Goal: Task Accomplishment & Management: Complete application form

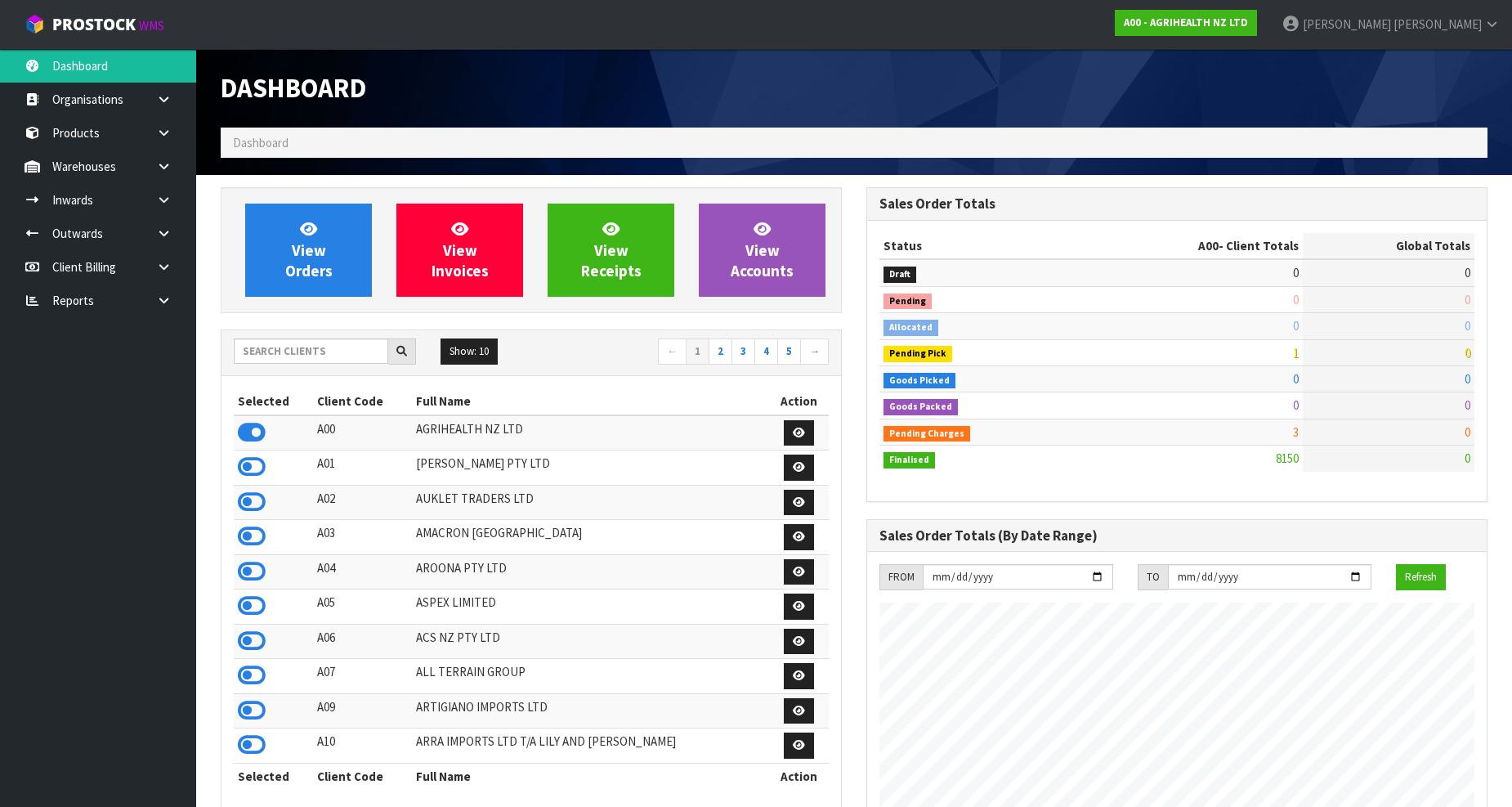
scroll to position [1238, 646]
click at [351, 348] on input "text" at bounding box center [311, 350] width 154 height 26
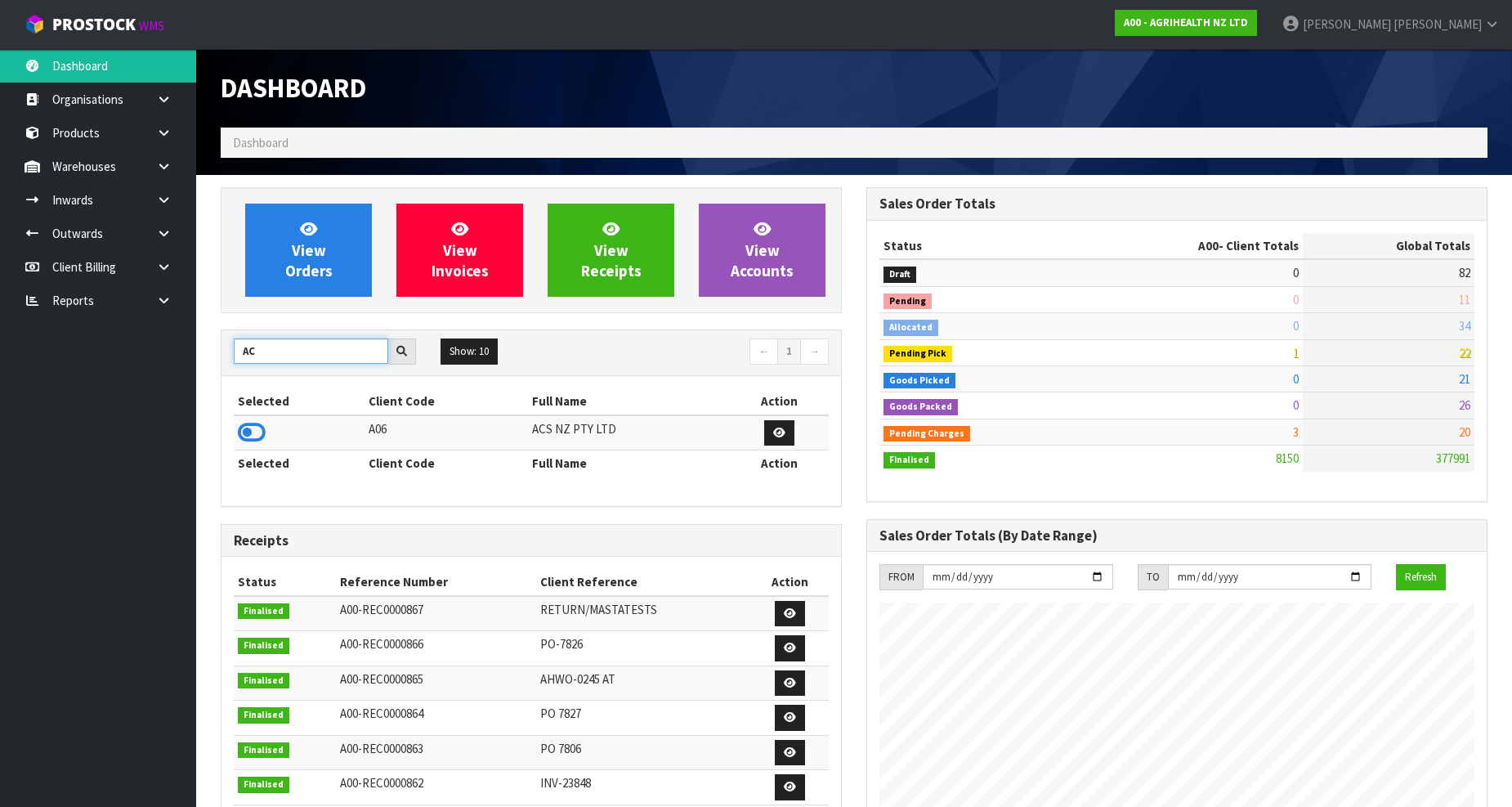
type input "A"
type input "VALEN"
click at [263, 443] on icon at bounding box center [251, 432] width 27 height 25
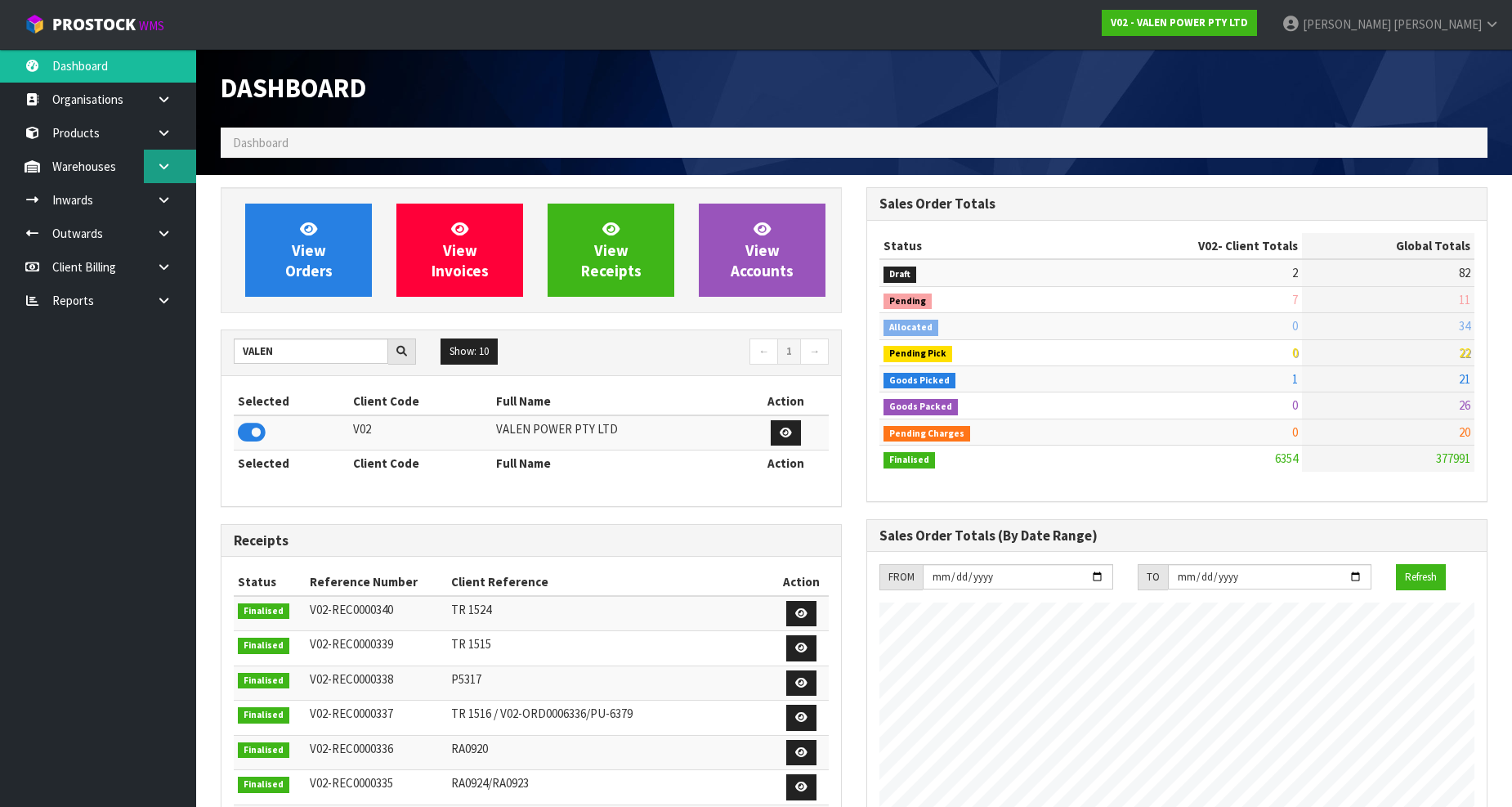
click at [169, 166] on icon at bounding box center [164, 166] width 15 height 12
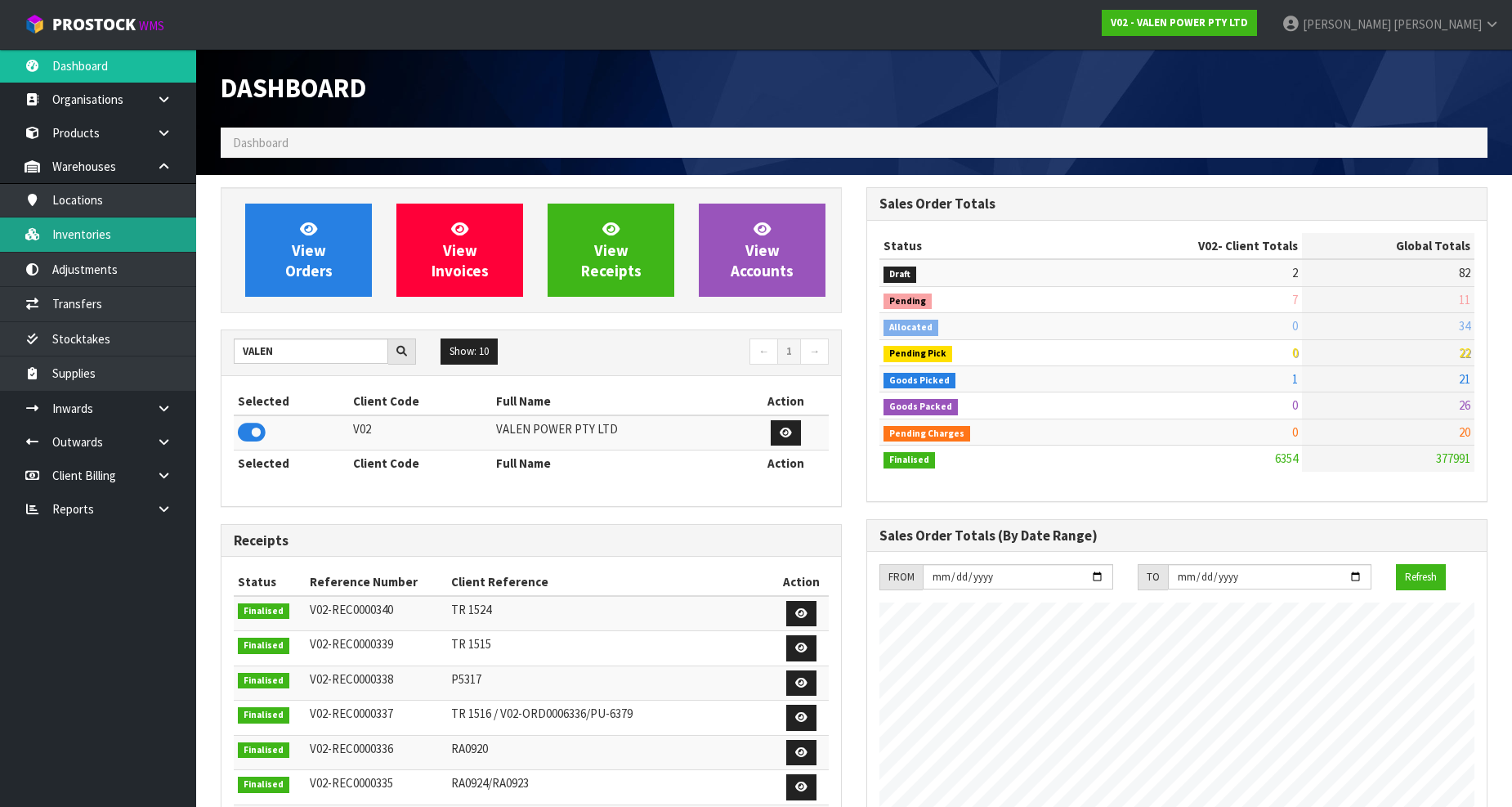
click at [132, 247] on link "Inventories" at bounding box center [98, 233] width 196 height 33
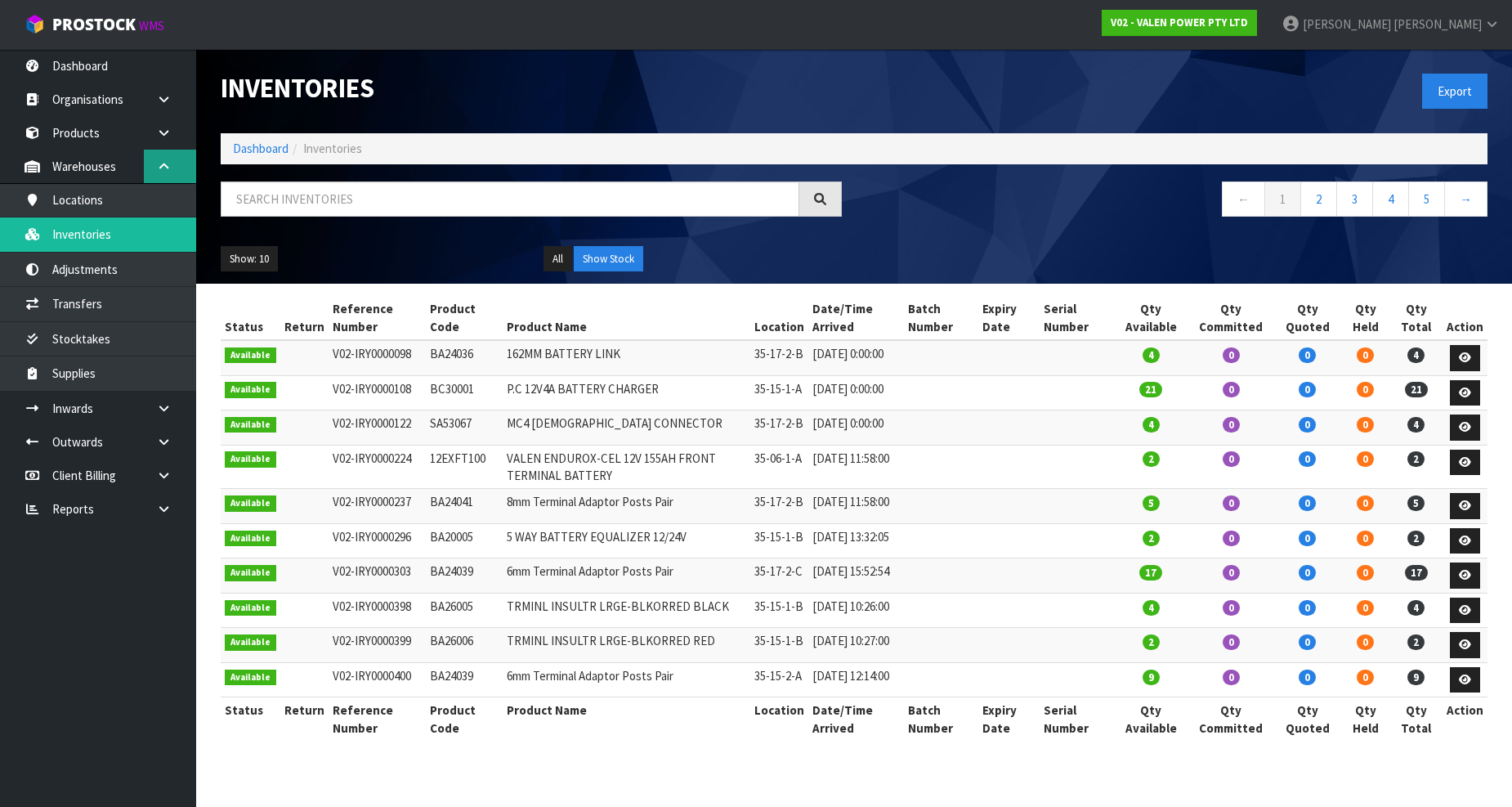
click at [166, 160] on icon at bounding box center [164, 166] width 15 height 12
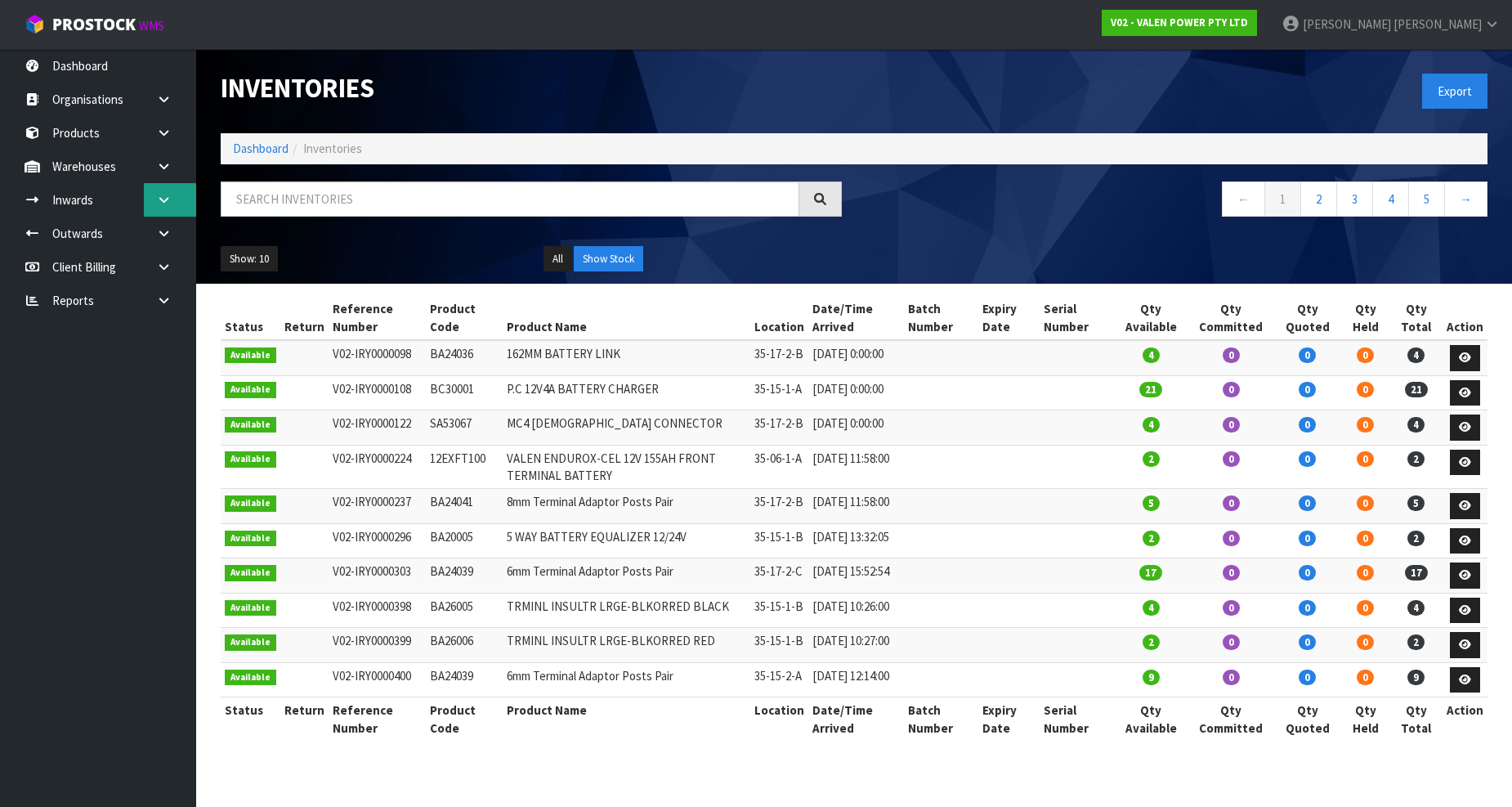
click at [164, 206] on link at bounding box center [170, 199] width 52 height 33
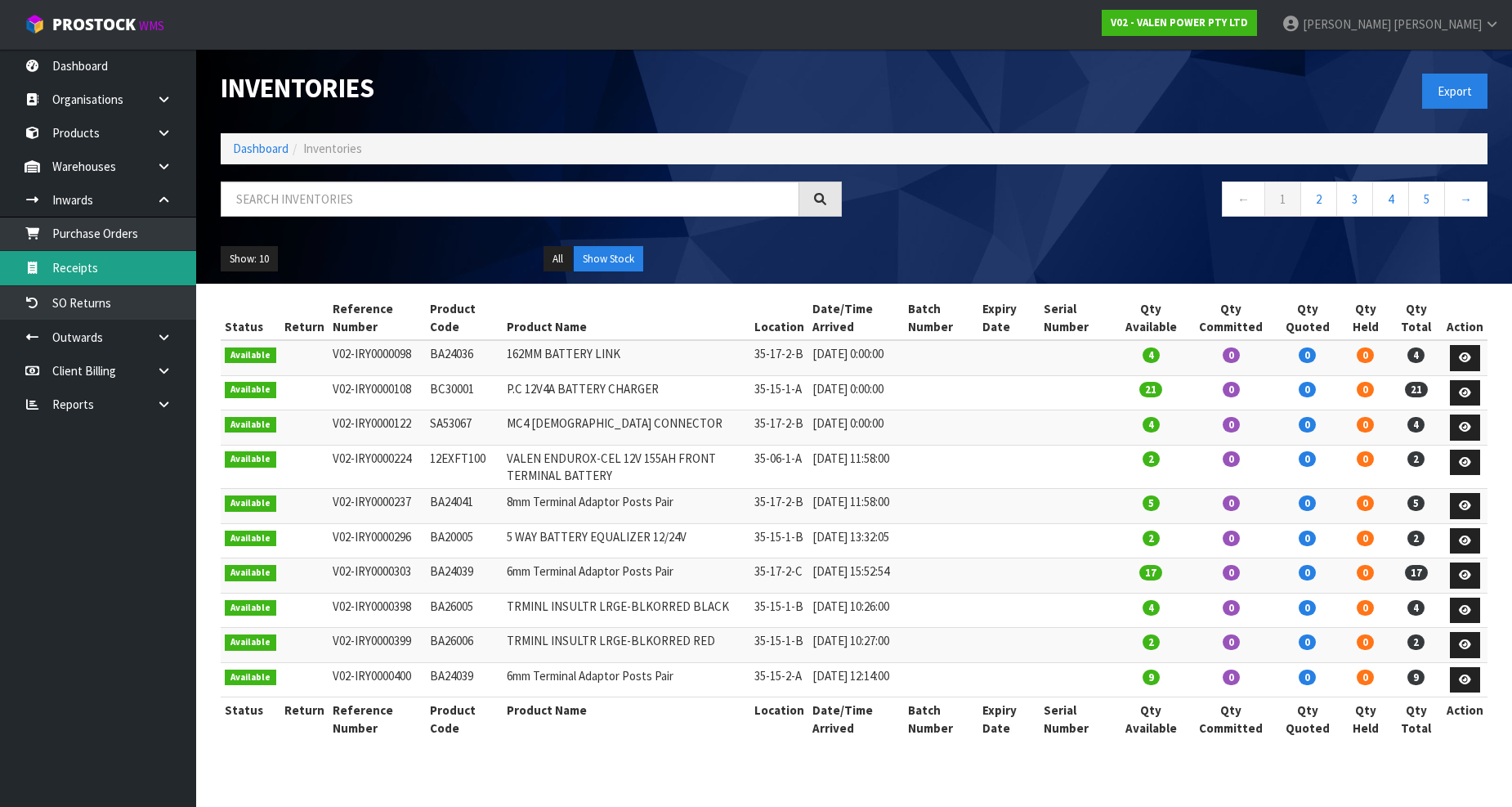
click at [116, 271] on link "Receipts" at bounding box center [98, 267] width 196 height 33
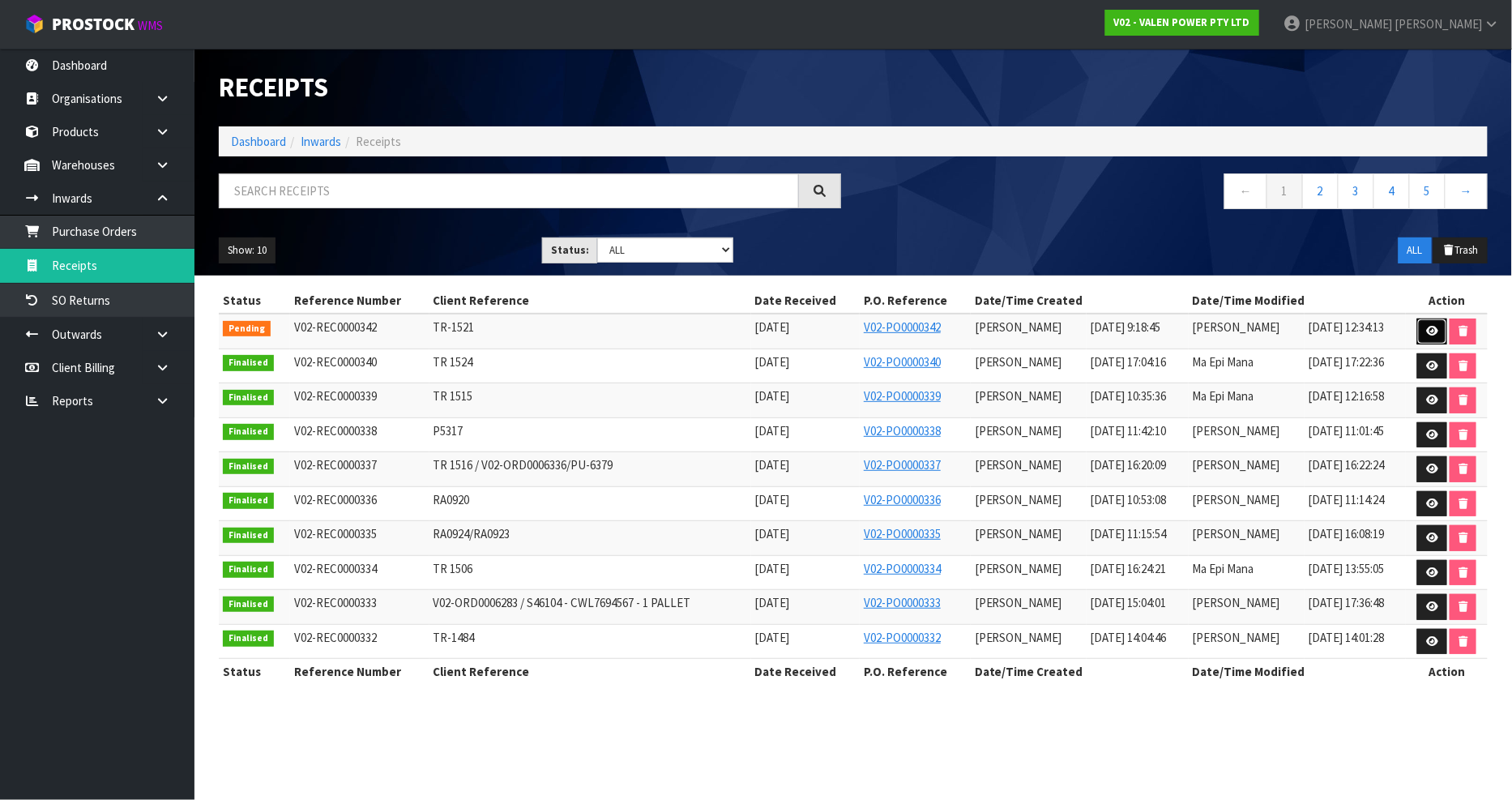
click at [1432, 328] on icon at bounding box center [1431, 331] width 12 height 10
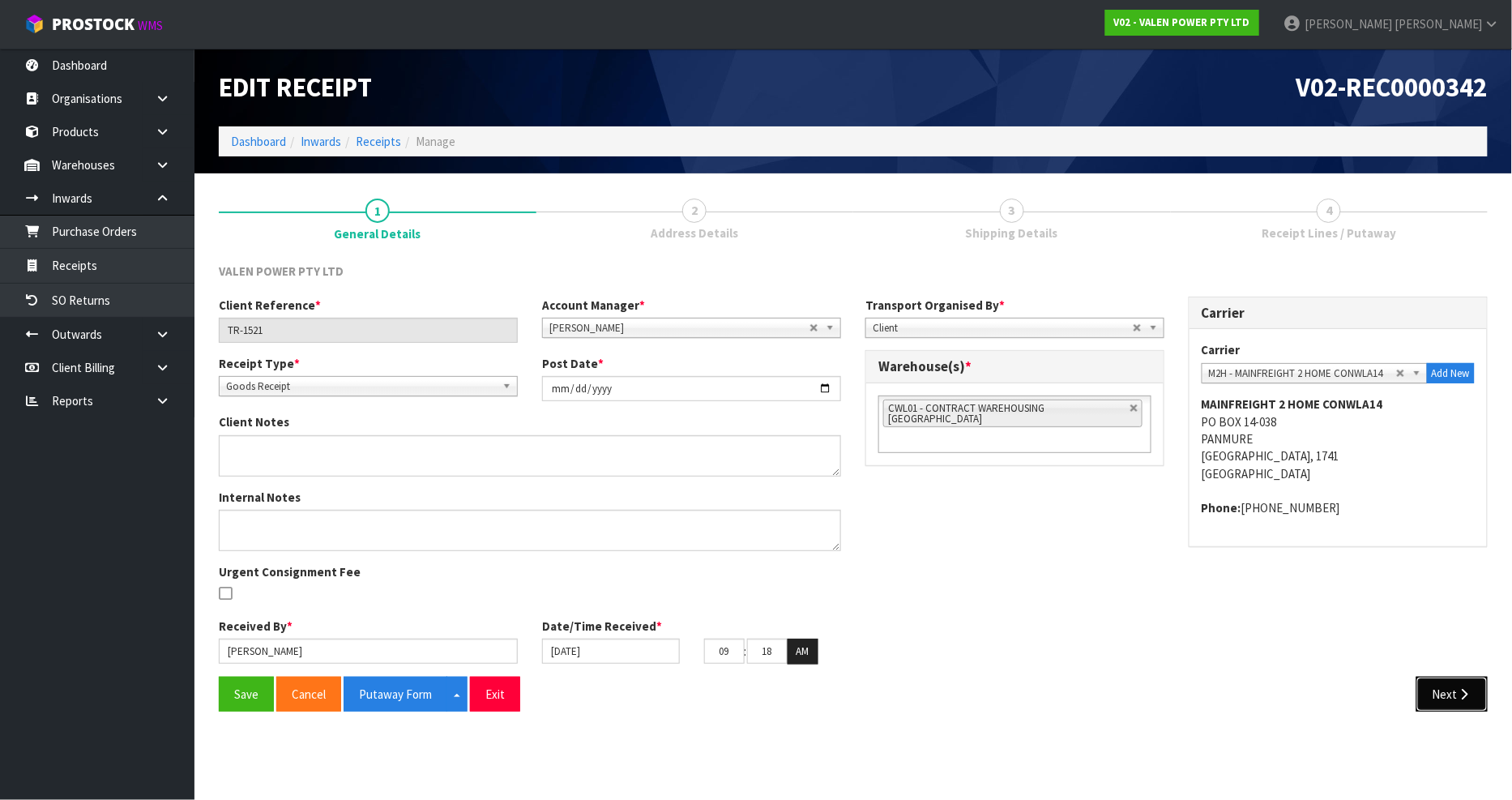
click at [1434, 688] on button "Next" at bounding box center [1452, 693] width 71 height 35
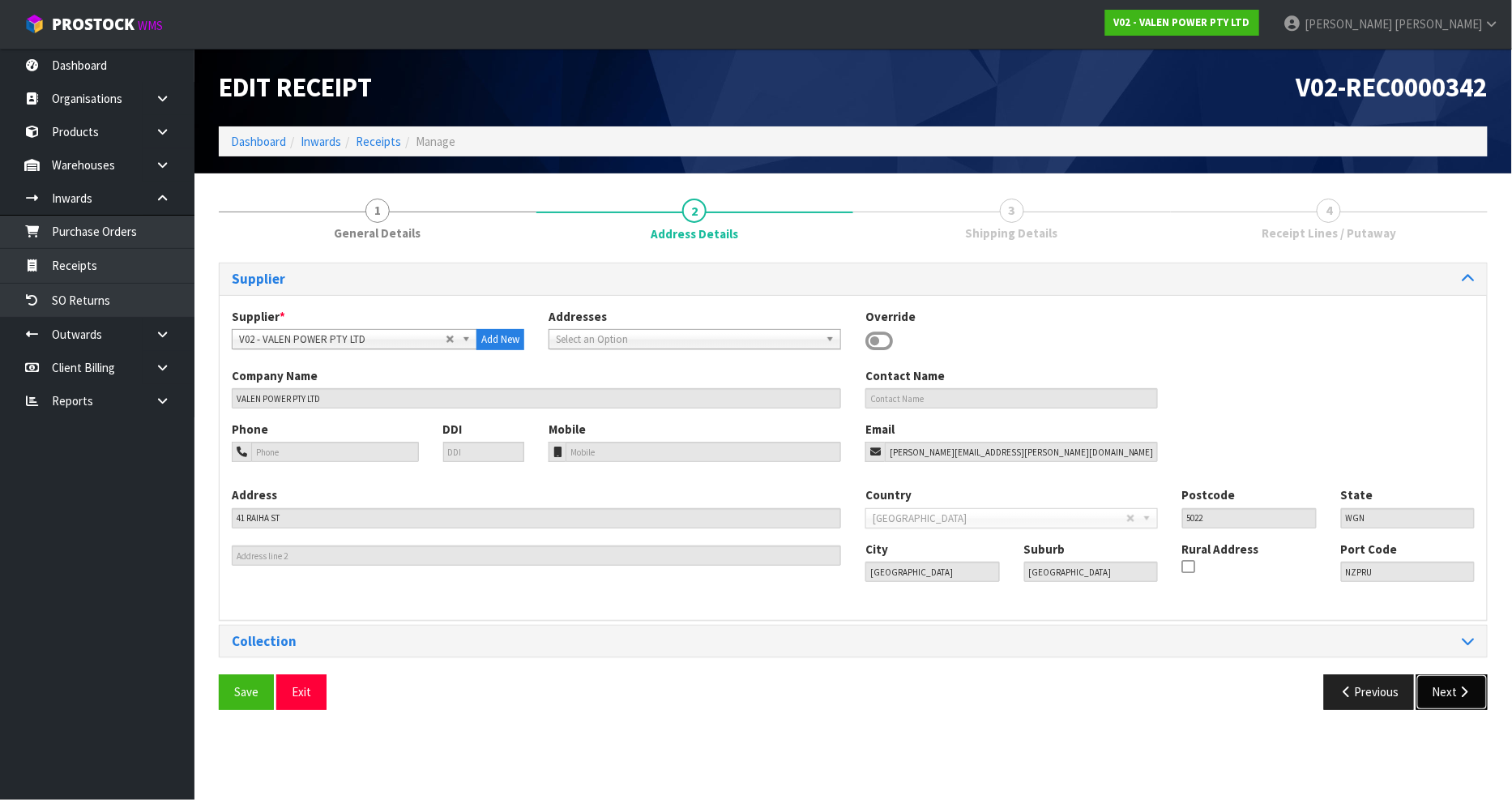
click at [1443, 693] on button "Next" at bounding box center [1452, 691] width 71 height 35
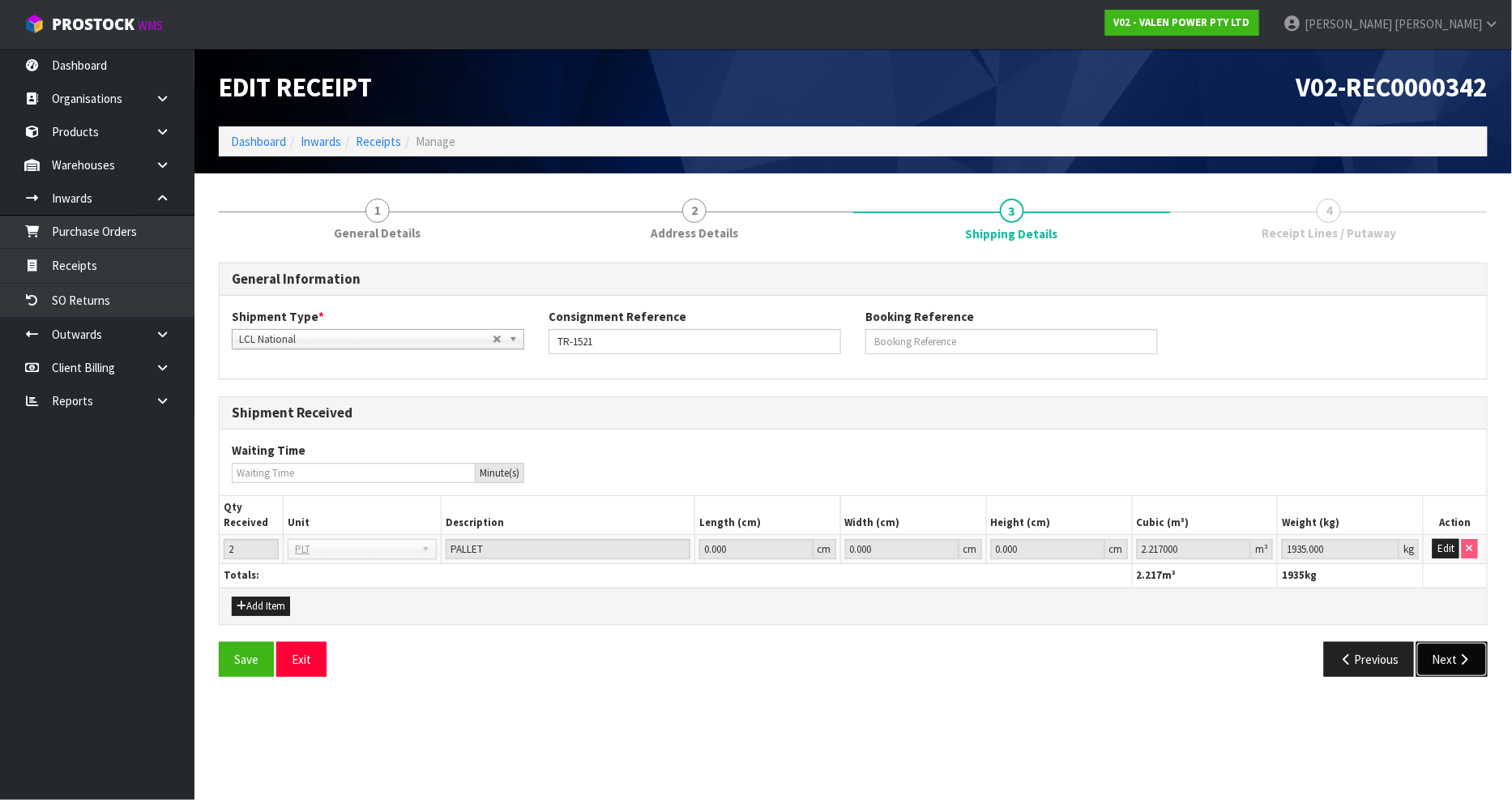
click at [1437, 667] on button "Next" at bounding box center [1452, 658] width 71 height 35
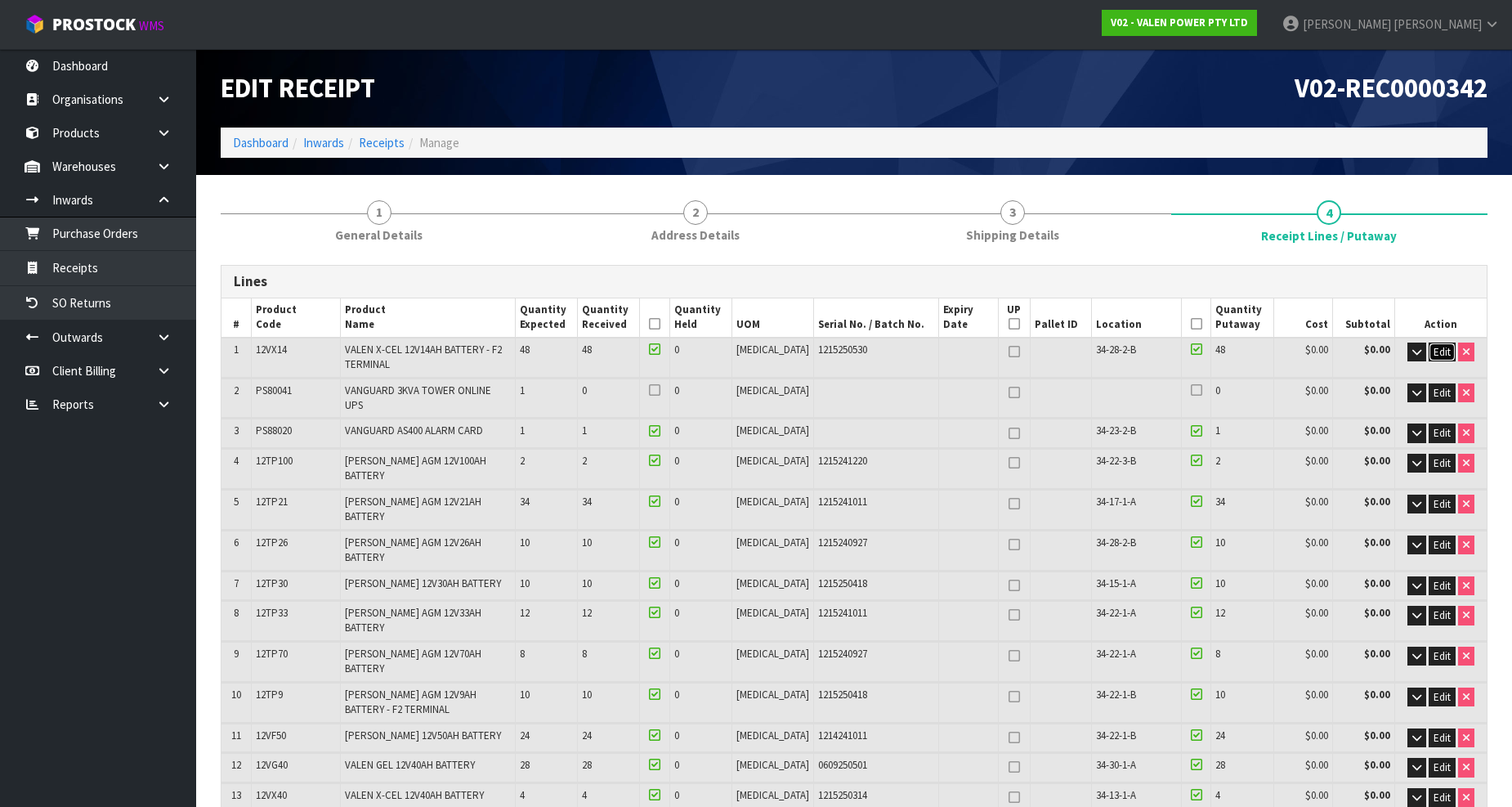
click at [1450, 352] on button "Edit" at bounding box center [1442, 351] width 27 height 20
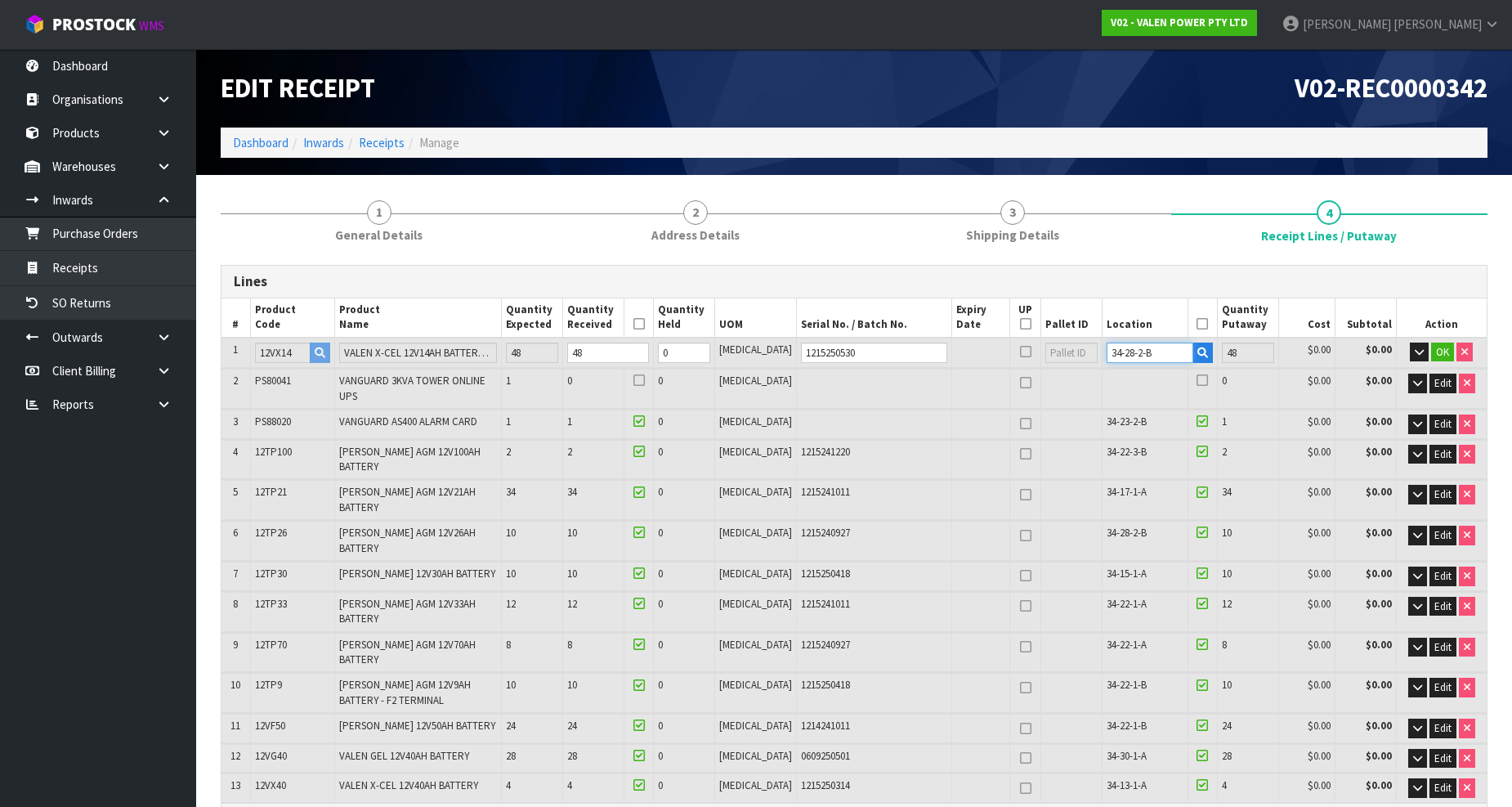
click at [1121, 349] on input "34-28-2-B" at bounding box center [1149, 352] width 86 height 21
type input "34-28-1-A"
click at [1442, 354] on span "OK" at bounding box center [1443, 351] width 13 height 14
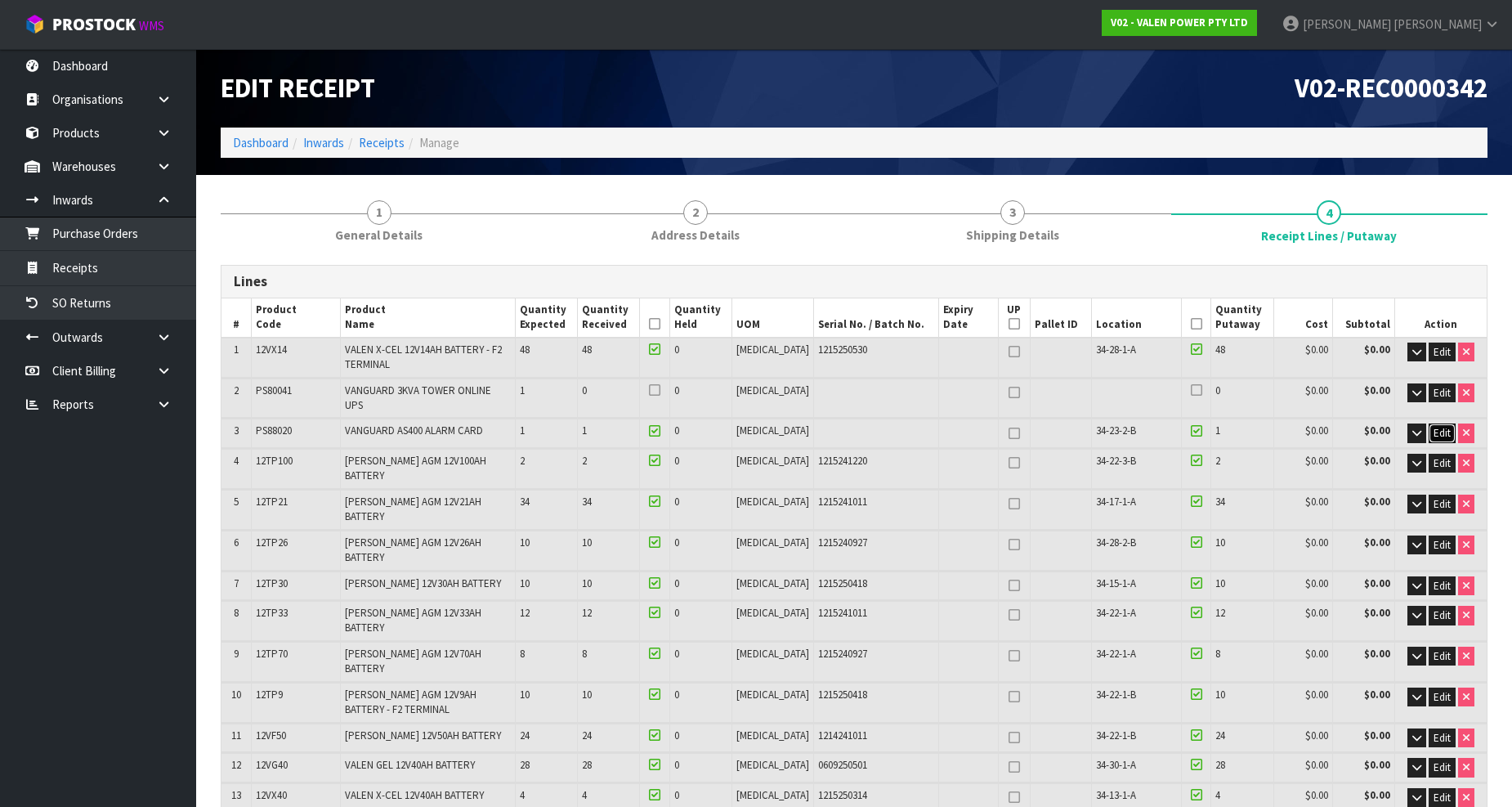
click at [1444, 425] on span "Edit" at bounding box center [1442, 432] width 17 height 14
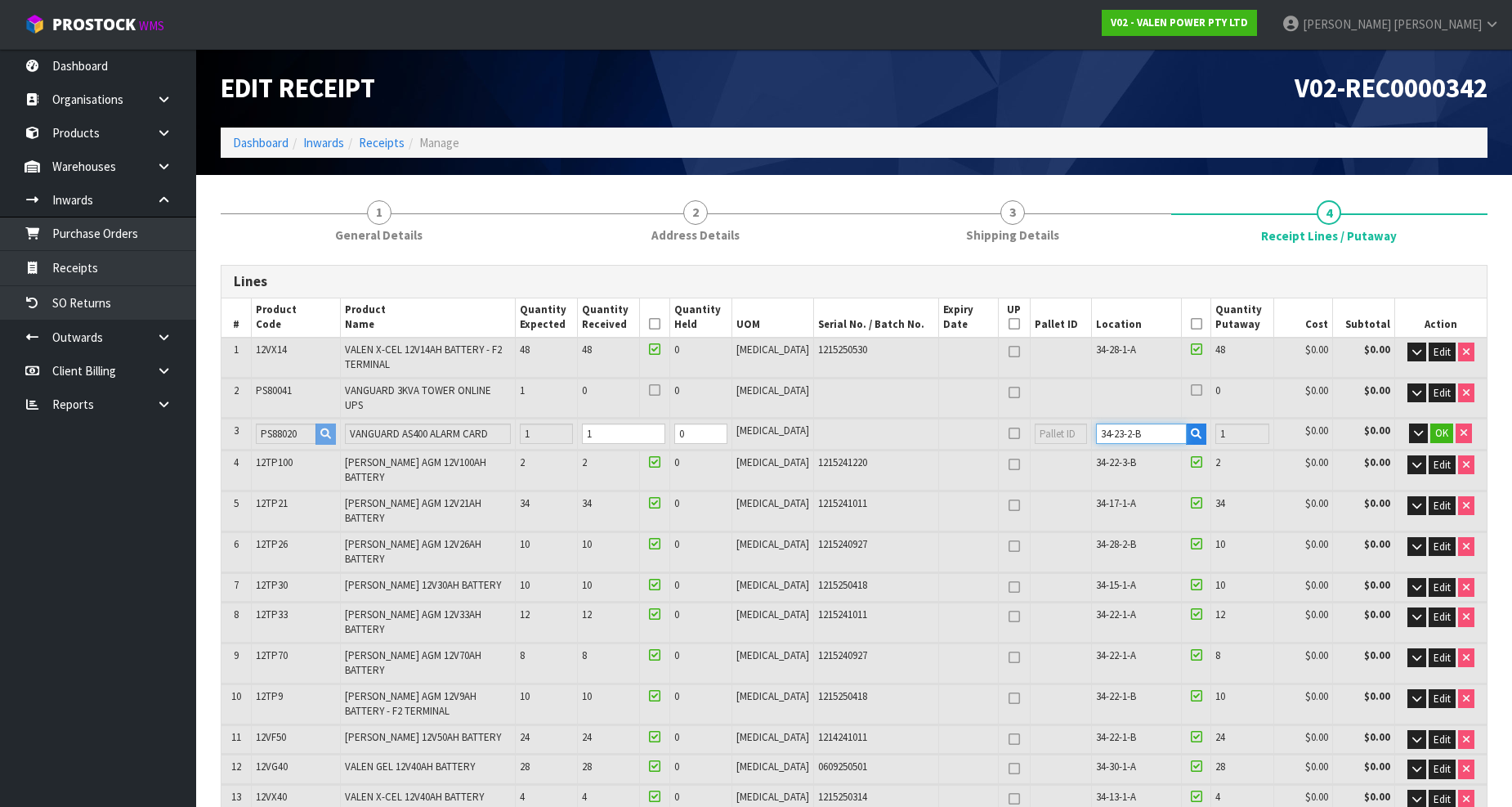
click at [1116, 423] on input "34-23-2-B" at bounding box center [1142, 434] width 91 height 21
type input "34-23-1-A"
click at [1447, 425] on span "OK" at bounding box center [1442, 432] width 13 height 14
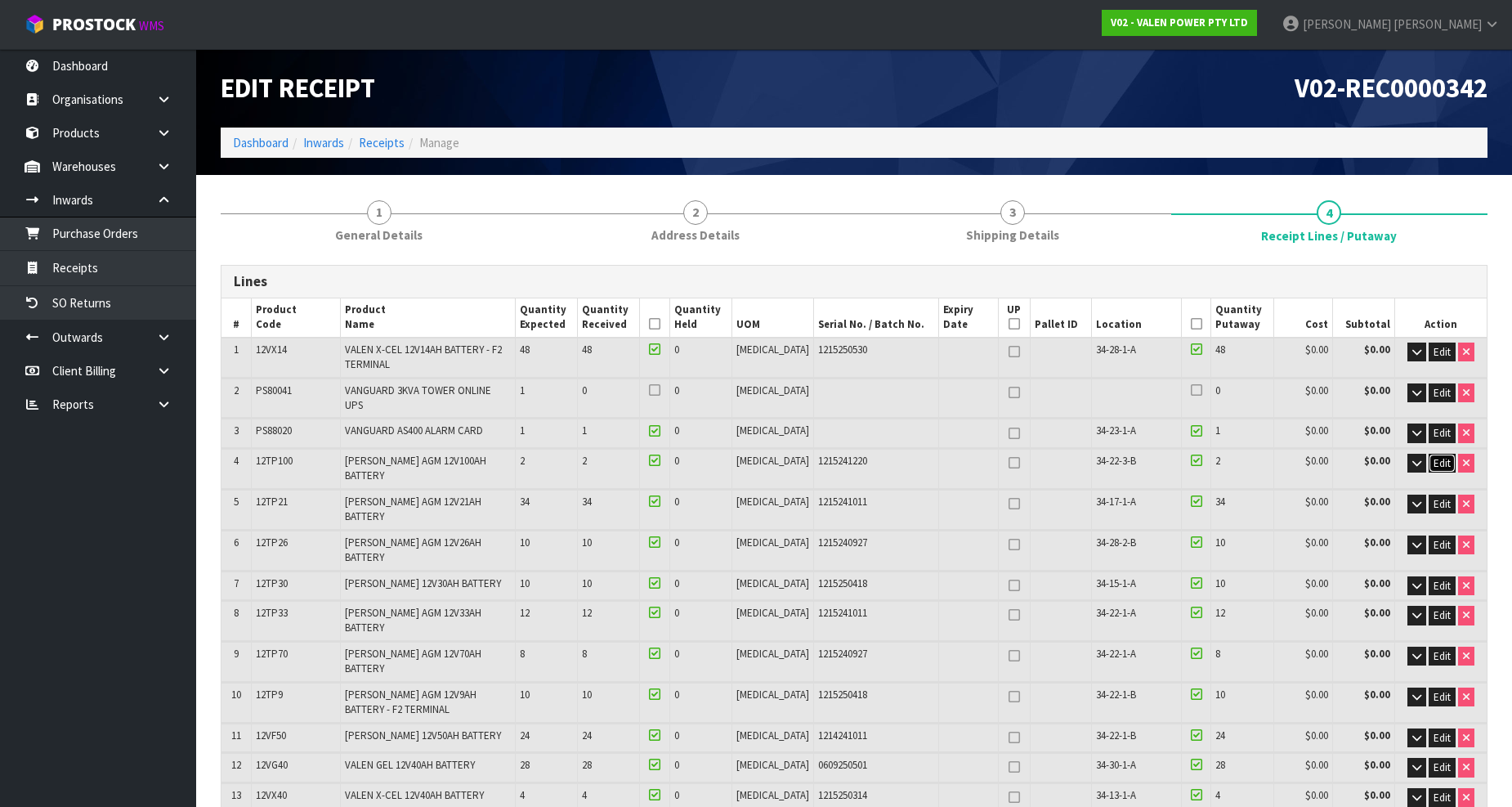
click at [1442, 456] on span "Edit" at bounding box center [1442, 462] width 17 height 14
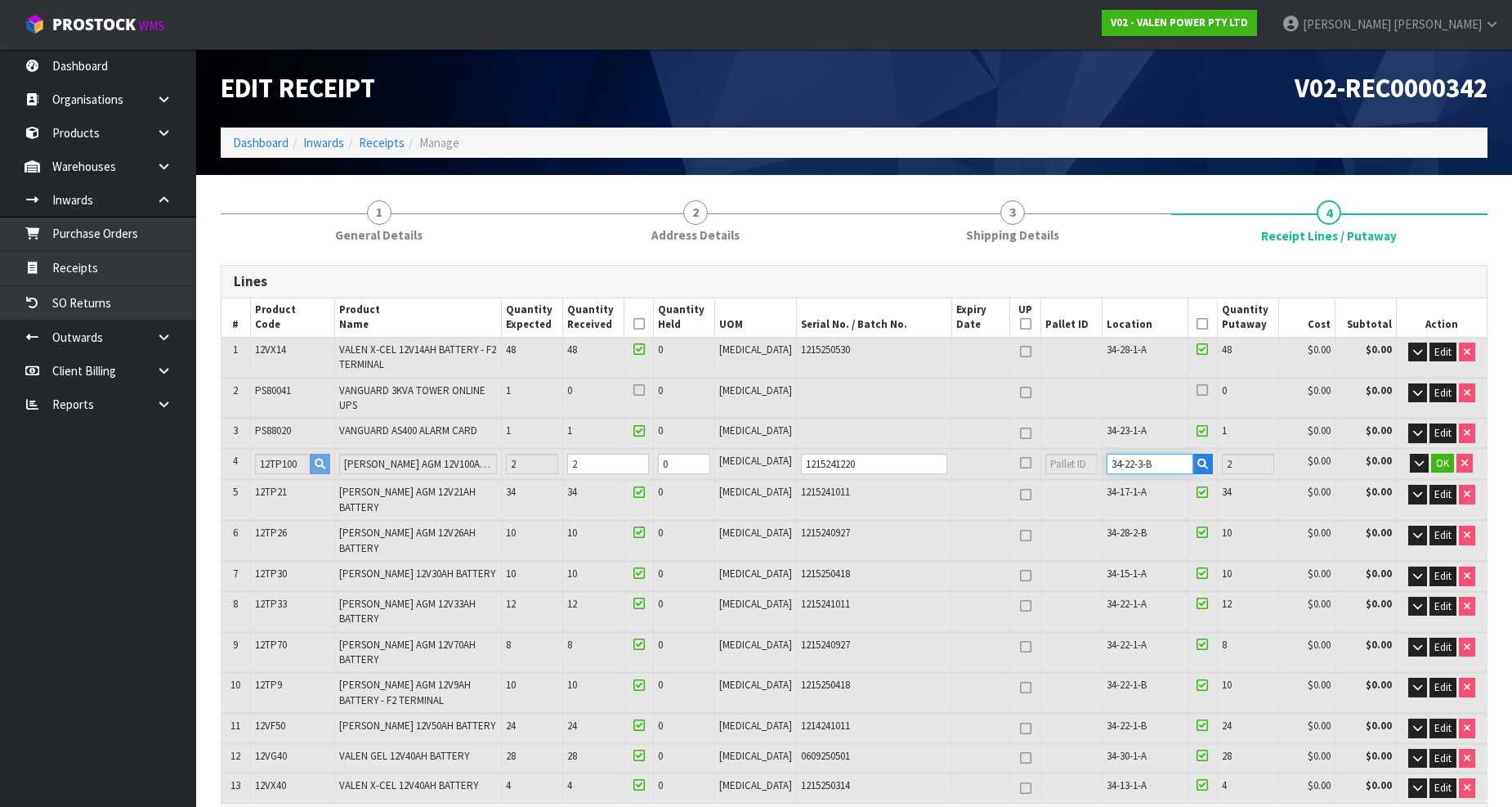
click at [1120, 454] on input "34-22-3-B" at bounding box center [1149, 464] width 86 height 21
type input "34-22-1-B"
click at [1441, 456] on span "OK" at bounding box center [1443, 462] width 13 height 14
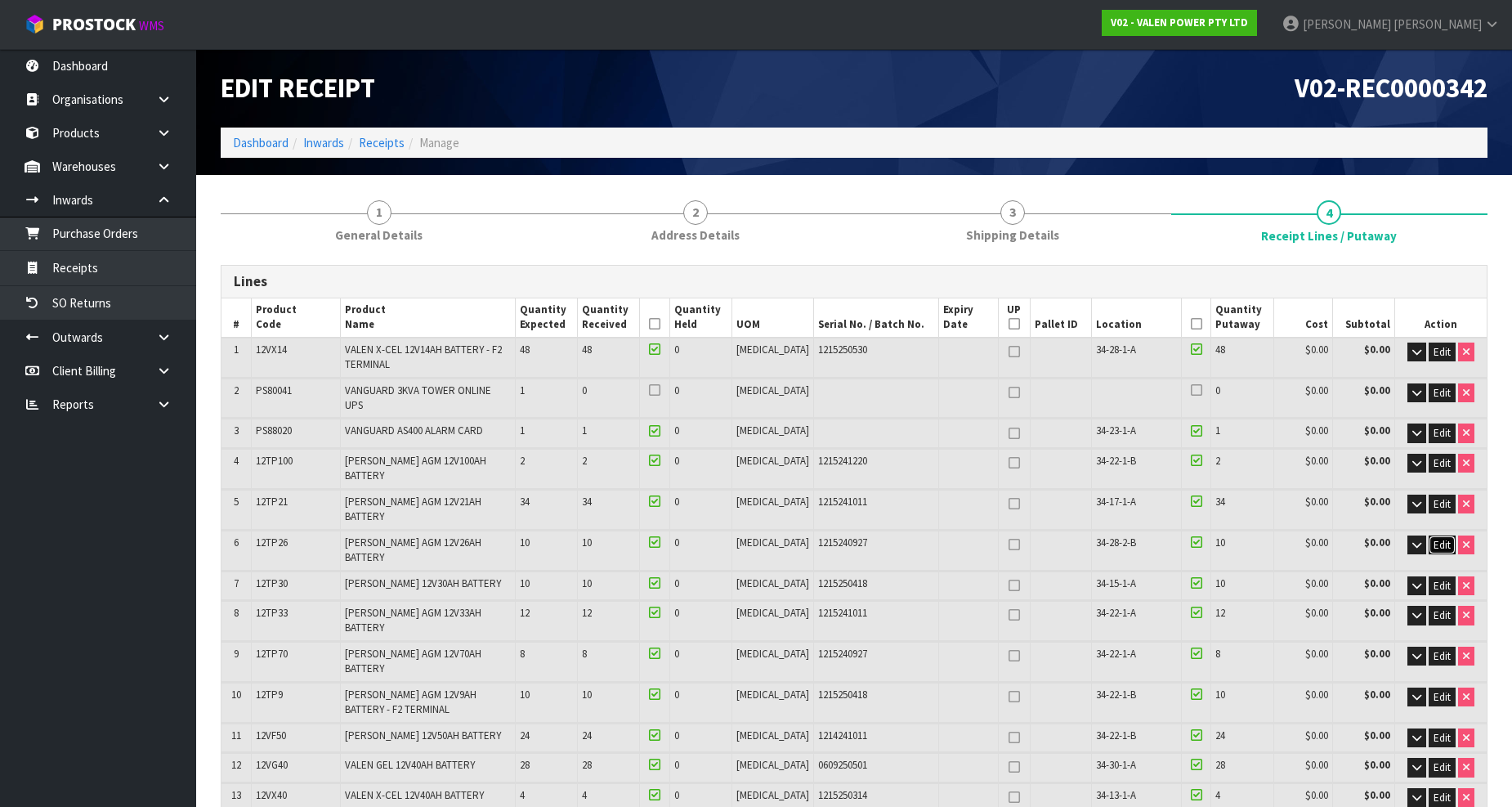
click at [1441, 538] on span "Edit" at bounding box center [1442, 545] width 17 height 14
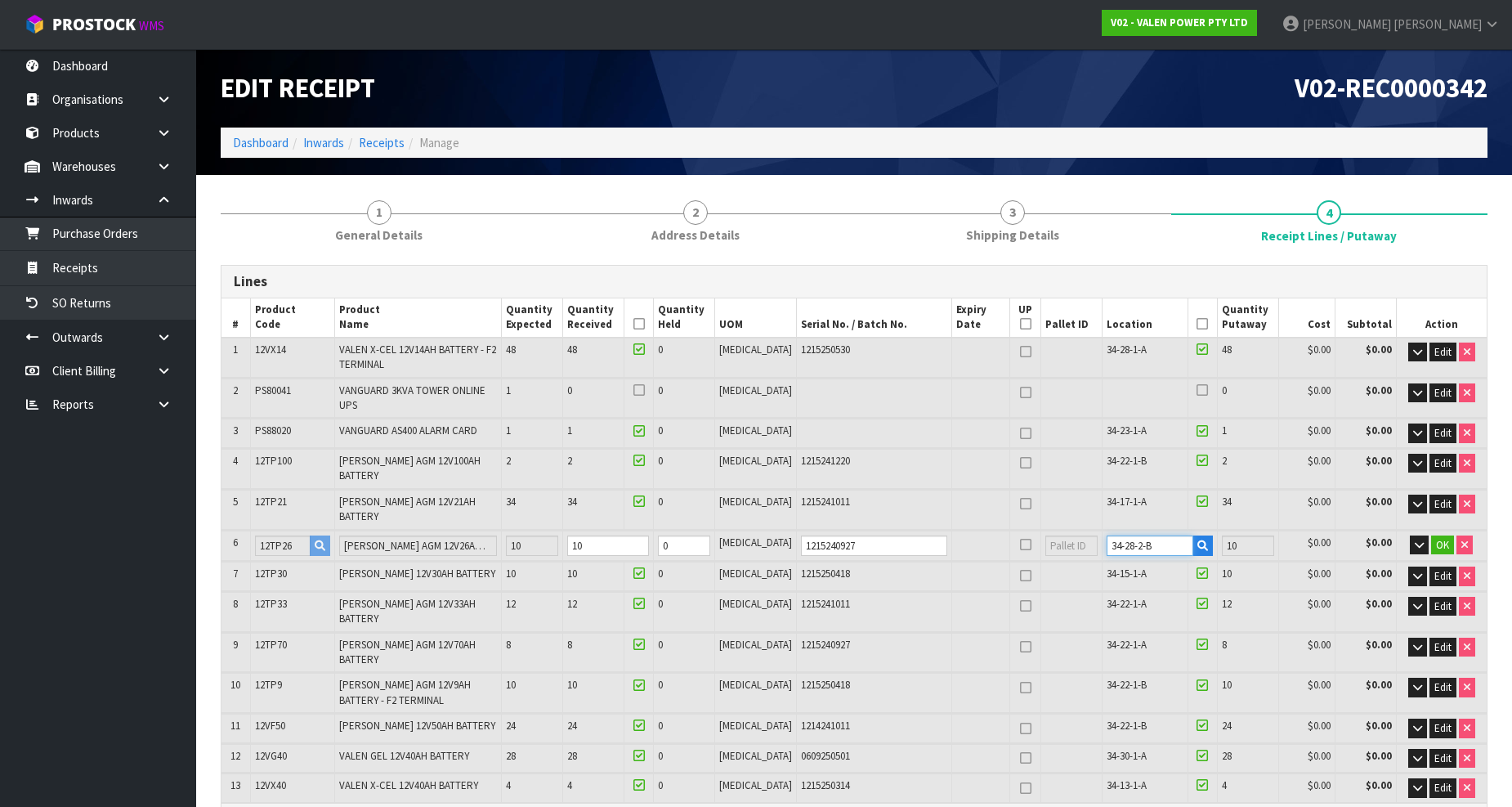
click at [1117, 535] on input "34-28-2-B" at bounding box center [1149, 546] width 86 height 21
type input "34-28-1-B"
click at [1444, 538] on span "OK" at bounding box center [1443, 545] width 13 height 14
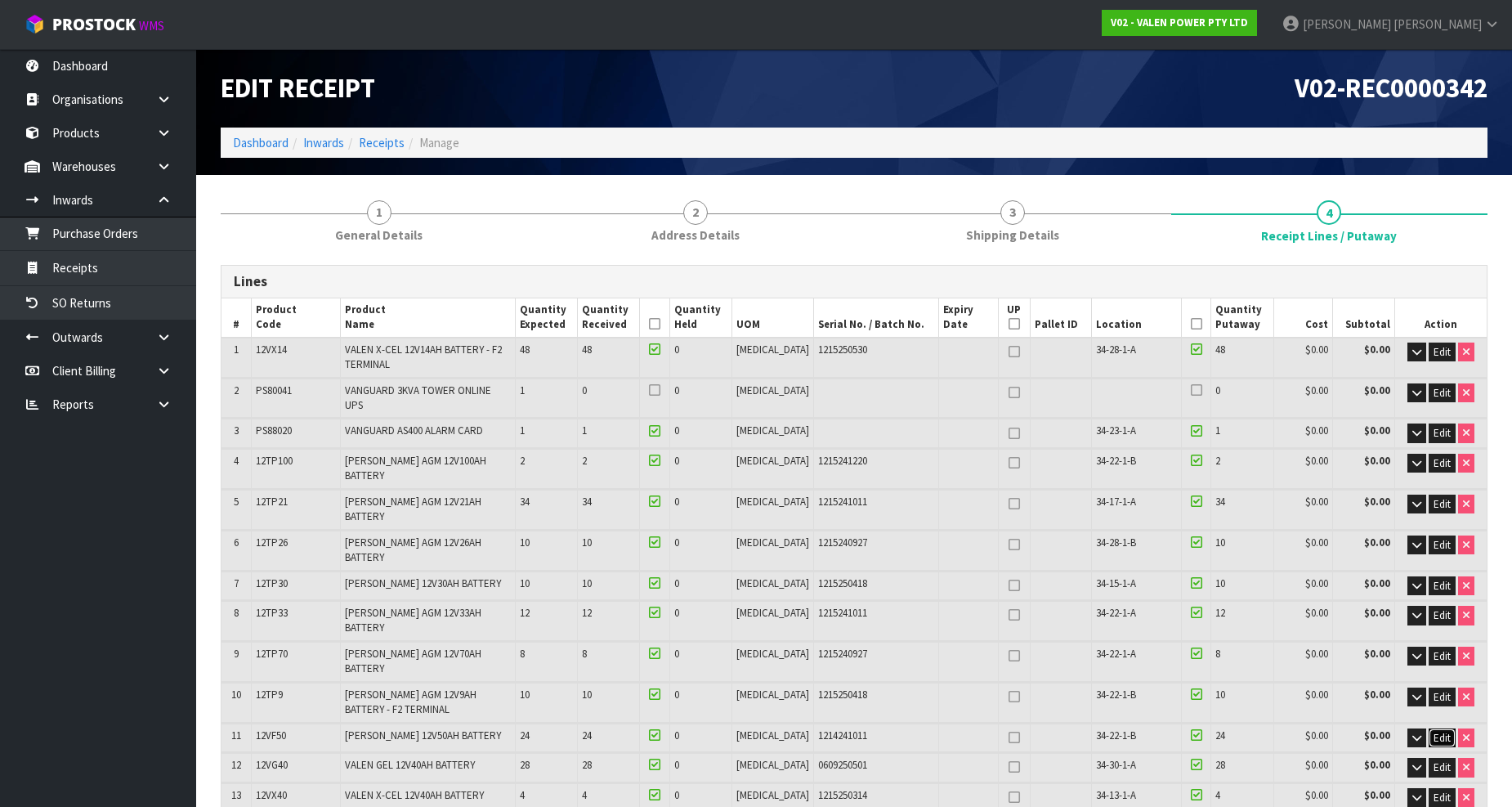
click at [1435, 730] on span "Edit" at bounding box center [1442, 737] width 17 height 14
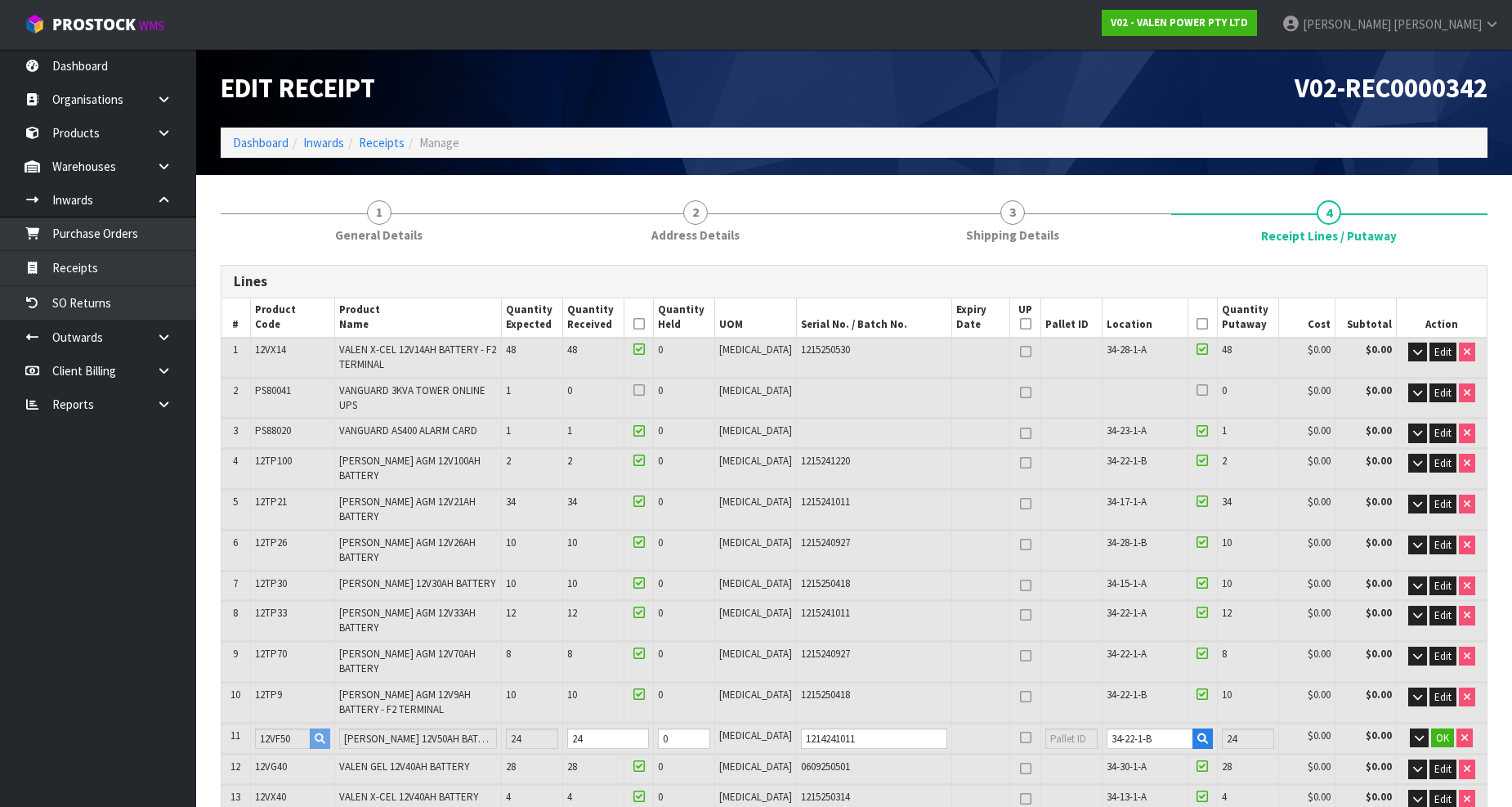
click at [1134, 724] on td "34-22-1-B" at bounding box center [1160, 739] width 116 height 30
click at [1164, 728] on input "34-22-1-B" at bounding box center [1149, 739] width 86 height 21
type input "34-22-1-"
type input "167"
type input "0"
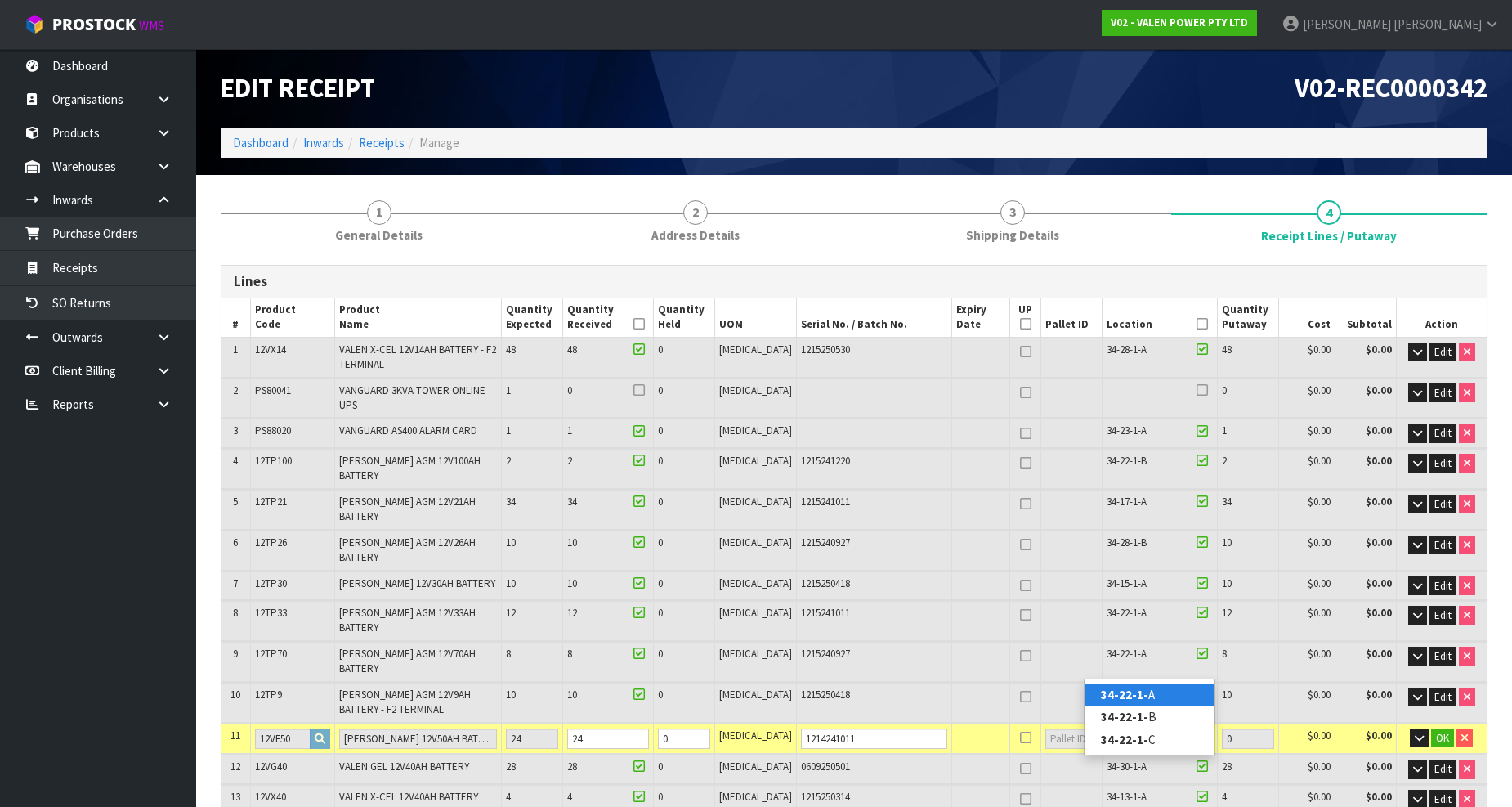
click at [1439, 724] on td "OK" at bounding box center [1442, 739] width 91 height 30
click at [1441, 730] on span "OK" at bounding box center [1443, 737] width 13 height 14
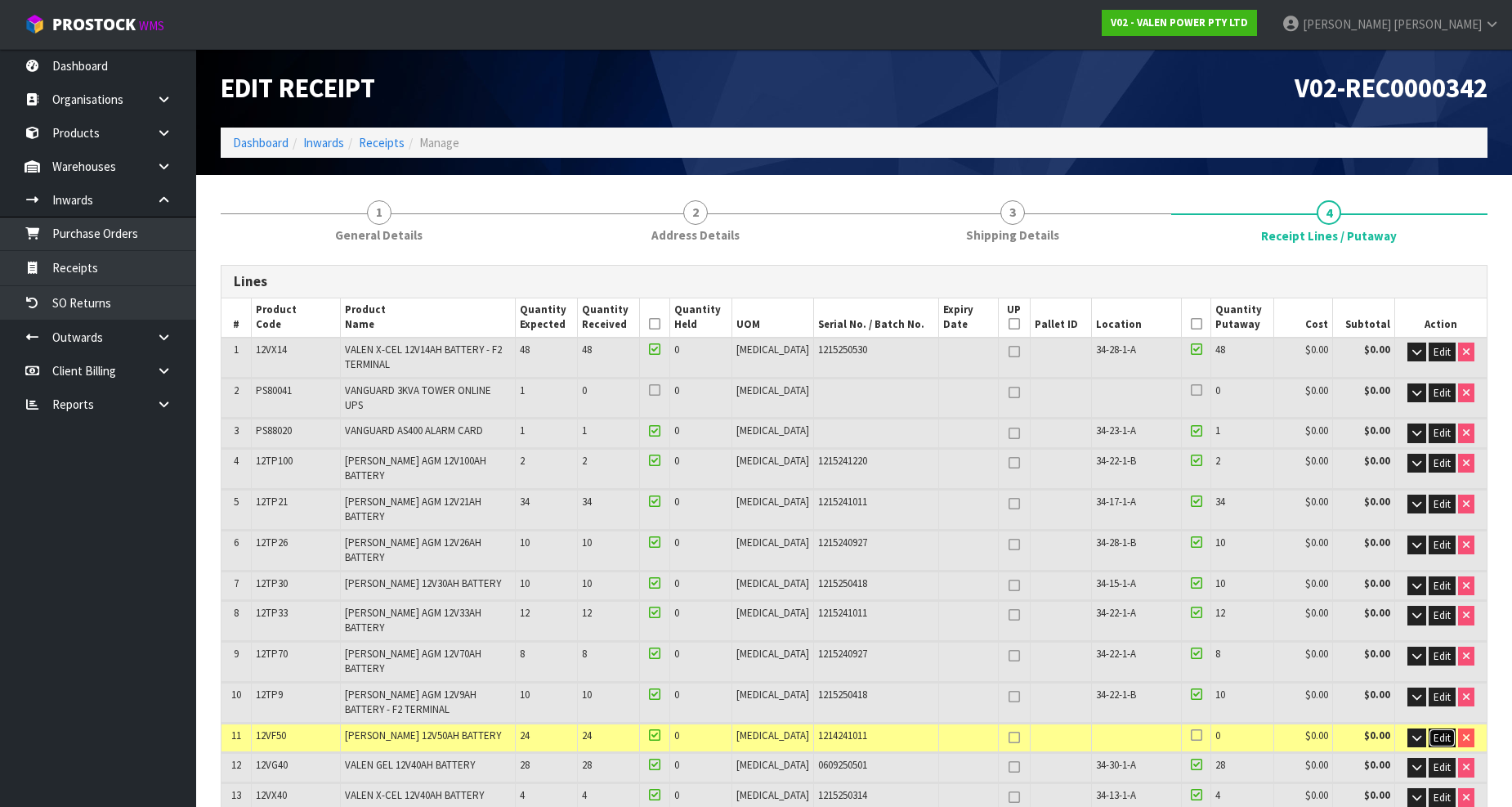
click at [1437, 730] on span "Edit" at bounding box center [1442, 737] width 17 height 14
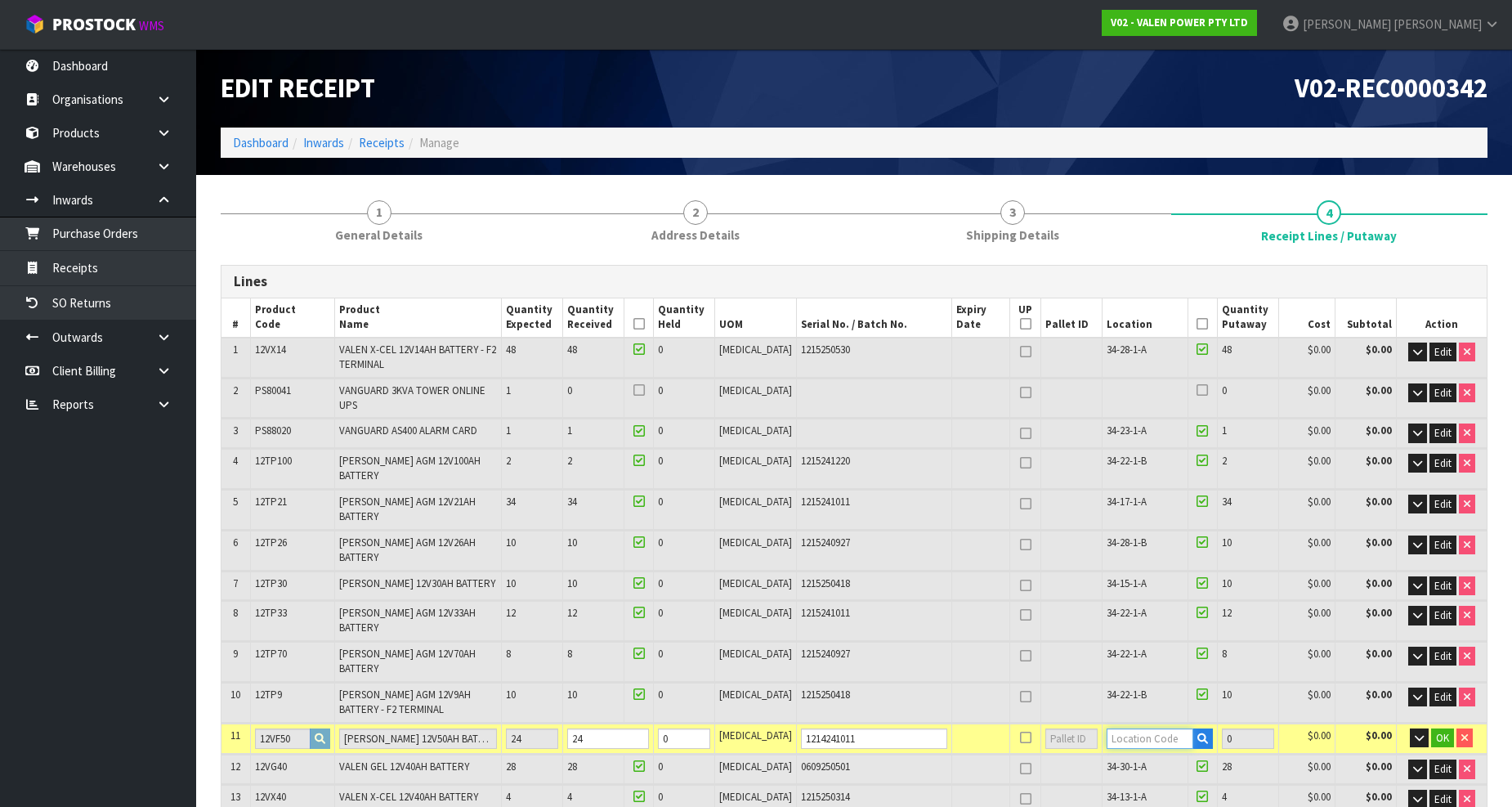
click at [1140, 728] on input "text" at bounding box center [1149, 739] width 86 height 21
type input "34-22-1-A"
type input "191"
type input "24"
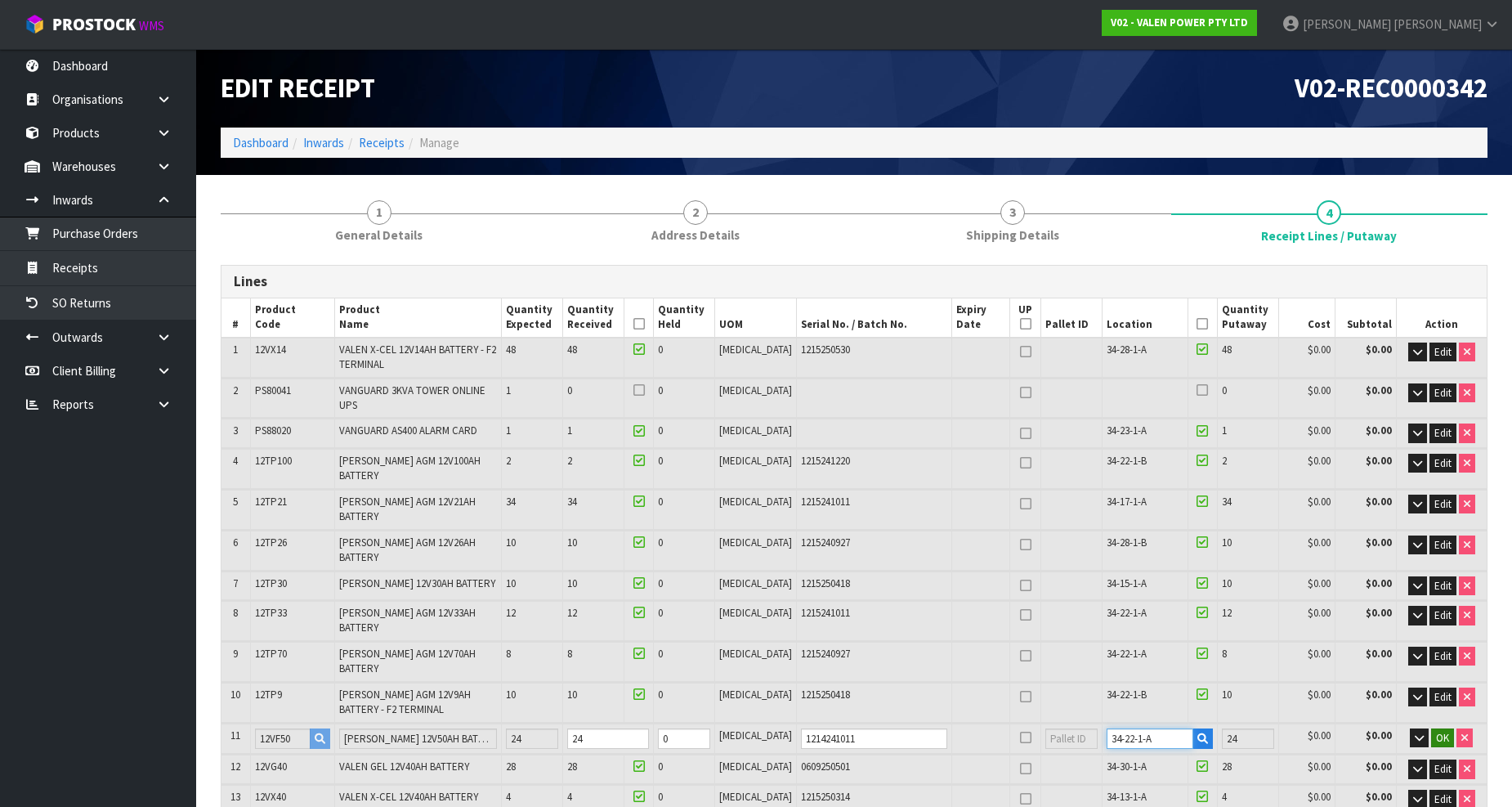
type input "34-22-1-A"
click at [1436, 730] on span "OK" at bounding box center [1443, 737] width 13 height 14
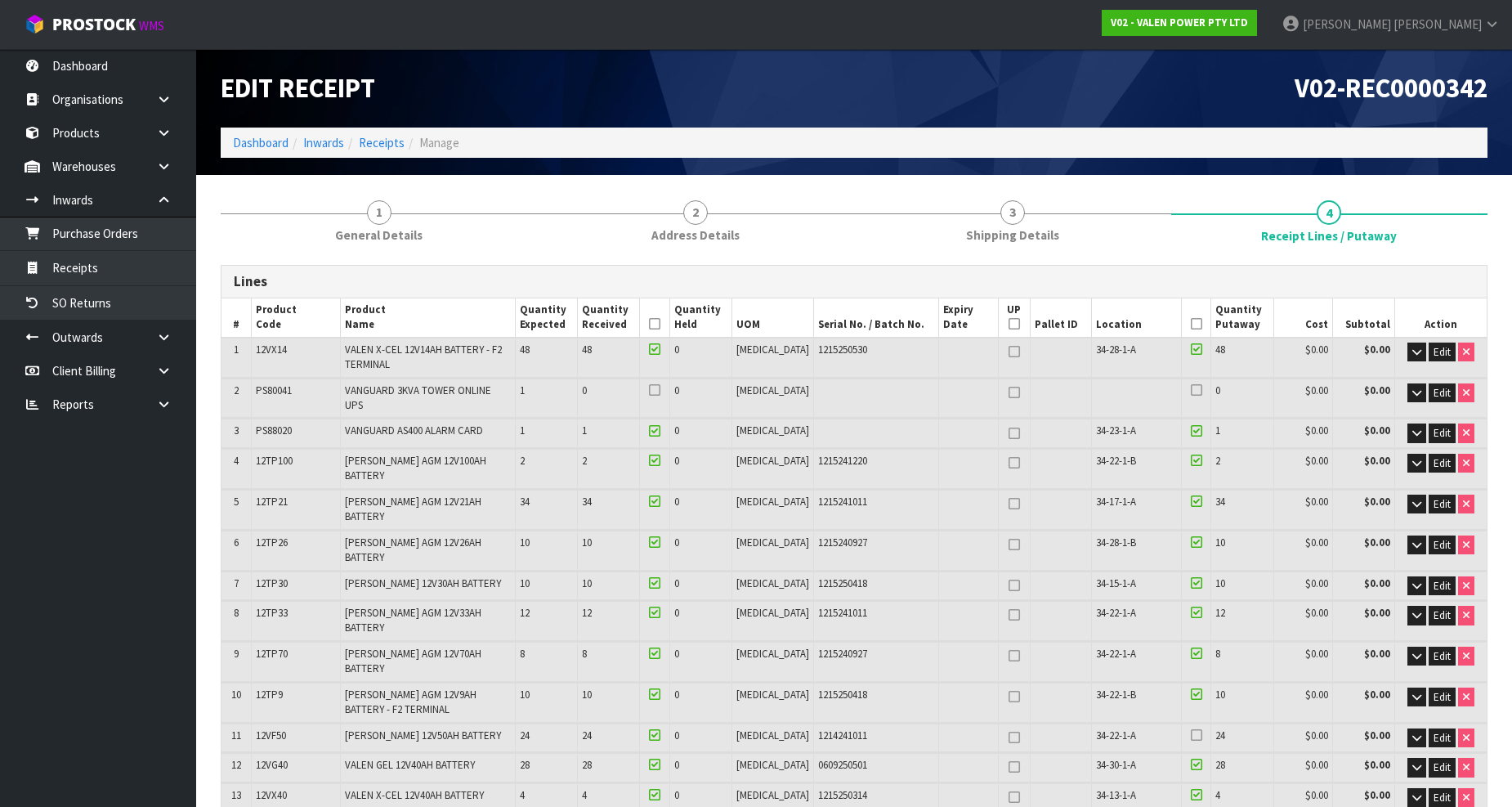
click at [1191, 735] on icon at bounding box center [1197, 735] width 11 height 1
click at [0, 0] on input "checkbox" at bounding box center [0, 0] width 0 height 0
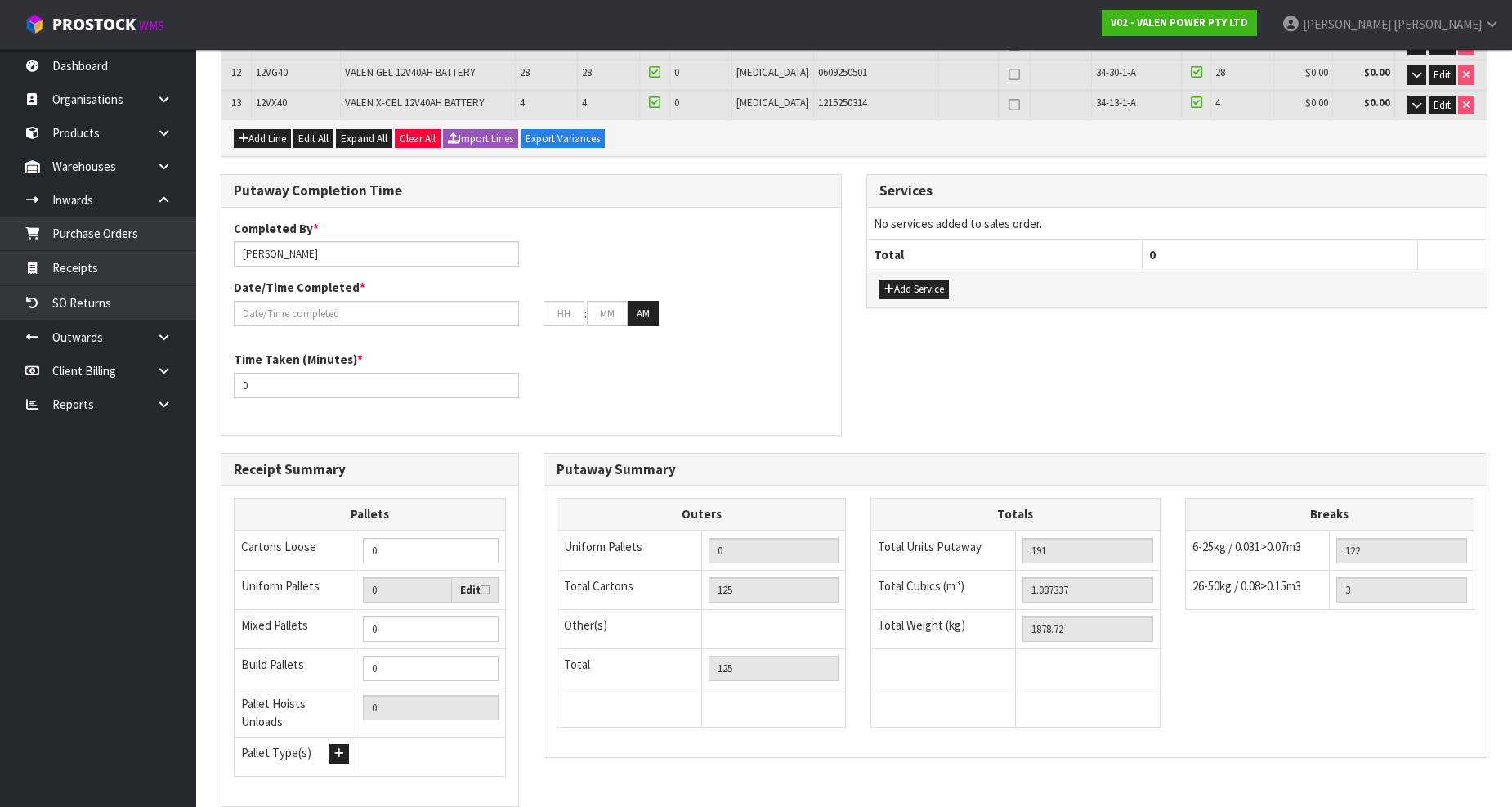
scroll to position [724, 0]
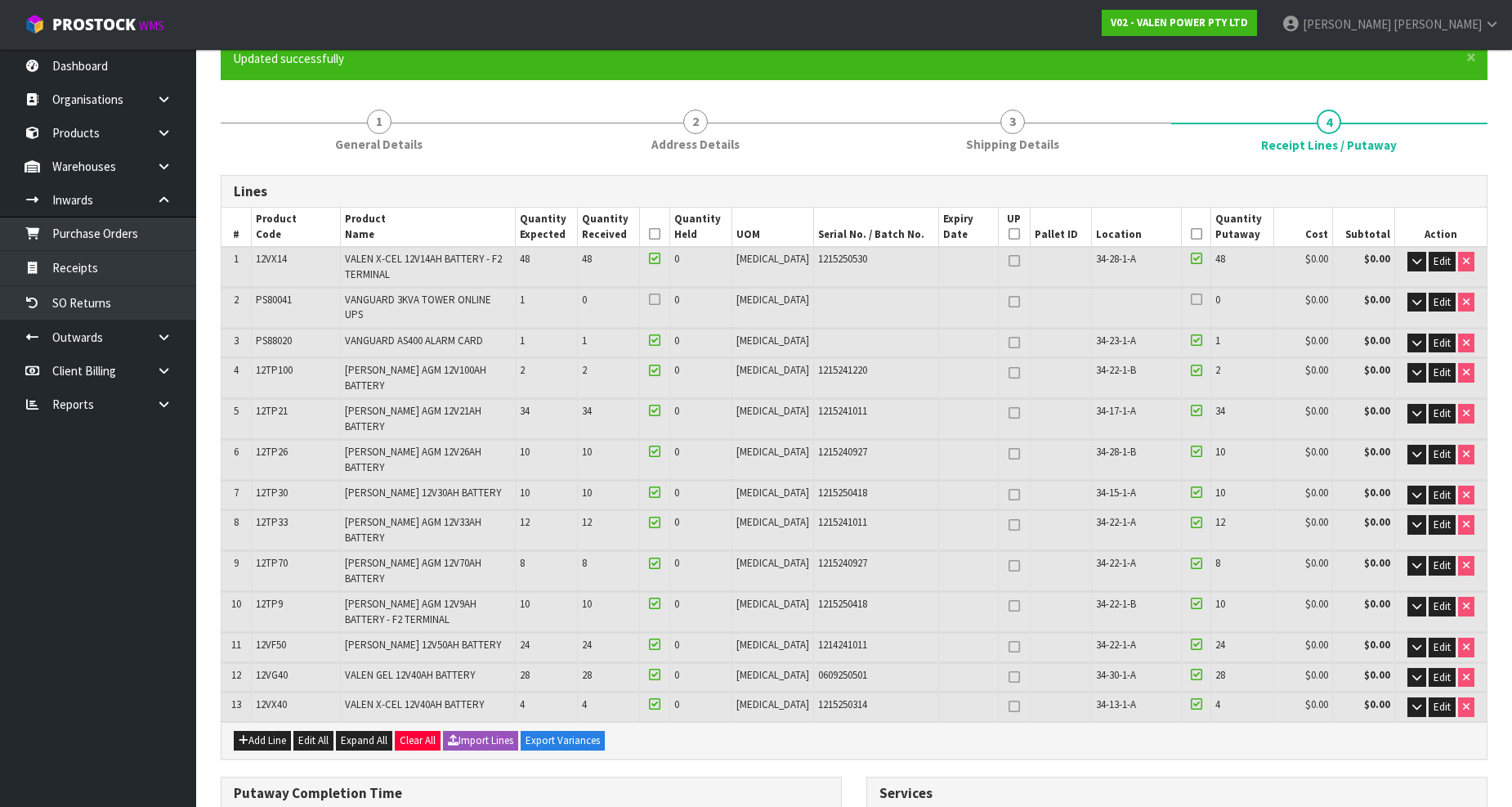
scroll to position [182, 0]
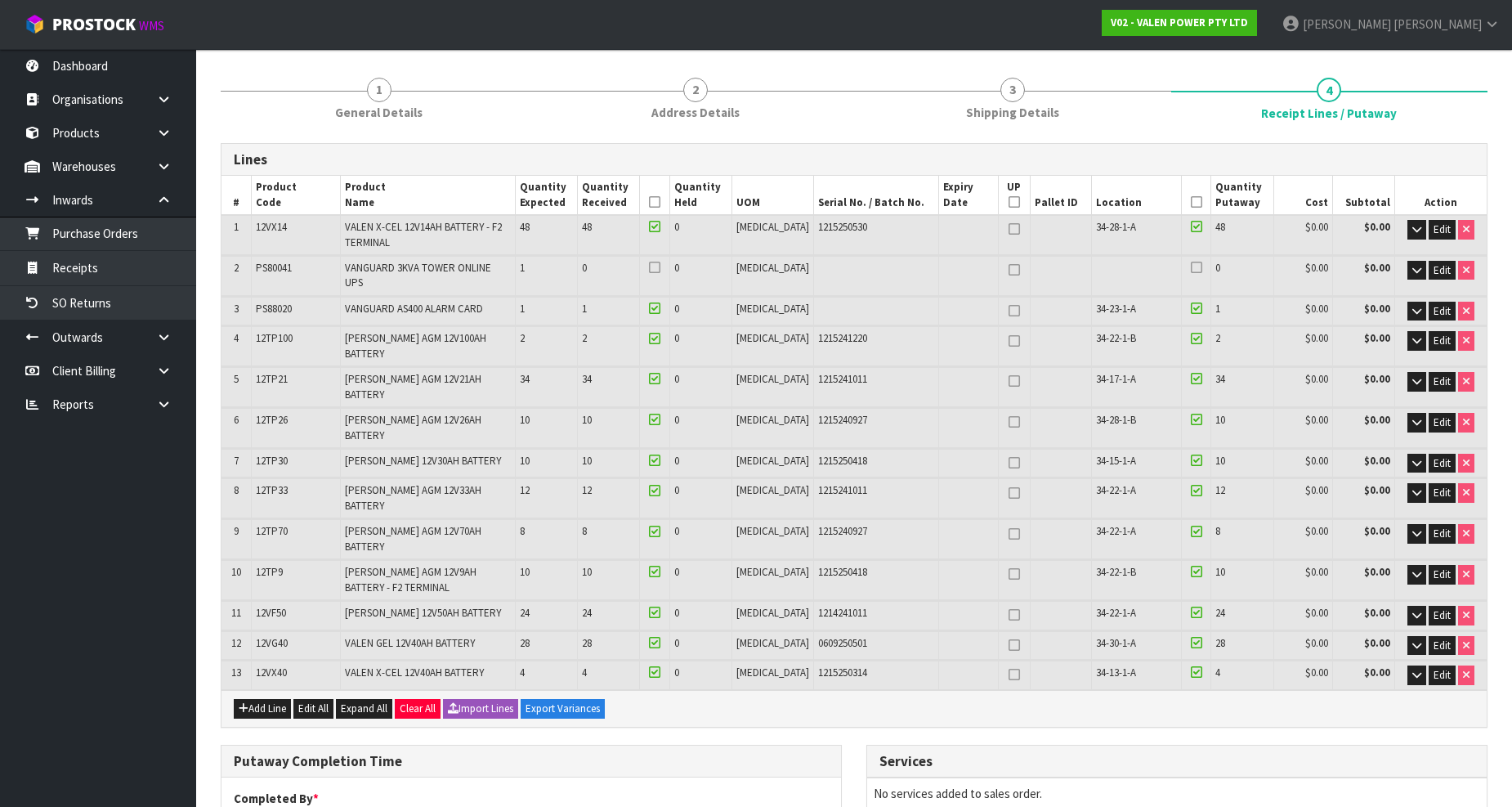
click at [1110, 665] on span "34-13-1-A" at bounding box center [1116, 672] width 40 height 14
click at [1107, 665] on span "34-13-1-A" at bounding box center [1116, 672] width 40 height 14
copy tr "34-13-1-A"
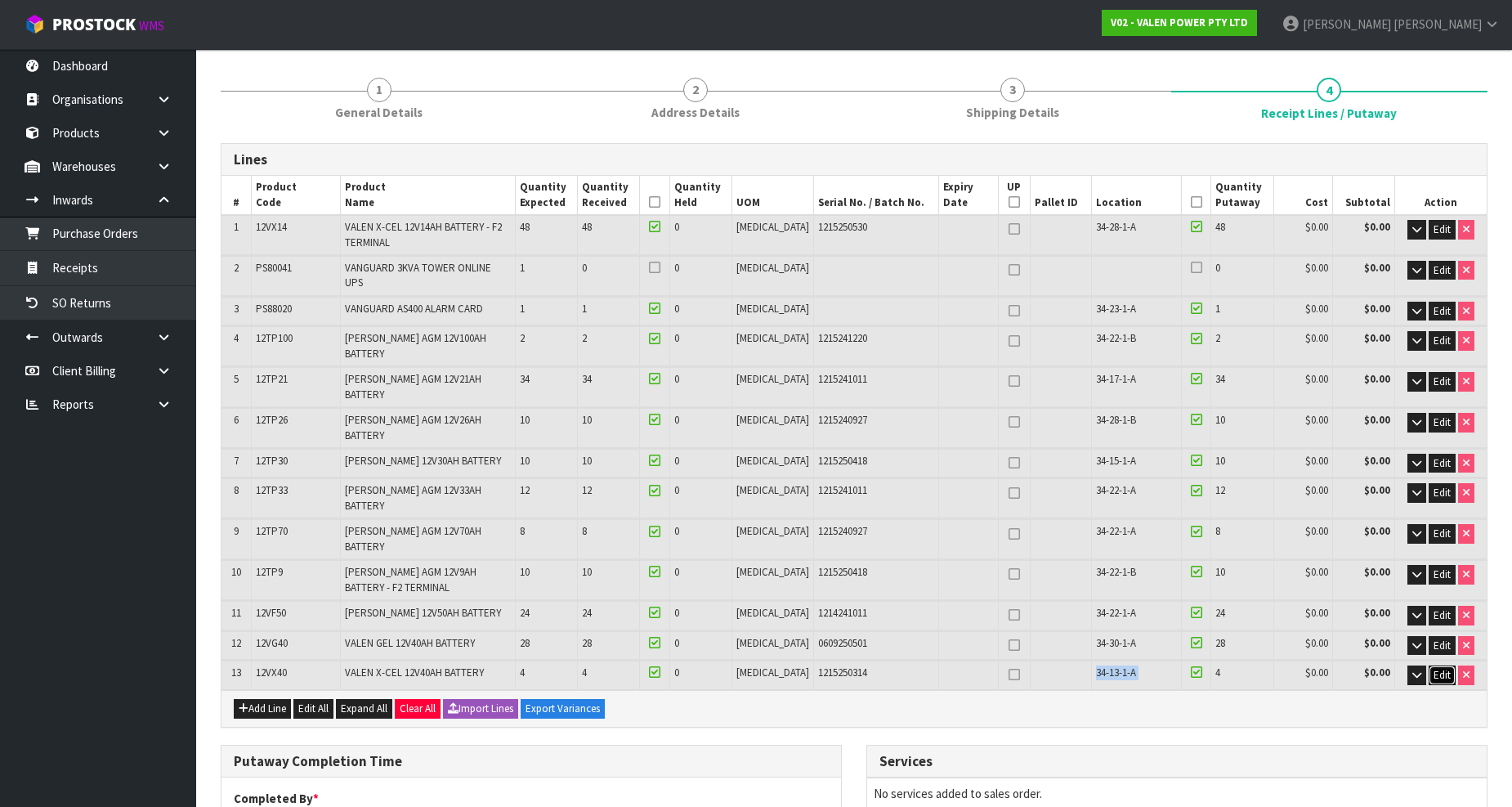
click at [1435, 668] on span "Edit" at bounding box center [1442, 674] width 17 height 14
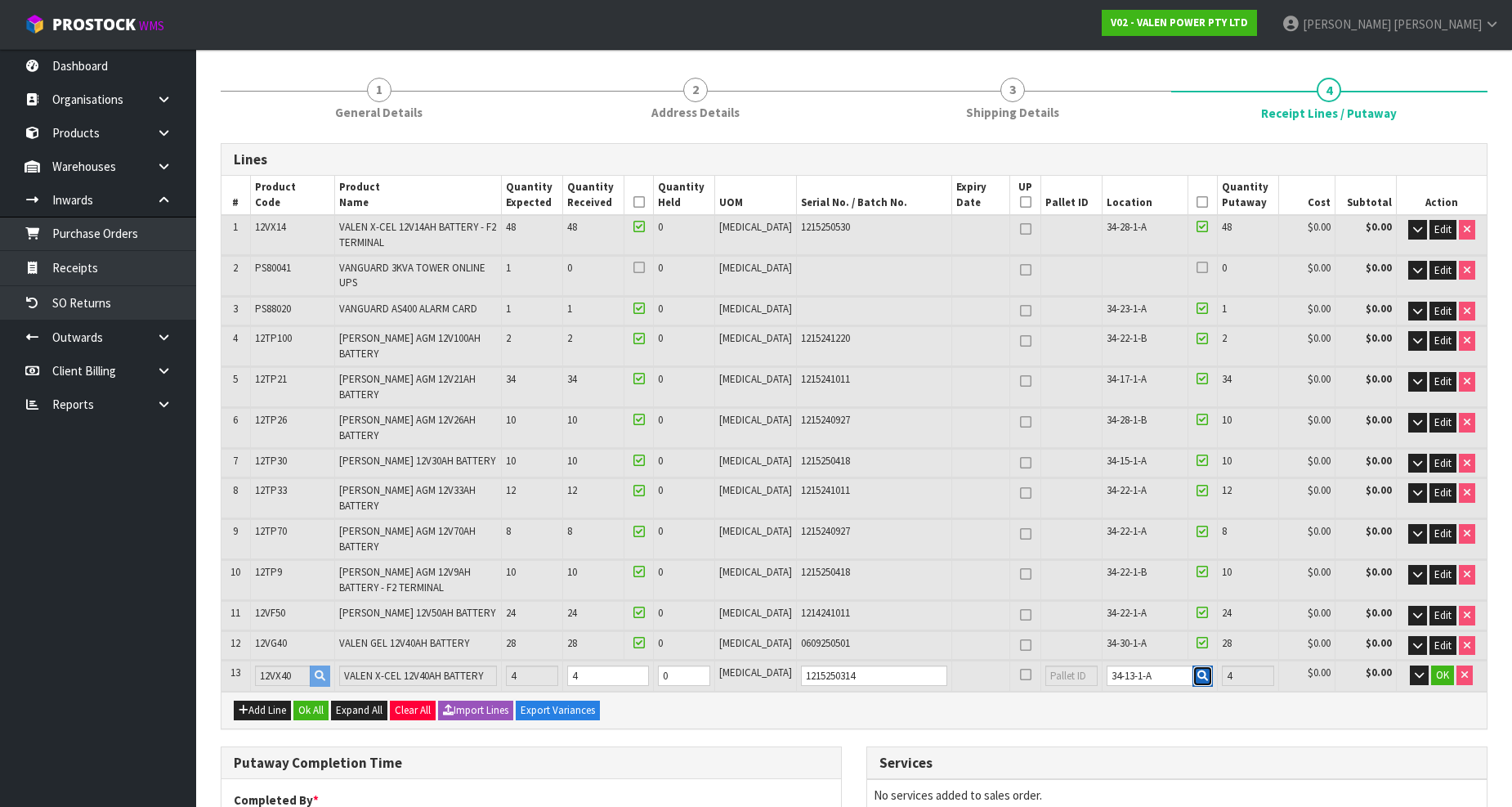
click at [1195, 665] on button "button" at bounding box center [1203, 675] width 21 height 21
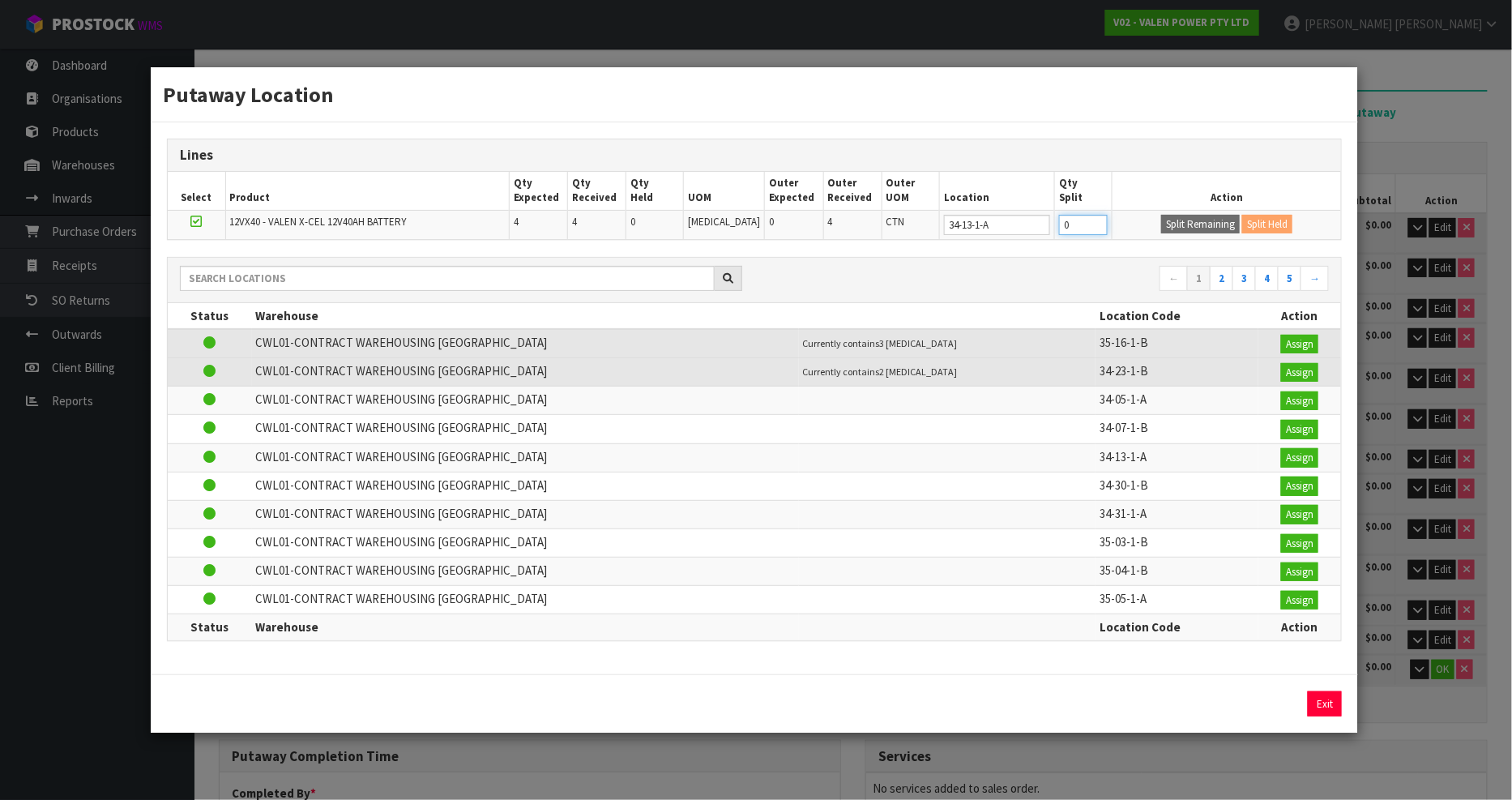
click at [1072, 230] on input "0" at bounding box center [1084, 225] width 49 height 21
type input "3"
click at [1210, 223] on button "Split Remaining" at bounding box center [1200, 224] width 79 height 20
type input "3"
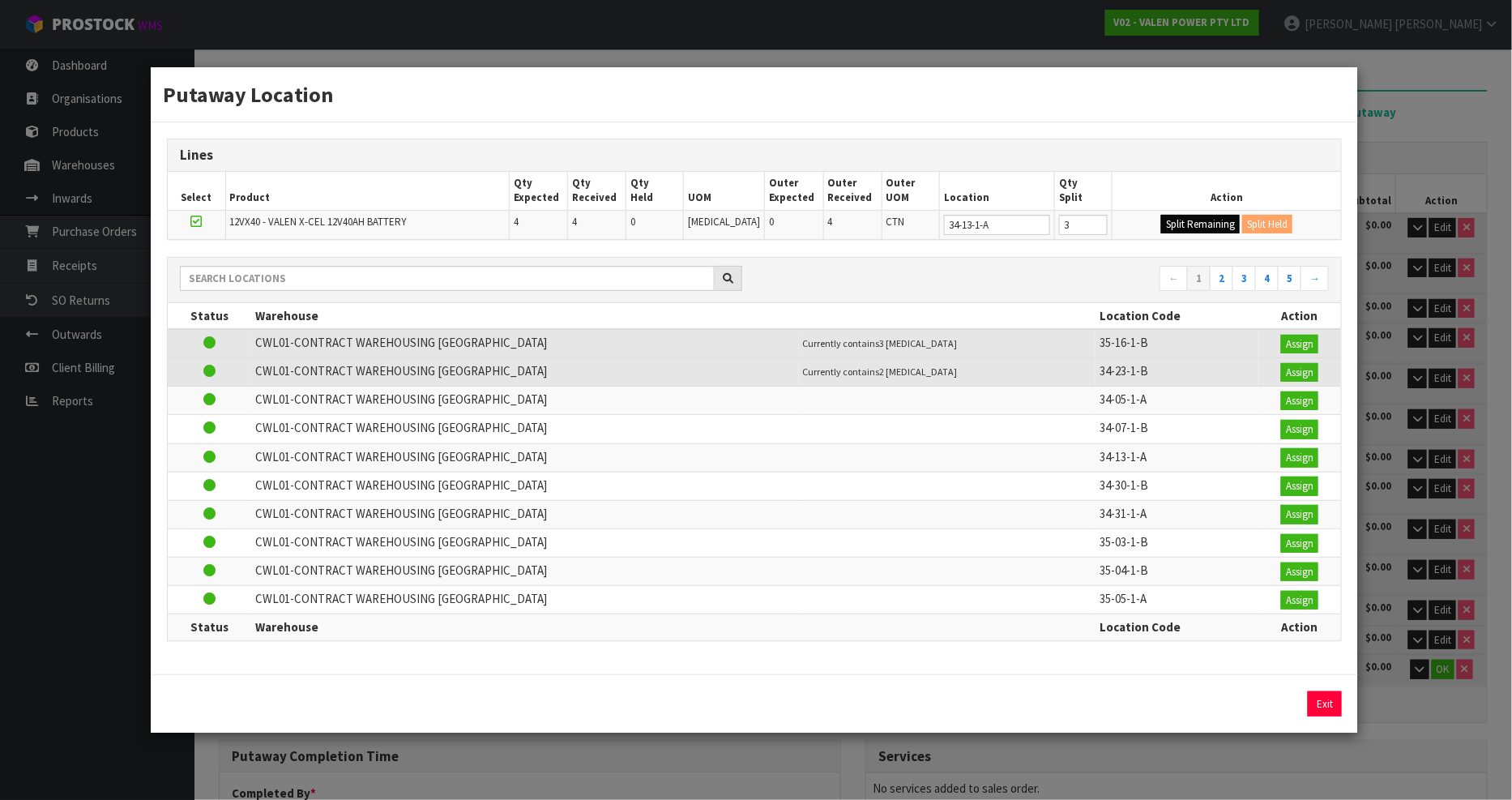
type input "3"
type input "0"
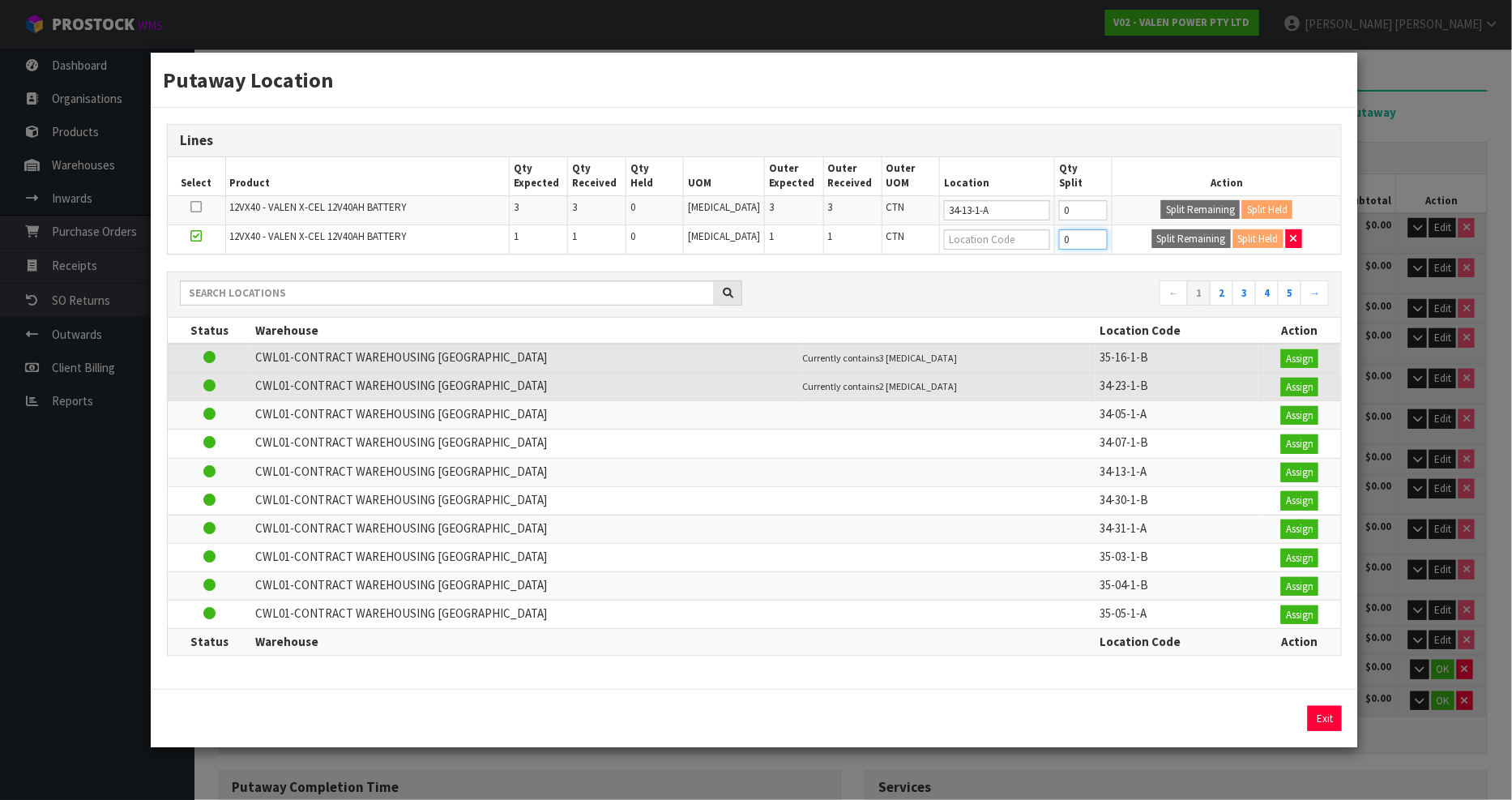
drag, startPoint x: 1072, startPoint y: 244, endPoint x: 1046, endPoint y: 247, distance: 26.2
click at [1046, 247] on tr "12VX40 - VALEN X-CEL 12V40AH BATTERY 1 1 0 PCE 1 1 CTN 0 Split Remaining Split …" at bounding box center [755, 238] width 1174 height 29
click at [978, 243] on input "text" at bounding box center [996, 239] width 106 height 21
paste input "34-13-1-A"
type input "34-13-1-A"
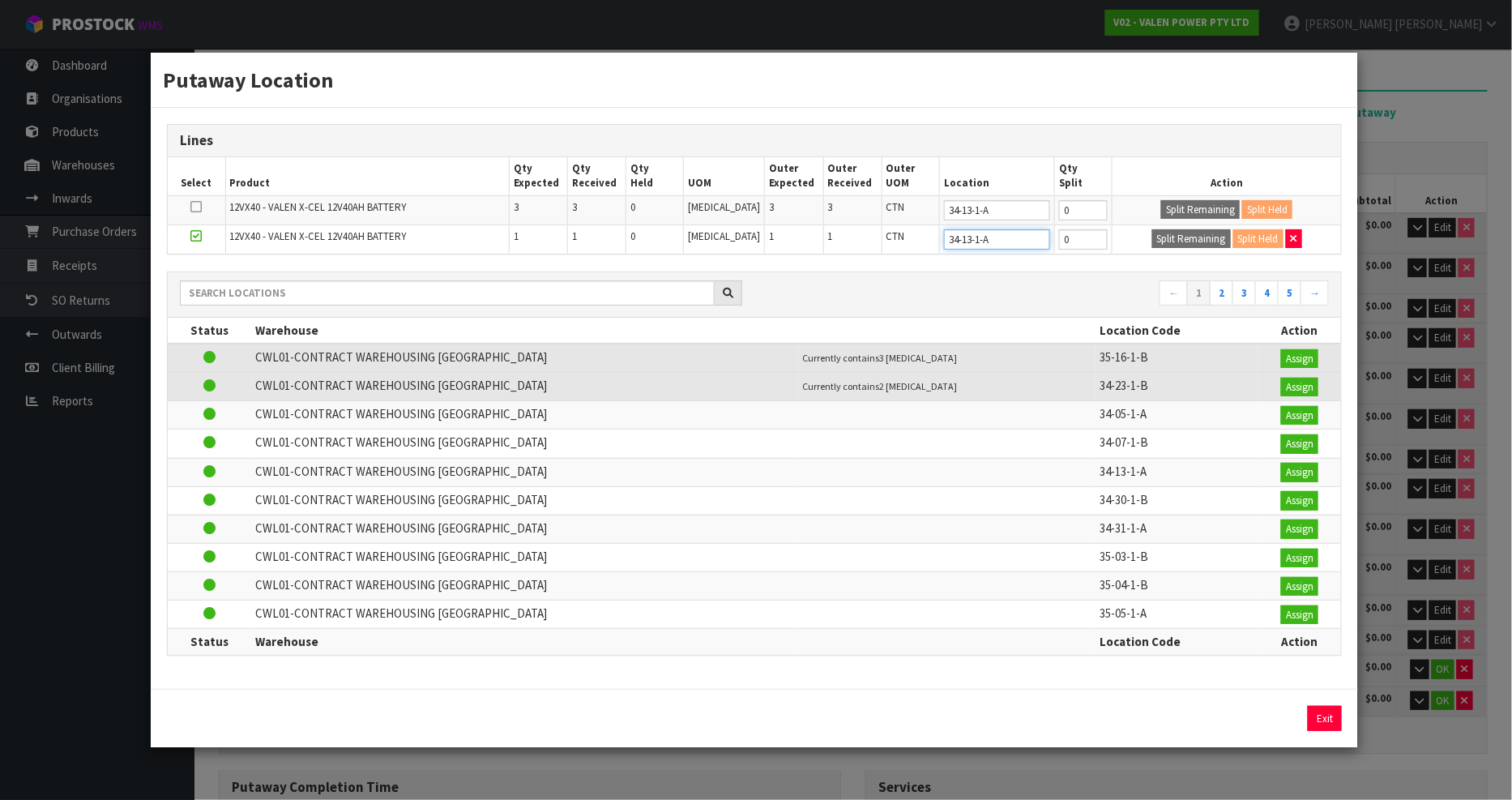
type input "34-13-1-A"
click at [1408, 151] on div "Putaway Location Lines Select Product Qty Expected Qty Received Qty Held UOM Ou…" at bounding box center [756, 400] width 1512 height 800
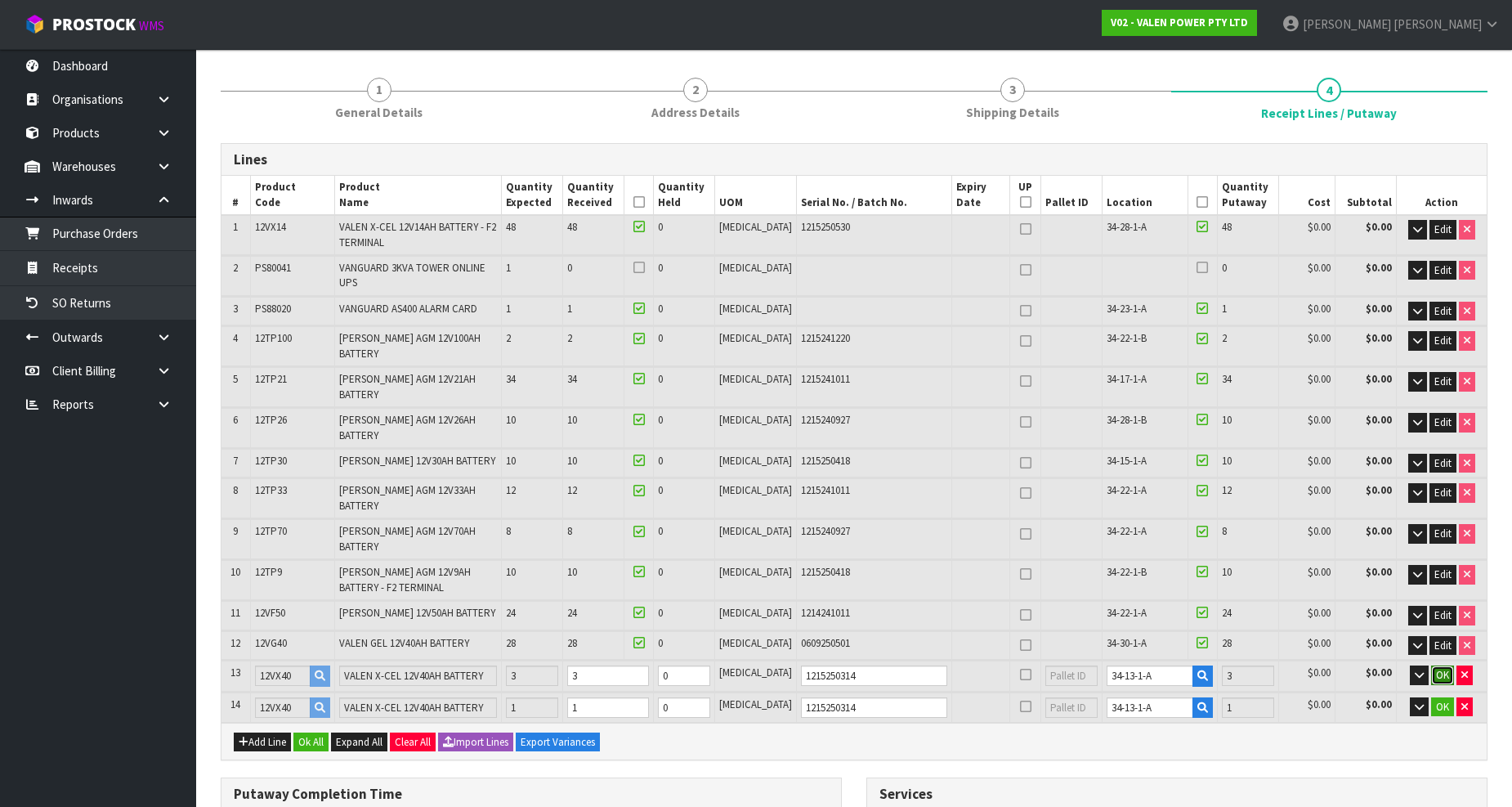
click at [1444, 668] on span "OK" at bounding box center [1443, 674] width 13 height 14
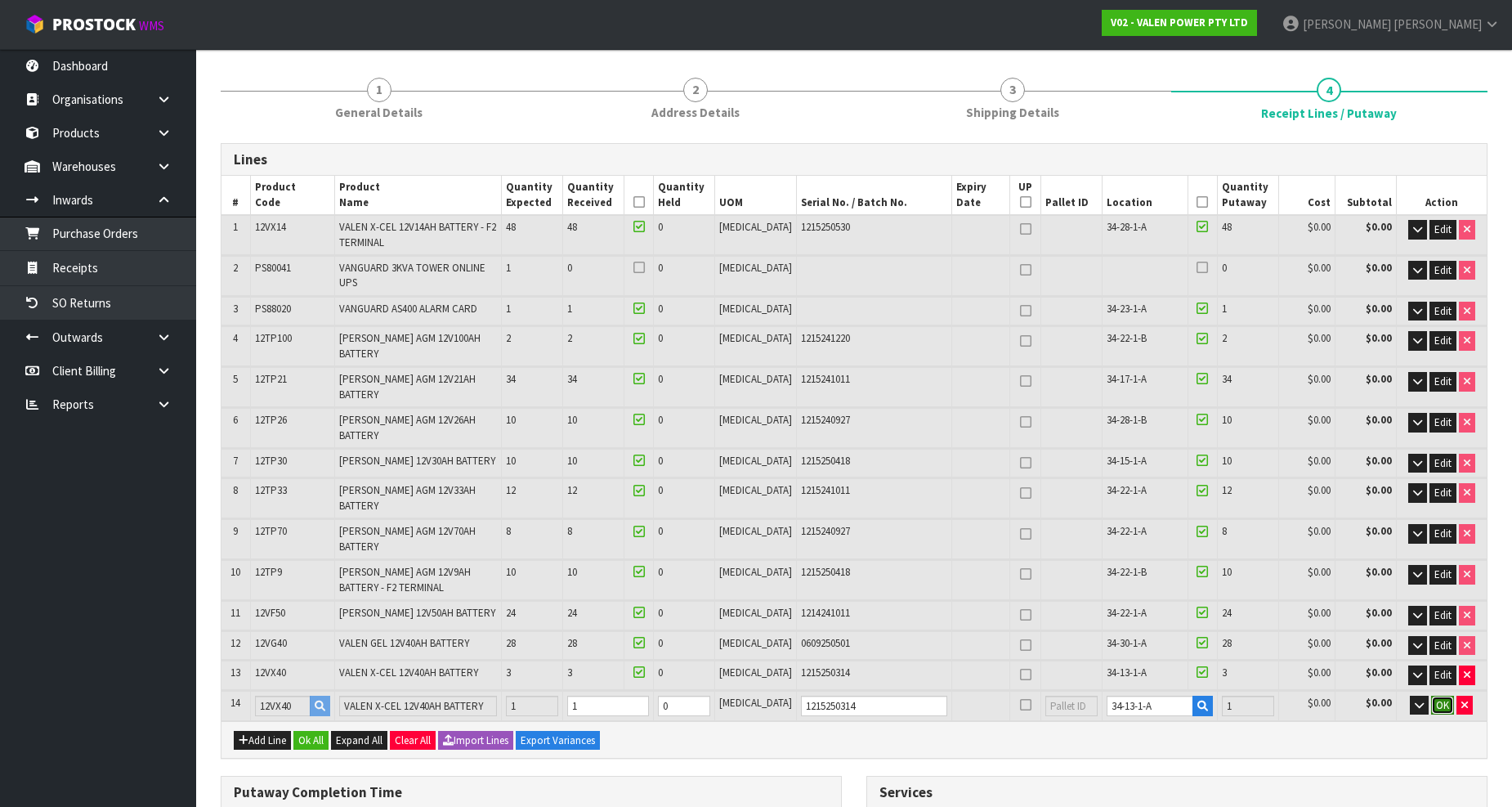
click at [1444, 698] on span "OK" at bounding box center [1443, 705] width 13 height 14
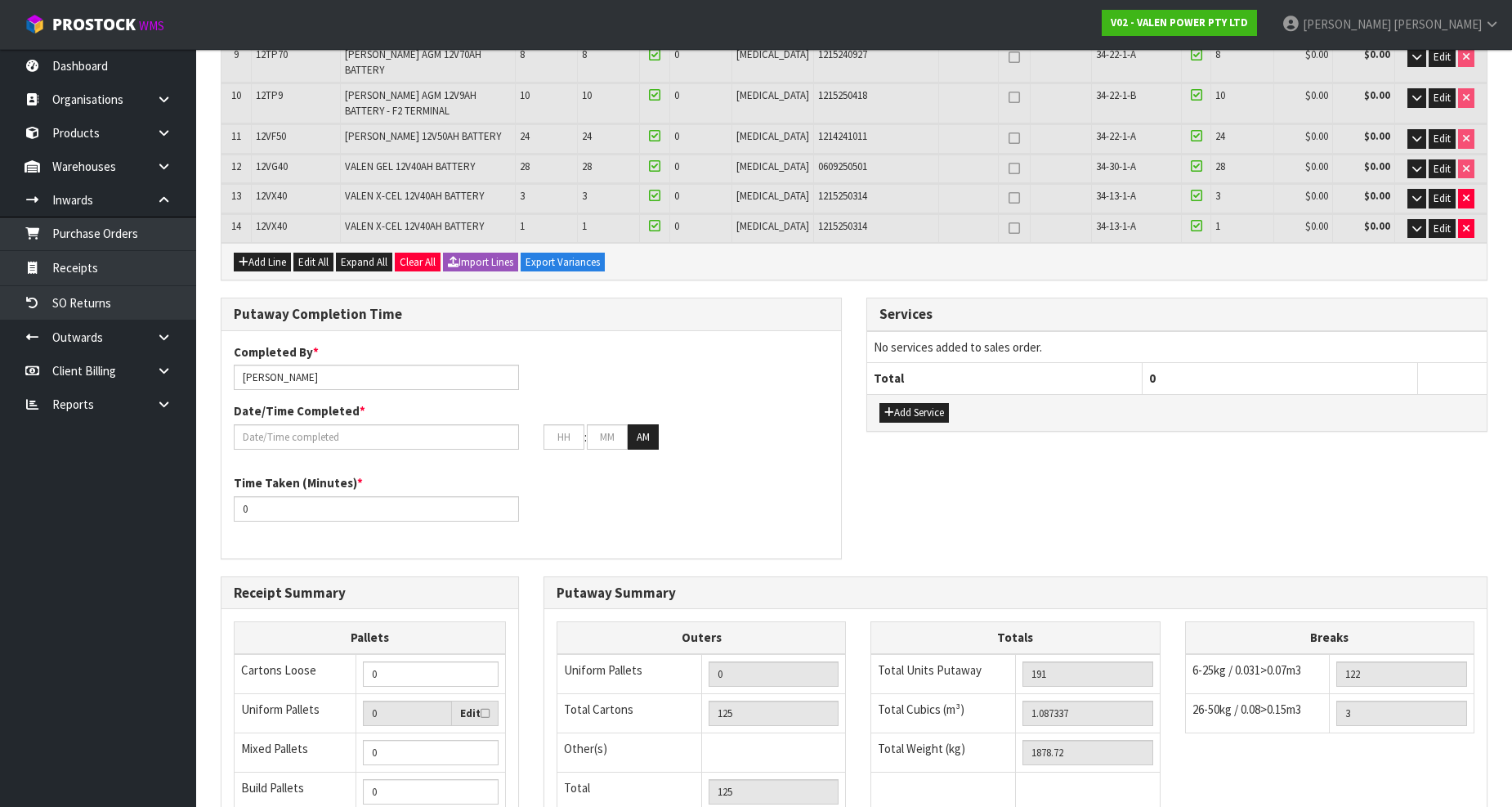
scroll to position [813, 0]
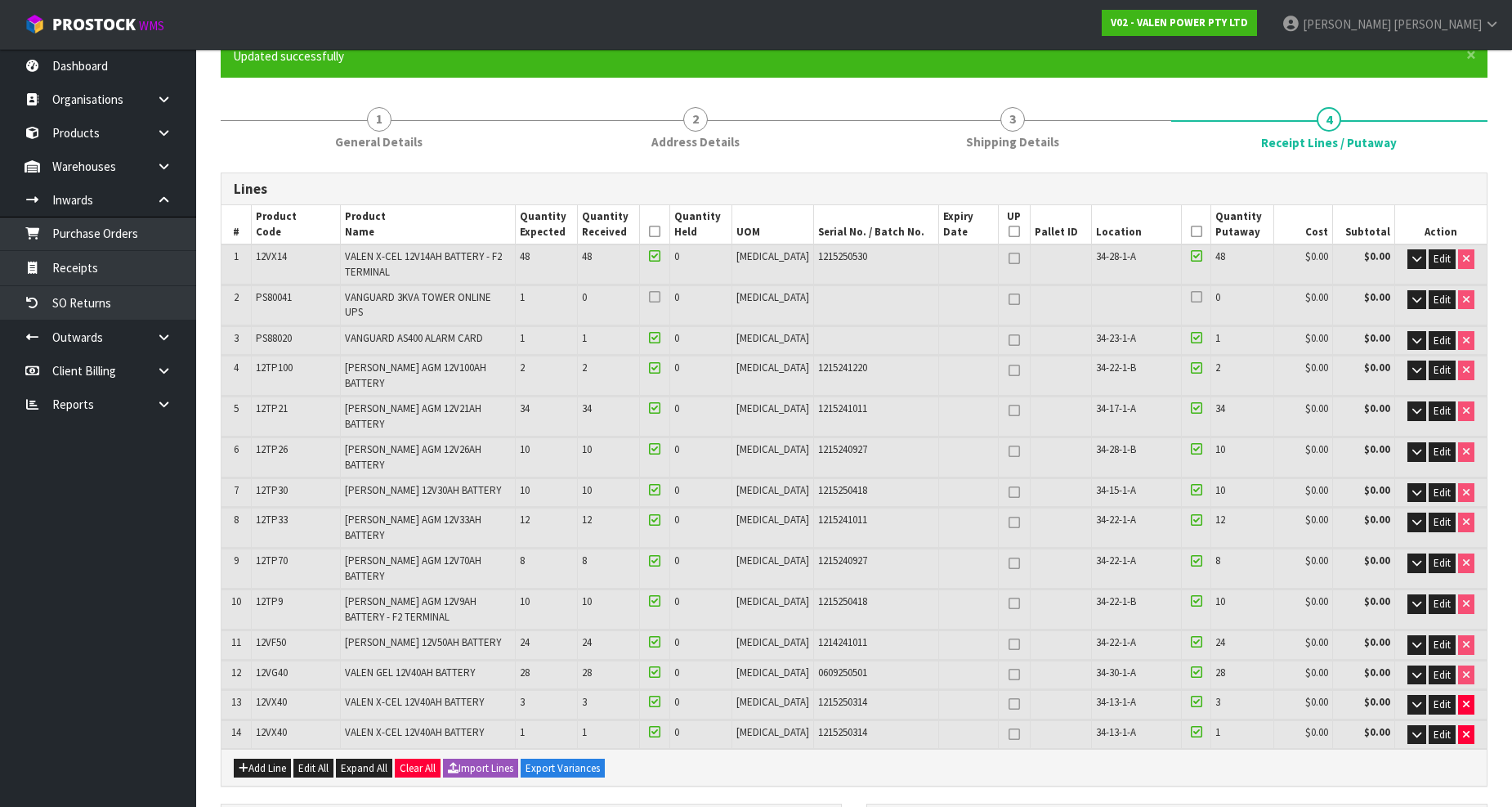
scroll to position [182, 0]
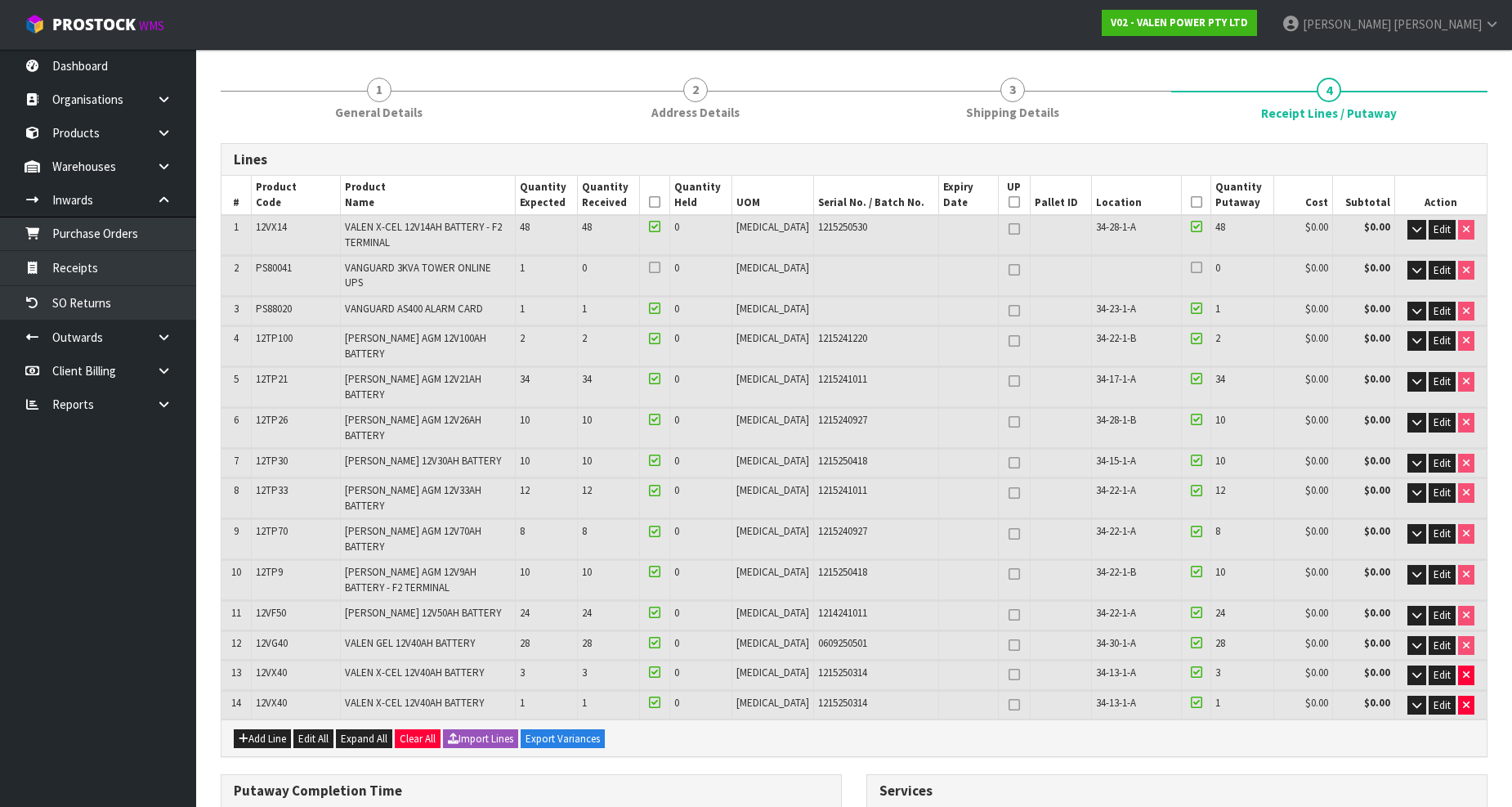
click at [290, 301] on span "PS88020" at bounding box center [274, 308] width 36 height 14
copy span "PS88020"
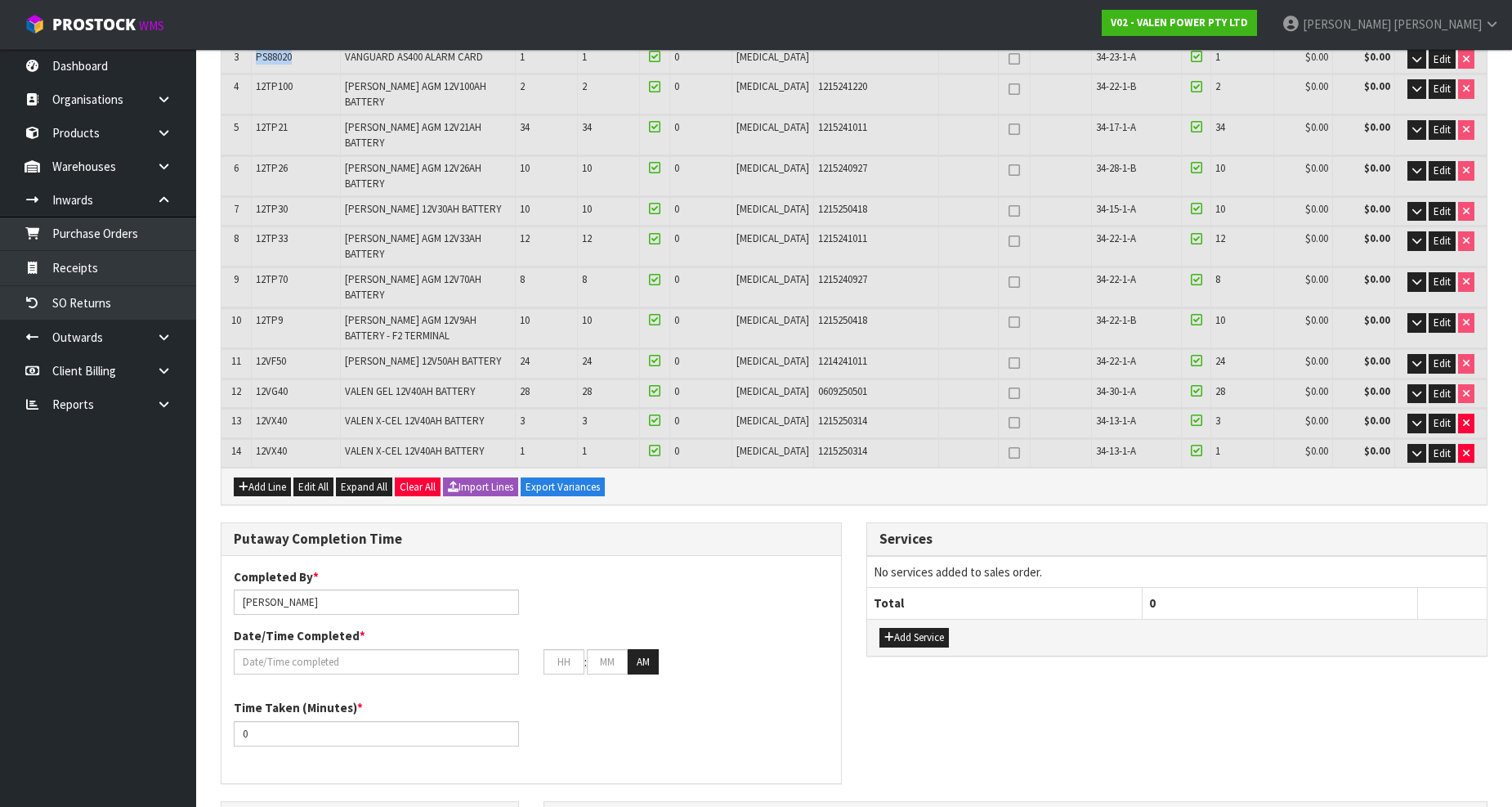
scroll to position [813, 0]
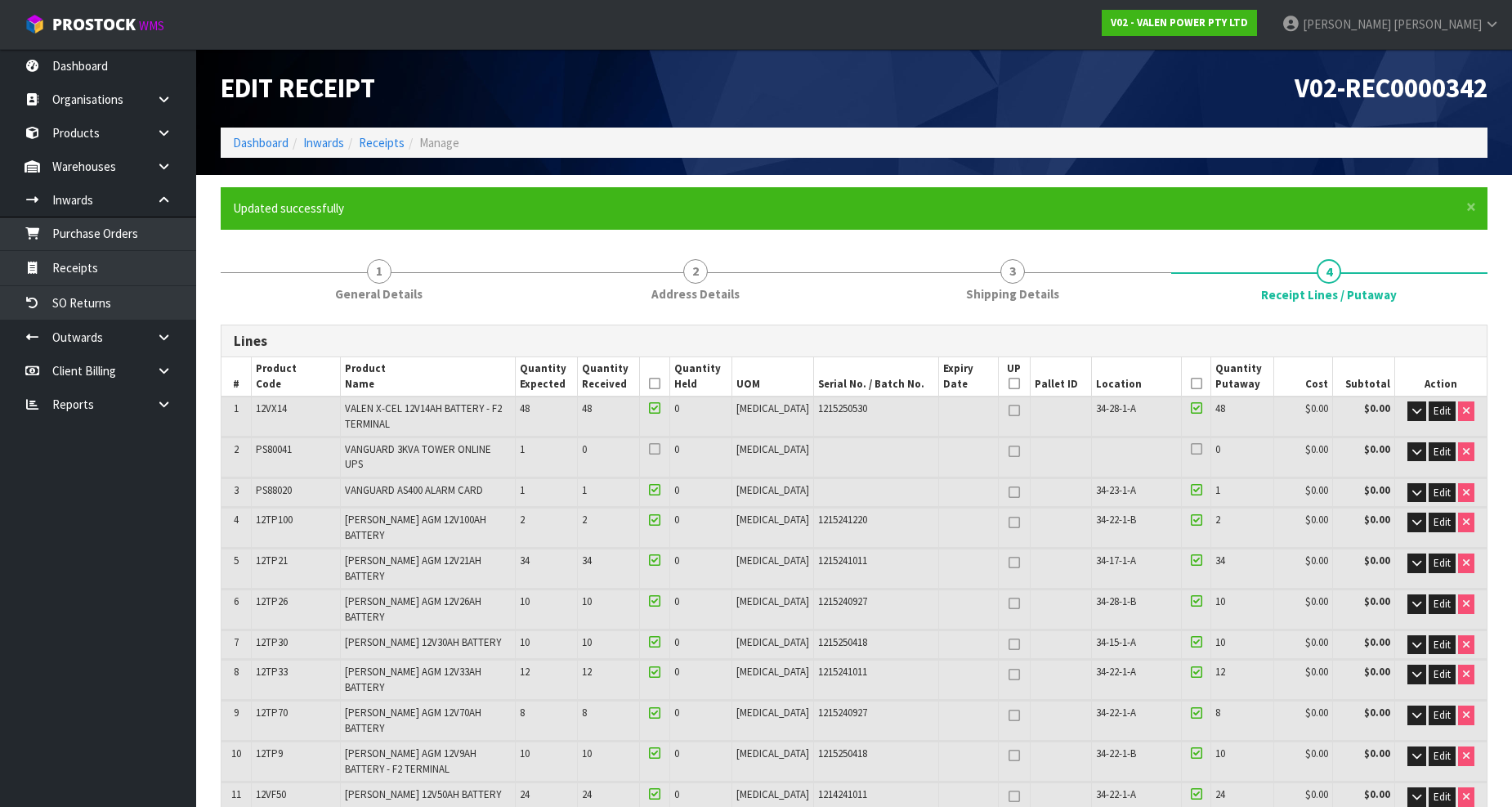
click at [283, 483] on span "PS88020" at bounding box center [274, 490] width 36 height 14
copy span "PS88020"
click at [278, 445] on span "PS80041" at bounding box center [274, 449] width 36 height 14
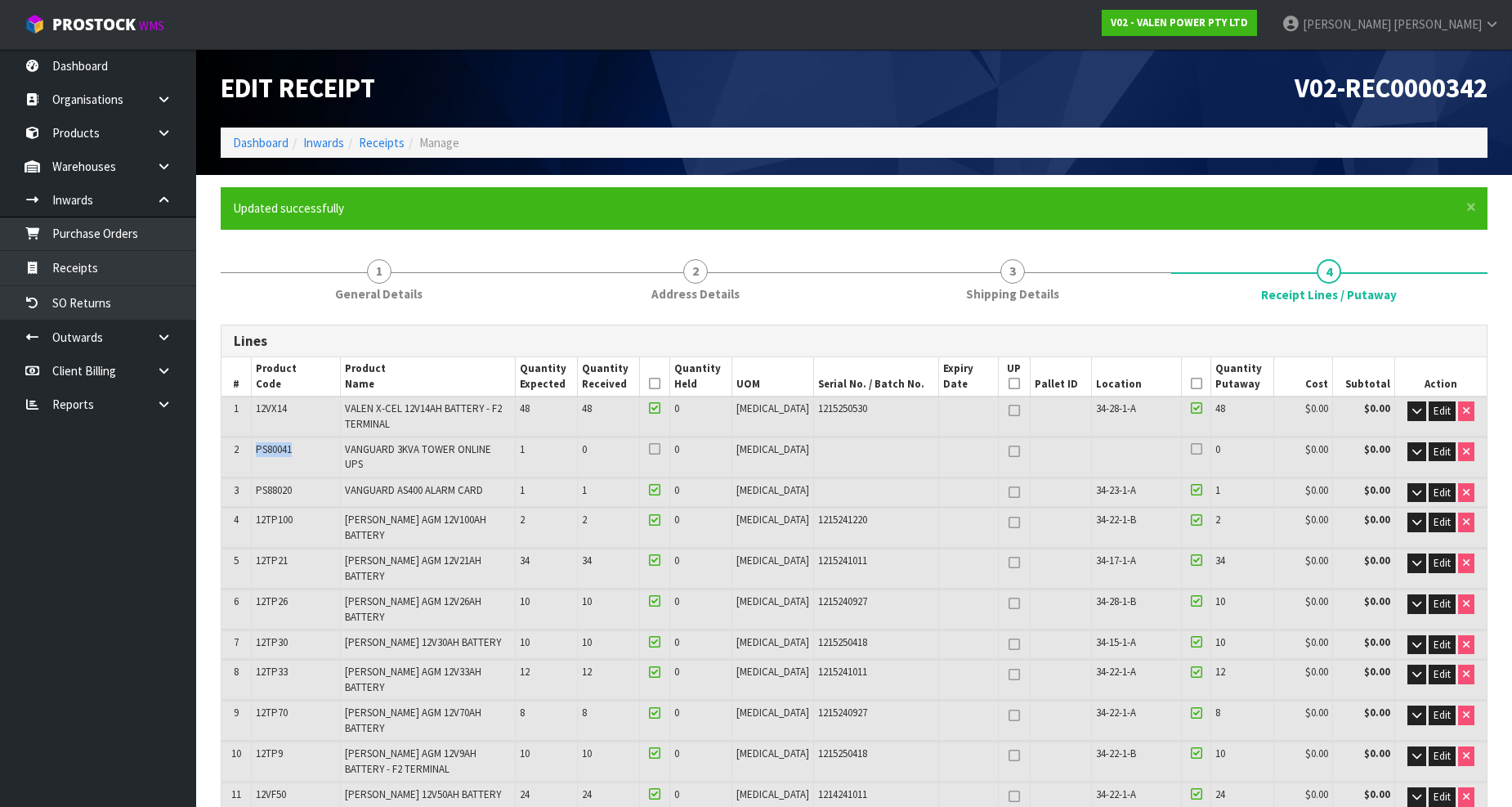
copy span "PS80041"
click at [469, 62] on div "Edit Receipt" at bounding box center [531, 88] width 646 height 79
click at [378, 142] on link "Receipts" at bounding box center [382, 142] width 45 height 15
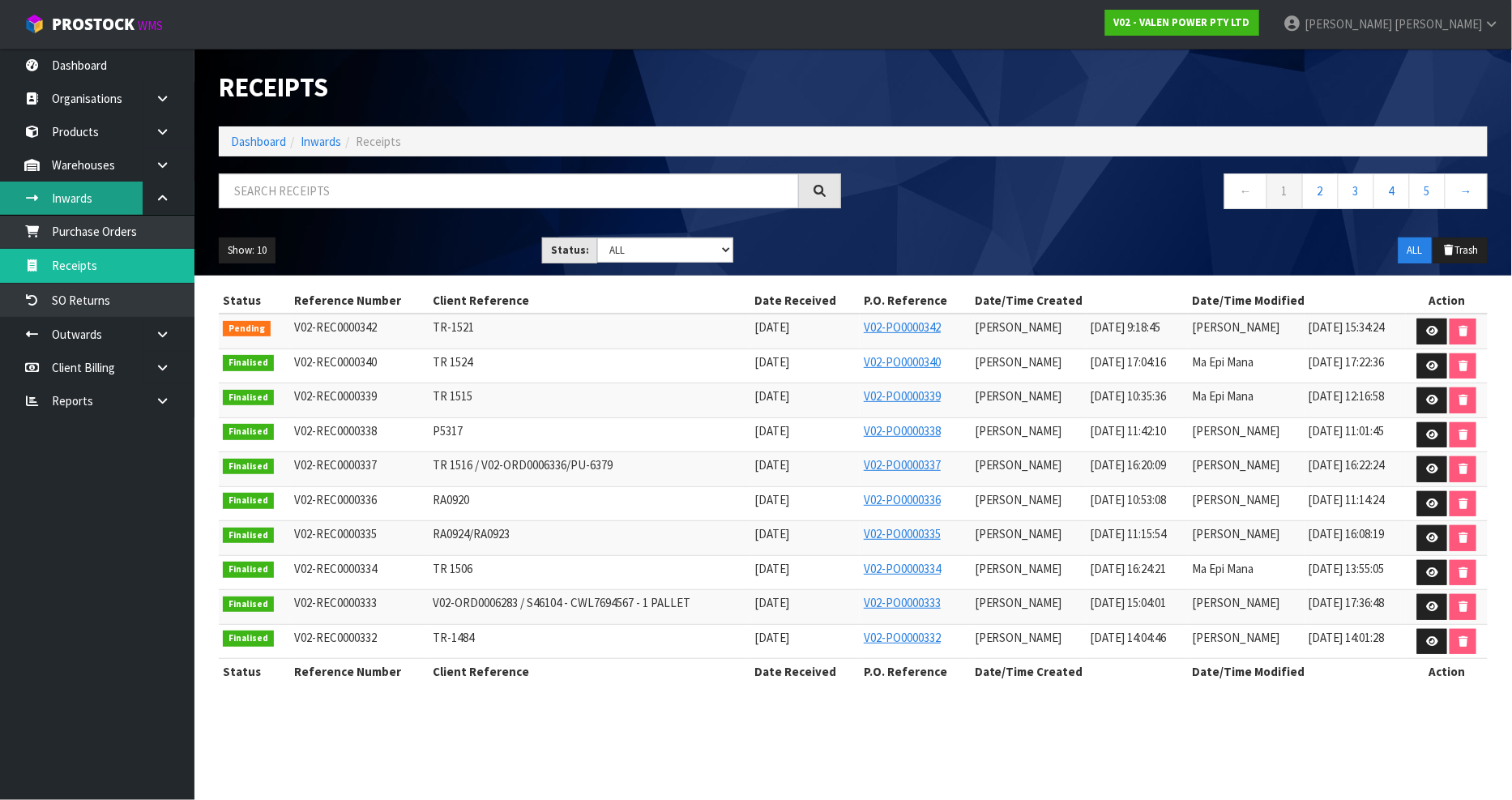
click at [118, 185] on link "Inwards" at bounding box center [97, 197] width 194 height 33
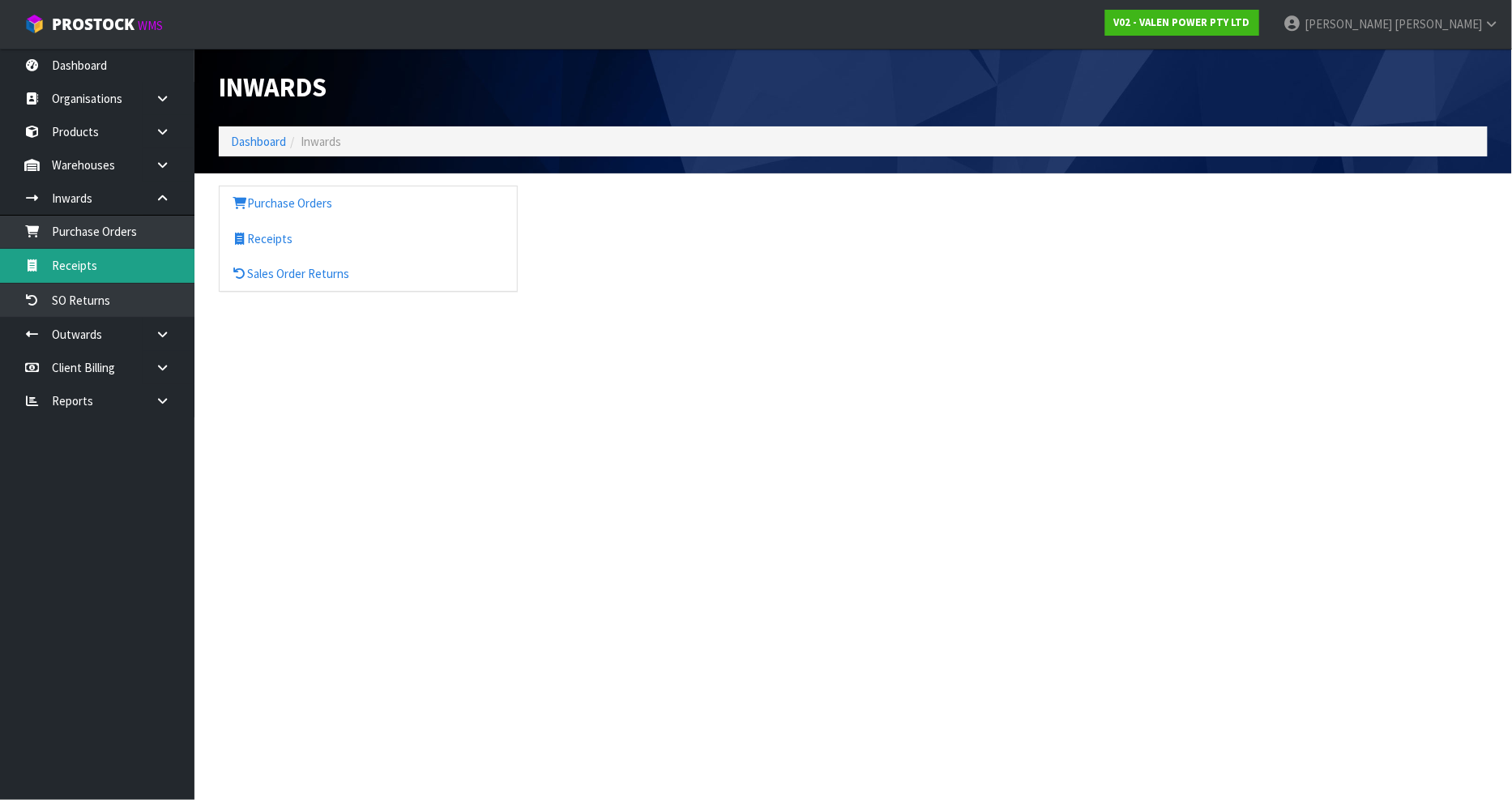
click at [140, 269] on link "Receipts" at bounding box center [97, 265] width 194 height 33
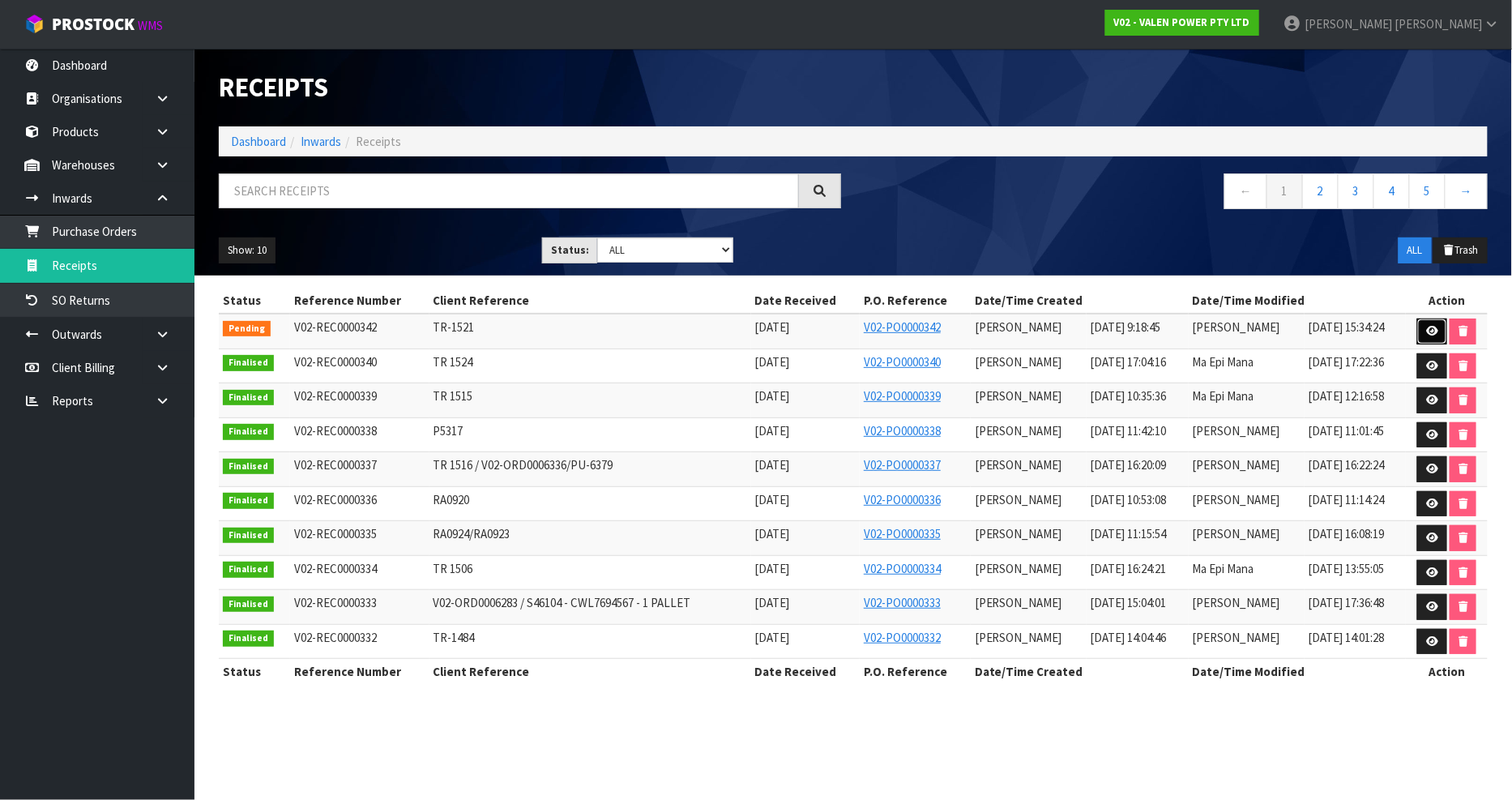
click at [1431, 326] on icon at bounding box center [1431, 331] width 12 height 10
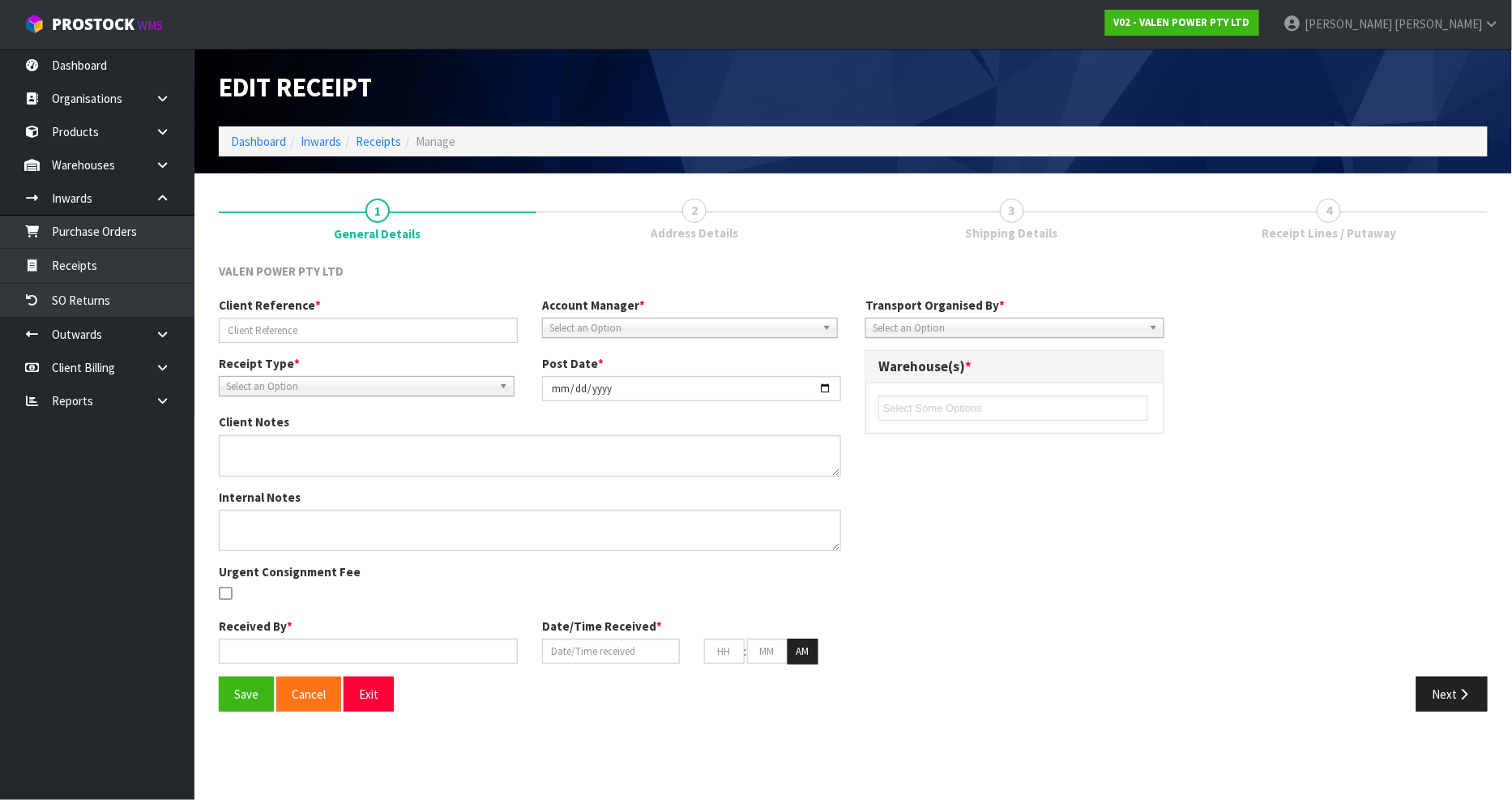
type input "TR-1521"
type input "2025-08-22"
type input "Prabhneet Kaur"
type input "21/08/2025"
type input "09"
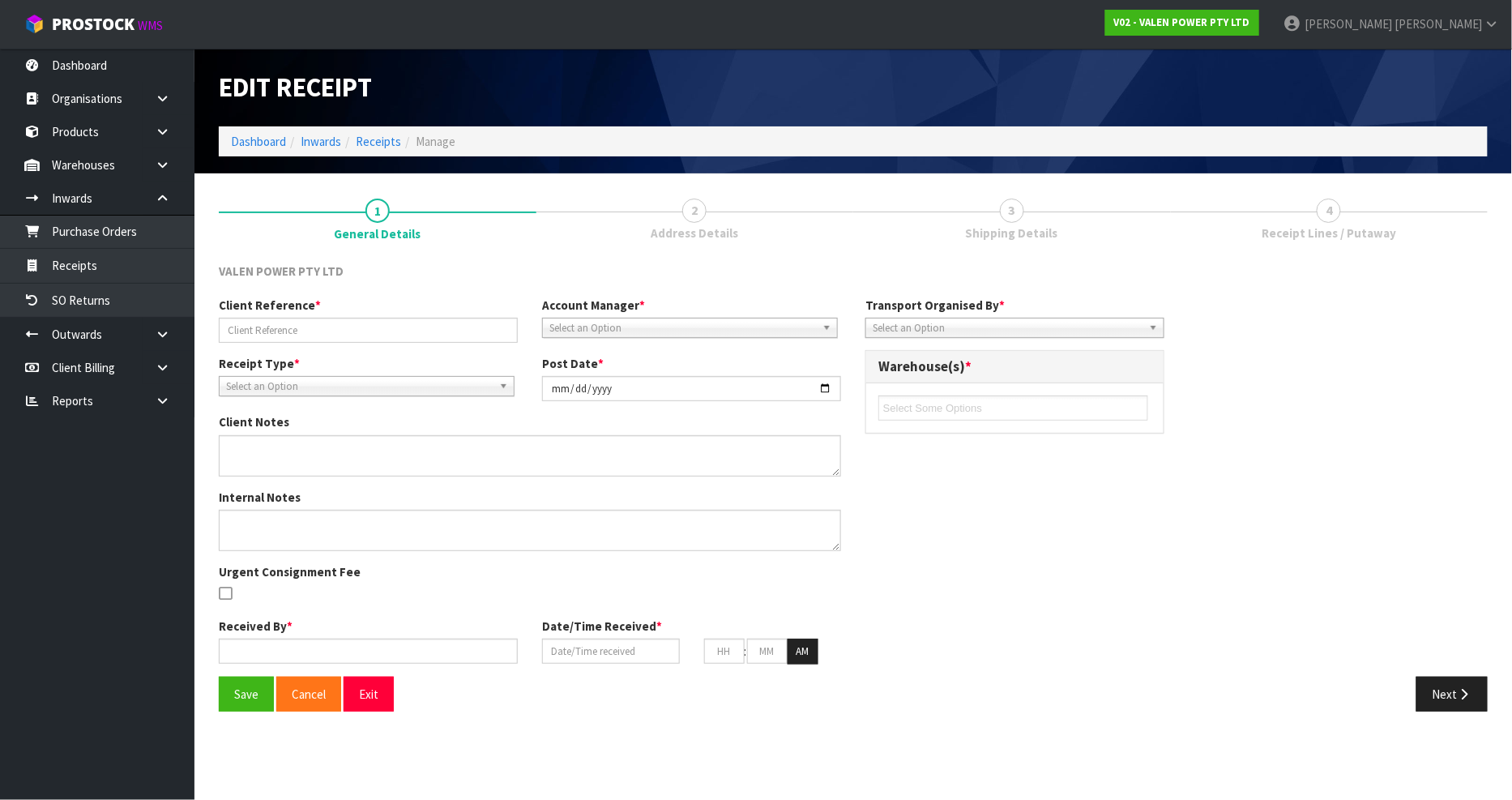
type input "18"
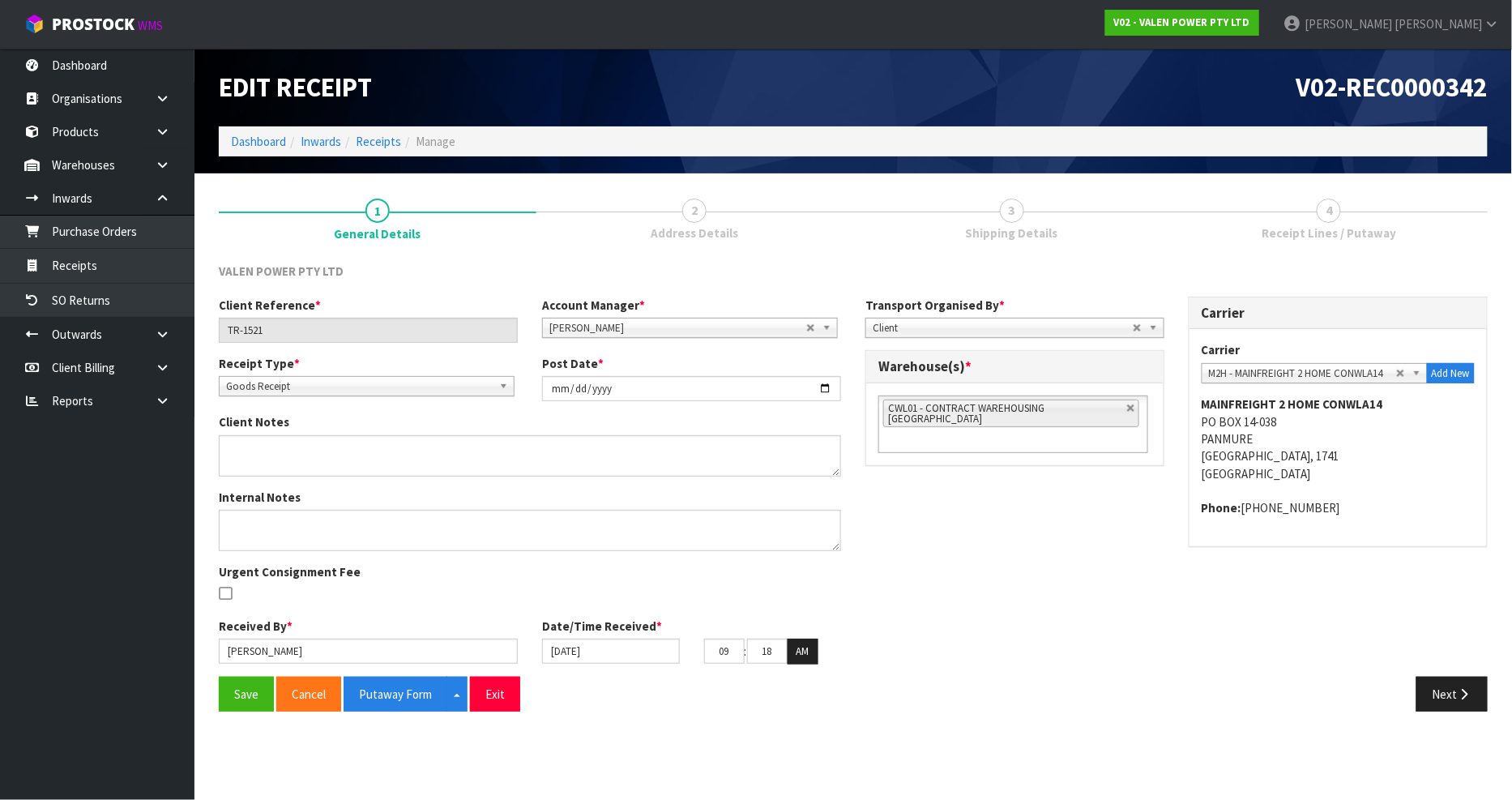
click at [987, 224] on span "Shipping Details" at bounding box center [1011, 233] width 92 height 17
click at [1437, 683] on button "Next" at bounding box center [1452, 693] width 71 height 35
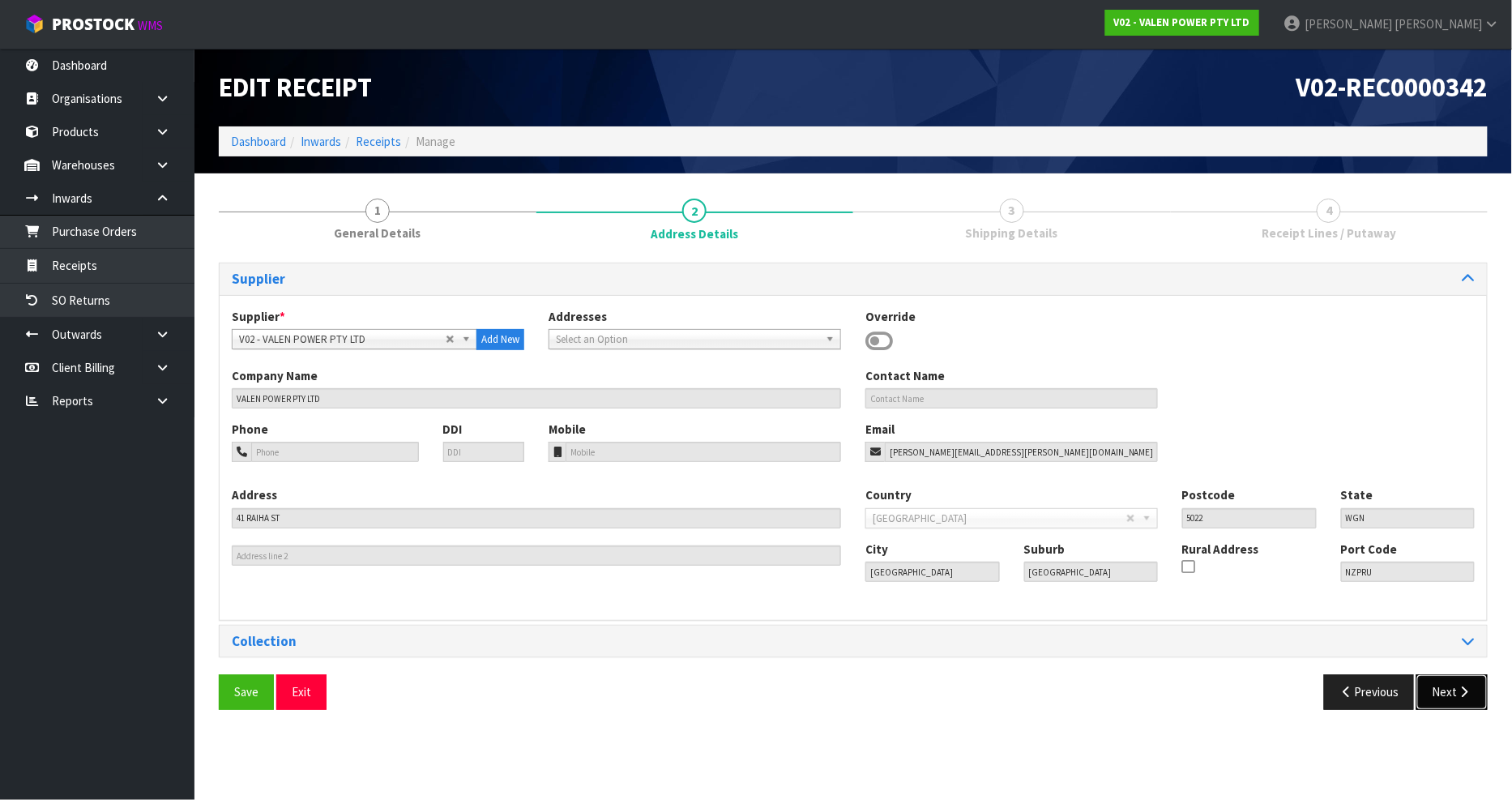
click at [1437, 683] on button "Next" at bounding box center [1452, 691] width 71 height 35
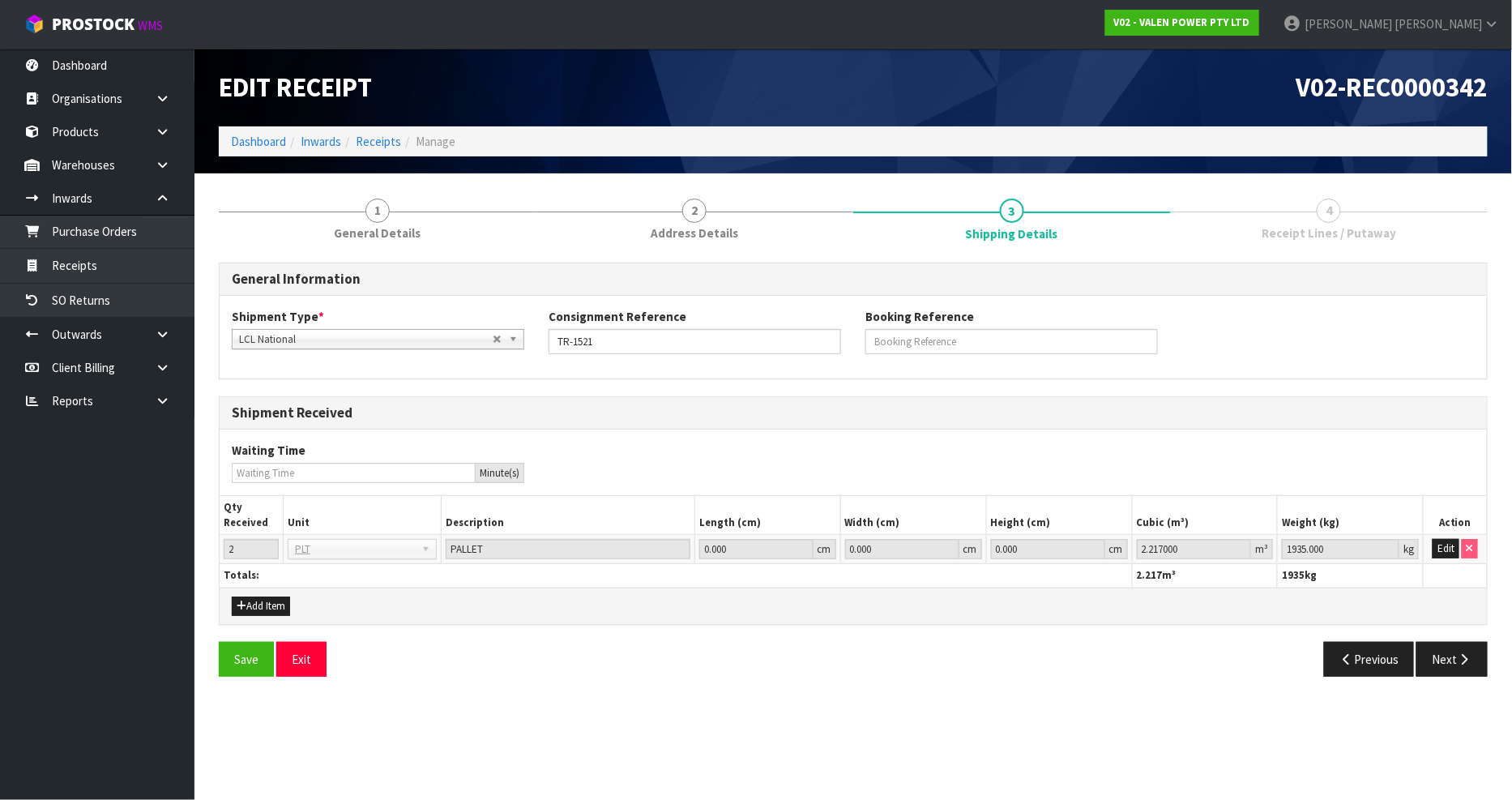
click at [1437, 683] on div "Save Exit Previous Next" at bounding box center [853, 665] width 1293 height 47
click at [1443, 661] on button "Next" at bounding box center [1452, 658] width 71 height 35
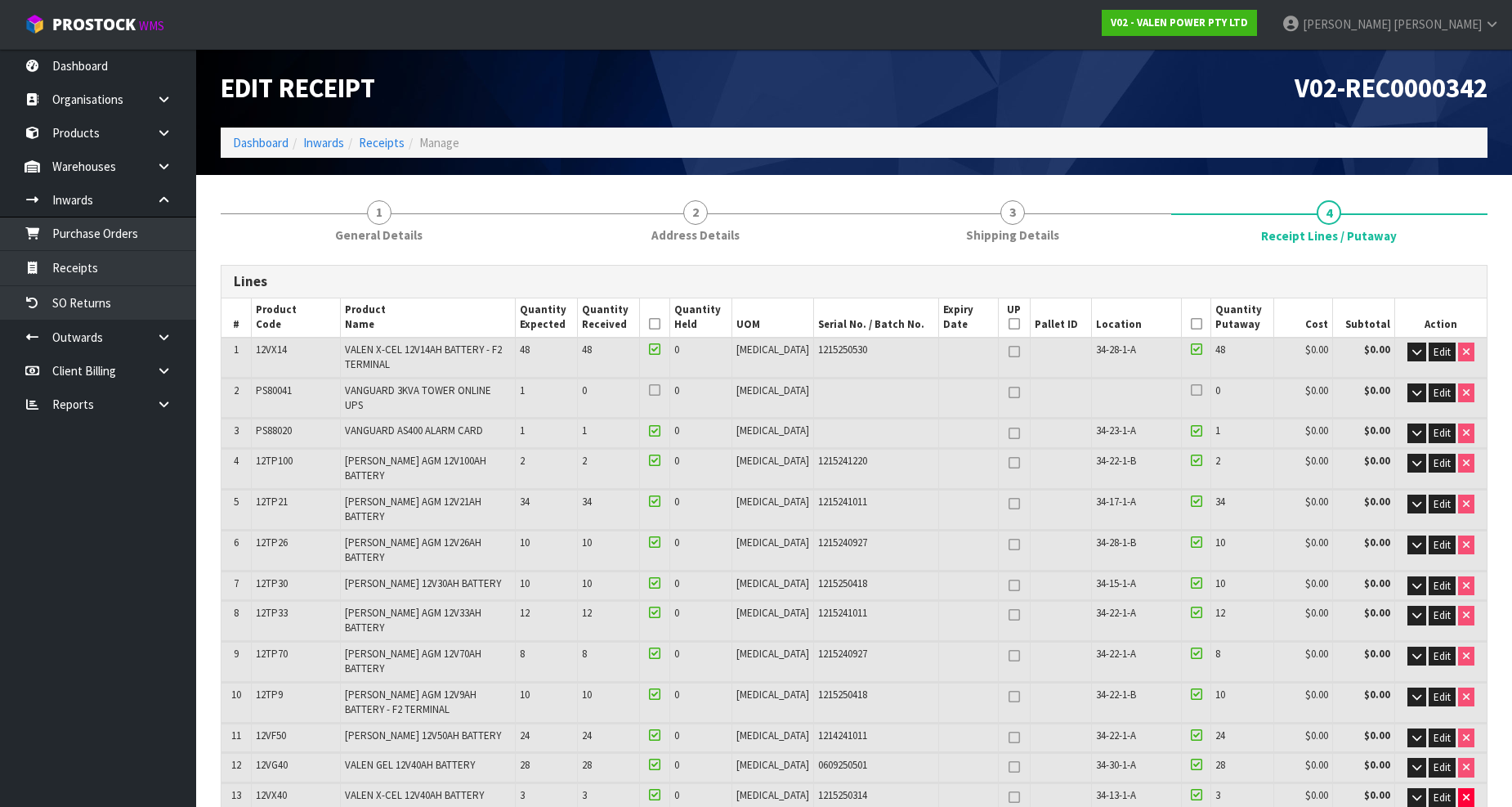
click at [1106, 423] on span "34-23-1-A" at bounding box center [1116, 430] width 40 height 14
copy tr "34-23-1-A"
click at [1433, 386] on span "Edit" at bounding box center [1442, 392] width 17 height 14
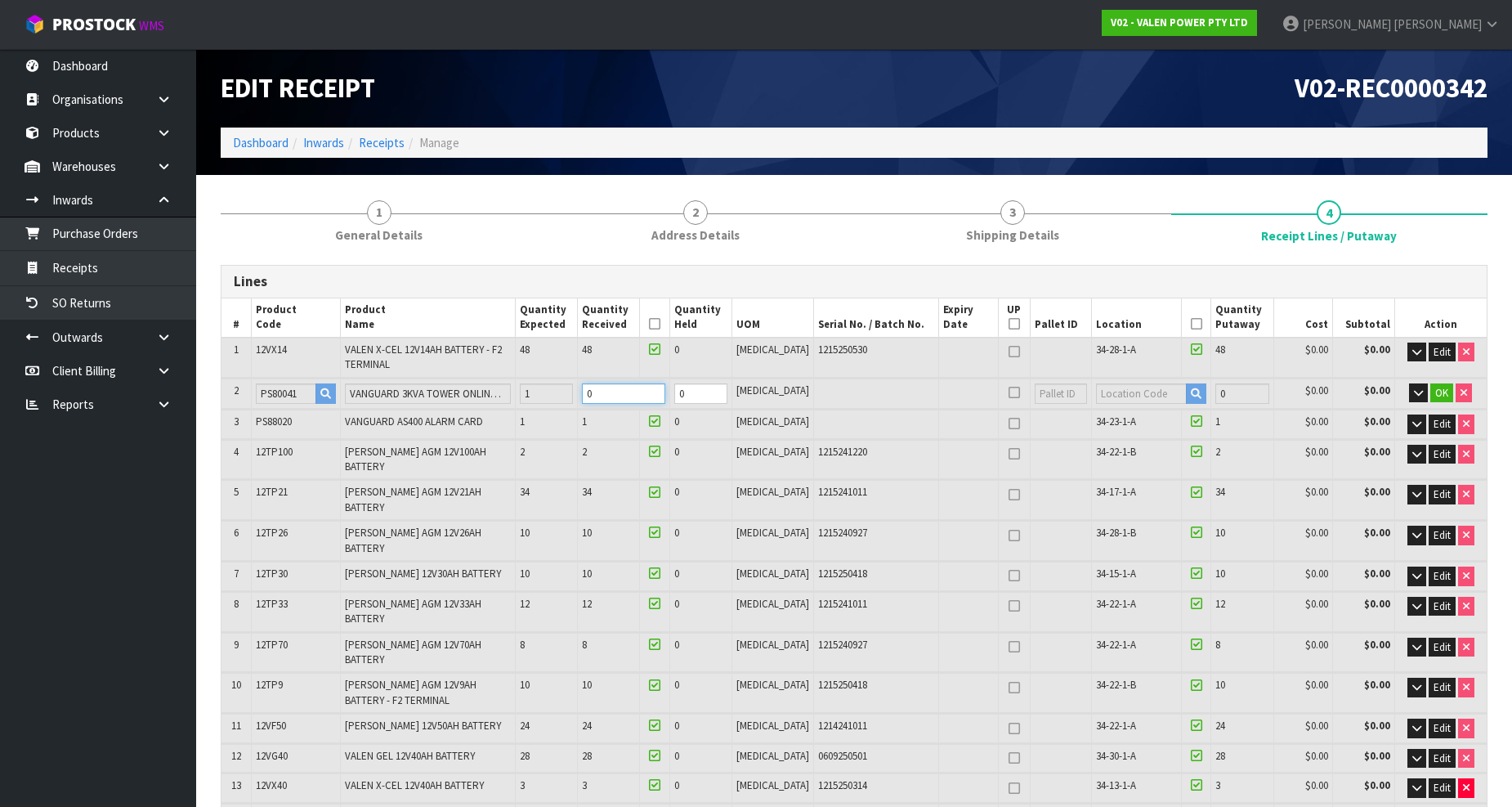
click at [652, 394] on input "0" at bounding box center [623, 394] width 83 height 21
type input "0"
type input "126"
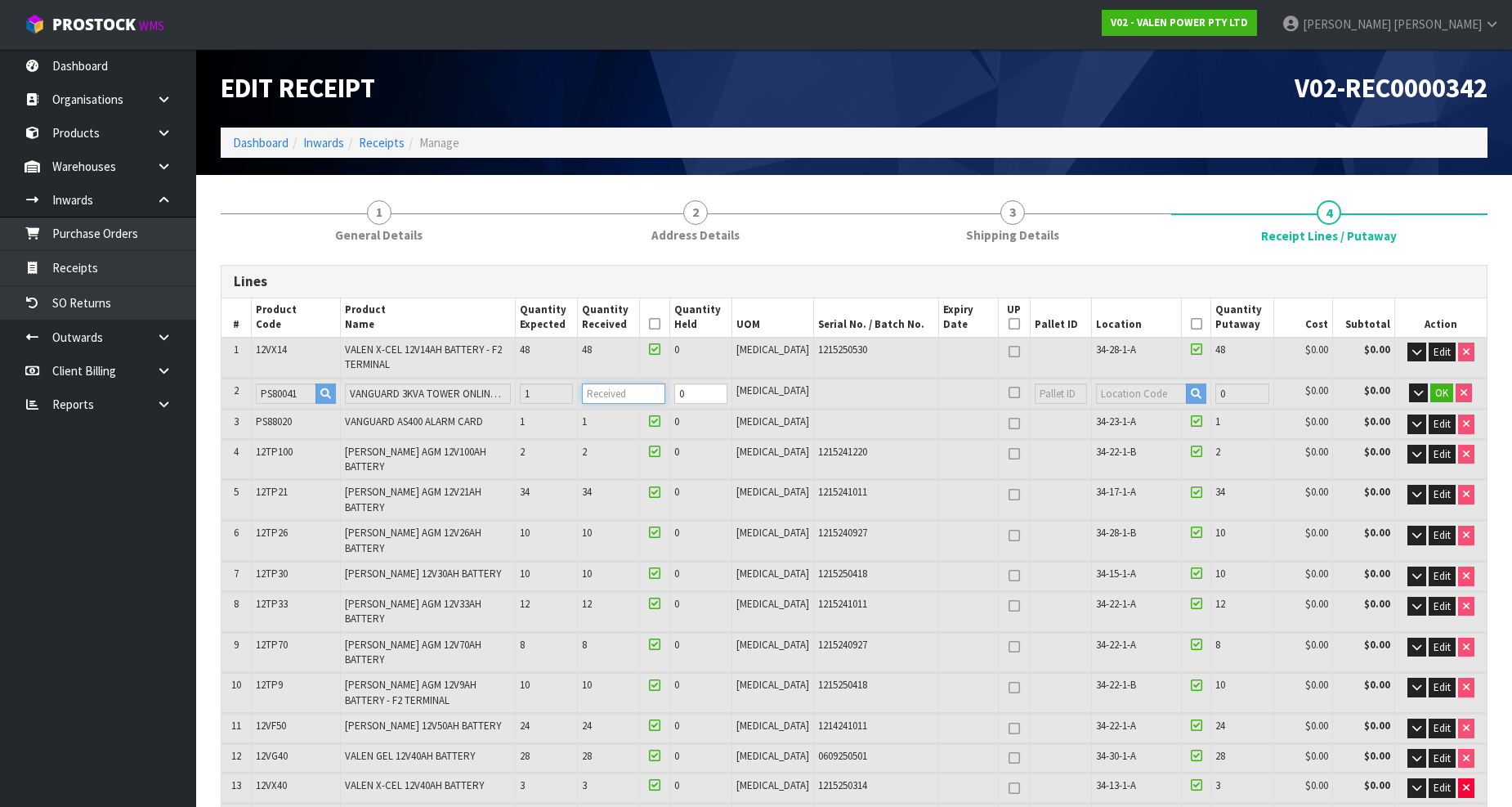
type input "1.178232"
type input "1911.22"
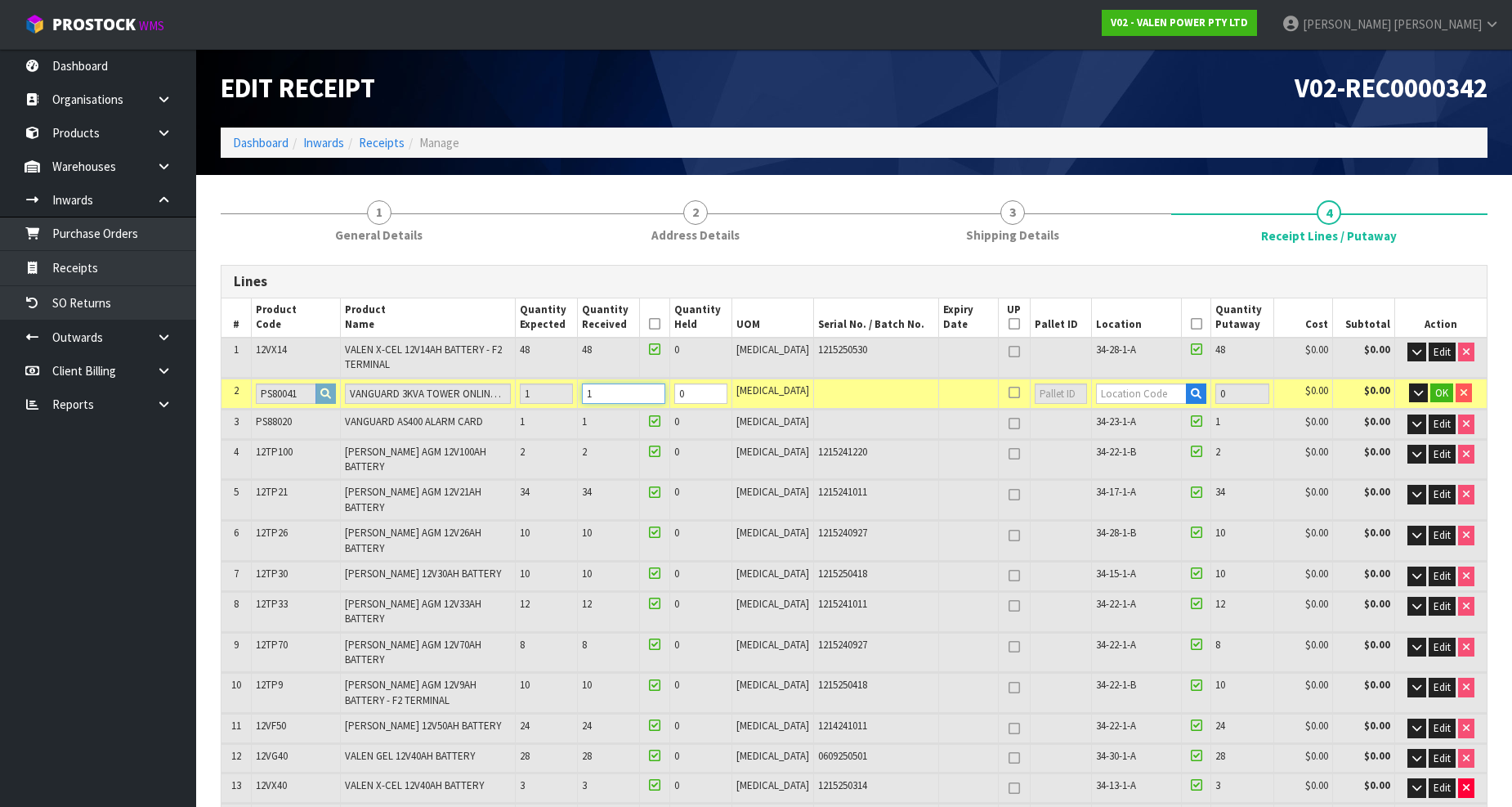
type input "1"
click at [1116, 389] on input "text" at bounding box center [1142, 394] width 91 height 21
paste input "34-23-1-A"
type input "34-23-1-A"
type input "192"
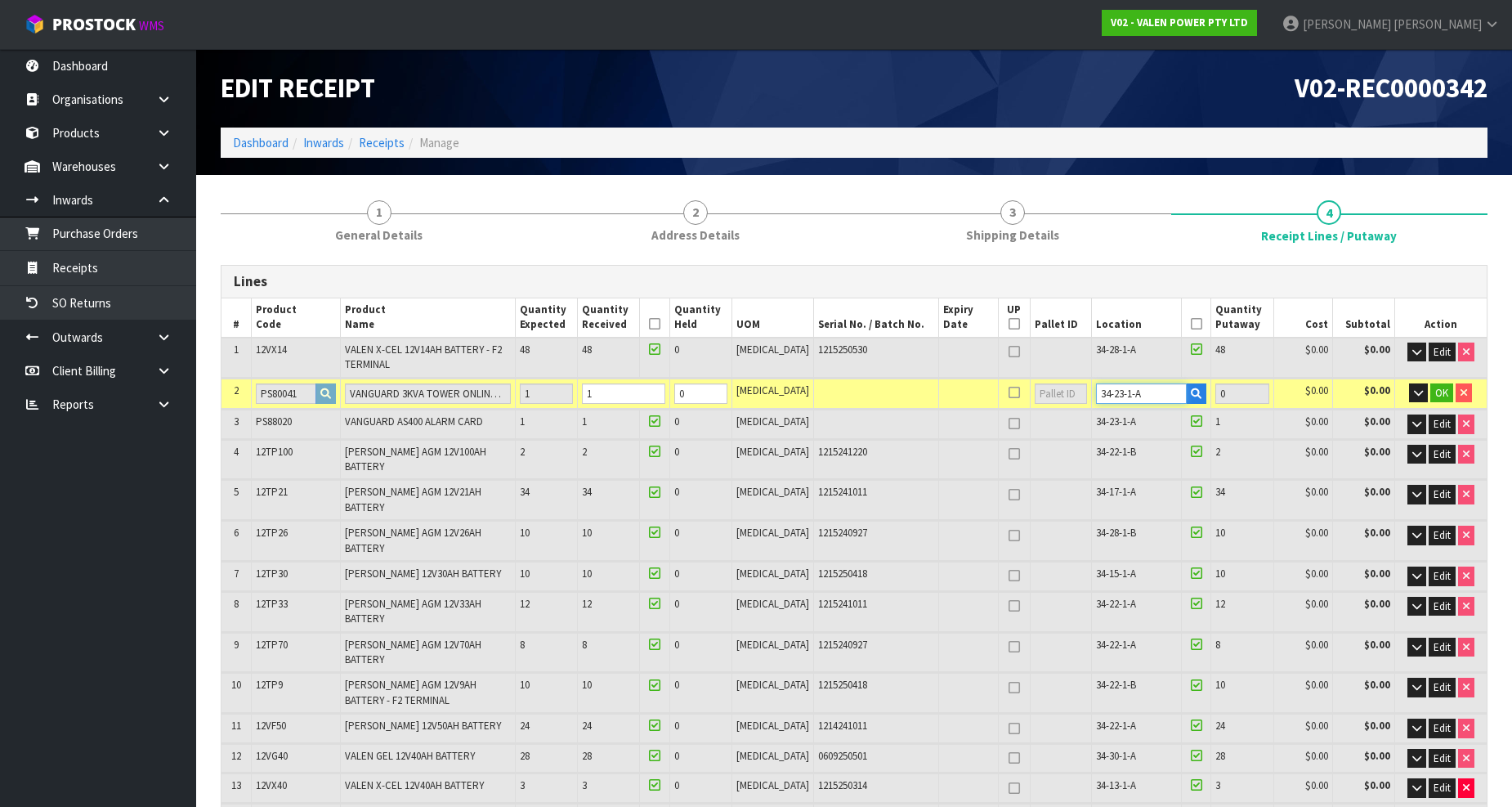
type input "1"
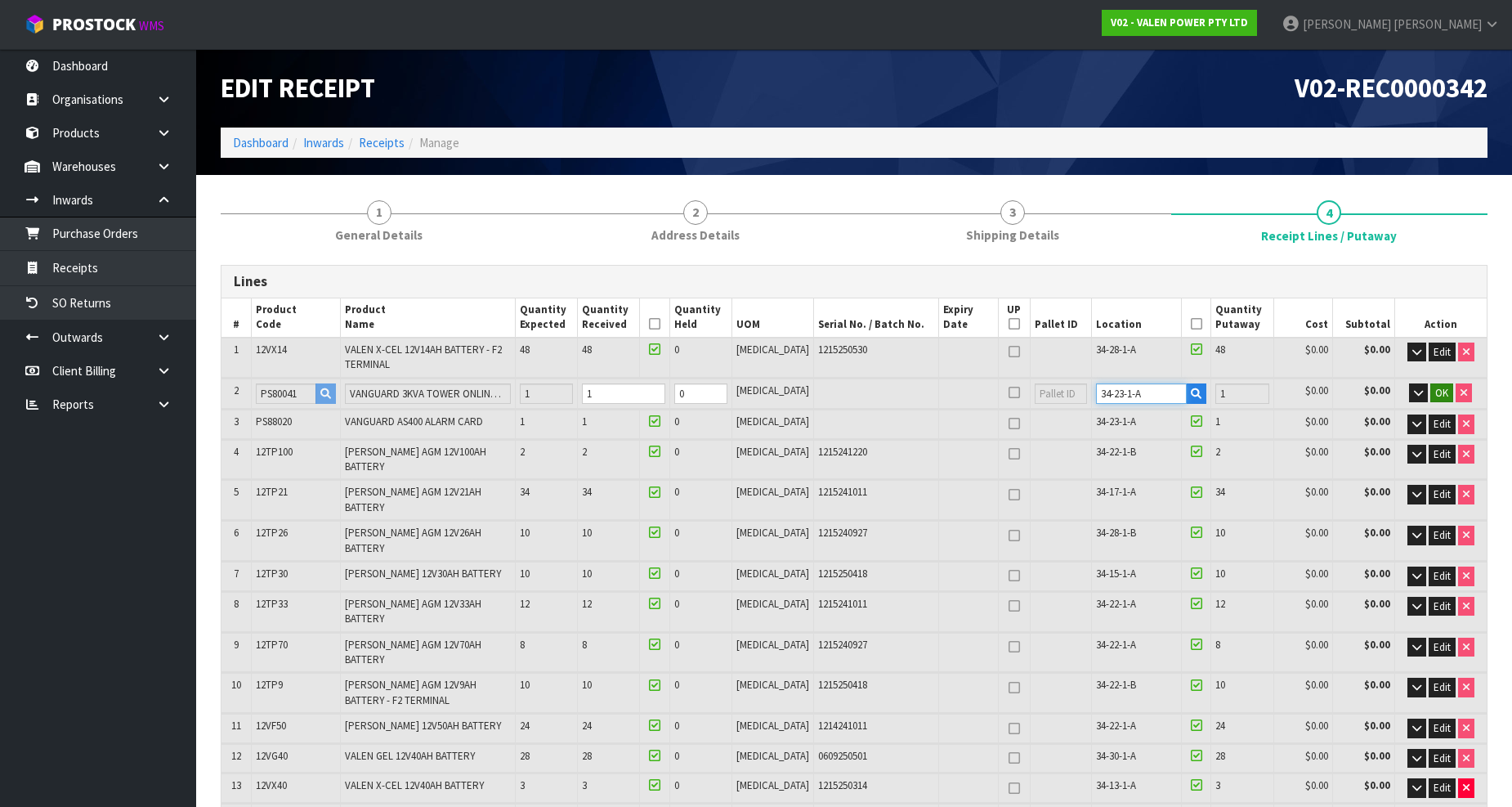
type input "34-23-1-A"
click at [1443, 390] on span "OK" at bounding box center [1442, 392] width 13 height 14
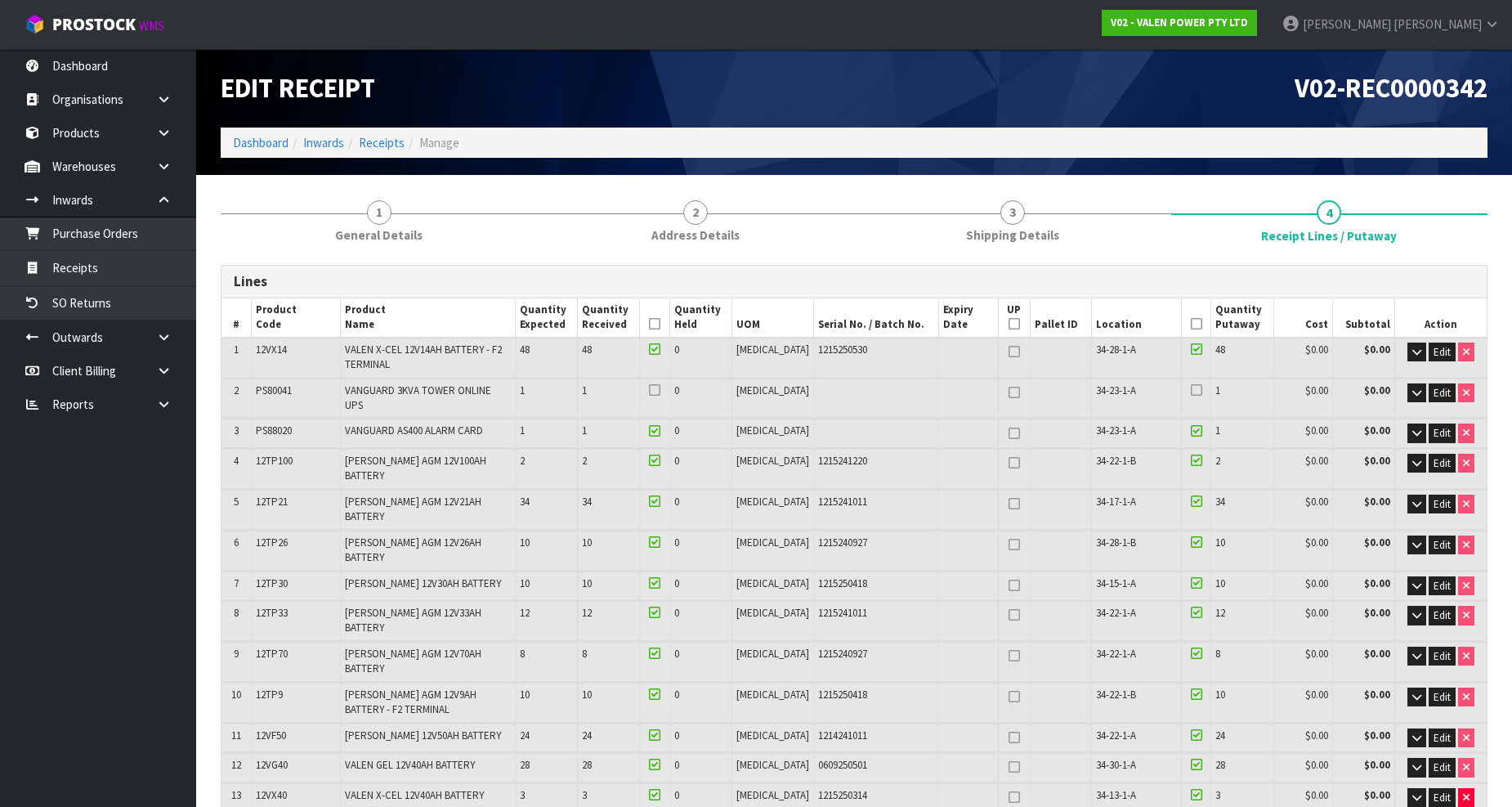
click at [1186, 387] on div at bounding box center [1197, 393] width 21 height 19
click at [1191, 390] on icon at bounding box center [1197, 390] width 11 height 1
click at [0, 0] on input "checkbox" at bounding box center [0, 0] width 0 height 0
click at [665, 390] on div at bounding box center [655, 393] width 21 height 19
click at [665, 386] on div at bounding box center [655, 393] width 21 height 19
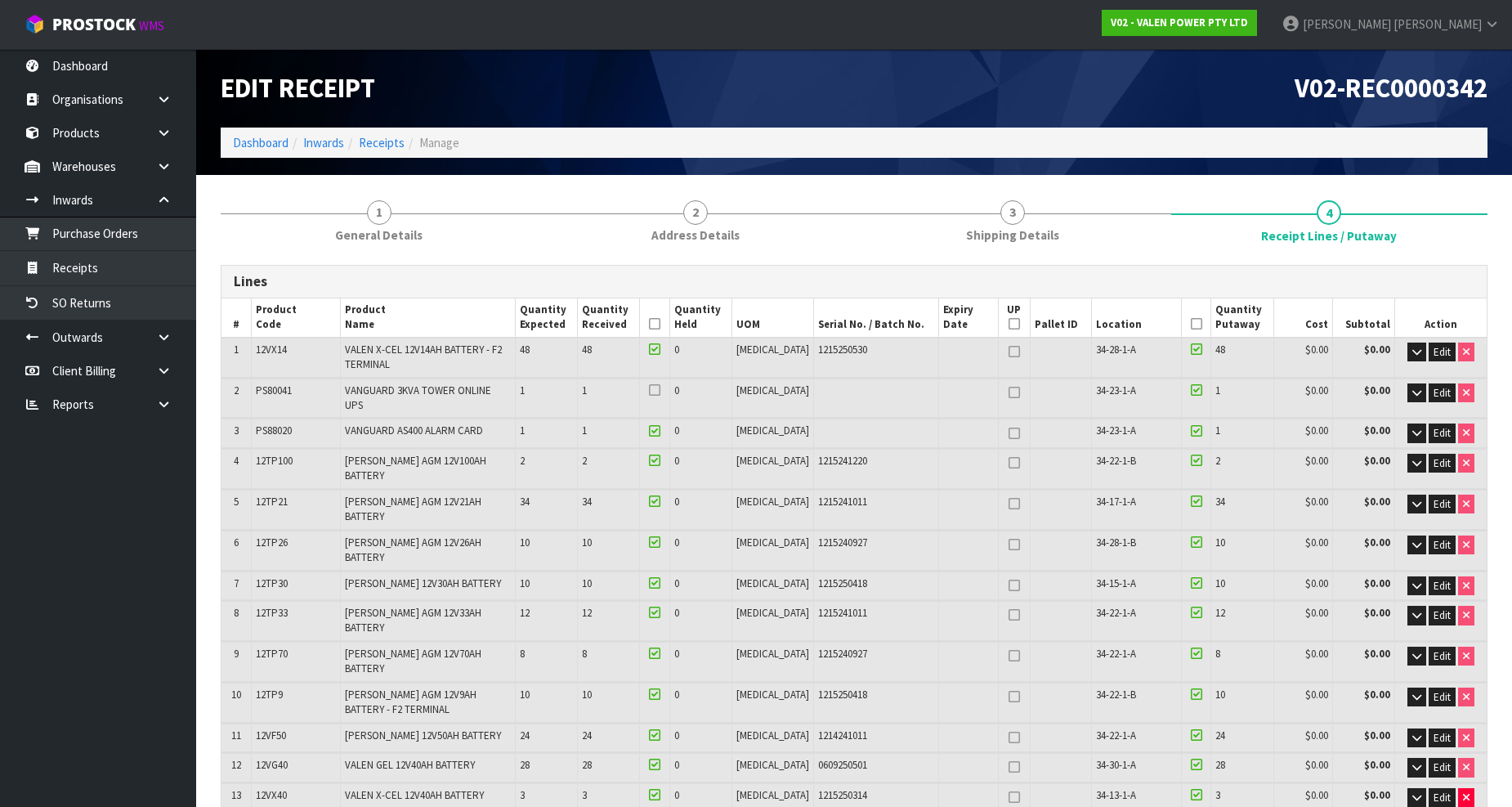
click at [660, 390] on icon at bounding box center [655, 390] width 11 height 1
click at [0, 0] on input "checkbox" at bounding box center [0, 0] width 0 height 0
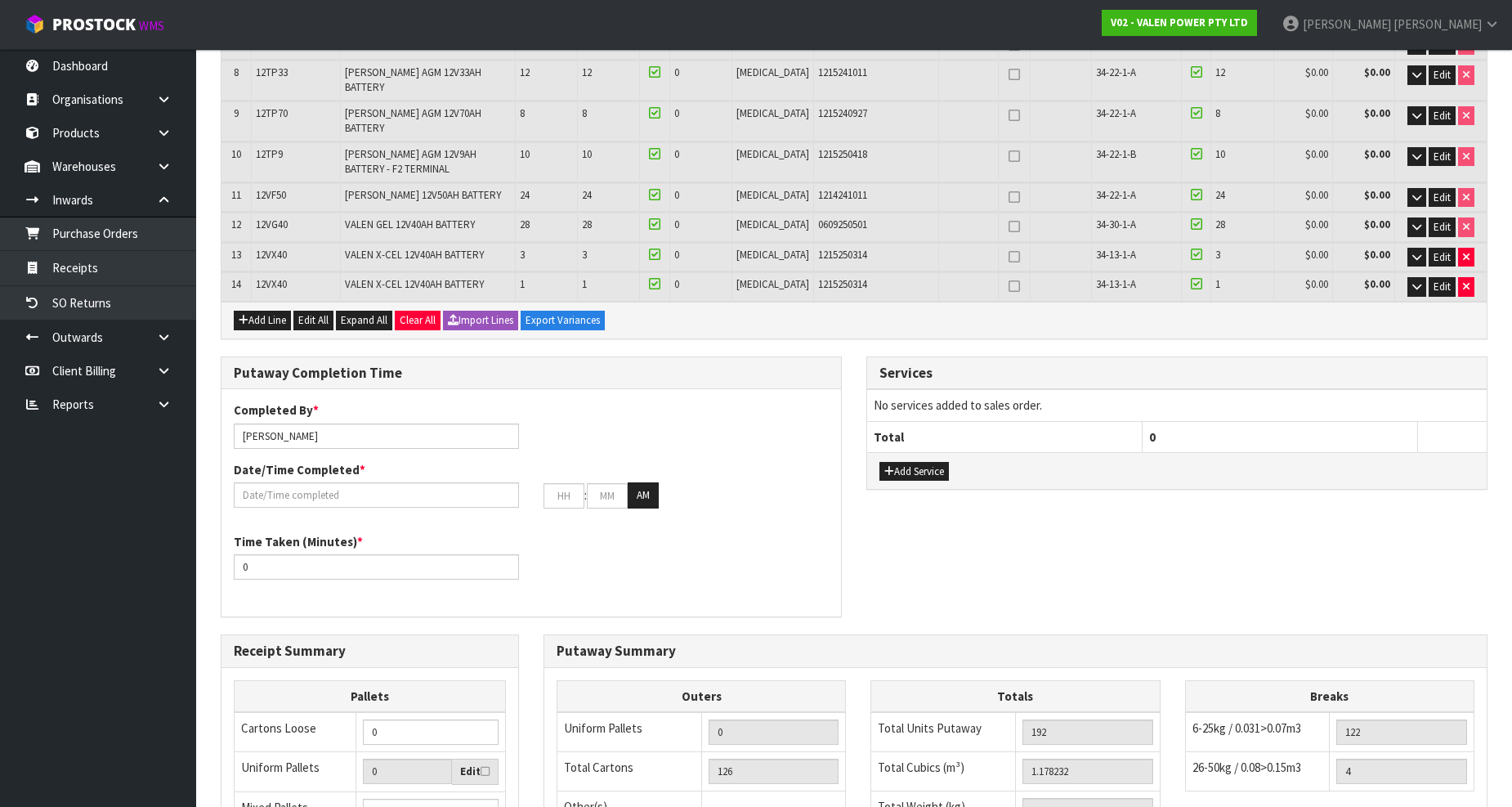
scroll to position [754, 0]
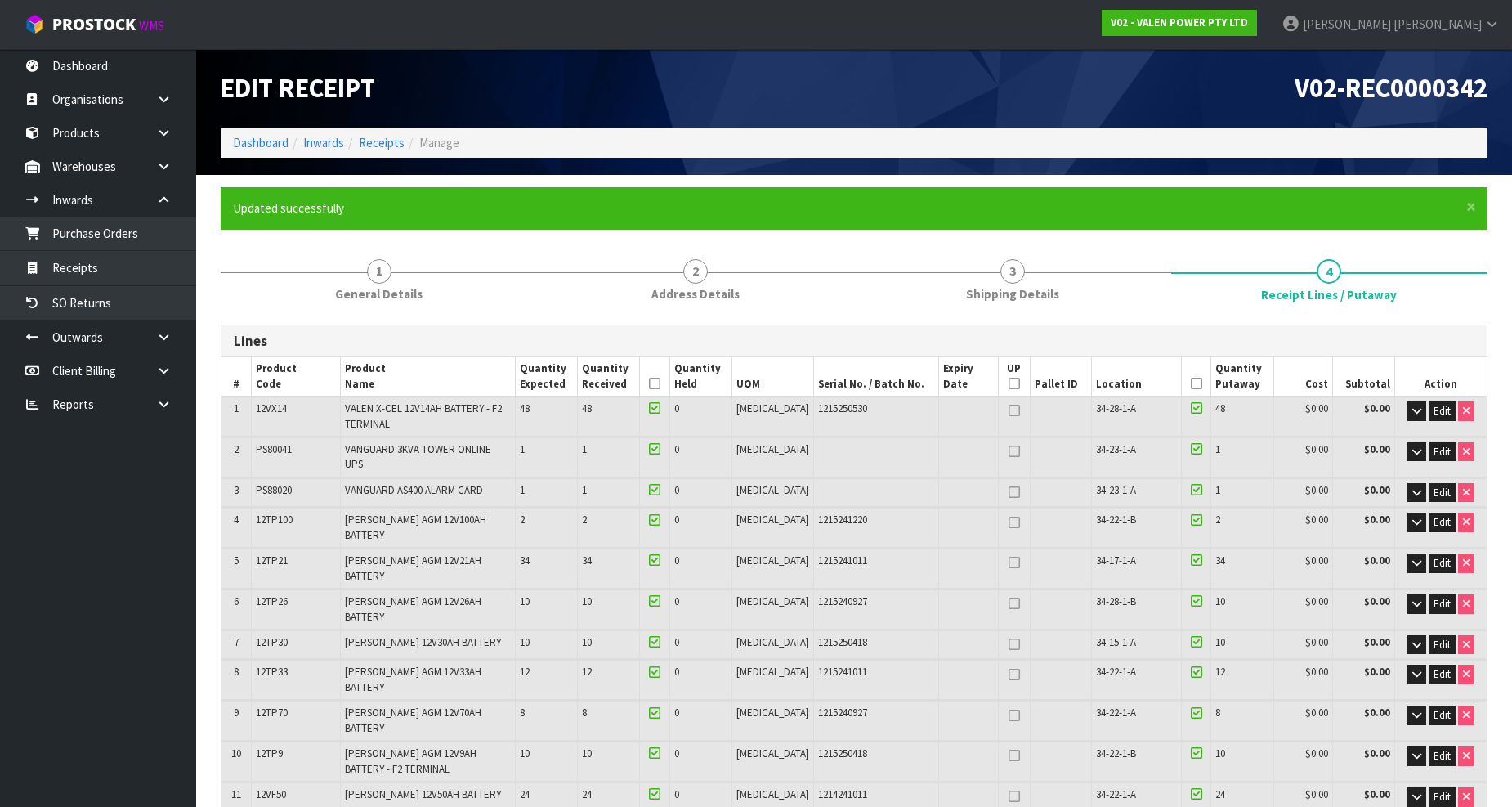
scroll to position [91, 0]
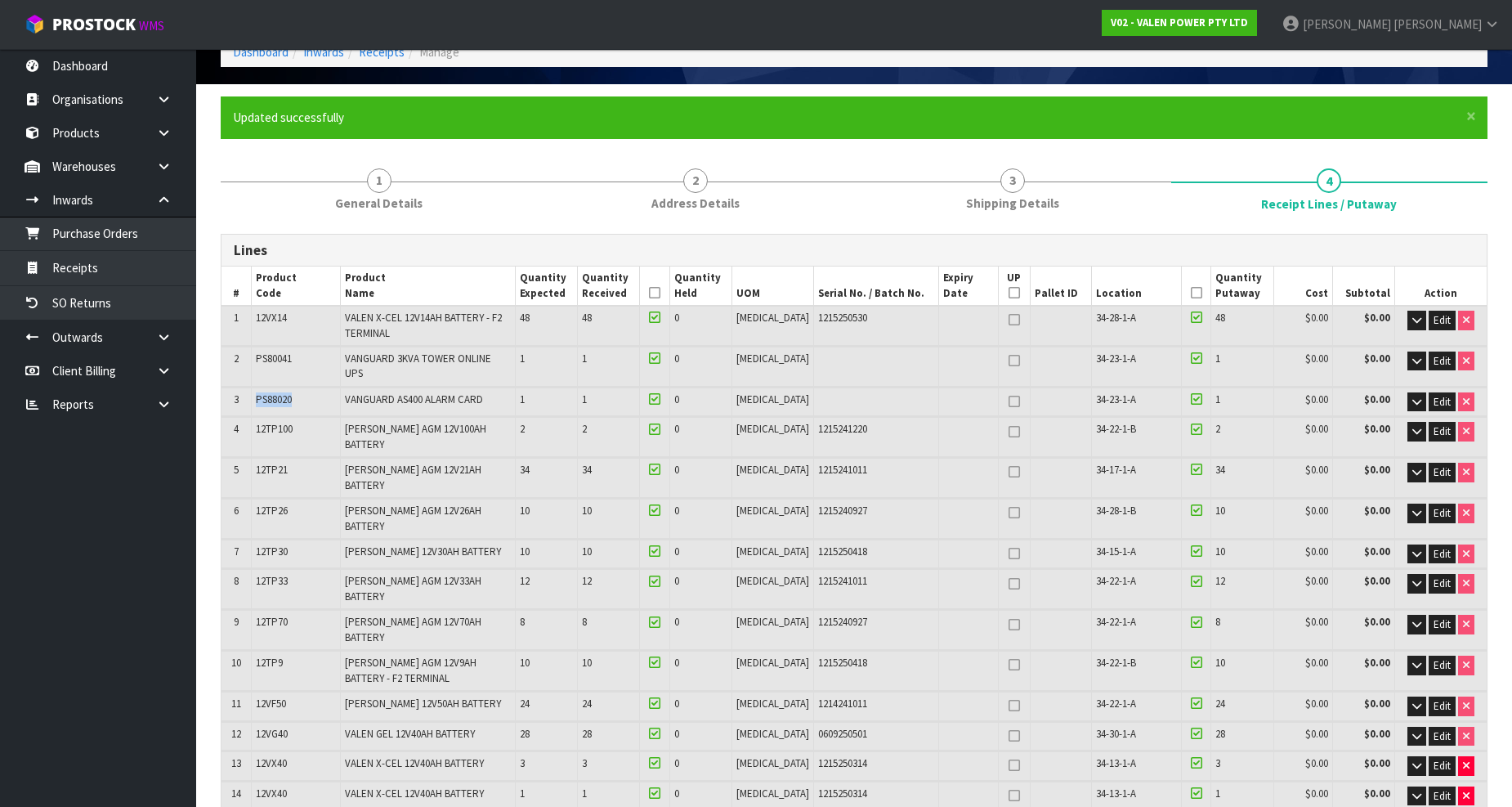
drag, startPoint x: 306, startPoint y: 385, endPoint x: 250, endPoint y: 401, distance: 58.2
click at [250, 401] on tr "3 PS88020 VANGUARD AS400 ALARM CARD 1 1 0 PCE 34-23-1-A 1 $0.00 $0.00 Edit" at bounding box center [855, 402] width 1266 height 28
click at [289, 353] on span "PS80041" at bounding box center [274, 358] width 36 height 14
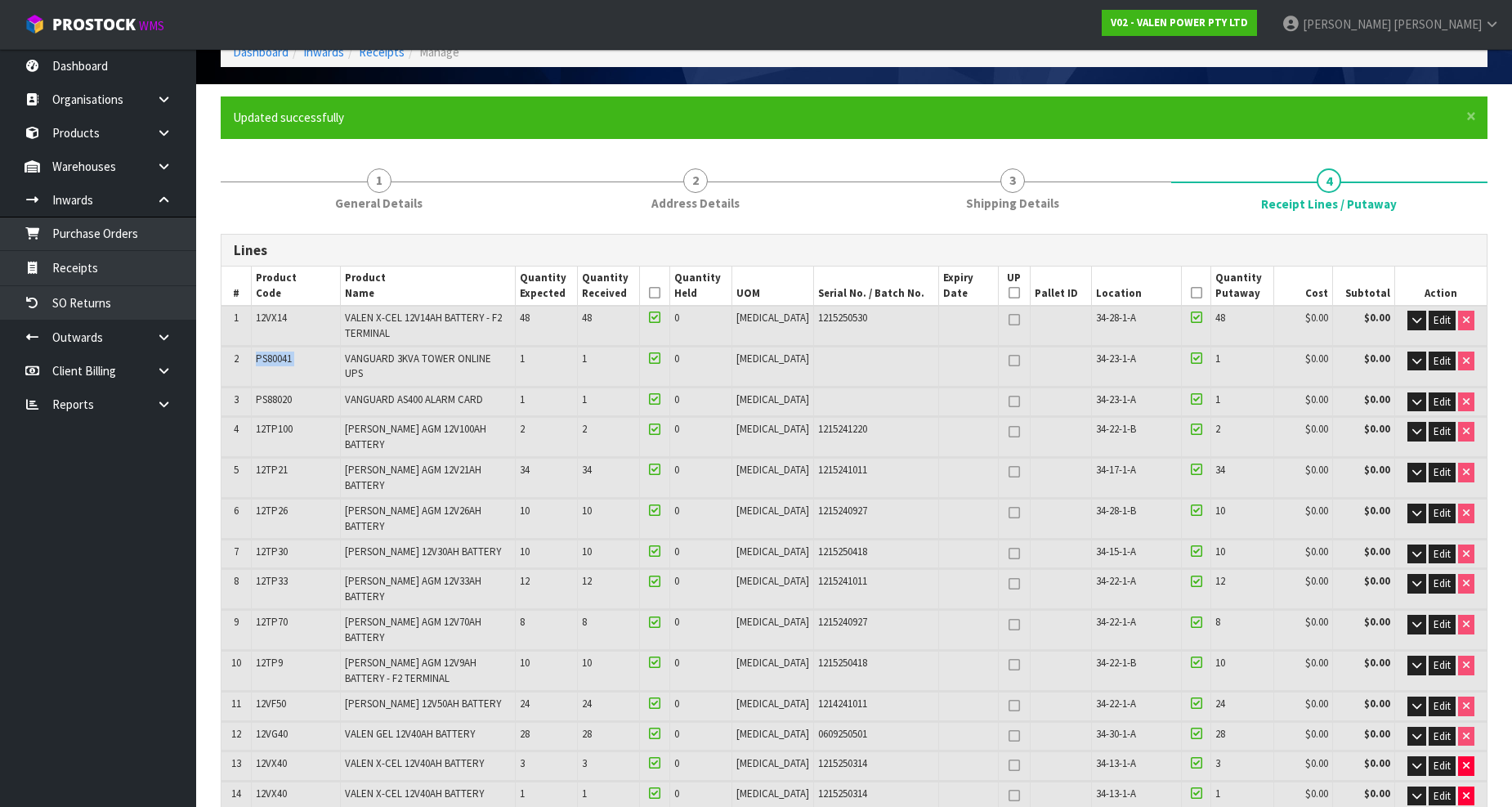
click at [316, 355] on td "PS80041" at bounding box center [296, 366] width 89 height 39
click at [282, 392] on span "PS88020" at bounding box center [274, 399] width 36 height 14
copy span "PS88020"
click at [1273, 394] on td "$0.00" at bounding box center [1303, 402] width 59 height 28
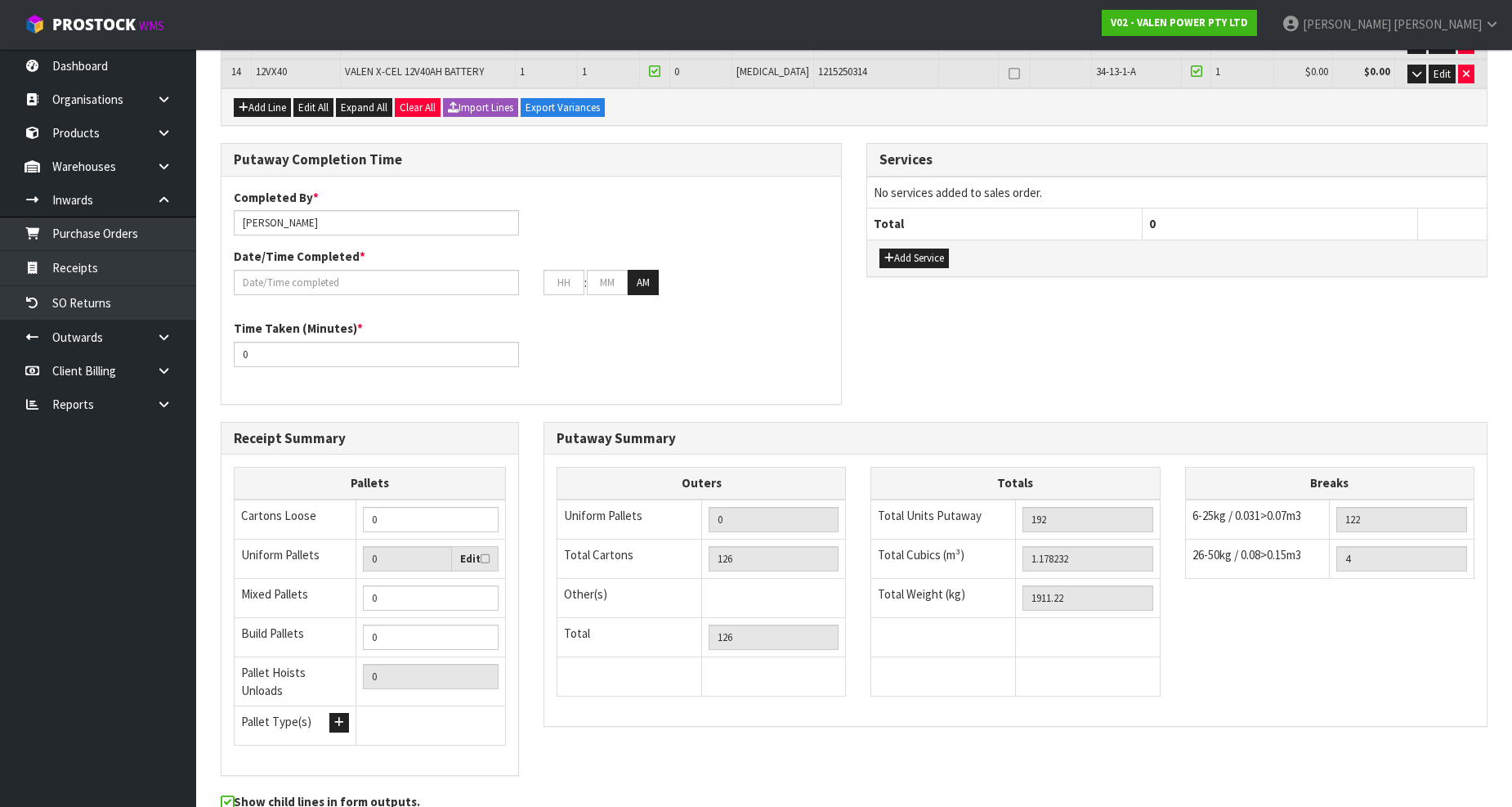
scroll to position [813, 0]
type input "1"
click at [480, 584] on input "1" at bounding box center [430, 597] width 135 height 26
type input "2"
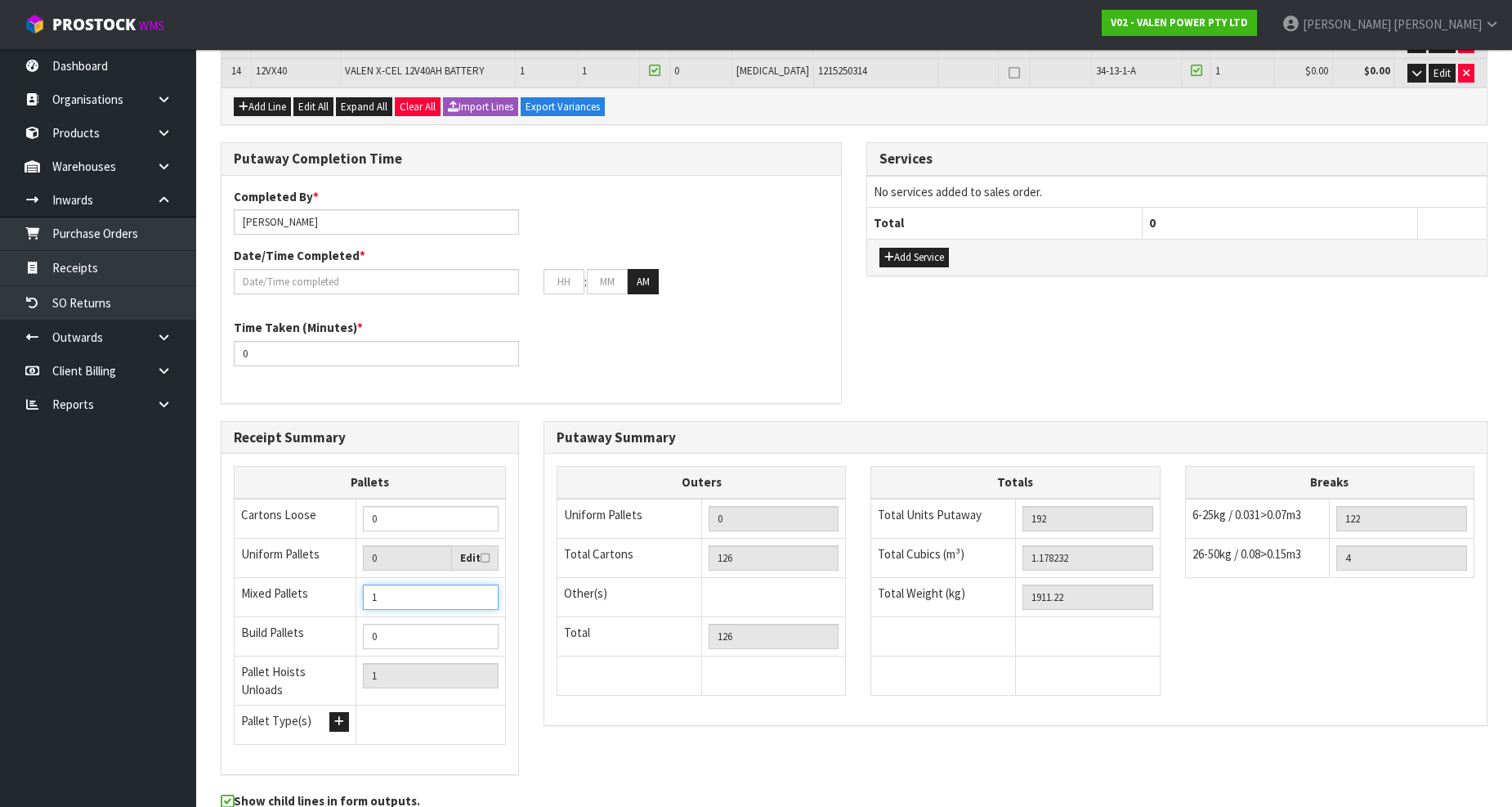
type input "2"
click at [480, 584] on input "2" at bounding box center [430, 597] width 135 height 26
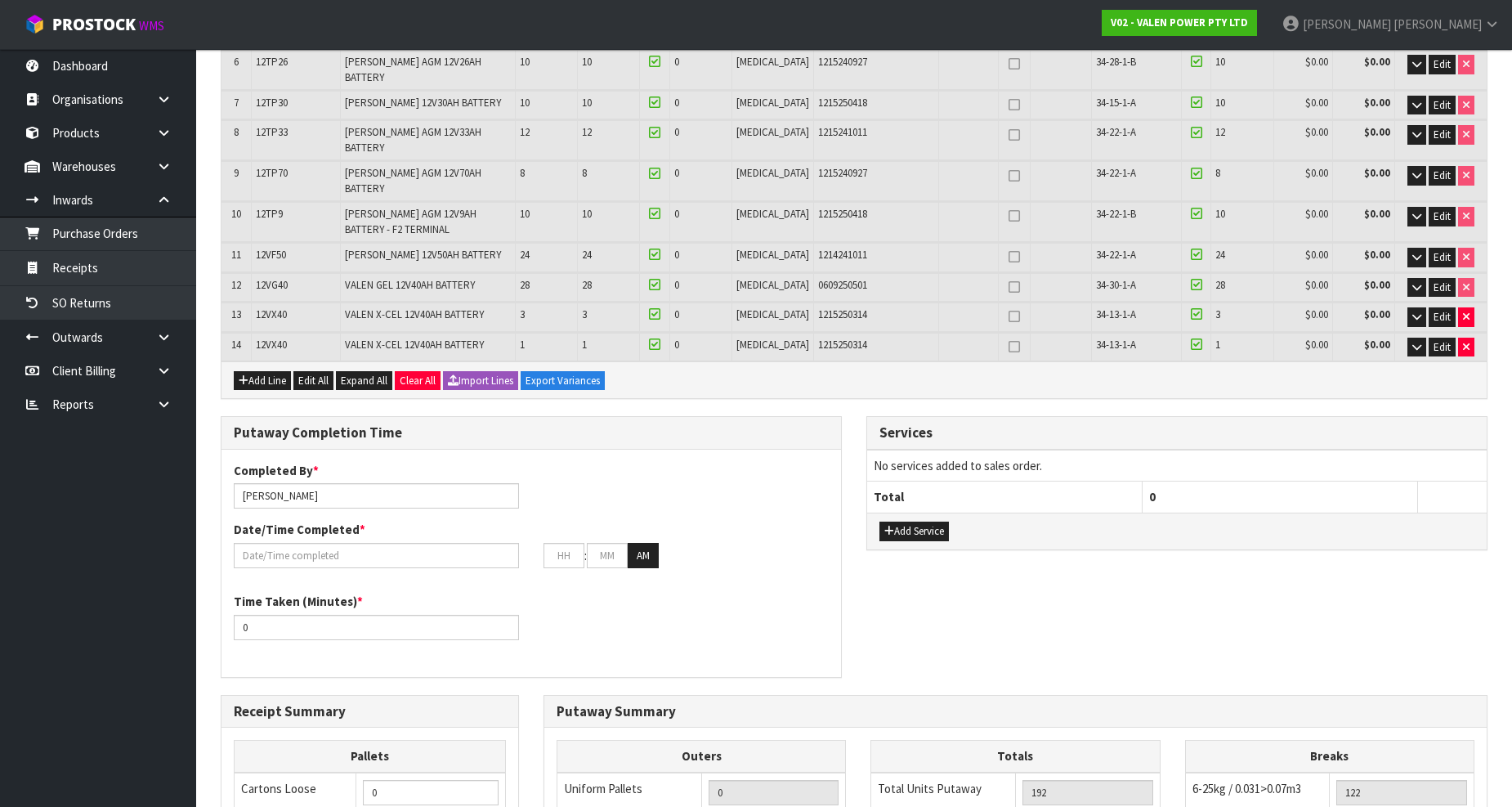
scroll to position [545, 0]
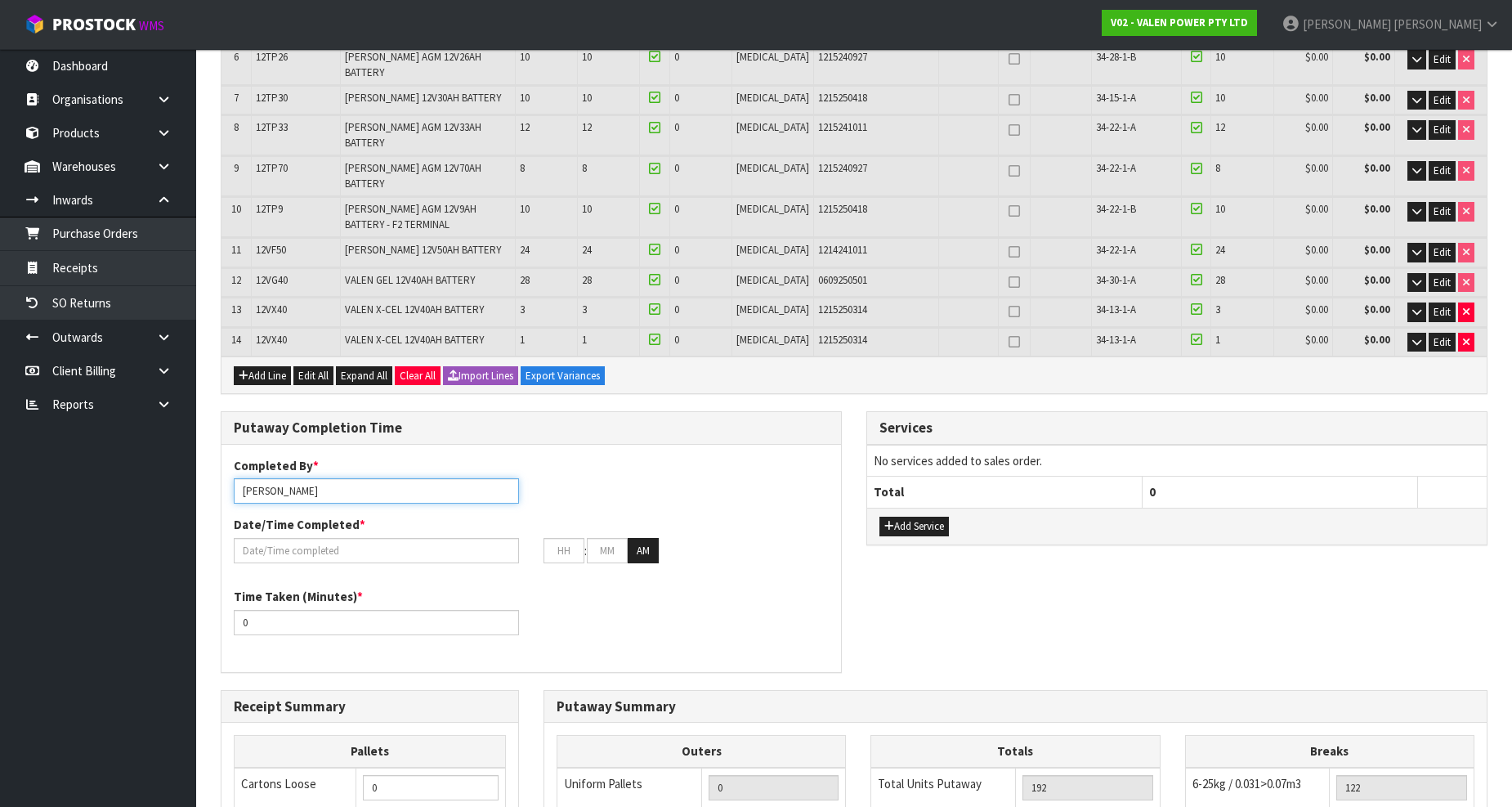
drag, startPoint x: 325, startPoint y: 425, endPoint x: 243, endPoint y: 437, distance: 82.9
click at [243, 457] on div "Completed By * Raj Balakrishnan Date/Time Completed * : : AM" at bounding box center [531, 515] width 620 height 118
click at [340, 478] on input "Raj Balakrishnan" at bounding box center [376, 491] width 285 height 26
click at [337, 478] on input "Raj Balakrishnan" at bounding box center [376, 491] width 285 height 26
drag, startPoint x: 321, startPoint y: 414, endPoint x: 201, endPoint y: 444, distance: 123.7
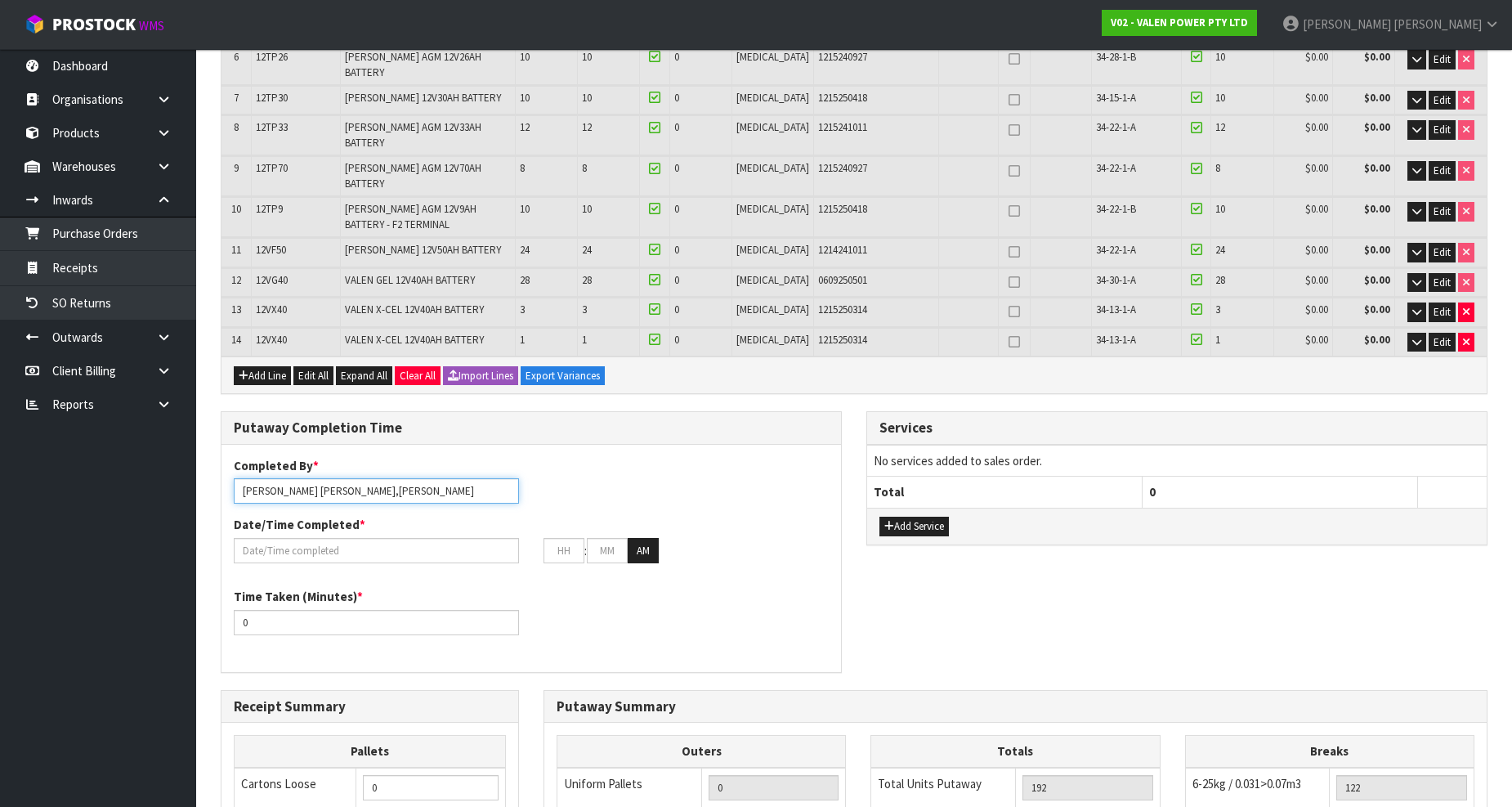
click at [201, 444] on section "× Close Updated successfully 1 General Details 2 Address Details 3 Shipping Det…" at bounding box center [854, 394] width 1316 height 1528
click at [354, 478] on input "JOHN,tristan" at bounding box center [376, 491] width 285 height 26
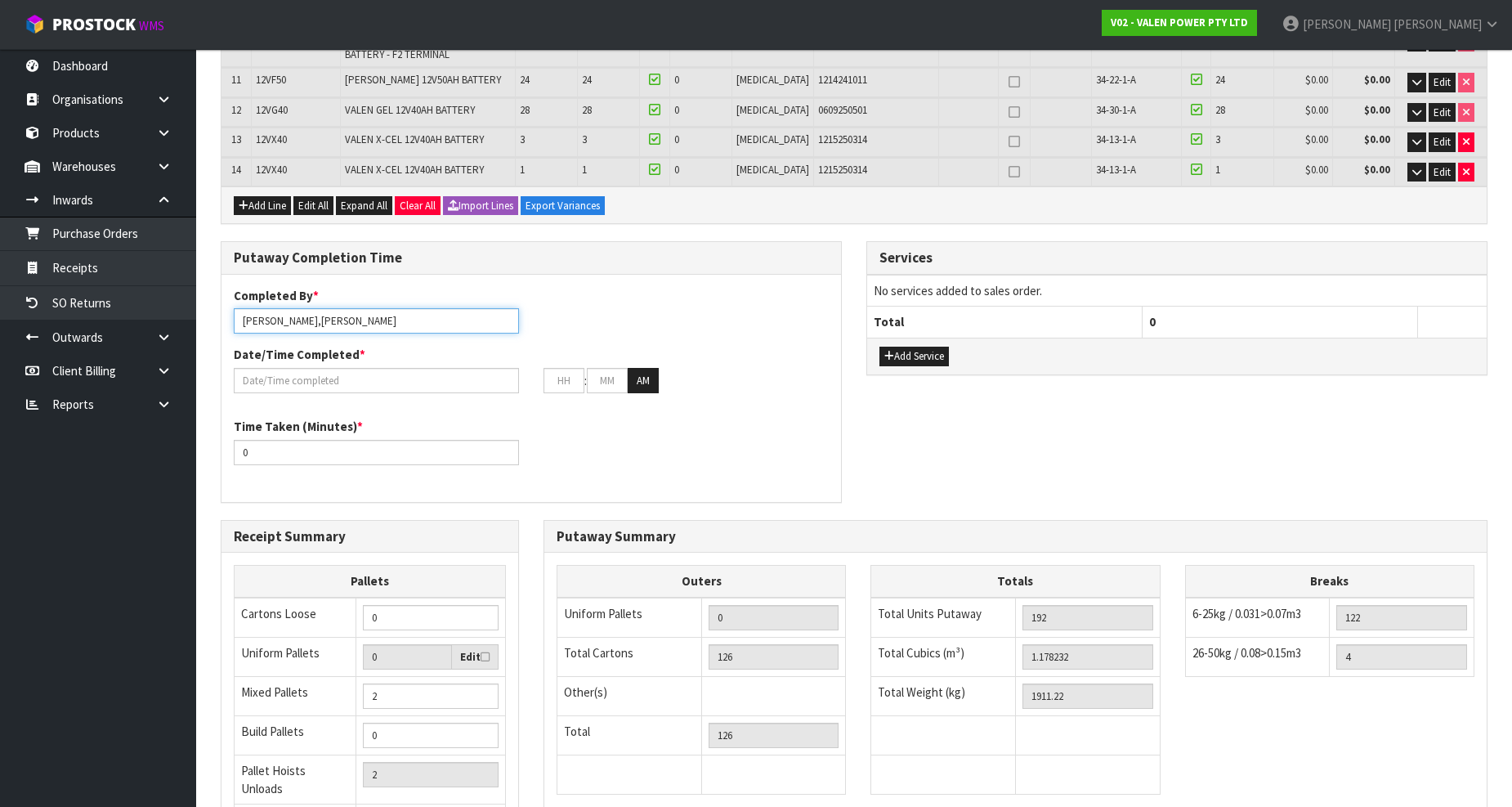
scroll to position [813, 0]
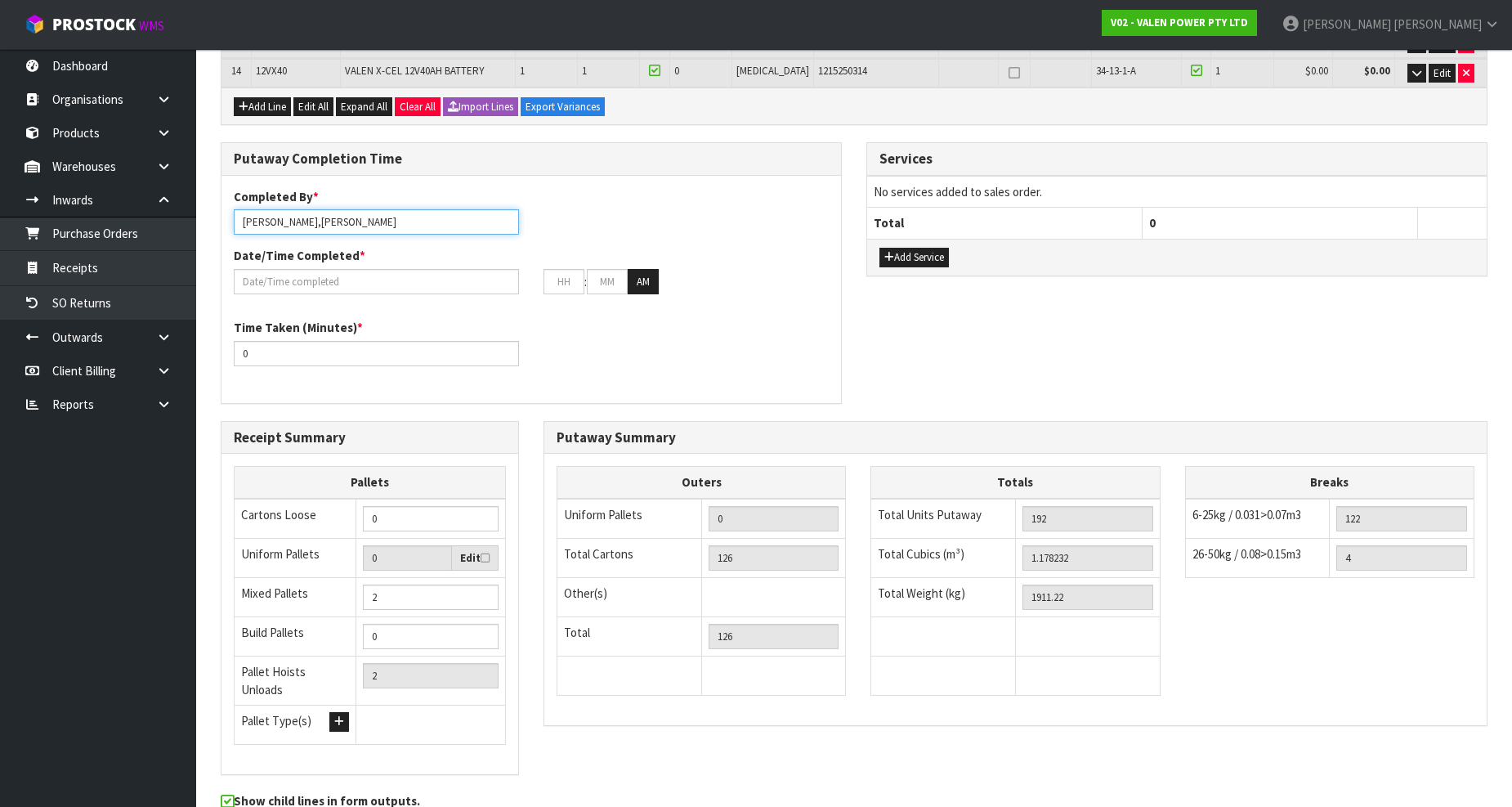
type input "JOHN,tristan"
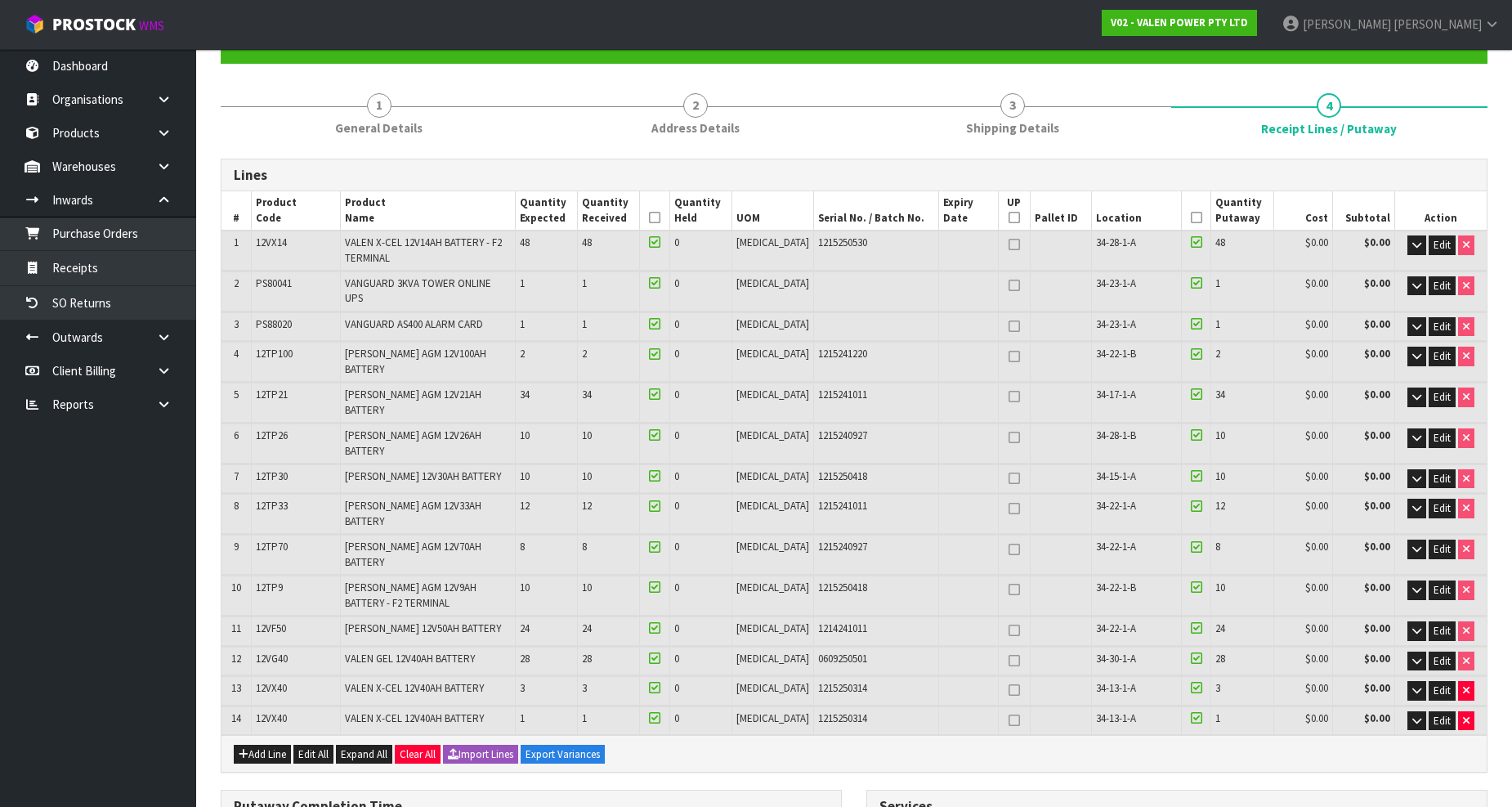
scroll to position [0, 0]
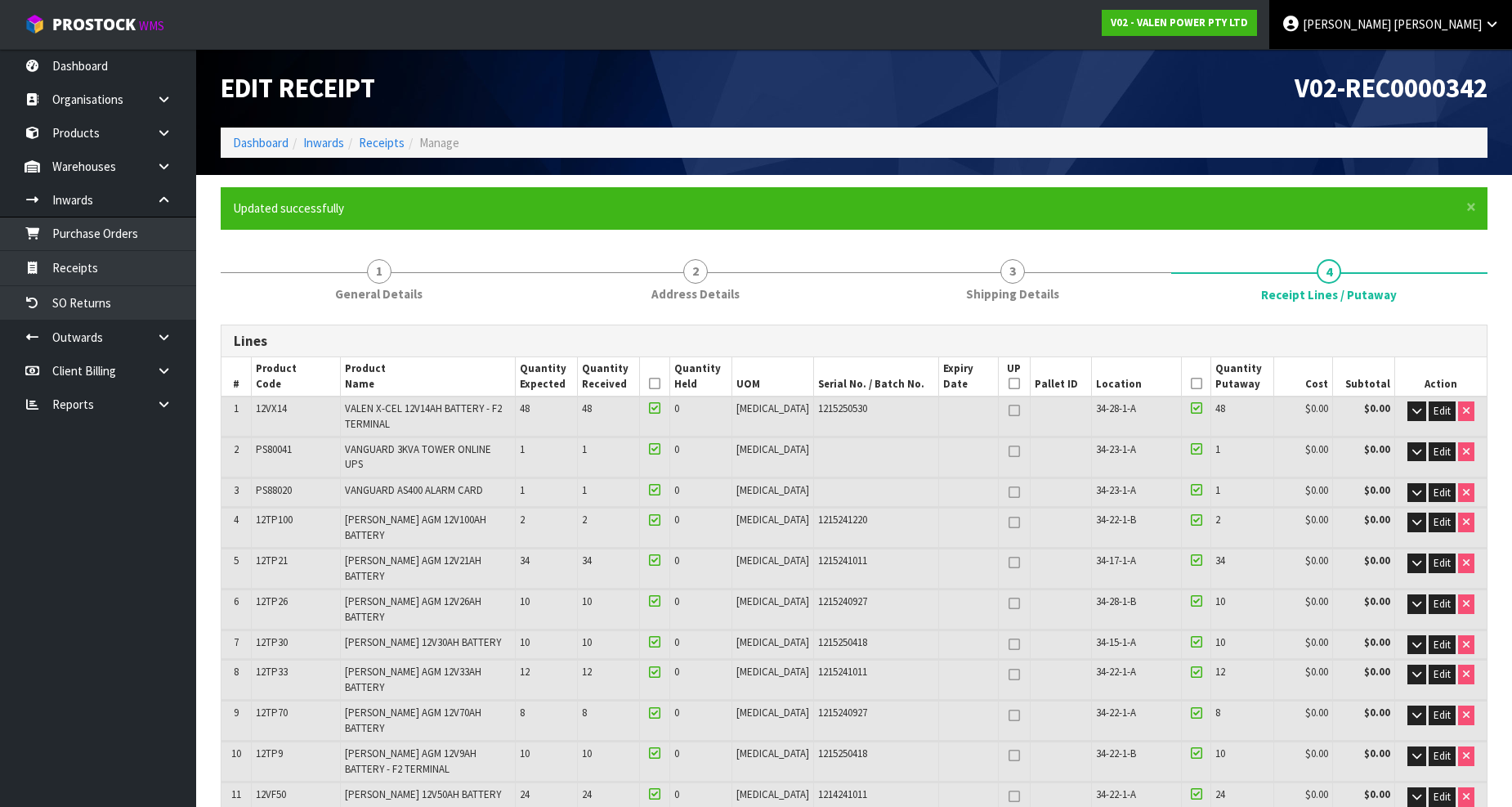
click at [1498, 30] on link "James Luff" at bounding box center [1391, 25] width 243 height 49
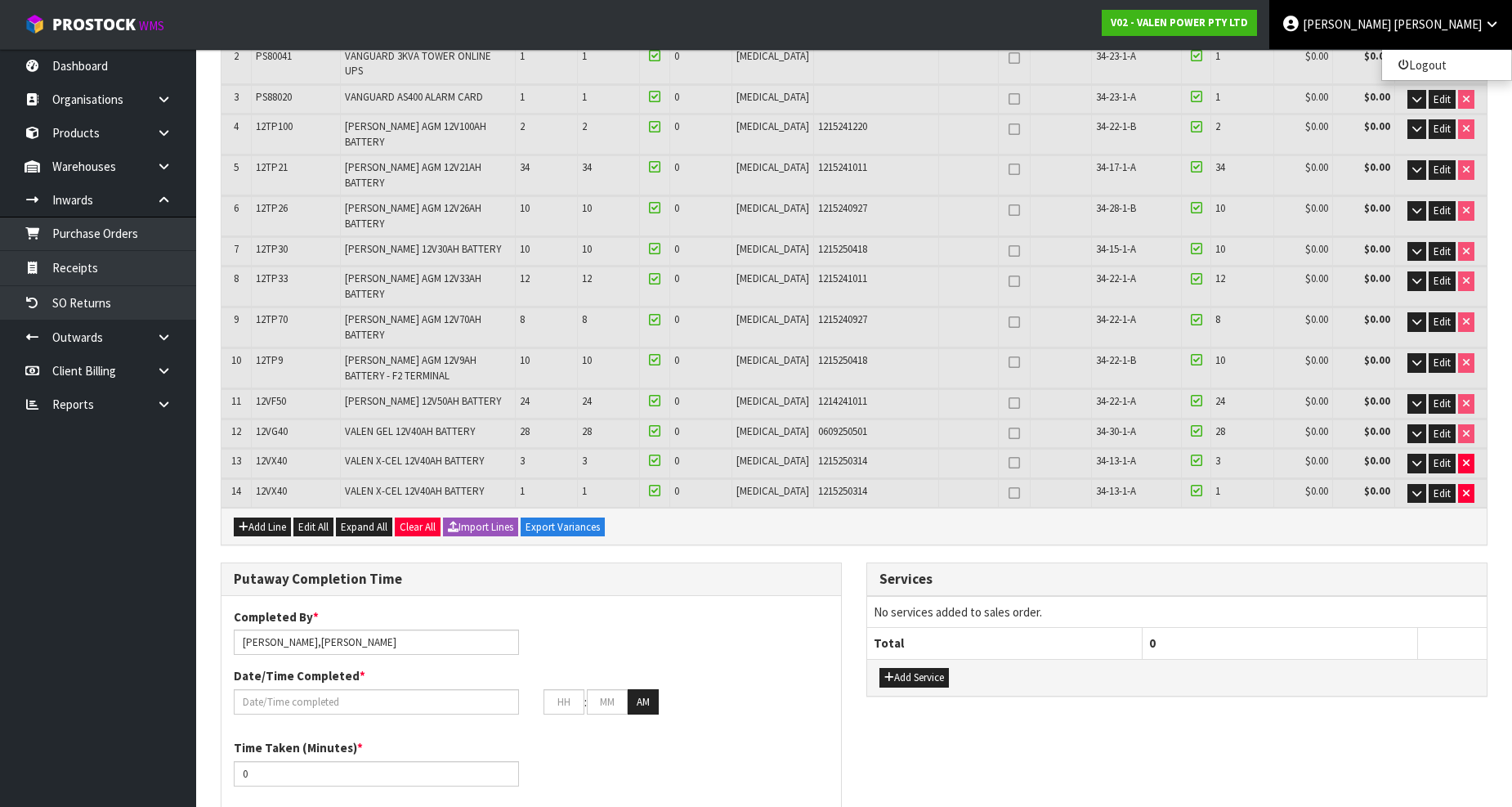
scroll to position [454, 0]
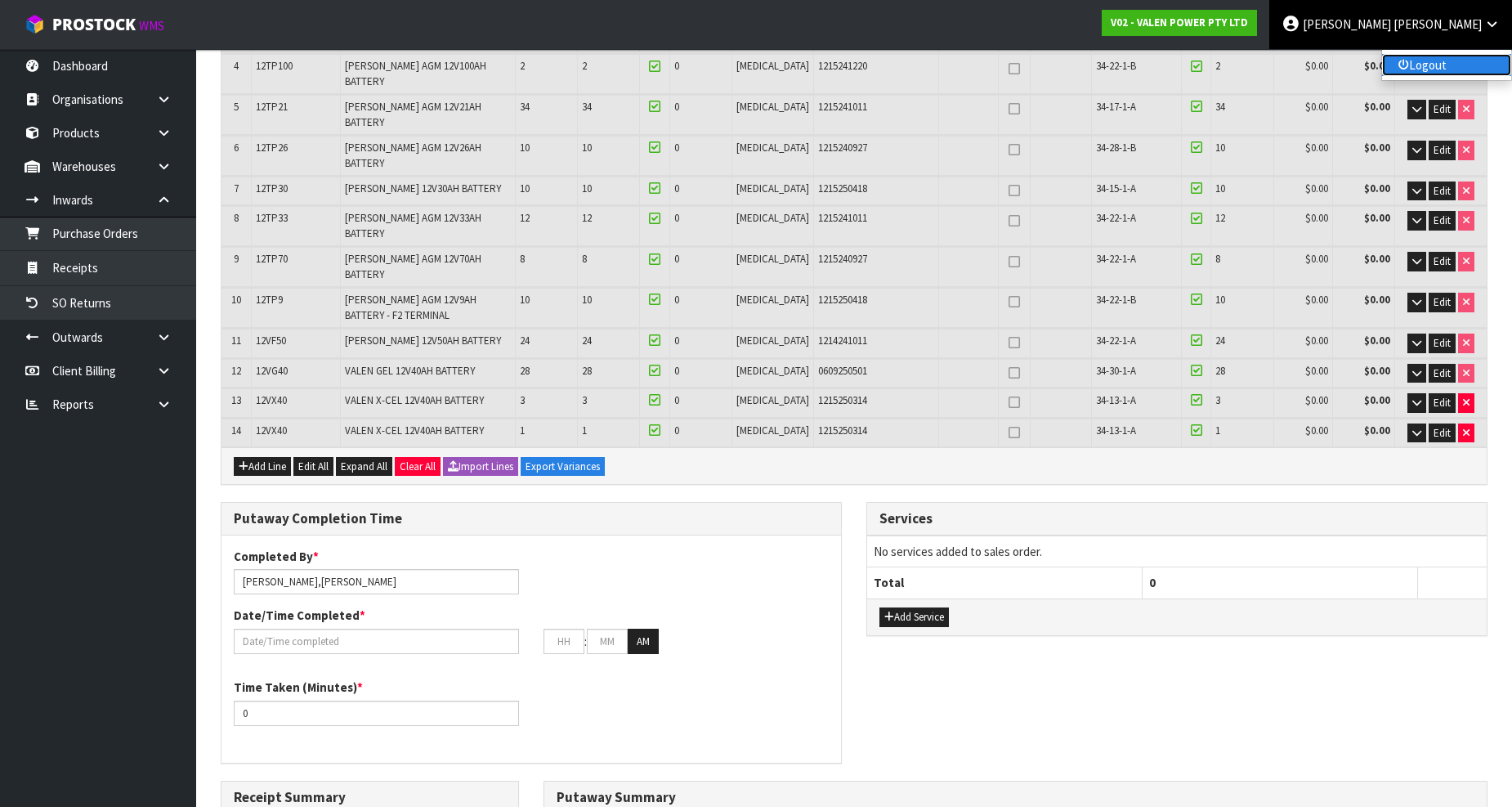
click at [1449, 57] on link "Logout" at bounding box center [1447, 64] width 129 height 22
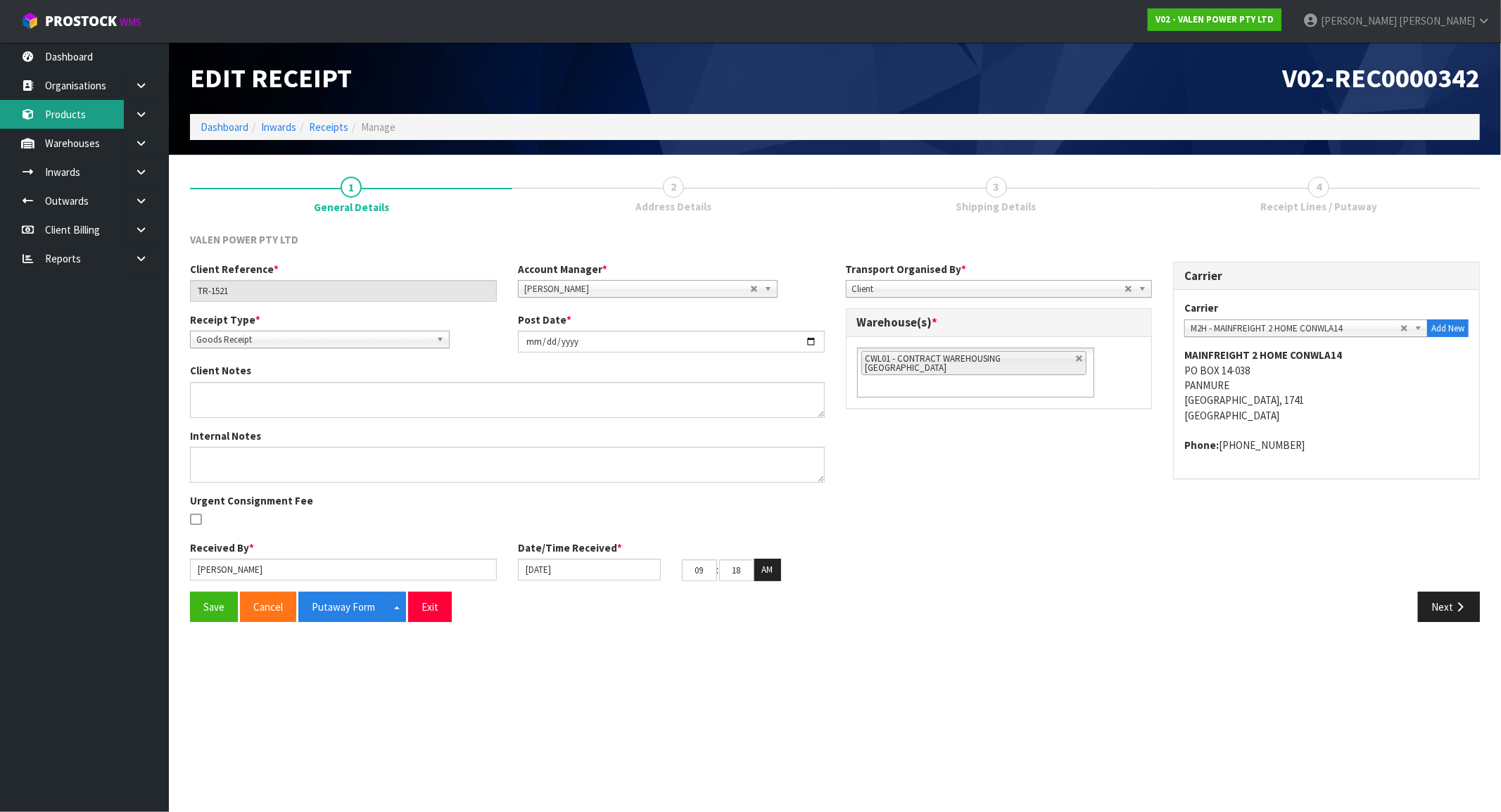
click at [83, 115] on link "Products" at bounding box center [84, 114] width 169 height 29
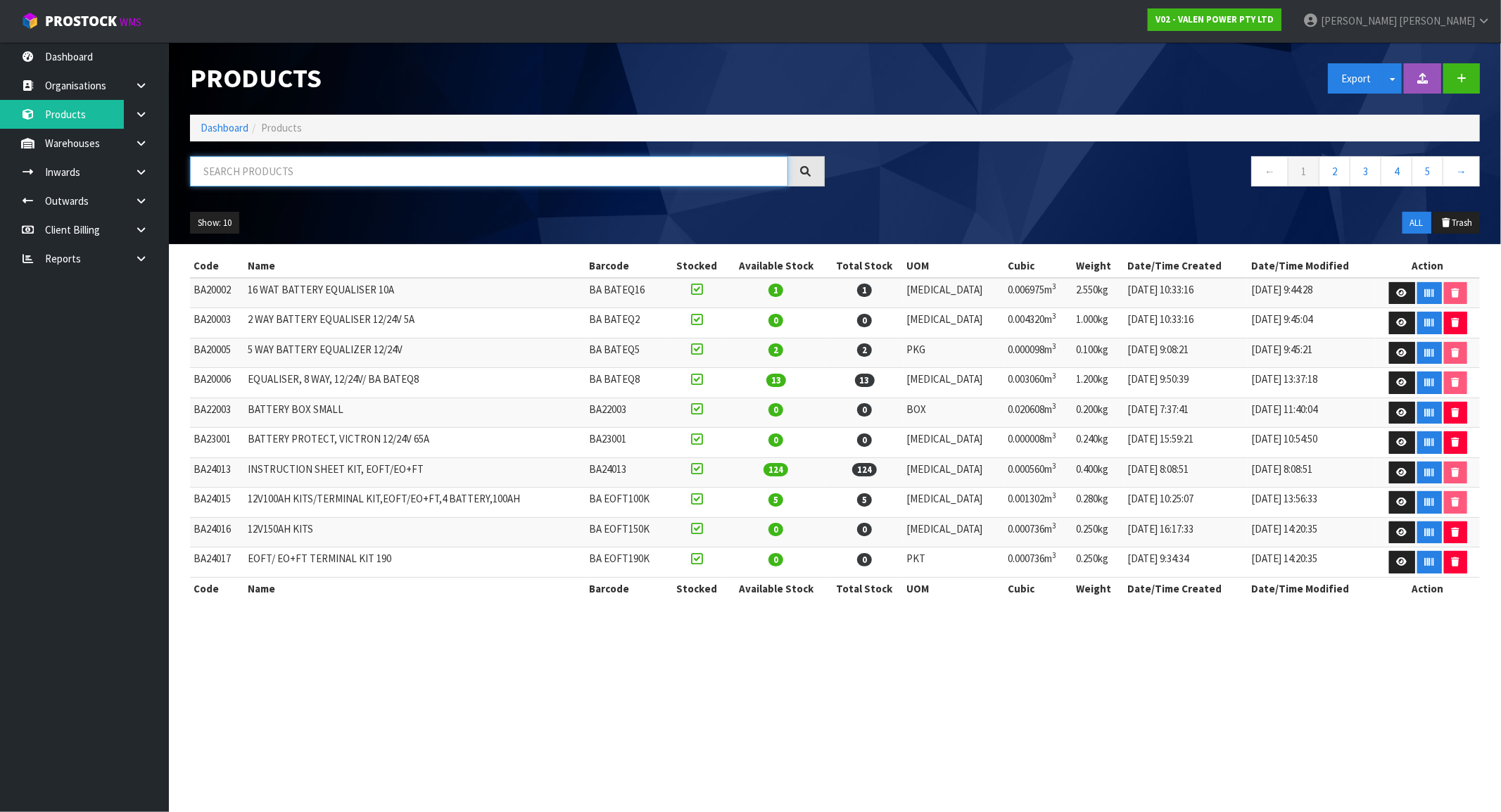
click at [498, 165] on input "text" at bounding box center [489, 171] width 598 height 30
paste input "PS88020"
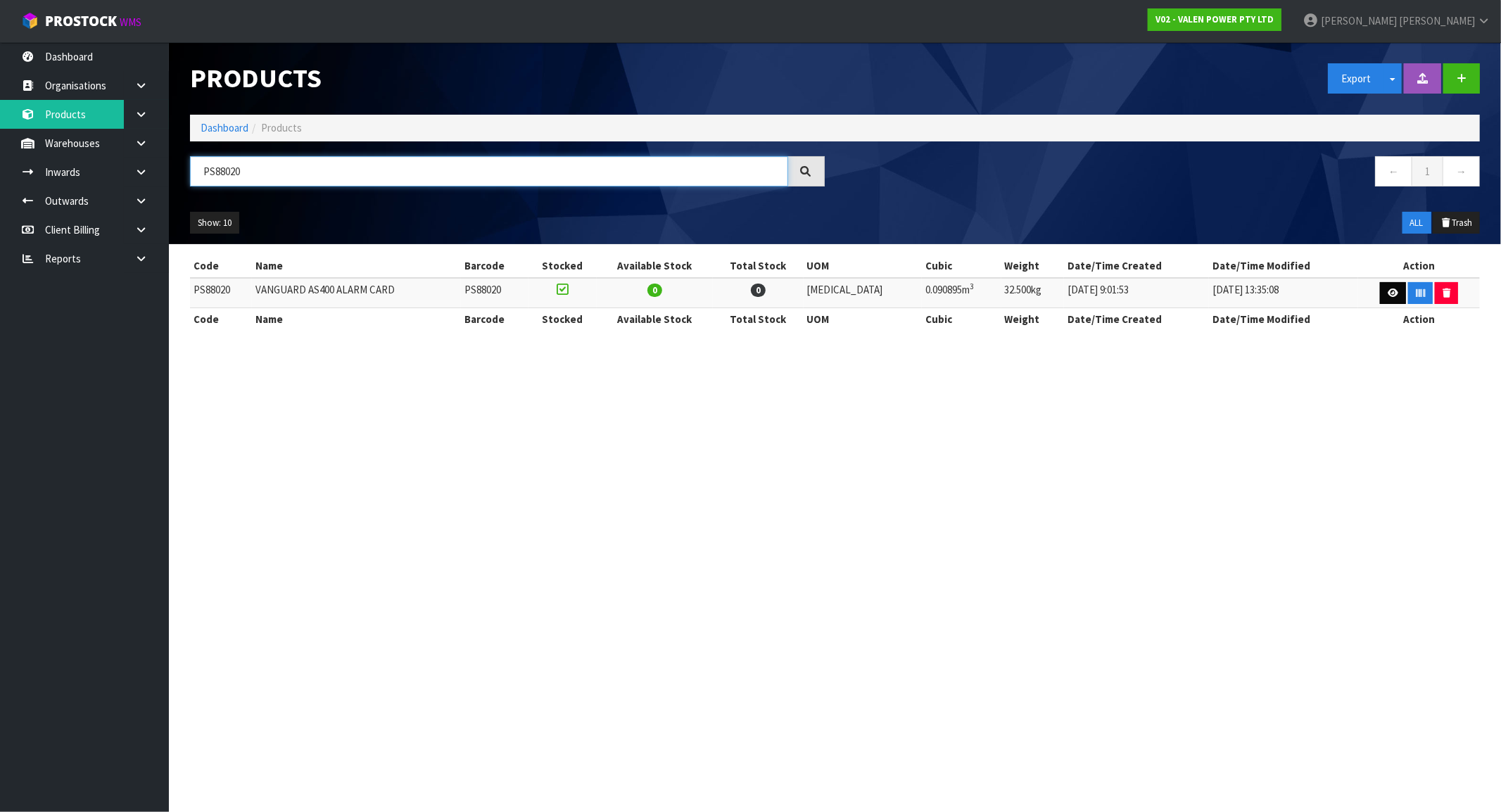
type input "PS88020"
click at [1313, 287] on link at bounding box center [1393, 293] width 26 height 23
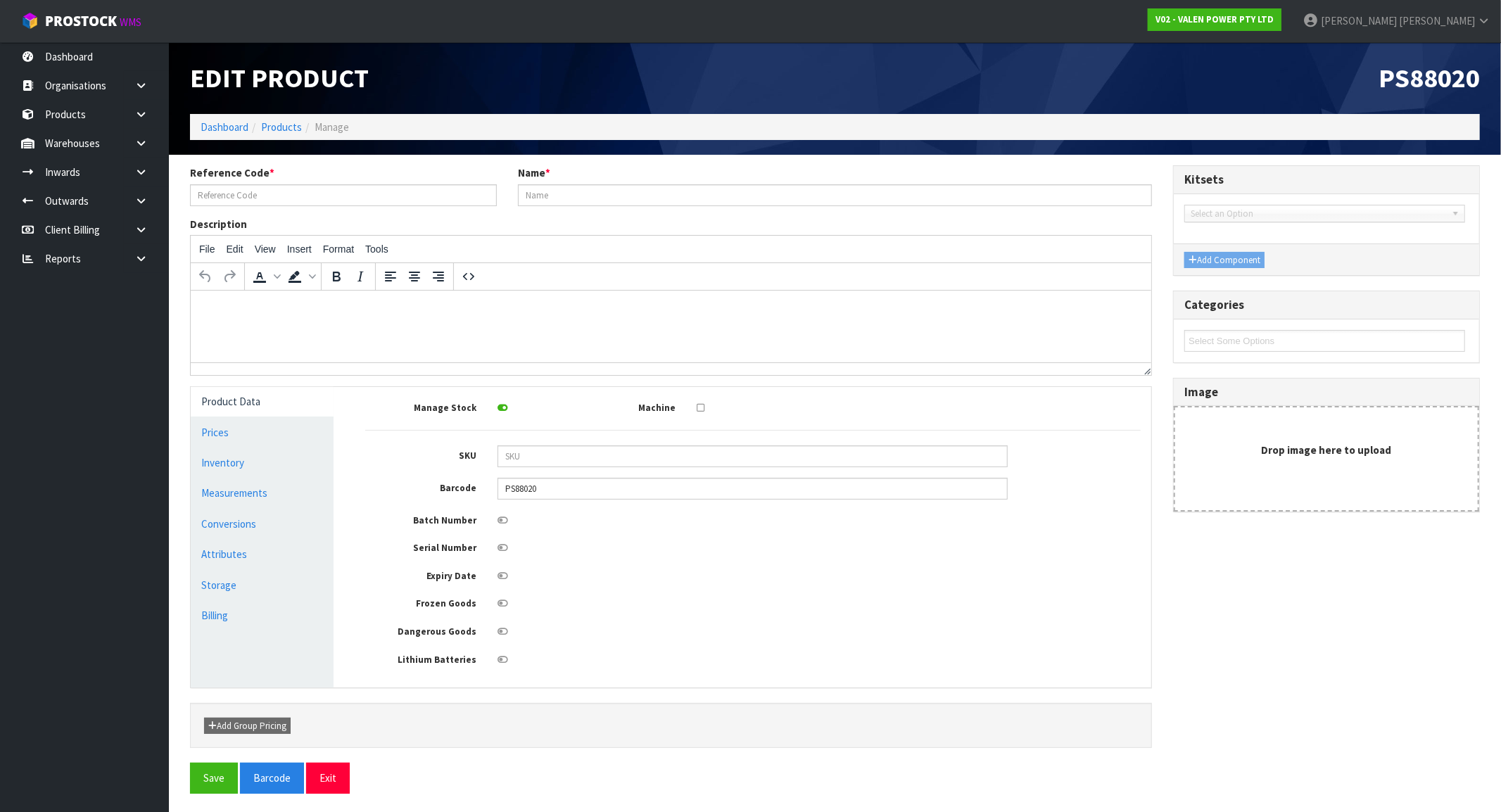
type input "PS88020"
type input "VANGUARD AS400 ALARM CARD"
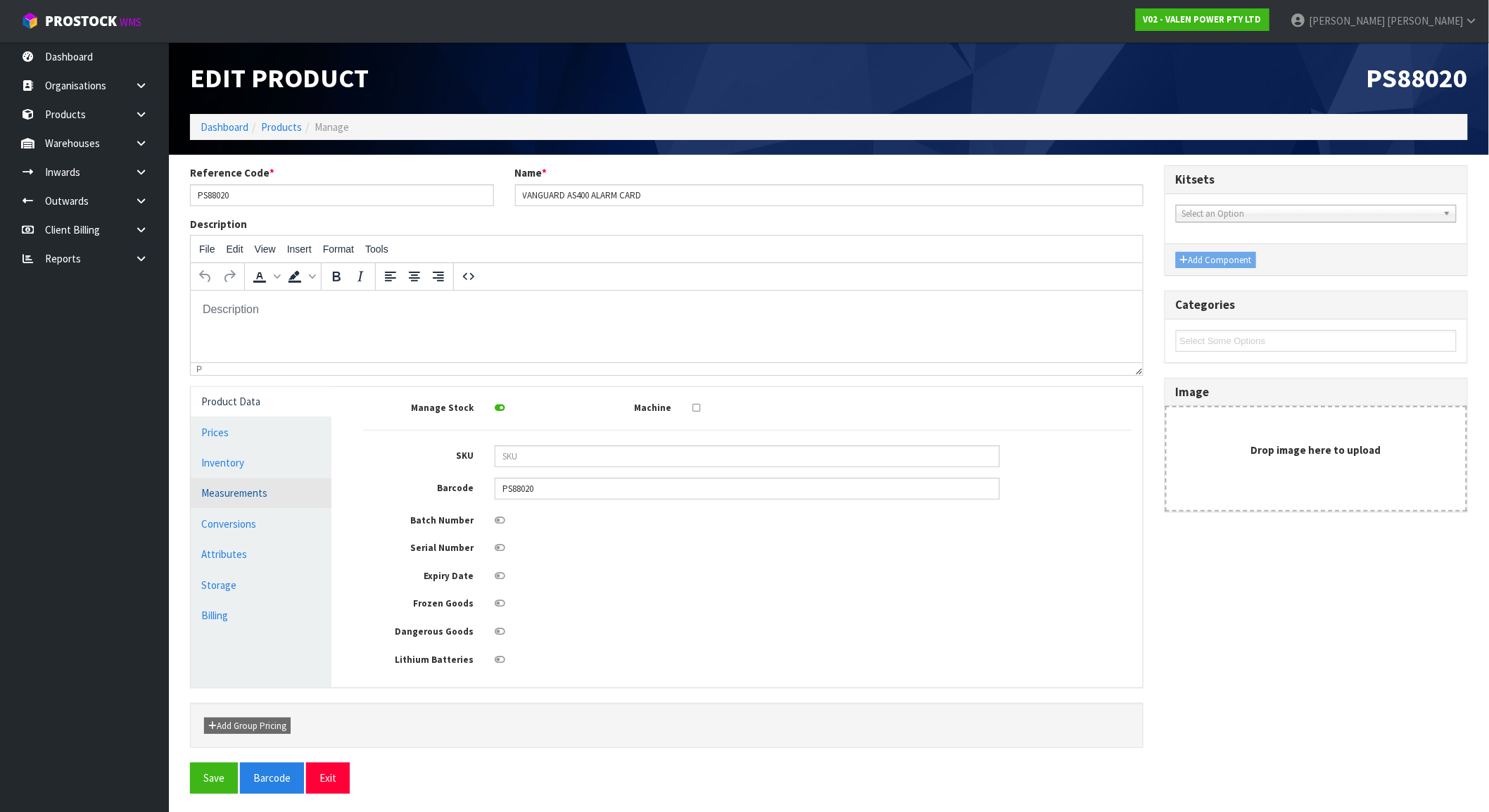
click at [229, 490] on link "Measurements" at bounding box center [261, 492] width 141 height 29
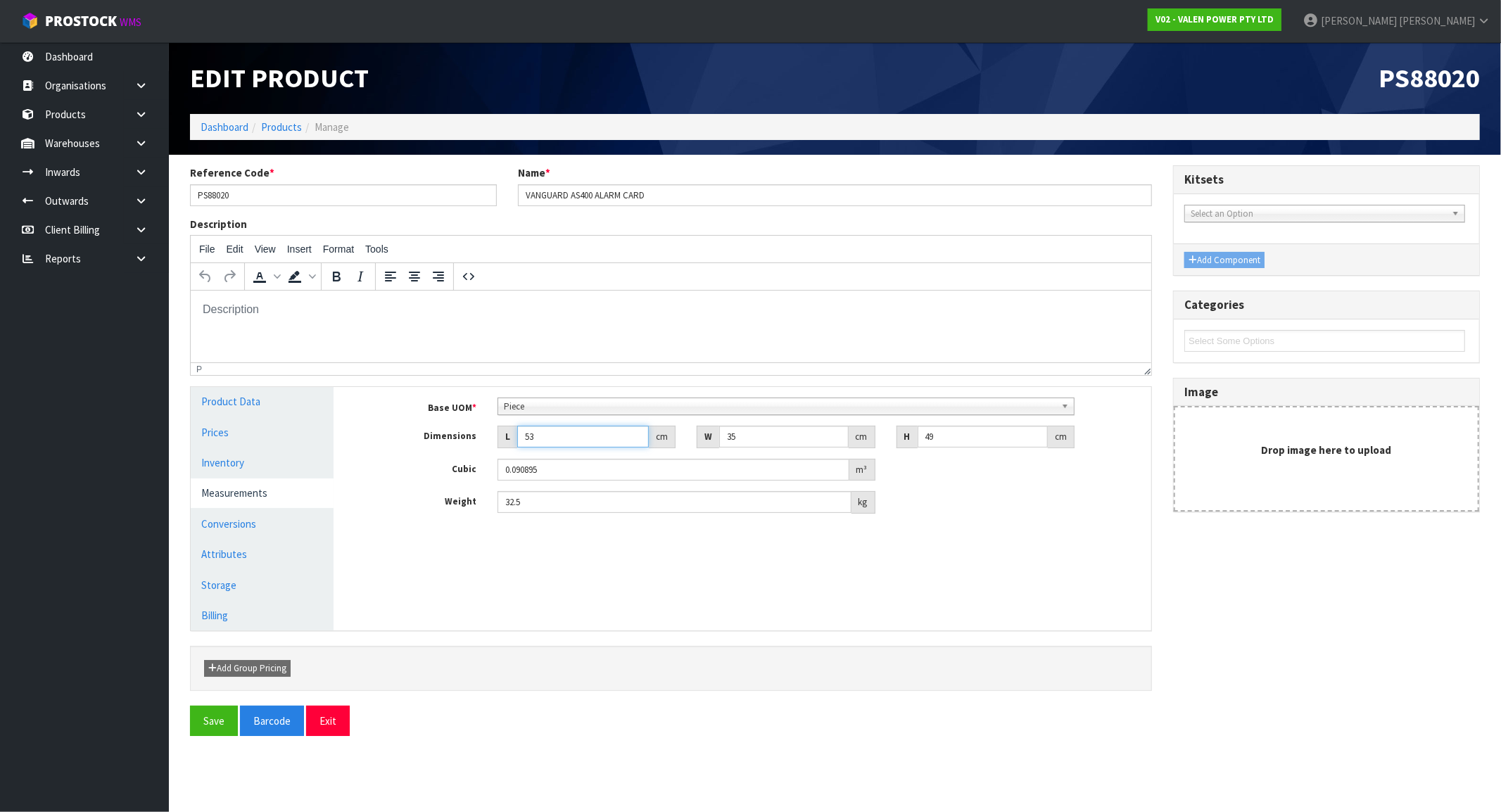
drag, startPoint x: 468, startPoint y: 445, endPoint x: 394, endPoint y: 454, distance: 74.5
click at [394, 454] on div "Base UOM * Bag Bar Basket Bin Bottle Box Bundle Cabinet Cage Carton Case Coil C…" at bounding box center [754, 455] width 777 height 116
type input "1"
type input "0.001715"
type input "1"
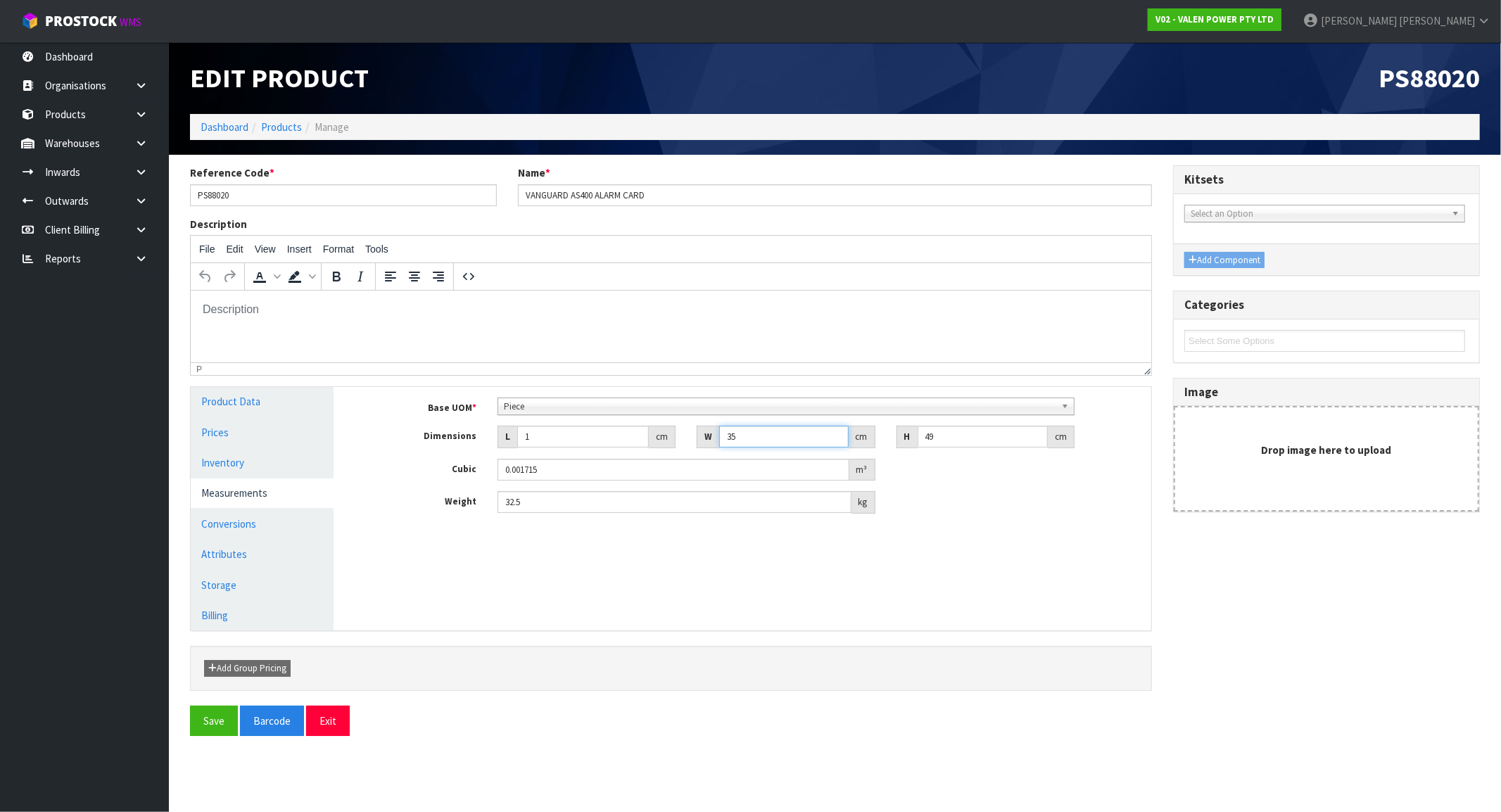
type input "1"
type input "0.000049"
type input "1"
type input "0.000001"
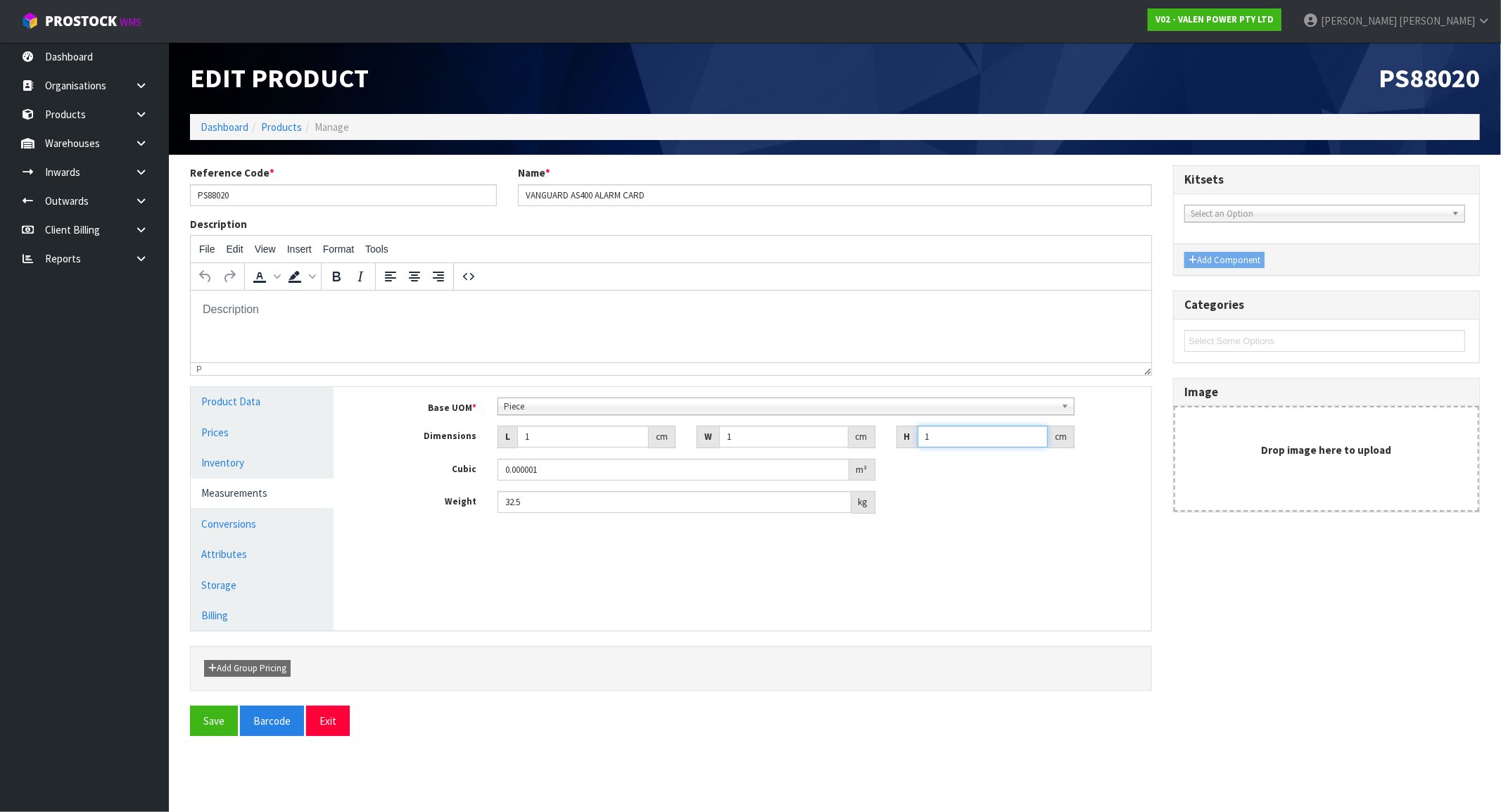
type input "1"
click at [200, 694] on button "Save" at bounding box center [214, 720] width 48 height 30
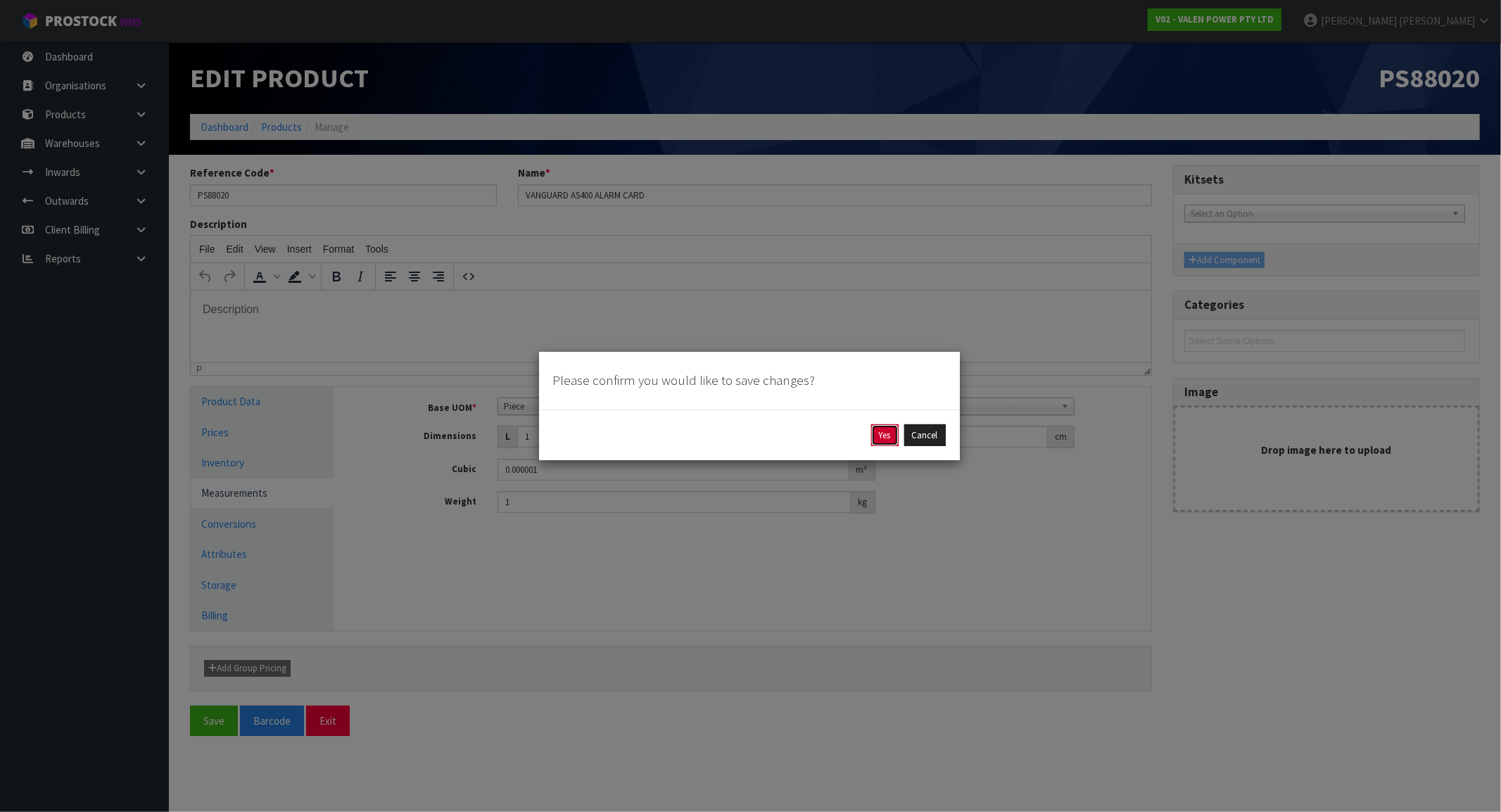
click at [882, 433] on button "Yes" at bounding box center [885, 435] width 28 height 23
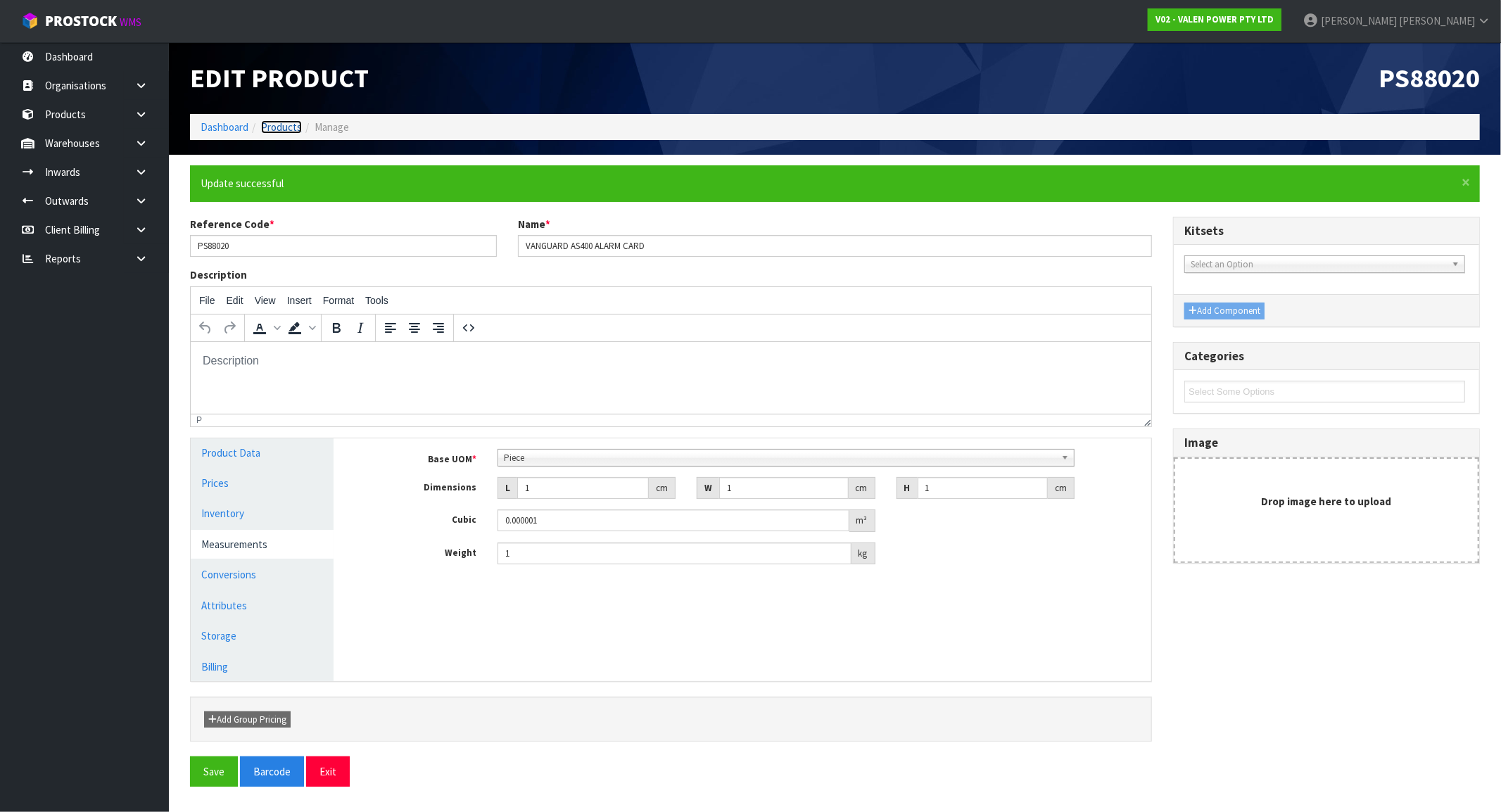
click at [290, 131] on link "Products" at bounding box center [281, 127] width 41 height 13
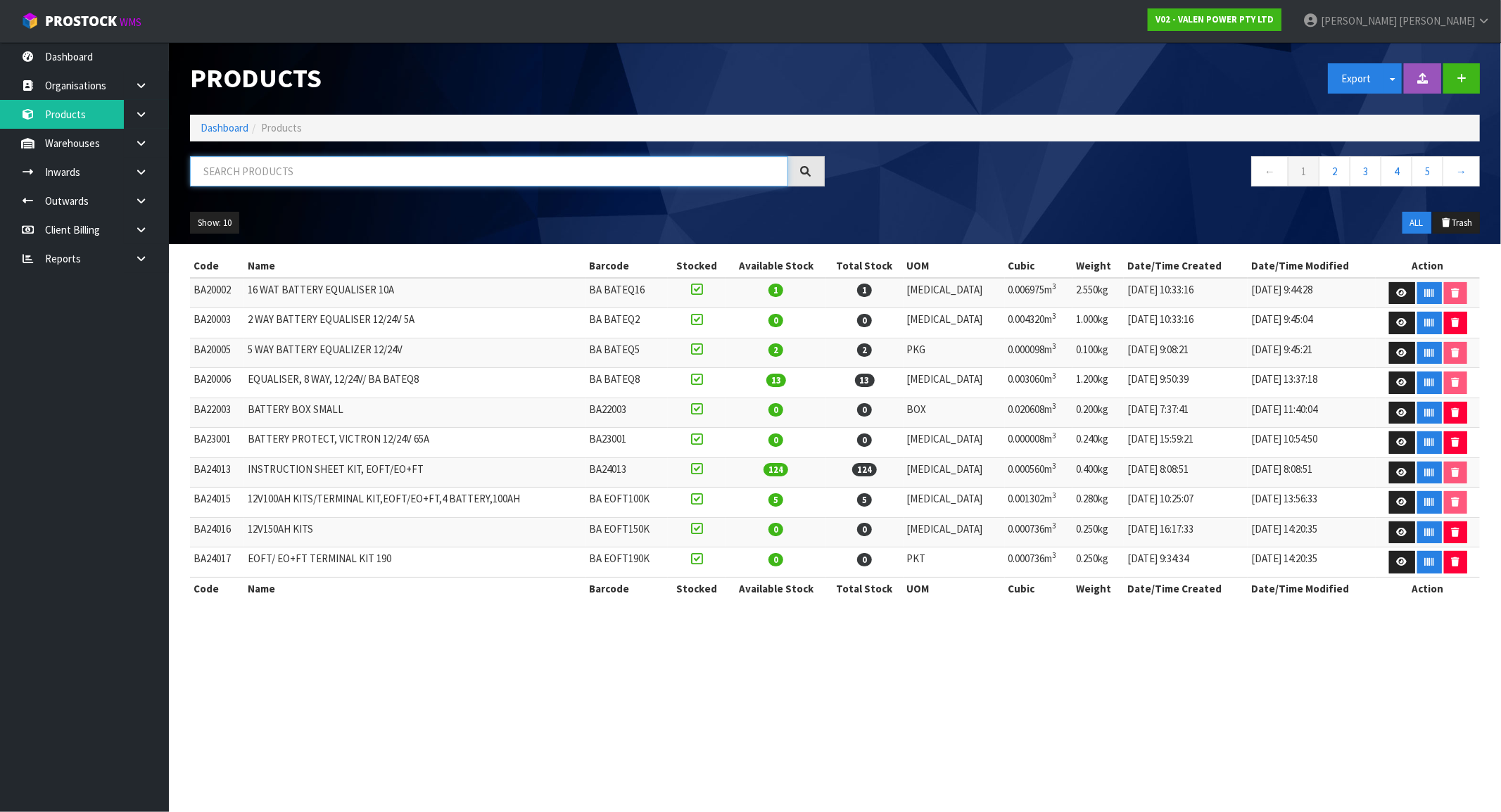
click at [286, 173] on input "text" at bounding box center [489, 171] width 598 height 30
click at [566, 74] on h1 "Products" at bounding box center [507, 78] width 635 height 29
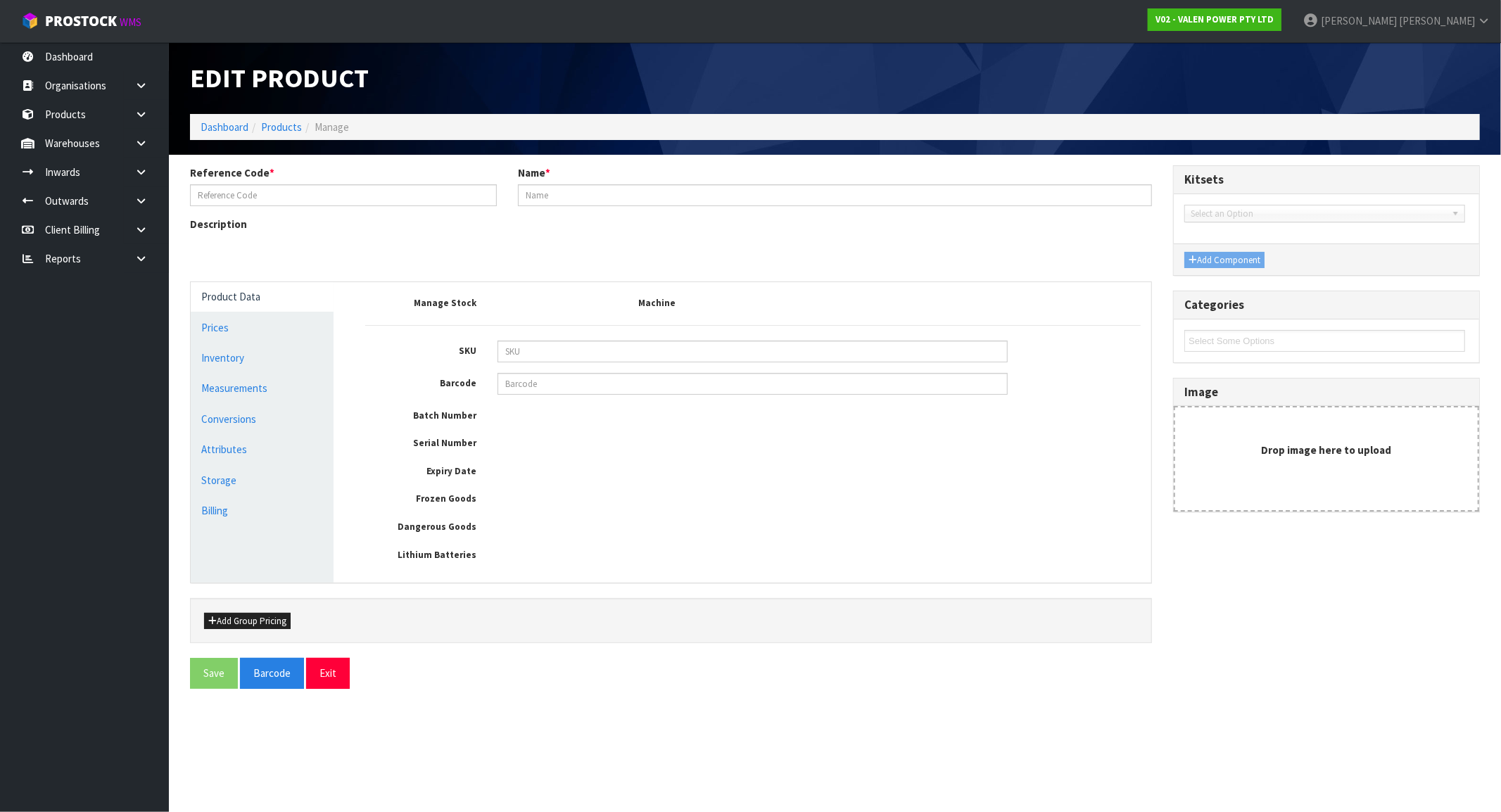
type input "PS88020"
type input "VANGUARD AS400 ALARM CARD"
type input "PS88020"
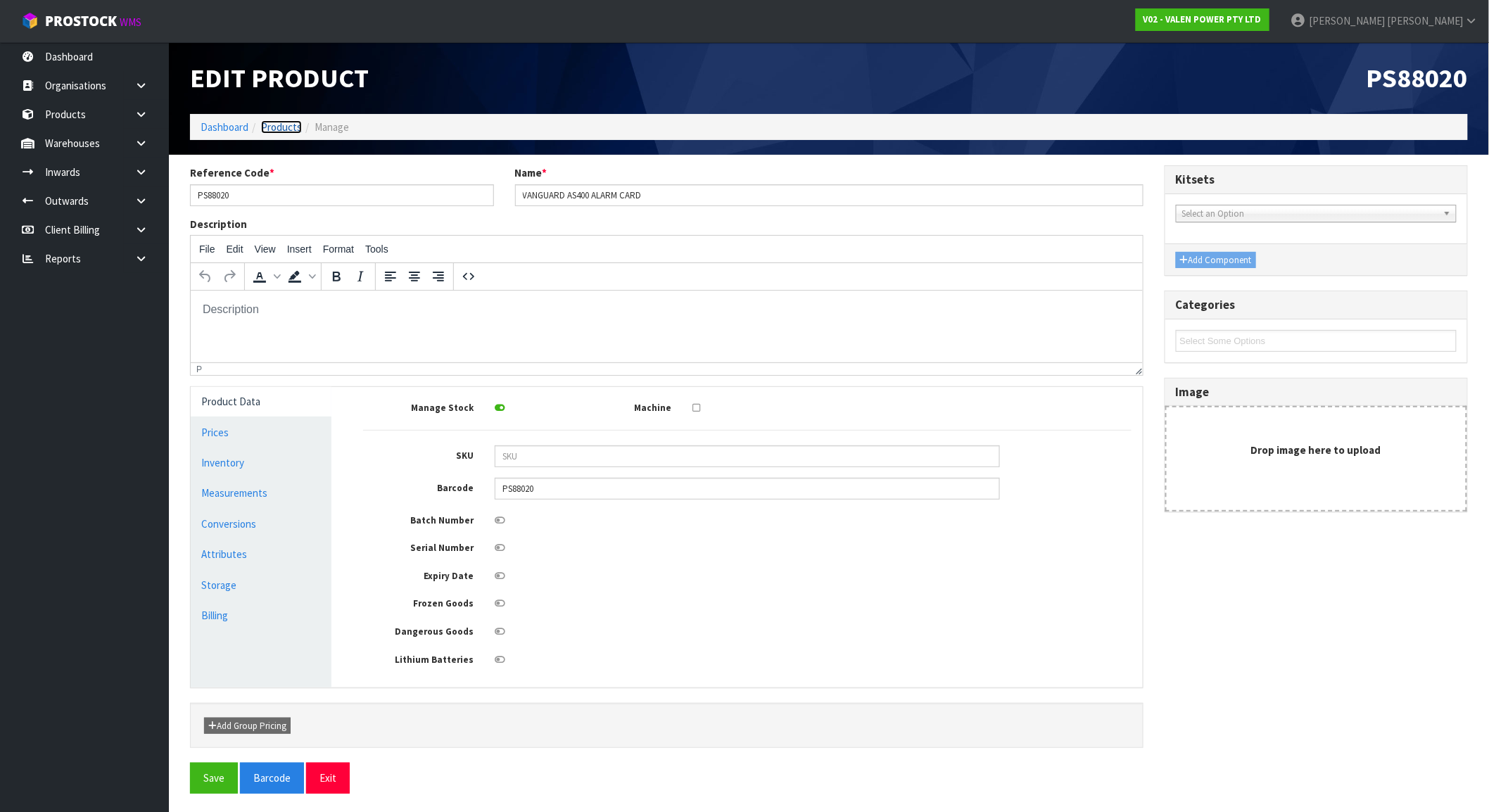
click at [283, 123] on link "Products" at bounding box center [281, 127] width 41 height 13
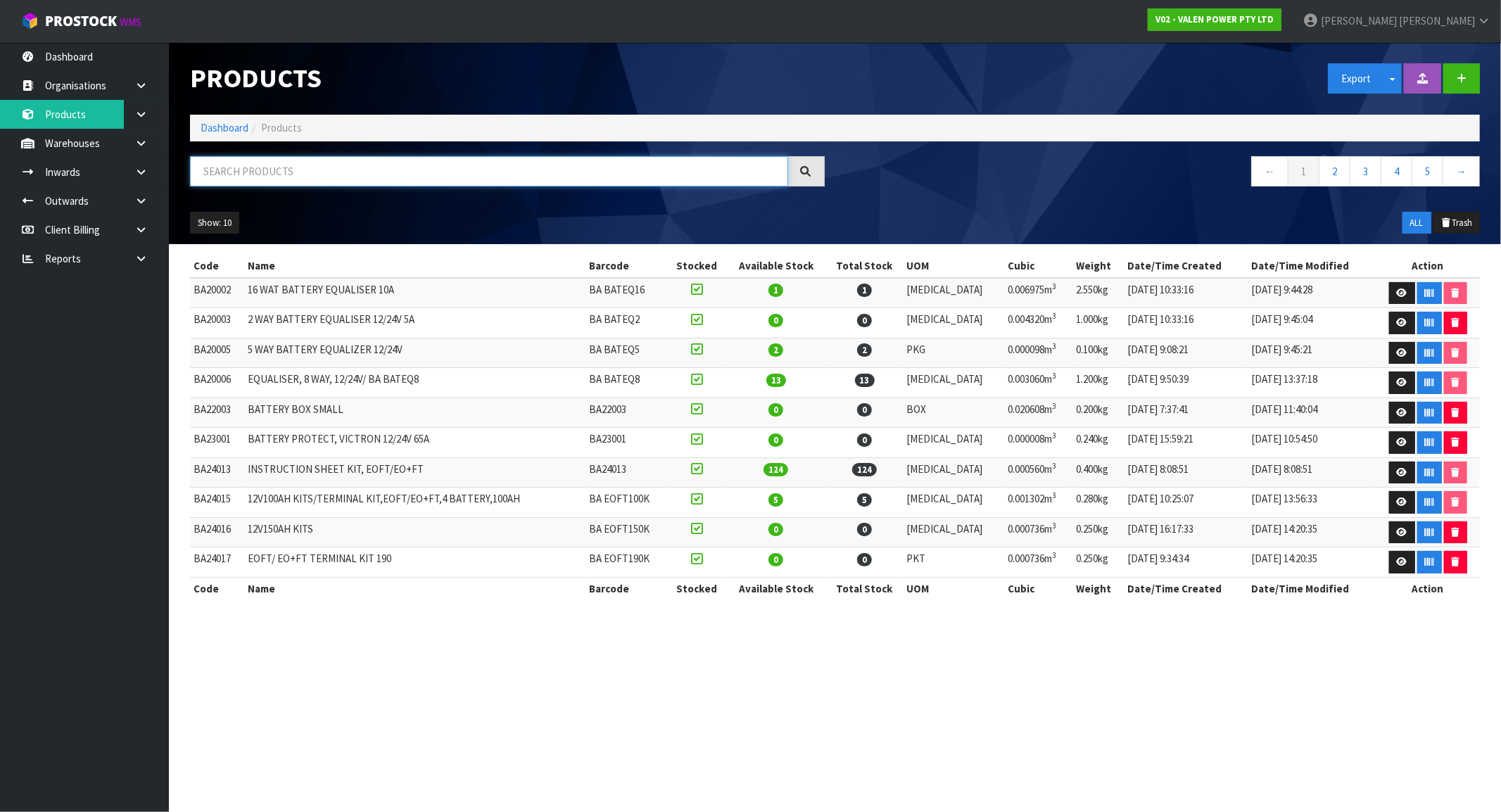
click at [277, 166] on input "text" at bounding box center [489, 171] width 598 height 30
paste input "PS80041"
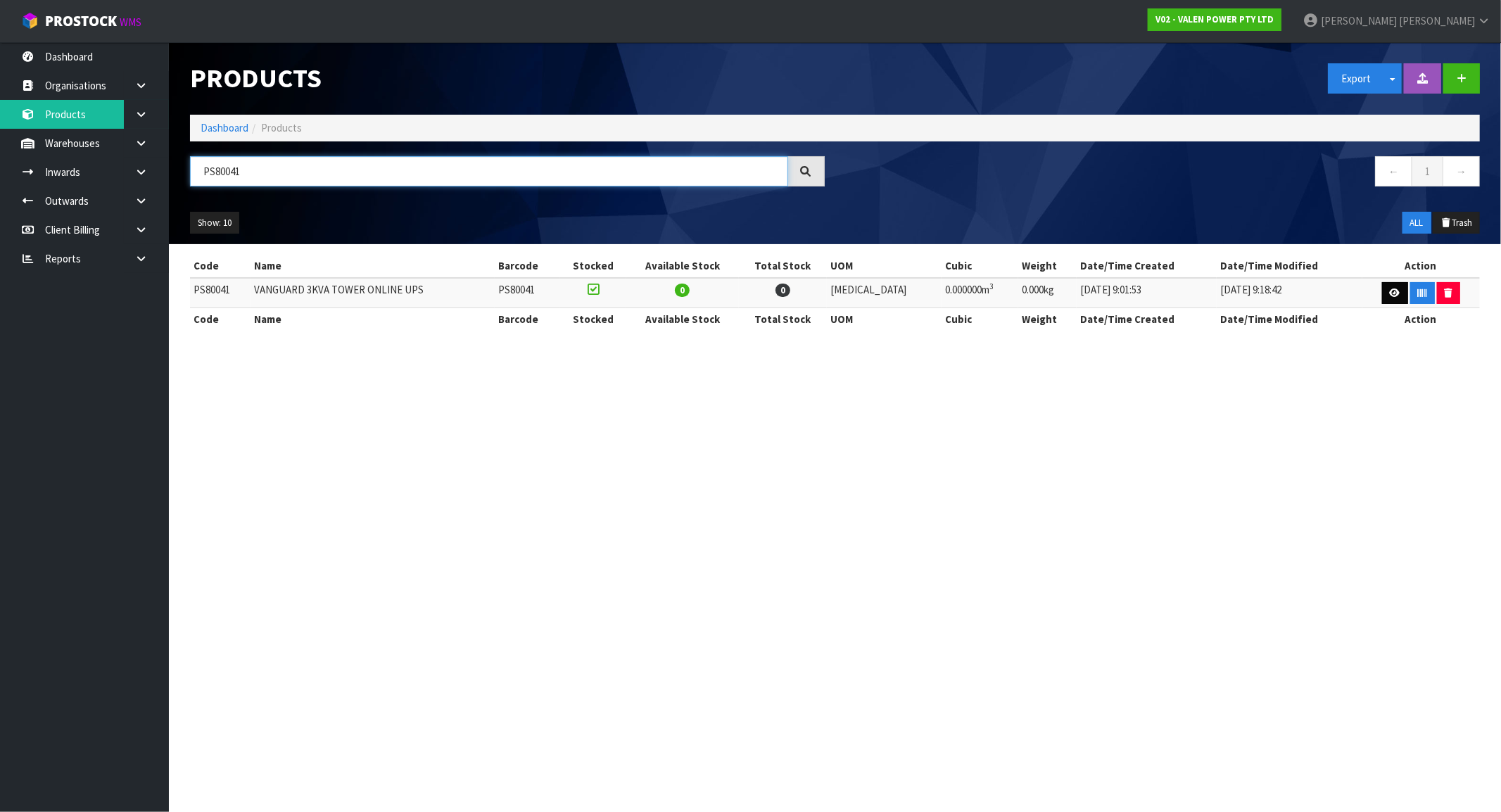
type input "PS80041"
click at [1382, 295] on link at bounding box center [1395, 293] width 26 height 23
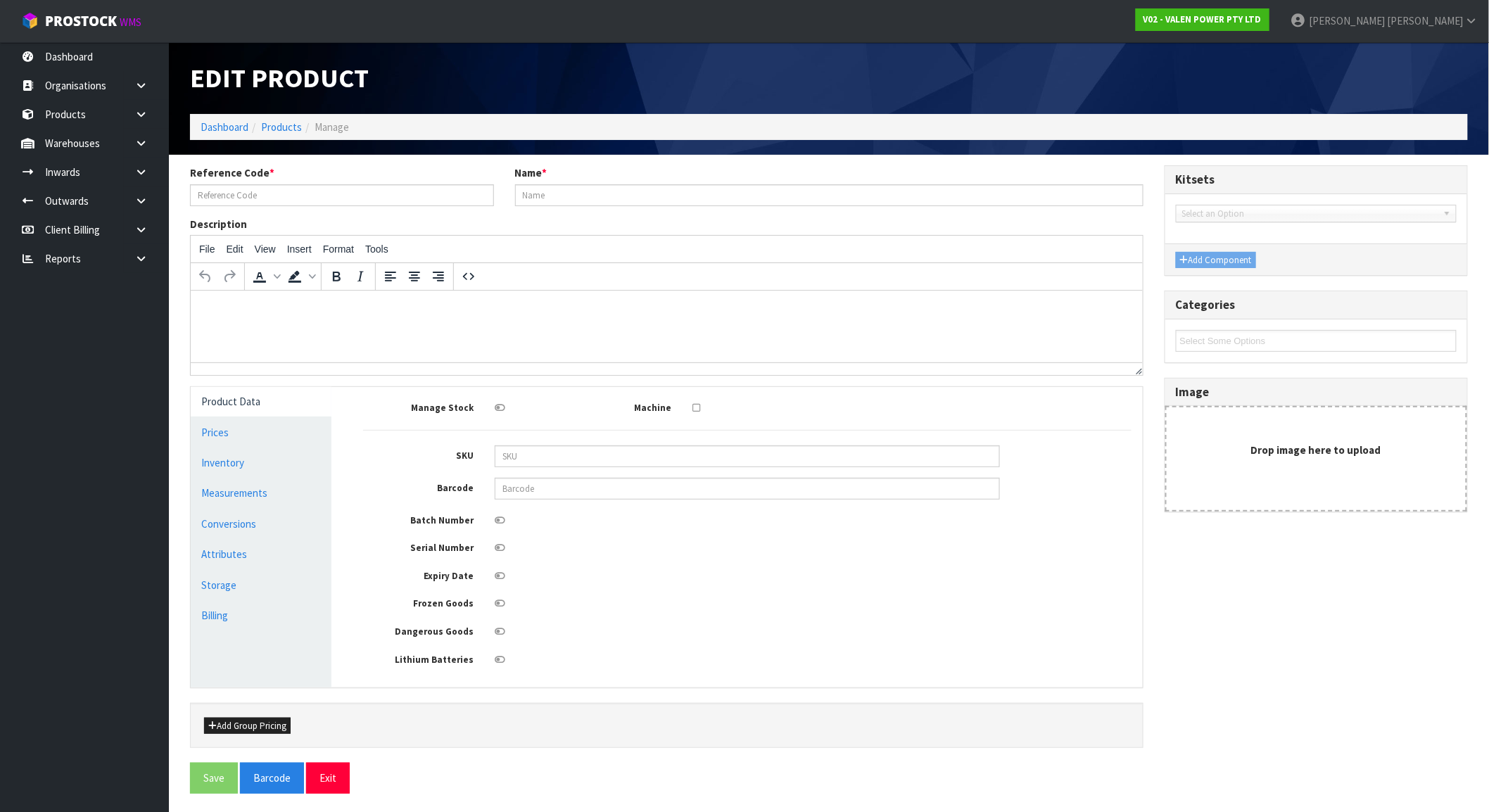
type input "PS80041"
type input "VANGUARD 3KVA TOWER ONLINE UPS"
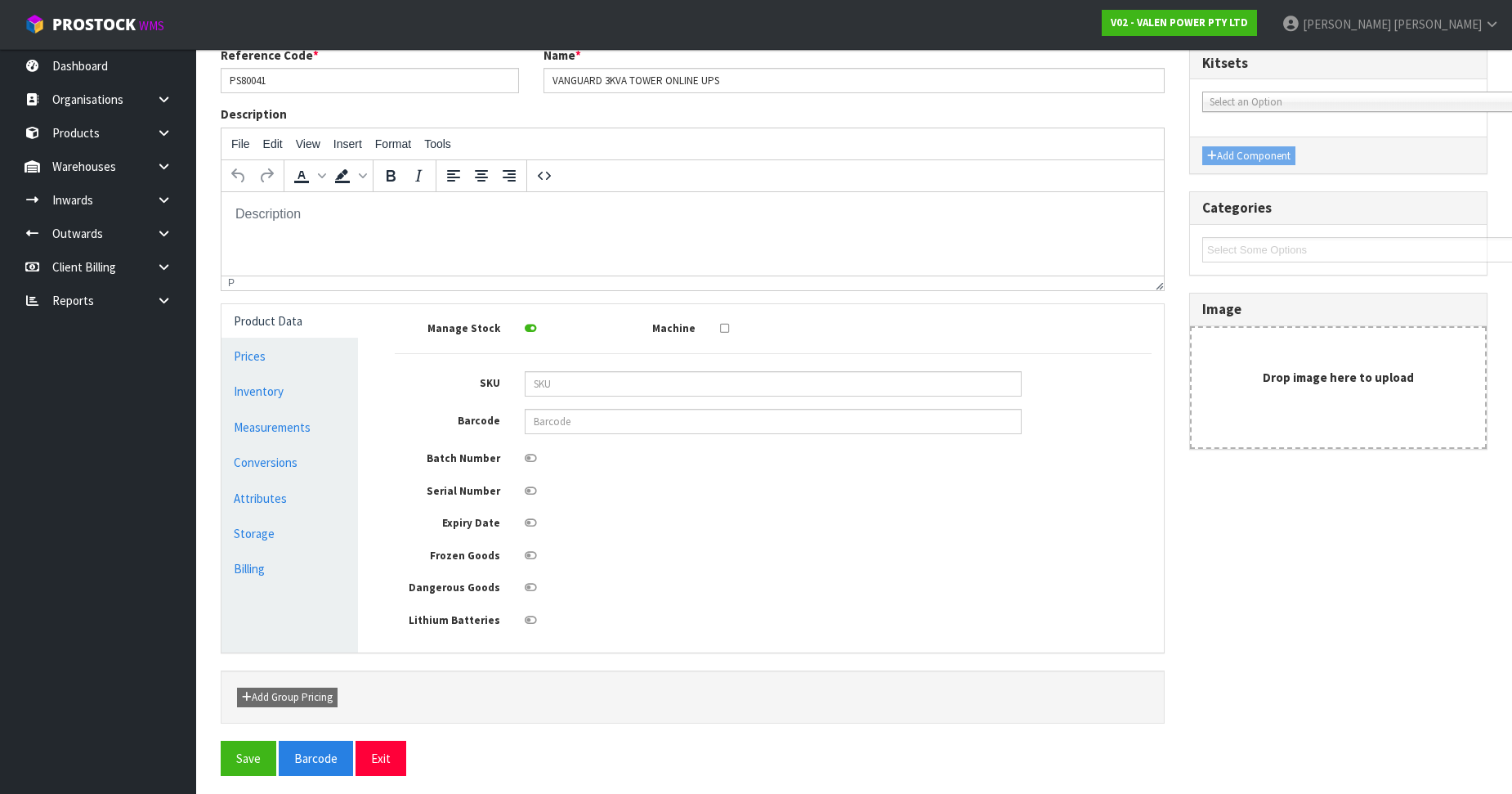
scroll to position [152, 0]
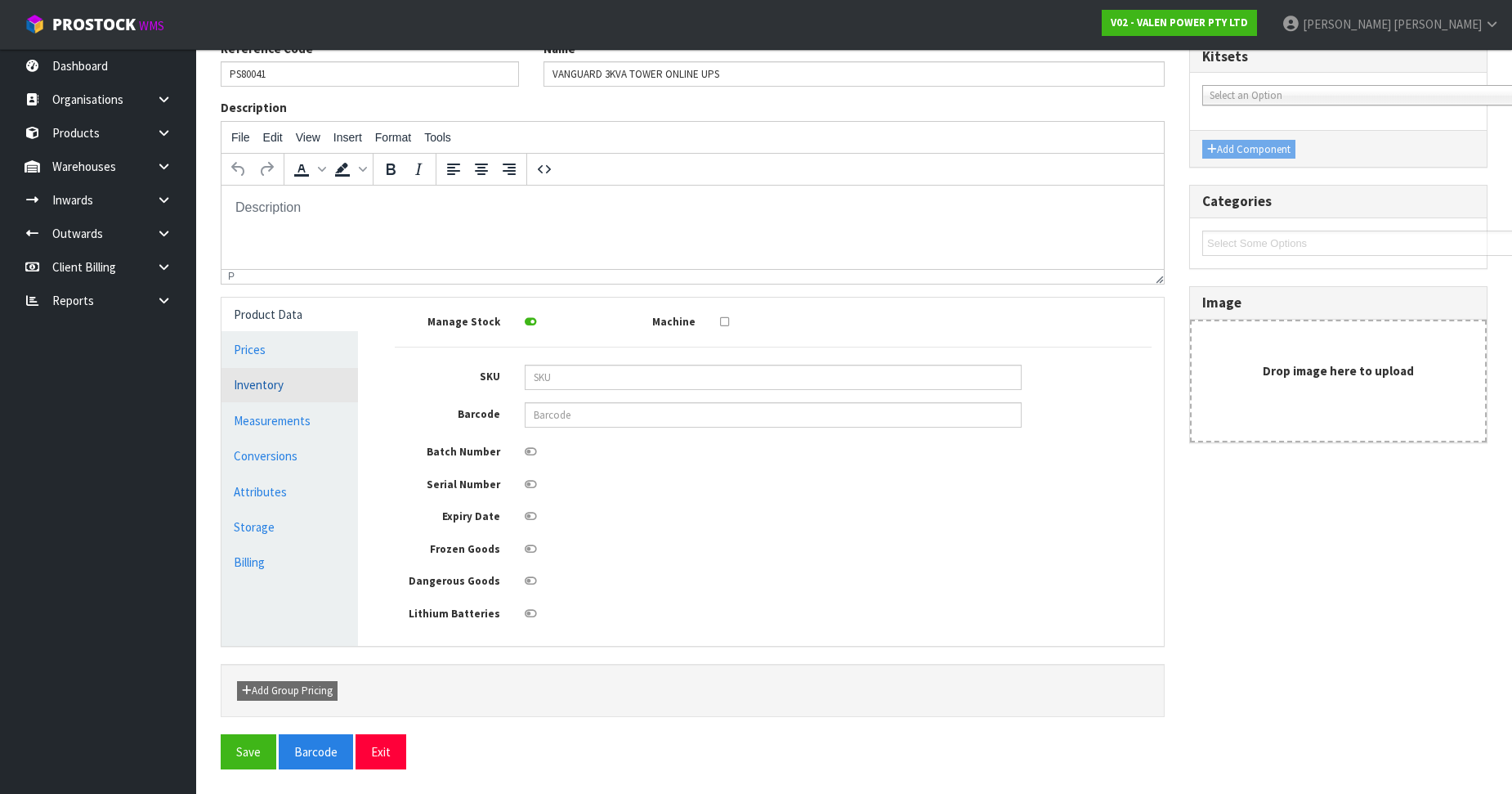
click at [273, 393] on link "Inventory" at bounding box center [290, 384] width 136 height 33
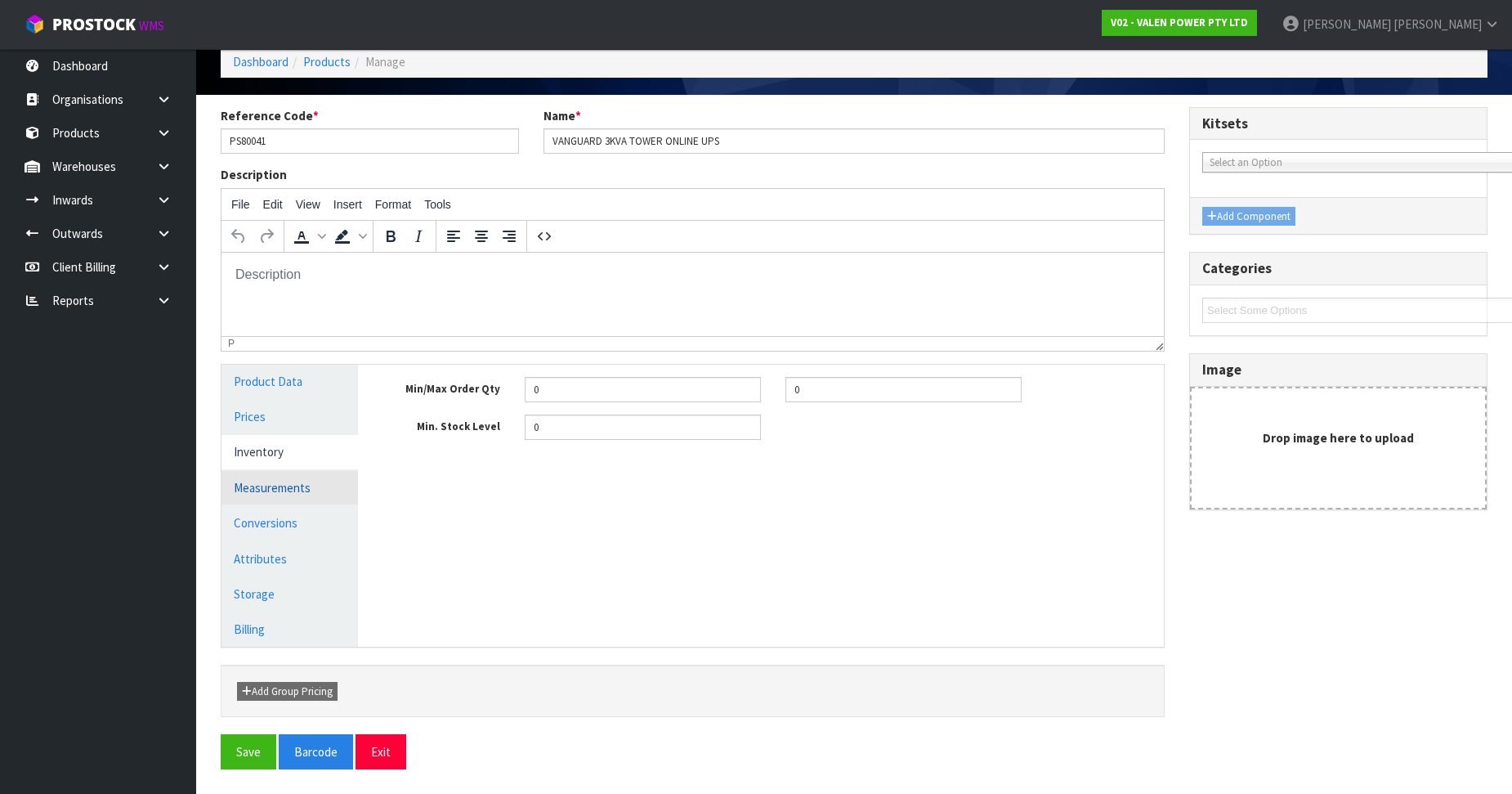
click at [281, 479] on link "Measurements" at bounding box center [290, 487] width 136 height 33
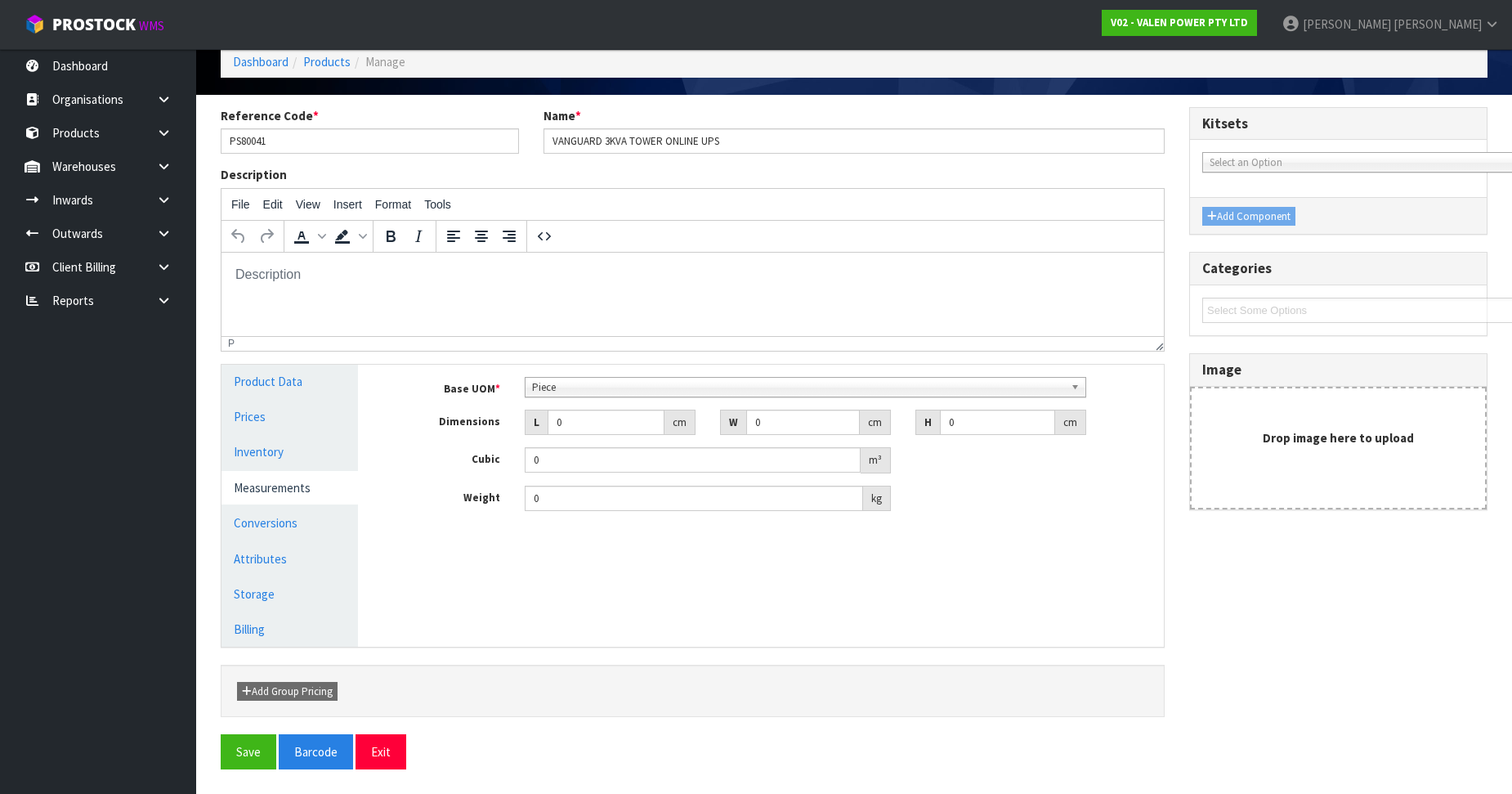
click at [601, 380] on span "Piece" at bounding box center [799, 388] width 532 height 20
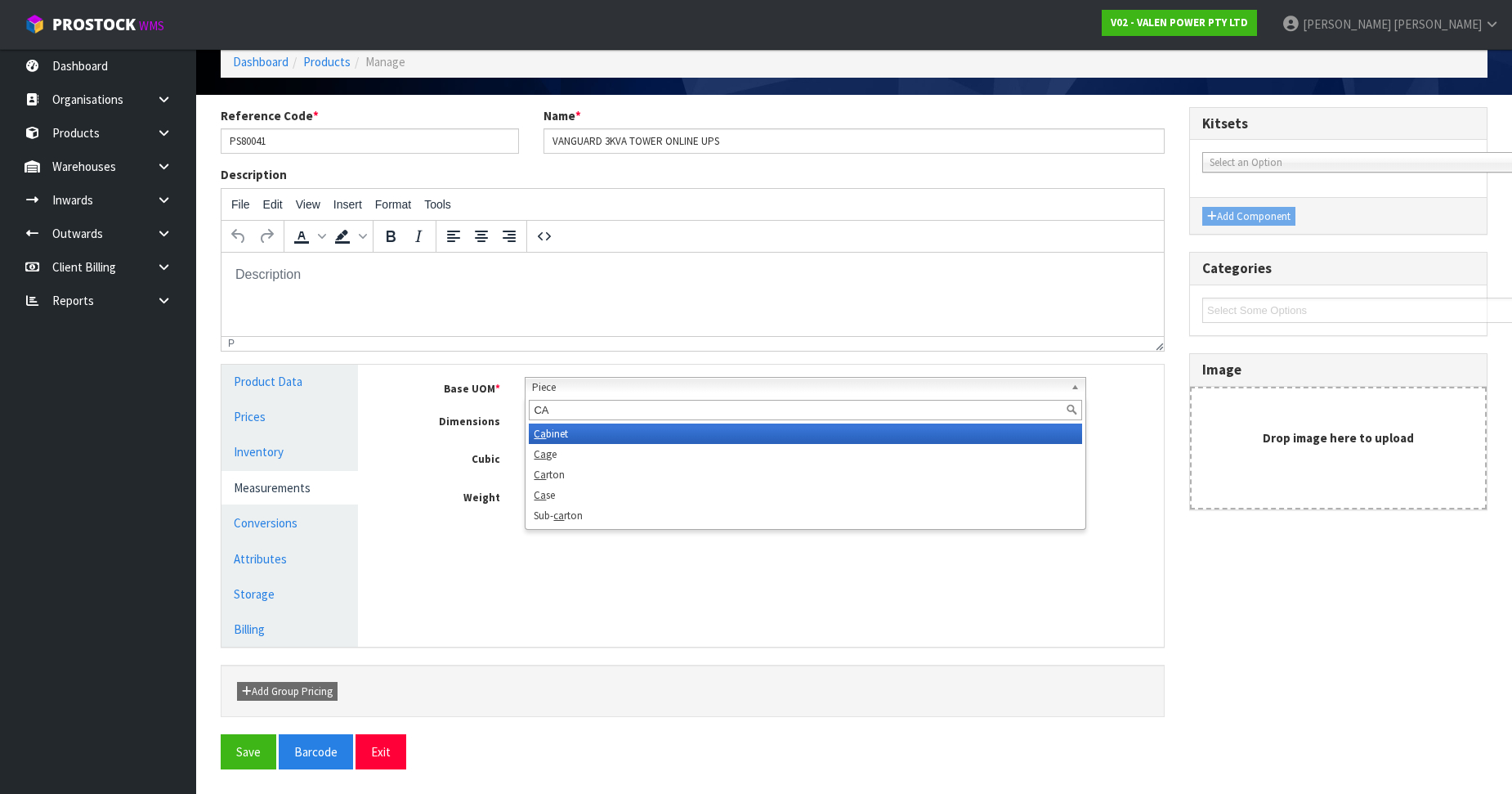
scroll to position [0, 0]
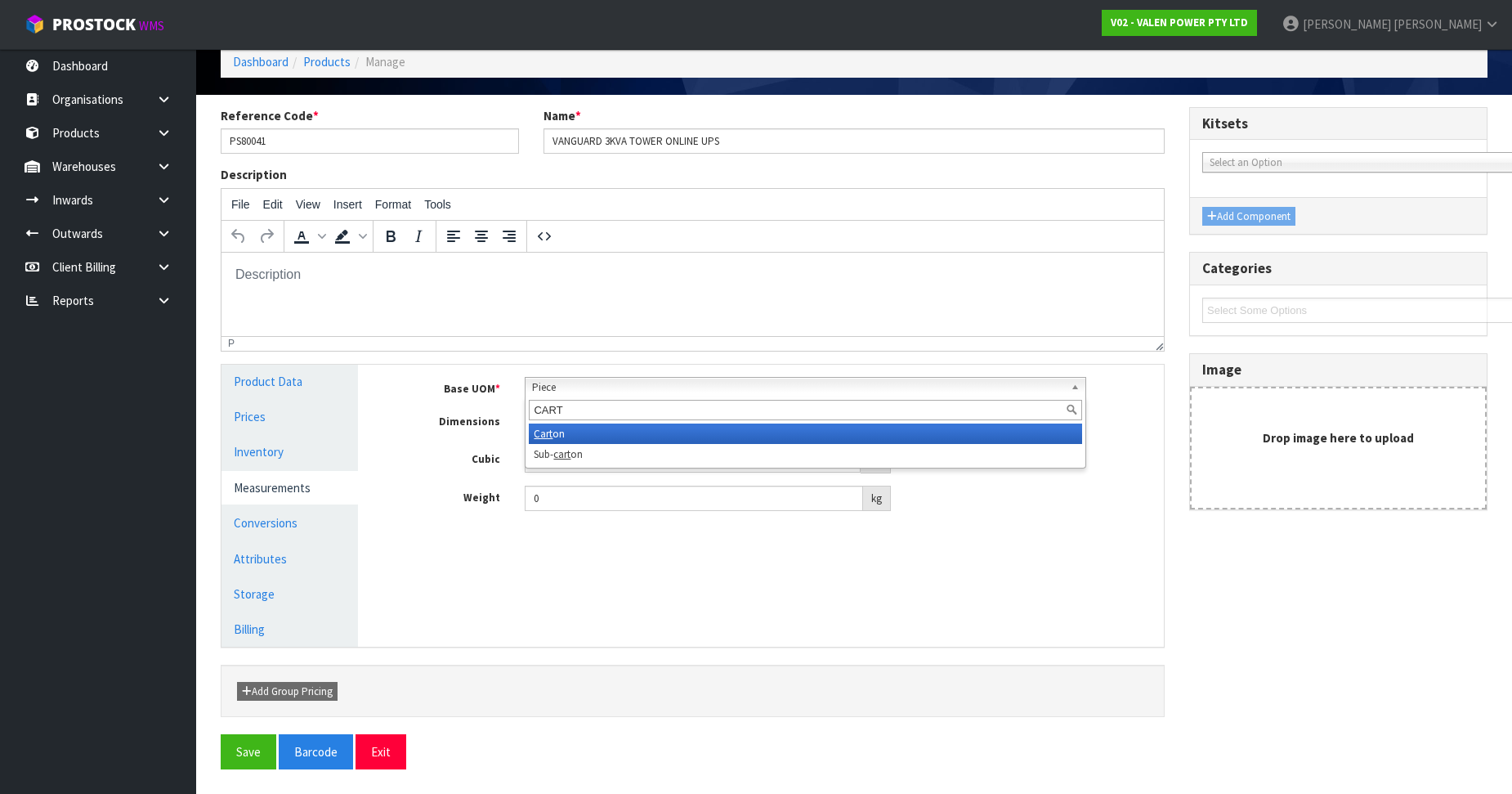
type input "CART"
click at [549, 437] on em "Cart" at bounding box center [543, 433] width 19 height 14
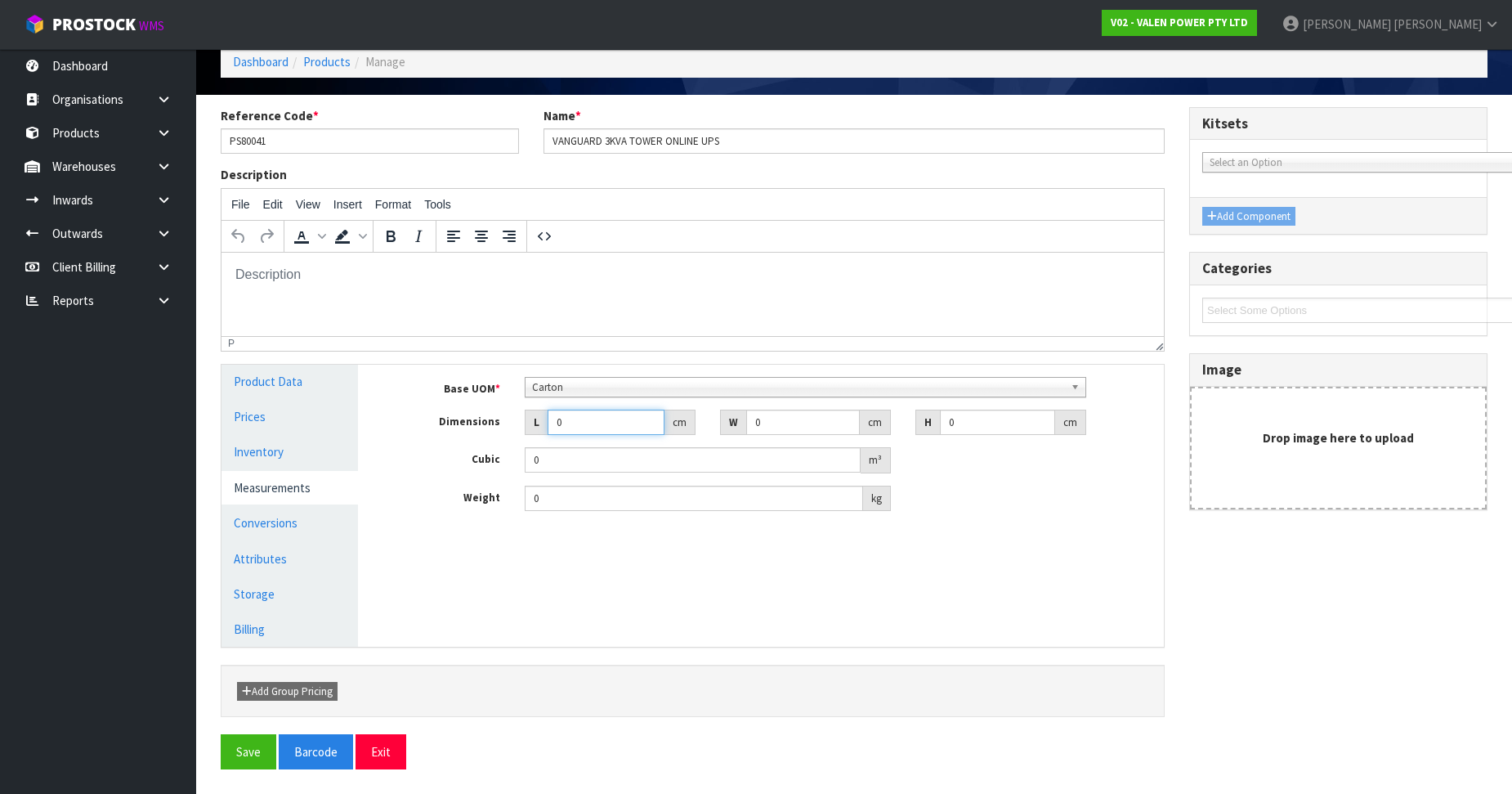
drag, startPoint x: 565, startPoint y: 427, endPoint x: 484, endPoint y: 442, distance: 82.4
click at [484, 442] on div "Base UOM * Bag Bar Basket Bin Bottle Box Bundle Cabinet Cage Carton Case Coil C…" at bounding box center [773, 444] width 757 height 135
type input "5"
type input "0.000001"
type input "53"
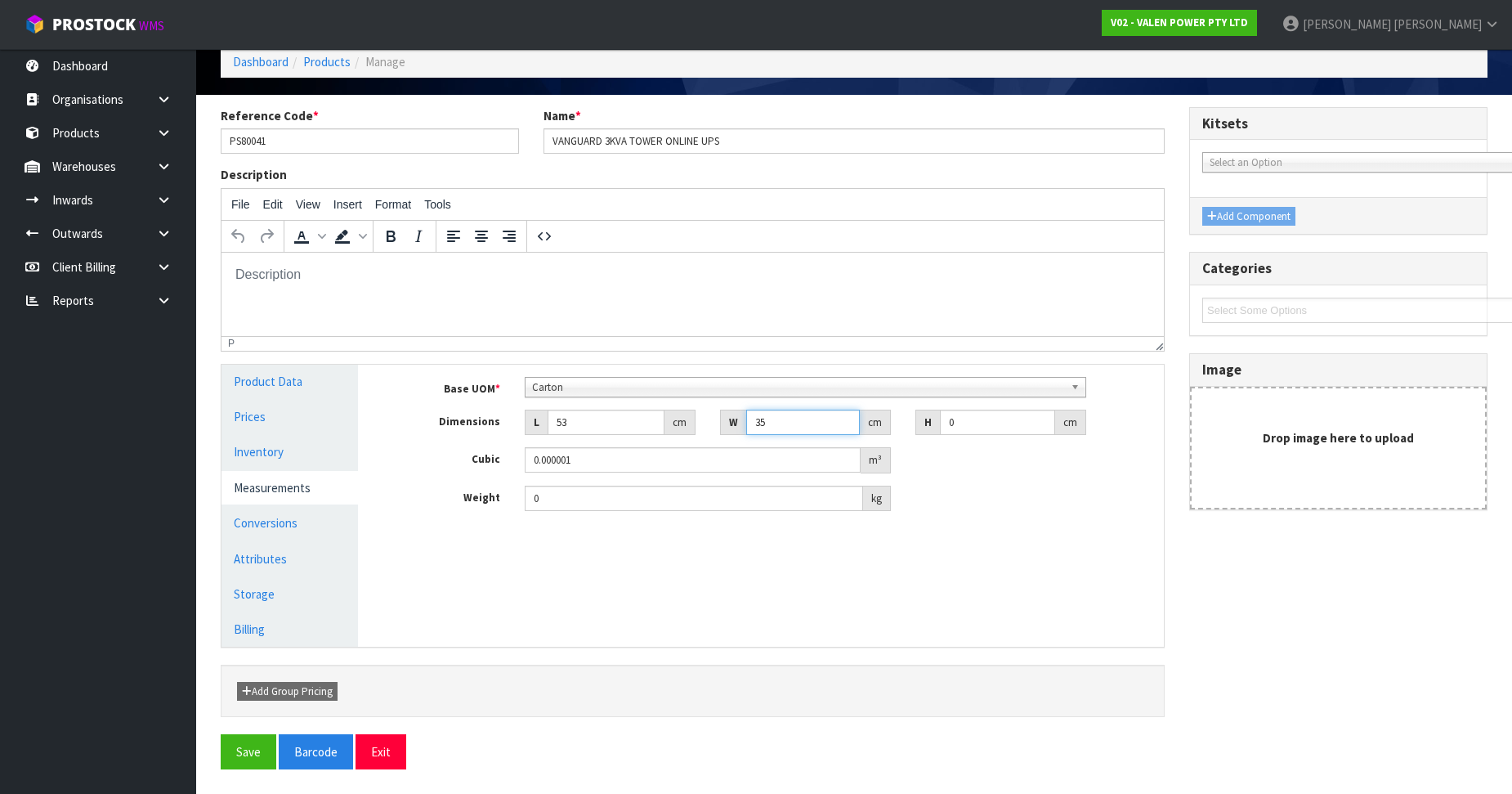
type input "35"
type input "4"
type input "0.00742"
type input "49"
type input "0.090895"
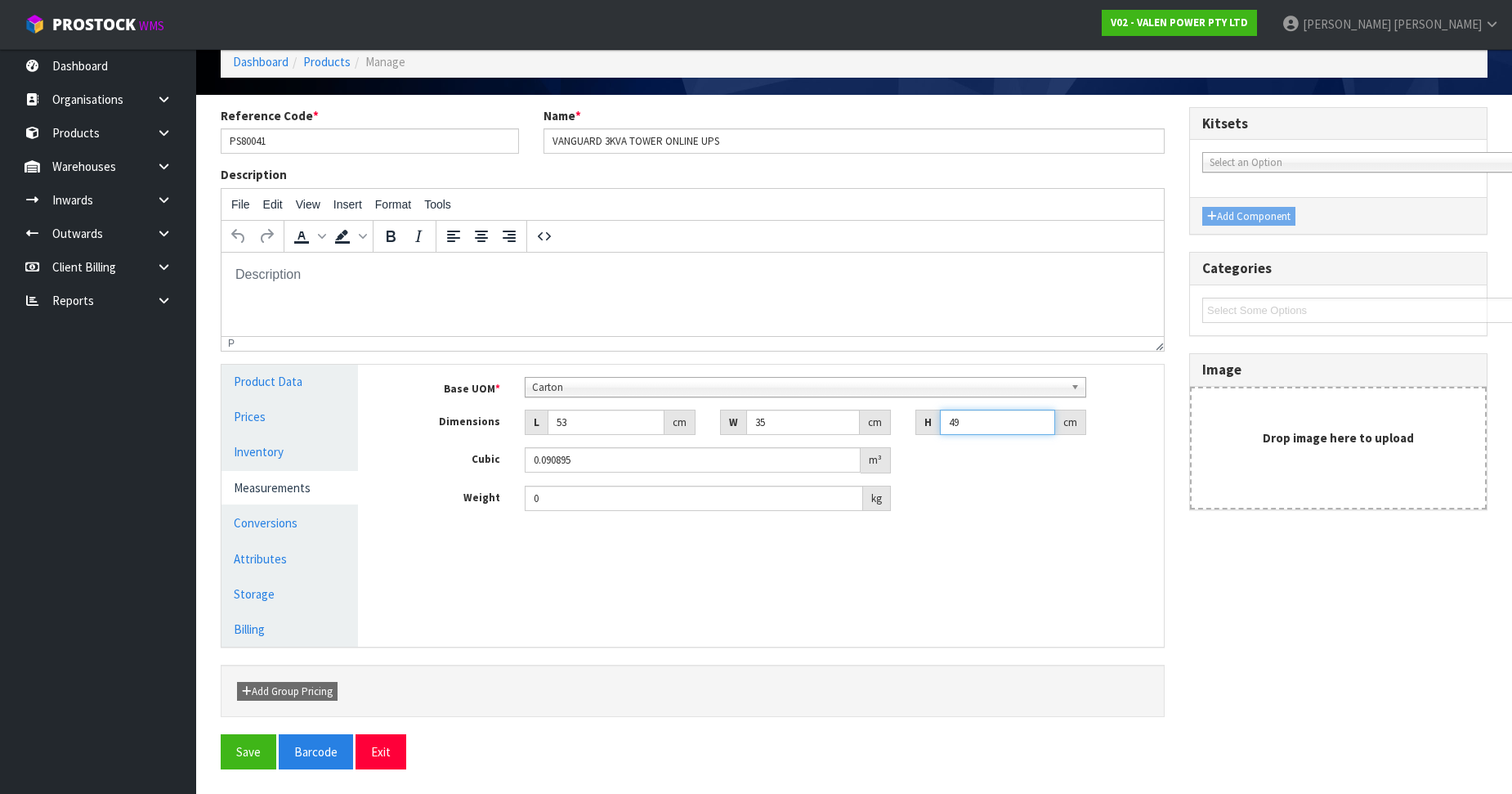
type input "491"
type input "0.910805"
type input "4911"
type input "9.109905"
click at [987, 415] on input "4911" at bounding box center [998, 422] width 116 height 26
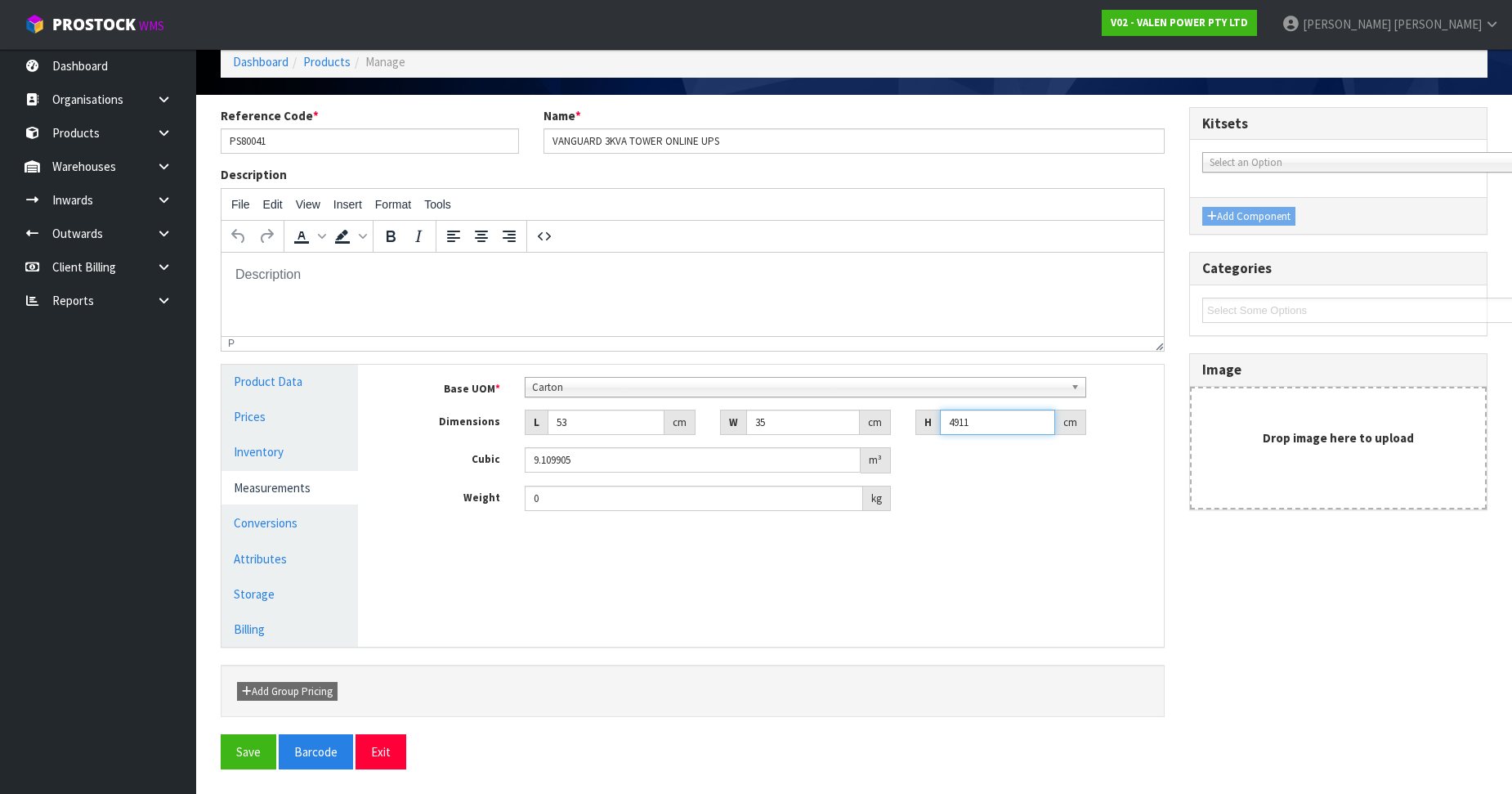
type input "491"
type input "0.910805"
type input "49"
type input "0.090895"
type input "49"
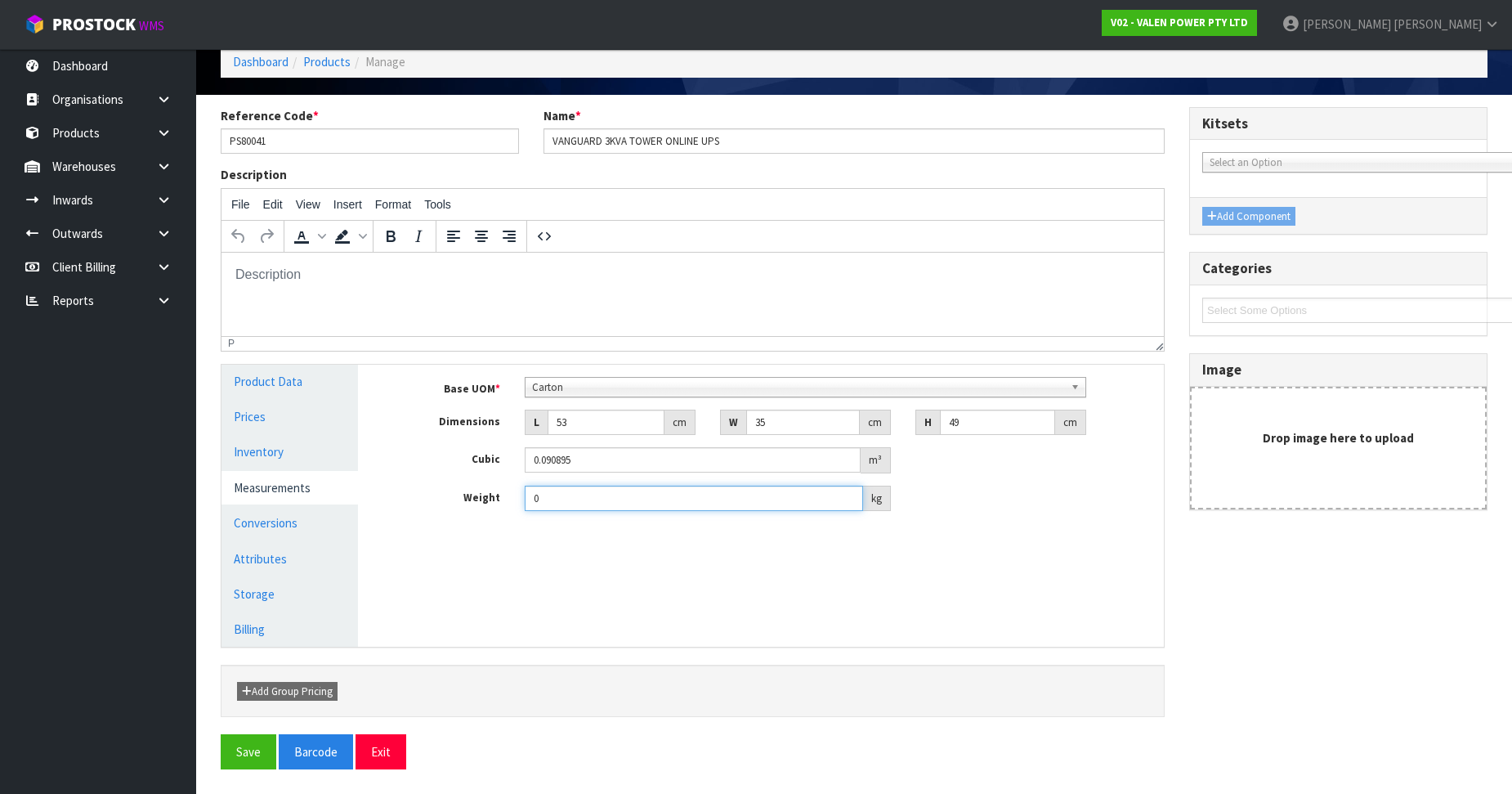
click at [648, 488] on input "0" at bounding box center [693, 497] width 338 height 26
type input "32.5"
click at [277, 519] on link "Conversions" at bounding box center [290, 522] width 136 height 33
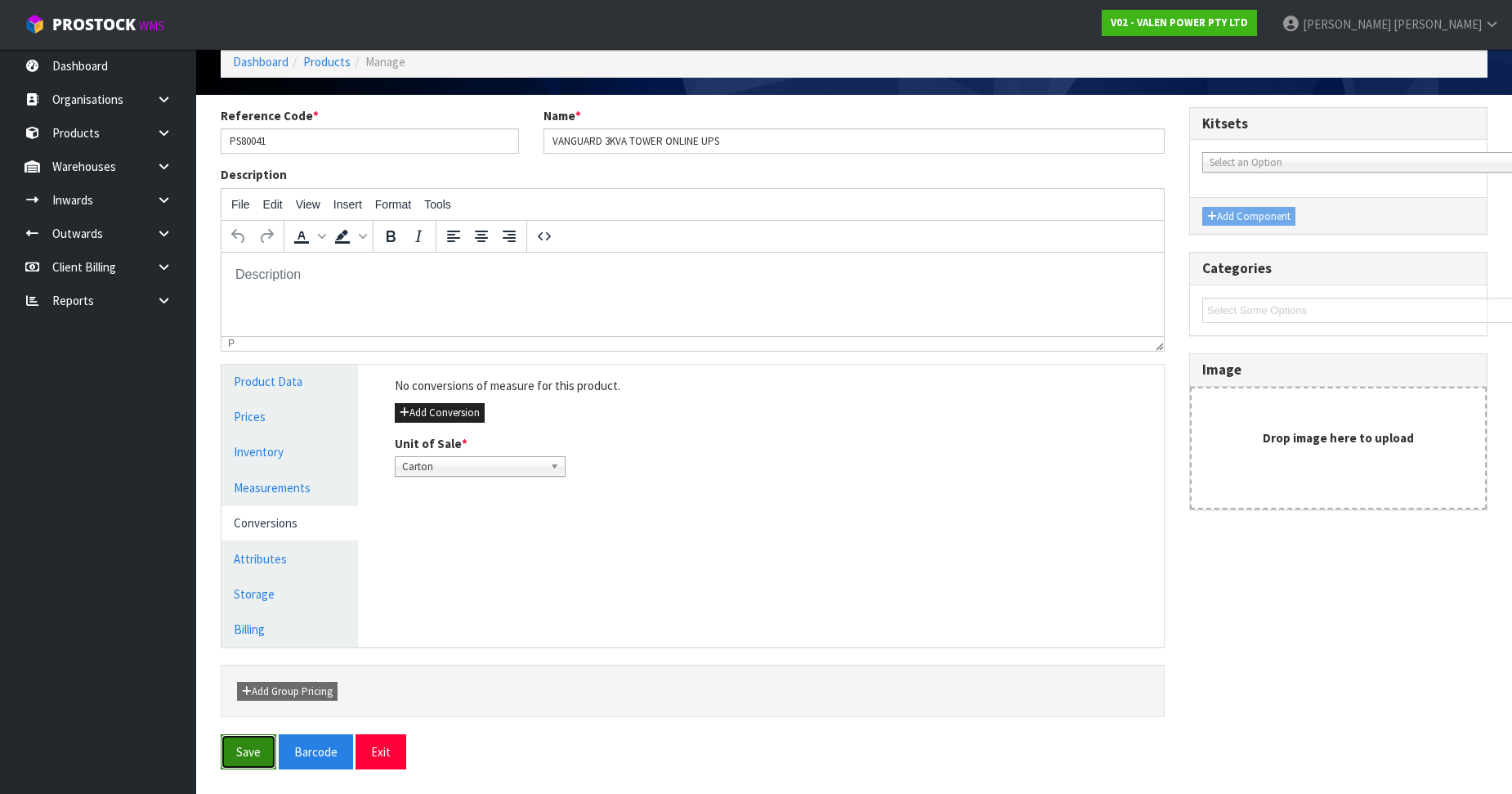
click at [258, 745] on button "Save" at bounding box center [248, 751] width 56 height 35
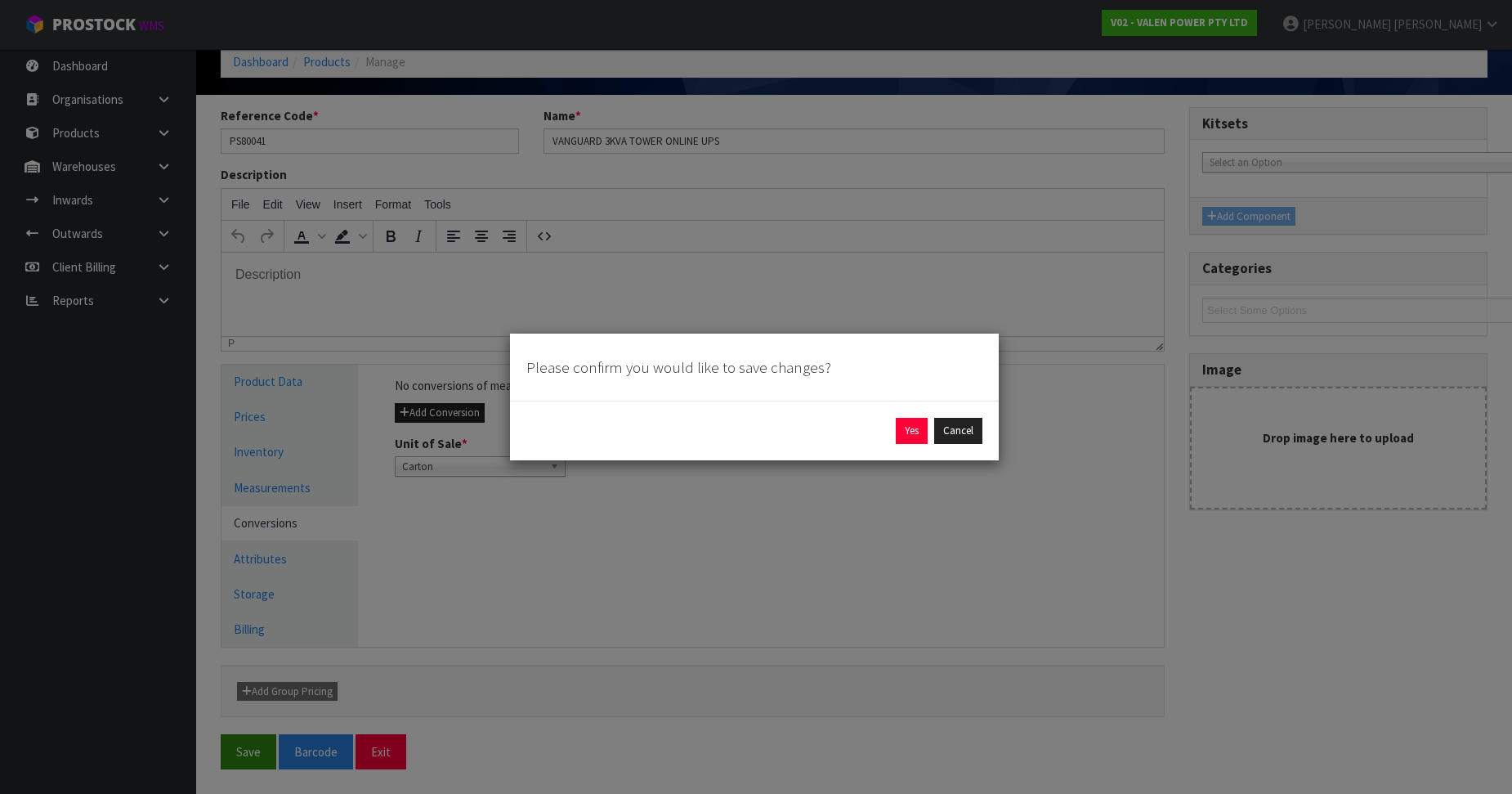
scroll to position [67, 0]
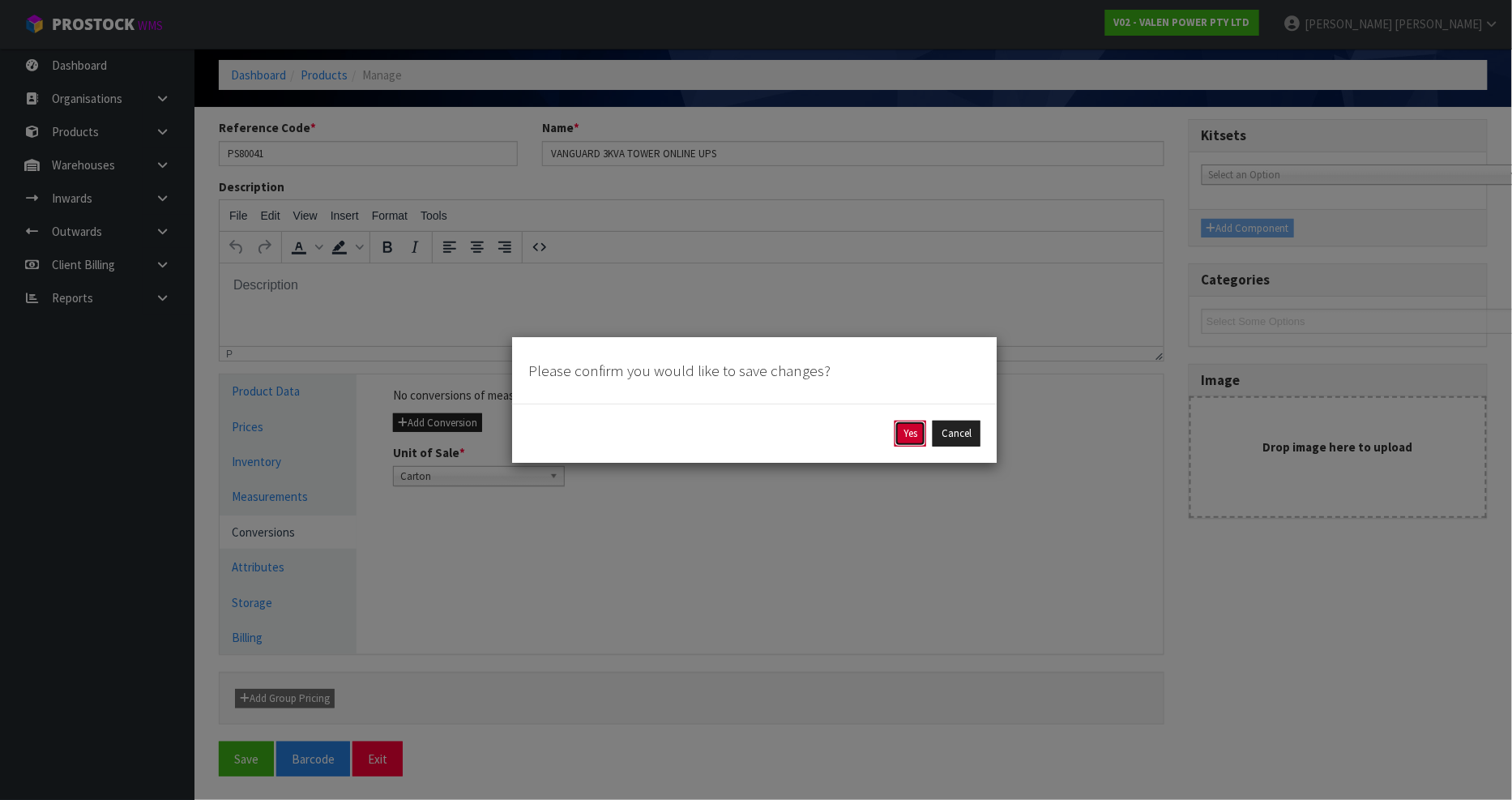
click at [910, 432] on button "Yes" at bounding box center [910, 434] width 32 height 26
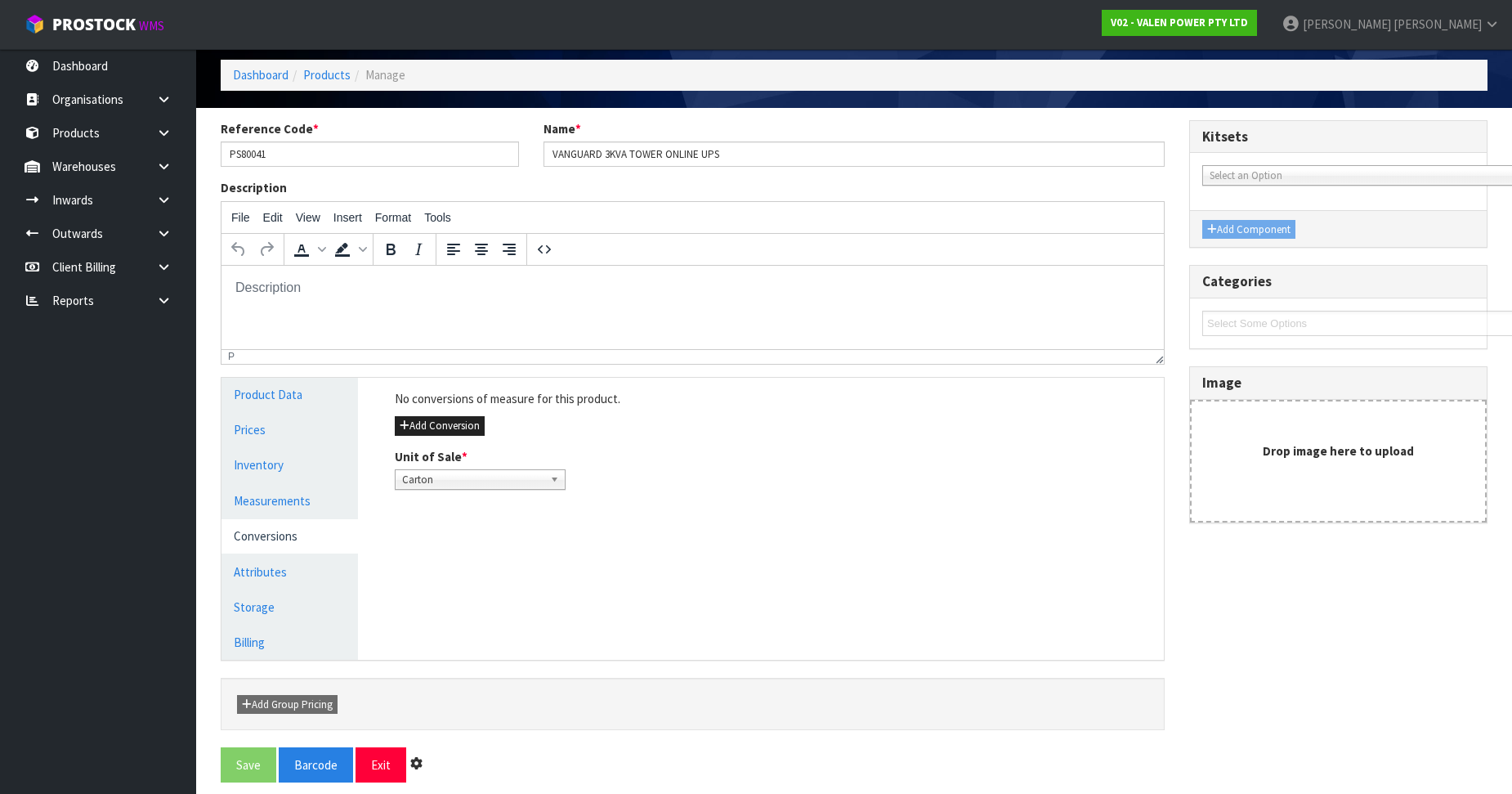
scroll to position [0, 0]
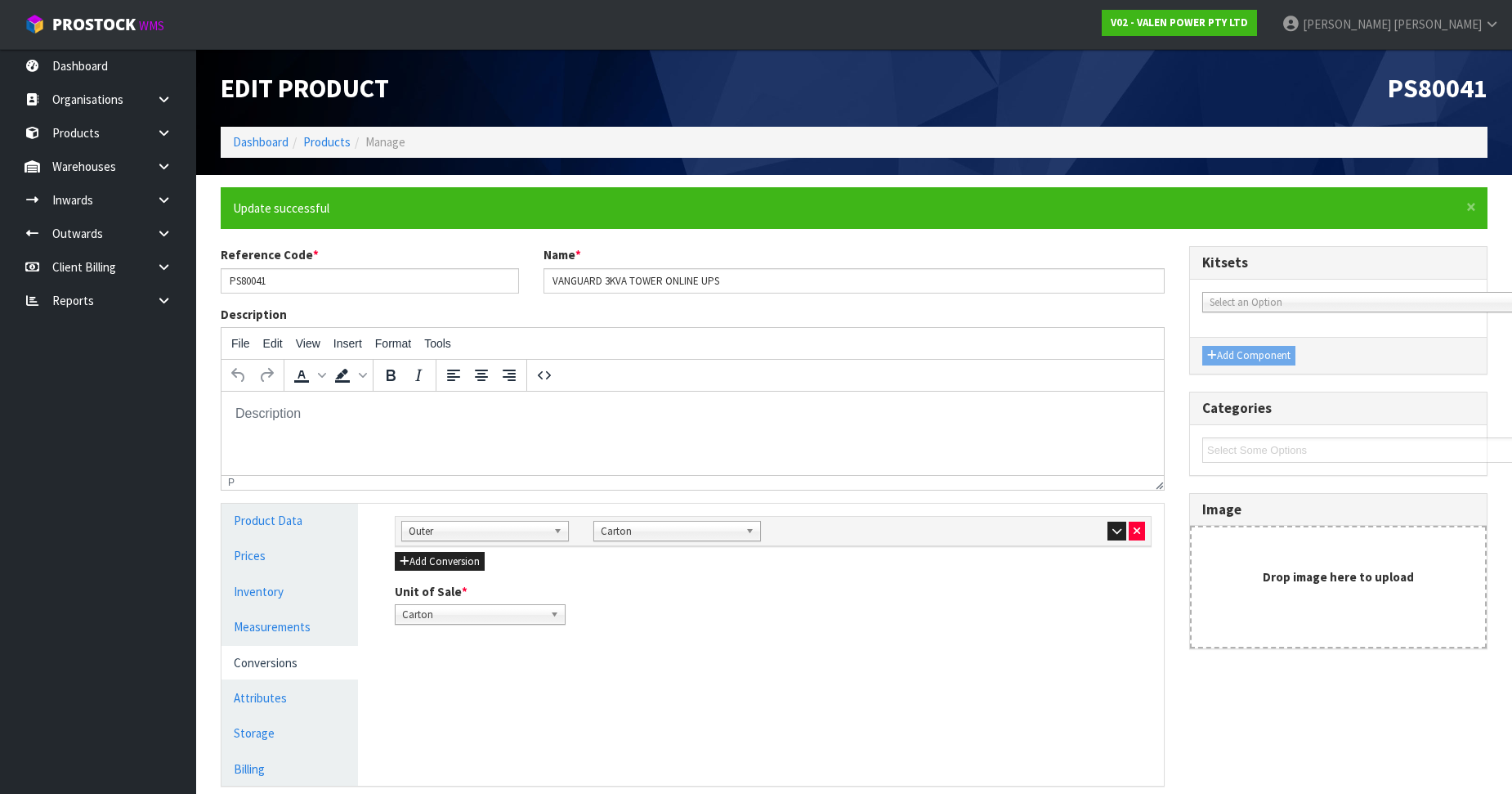
click at [274, 655] on link "Conversions" at bounding box center [290, 662] width 136 height 33
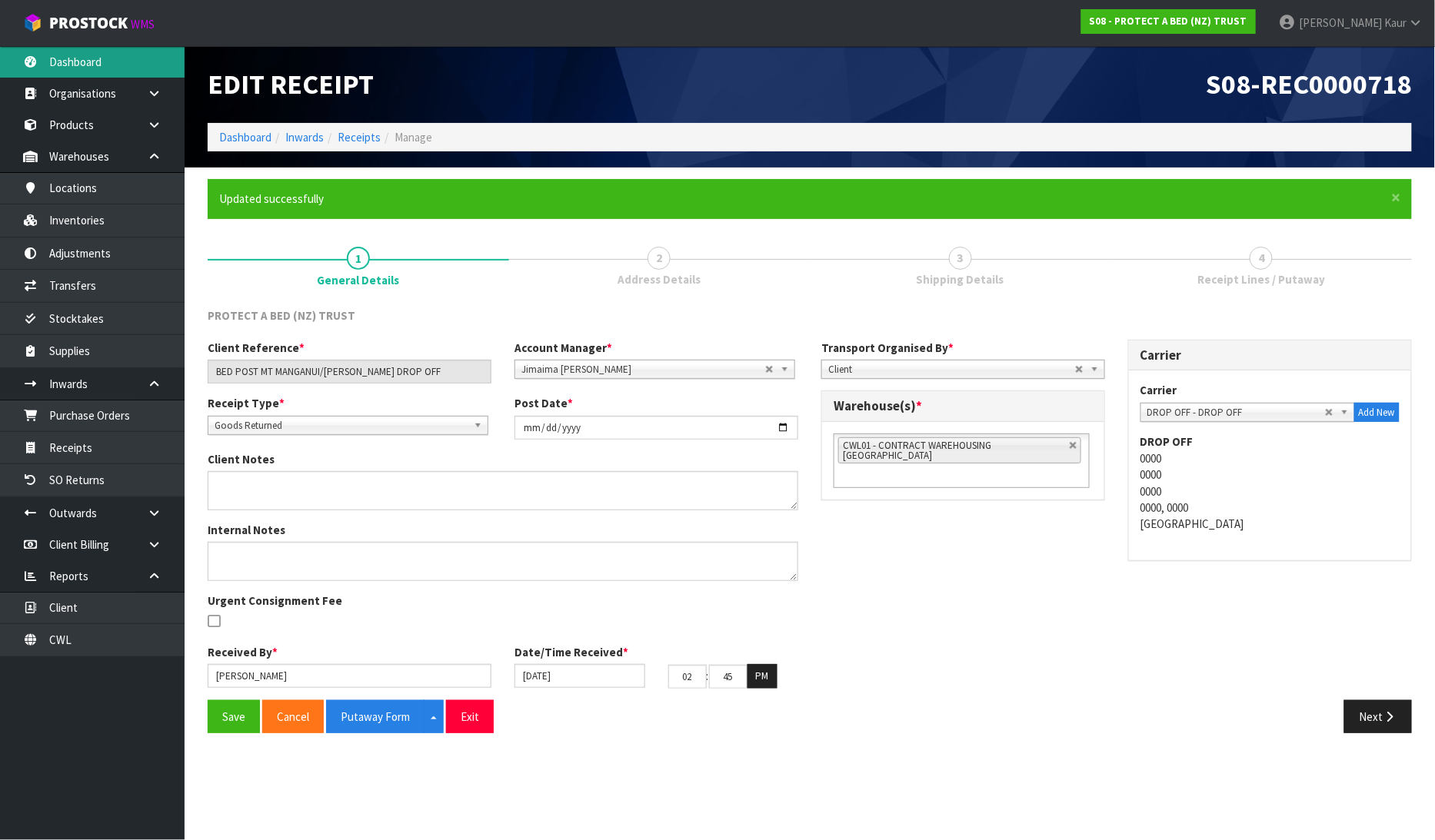
click at [70, 59] on link "Dashboard" at bounding box center [92, 61] width 184 height 31
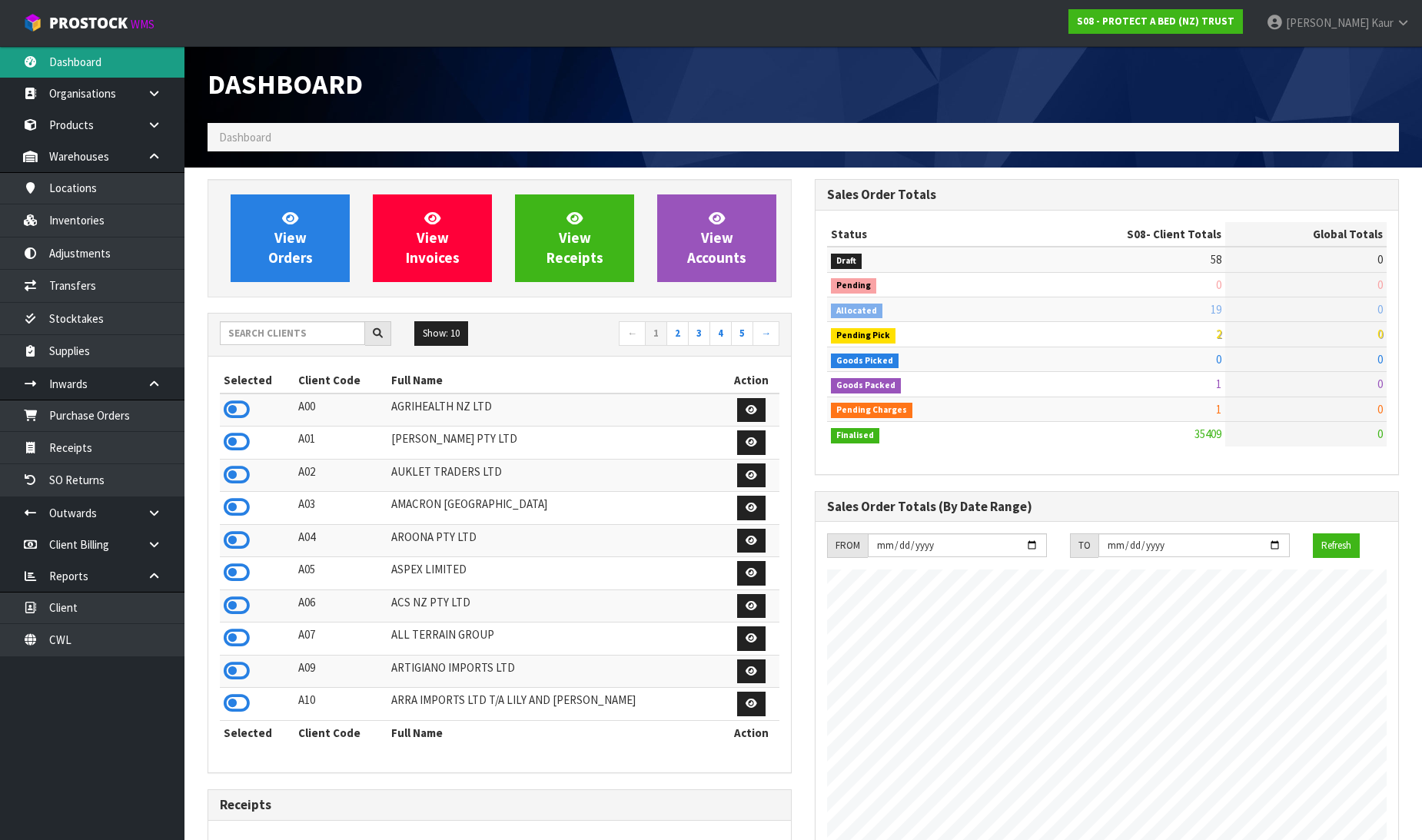
scroll to position [1164, 608]
click at [269, 333] on input "text" at bounding box center [292, 333] width 145 height 24
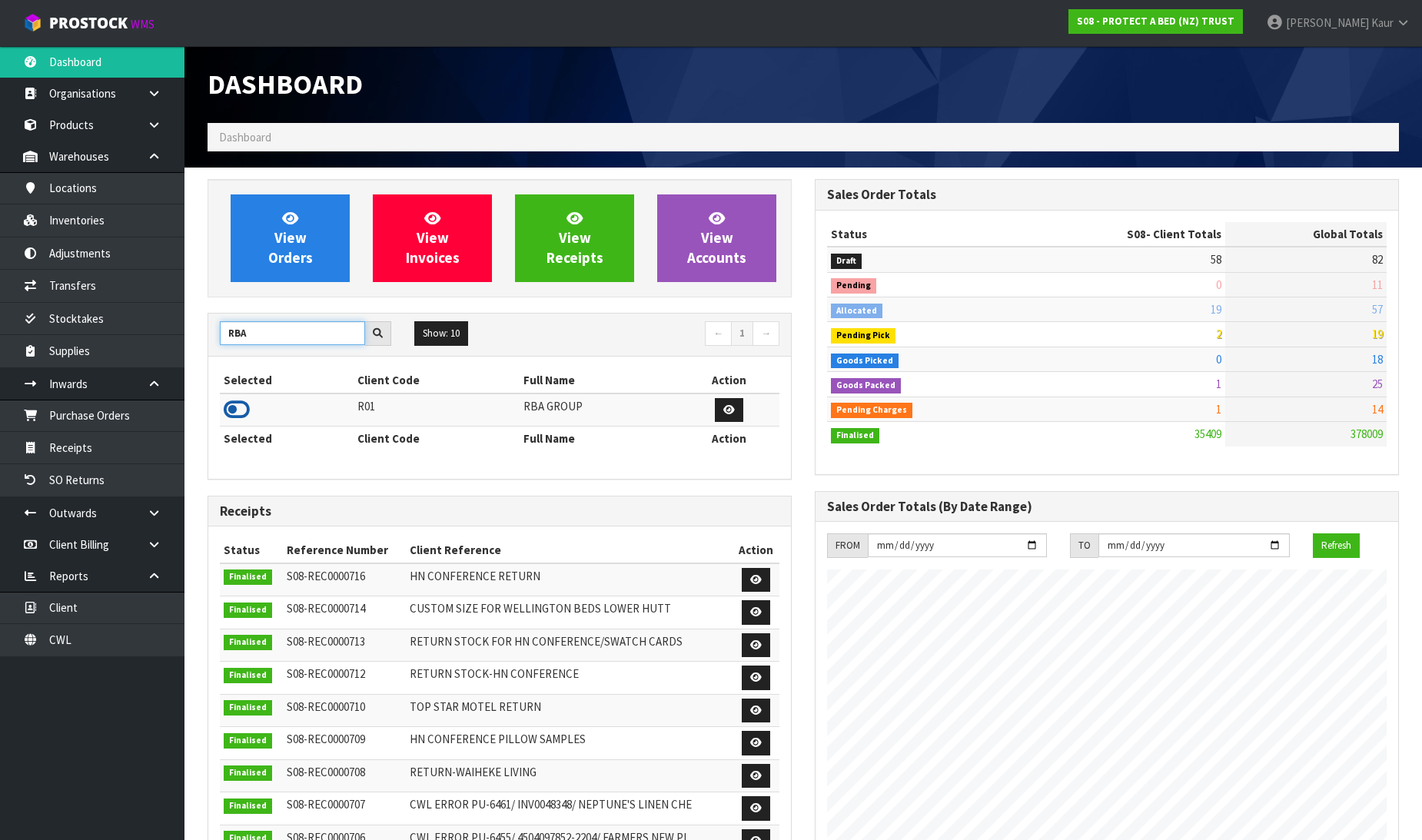
type input "RBA"
click at [248, 405] on icon at bounding box center [236, 410] width 26 height 23
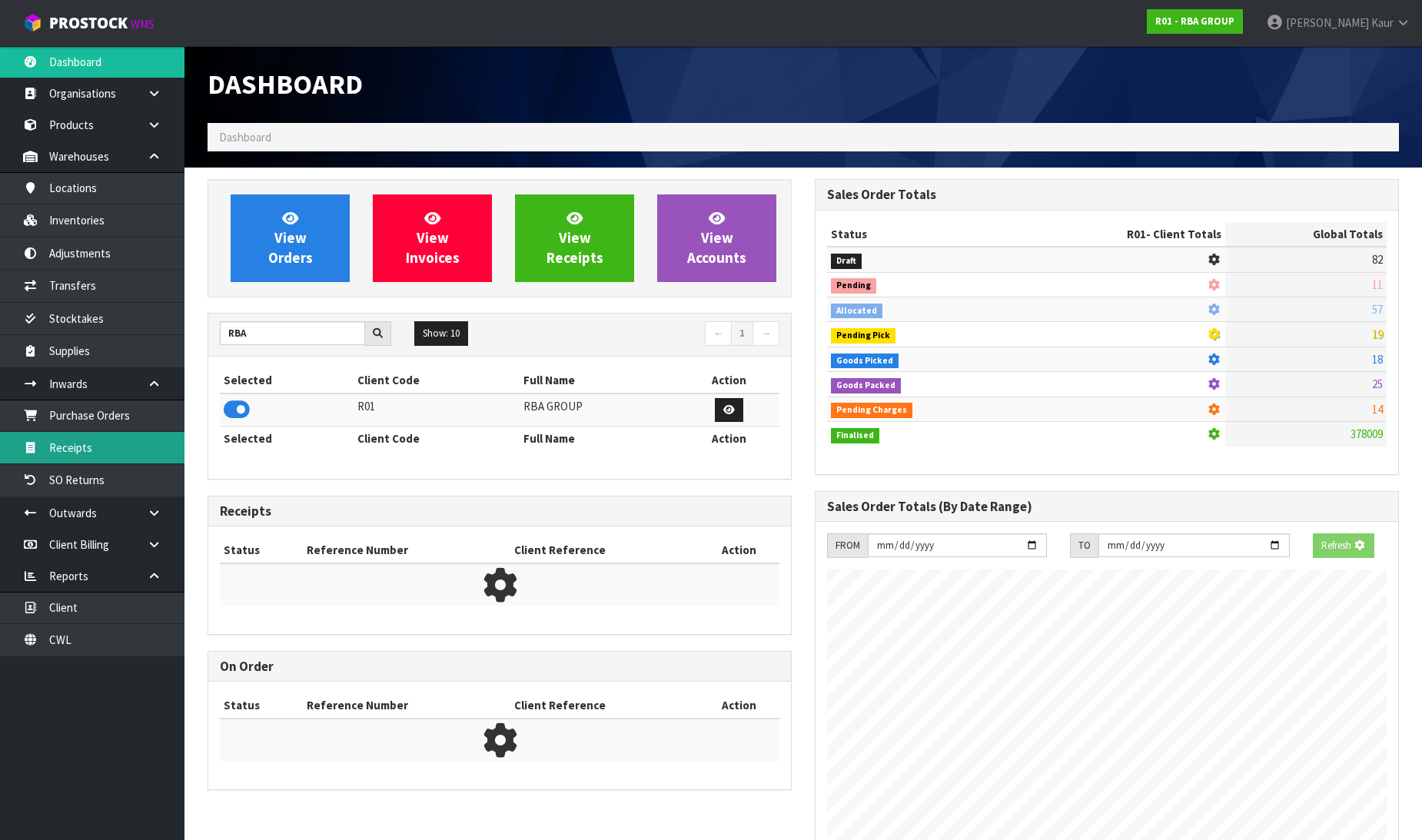
scroll to position [767585, 768093]
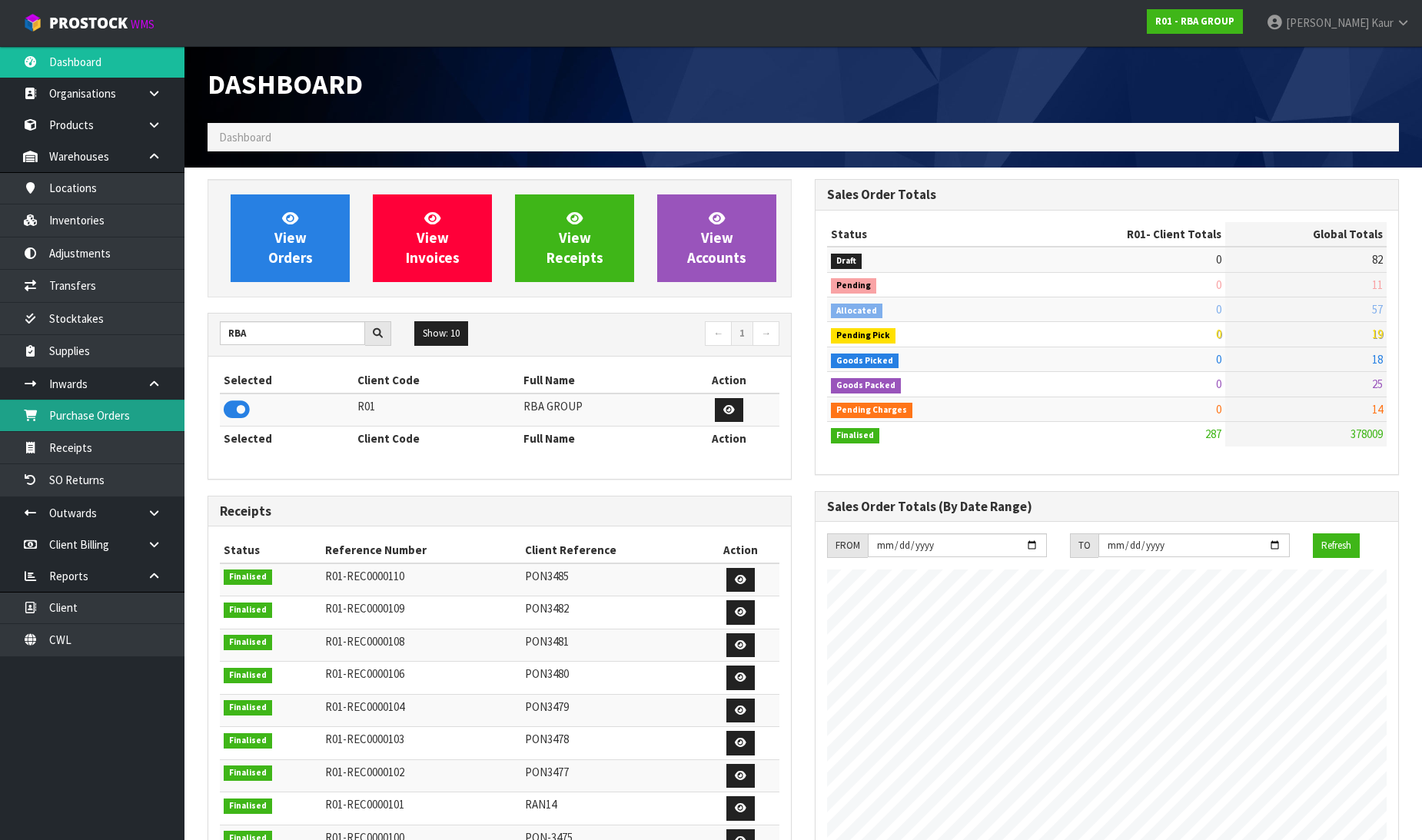
click at [159, 417] on link "Purchase Orders" at bounding box center [92, 415] width 184 height 31
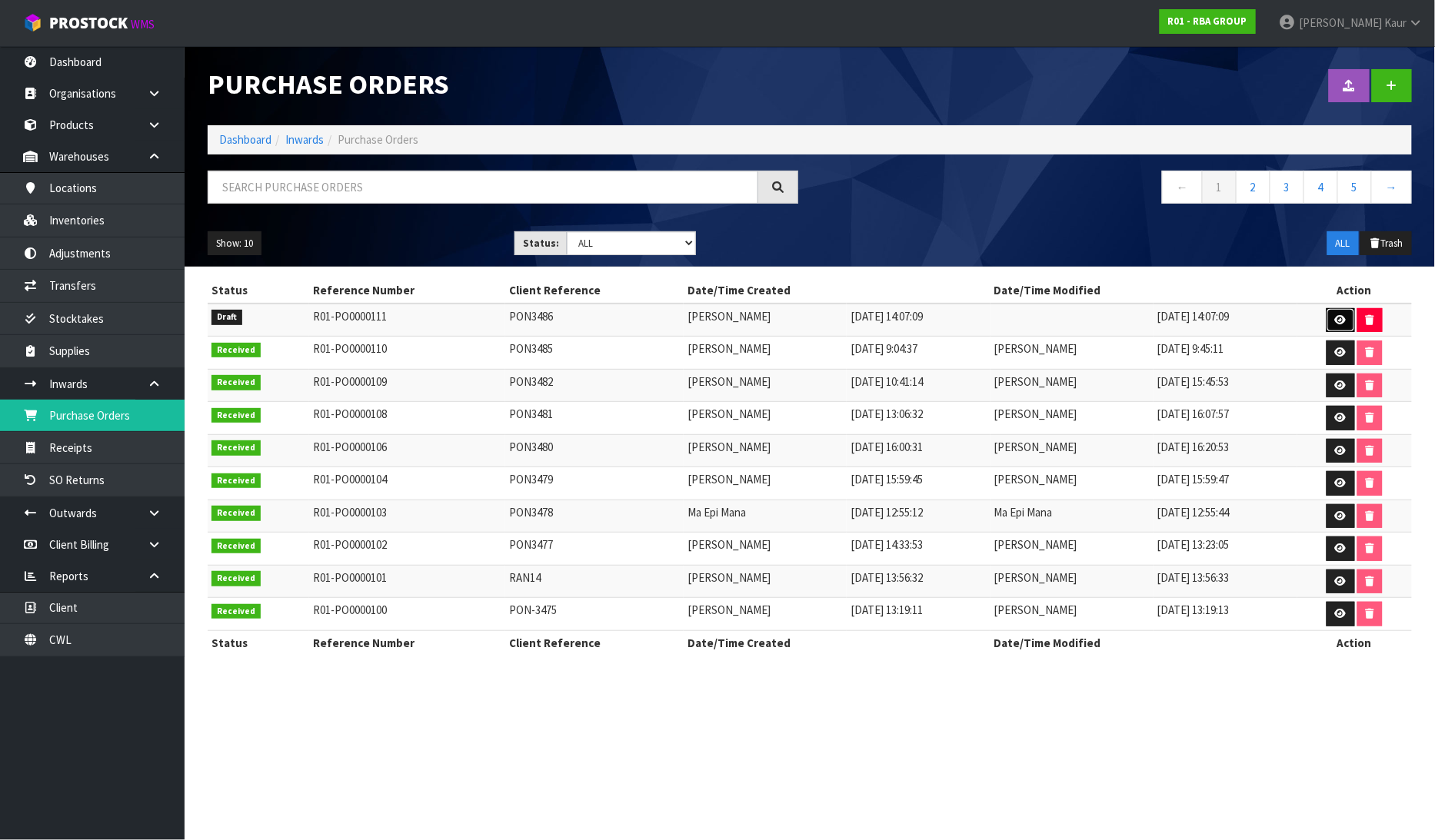
click at [1342, 317] on icon at bounding box center [1341, 320] width 12 height 10
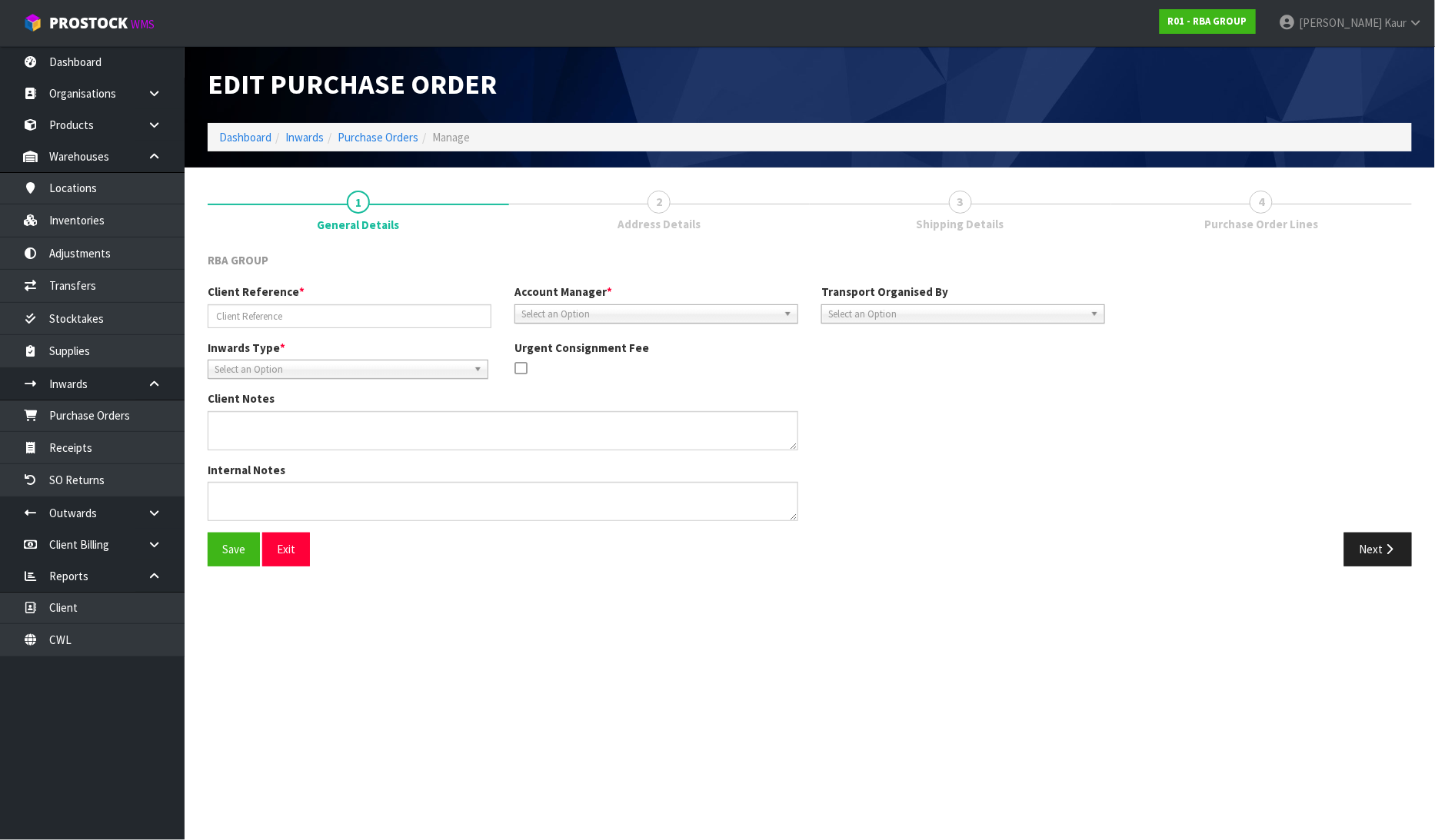
type input "PON3486"
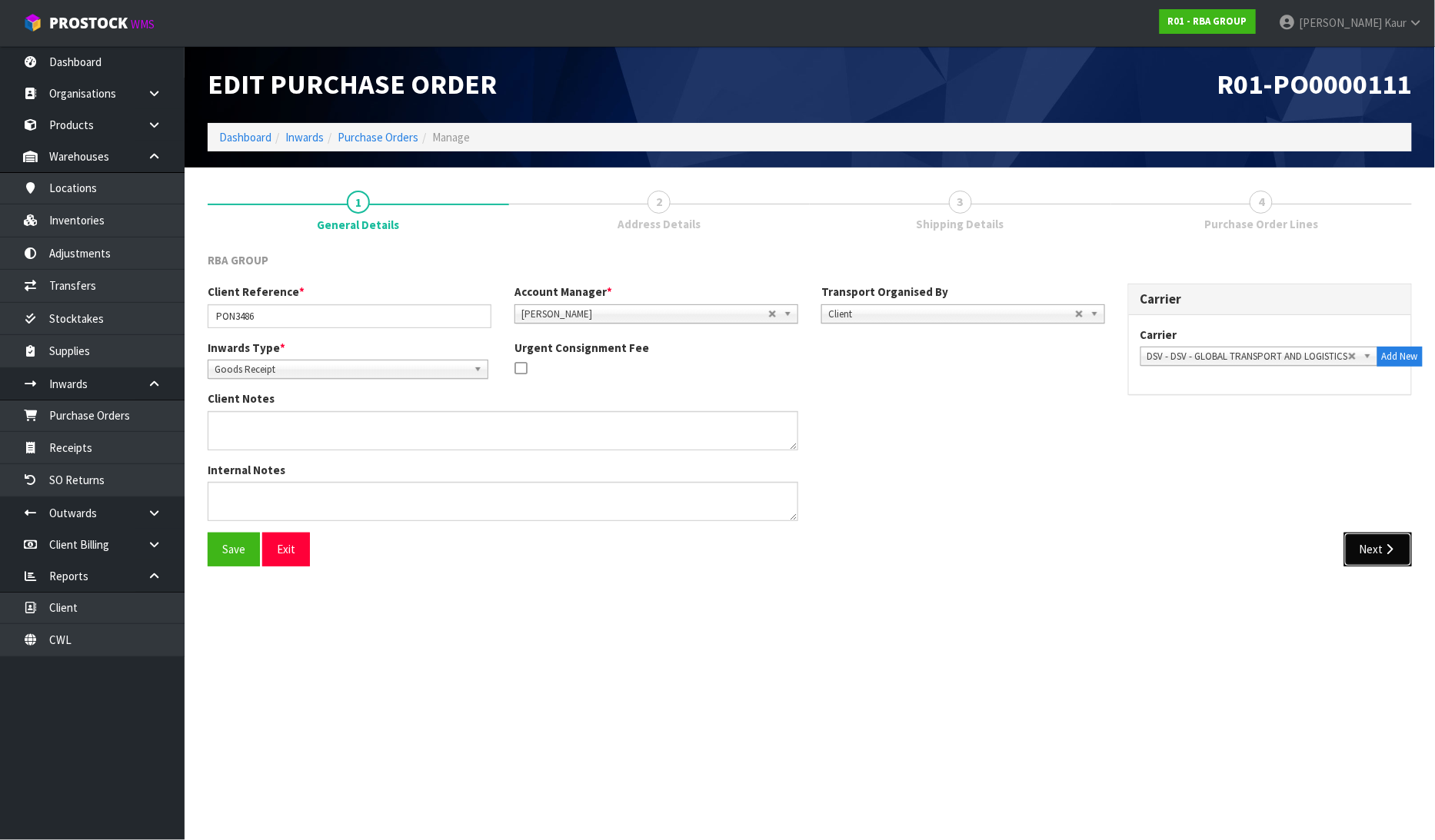
click at [1344, 541] on button "Next" at bounding box center [1378, 549] width 68 height 33
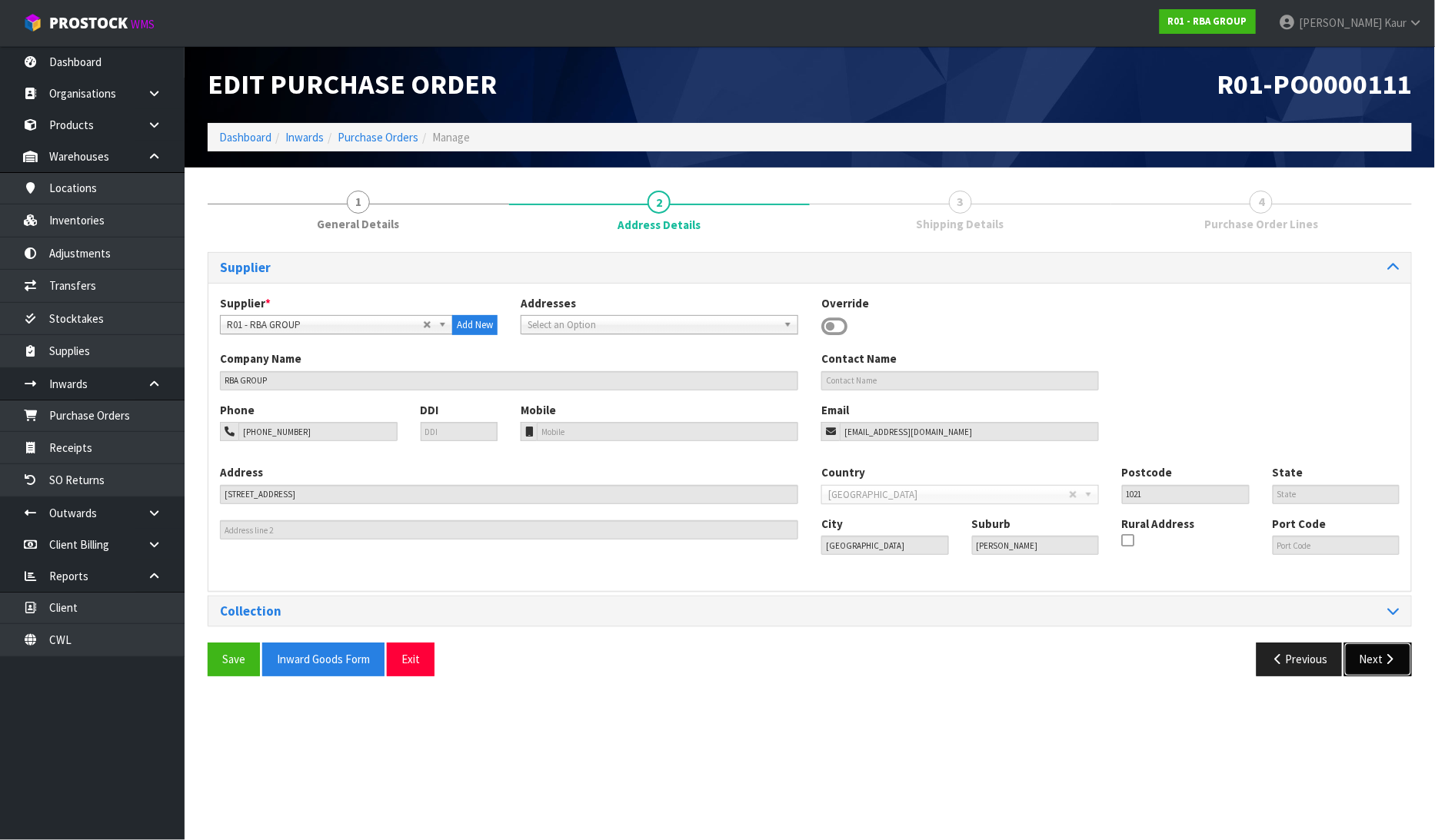
click at [1370, 664] on button "Next" at bounding box center [1378, 658] width 68 height 33
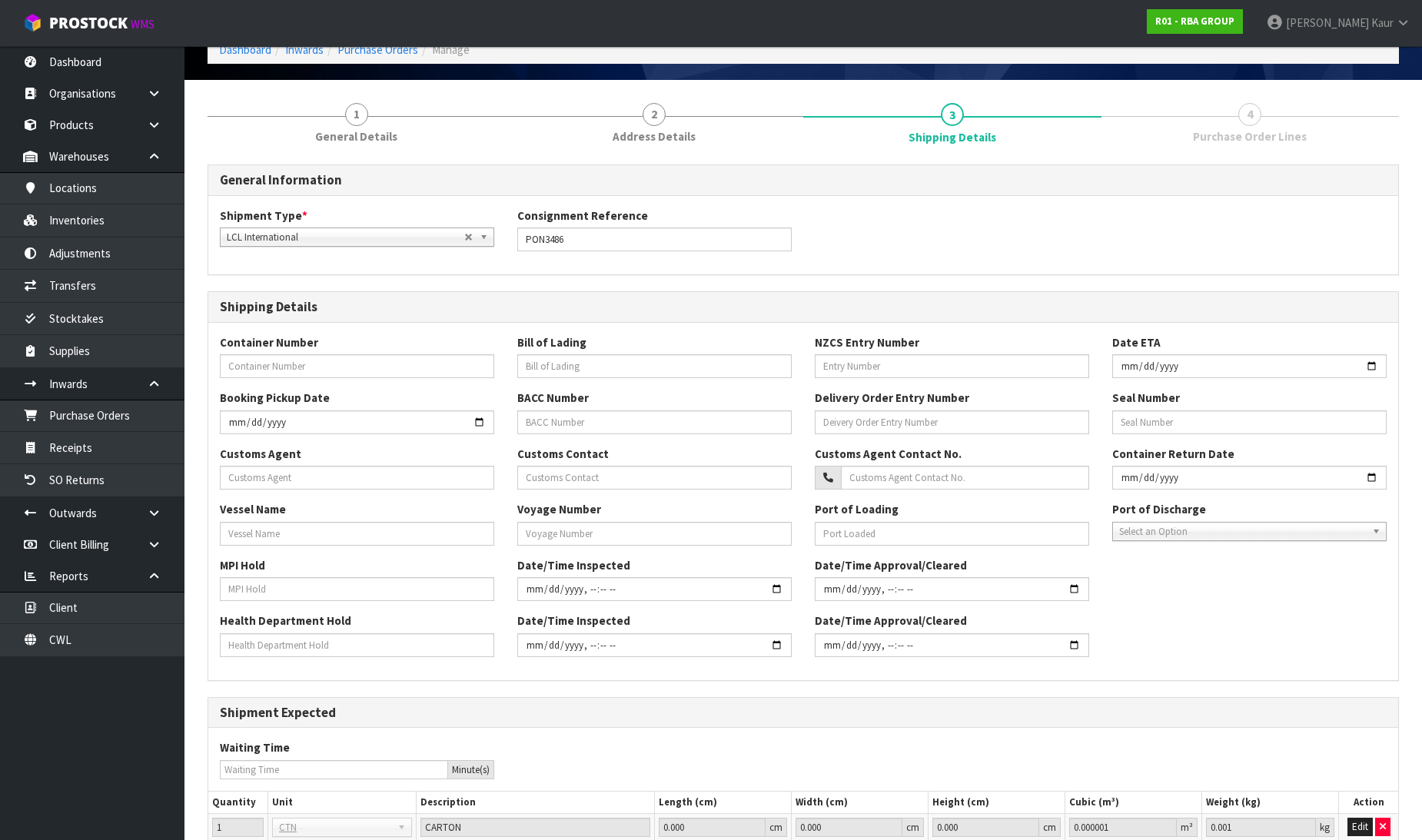
scroll to position [219, 0]
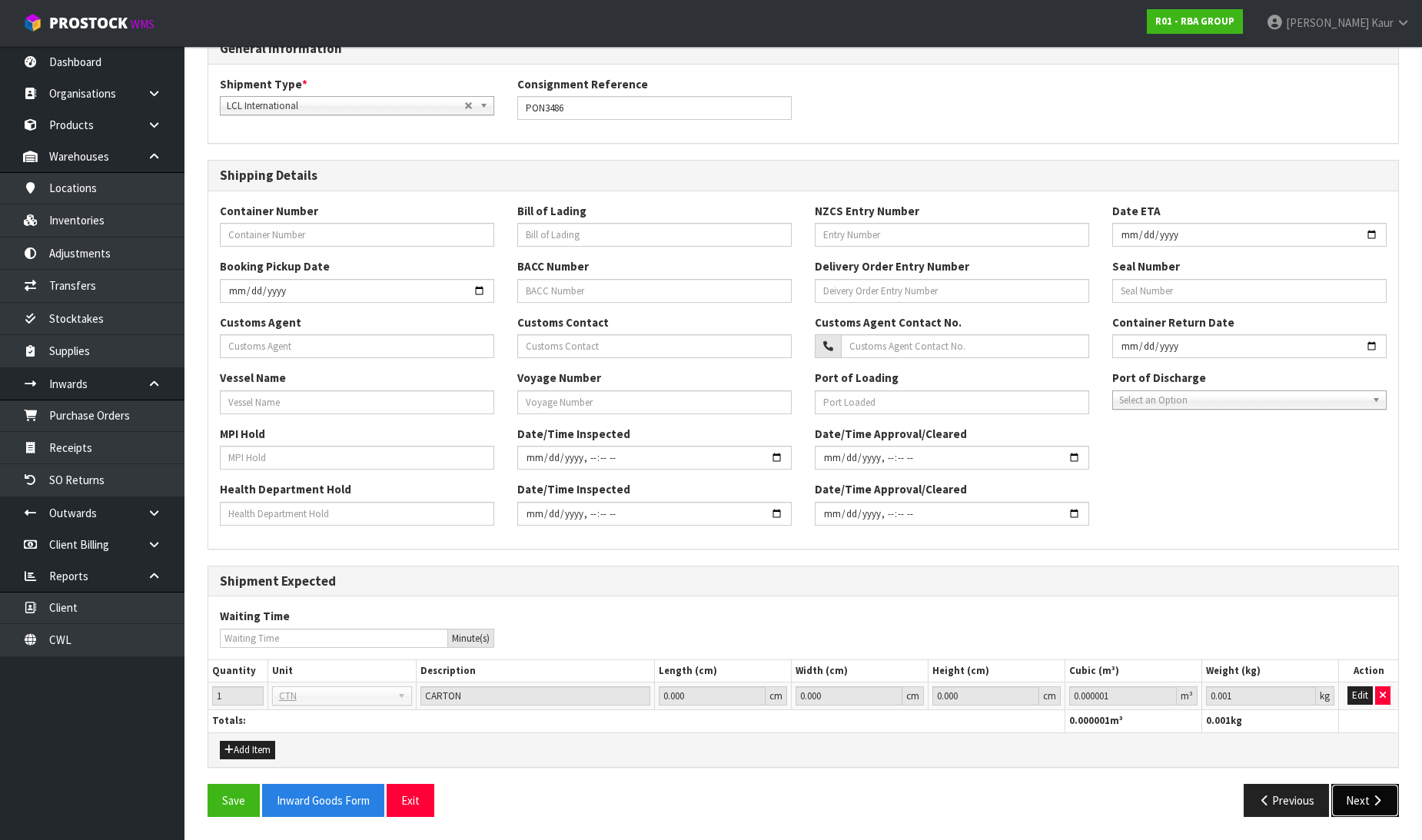
click at [1378, 807] on button "Next" at bounding box center [1365, 800] width 68 height 33
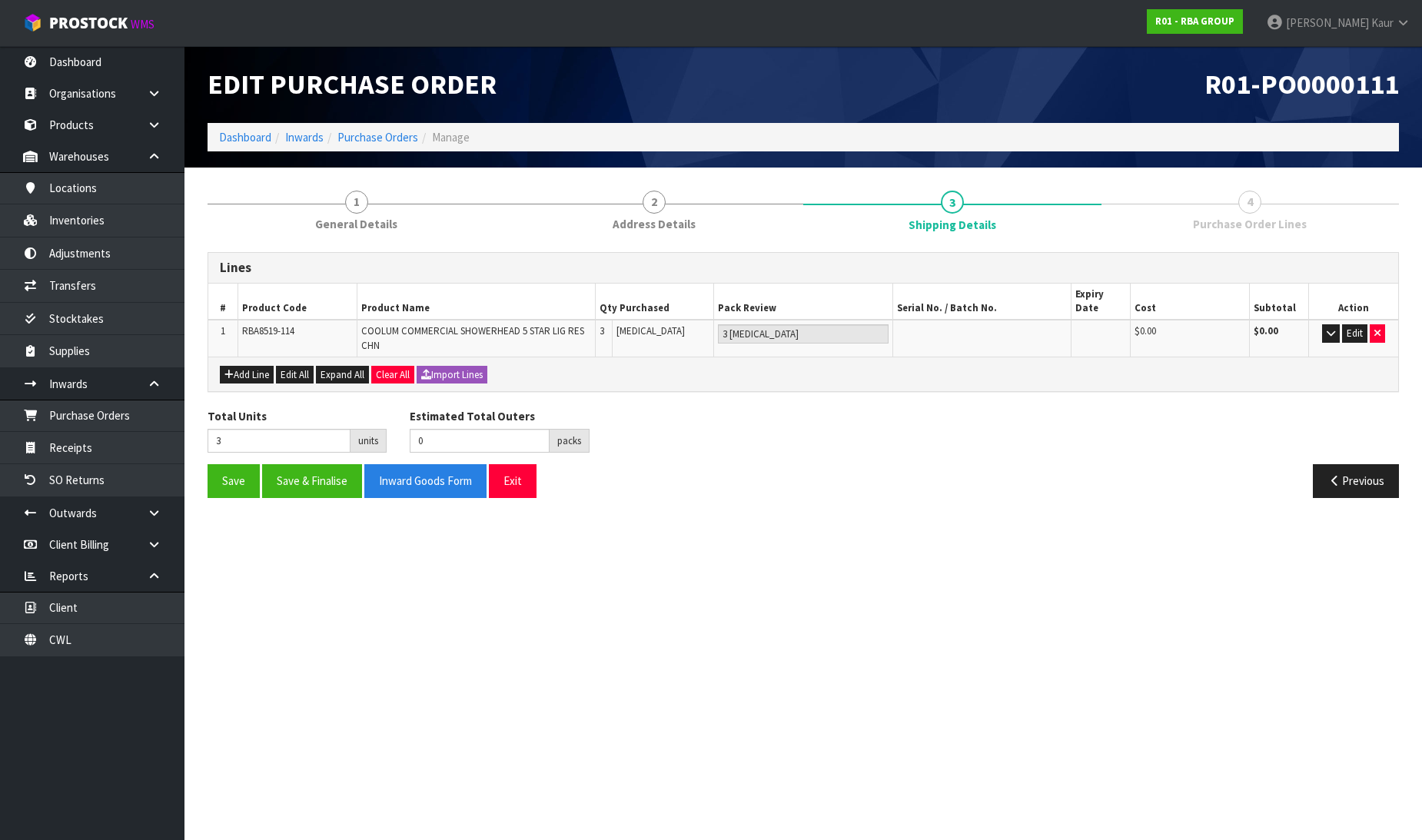
scroll to position [0, 0]
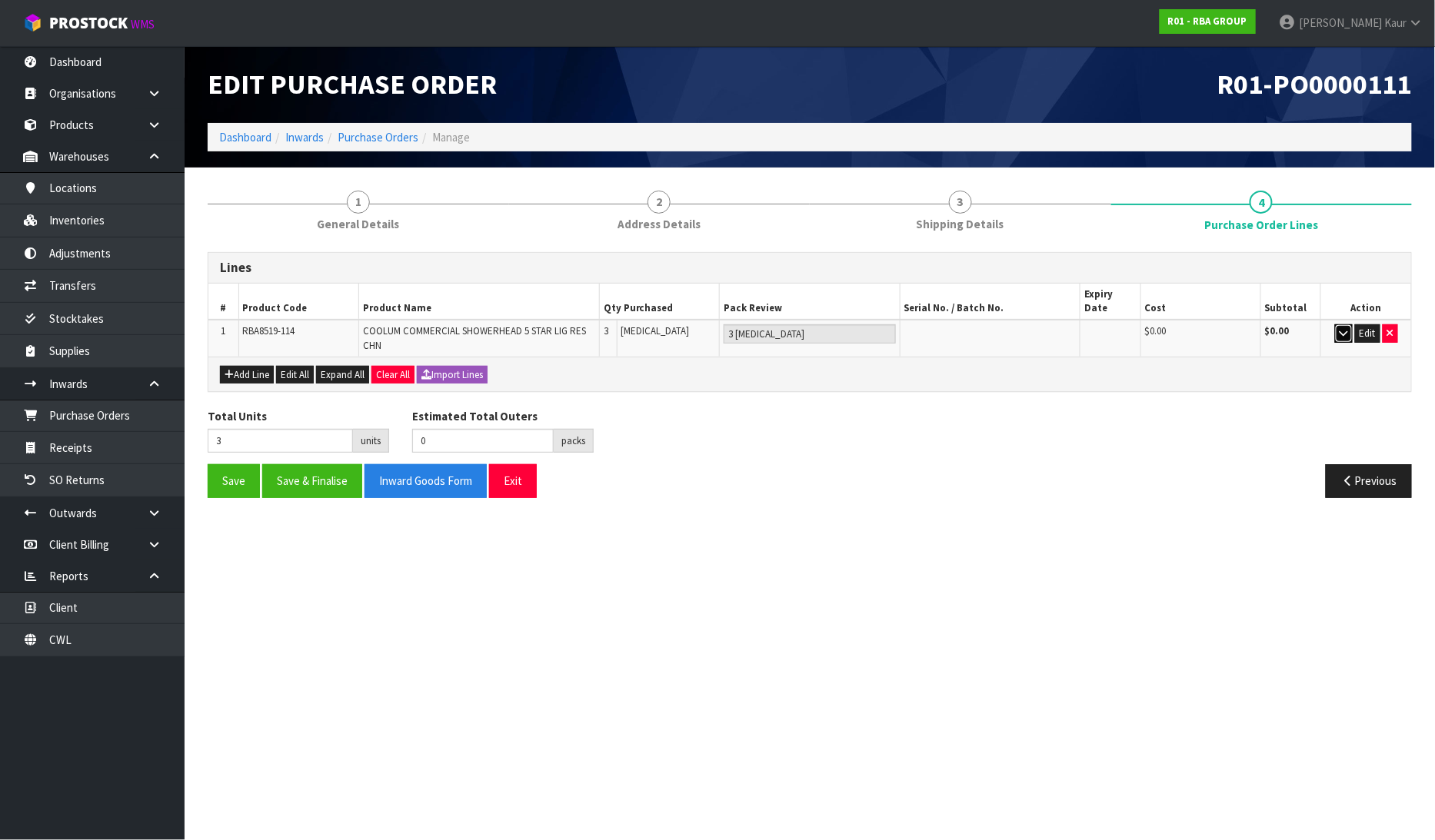
click at [1336, 324] on button "button" at bounding box center [1344, 333] width 18 height 19
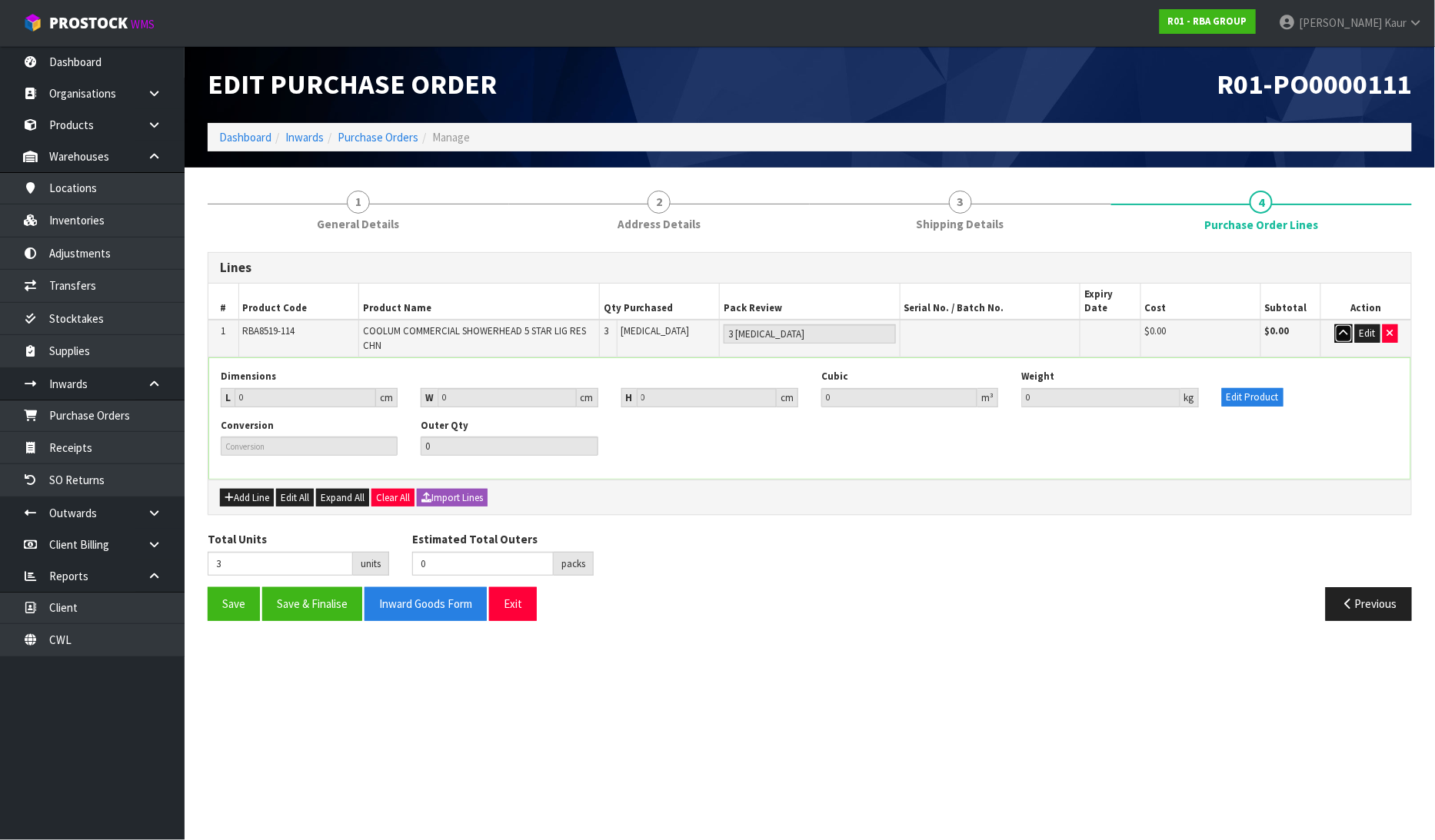
click at [1336, 324] on button "button" at bounding box center [1344, 333] width 18 height 19
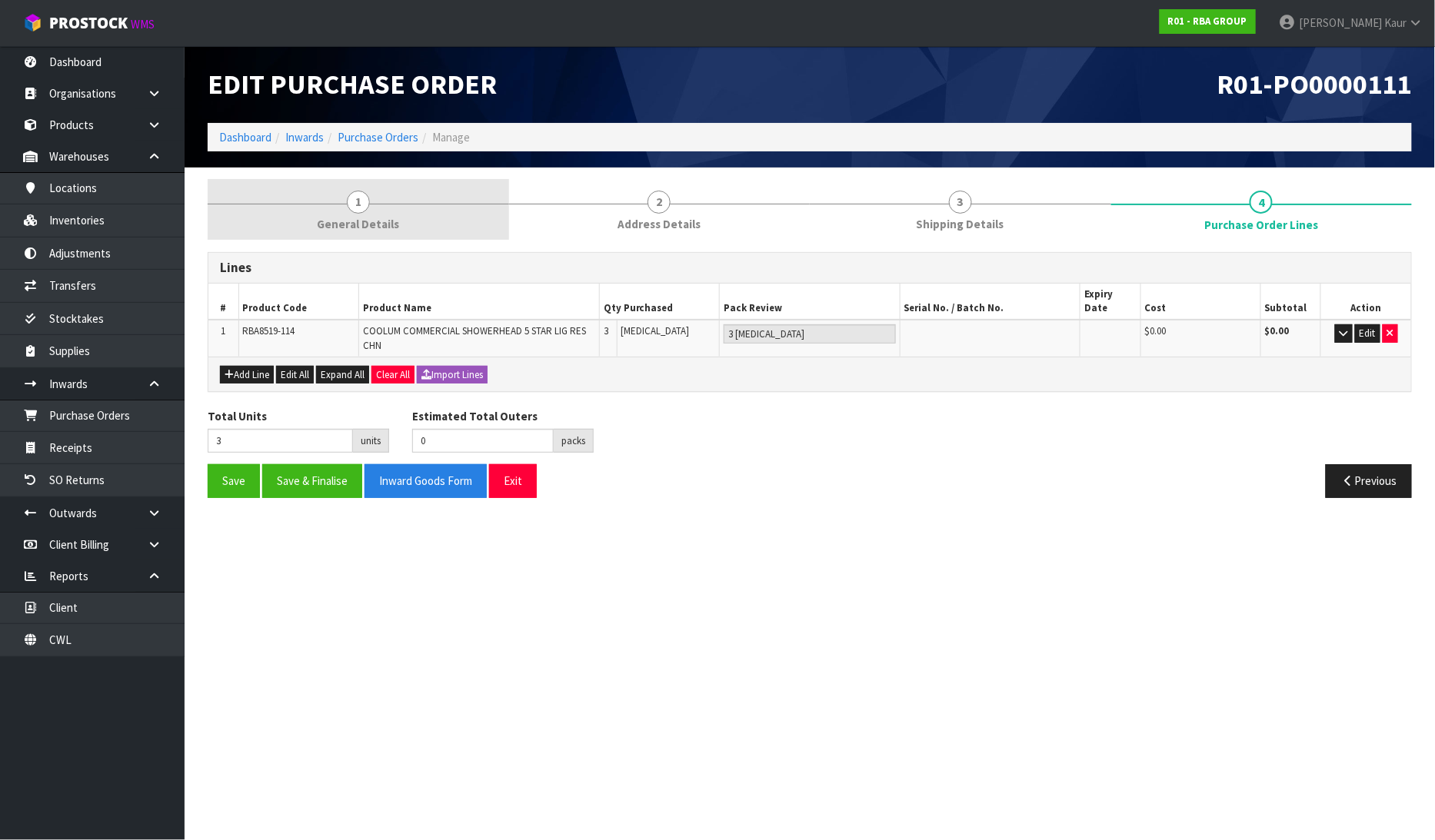
click at [357, 205] on span "1" at bounding box center [358, 202] width 23 height 23
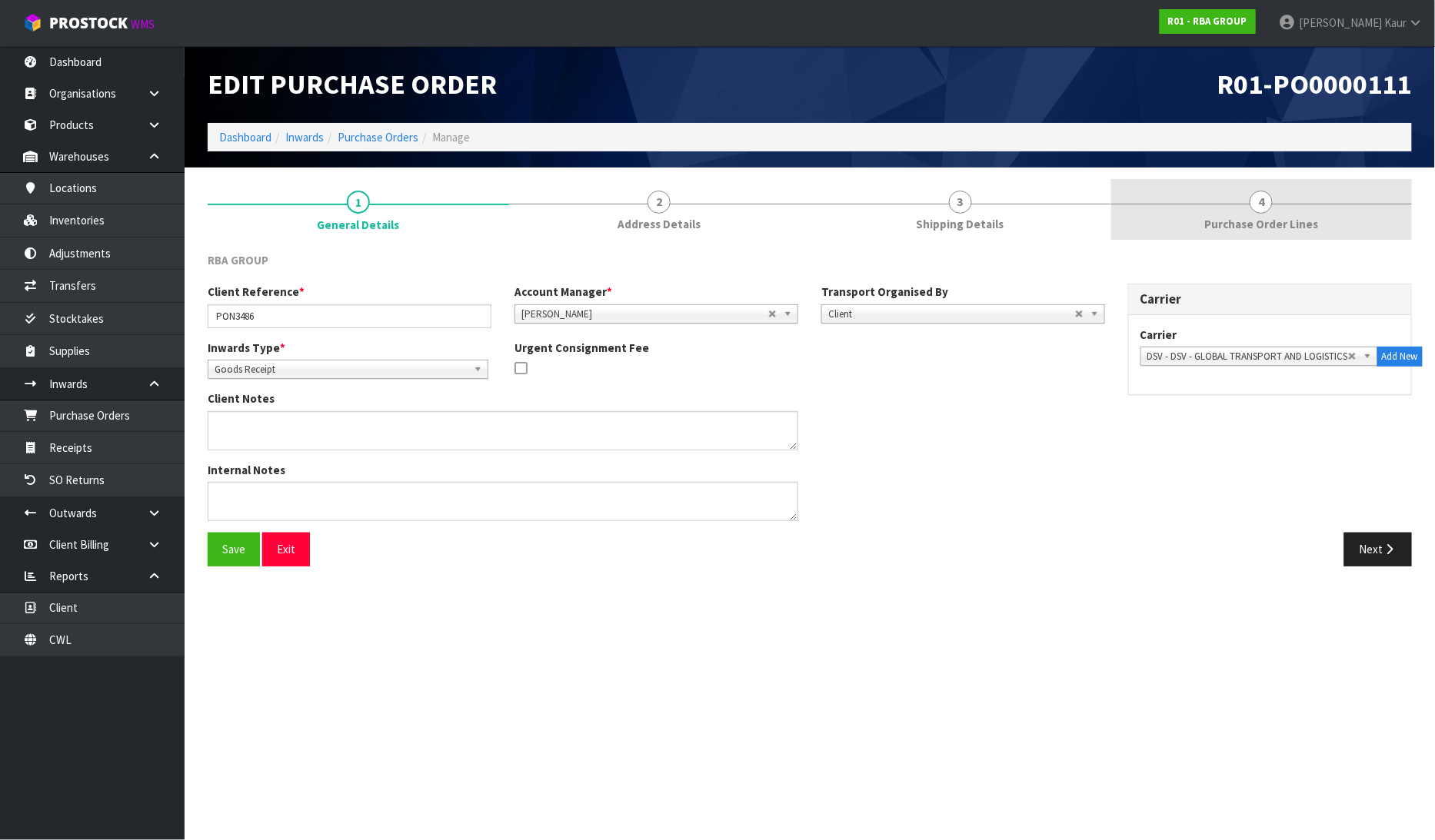
click at [1264, 208] on span "4" at bounding box center [1261, 202] width 23 height 23
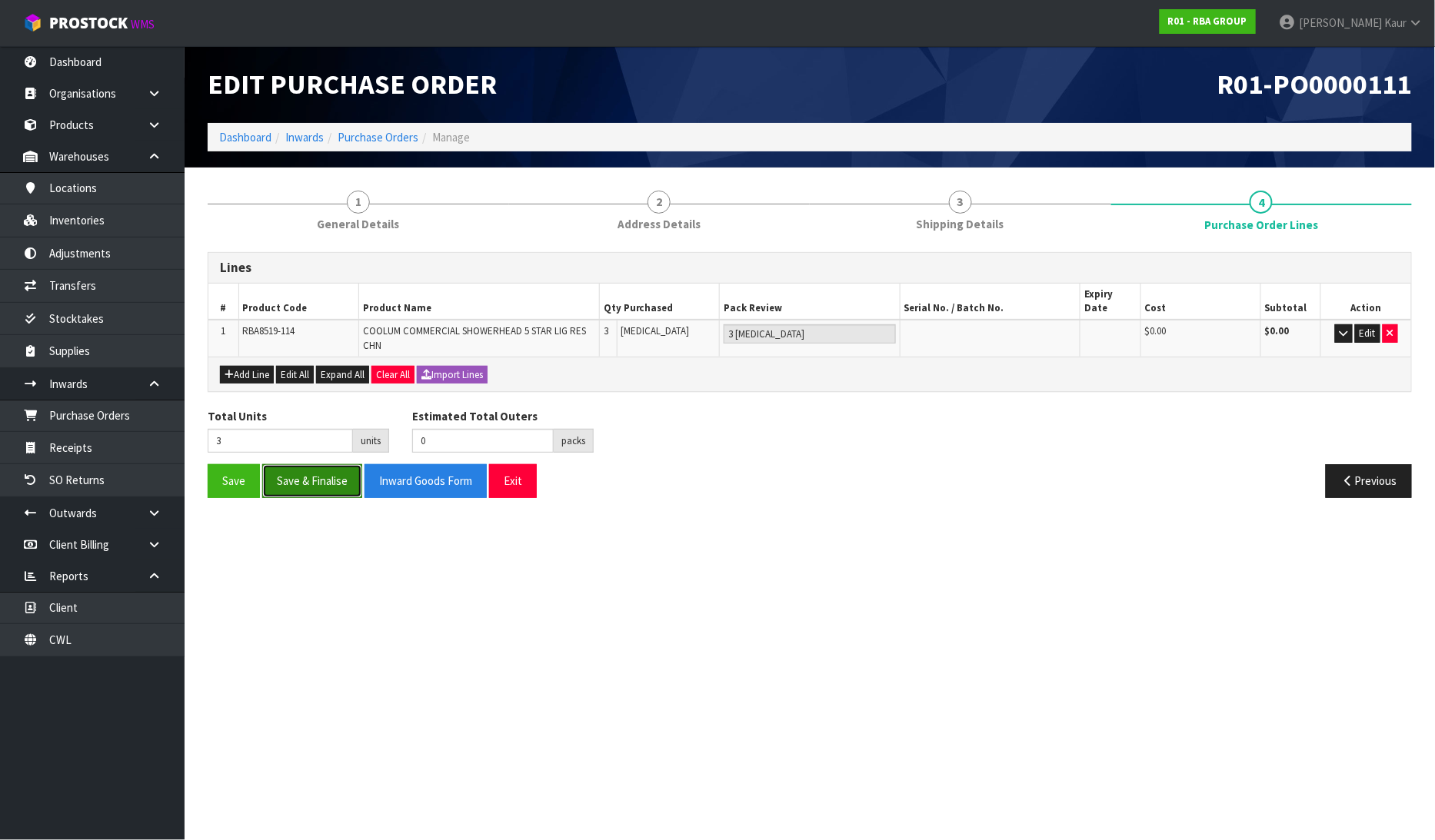
drag, startPoint x: 306, startPoint y: 462, endPoint x: 309, endPoint y: 477, distance: 15.3
click at [306, 464] on button "Save & Finalise" at bounding box center [312, 480] width 100 height 33
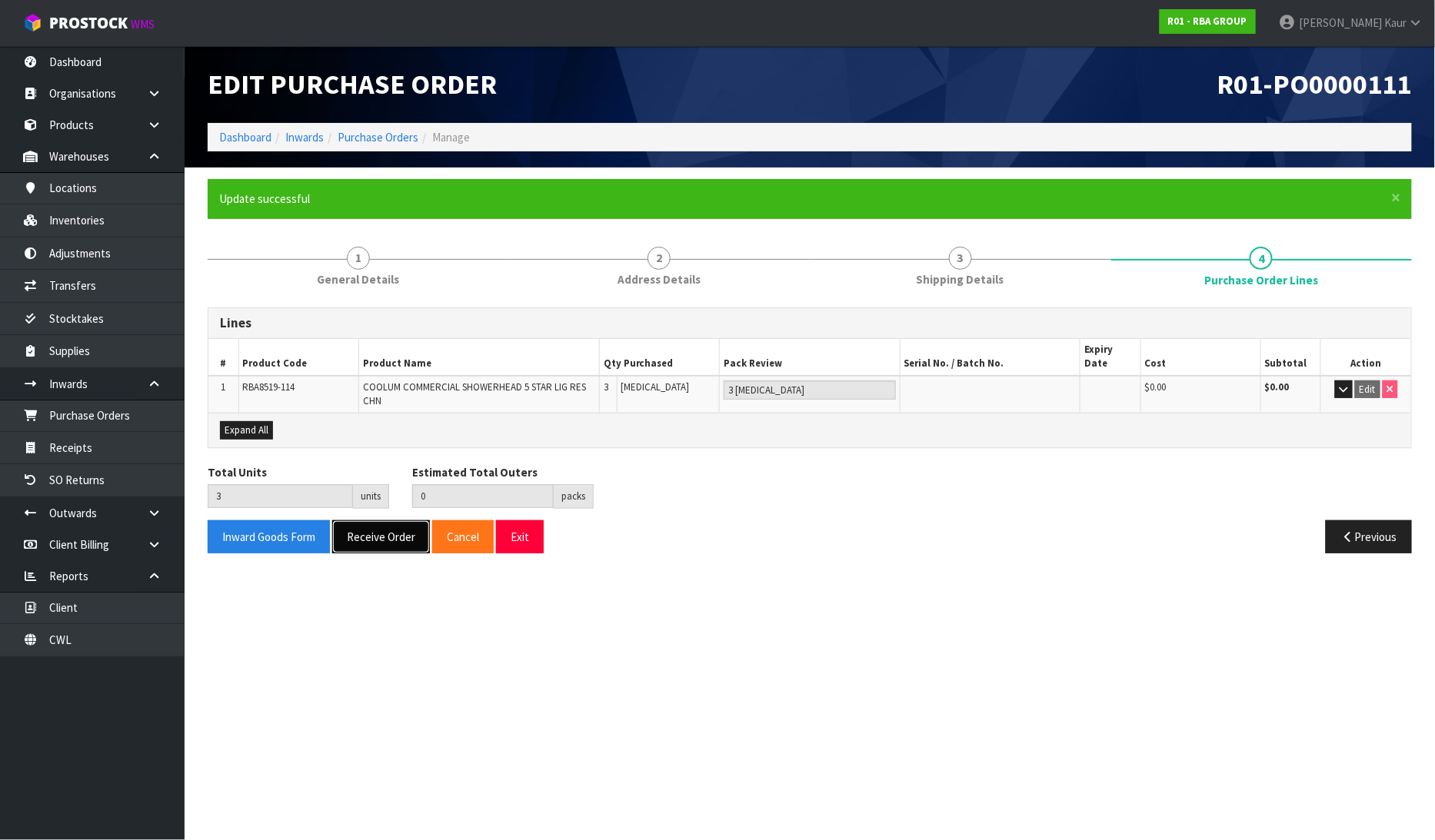
click at [369, 528] on button "Receive Order" at bounding box center [381, 536] width 98 height 33
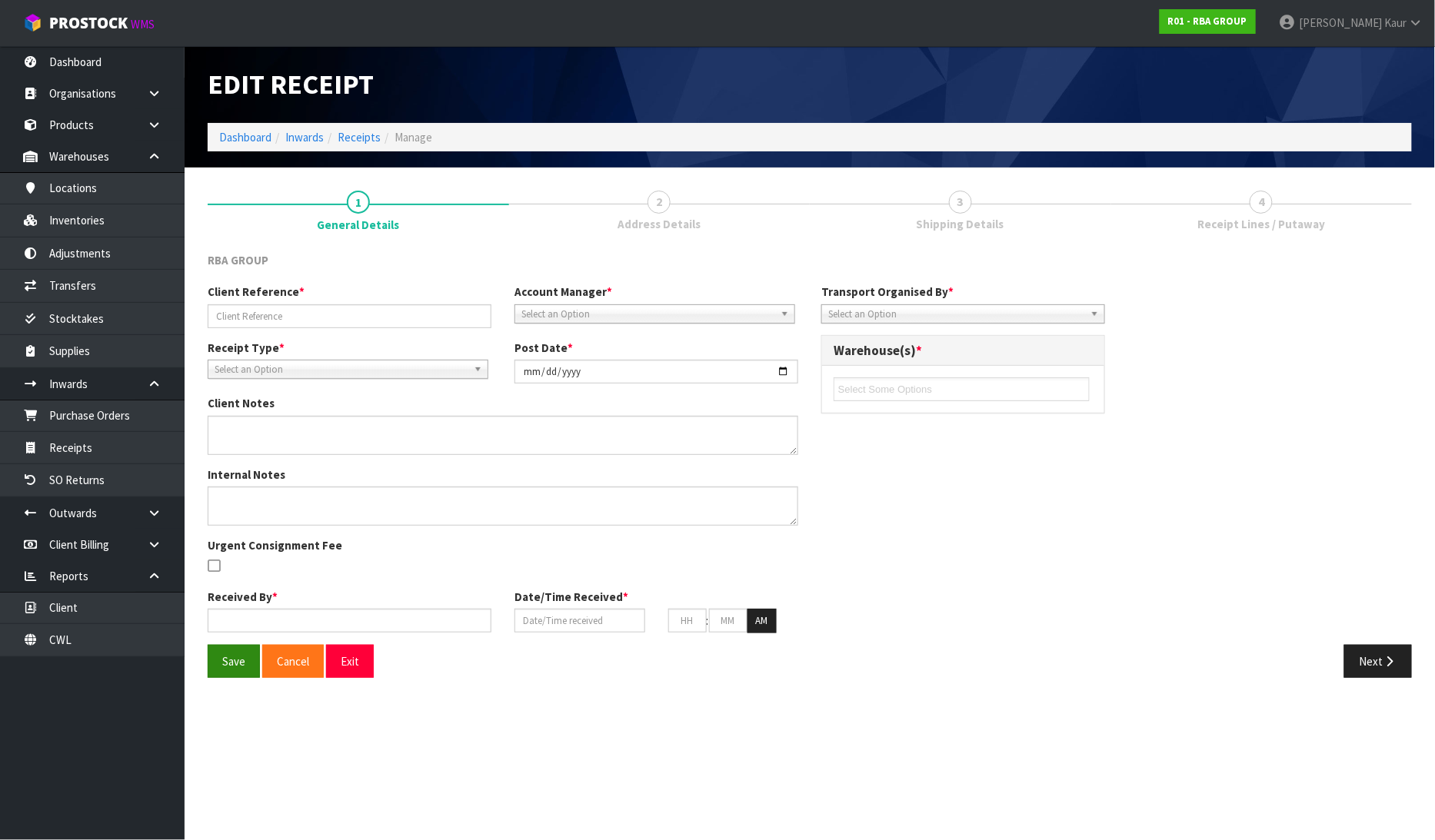
type input "PON3486"
type input "2025-08-22"
type input "Prabhneet Kaur"
type input "22/08/2025"
type input "03"
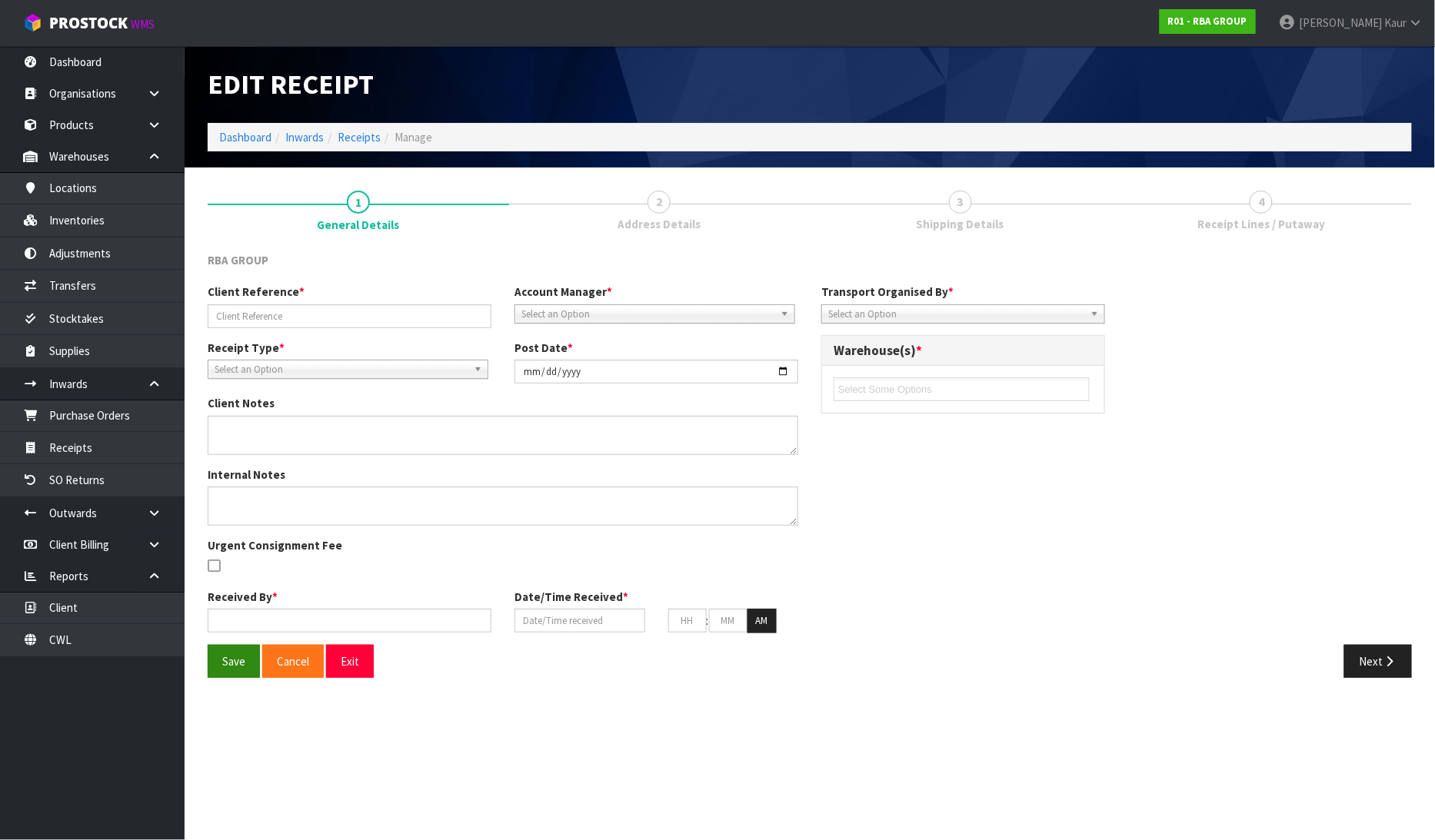
type input "47"
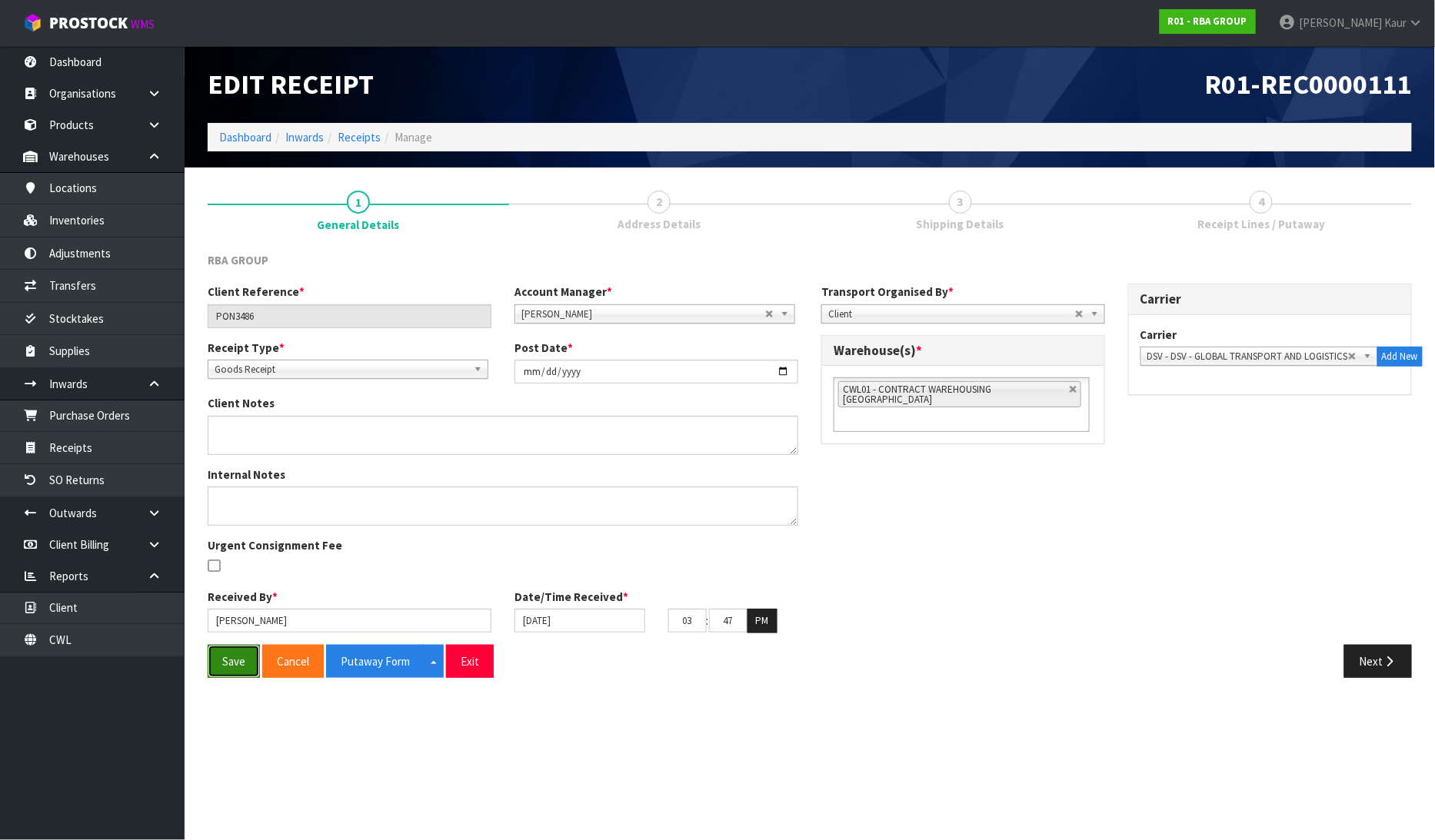
click at [220, 673] on button "Save" at bounding box center [234, 661] width 53 height 33
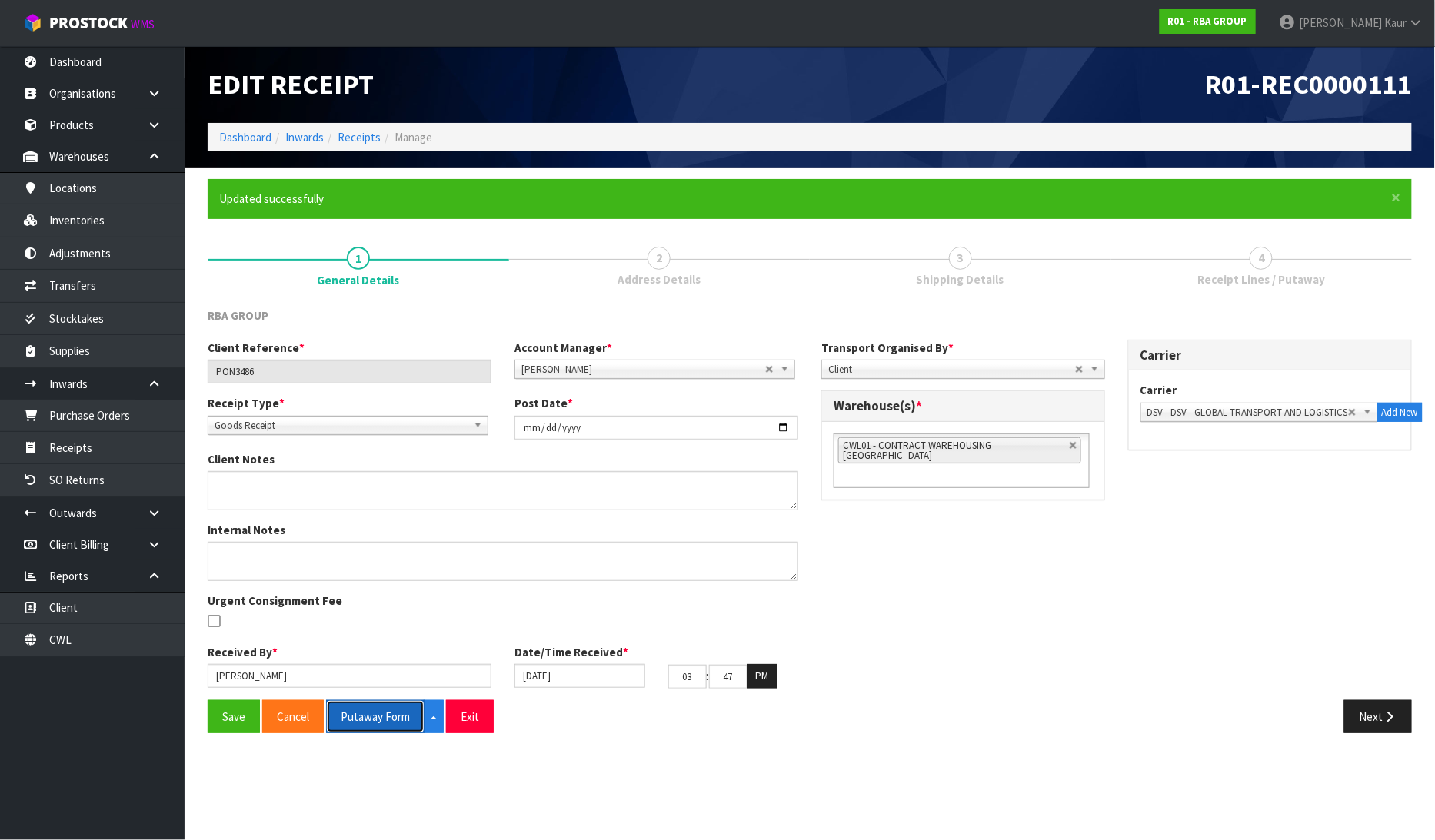
click at [390, 712] on button "Putaway Form" at bounding box center [375, 716] width 98 height 33
click at [366, 725] on button "Putaway Form" at bounding box center [383, 716] width 115 height 33
click at [127, 45] on nav "Toggle navigation ProStock WMS R01 - RBA GROUP Prabhneet Kaur Logout" at bounding box center [718, 23] width 1435 height 47
click at [125, 53] on link "Dashboard" at bounding box center [92, 61] width 184 height 31
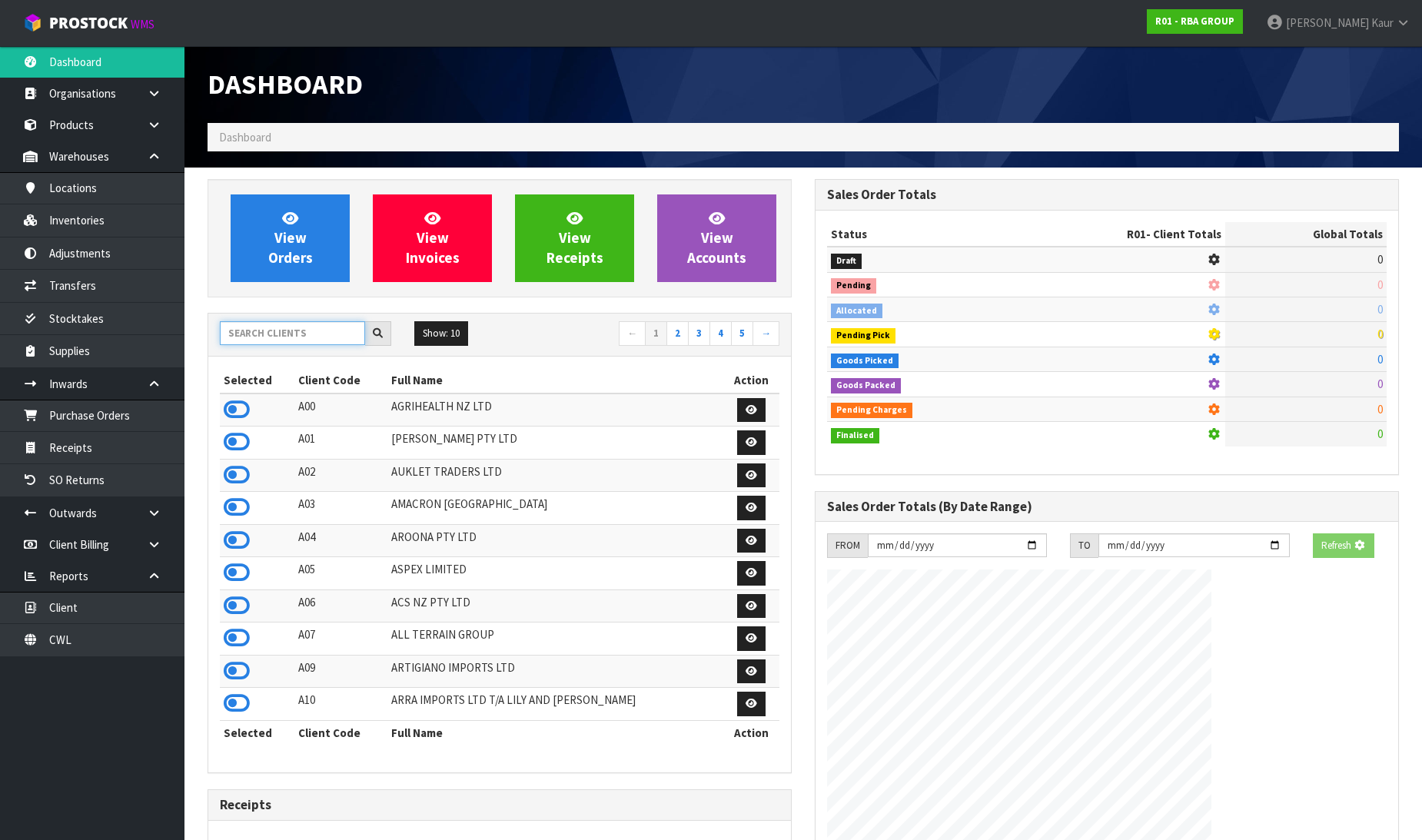
click at [281, 328] on input "text" at bounding box center [292, 333] width 145 height 24
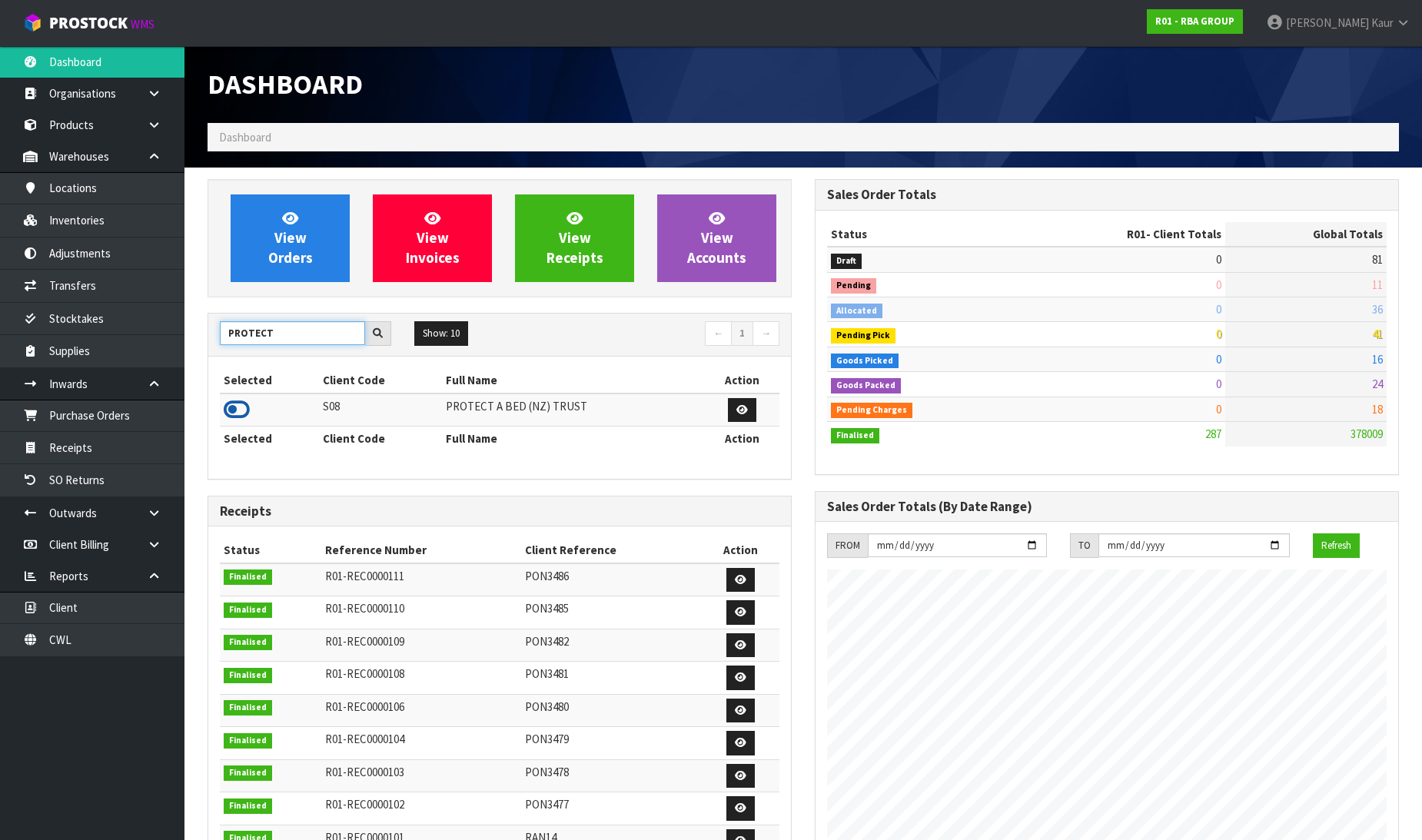
type input "PROTECT"
click at [246, 407] on icon at bounding box center [236, 410] width 26 height 23
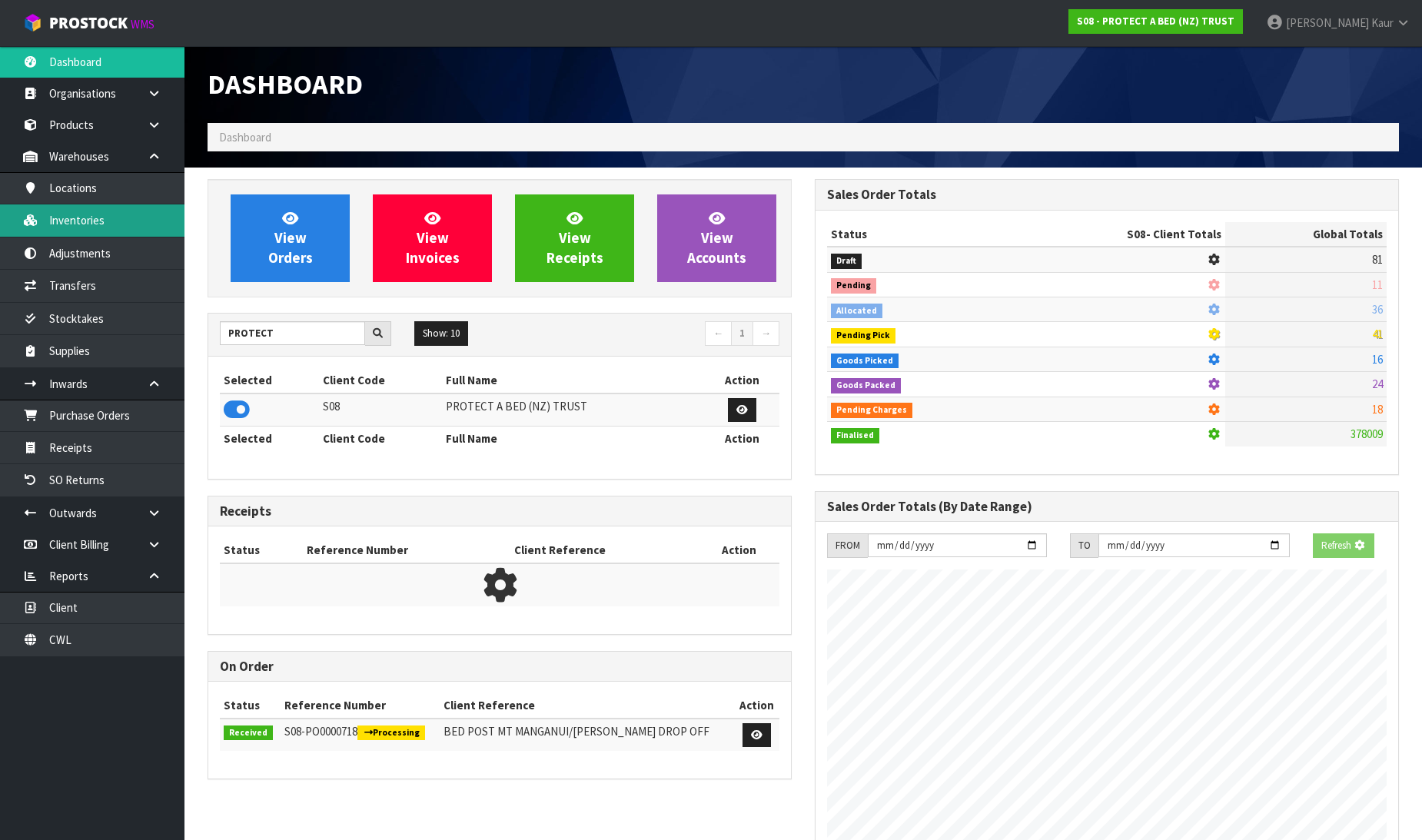
click at [103, 216] on link "Inventories" at bounding box center [92, 219] width 184 height 31
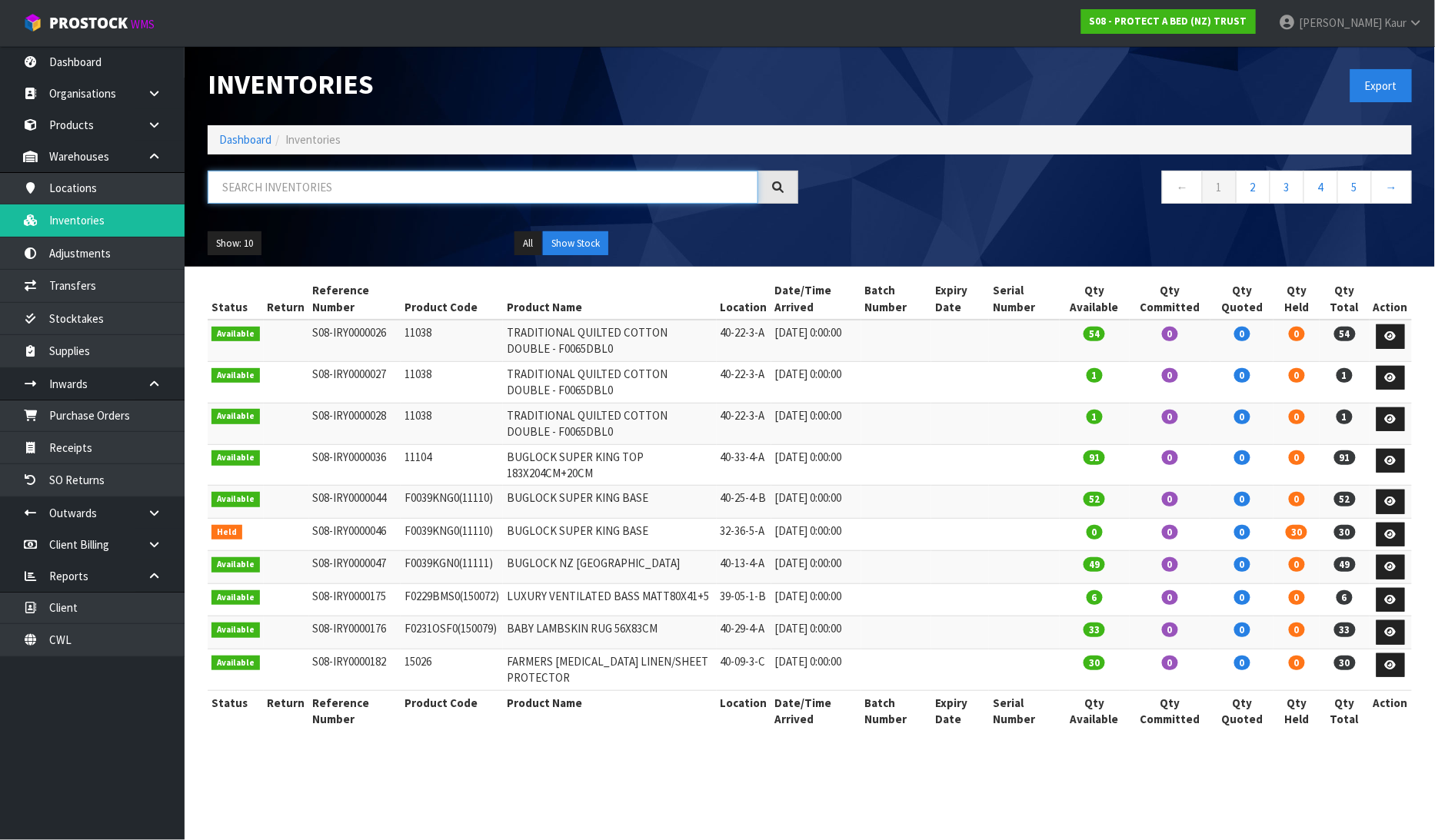
click at [251, 189] on input "text" at bounding box center [483, 187] width 551 height 33
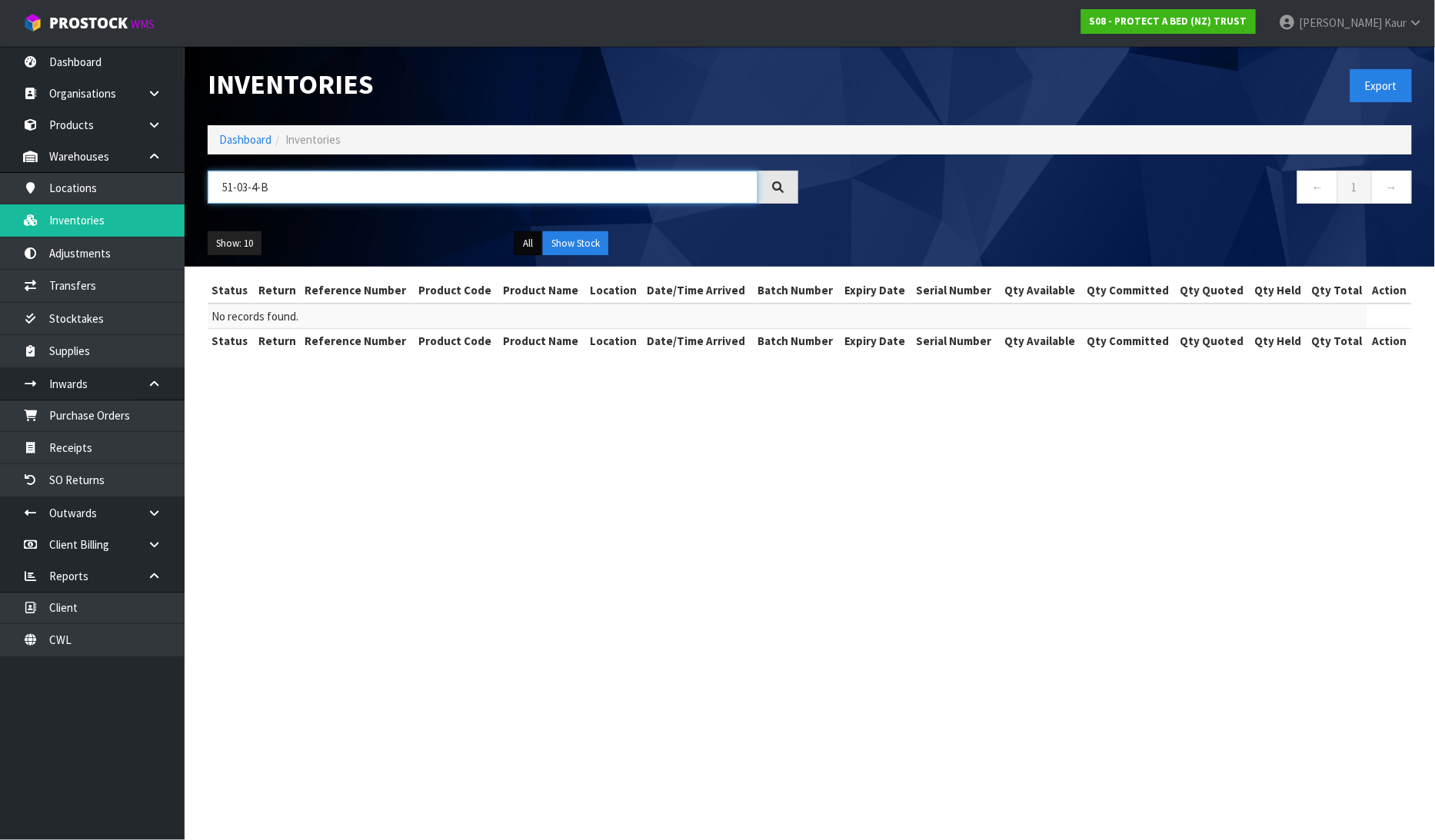
type input "51-03-4-B"
click at [527, 241] on button "All" at bounding box center [528, 244] width 27 height 25
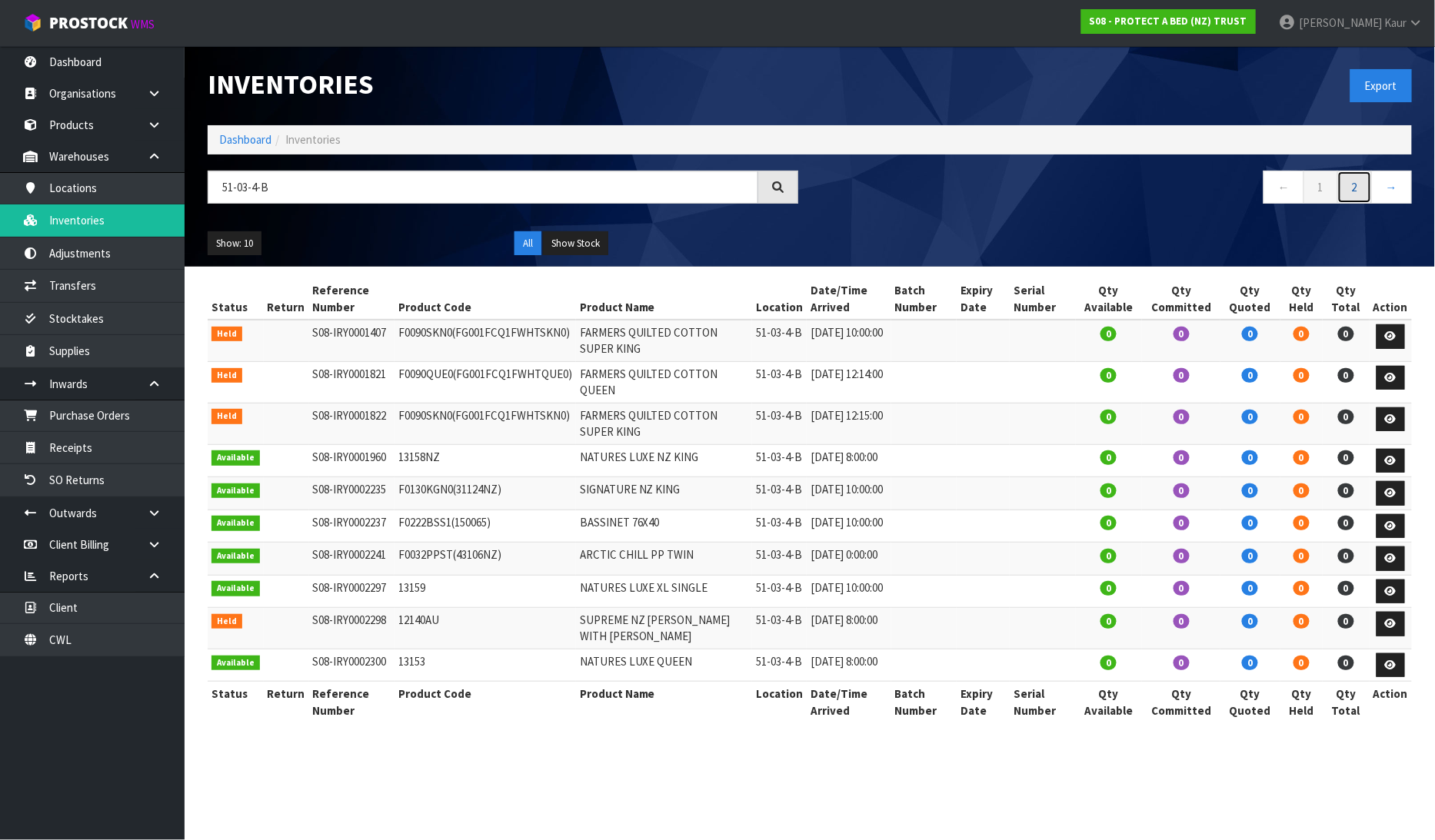
click at [1351, 188] on link "2" at bounding box center [1354, 187] width 35 height 33
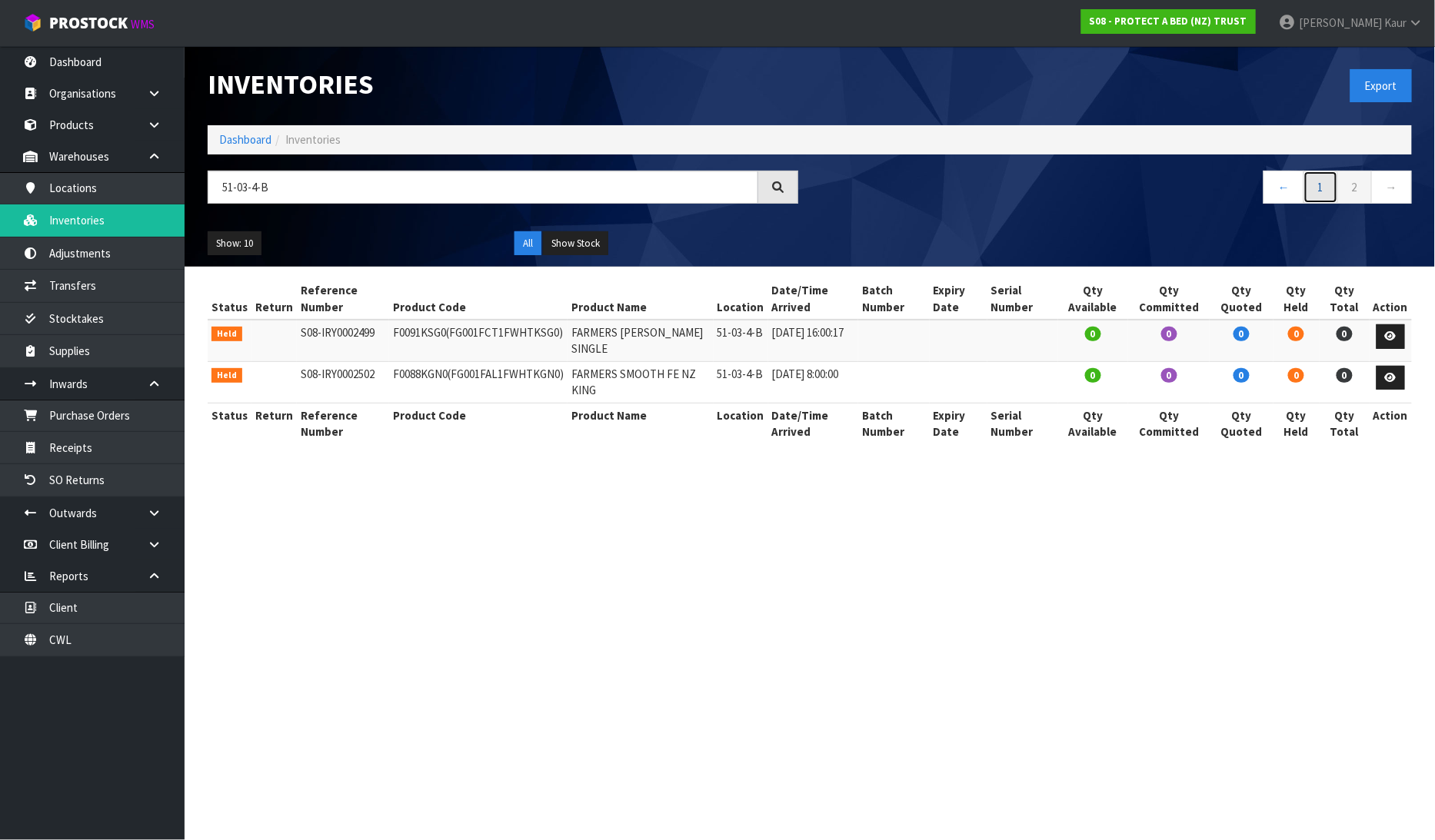
click at [1310, 187] on link "1" at bounding box center [1320, 187] width 35 height 33
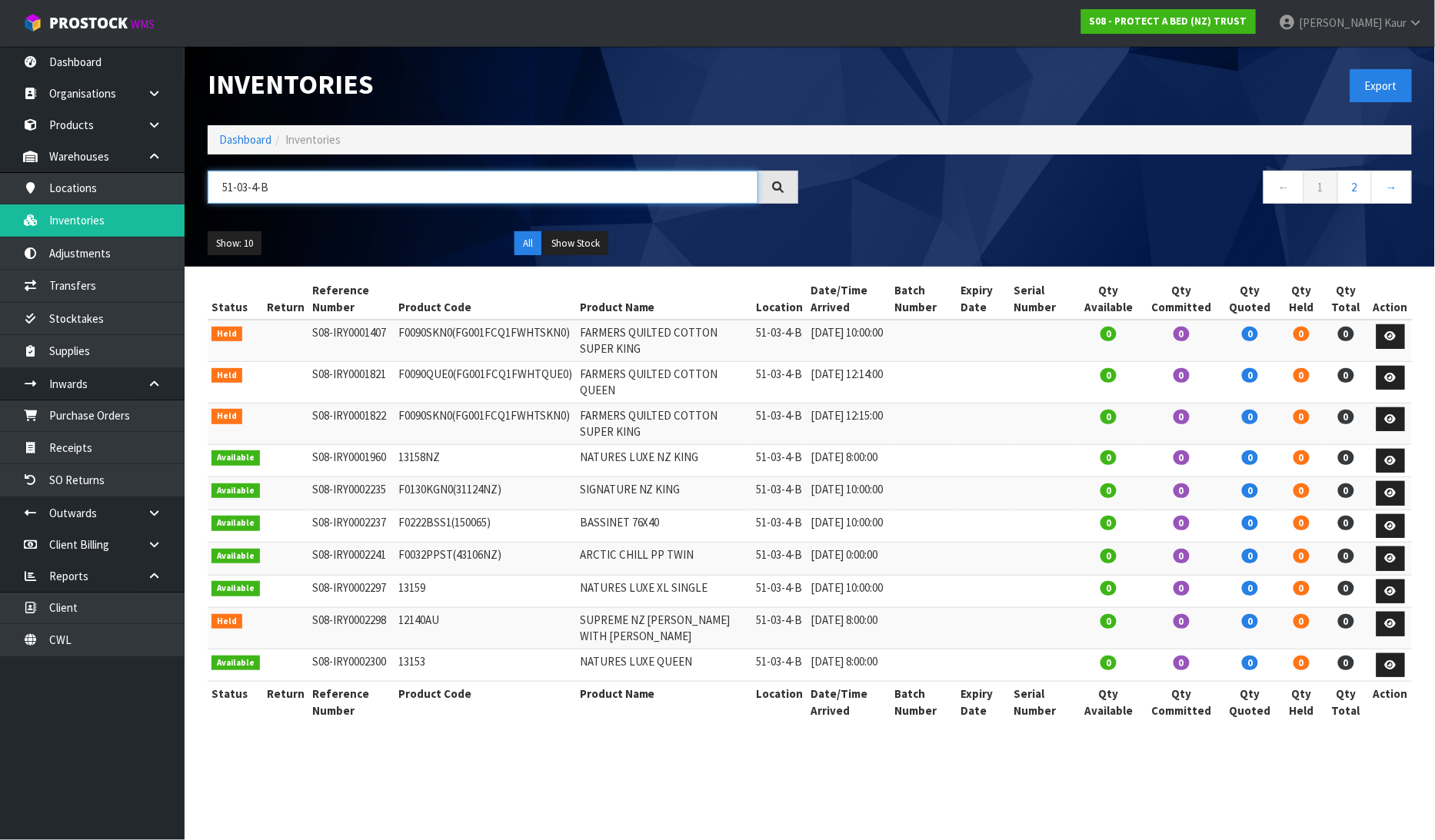
drag, startPoint x: 278, startPoint y: 190, endPoint x: 200, endPoint y: 197, distance: 78.3
click at [200, 197] on div "51-03-4-B" at bounding box center [503, 193] width 613 height 45
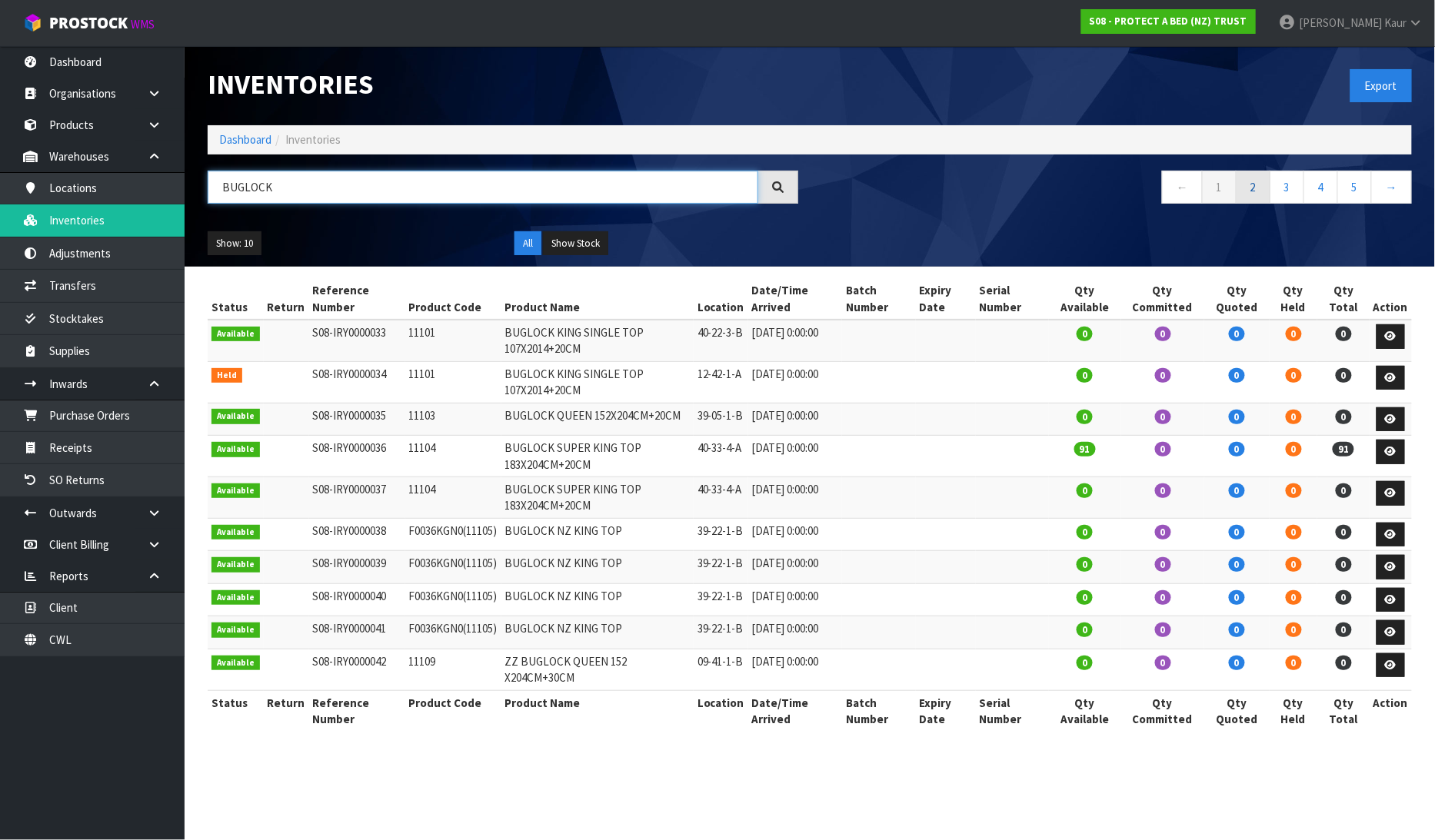
type input "BUGLOCK"
click at [1264, 191] on link "2" at bounding box center [1252, 187] width 35 height 33
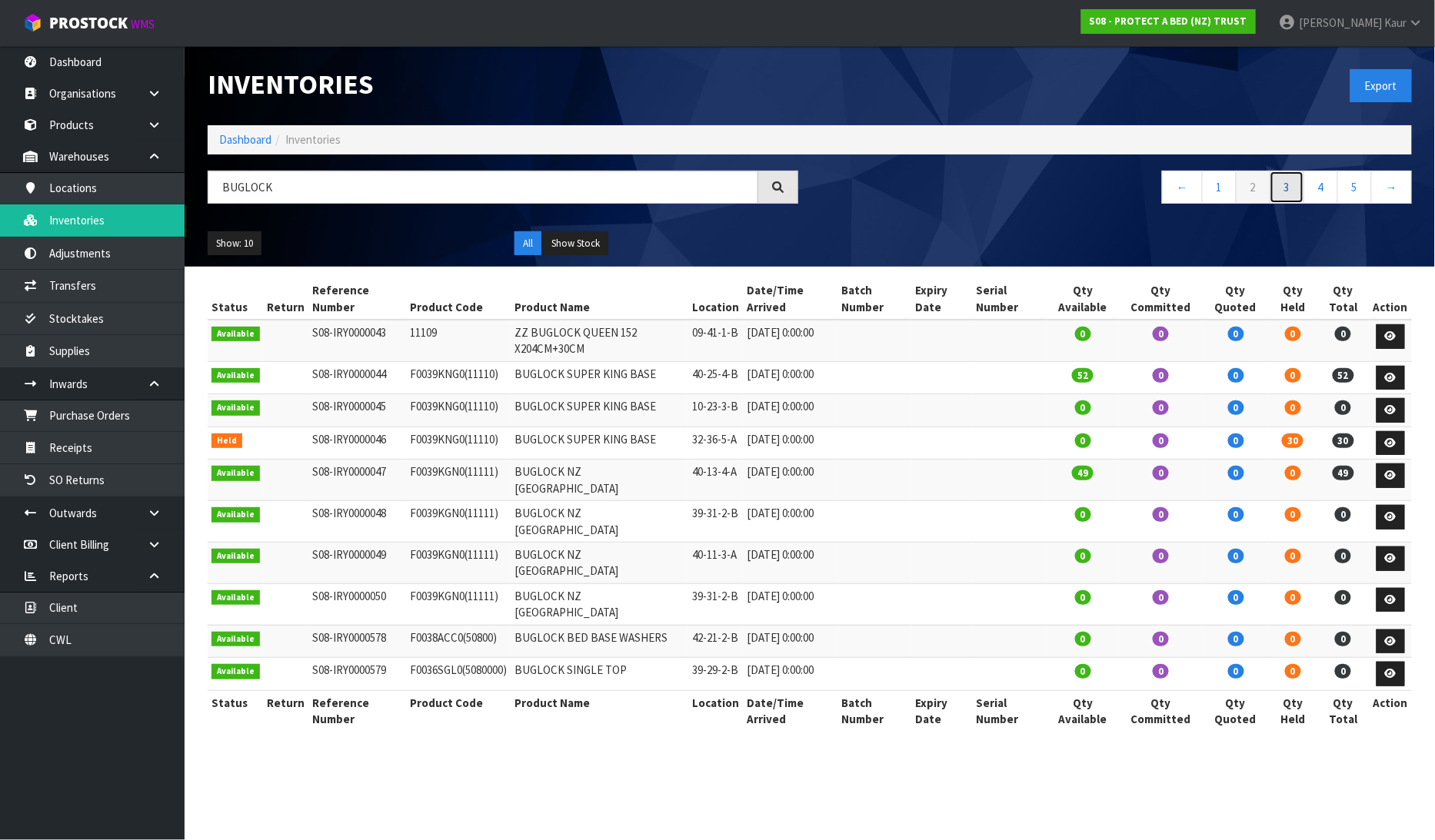
click at [1286, 189] on link "3" at bounding box center [1286, 187] width 35 height 33
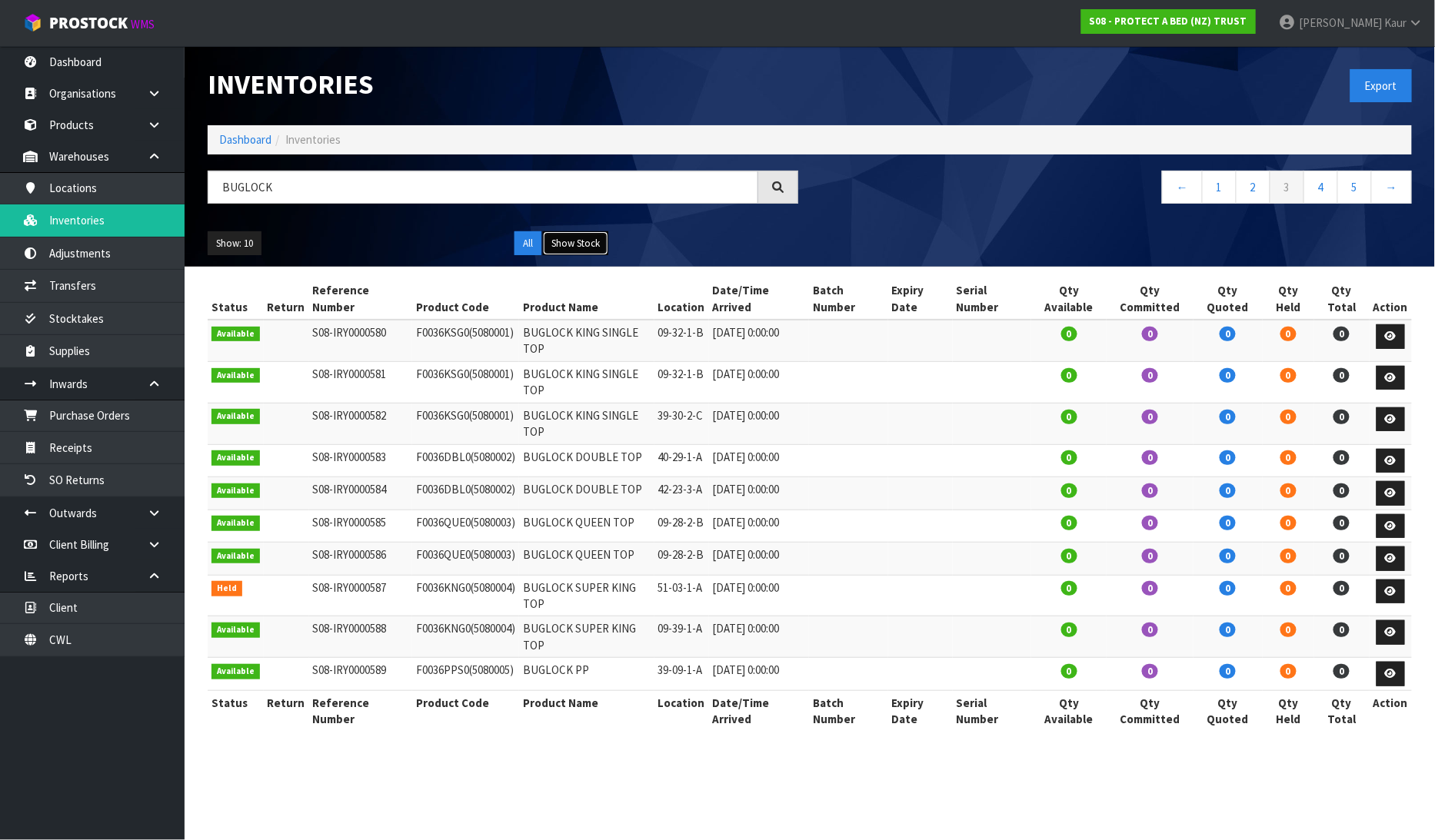
click at [568, 249] on button "Show Stock" at bounding box center [575, 244] width 65 height 25
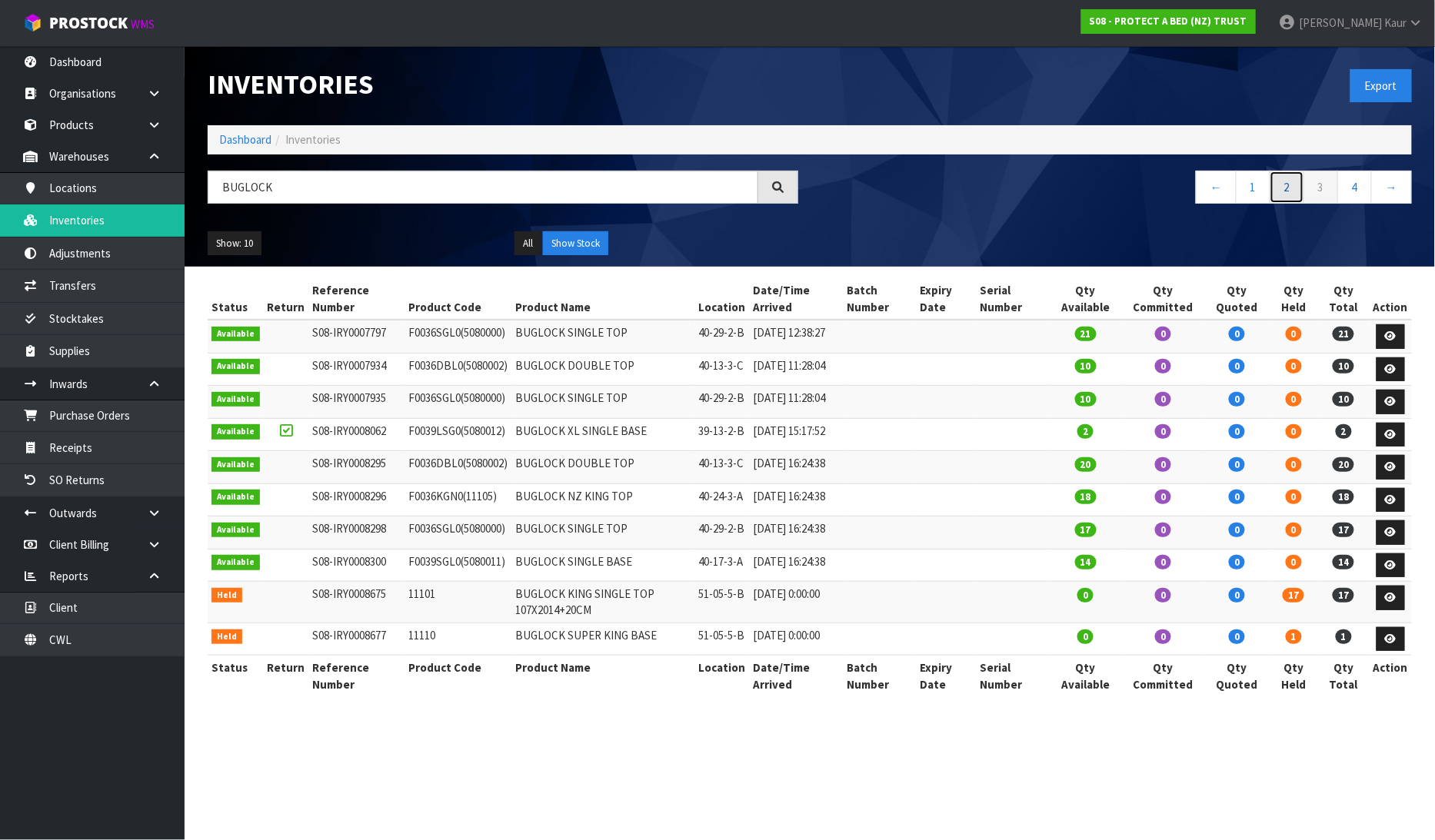
click at [1283, 177] on link "2" at bounding box center [1286, 187] width 35 height 33
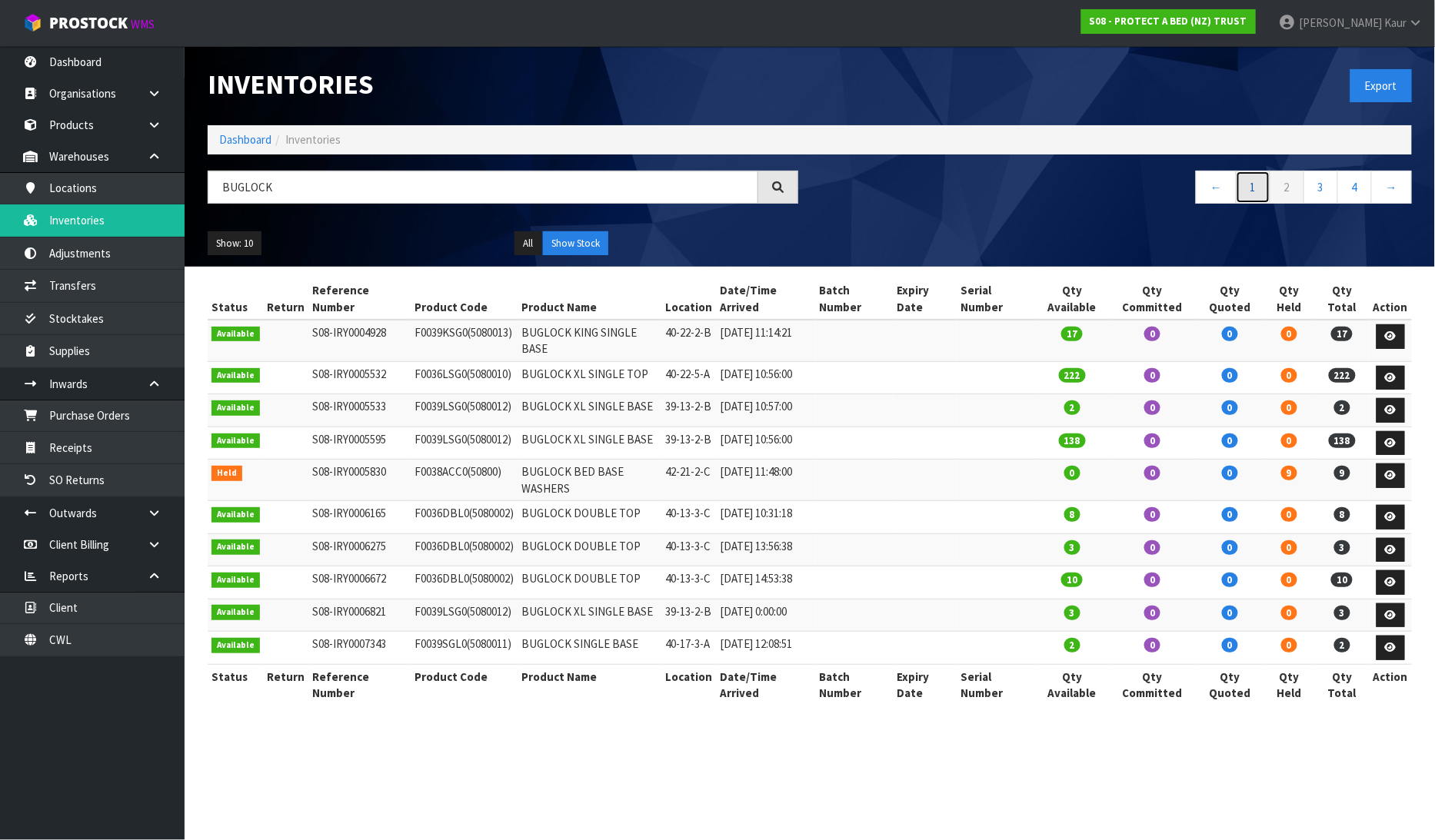
click at [1243, 188] on link "1" at bounding box center [1252, 187] width 35 height 33
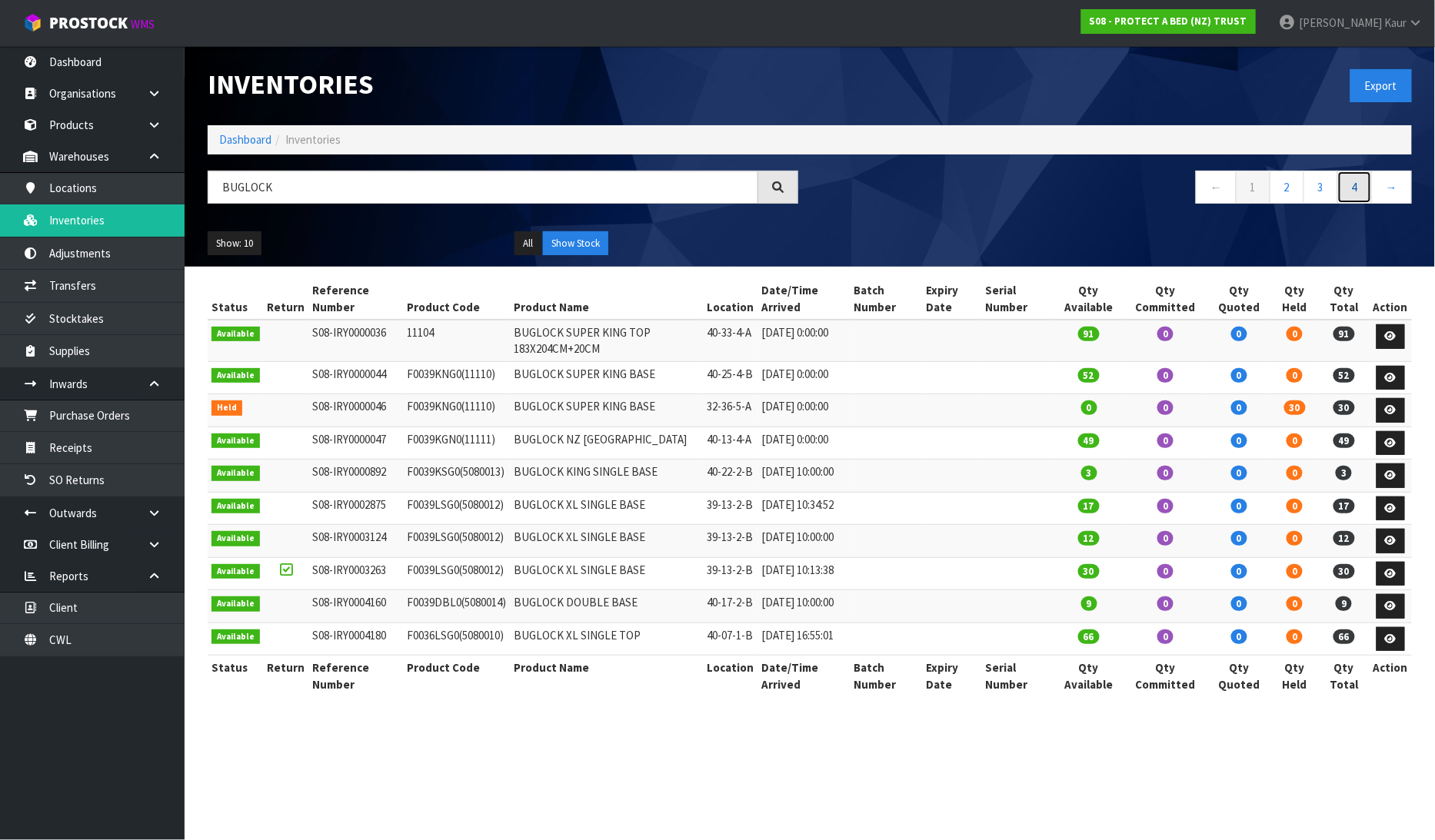
click at [1372, 188] on link "4" at bounding box center [1354, 187] width 35 height 33
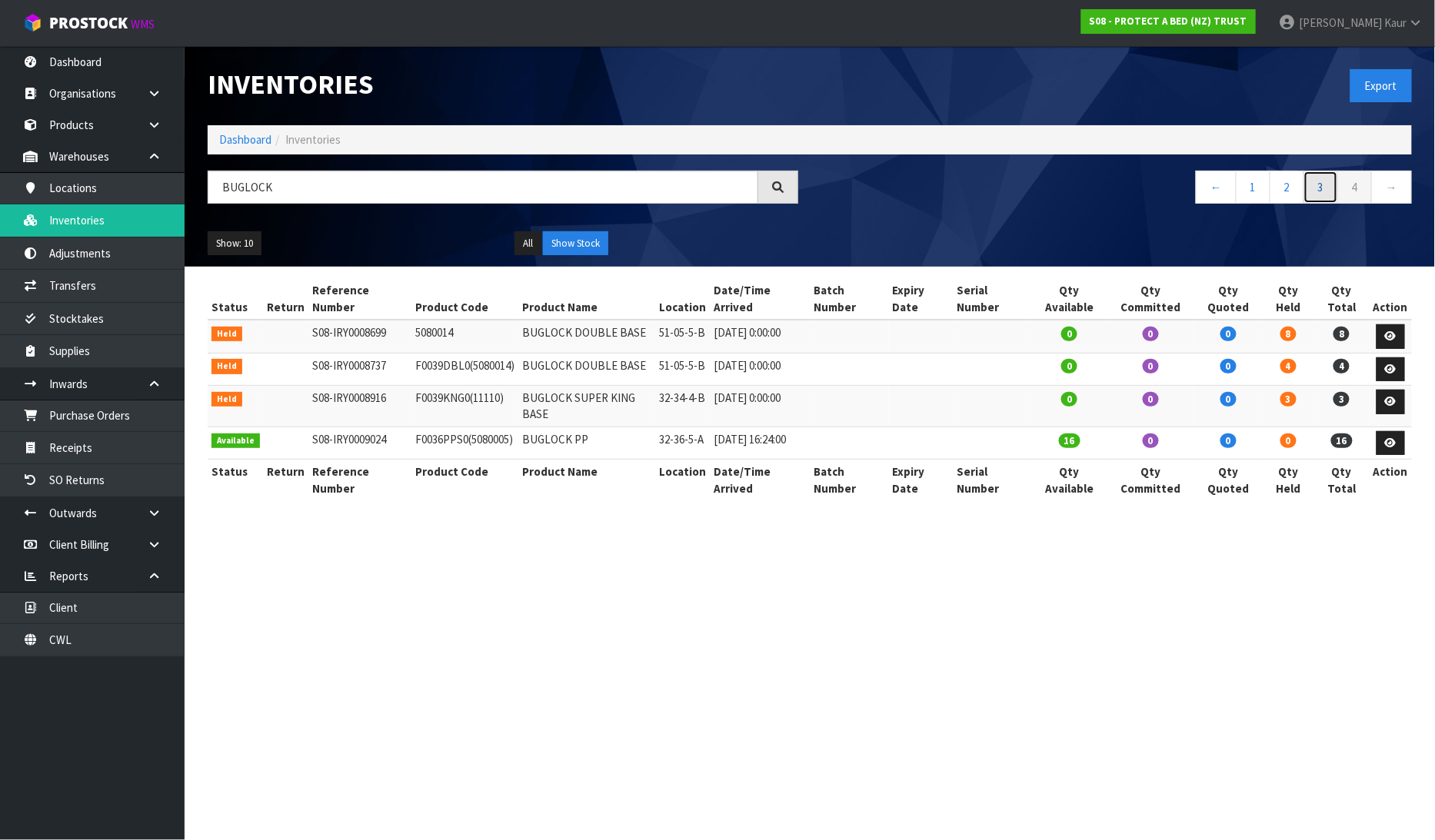
click at [1309, 188] on link "3" at bounding box center [1320, 187] width 35 height 33
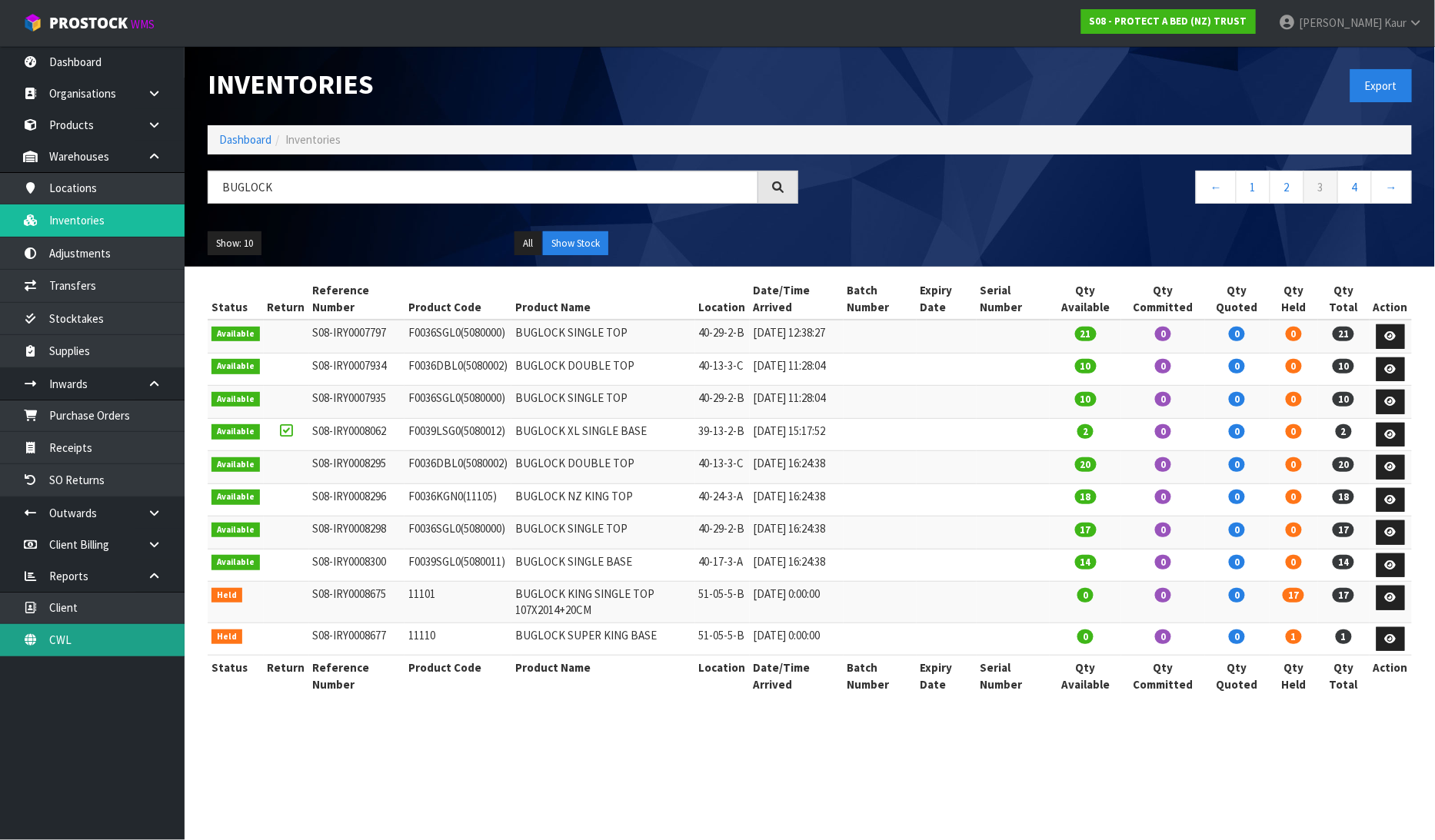
click at [125, 656] on link "CWL" at bounding box center [92, 640] width 184 height 31
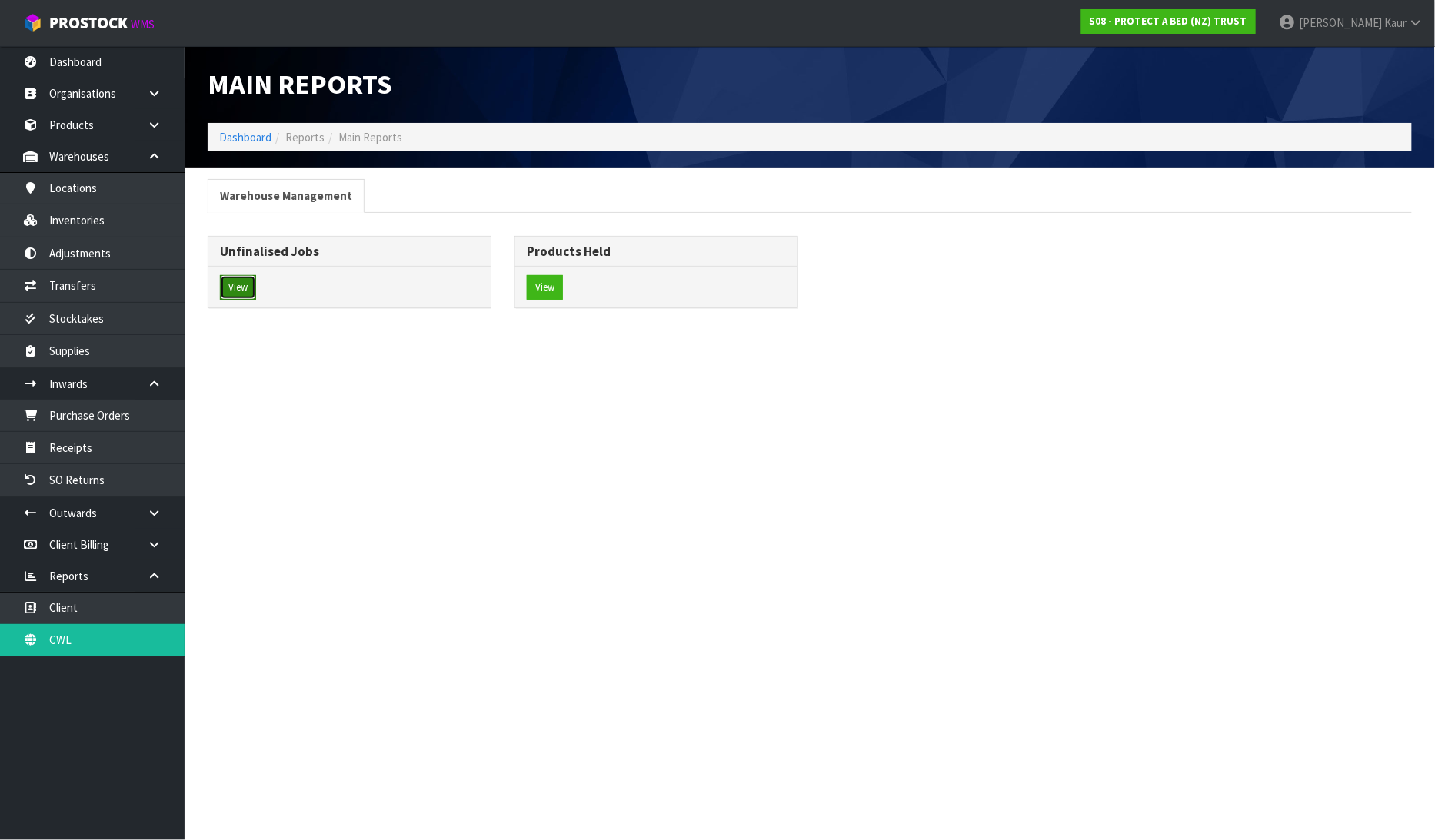
click at [236, 286] on button "View" at bounding box center [238, 288] width 37 height 25
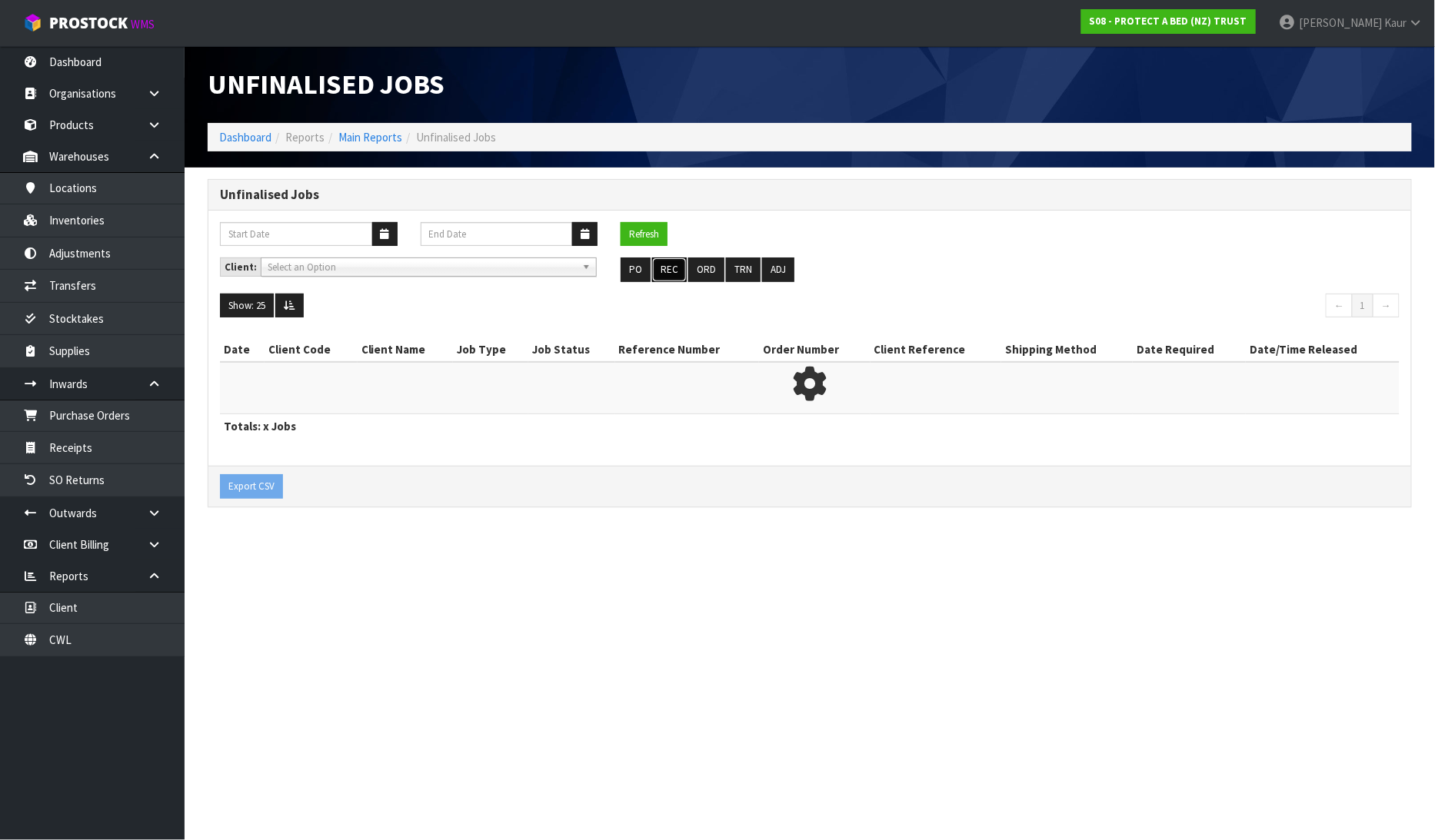
click at [676, 269] on button "REC" at bounding box center [669, 270] width 35 height 25
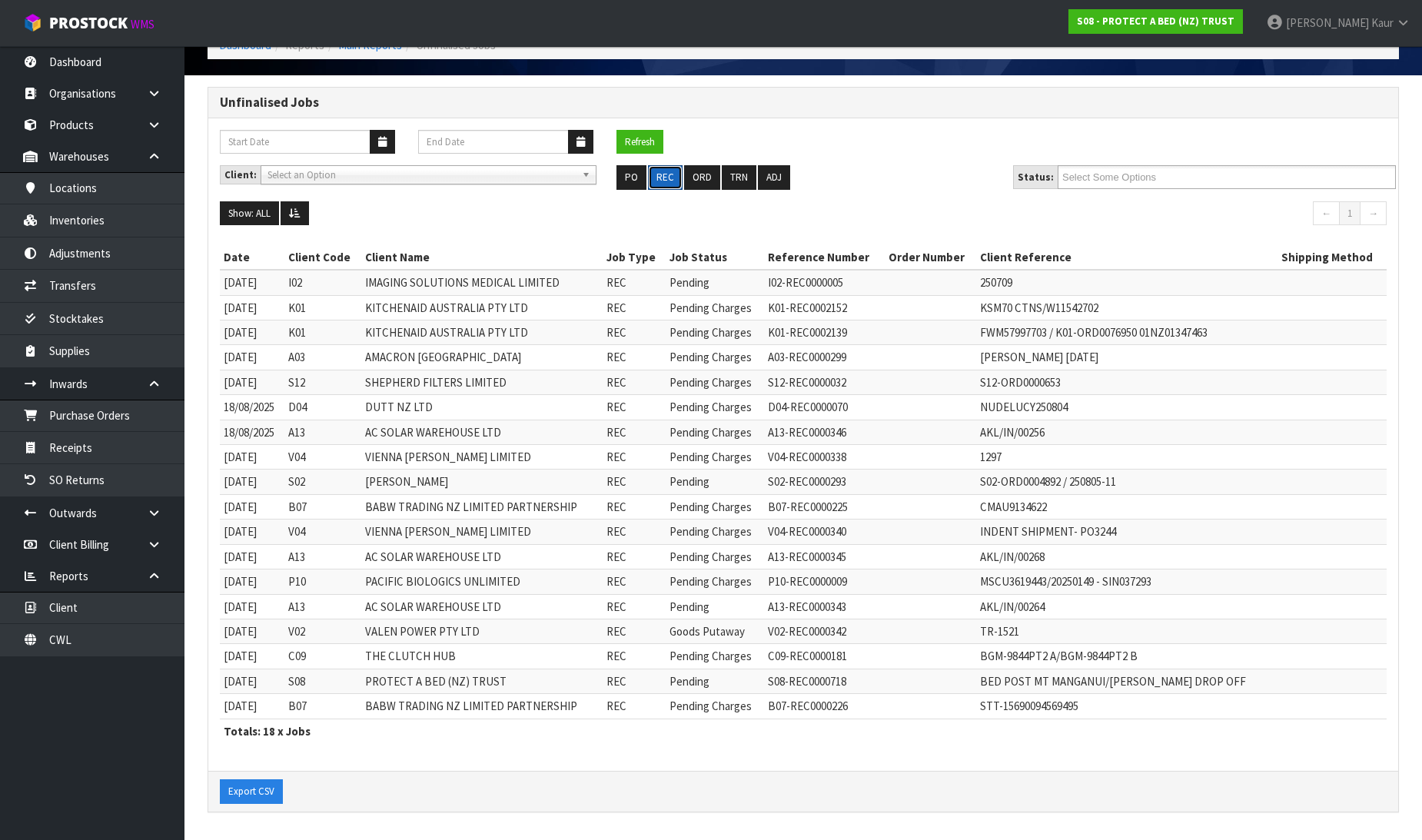
scroll to position [94, 0]
click at [120, 57] on link "Dashboard" at bounding box center [92, 61] width 184 height 31
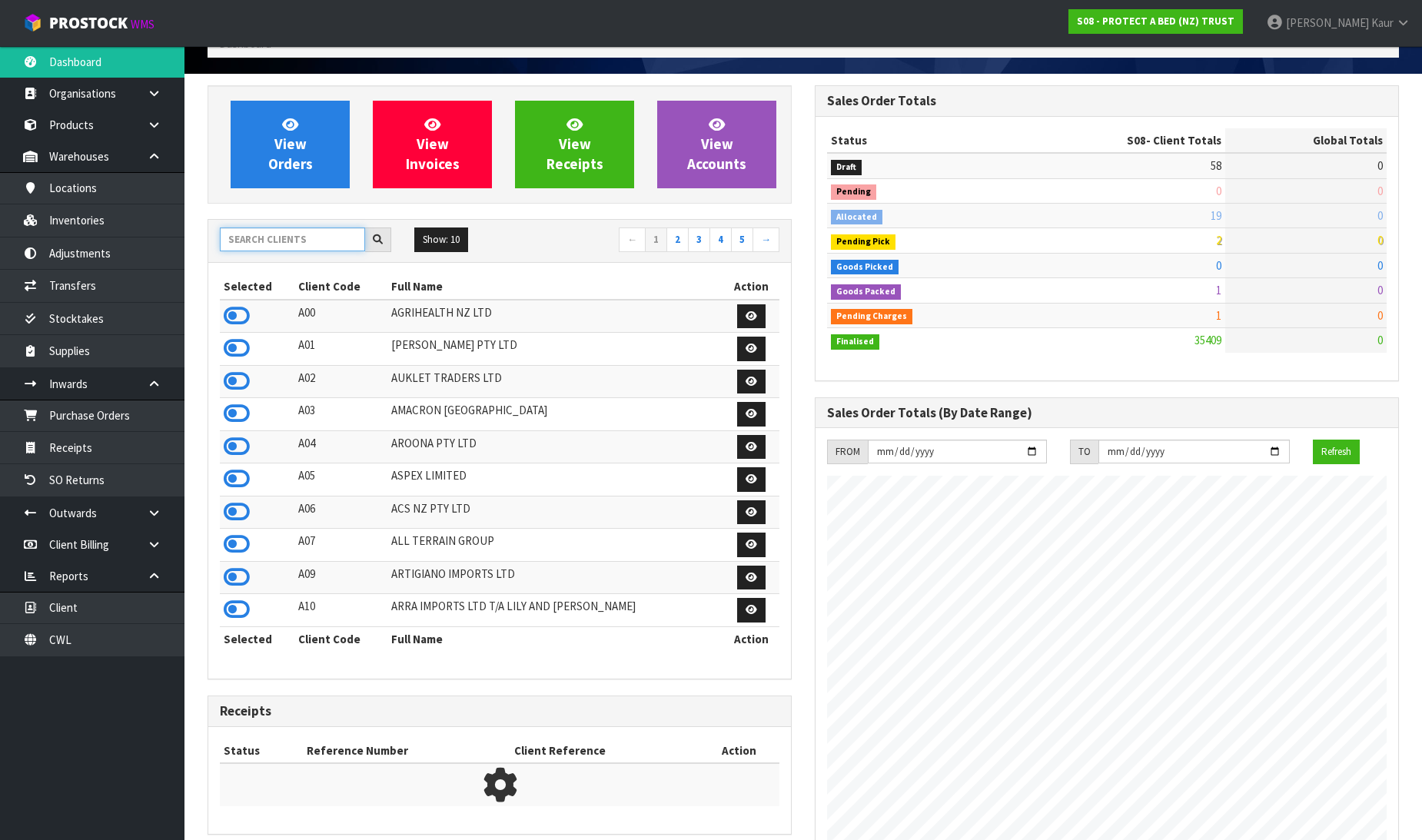
click at [292, 241] on input "text" at bounding box center [292, 239] width 145 height 24
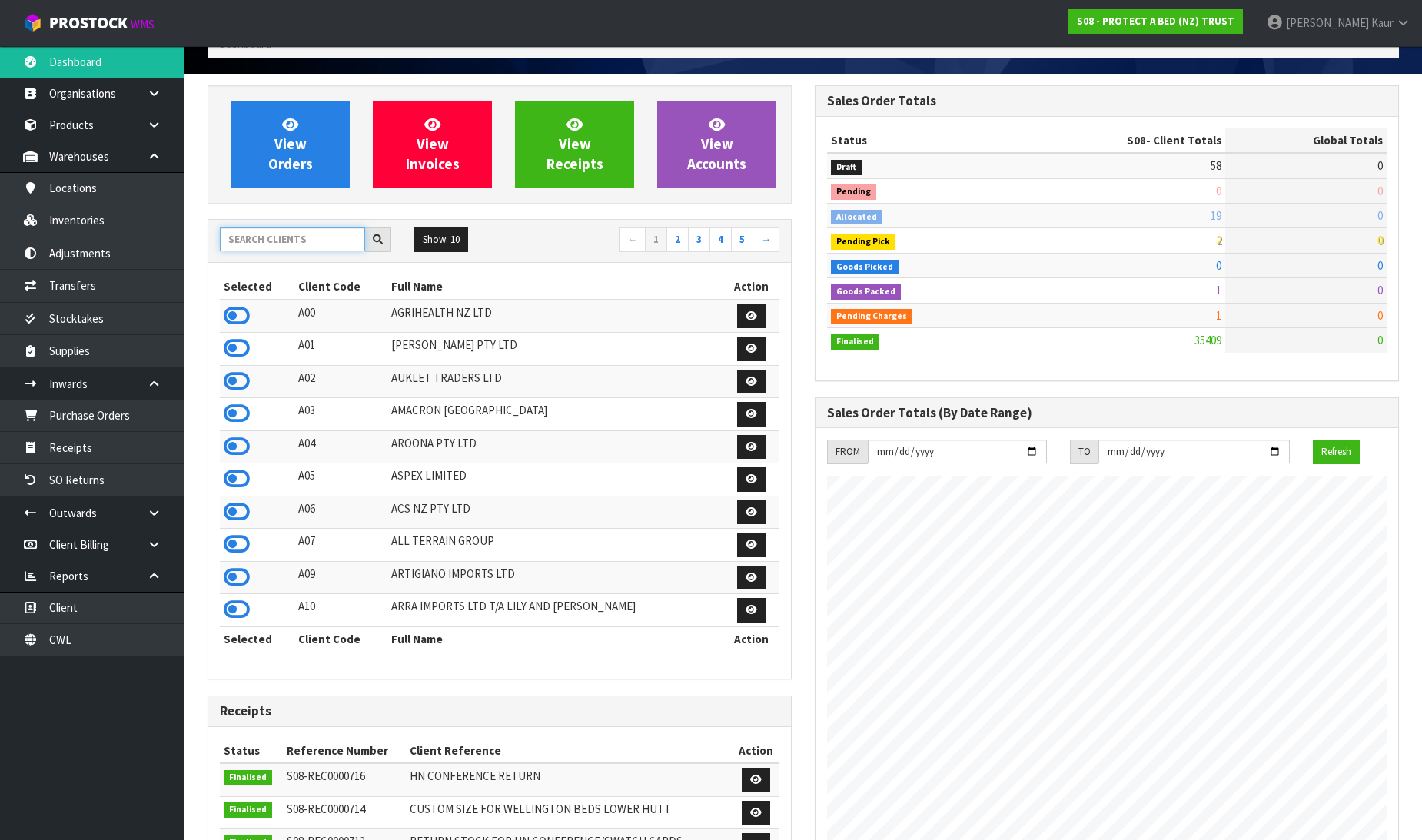
scroll to position [1164, 608]
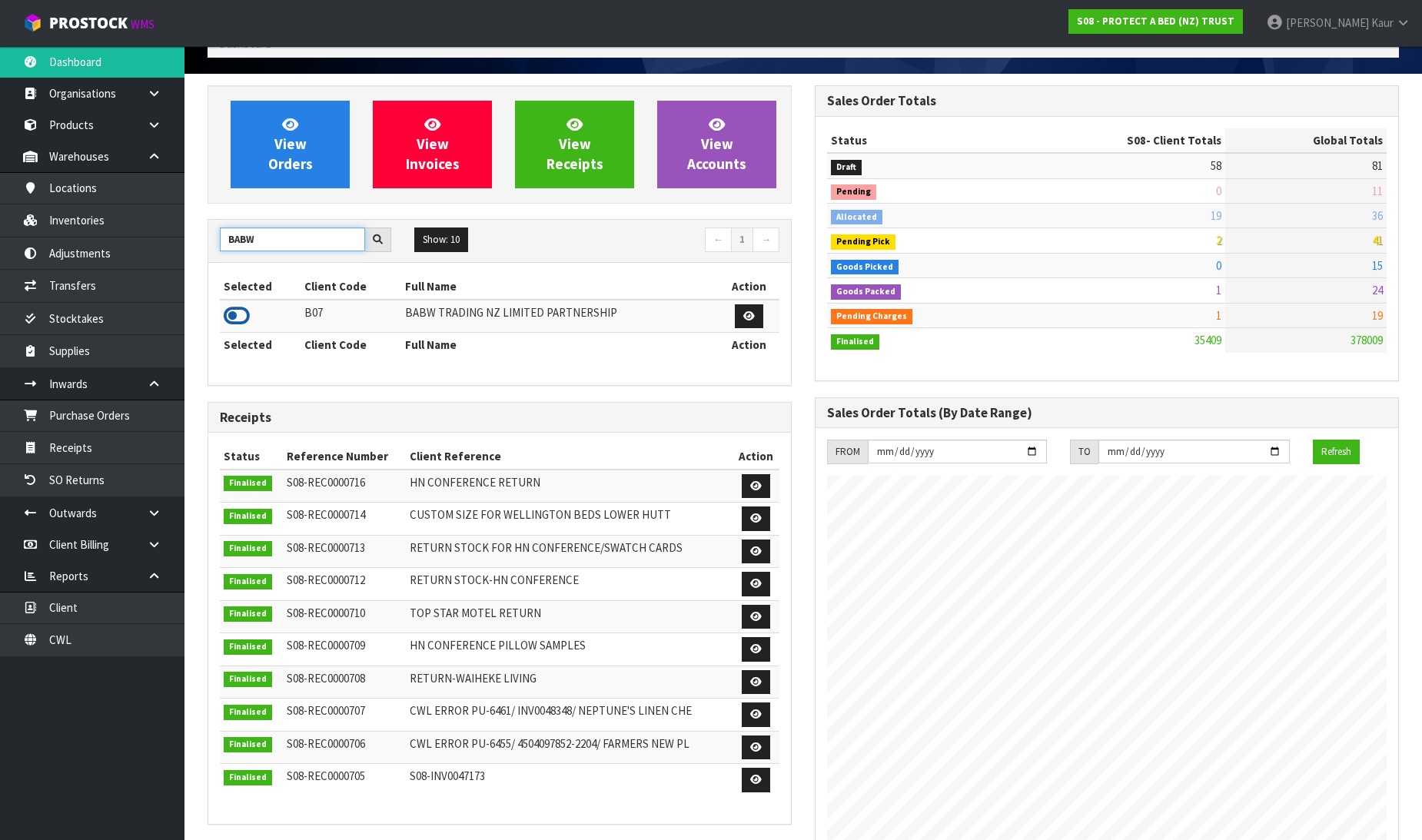
type input "BABW"
click at [240, 316] on icon at bounding box center [236, 316] width 26 height 23
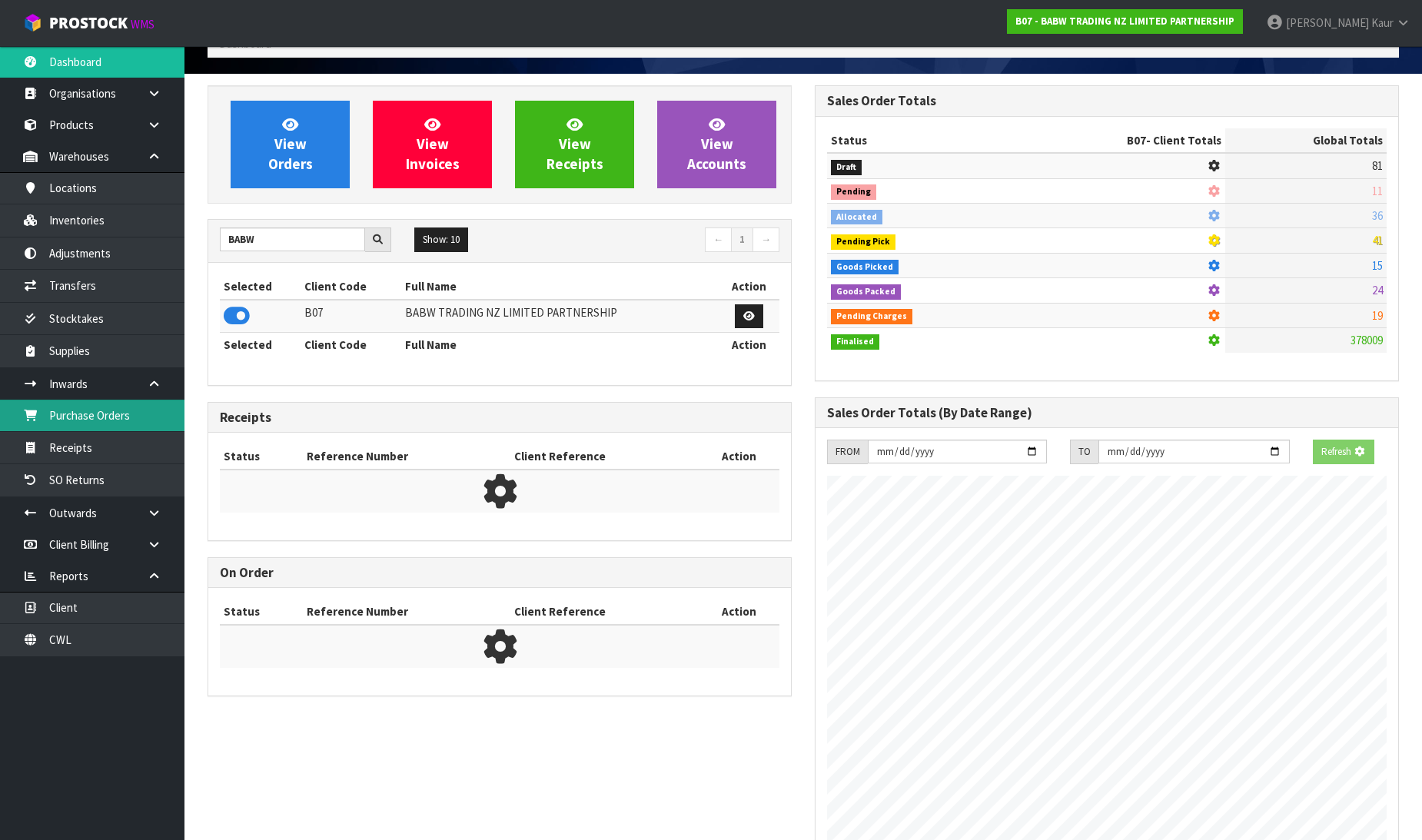
scroll to position [767567, 768093]
click at [112, 436] on link "Receipts" at bounding box center [92, 447] width 184 height 31
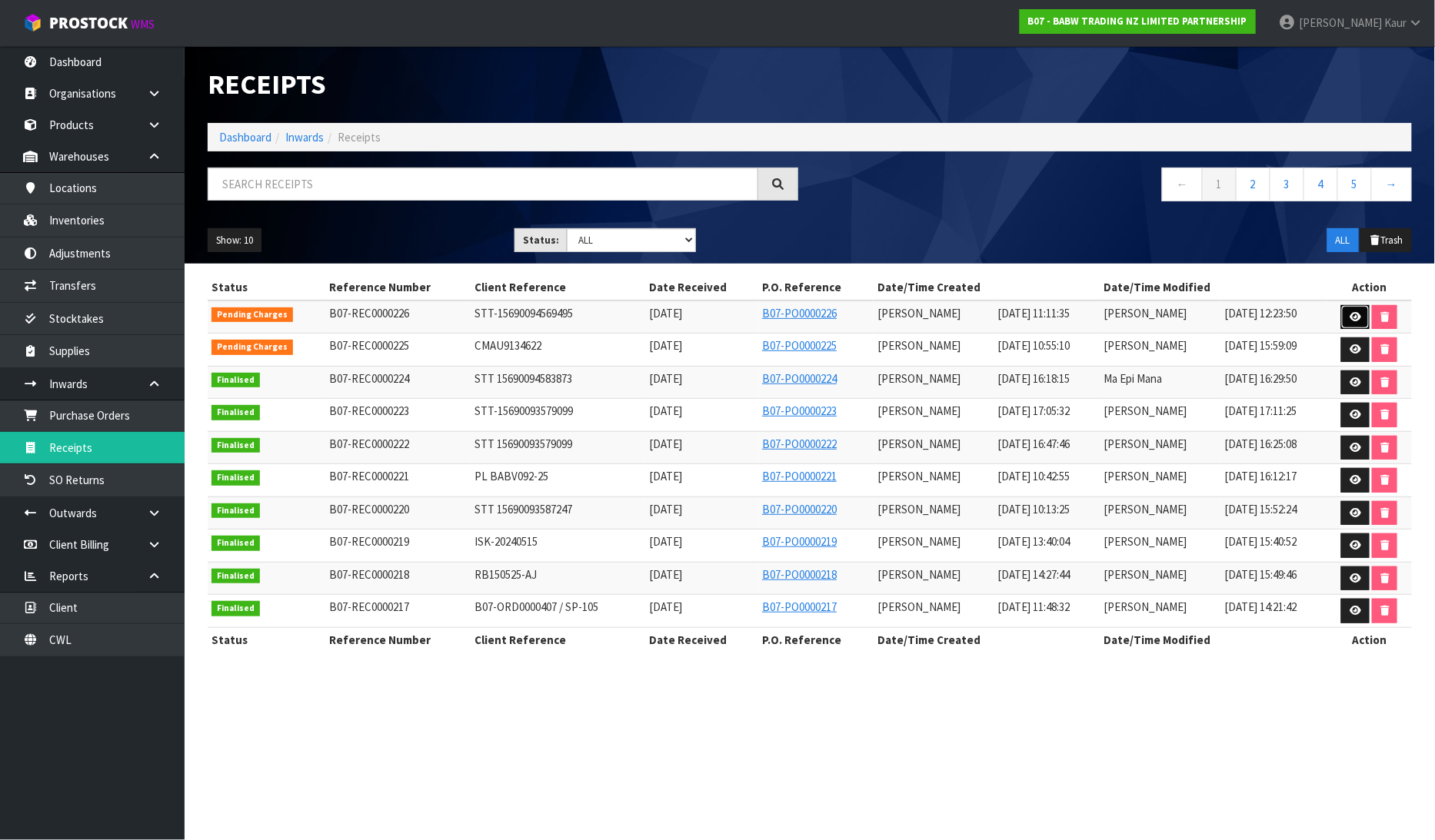
click at [1359, 326] on link at bounding box center [1356, 318] width 29 height 25
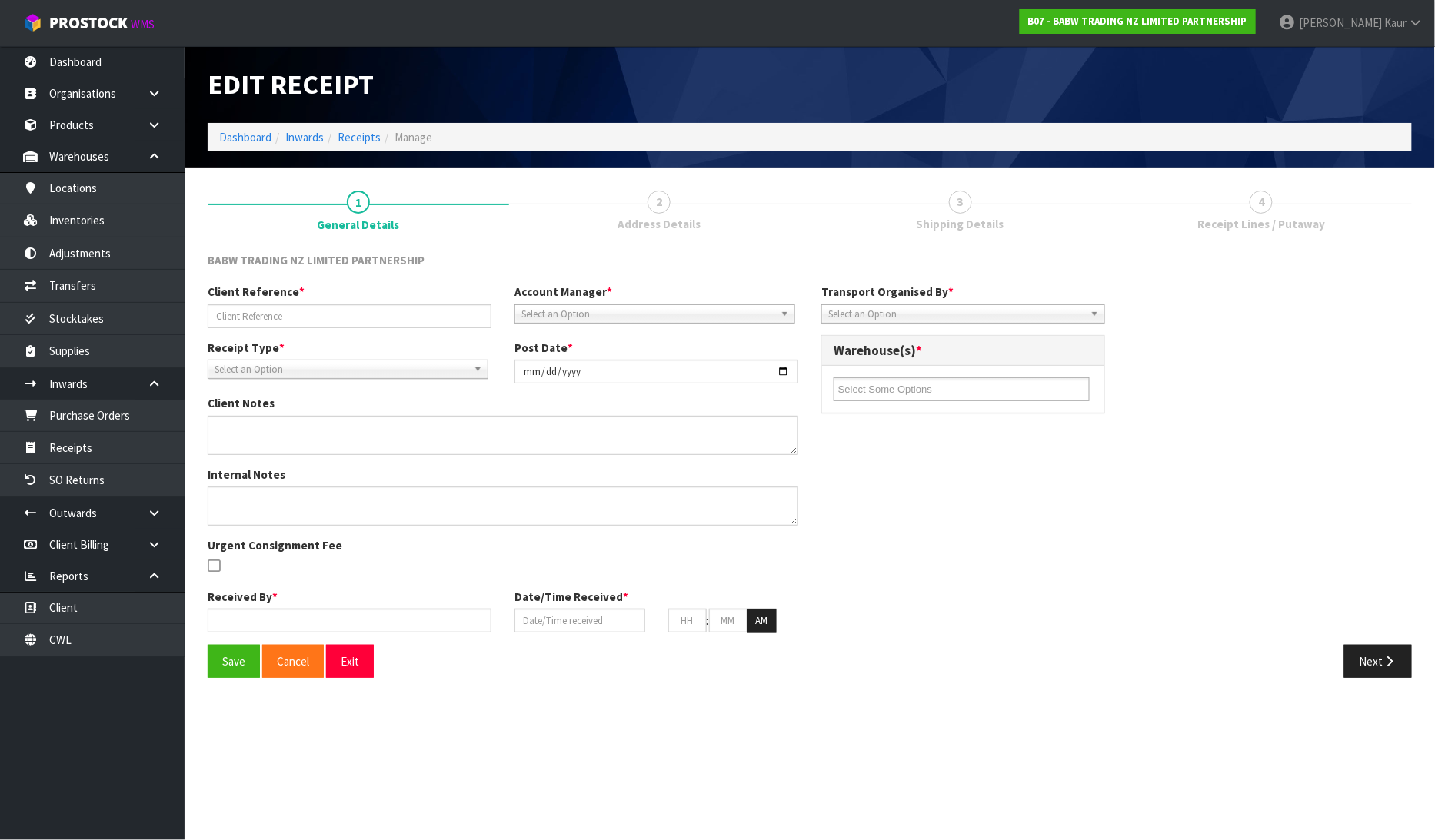
type input "STT-15690094569495"
type input "2025-08-22"
type input "Prabhneet Kaur"
type input "22/08/2025"
type input "11"
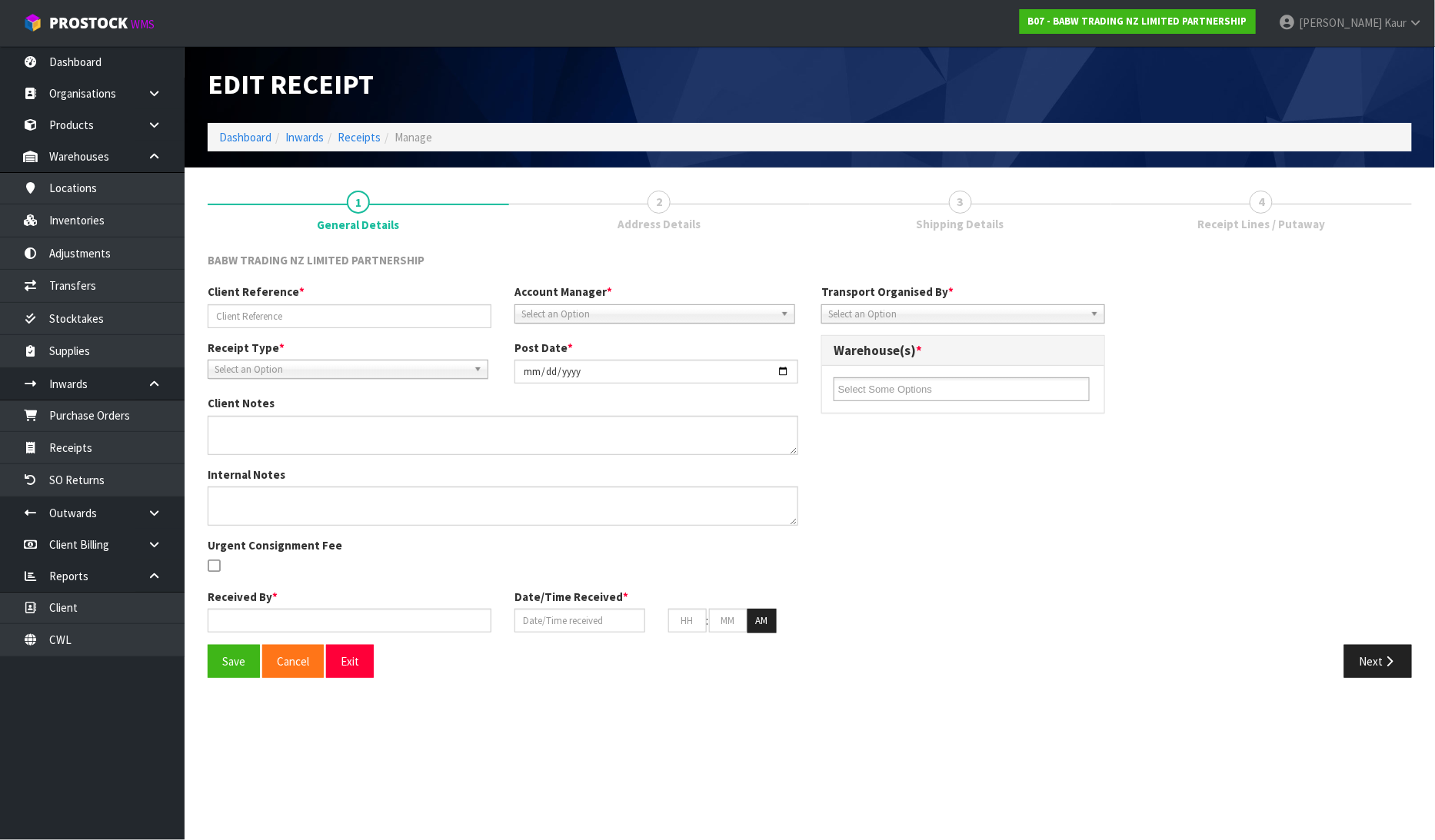
type input "11"
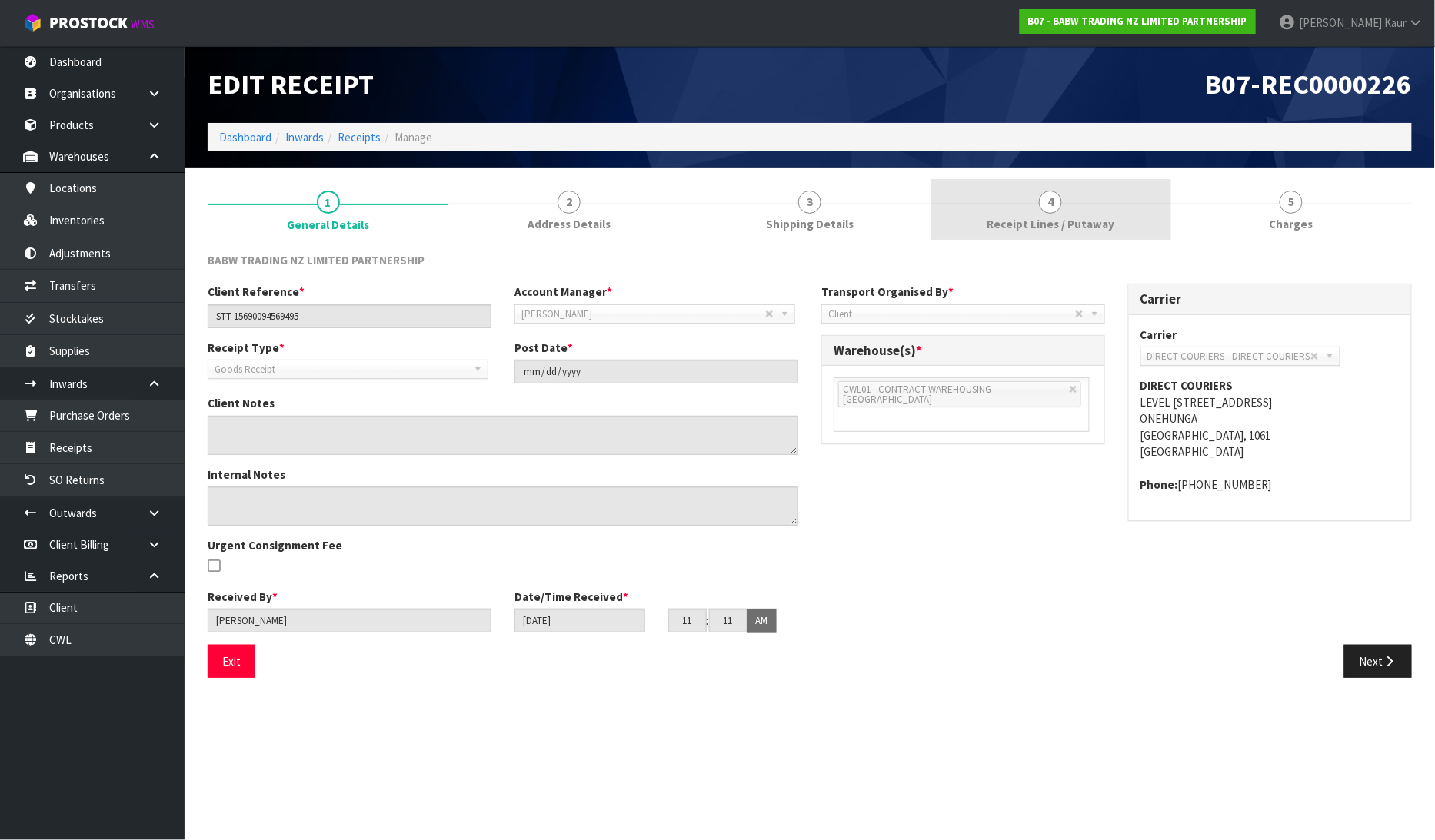
click at [1022, 224] on span "Receipt Lines / Putaway" at bounding box center [1050, 224] width 127 height 16
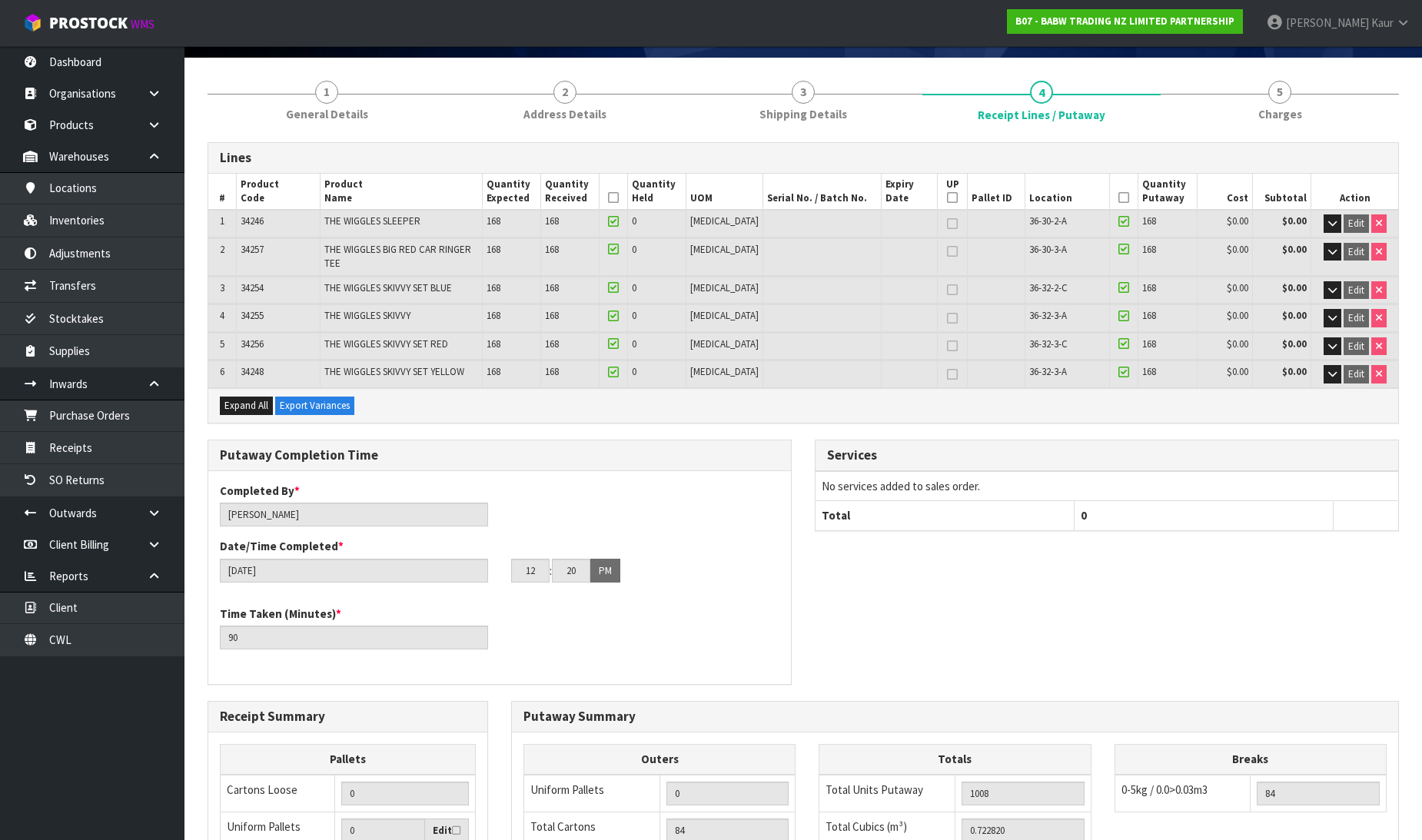
scroll to position [389, 0]
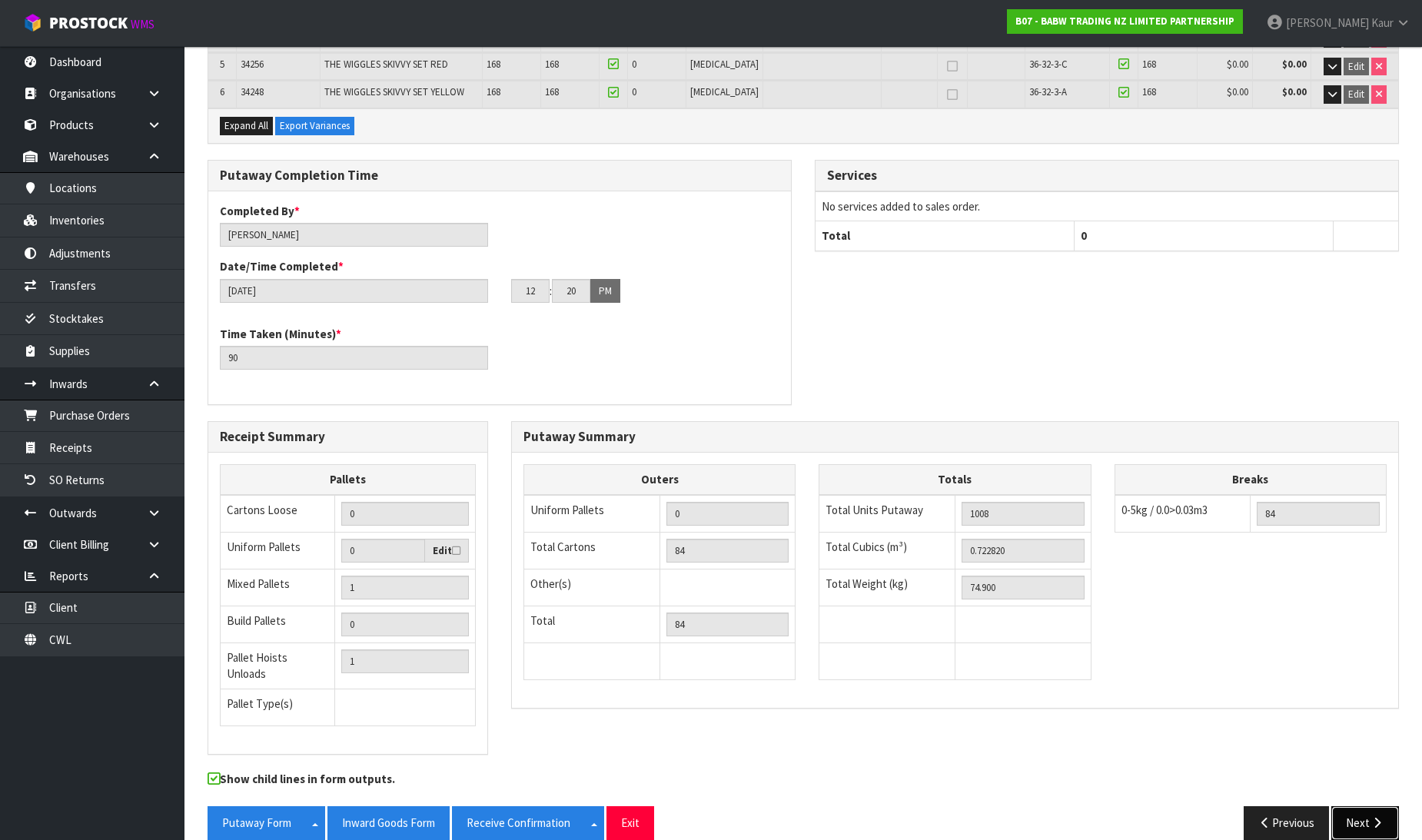
click at [1366, 806] on button "Next" at bounding box center [1365, 822] width 68 height 33
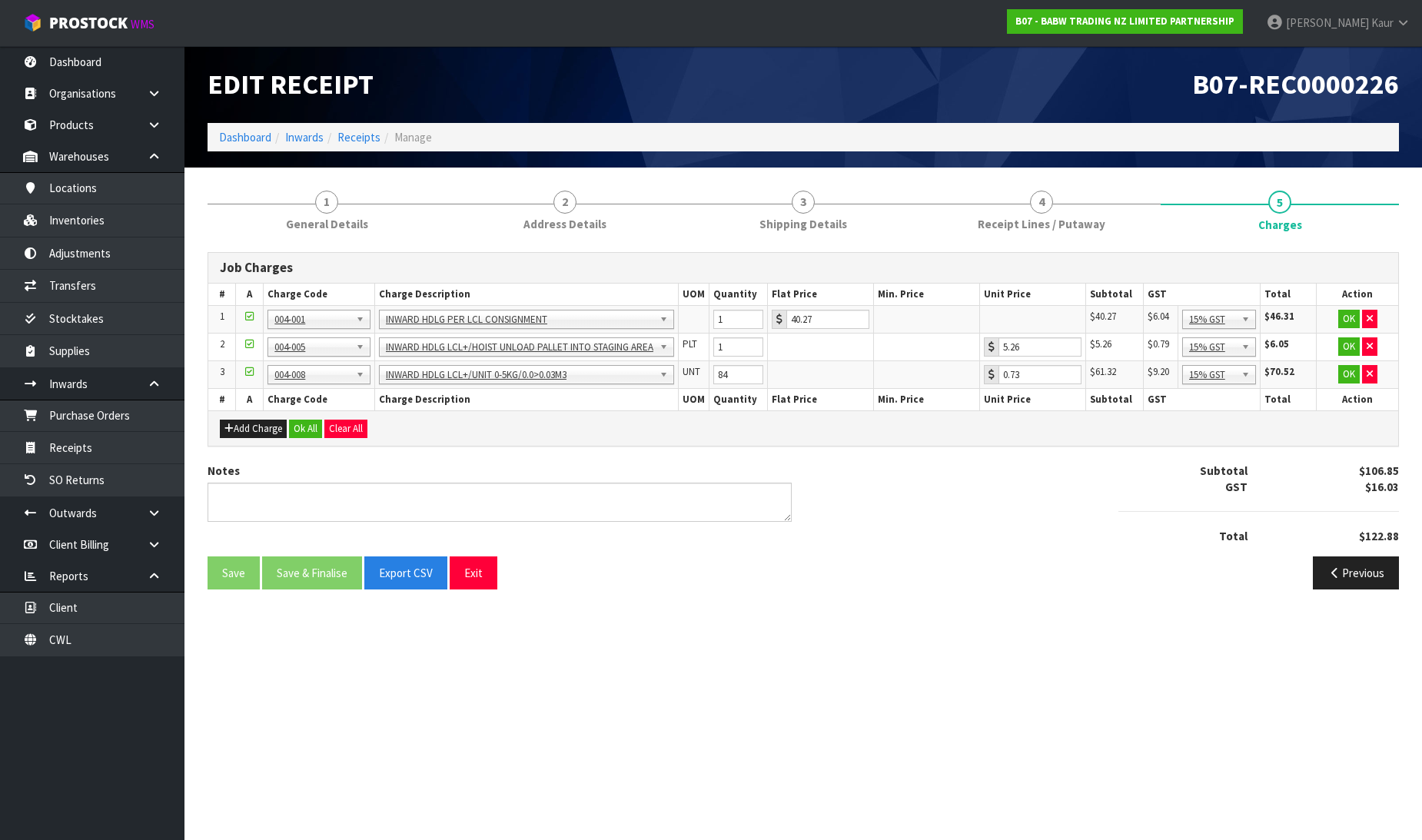
scroll to position [0, 0]
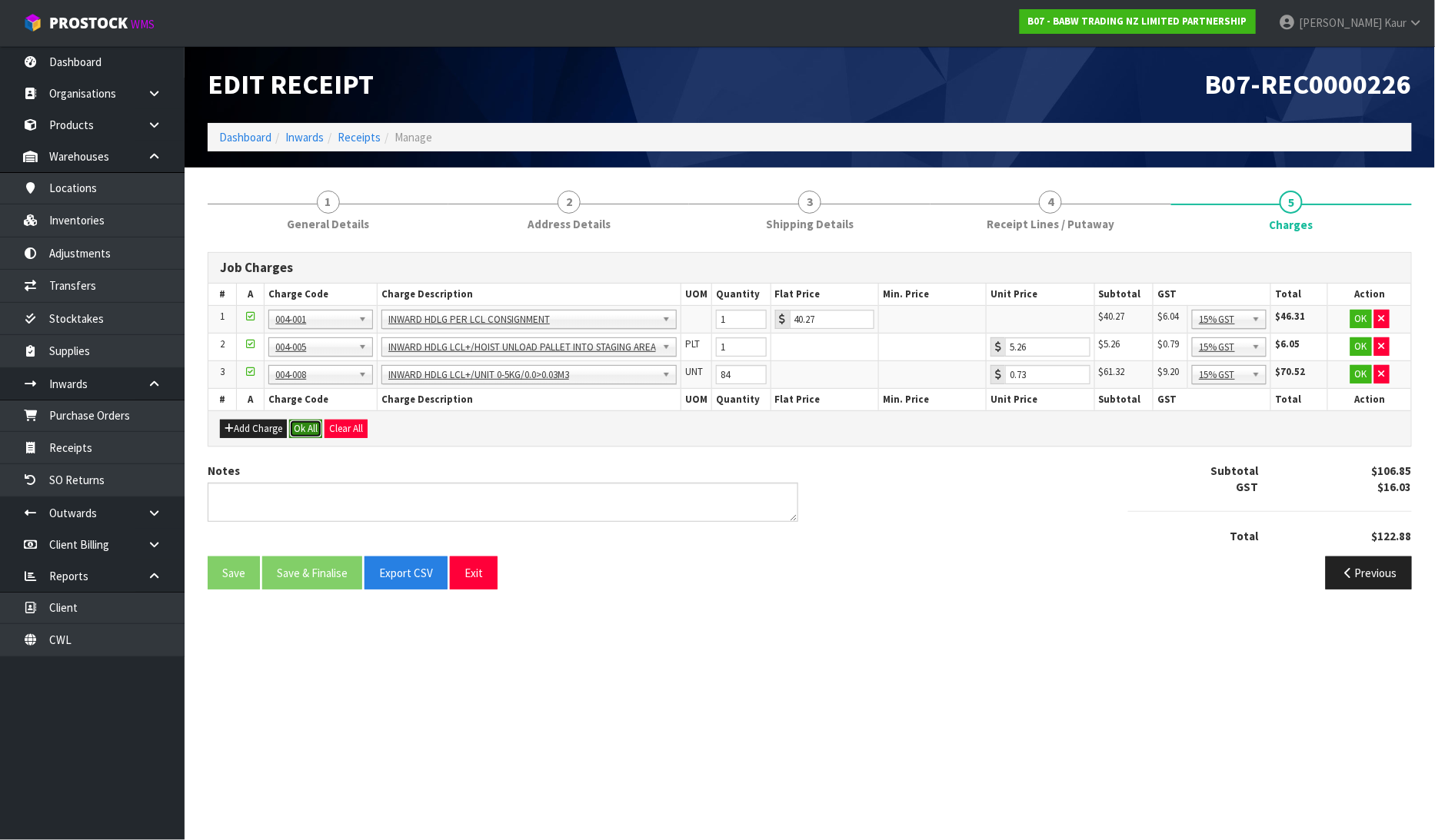
click at [309, 426] on button "Ok All" at bounding box center [305, 428] width 33 height 19
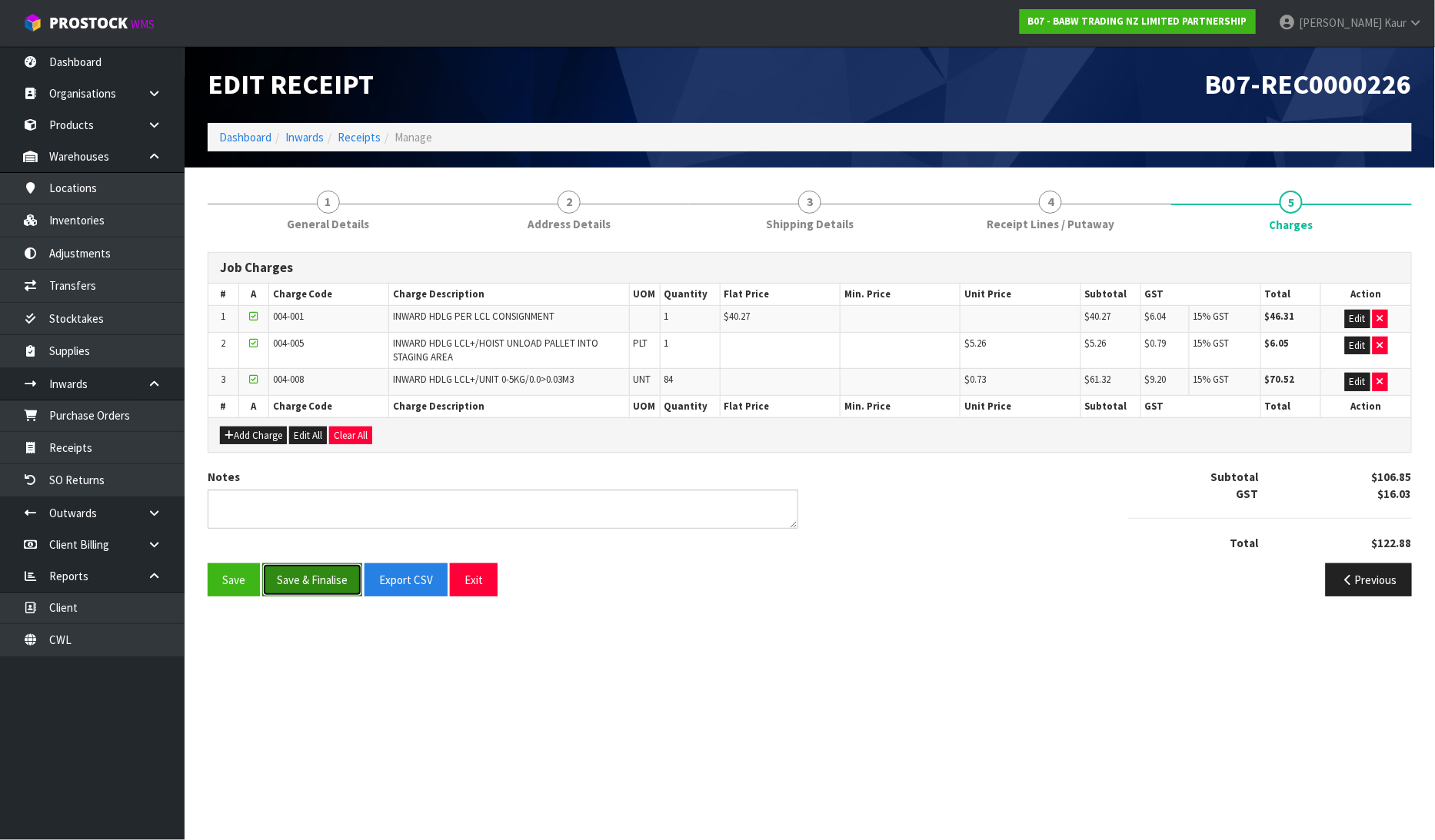
click at [311, 580] on button "Save & Finalise" at bounding box center [312, 579] width 100 height 33
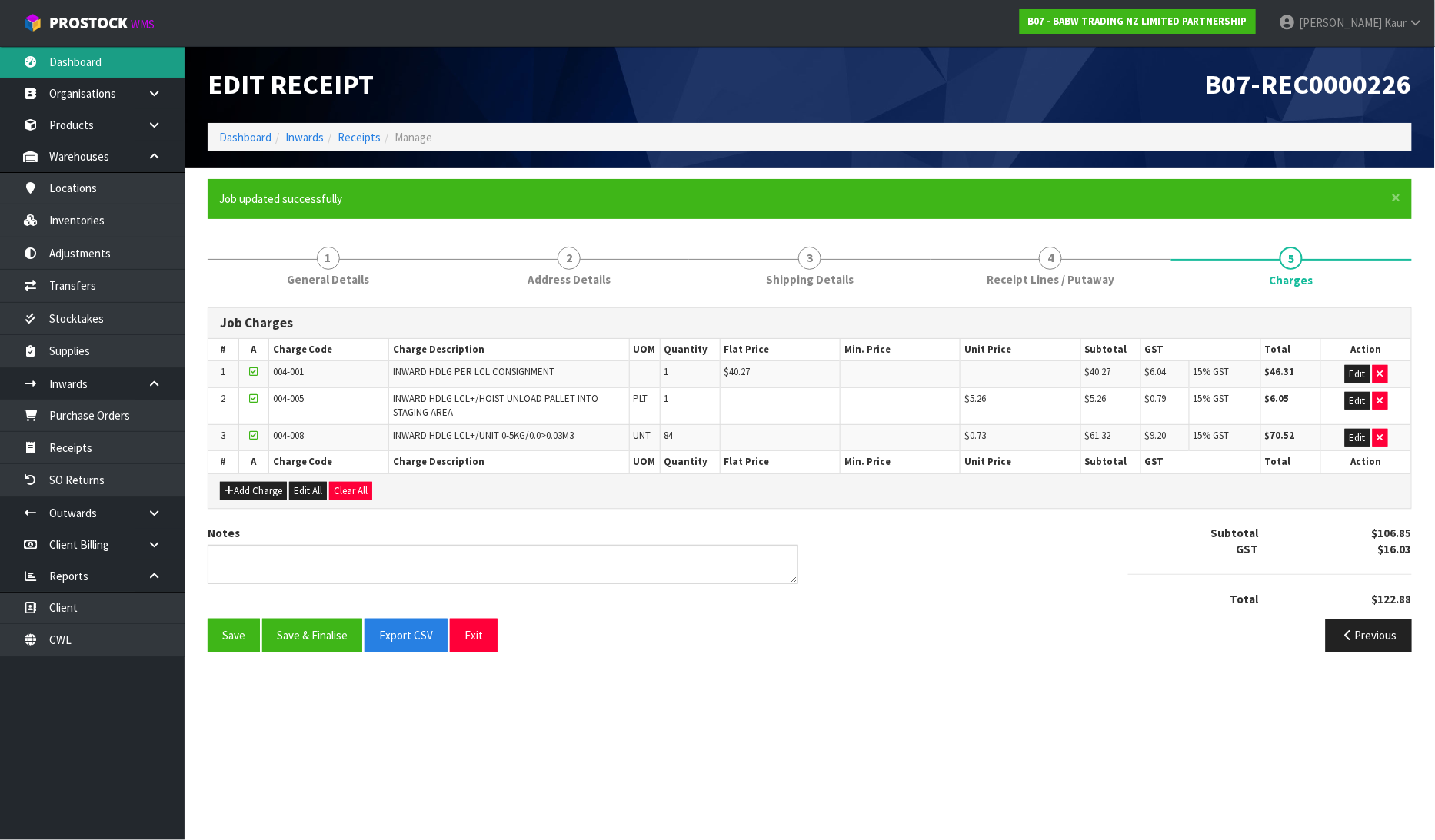
click at [62, 53] on link "Dashboard" at bounding box center [92, 61] width 184 height 31
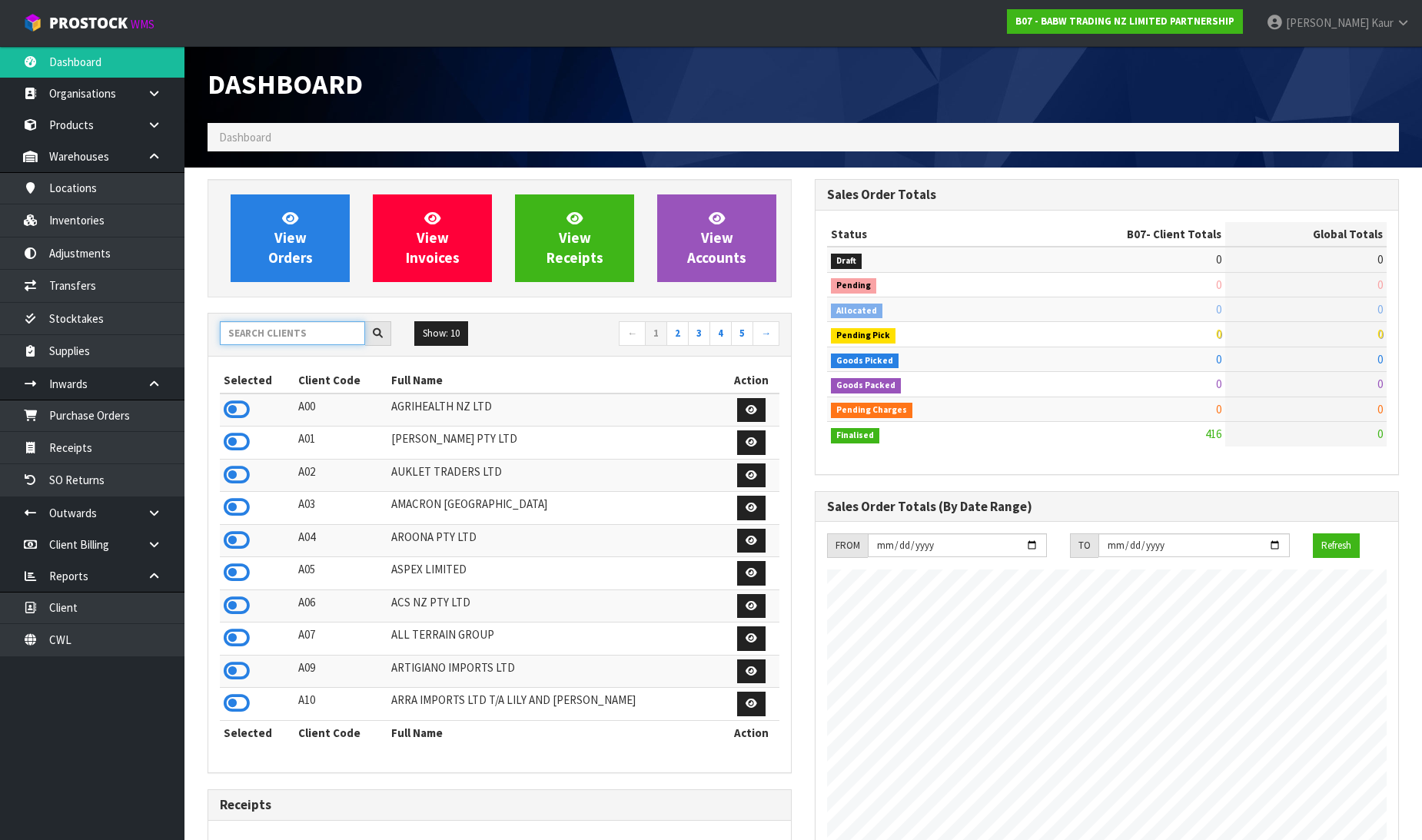
click at [266, 336] on input "text" at bounding box center [292, 333] width 145 height 24
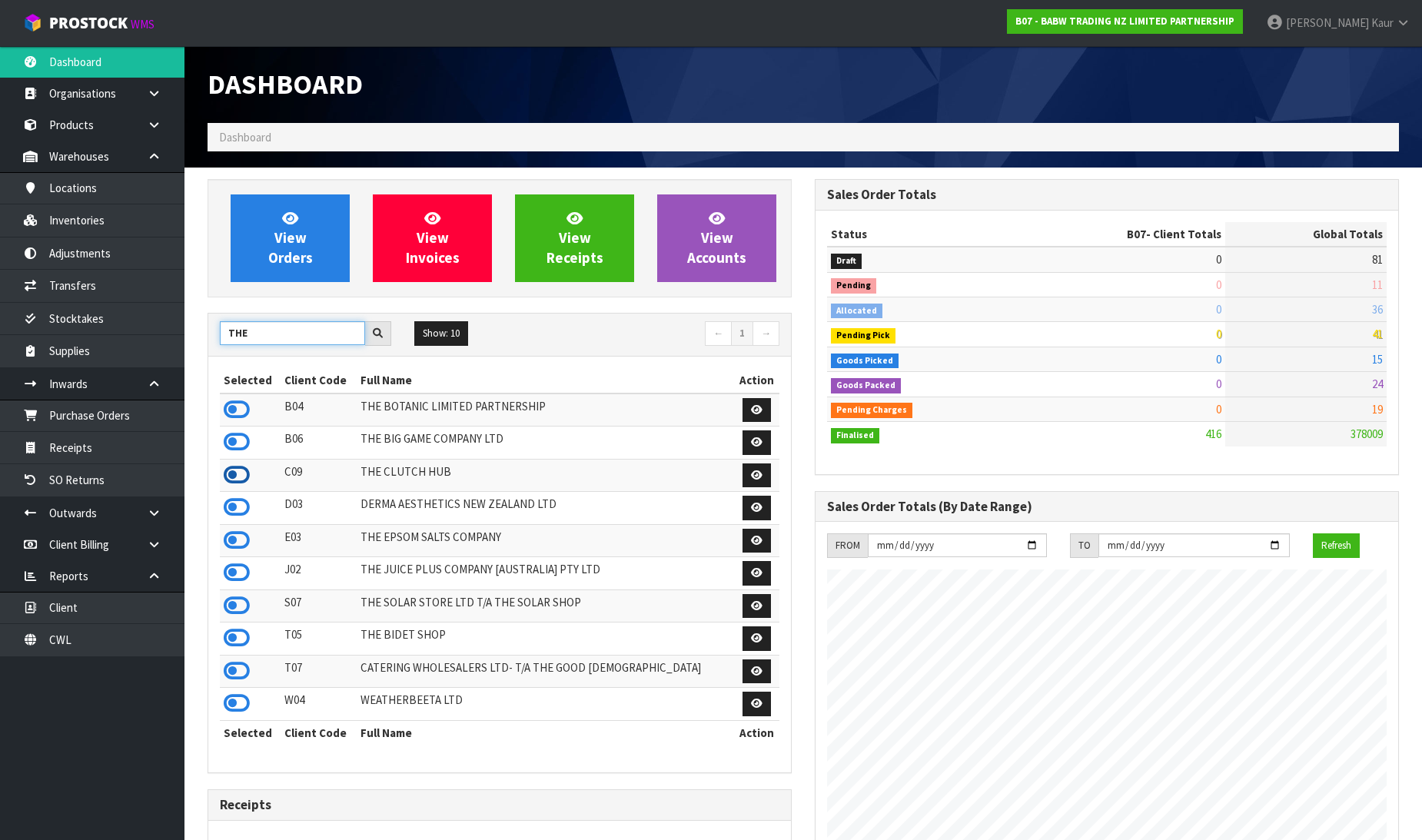
type input "THE"
click at [227, 473] on icon at bounding box center [236, 475] width 26 height 23
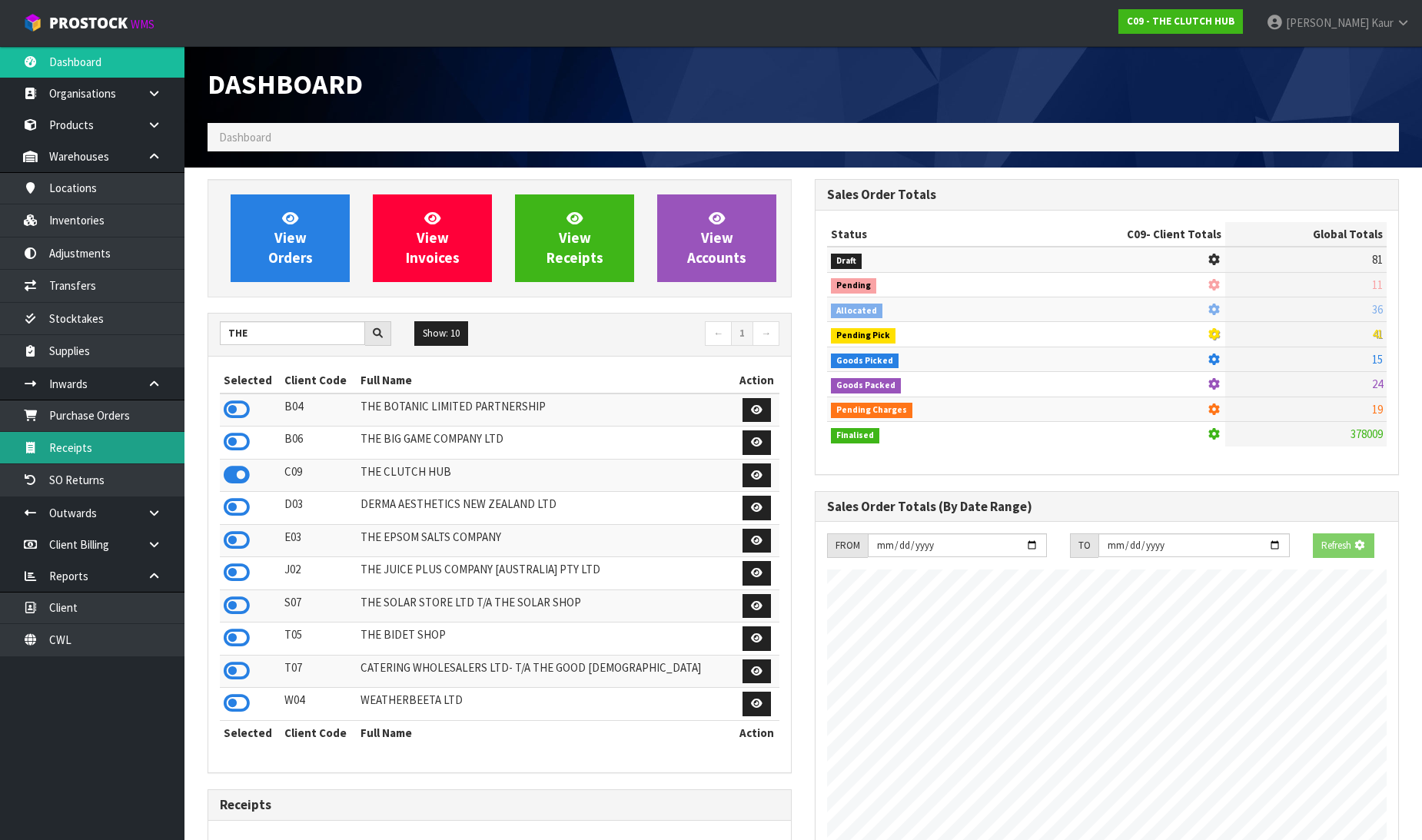
scroll to position [767567, 768093]
click at [159, 459] on link "Receipts" at bounding box center [92, 447] width 184 height 31
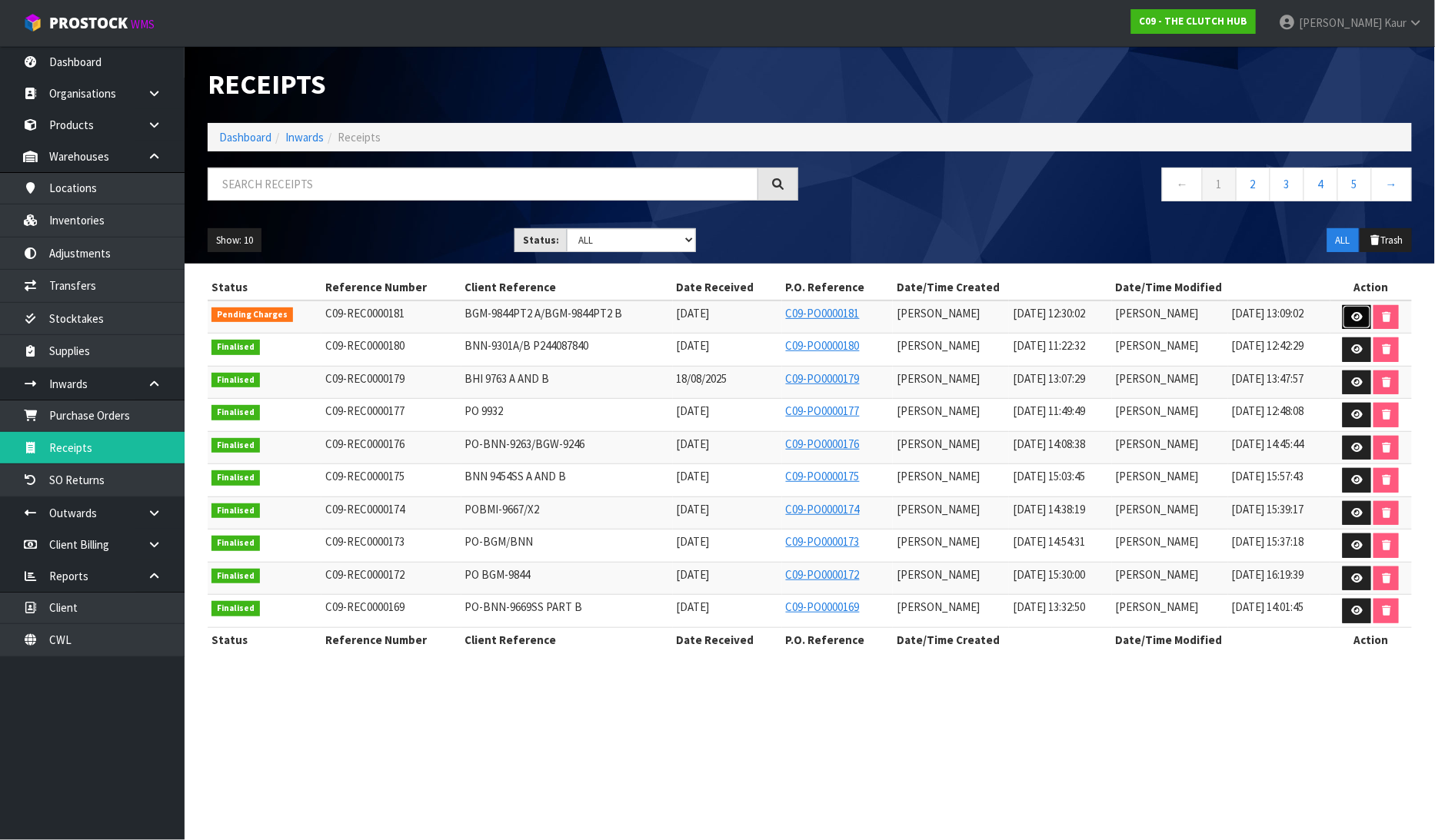
click at [1359, 313] on icon at bounding box center [1357, 316] width 12 height 10
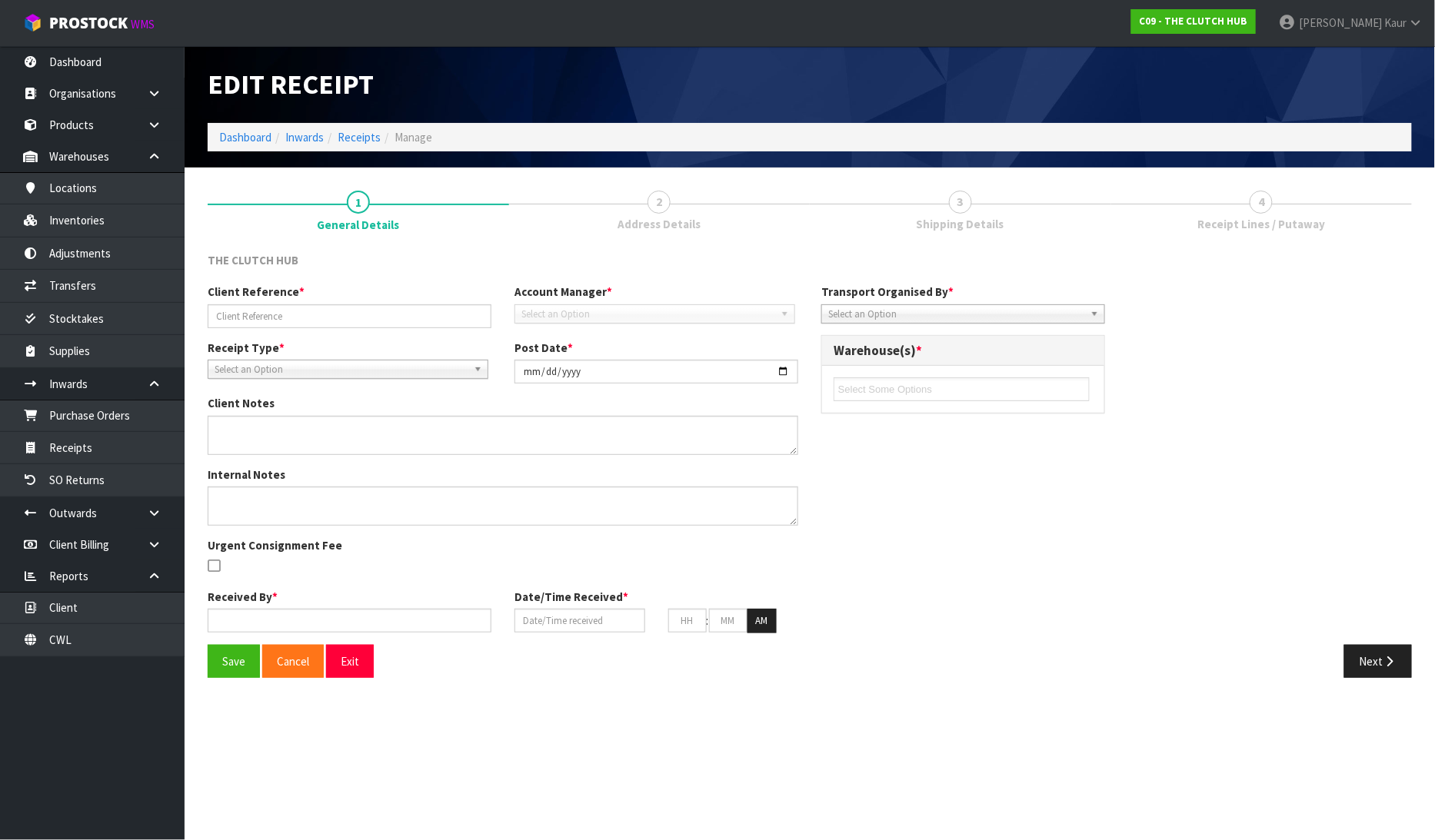
type input "BGM-9844PT2 A/BGM-9844PT2 B"
type input "2025-08-22"
type input "Lalisha Mishra"
type input "22/08/2025"
type input "12"
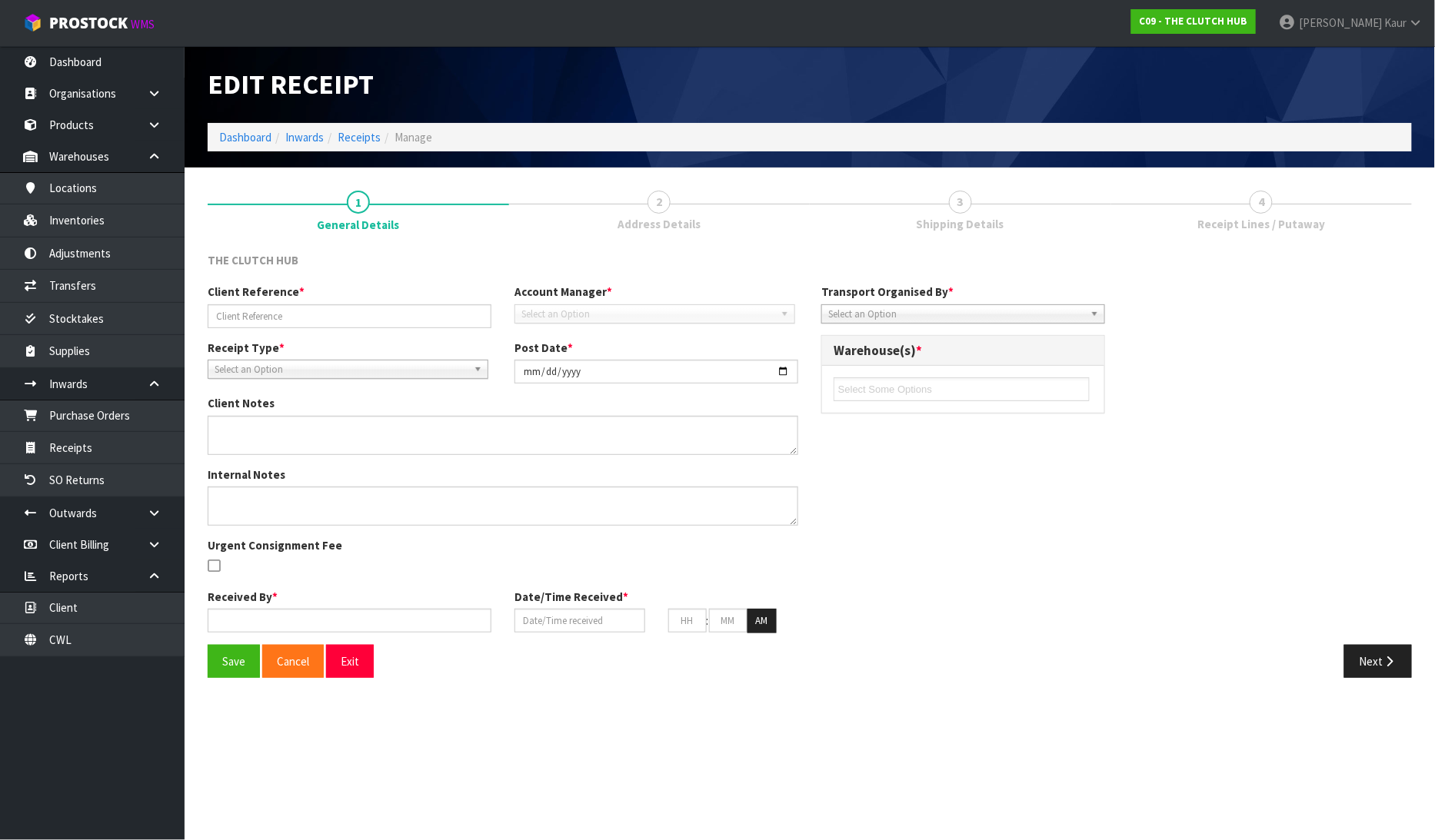
type input "30"
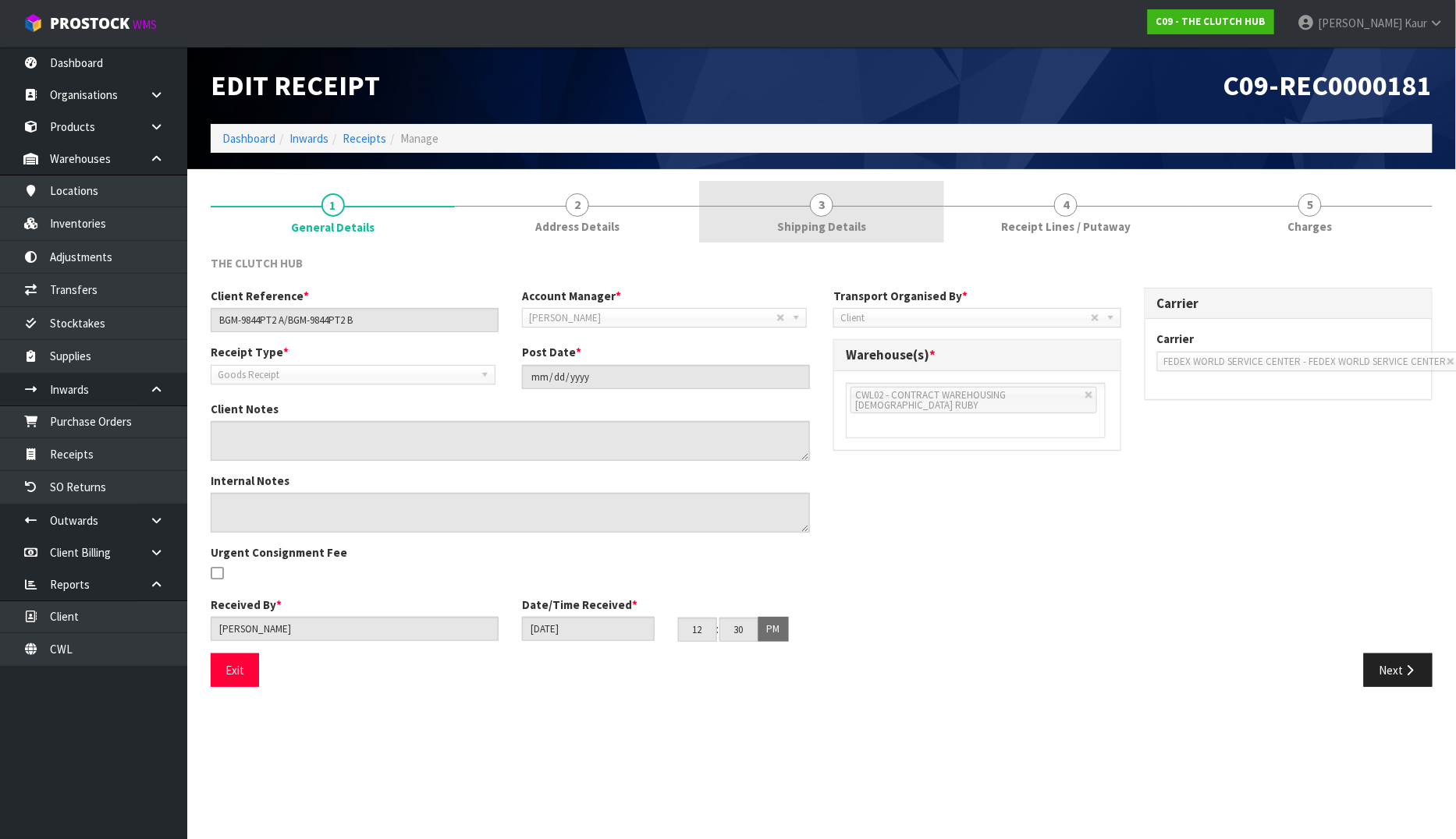
click at [841, 232] on span "Shipping Details" at bounding box center [821, 227] width 89 height 16
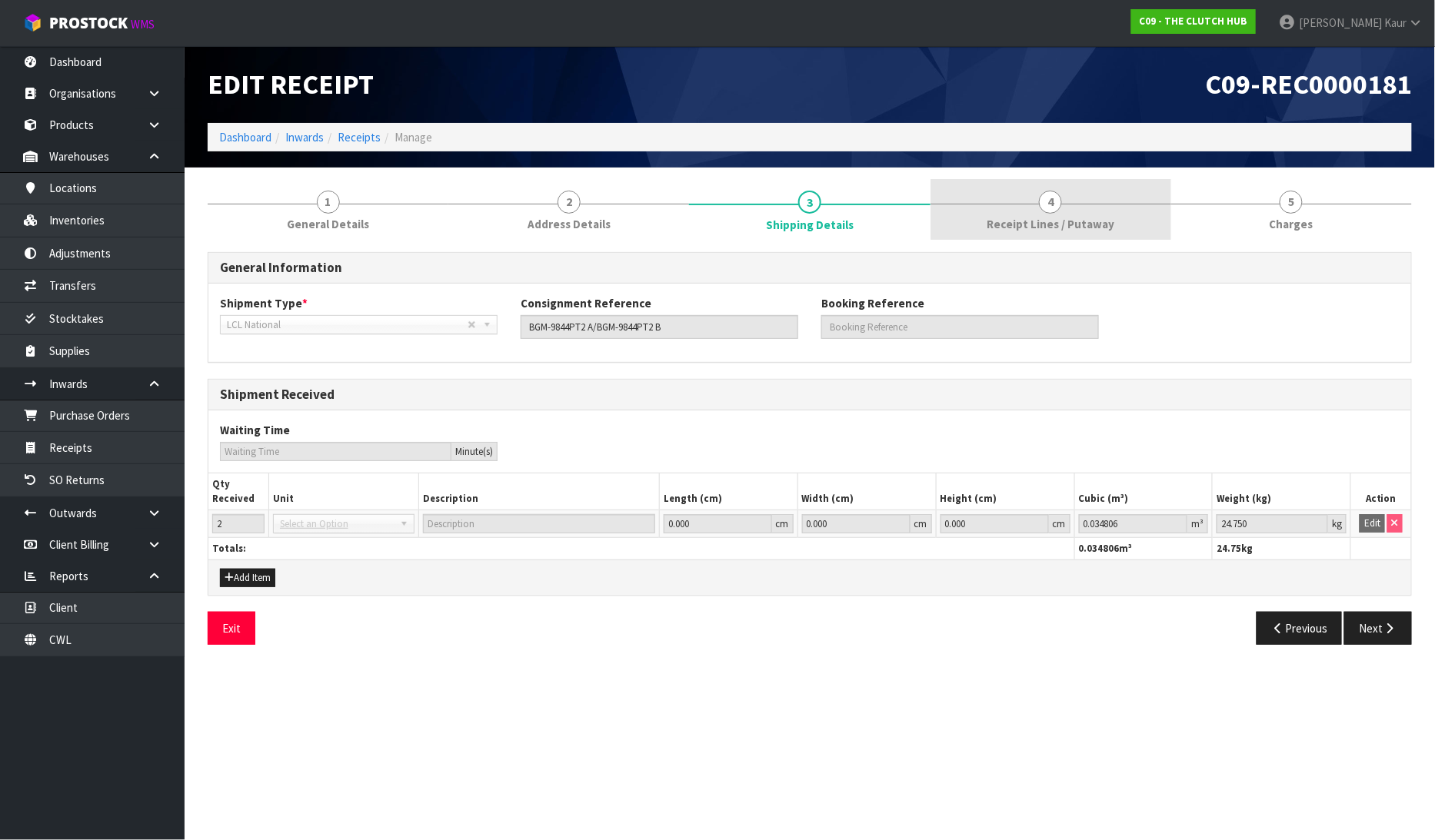
drag, startPoint x: 1078, startPoint y: 216, endPoint x: 1123, endPoint y: 234, distance: 48.5
click at [1078, 216] on span "Receipt Lines / Putaway" at bounding box center [1050, 224] width 127 height 16
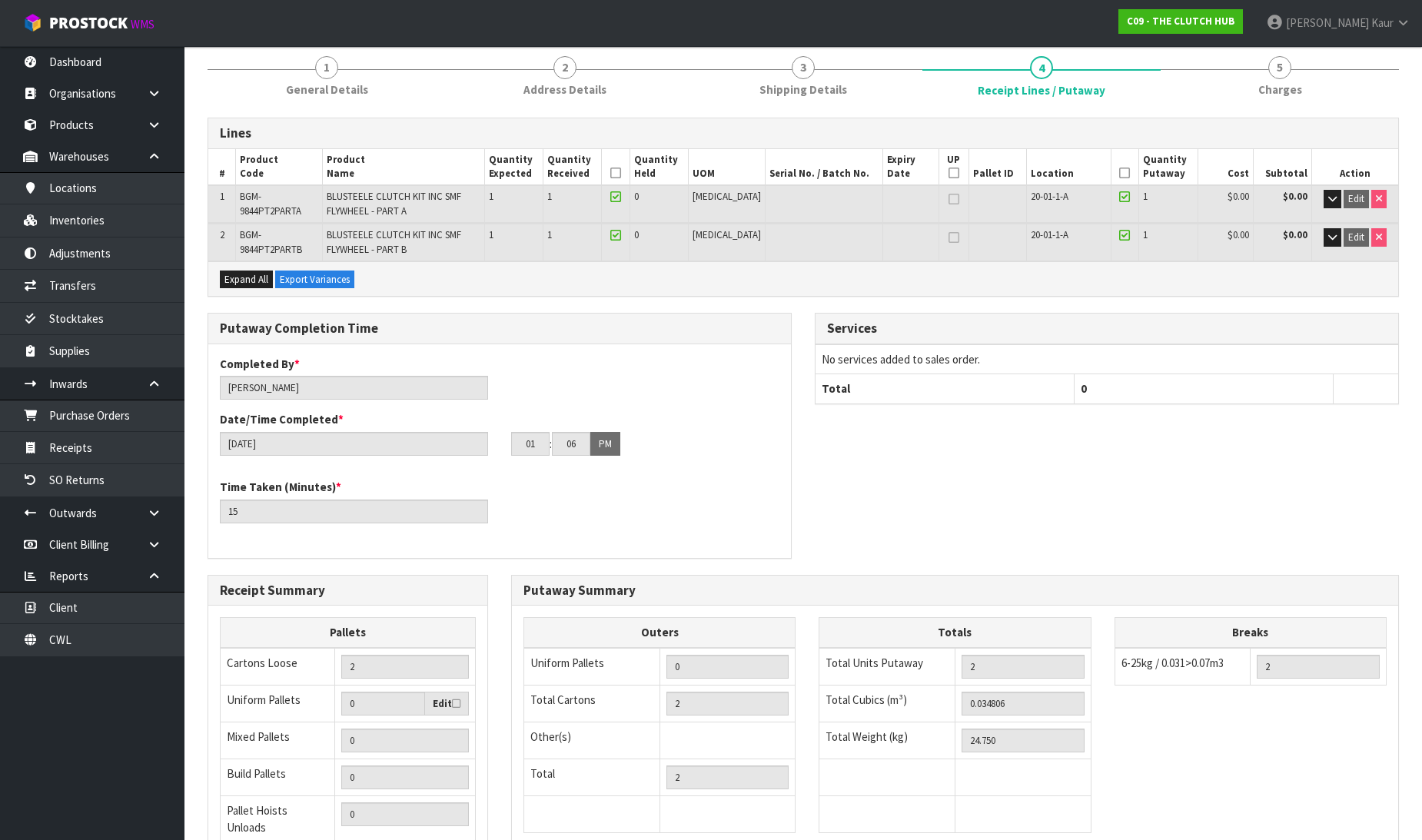
scroll to position [299, 0]
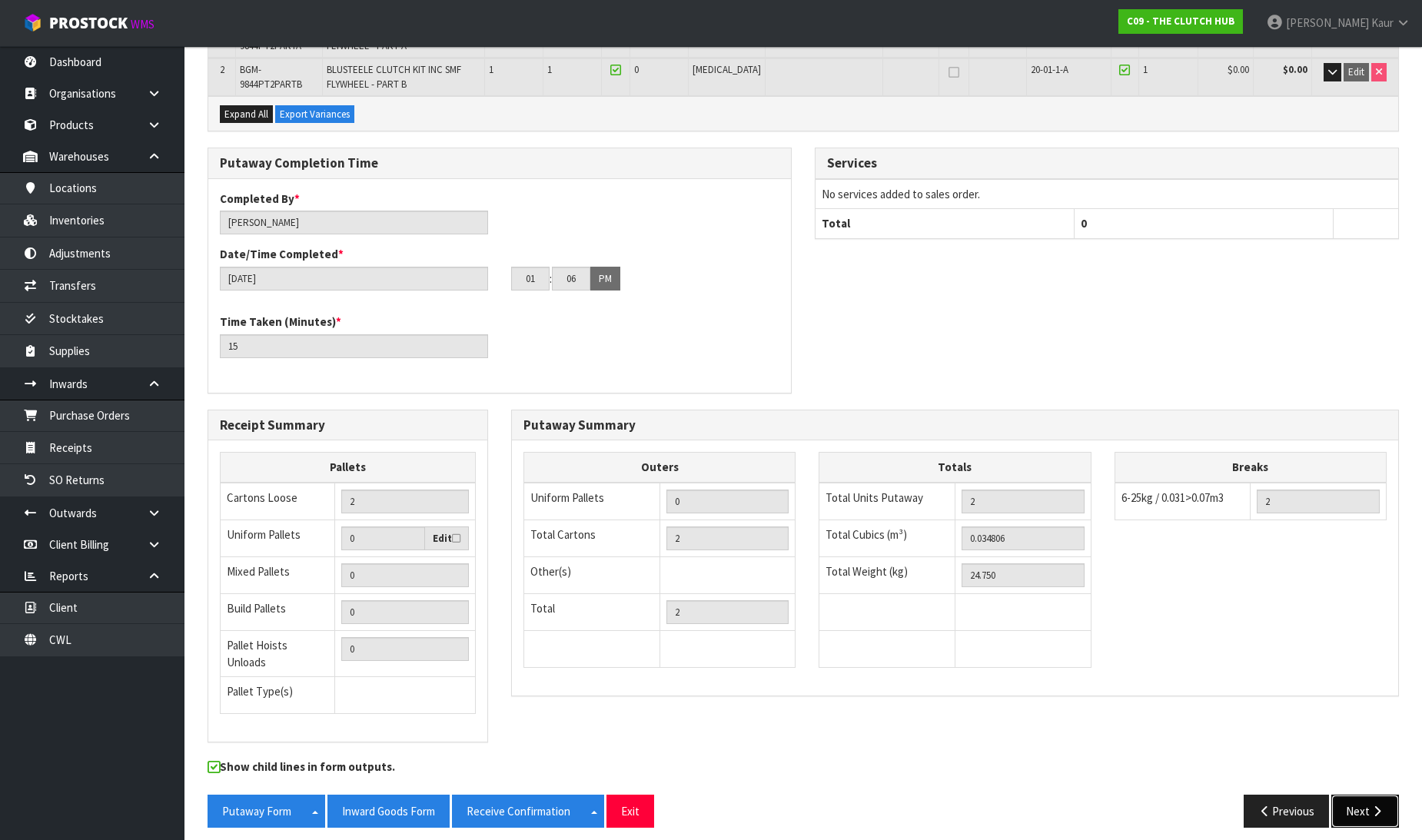
click at [1364, 807] on button "Next" at bounding box center [1365, 811] width 68 height 33
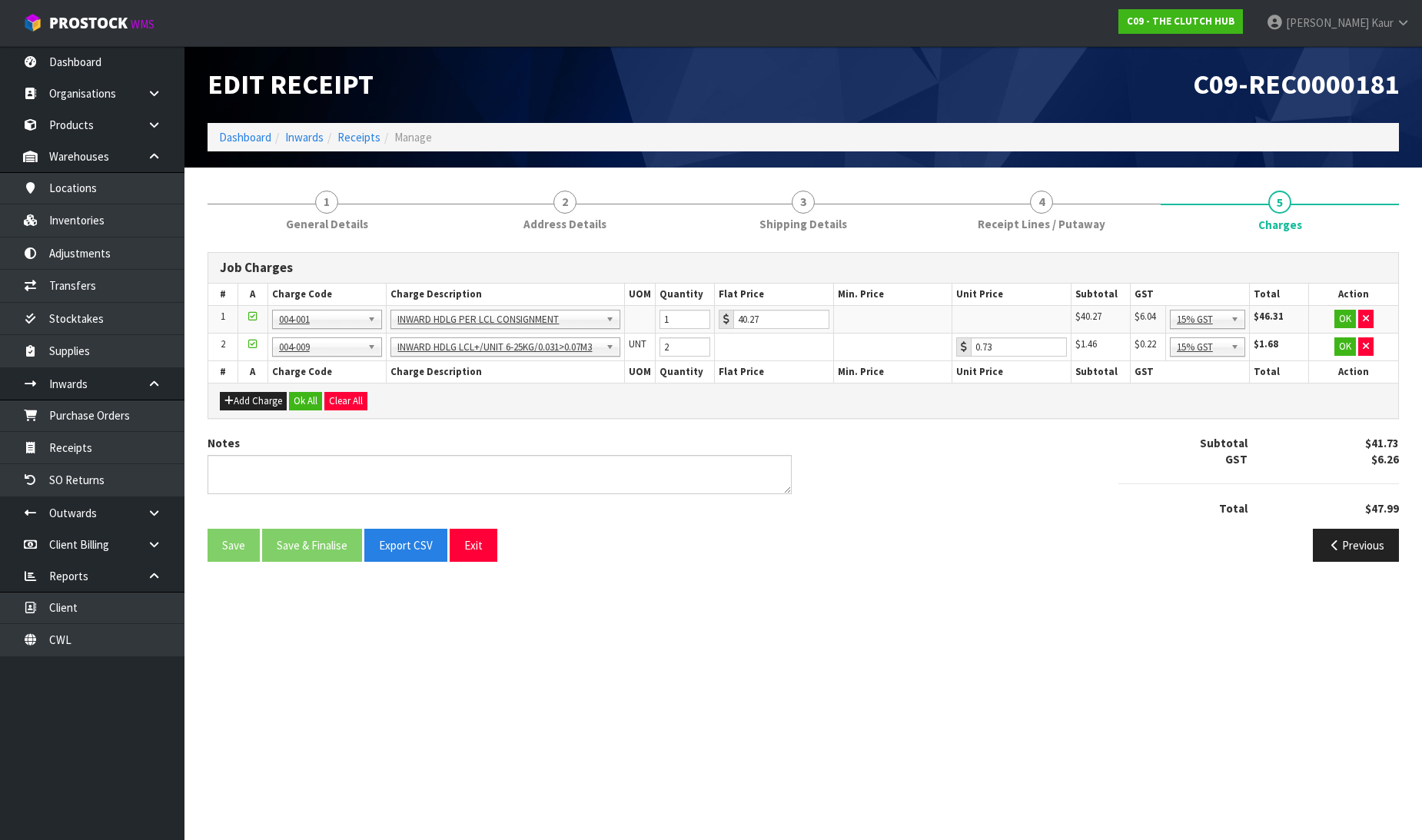
scroll to position [0, 0]
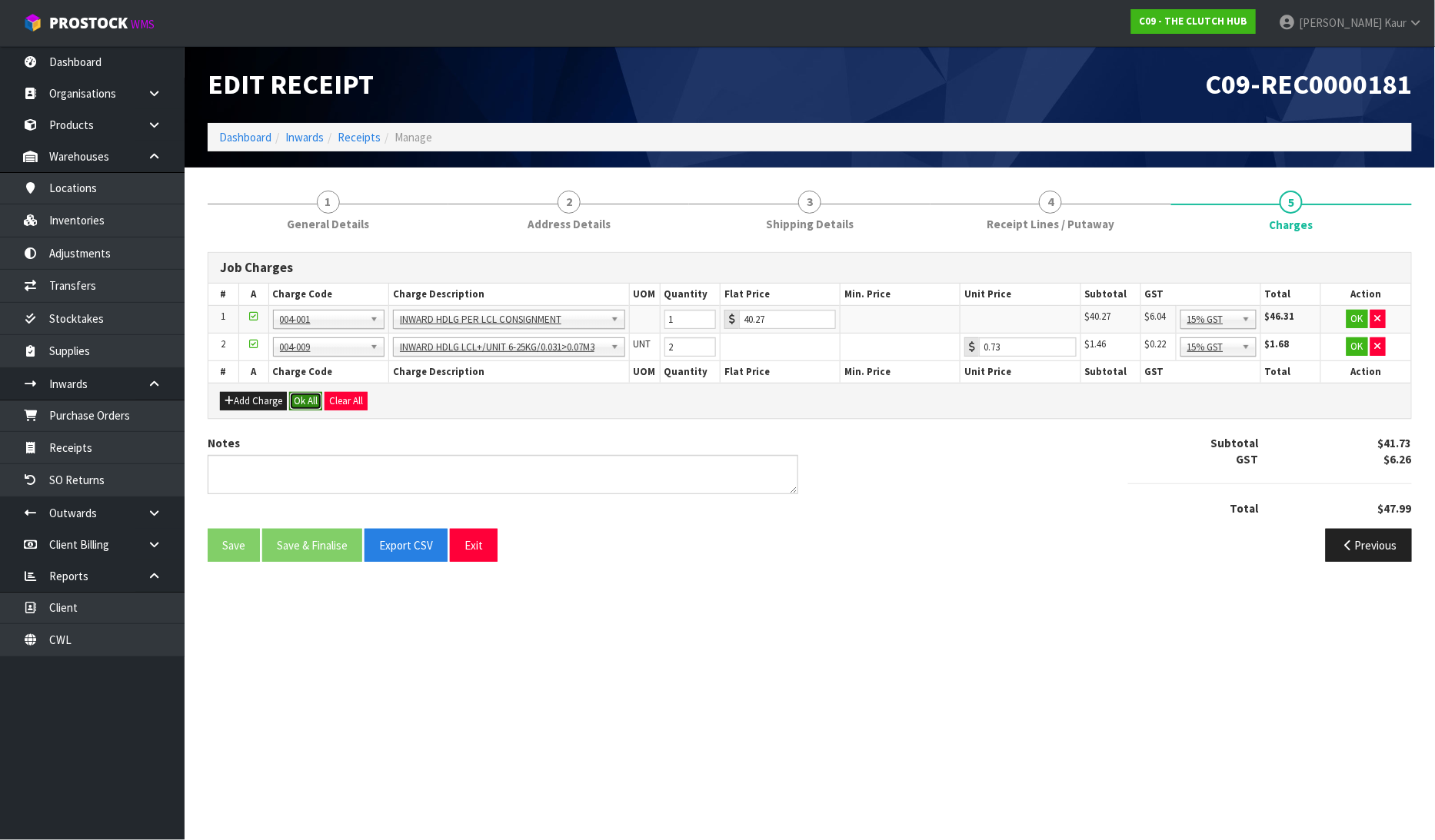
click at [314, 400] on button "Ok All" at bounding box center [305, 401] width 33 height 19
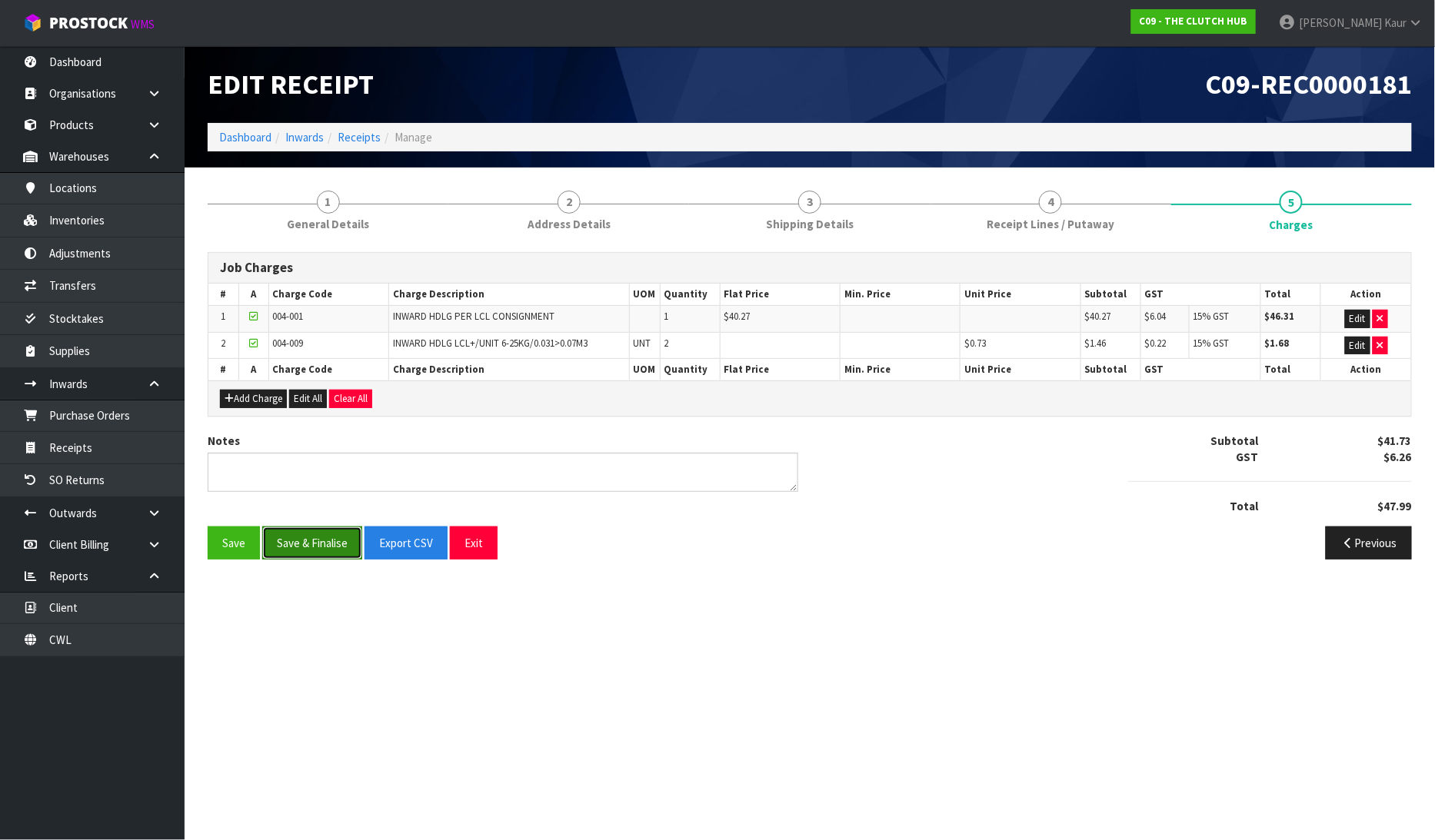
click at [306, 549] on button "Save & Finalise" at bounding box center [312, 542] width 100 height 33
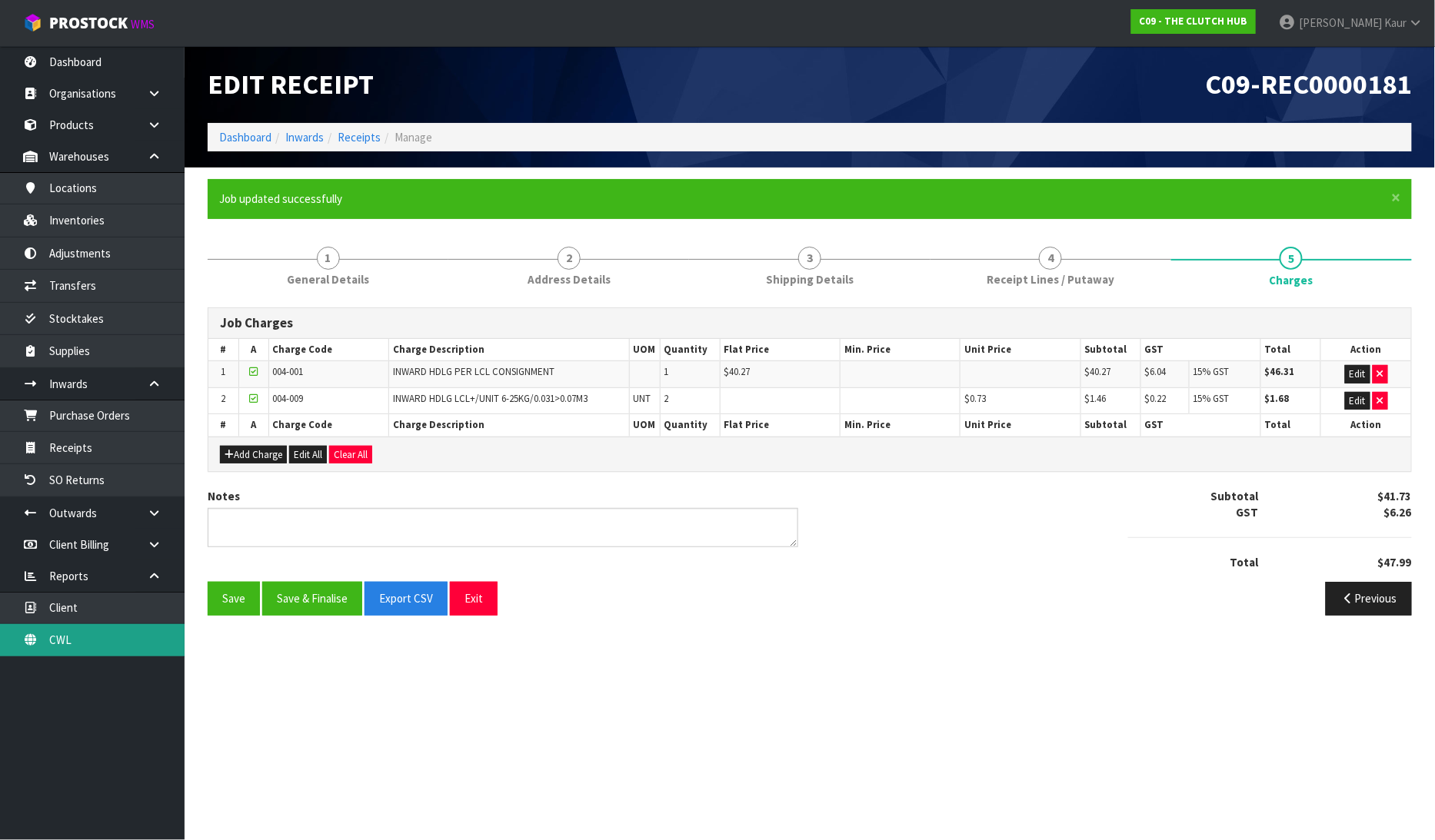
click at [94, 643] on link "CWL" at bounding box center [92, 640] width 184 height 31
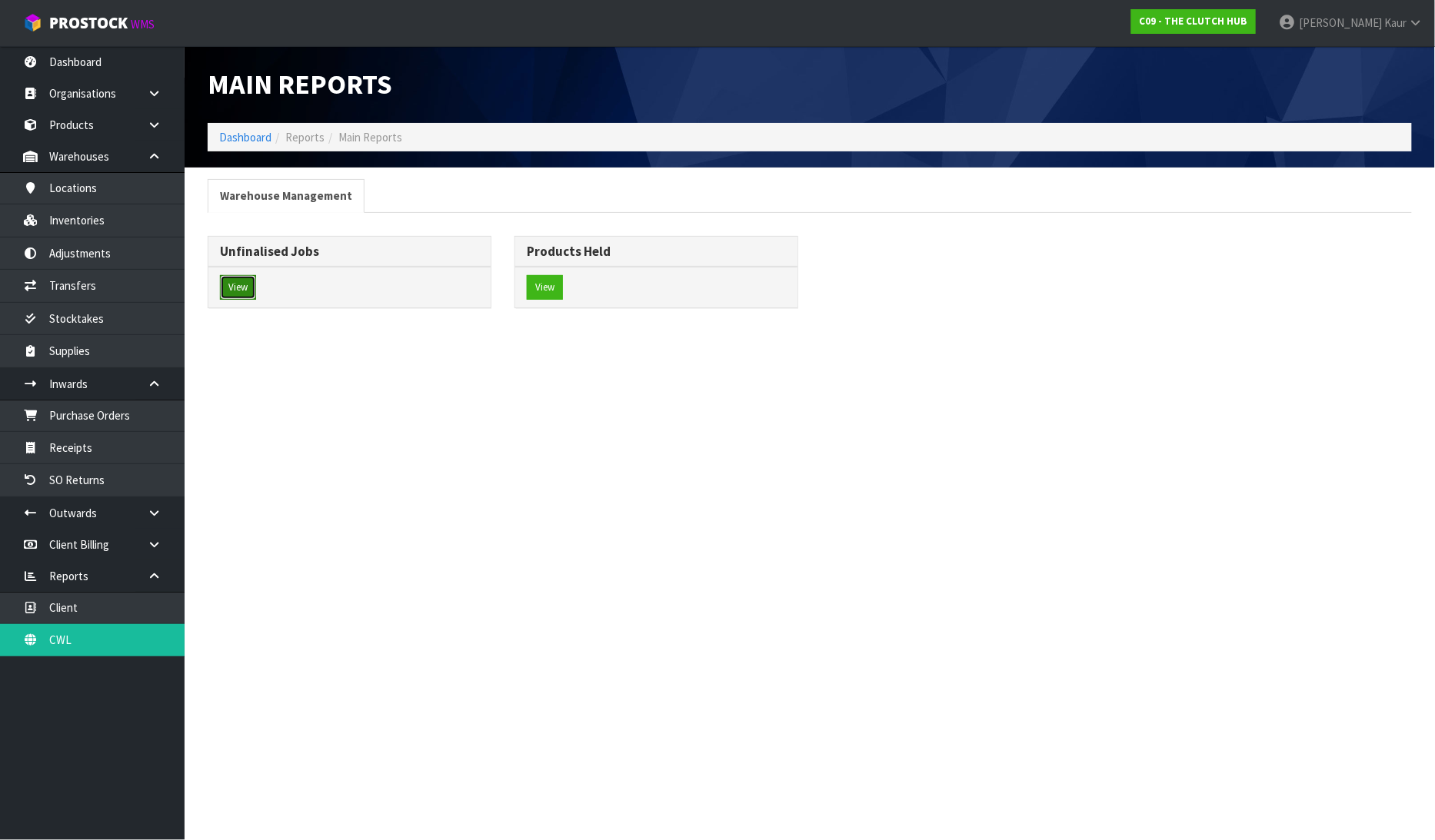
click at [233, 294] on button "View" at bounding box center [238, 288] width 37 height 25
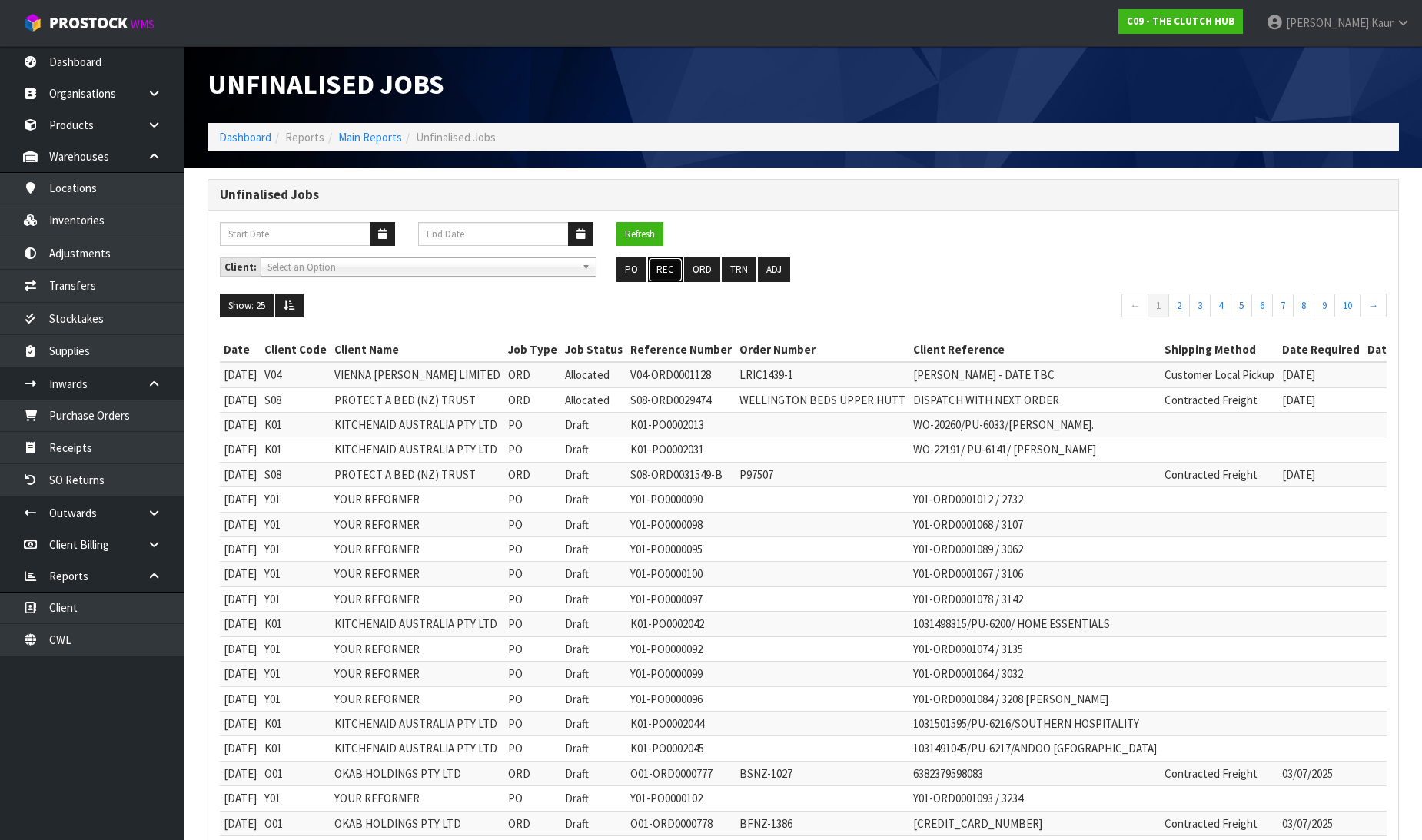
click at [675, 272] on button "REC" at bounding box center [665, 270] width 35 height 25
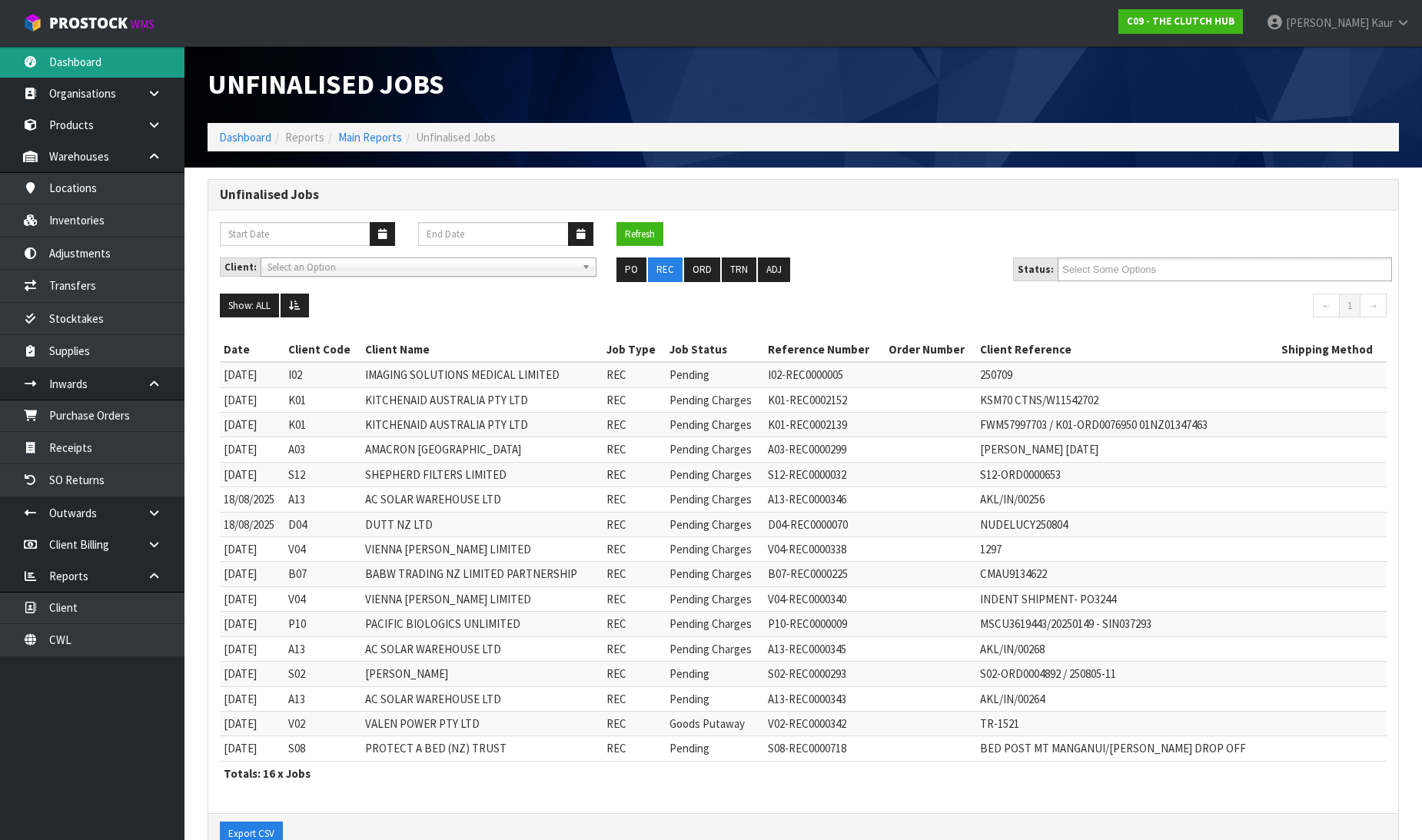
click at [91, 67] on link "Dashboard" at bounding box center [92, 61] width 184 height 31
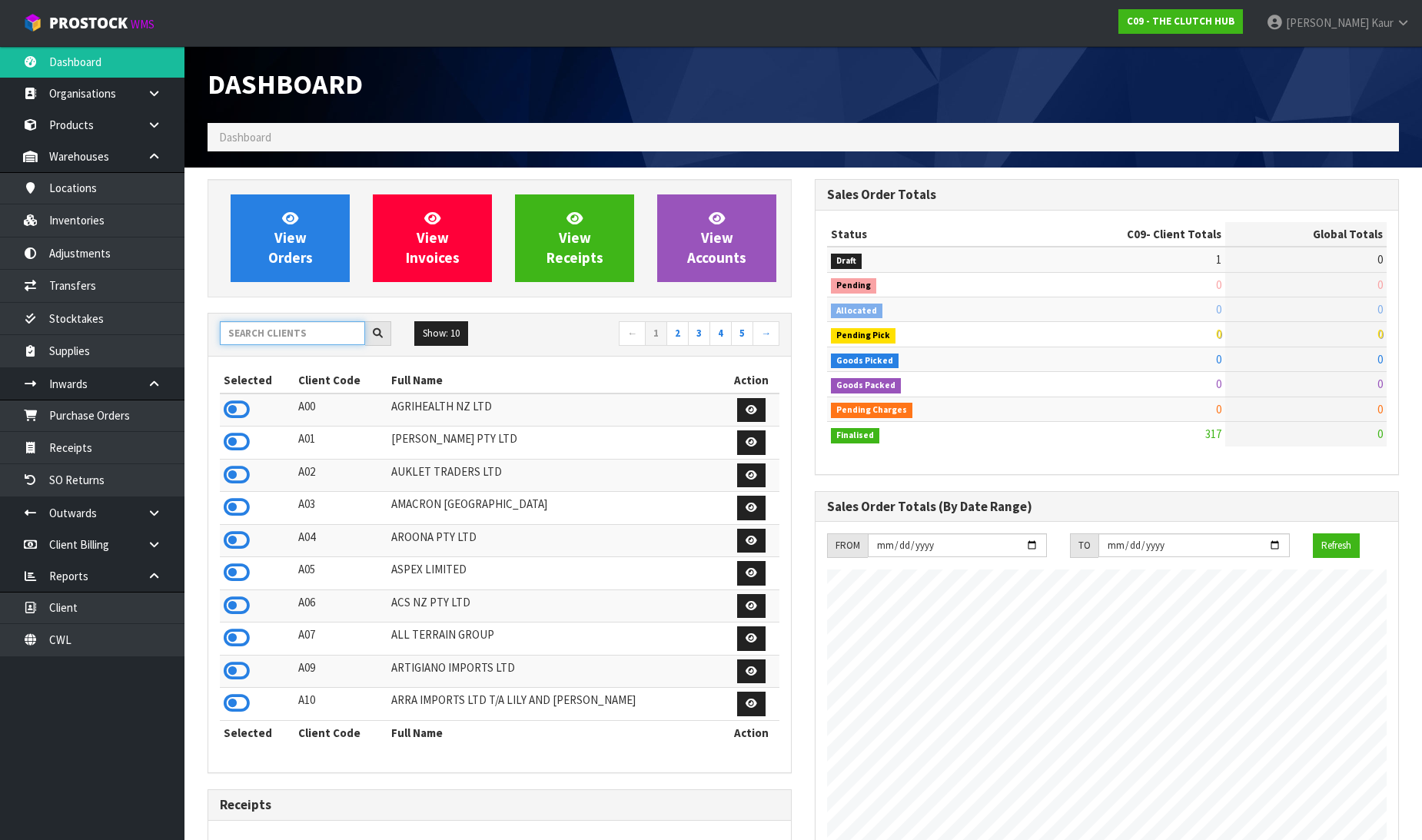
scroll to position [1164, 608]
click at [265, 325] on input "text" at bounding box center [292, 333] width 145 height 24
type input "AC"
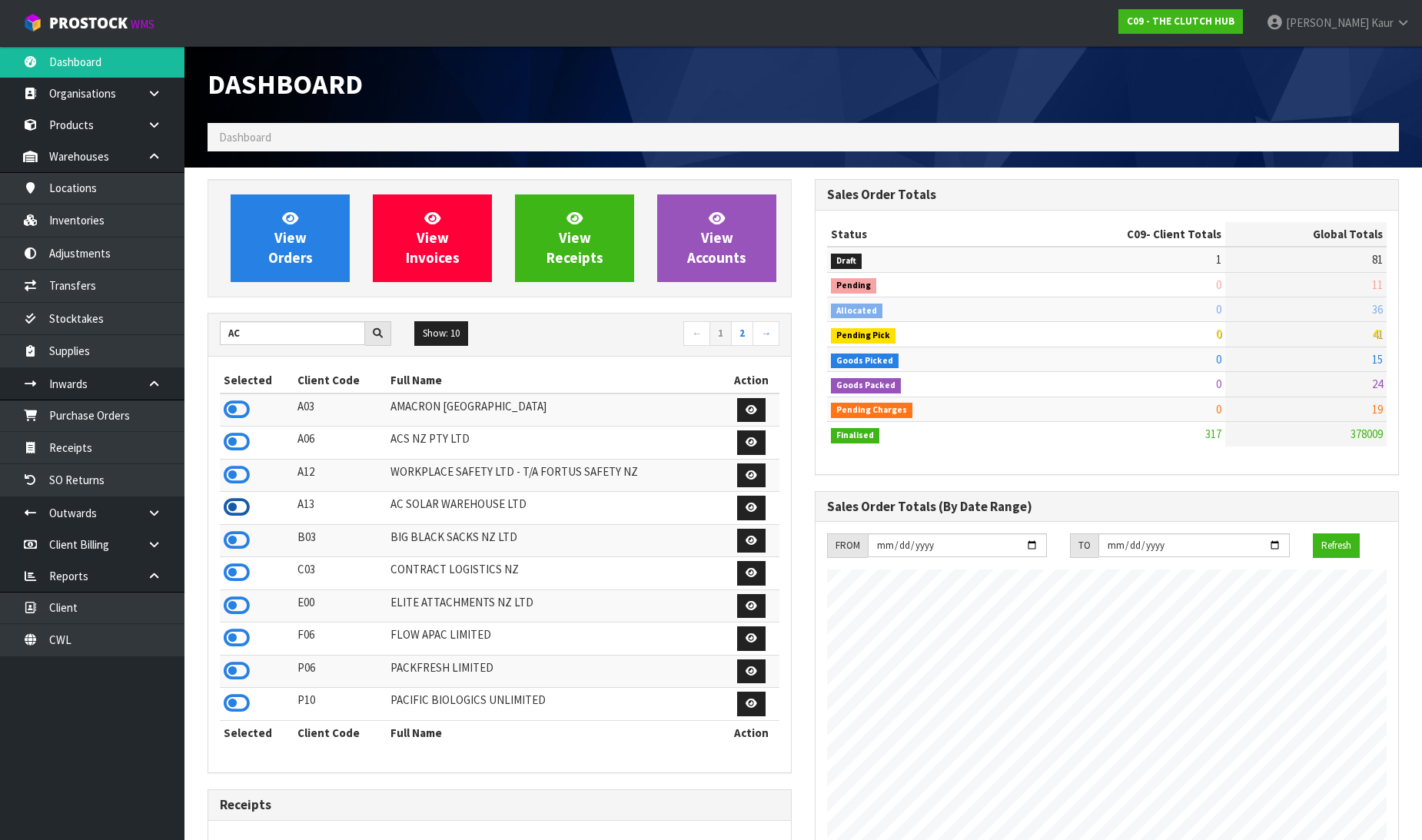
click at [231, 511] on icon at bounding box center [236, 507] width 26 height 23
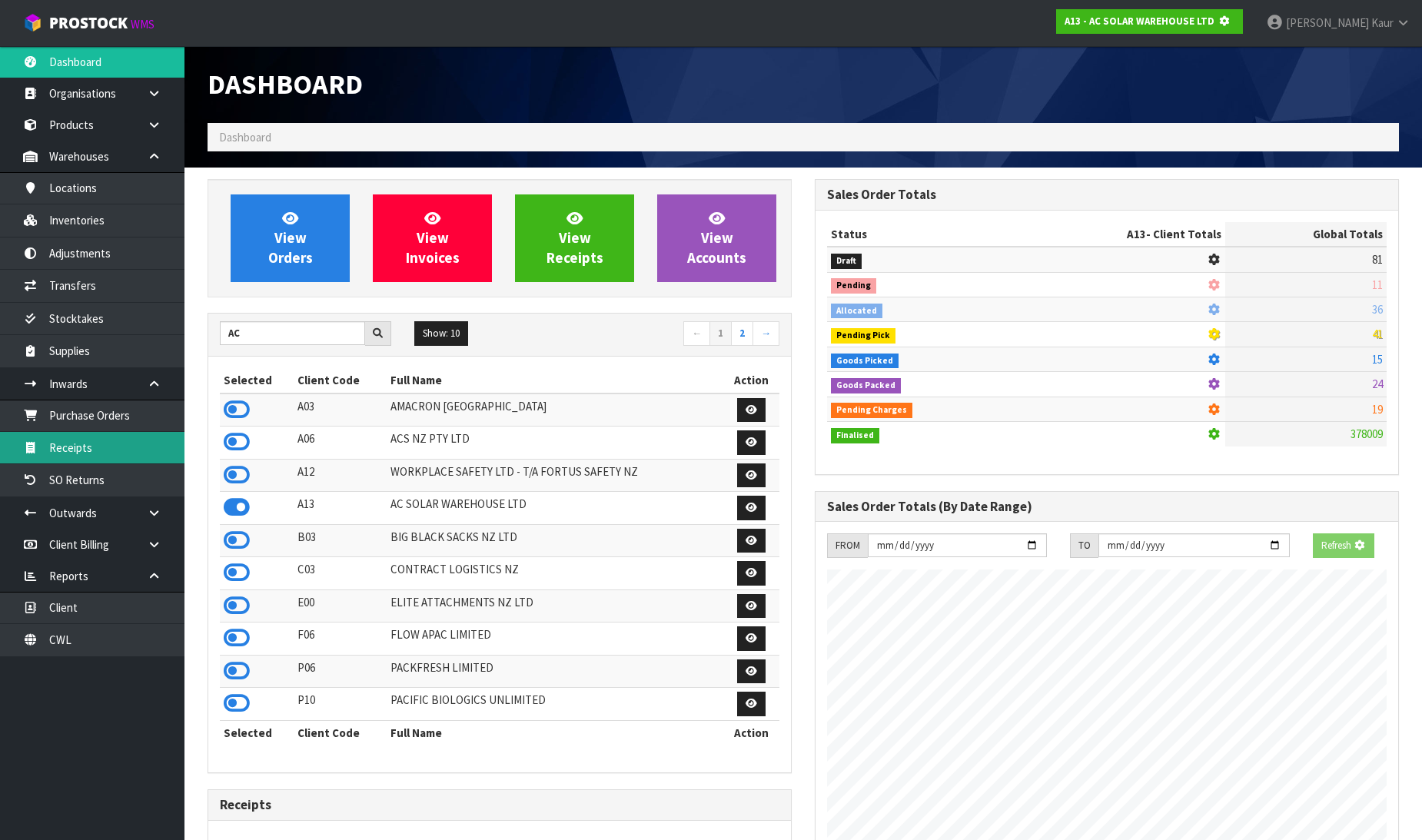
scroll to position [767567, 768093]
click at [159, 459] on link "Receipts" at bounding box center [92, 447] width 184 height 31
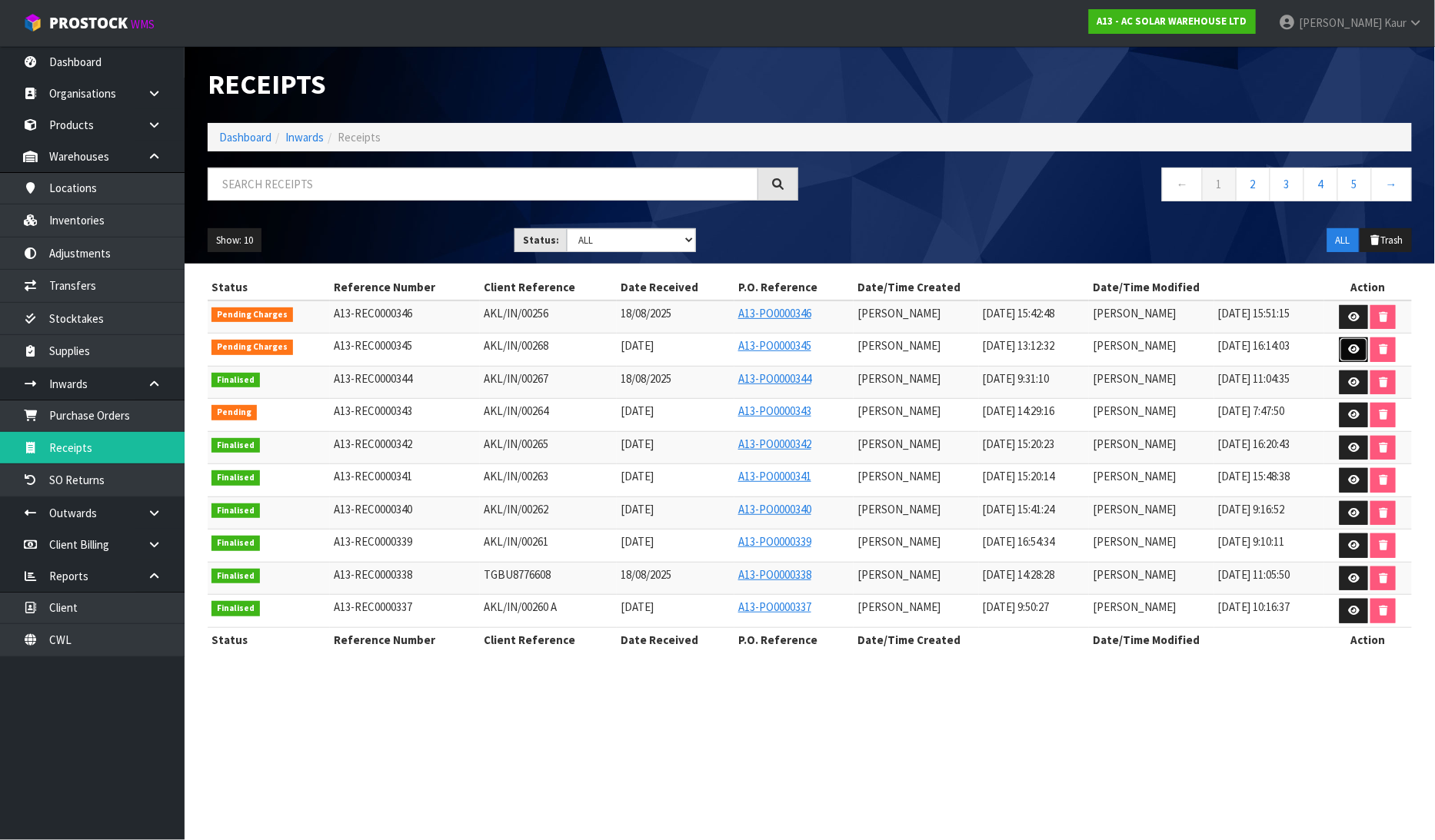
click at [1351, 347] on icon at bounding box center [1353, 349] width 12 height 10
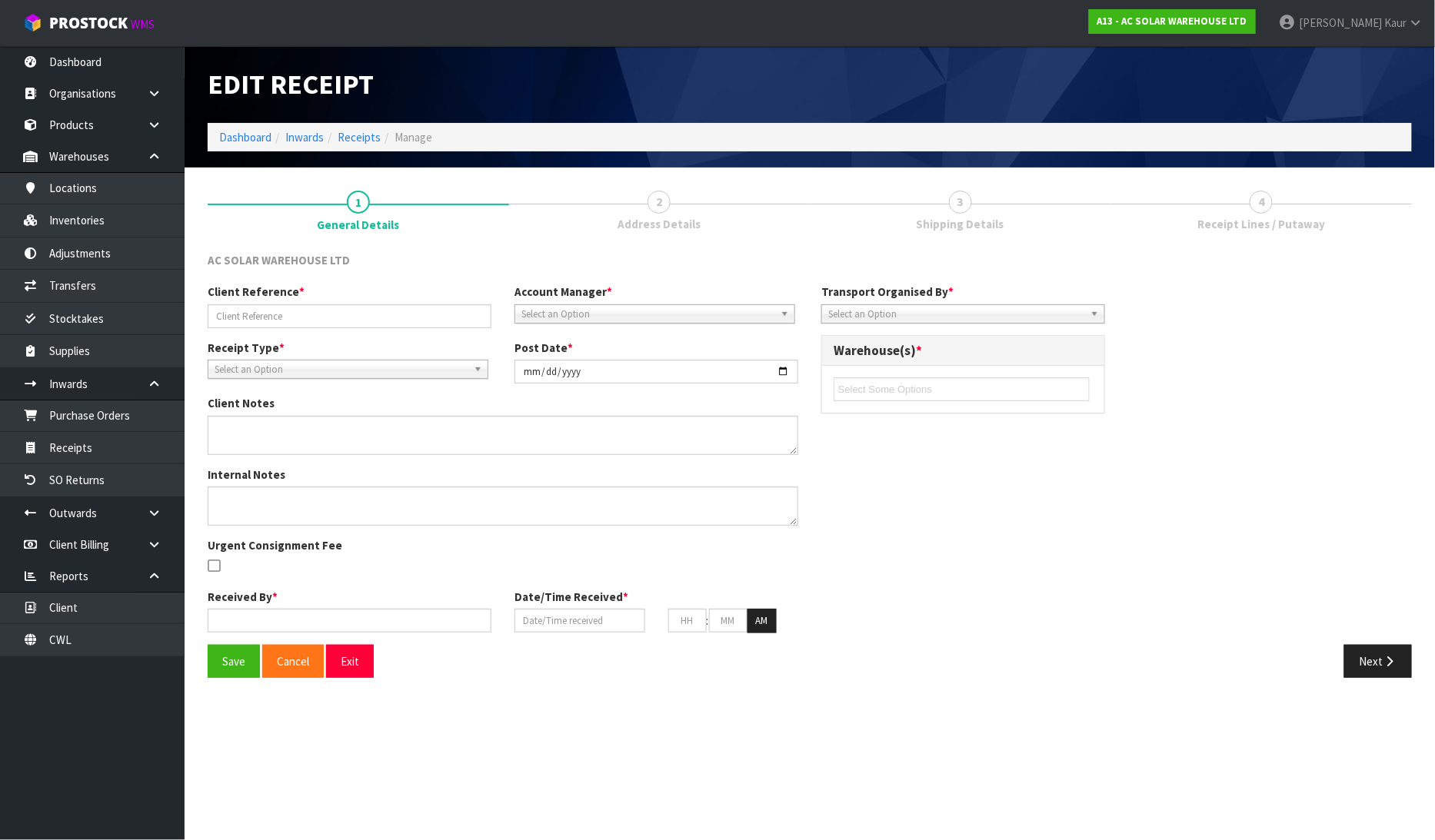
type input "AKL/IN/00268"
type input "2025-08-21"
type input "Michael Drugan"
type input "20/08/2025"
type input "01"
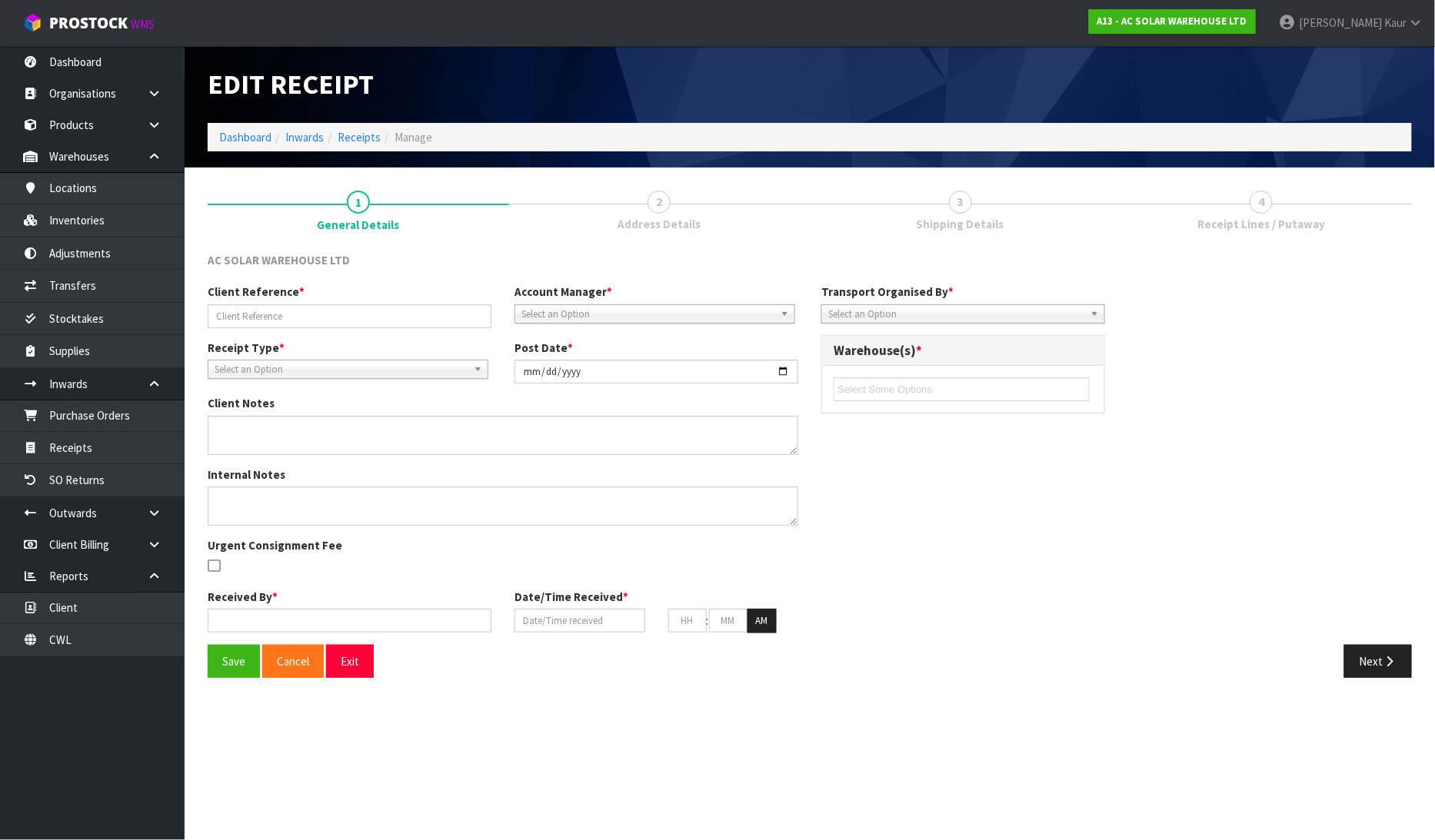
type input "12"
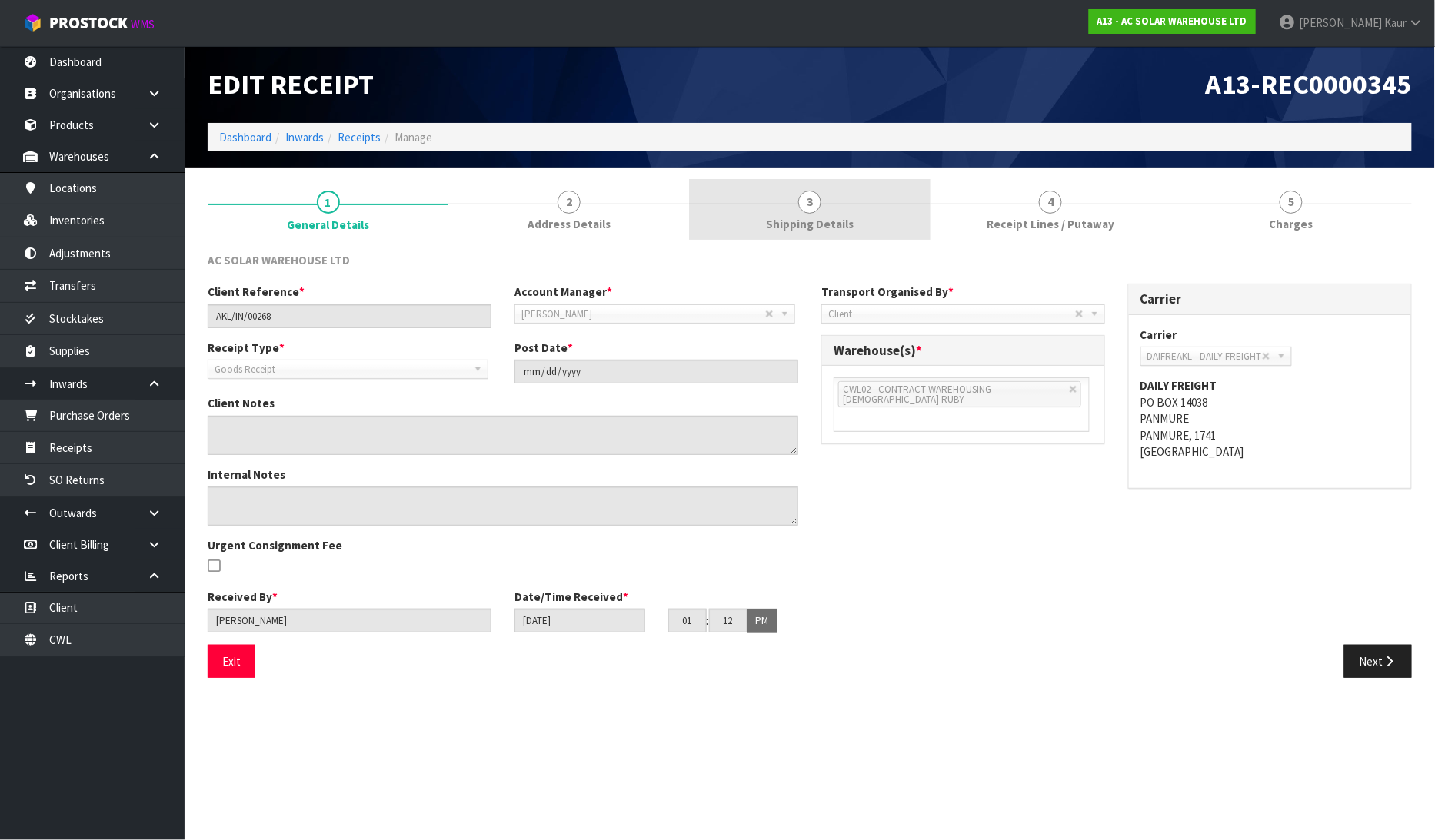
click at [812, 220] on span "Shipping Details" at bounding box center [809, 224] width 87 height 16
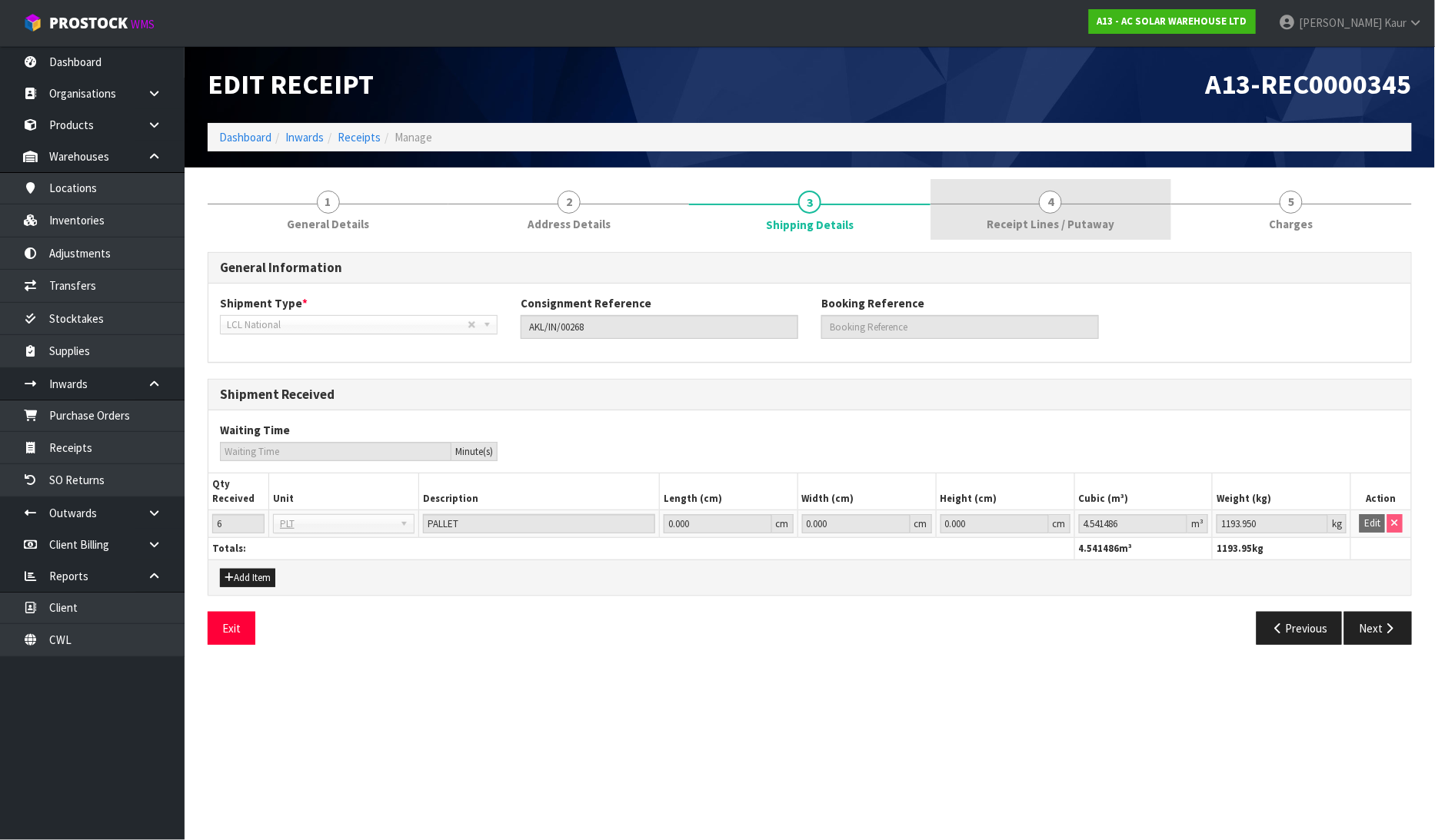
click at [1022, 204] on link "4 Receipt Lines / Putaway" at bounding box center [1051, 209] width 241 height 61
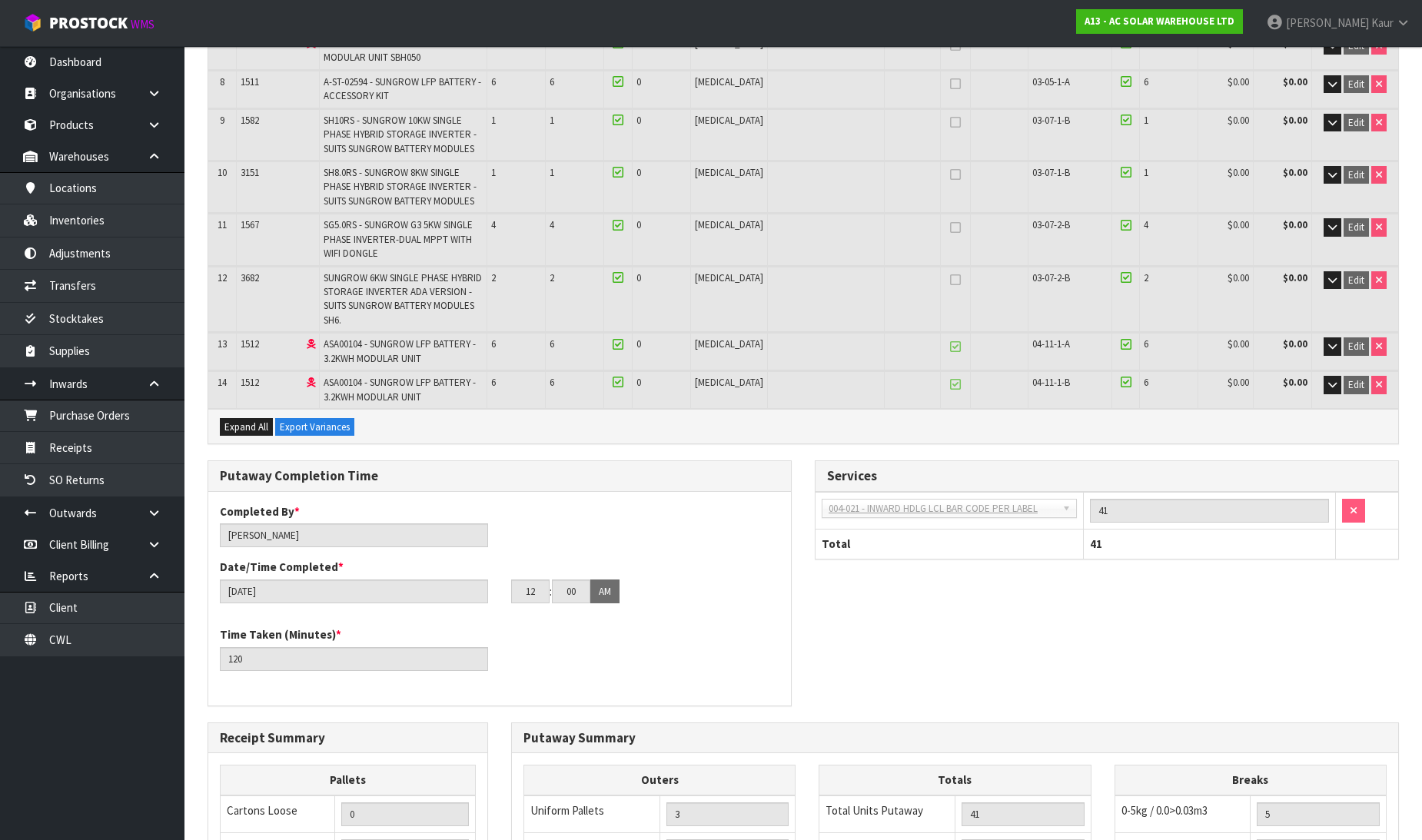
scroll to position [854, 0]
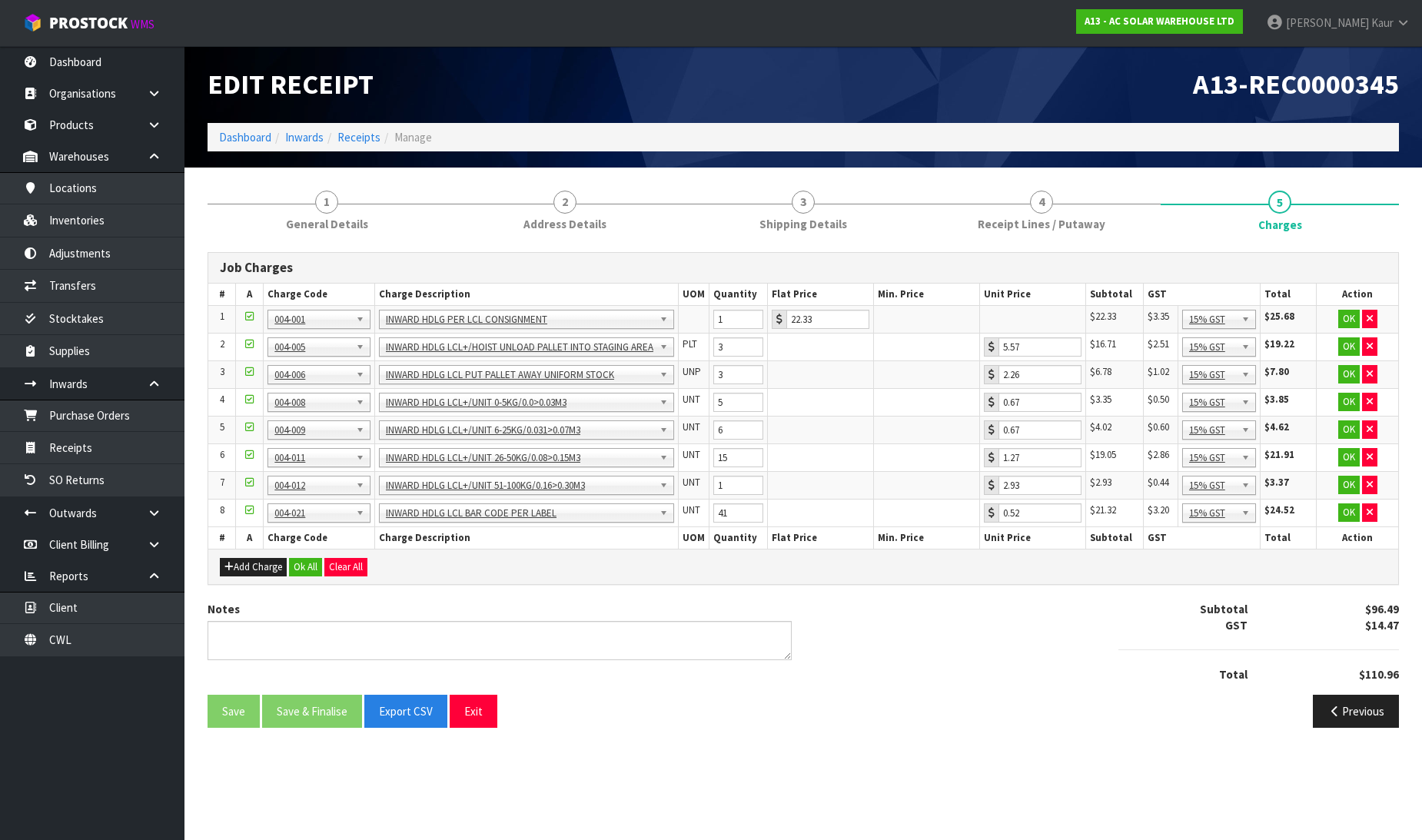
scroll to position [0, 0]
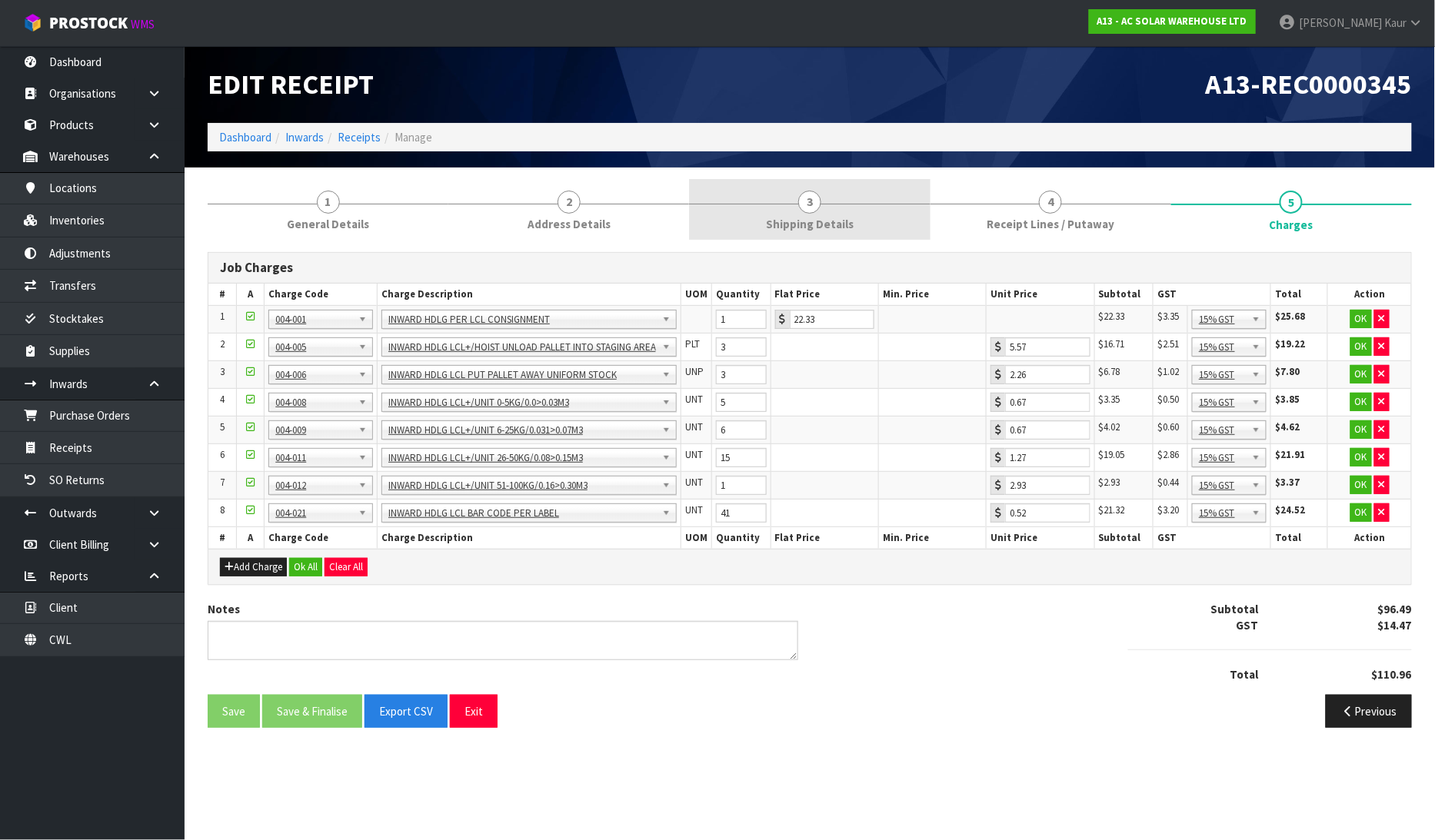
click at [832, 225] on span "Shipping Details" at bounding box center [809, 224] width 87 height 16
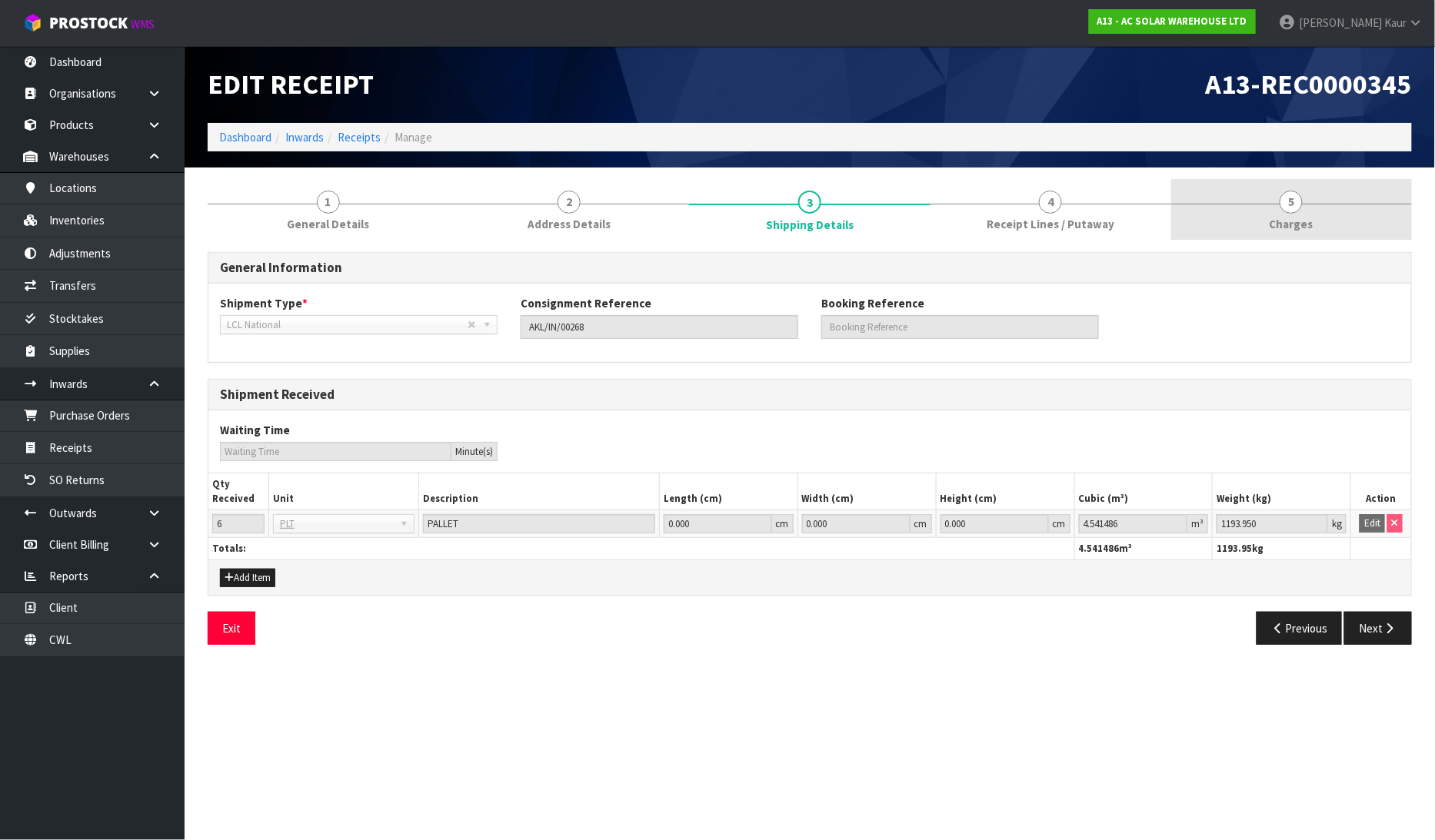
click at [1284, 205] on span "5" at bounding box center [1292, 202] width 23 height 23
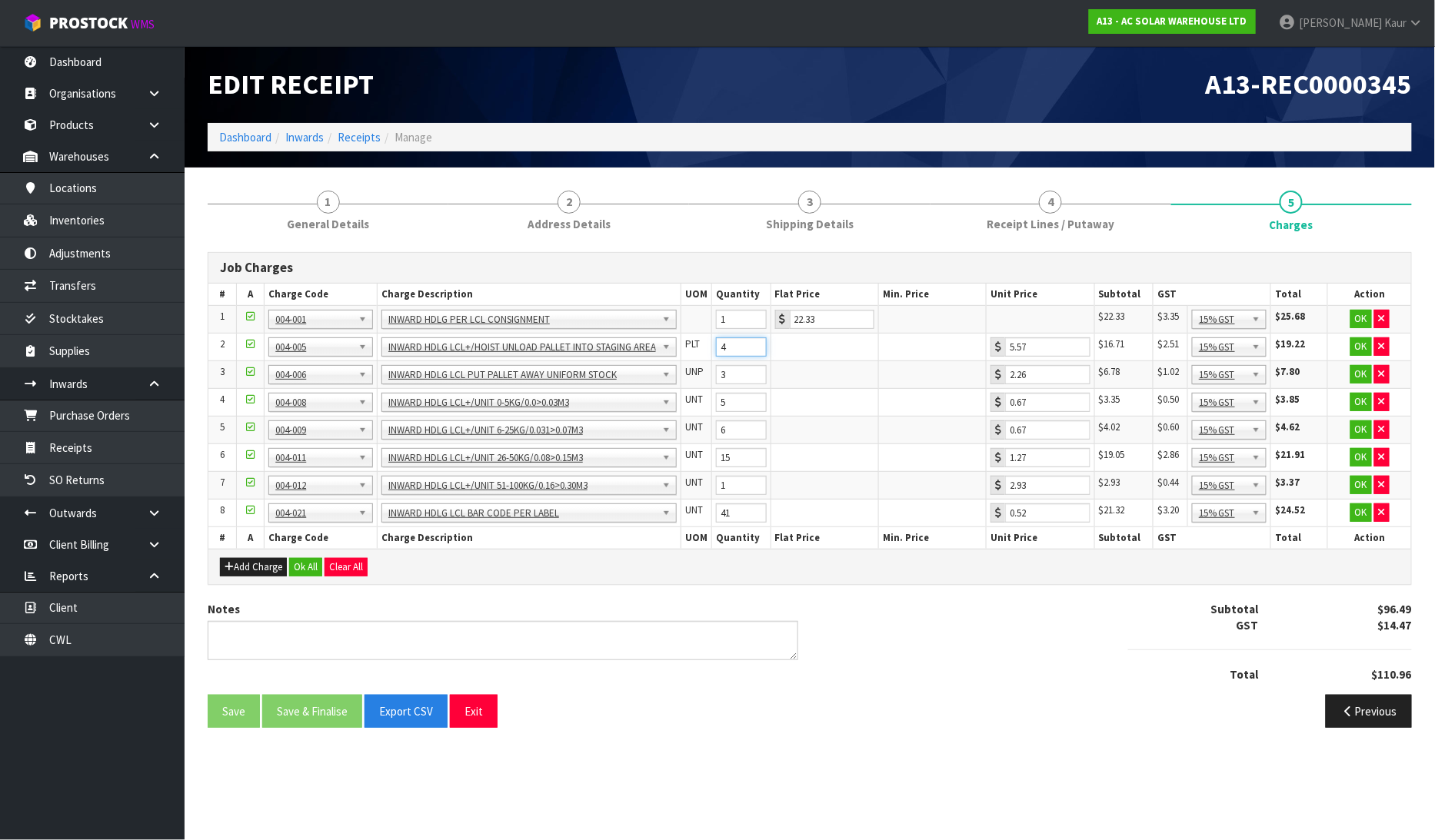
click at [757, 345] on input "4" at bounding box center [741, 347] width 51 height 20
click at [757, 345] on input "5" at bounding box center [741, 347] width 51 height 20
type input "6"
click at [757, 345] on input "6" at bounding box center [741, 347] width 51 height 20
drag, startPoint x: 303, startPoint y: 564, endPoint x: 311, endPoint y: 559, distance: 9.4
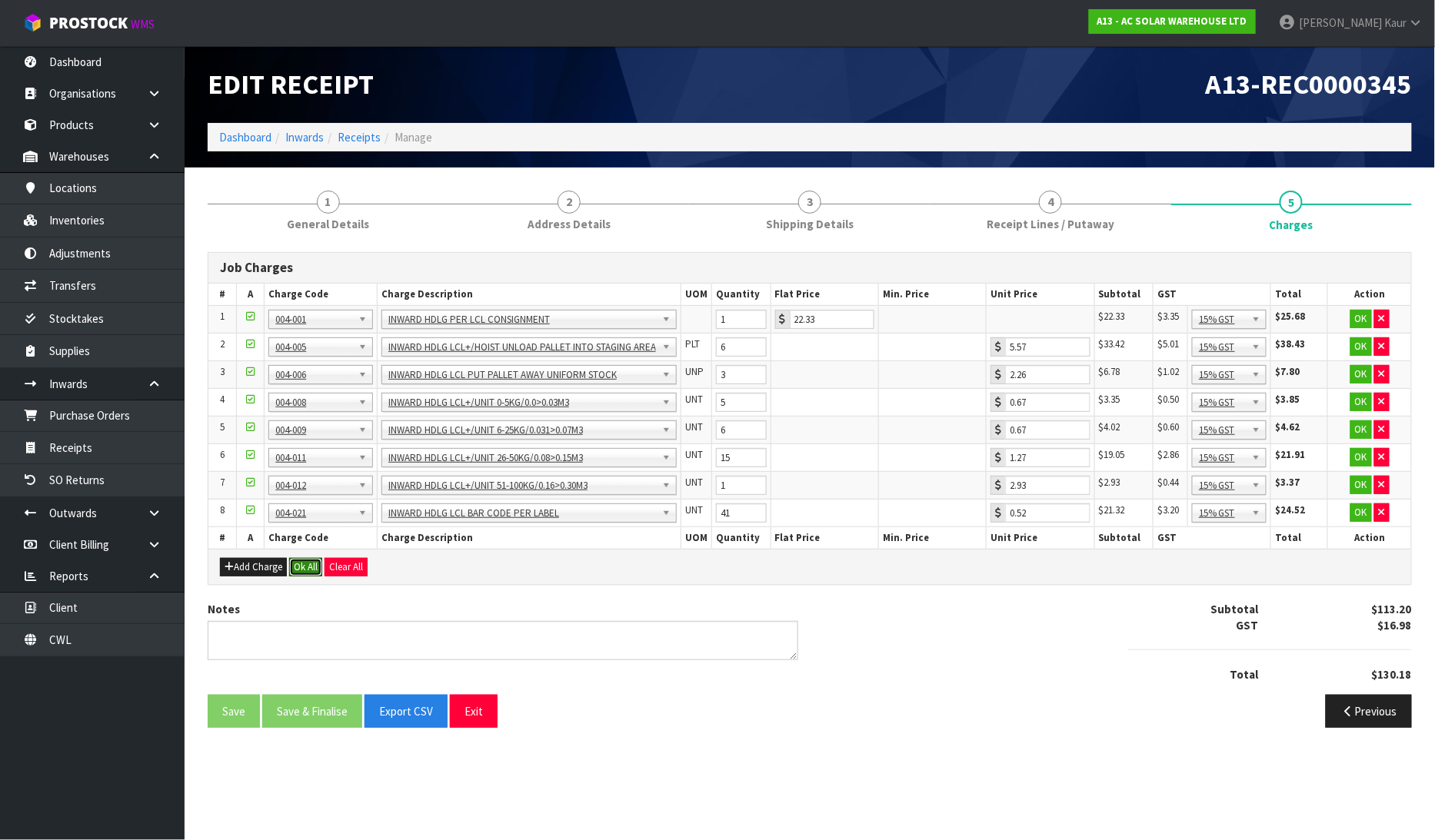
click at [303, 564] on button "Ok All" at bounding box center [305, 567] width 33 height 19
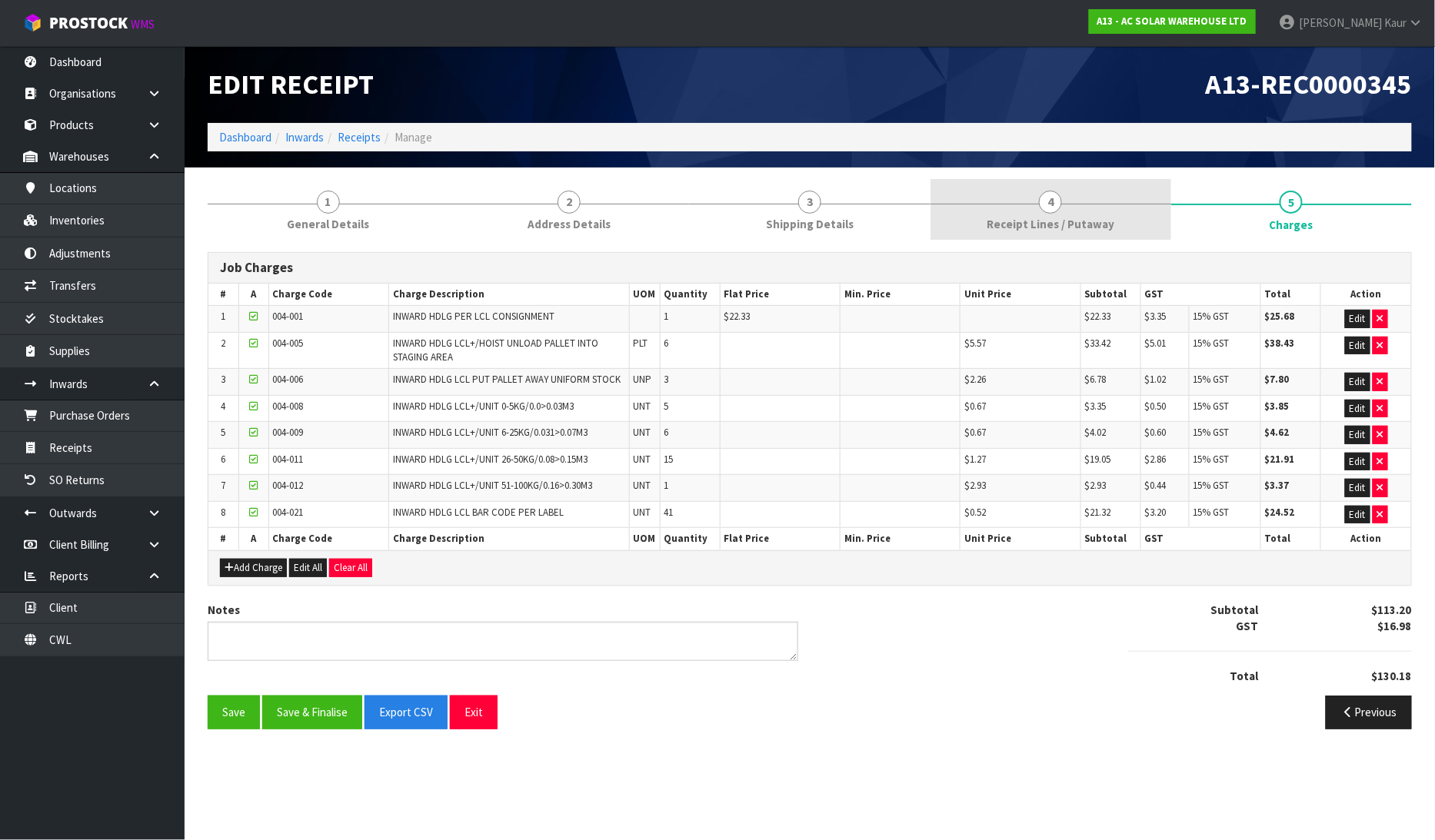
click at [1093, 216] on span "Receipt Lines / Putaway" at bounding box center [1050, 224] width 127 height 16
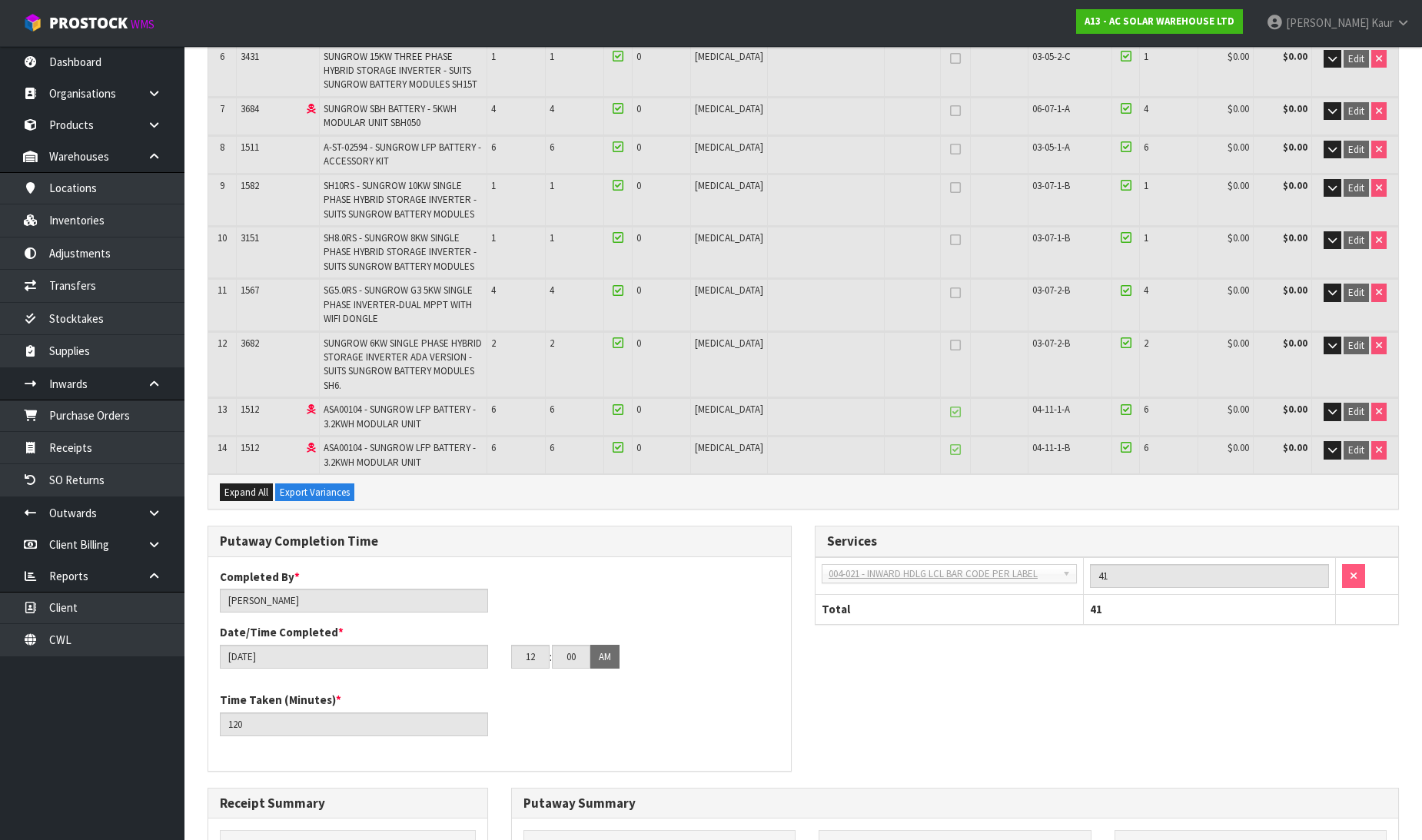
scroll to position [512, 0]
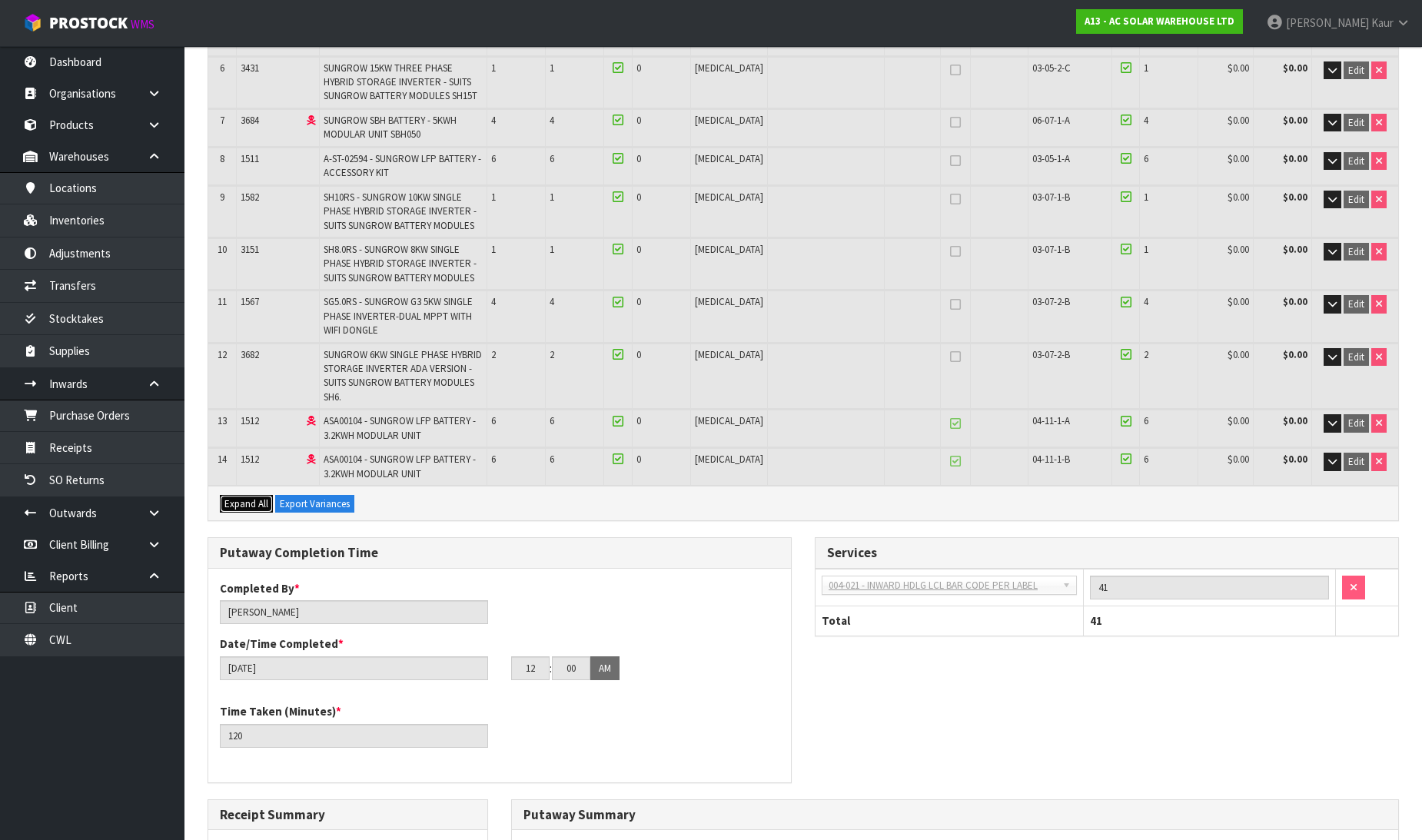
click at [233, 497] on span "Expand All" at bounding box center [246, 503] width 44 height 13
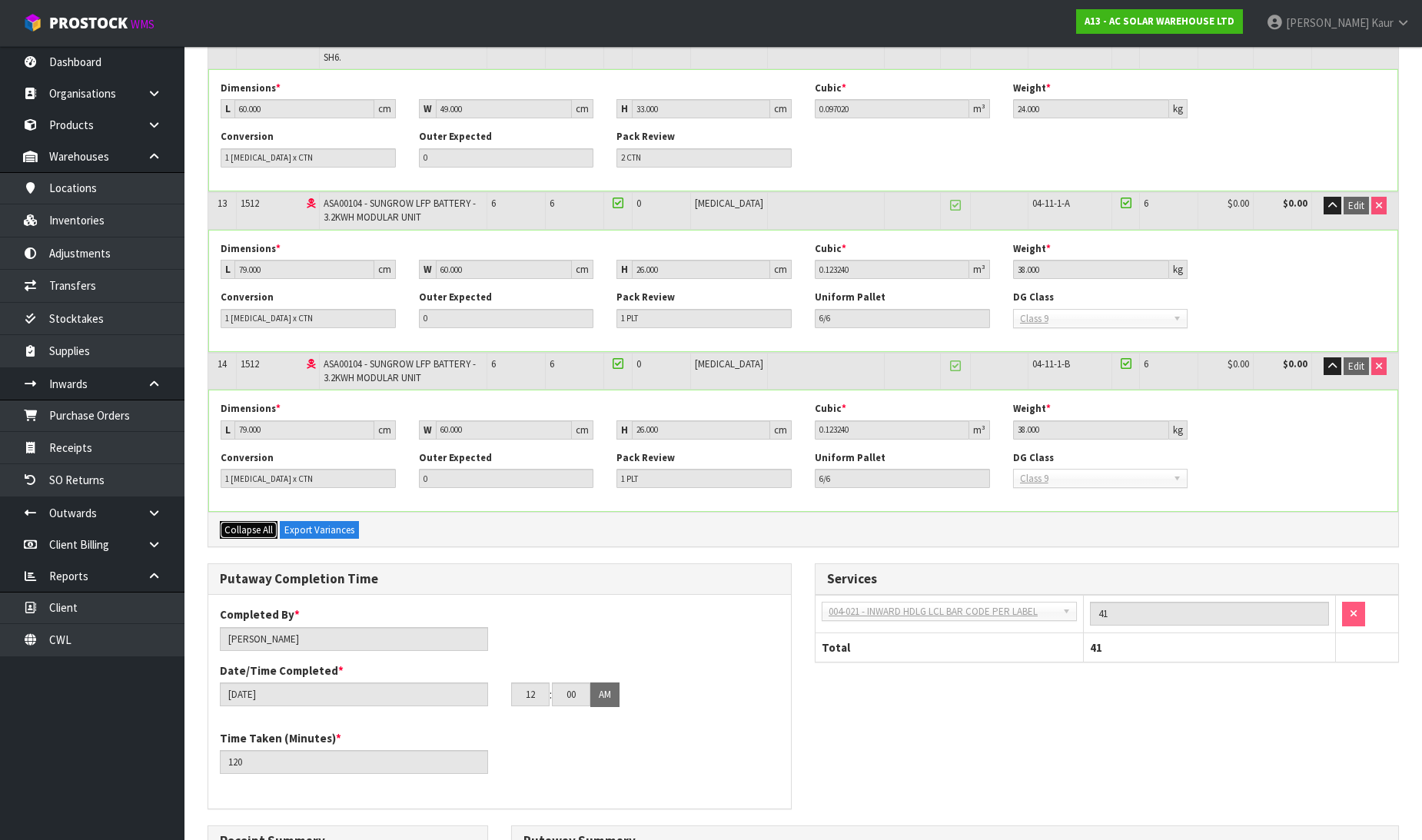
scroll to position [2164, 0]
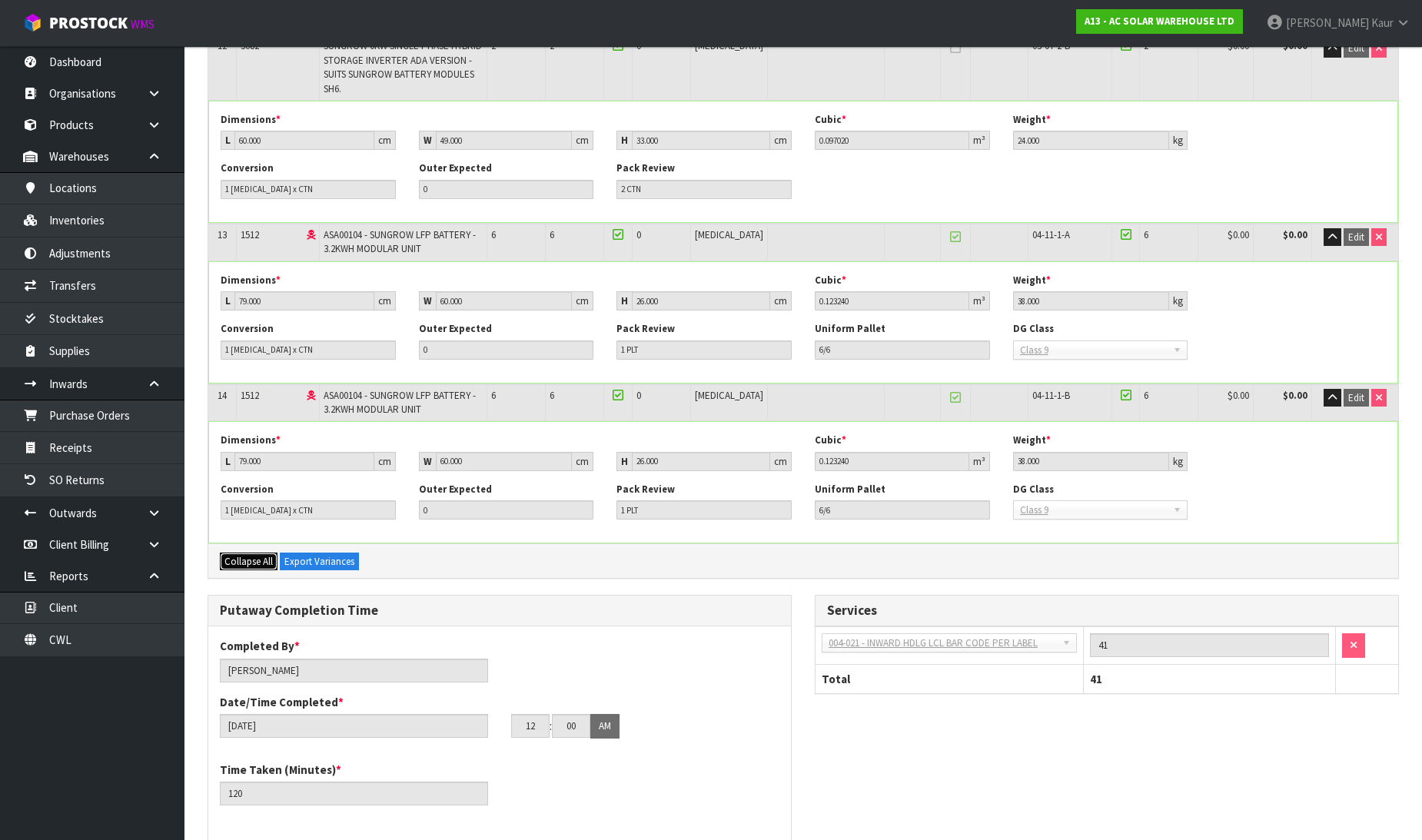
click at [243, 555] on span "Collapse All" at bounding box center [249, 561] width 48 height 13
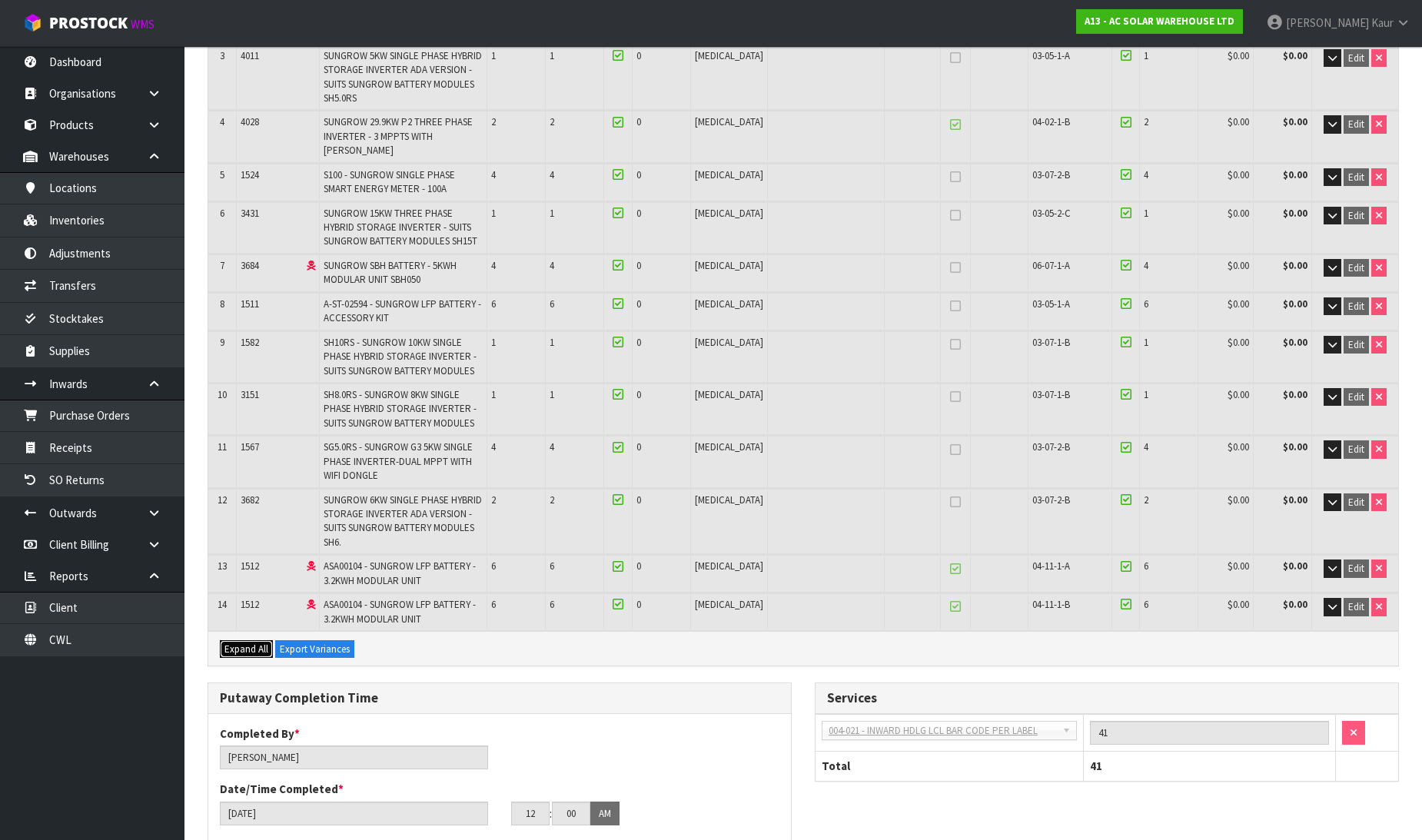
scroll to position [0, 0]
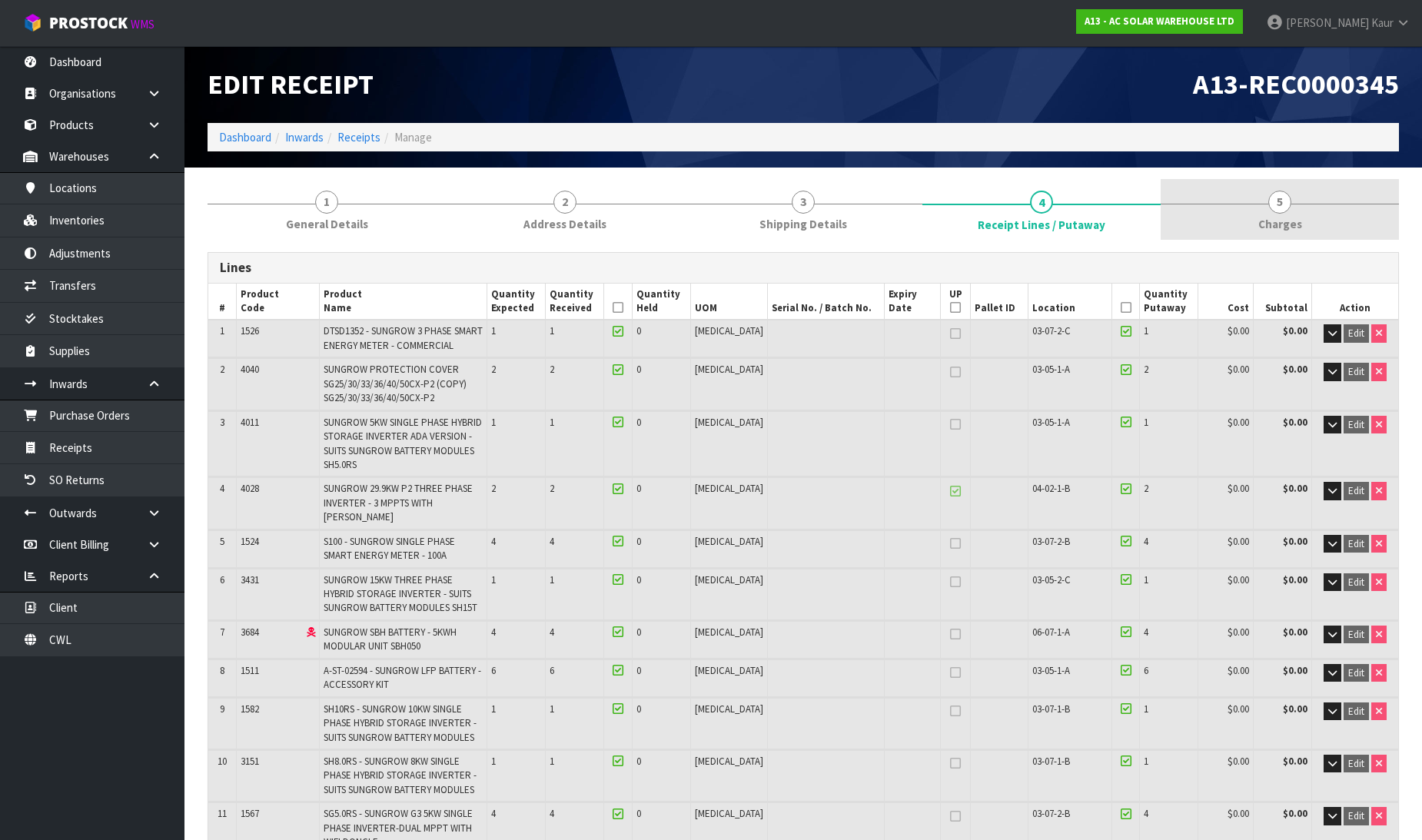
click at [1263, 221] on span "Charges" at bounding box center [1279, 224] width 44 height 16
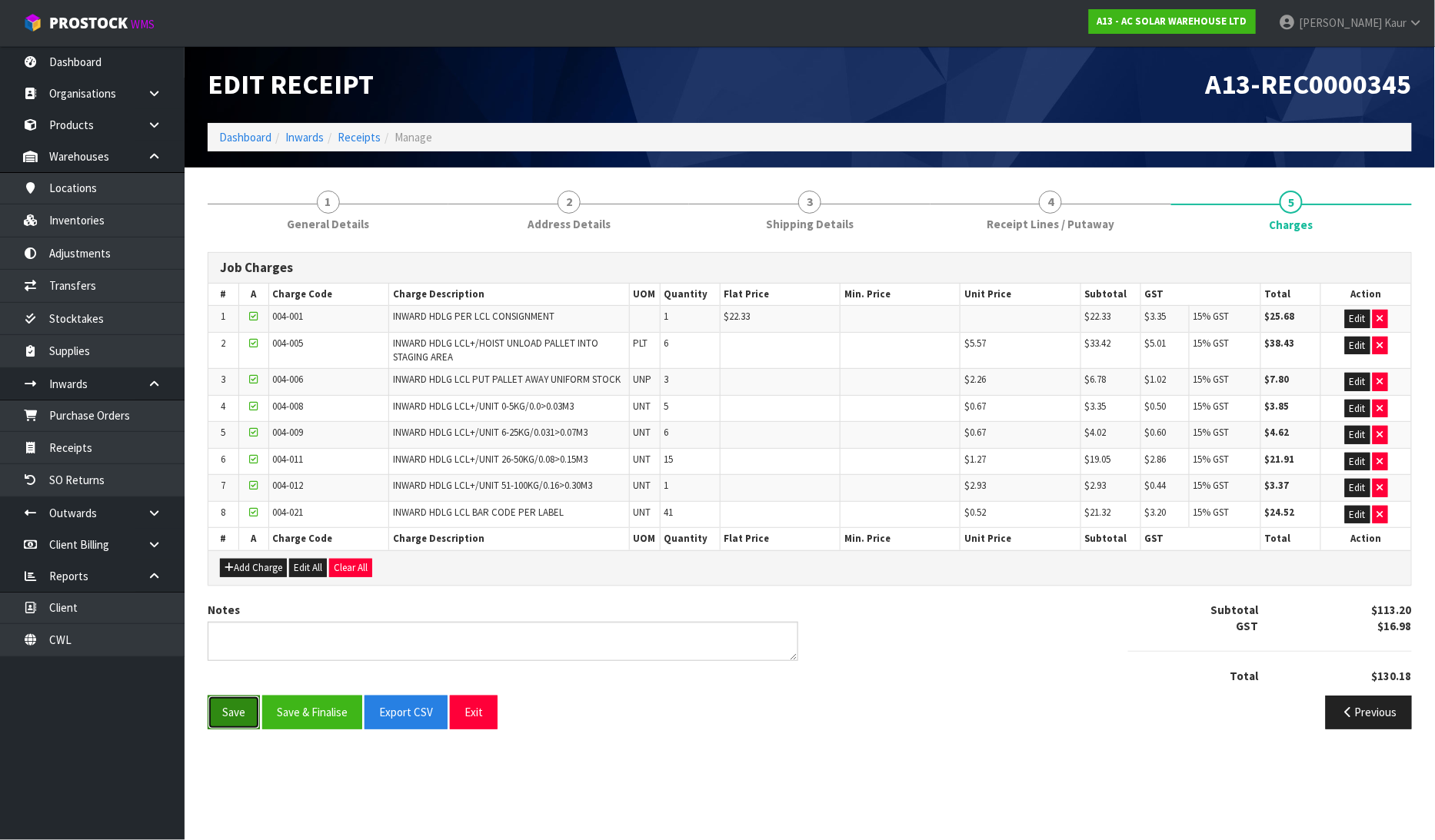
click at [235, 711] on button "Save" at bounding box center [234, 712] width 53 height 33
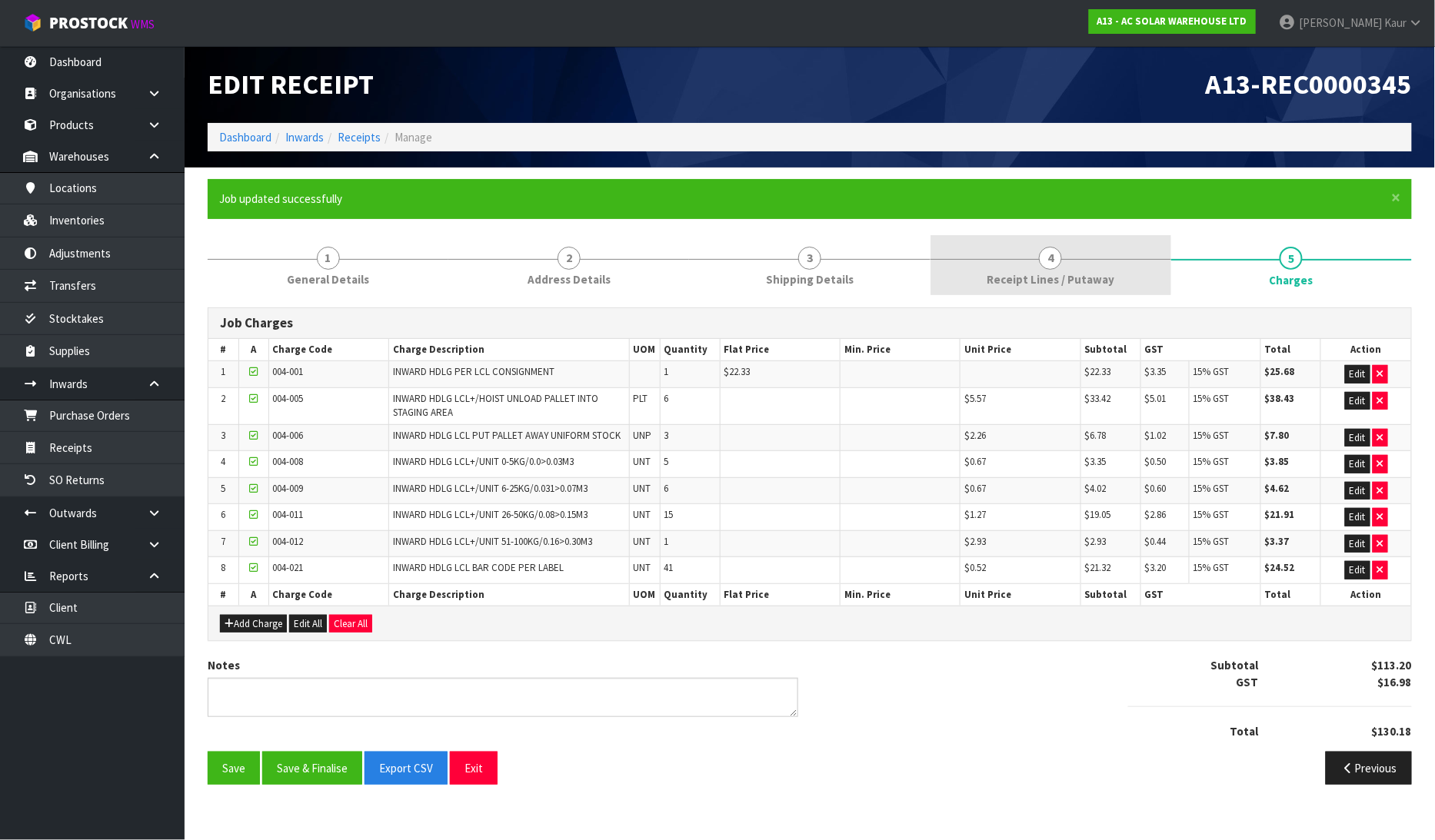
click at [1065, 275] on span "Receipt Lines / Putaway" at bounding box center [1050, 280] width 127 height 16
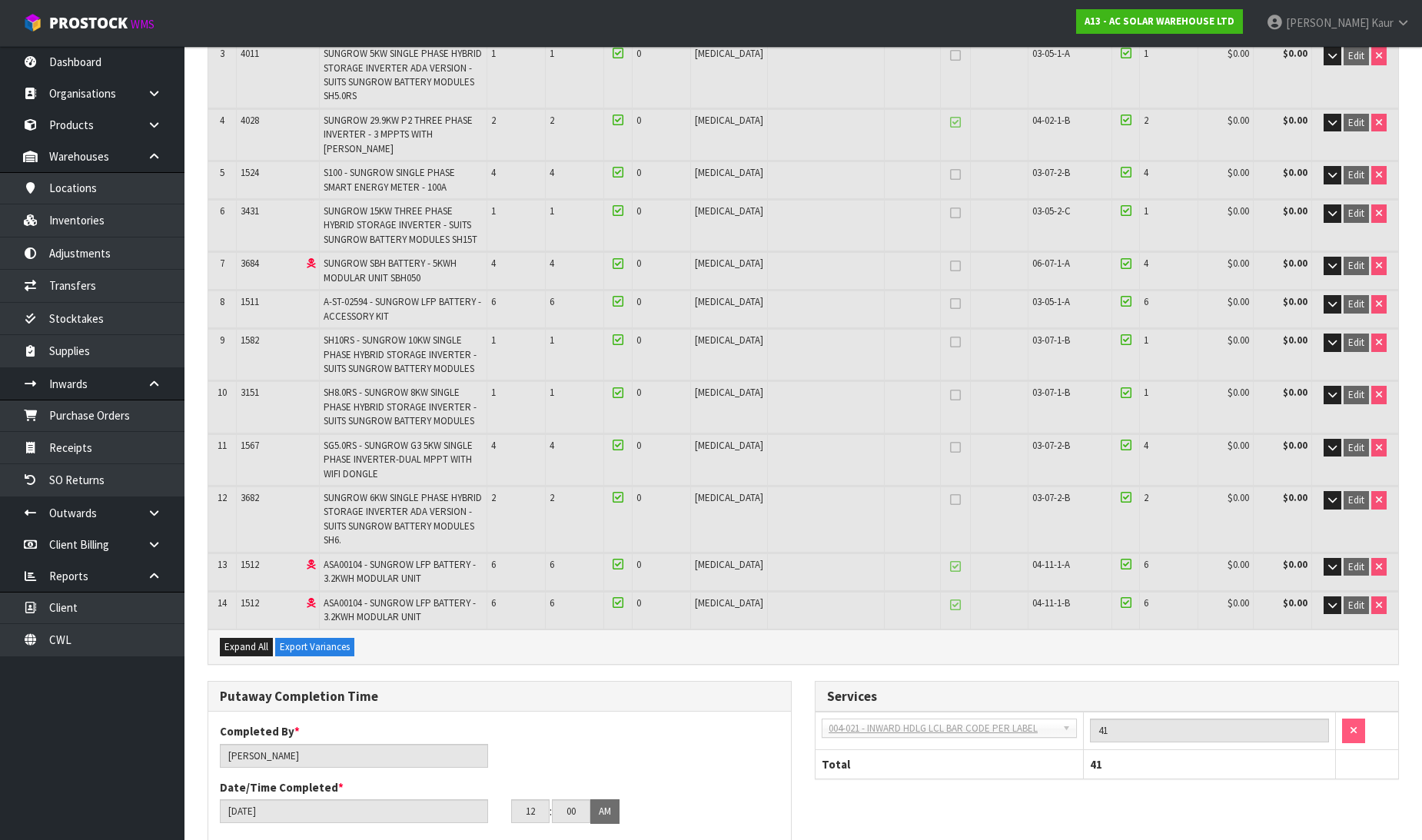
scroll to position [427, 0]
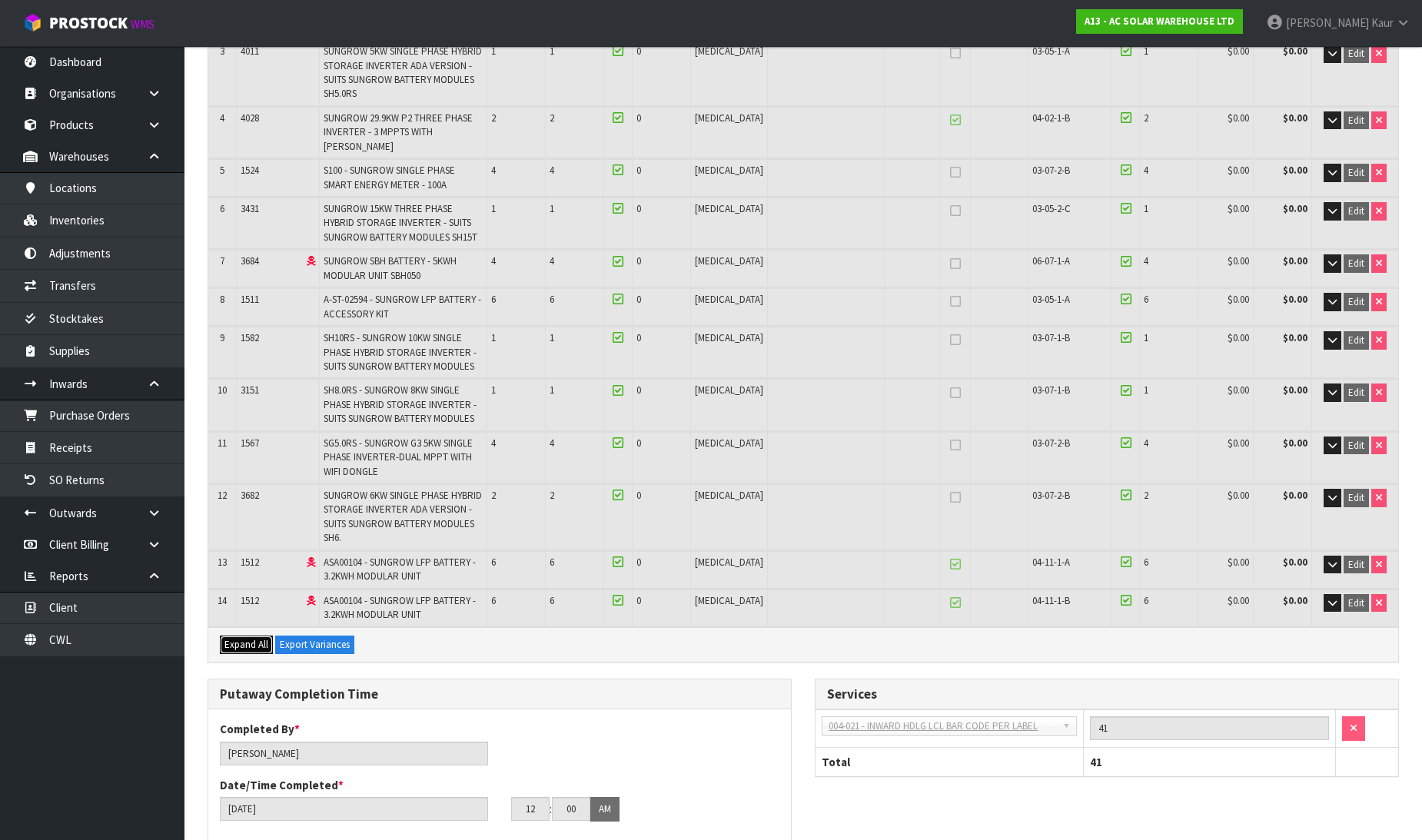
click at [249, 638] on span "Expand All" at bounding box center [246, 644] width 44 height 13
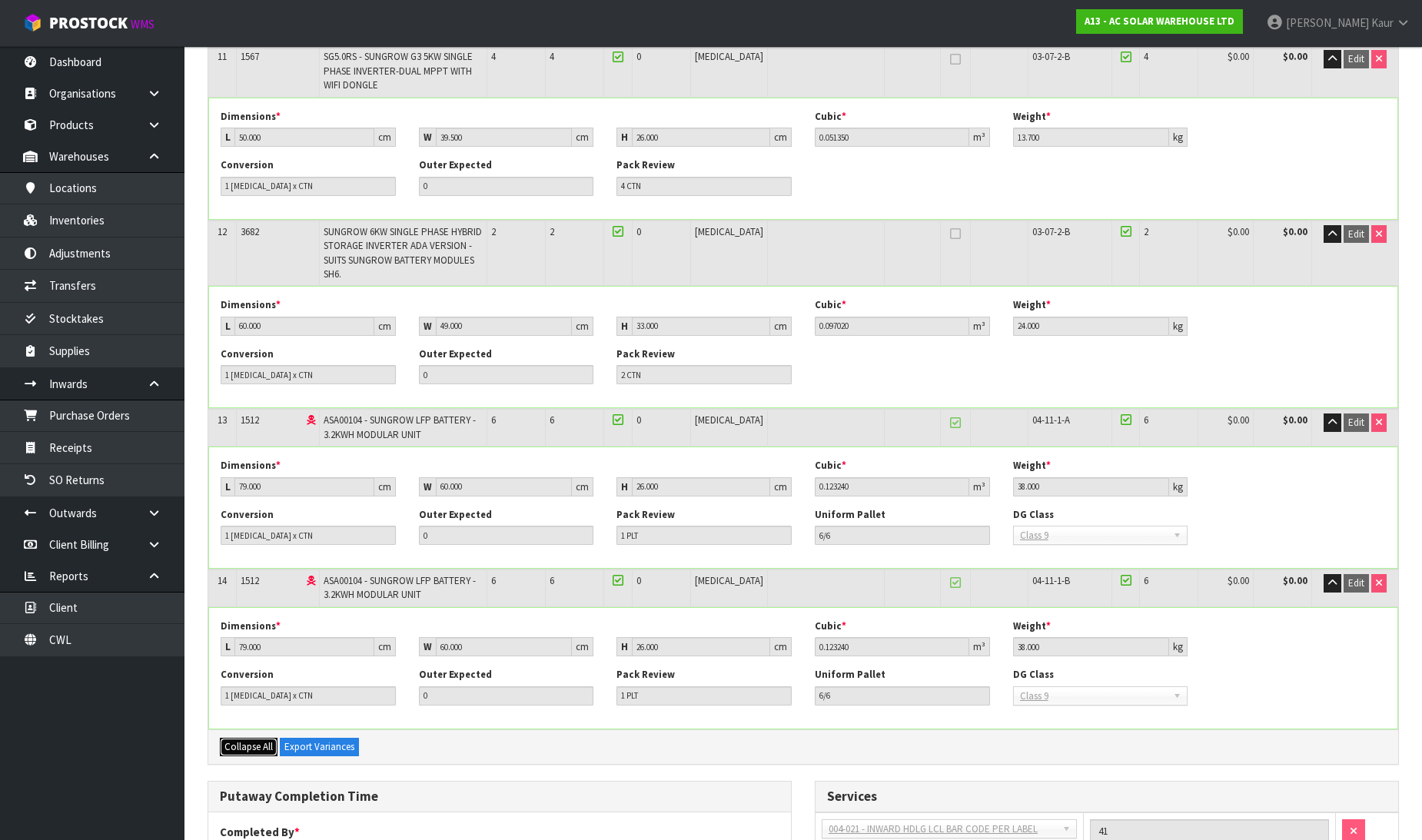
scroll to position [2086, 0]
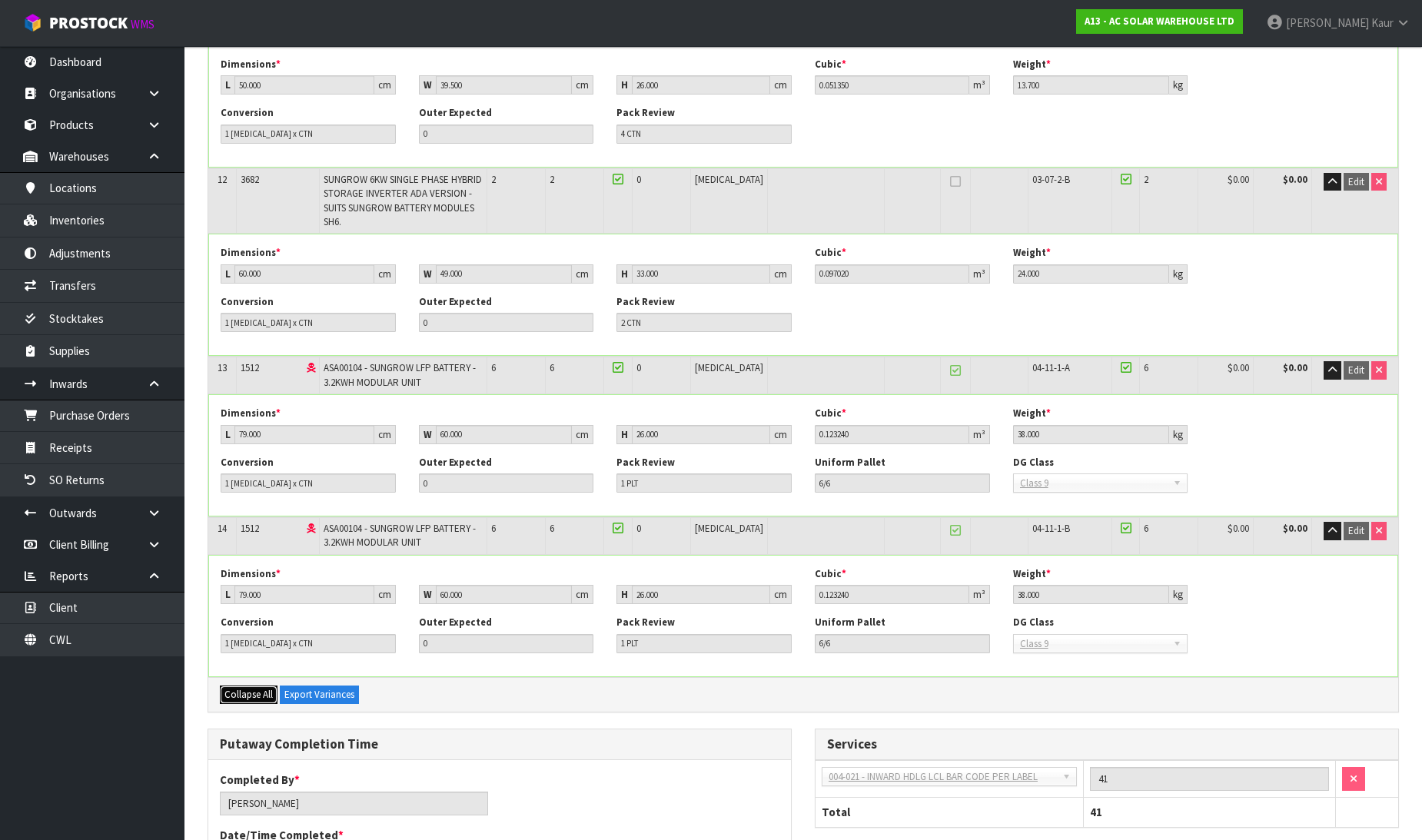
click at [249, 688] on span "Collapse All" at bounding box center [249, 694] width 48 height 13
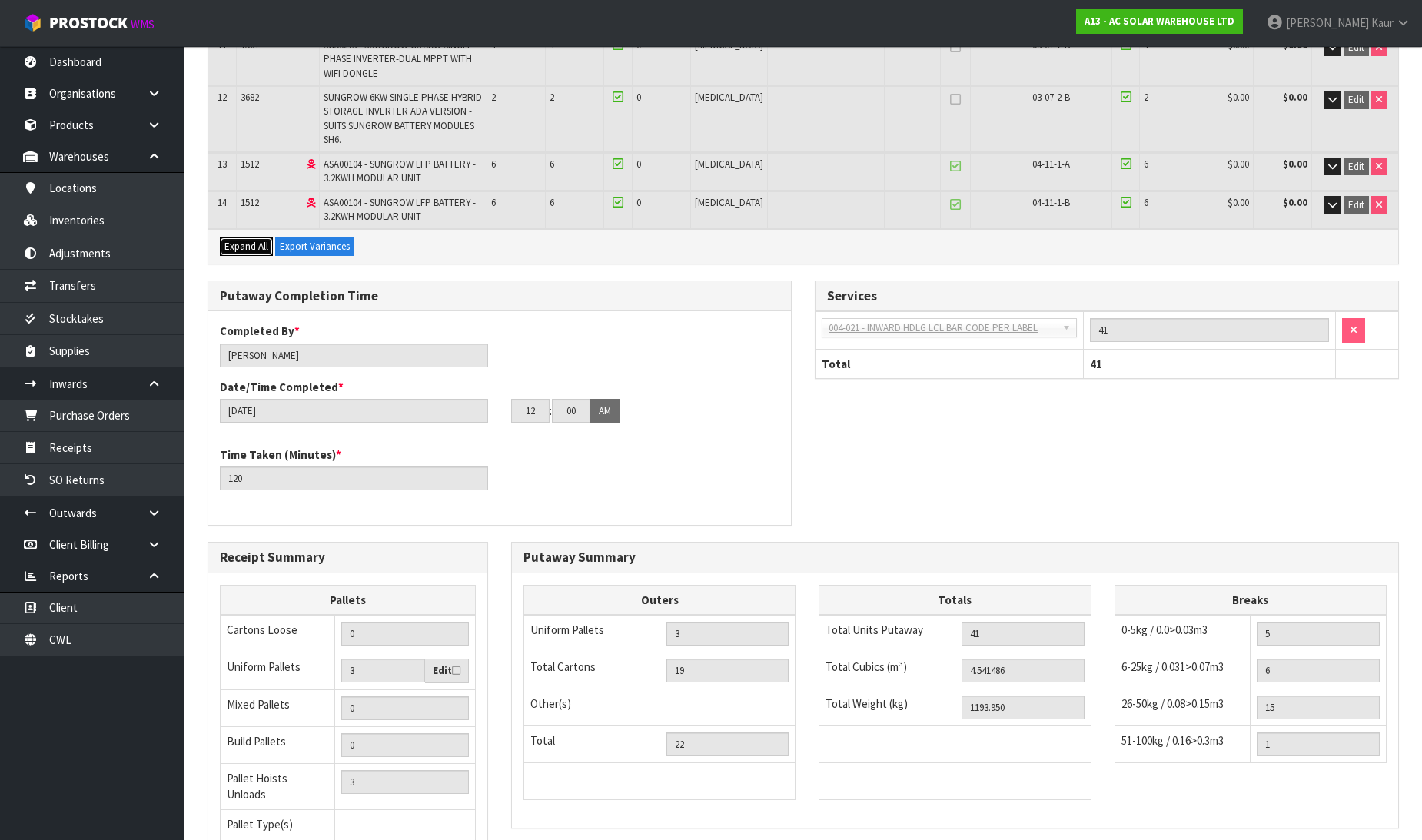
scroll to position [934, 0]
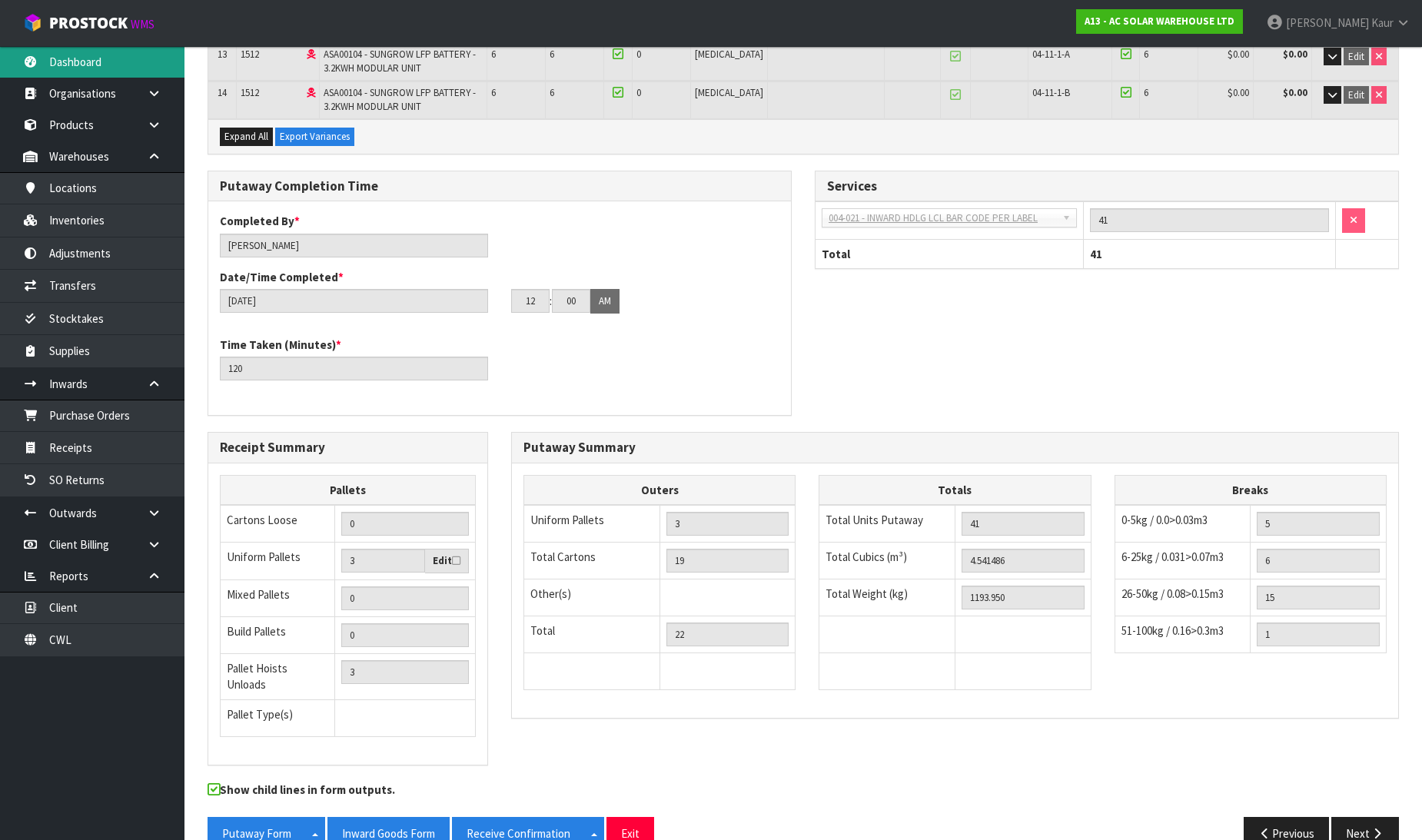
click at [78, 76] on link "Dashboard" at bounding box center [92, 61] width 184 height 31
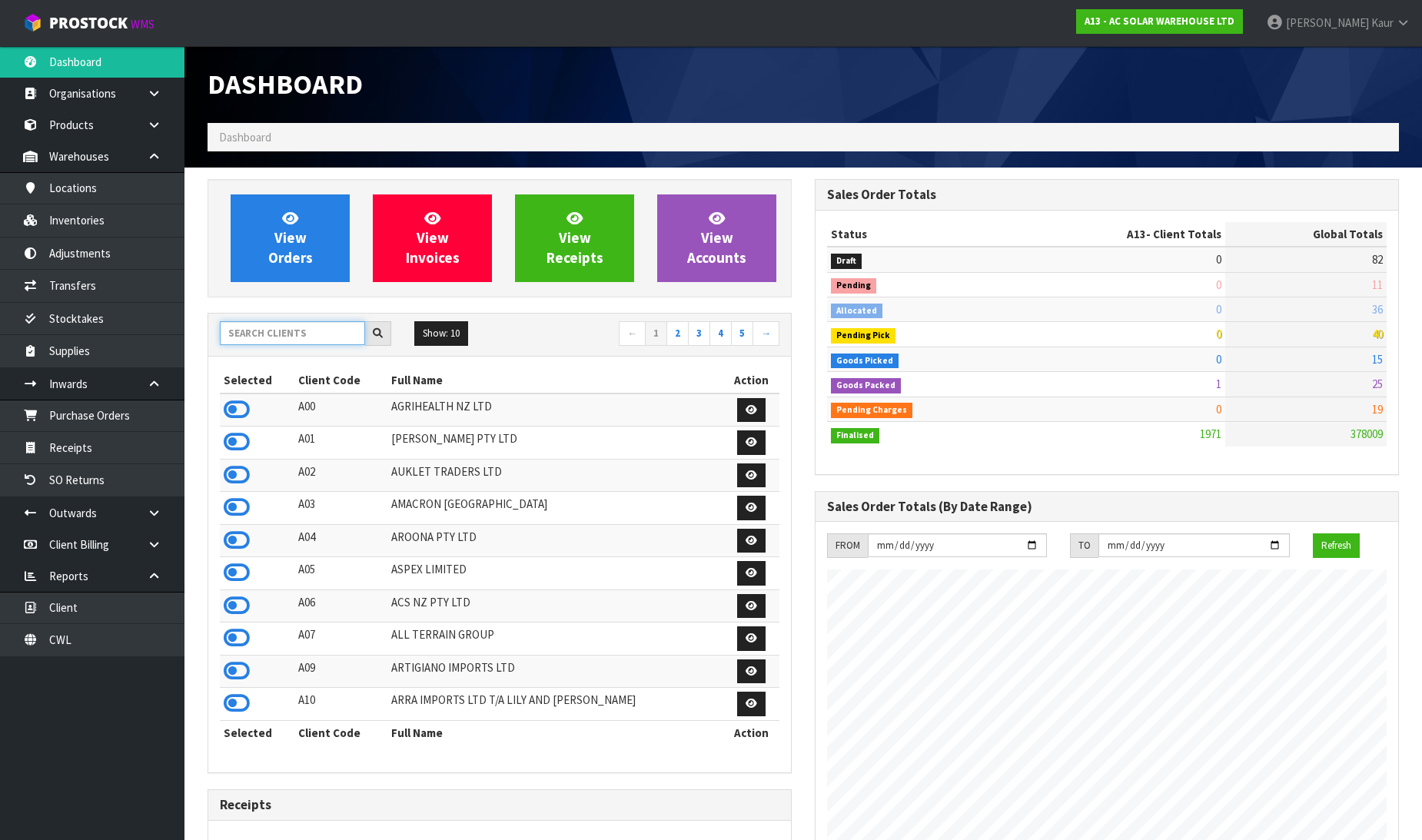
click at [286, 328] on input "text" at bounding box center [292, 333] width 145 height 24
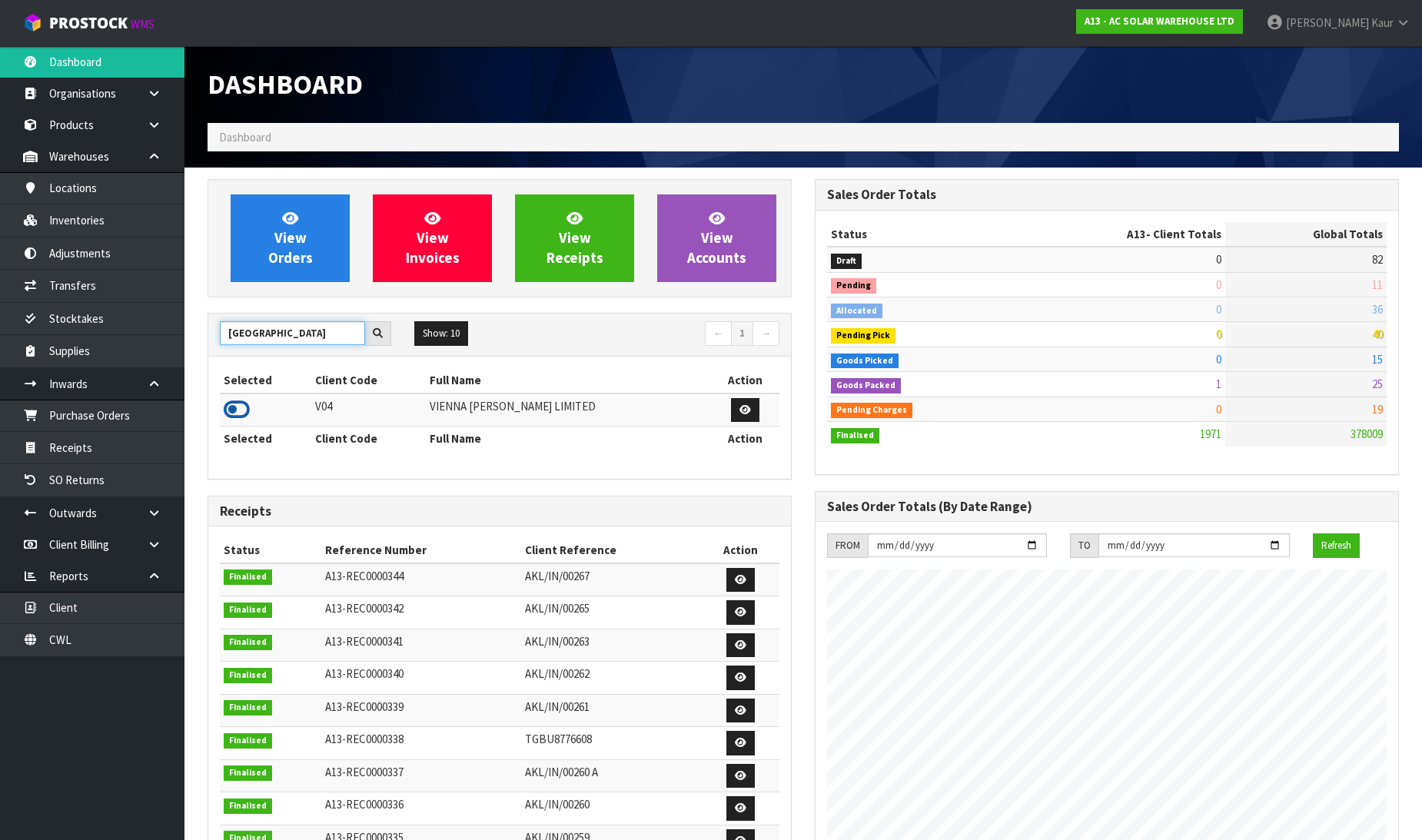
type input "VIENNA"
click at [236, 413] on icon at bounding box center [236, 410] width 26 height 23
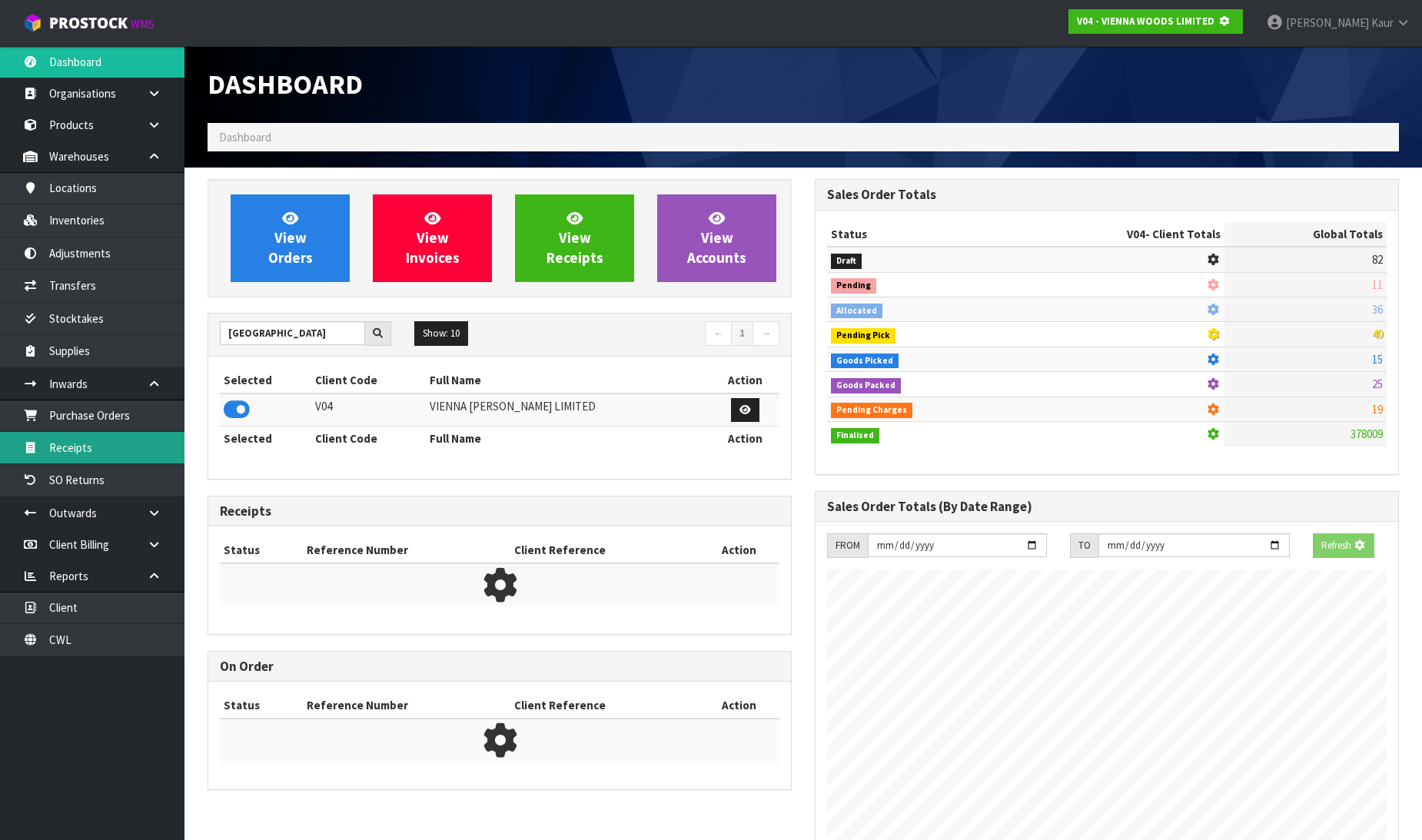
scroll to position [958, 608]
click at [72, 457] on link "Receipts" at bounding box center [92, 447] width 184 height 31
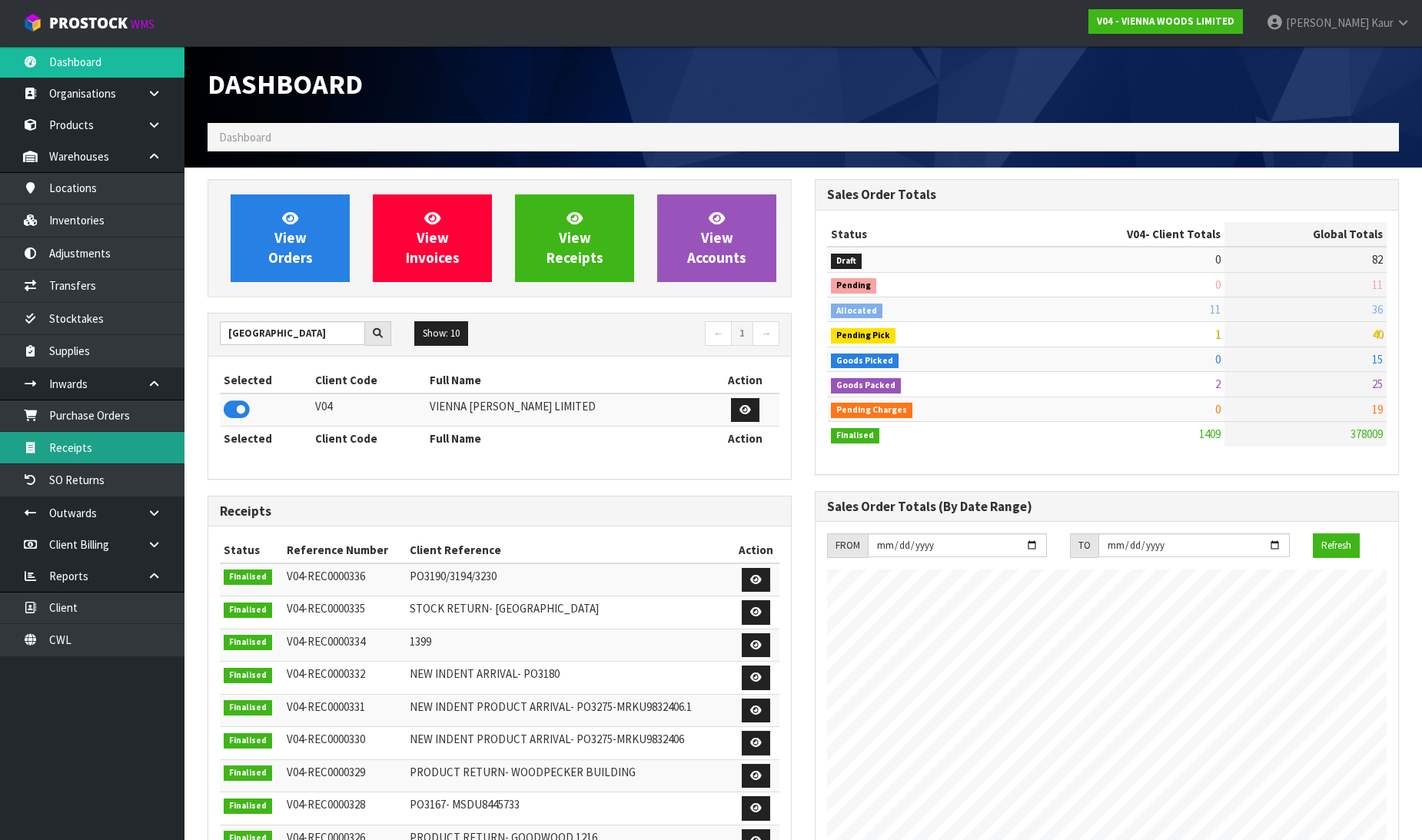
scroll to position [1130, 608]
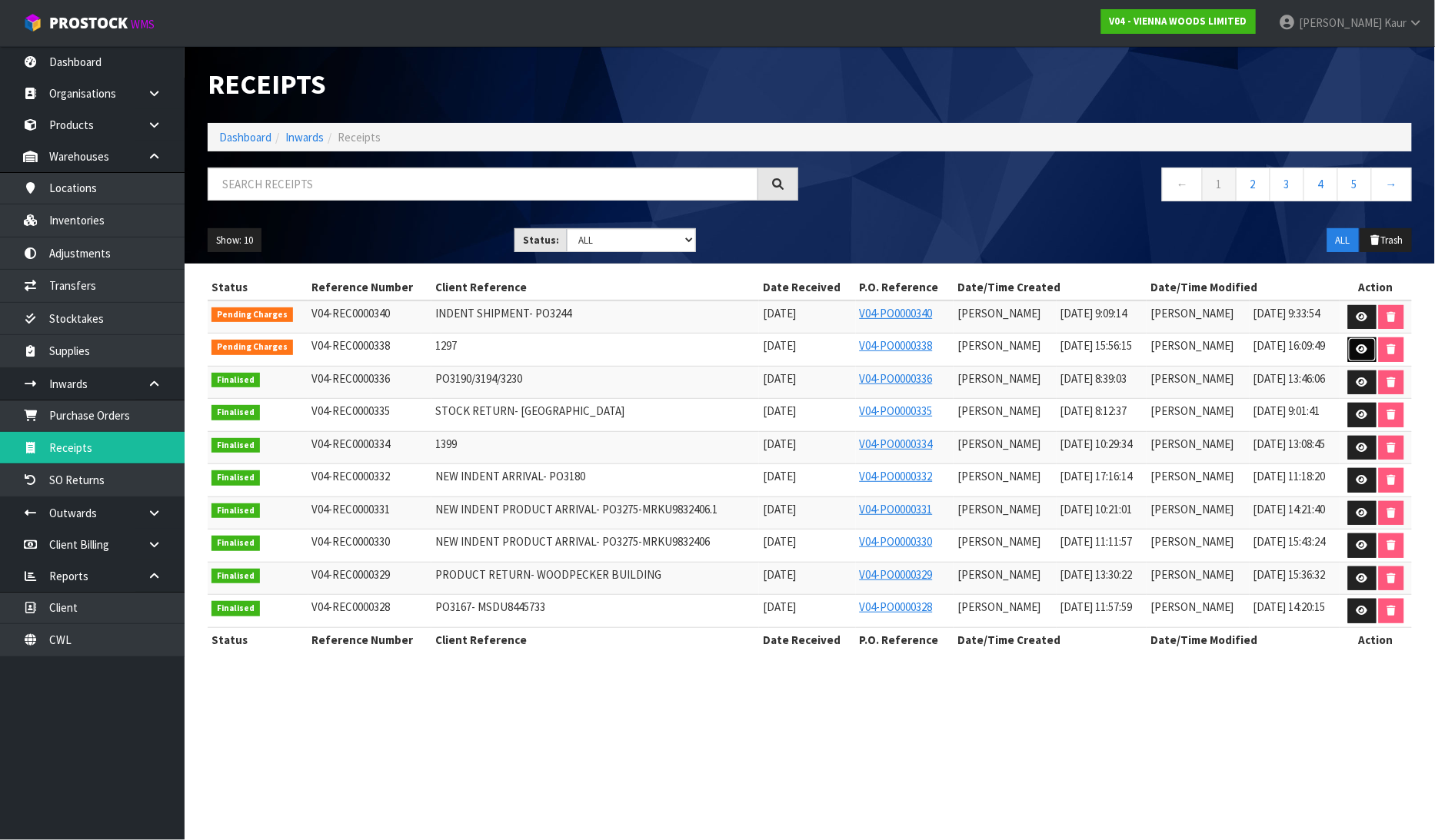
click at [1355, 355] on link at bounding box center [1362, 350] width 29 height 25
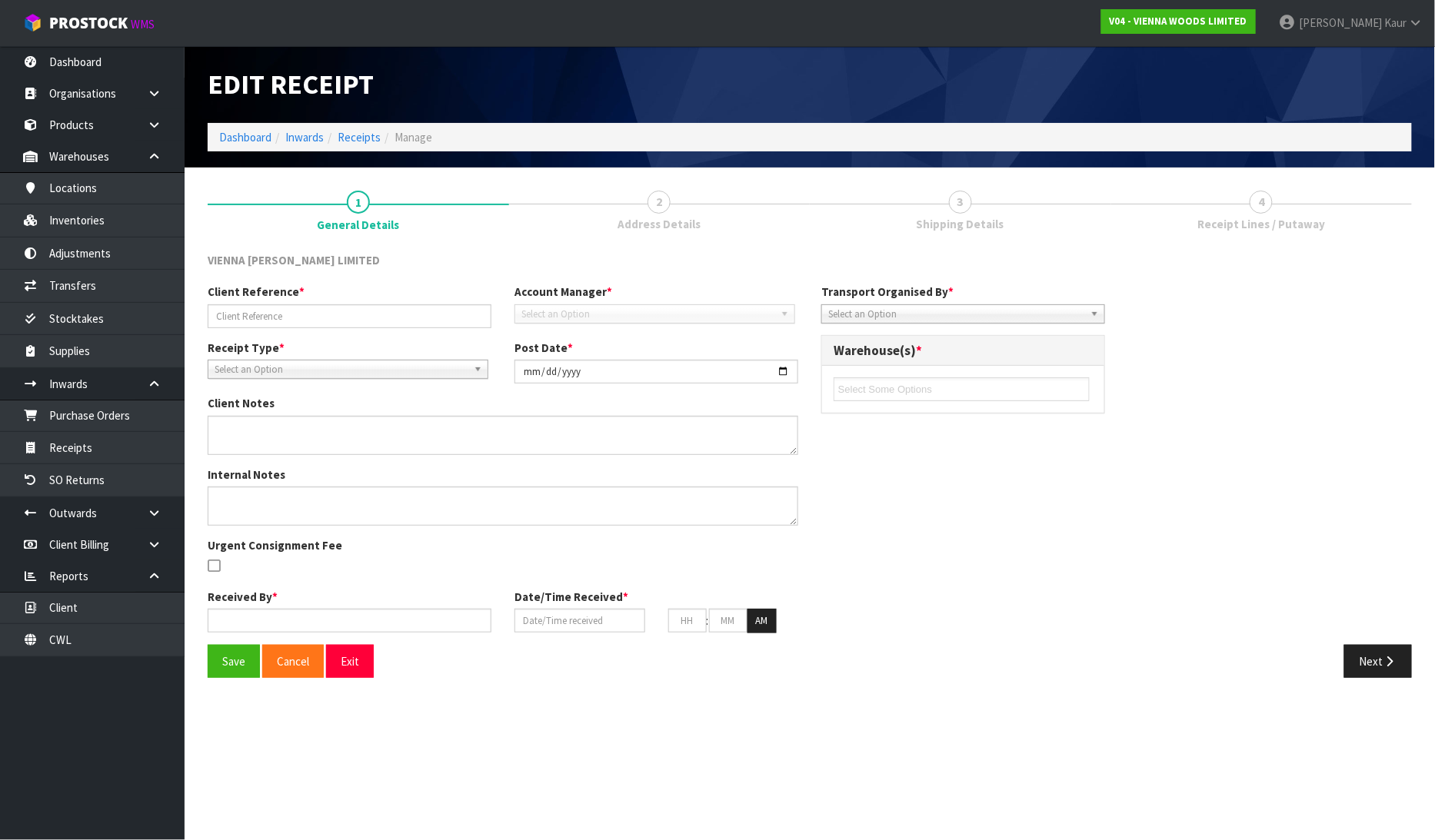
type input "1297"
type input "2025-08-19"
type textarea "RETURNED CARTONS BY RAZVAN TODAY"
type input "Michael Drugan"
type input "19/08/2025"
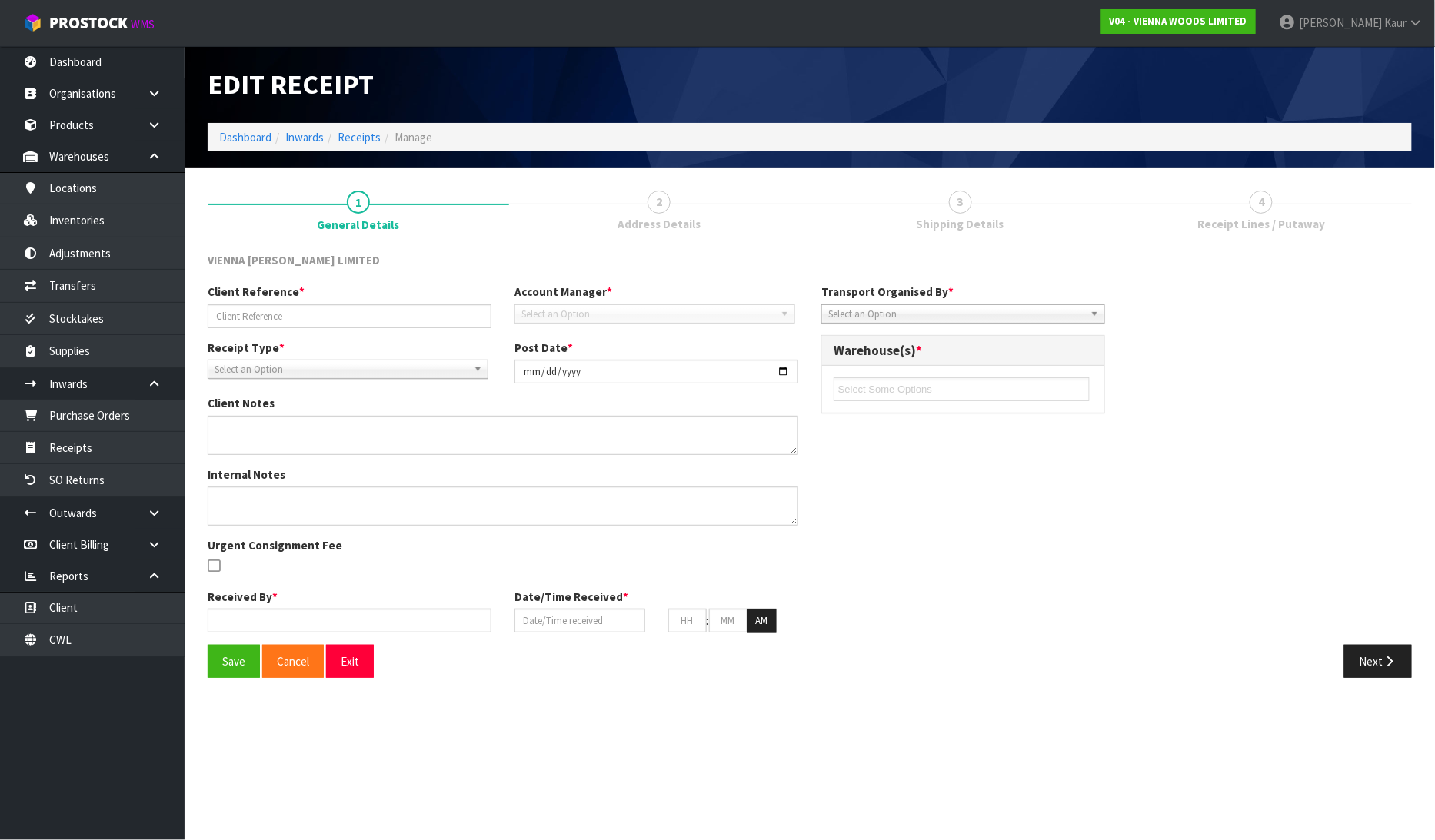
type input "03"
type input "56"
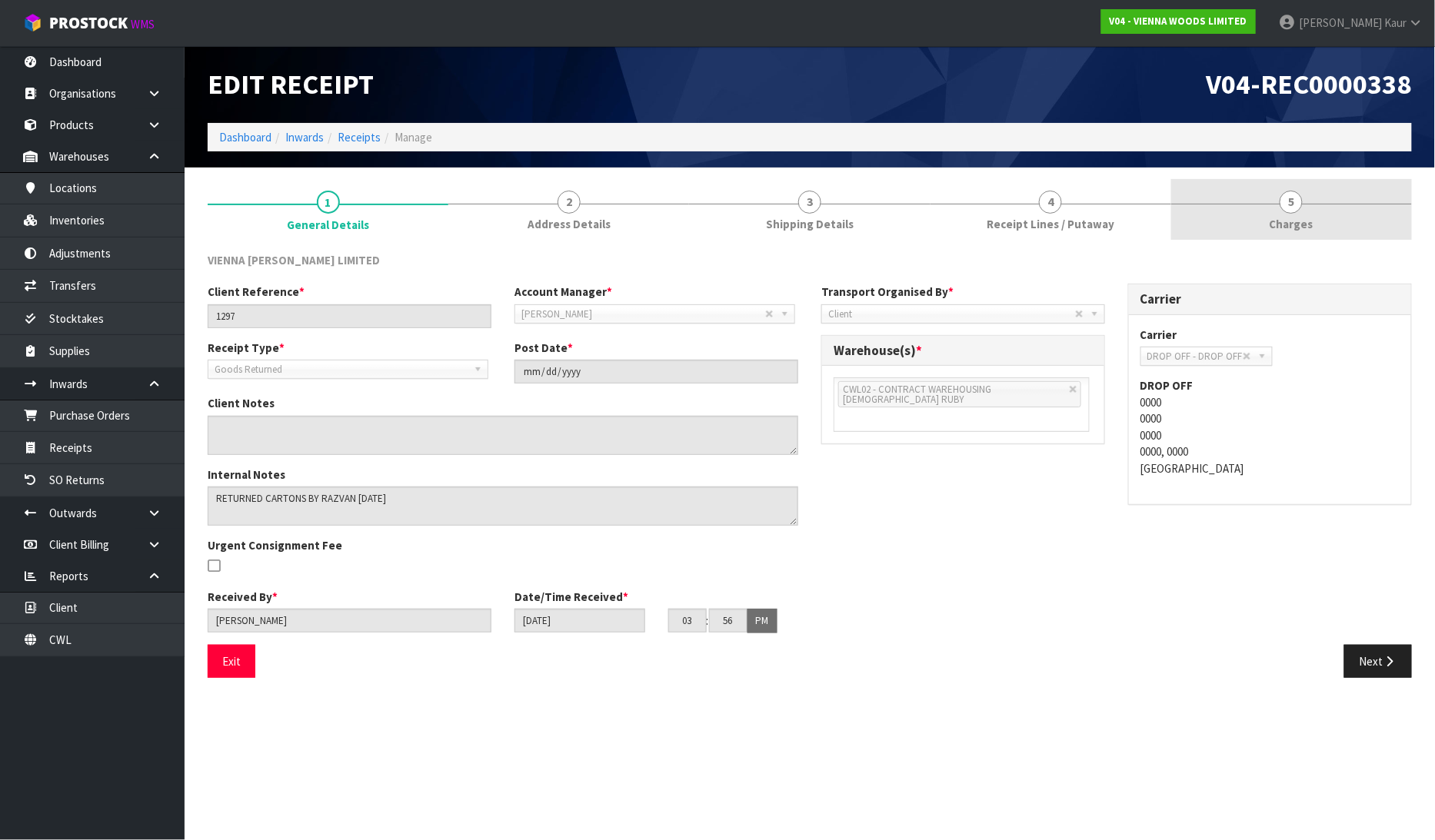
click at [1311, 217] on link "5 Charges" at bounding box center [1292, 209] width 241 height 61
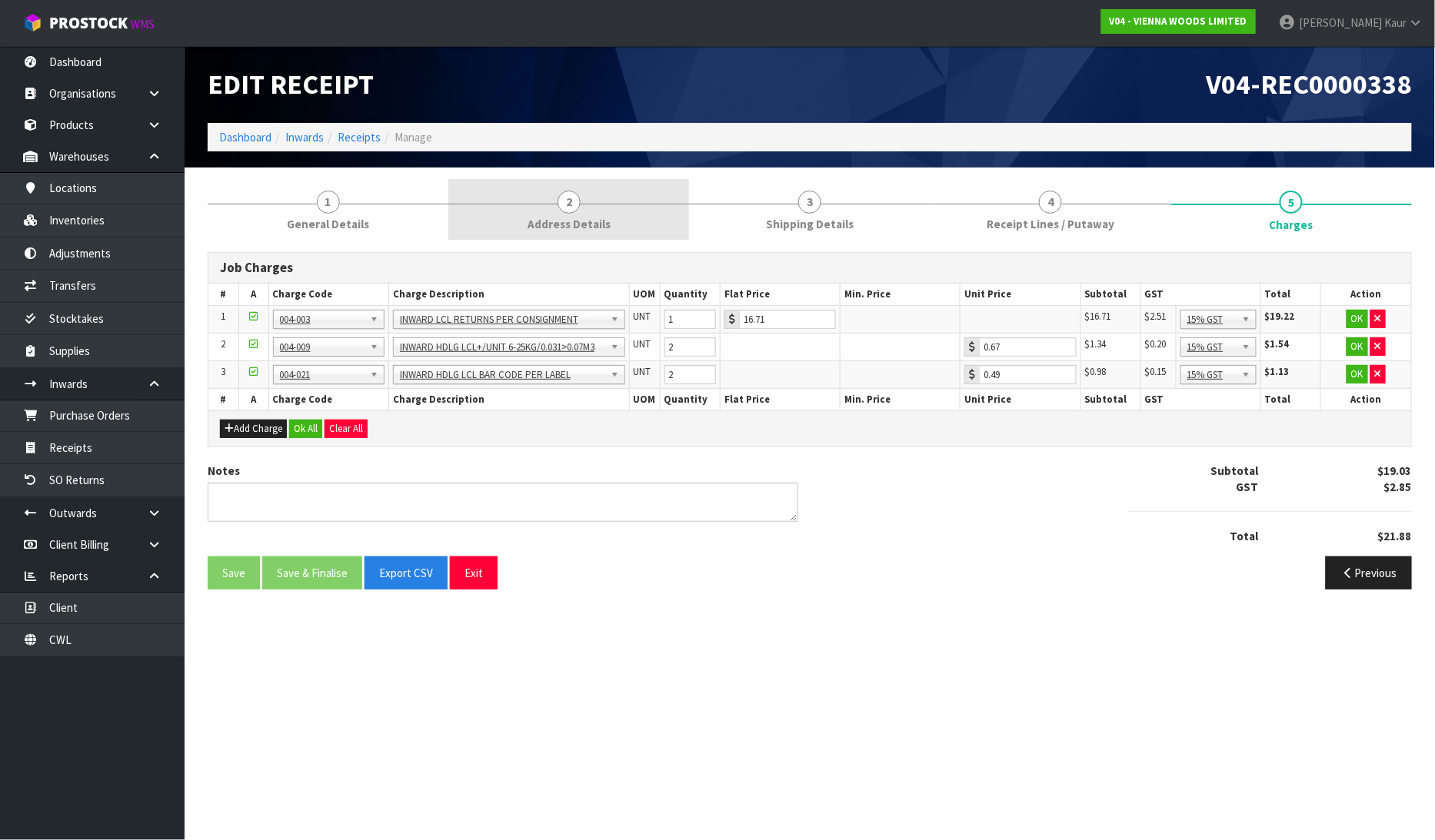
click at [558, 221] on span "Address Details" at bounding box center [569, 224] width 83 height 16
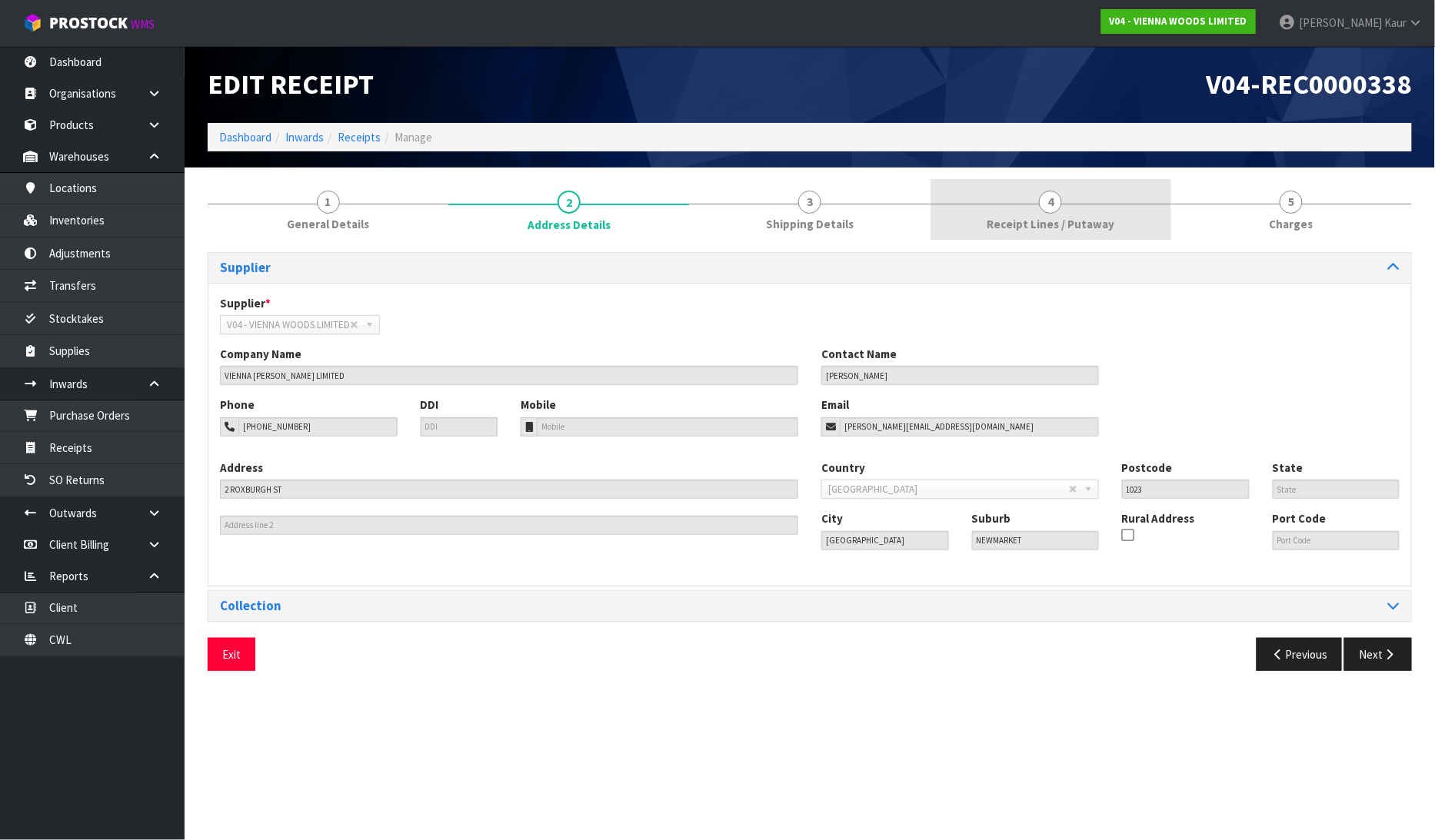
click at [1008, 216] on span "Receipt Lines / Putaway" at bounding box center [1050, 224] width 127 height 16
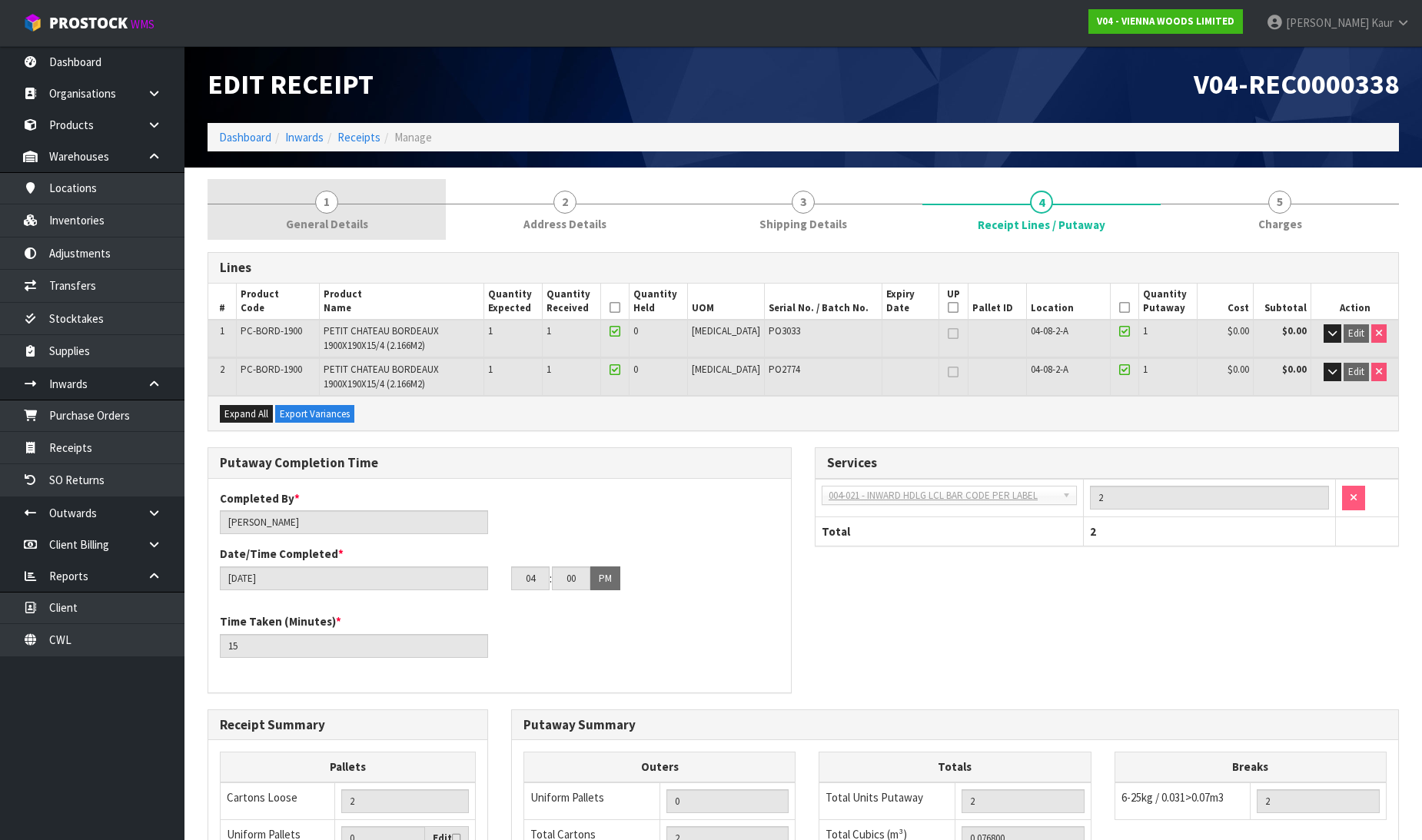
click at [333, 192] on span "1" at bounding box center [327, 202] width 23 height 23
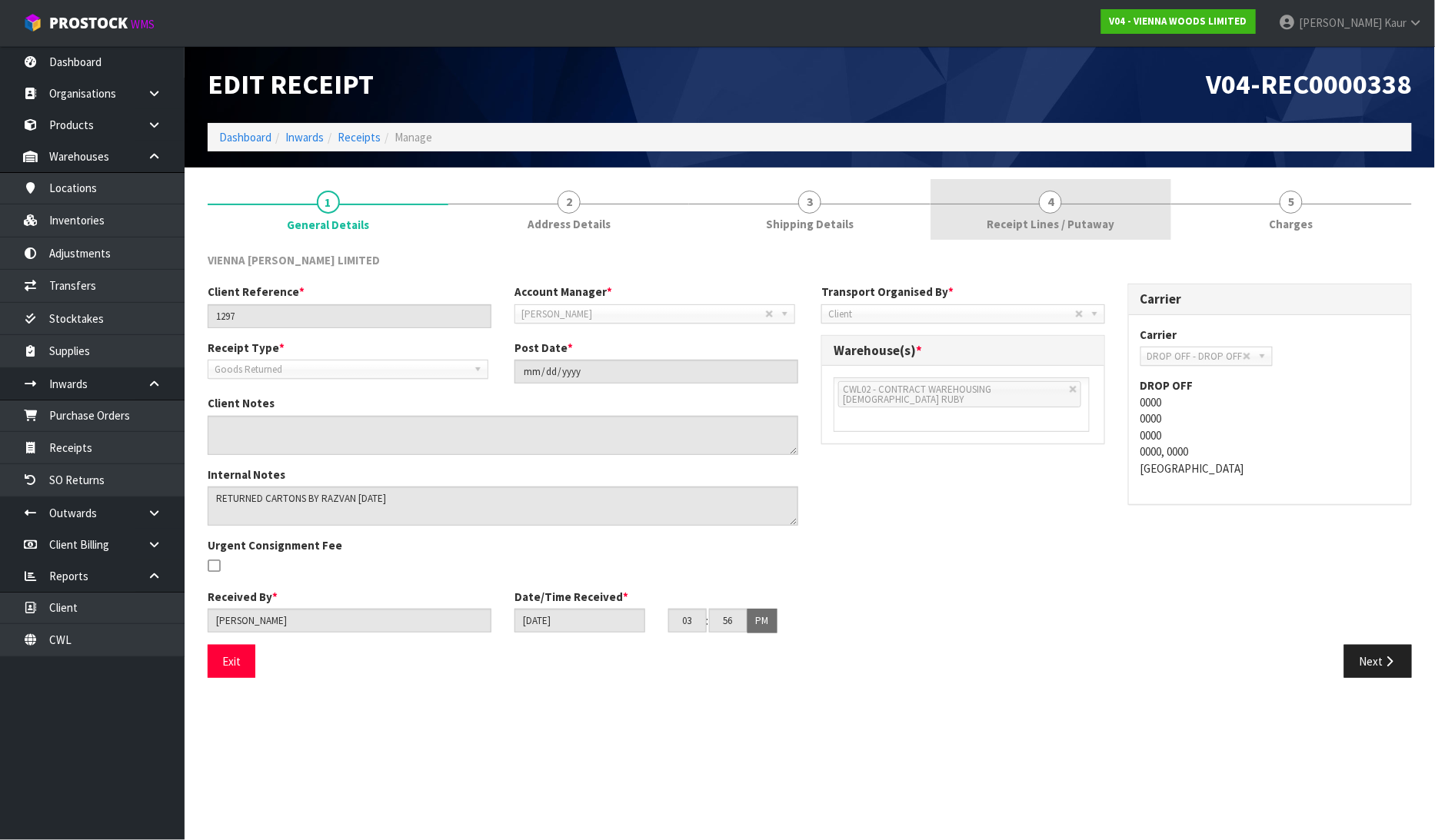
click at [1002, 220] on span "Receipt Lines / Putaway" at bounding box center [1050, 224] width 127 height 16
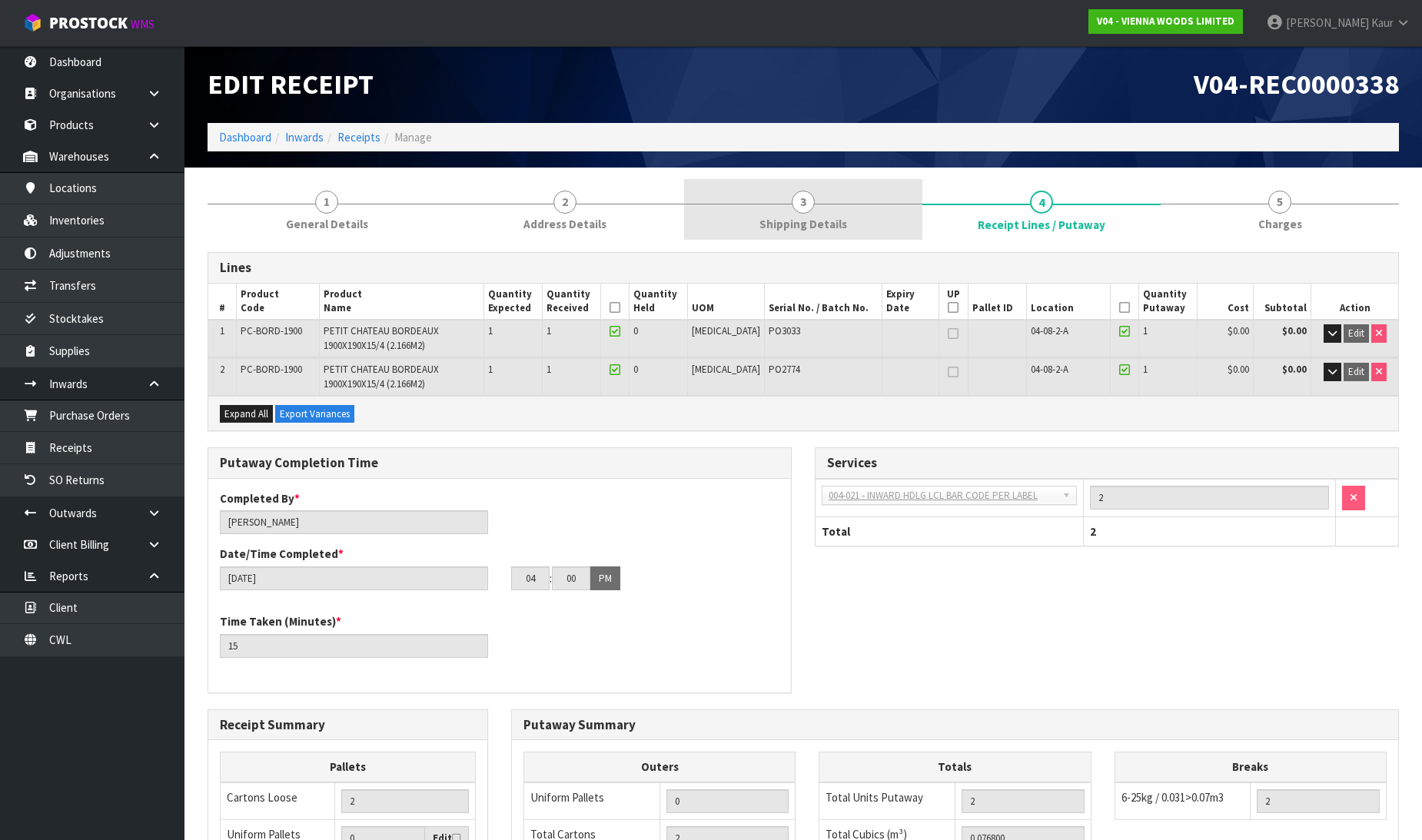
click at [872, 217] on link "3 Shipping Details" at bounding box center [803, 209] width 238 height 61
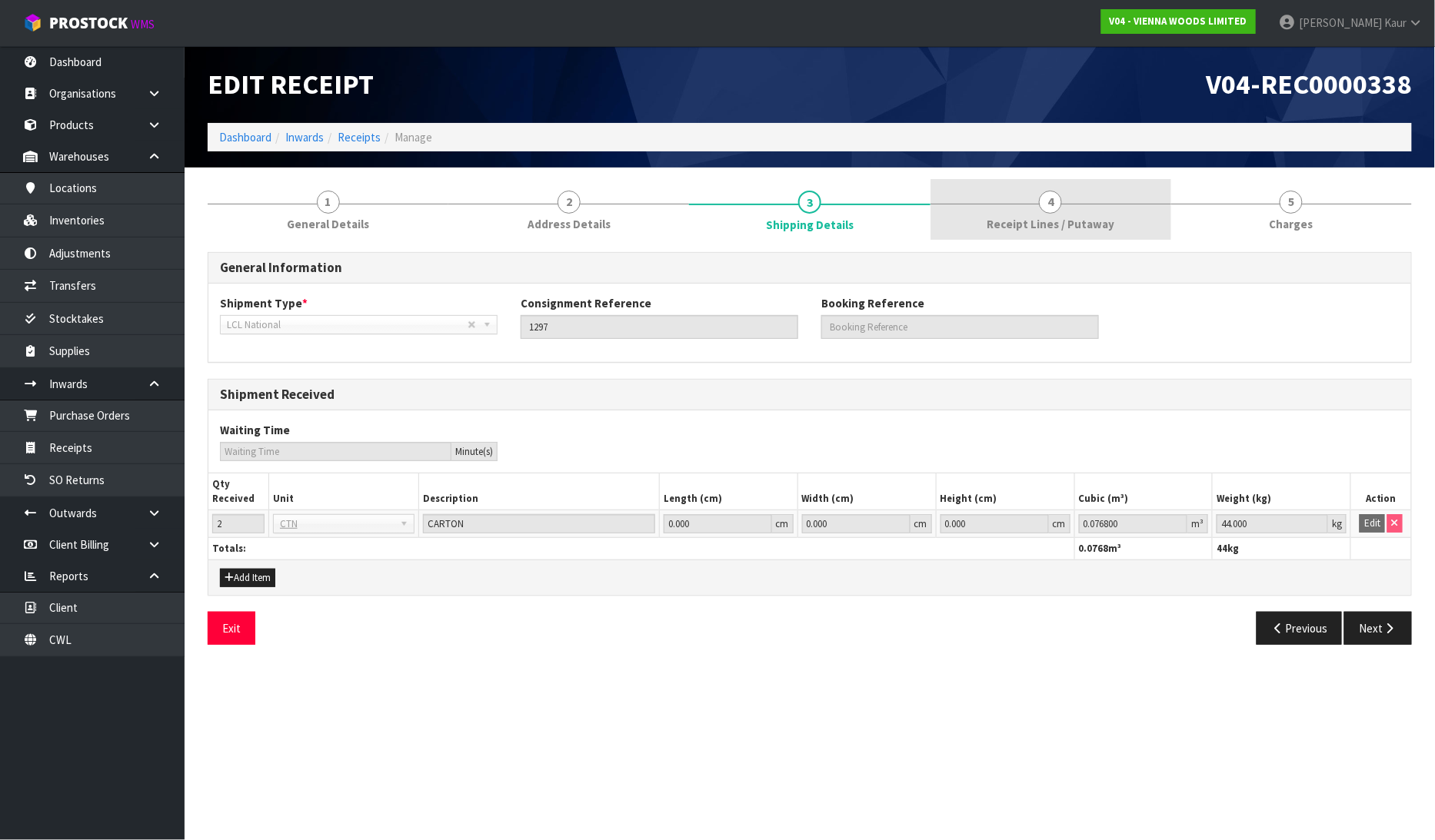
click at [1088, 221] on span "Receipt Lines / Putaway" at bounding box center [1050, 224] width 127 height 16
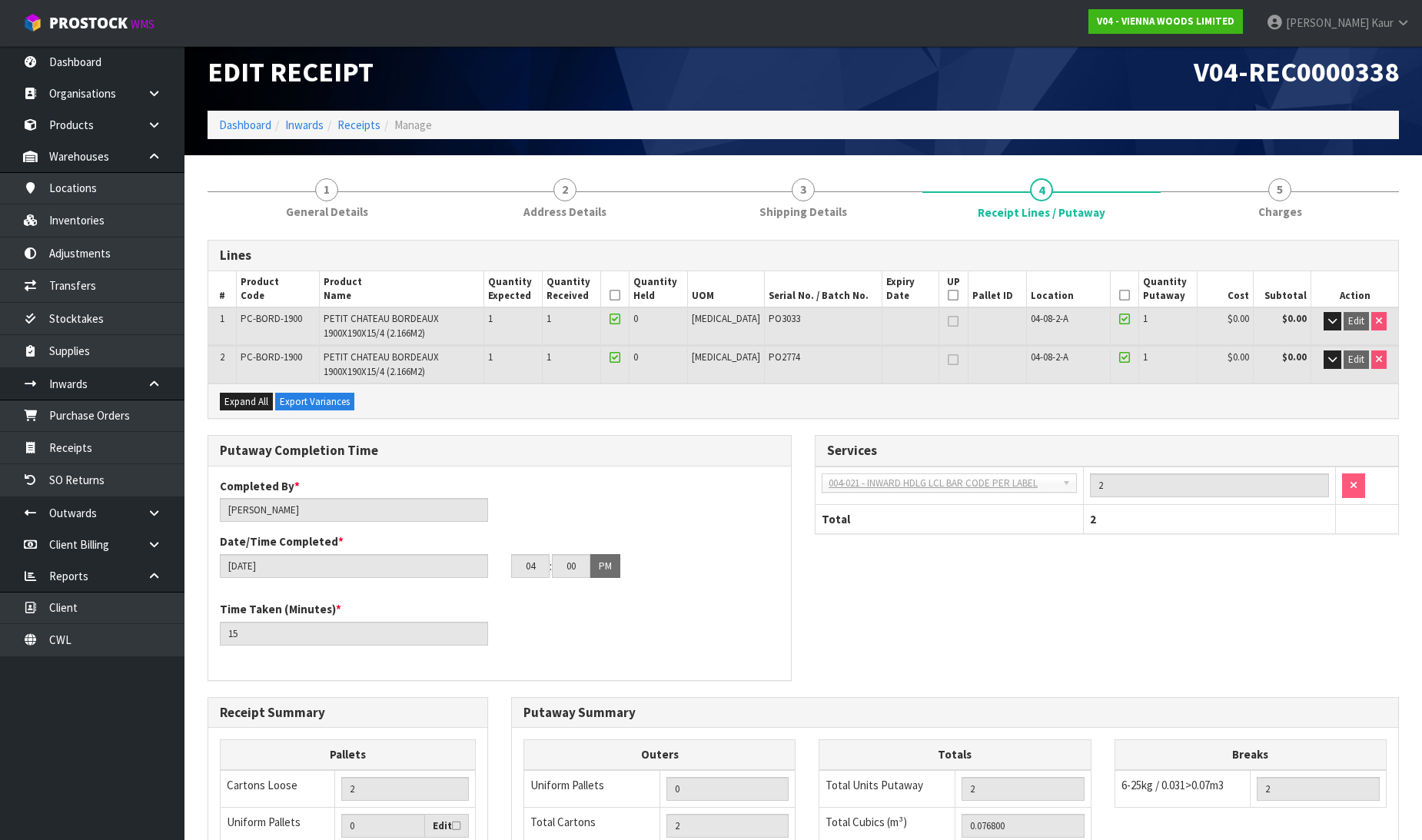
scroll to position [299, 0]
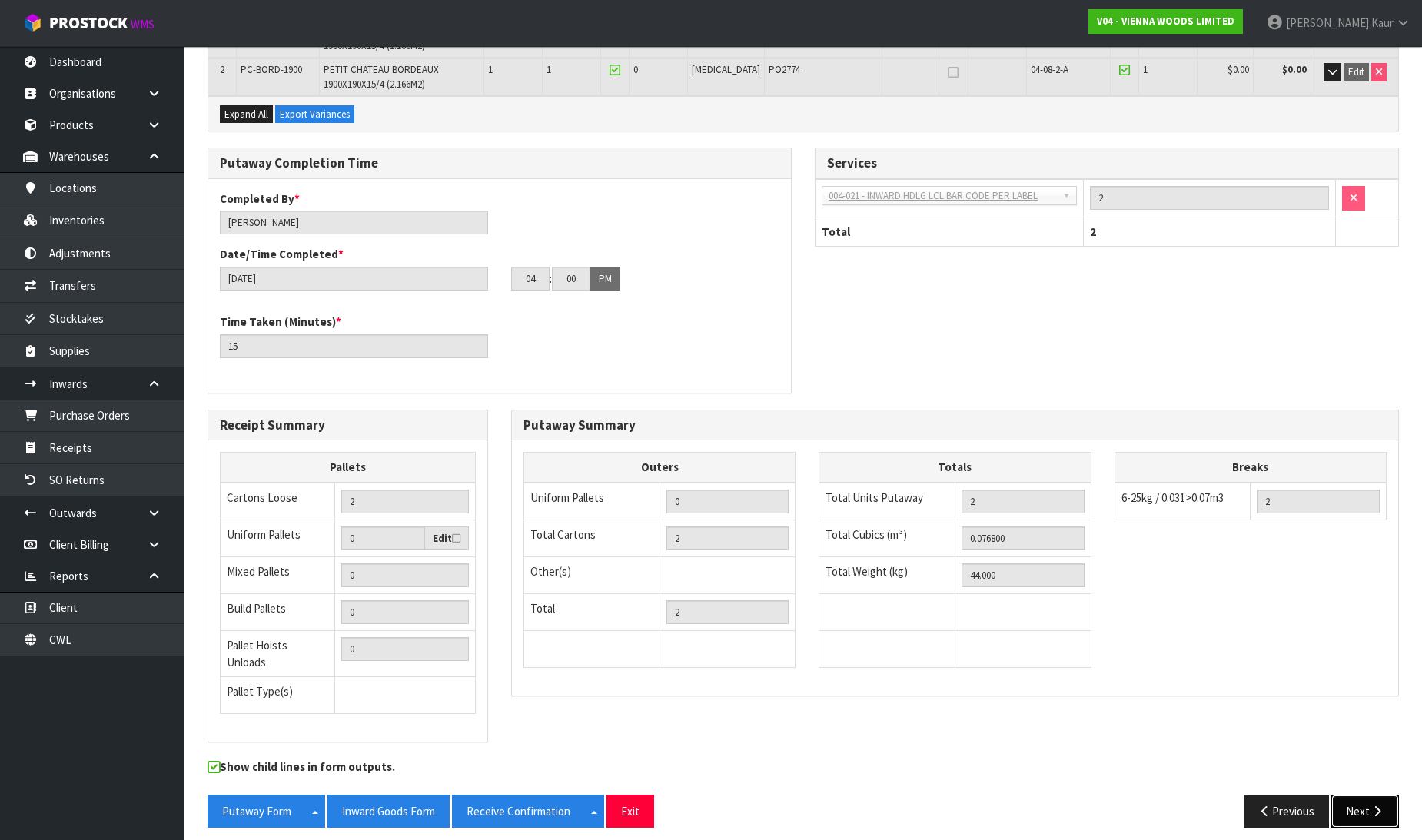
click at [1375, 805] on icon "button" at bounding box center [1377, 811] width 14 height 12
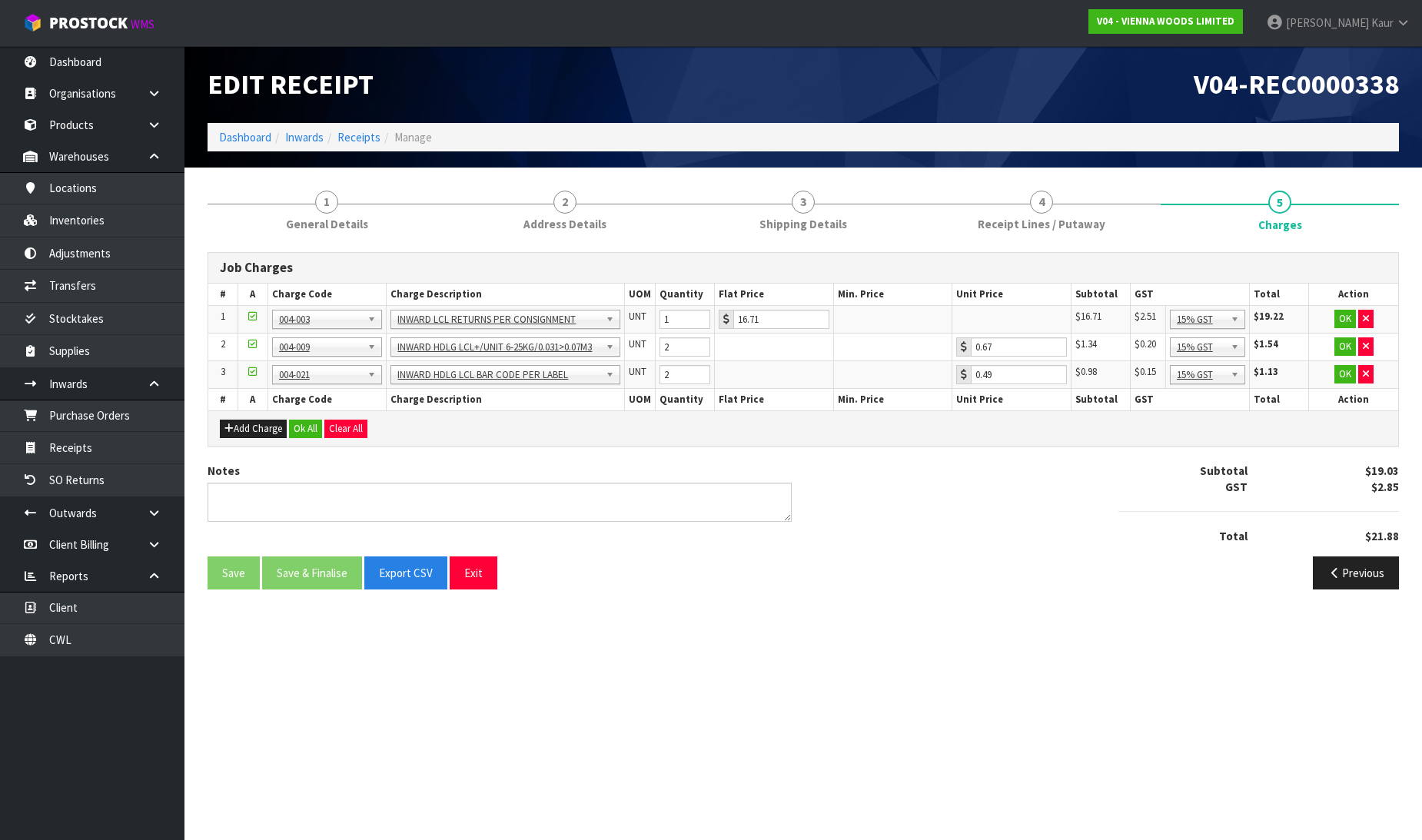
scroll to position [0, 0]
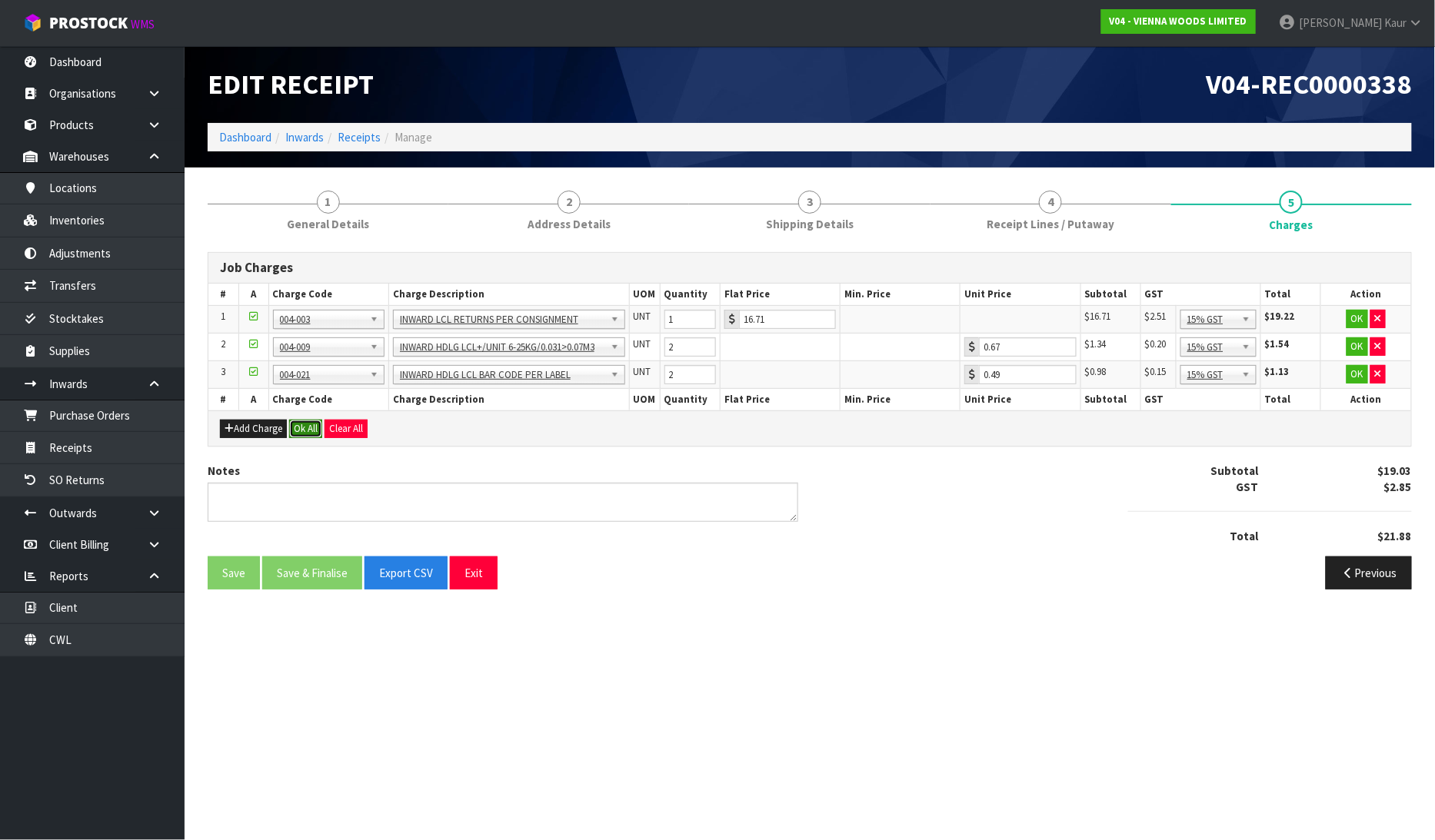
click at [301, 424] on button "Ok All" at bounding box center [305, 428] width 33 height 19
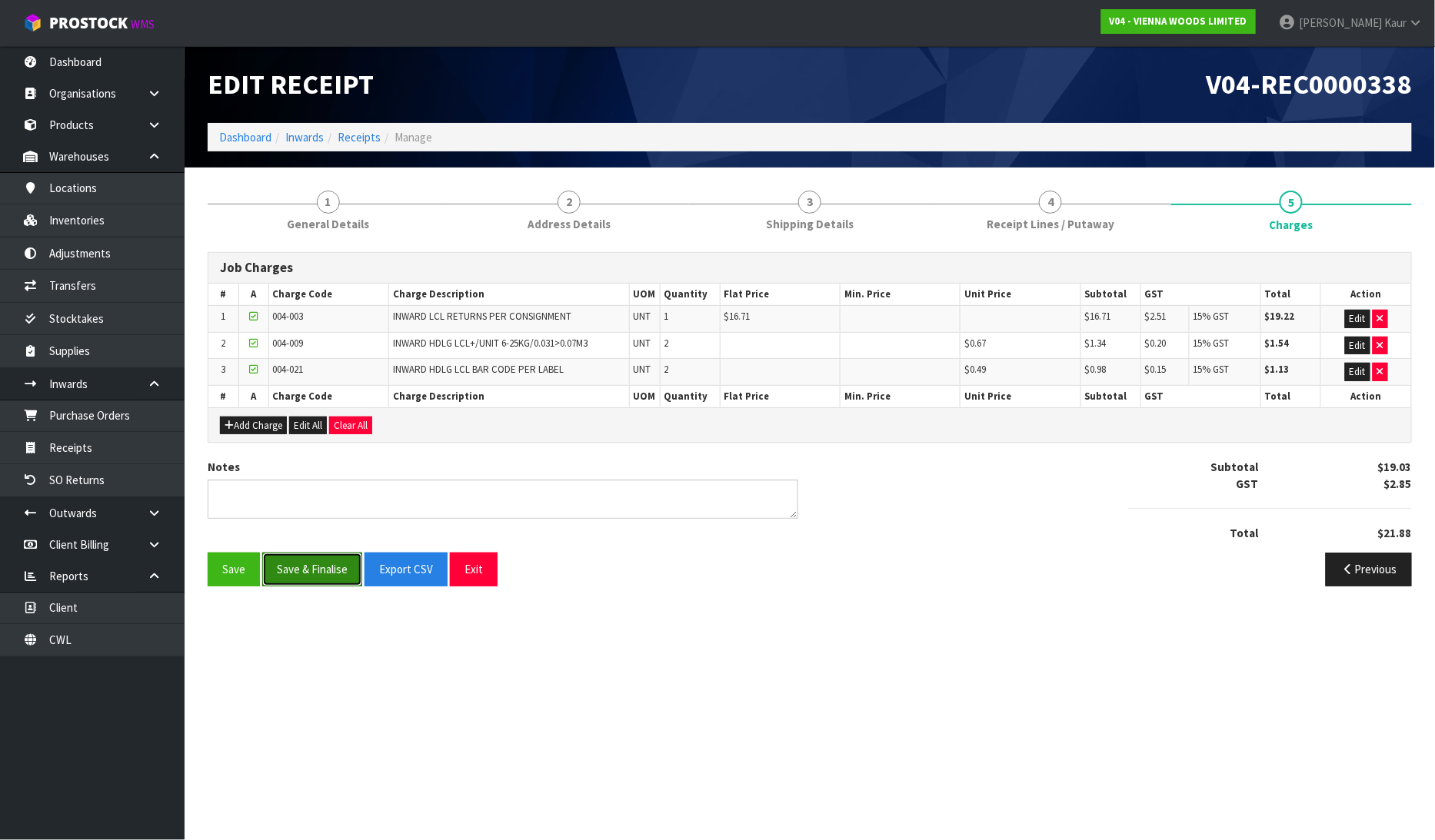
click at [325, 566] on button "Save & Finalise" at bounding box center [312, 568] width 100 height 33
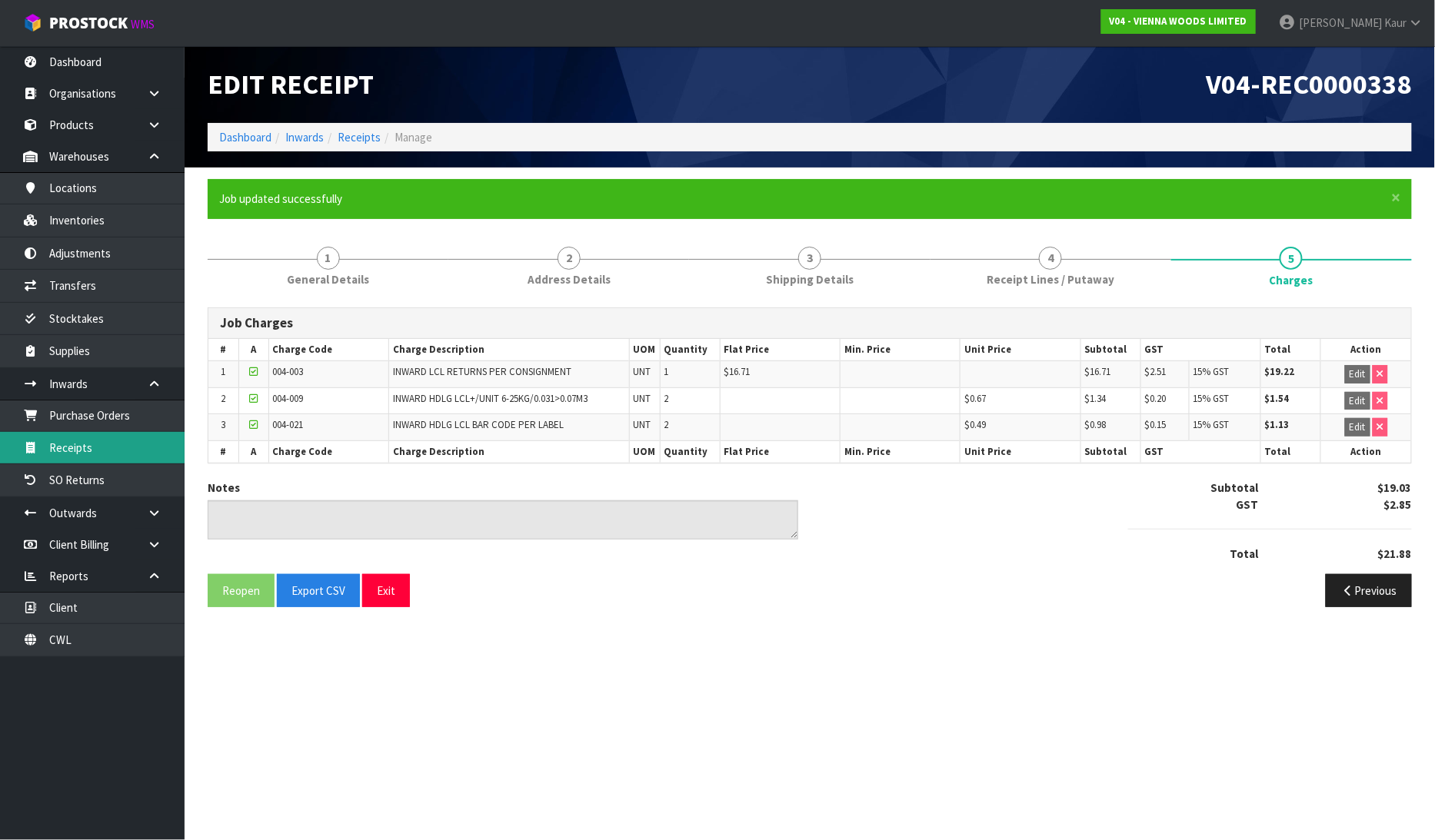
click at [132, 457] on link "Receipts" at bounding box center [92, 447] width 184 height 31
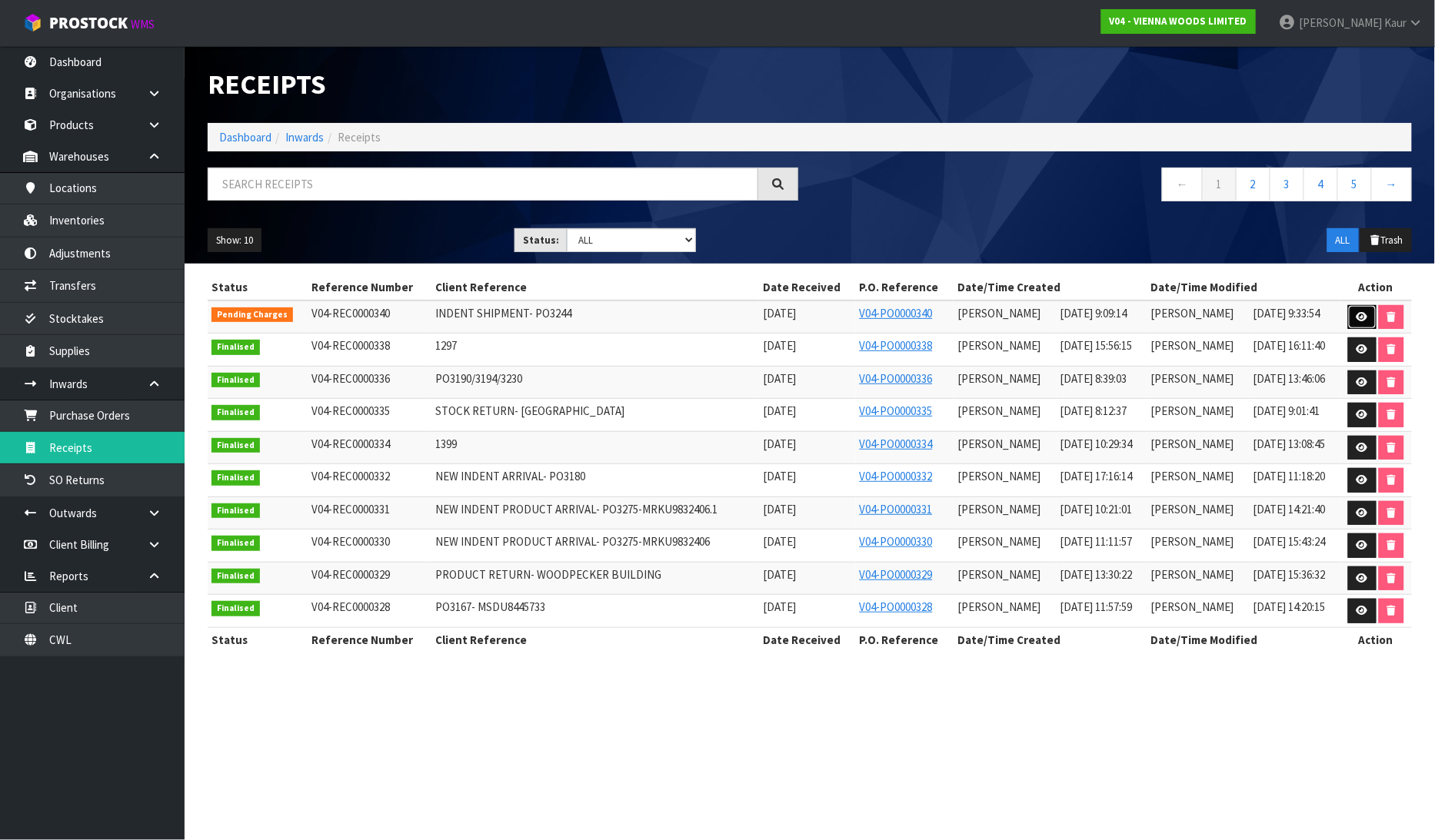
click at [1357, 314] on icon at bounding box center [1362, 316] width 12 height 10
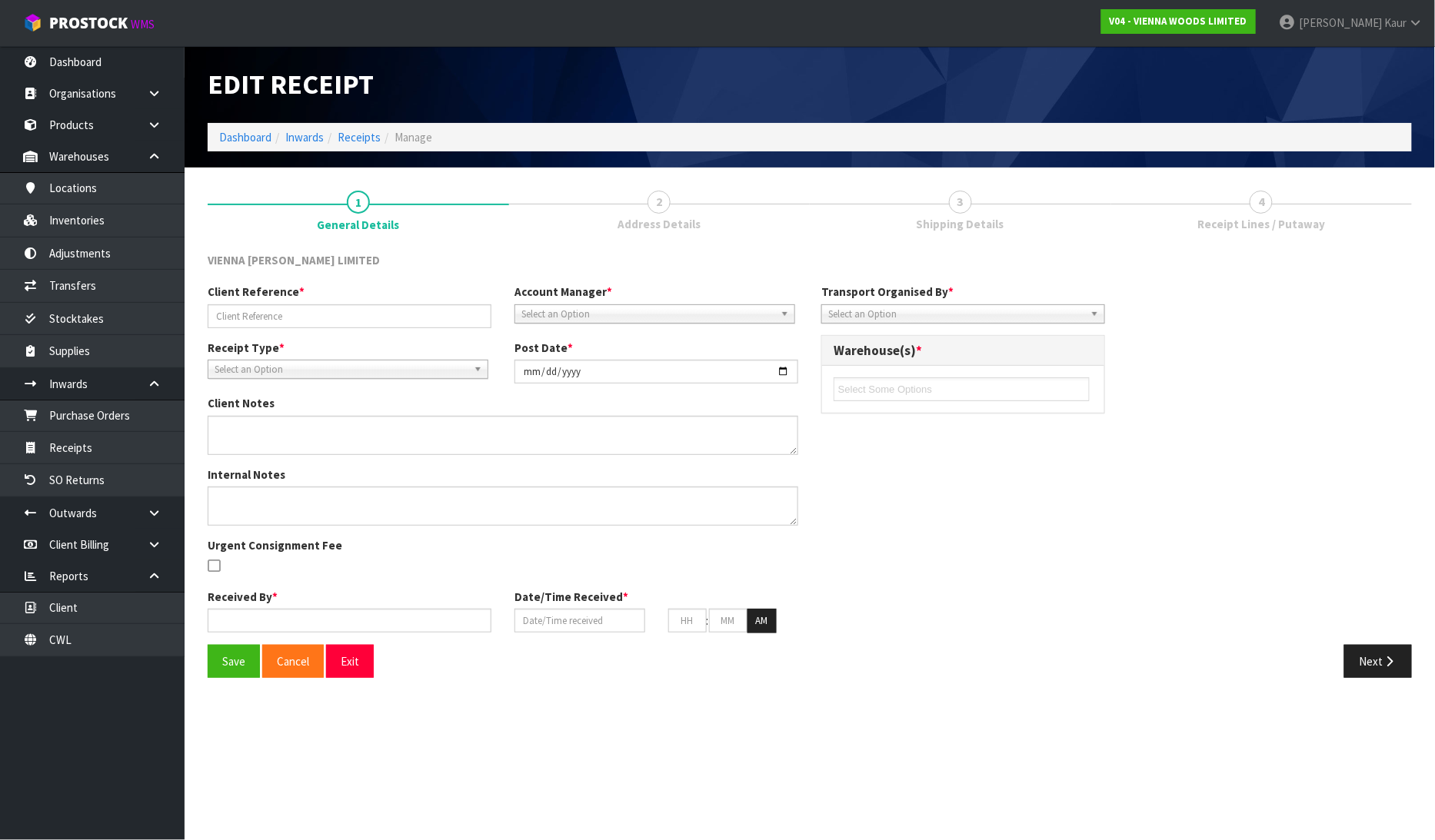
type input "INDENT SHIPMENT- PO3244"
type input "2025-08-22"
type textarea "THIS IS DUE TO ARRIVE 25TH AUGUST, RECEIPT IN AS ONE PALLET. ALL GOING TO ONE C…"
type input "Michael Drugan"
type input "20/08/2025"
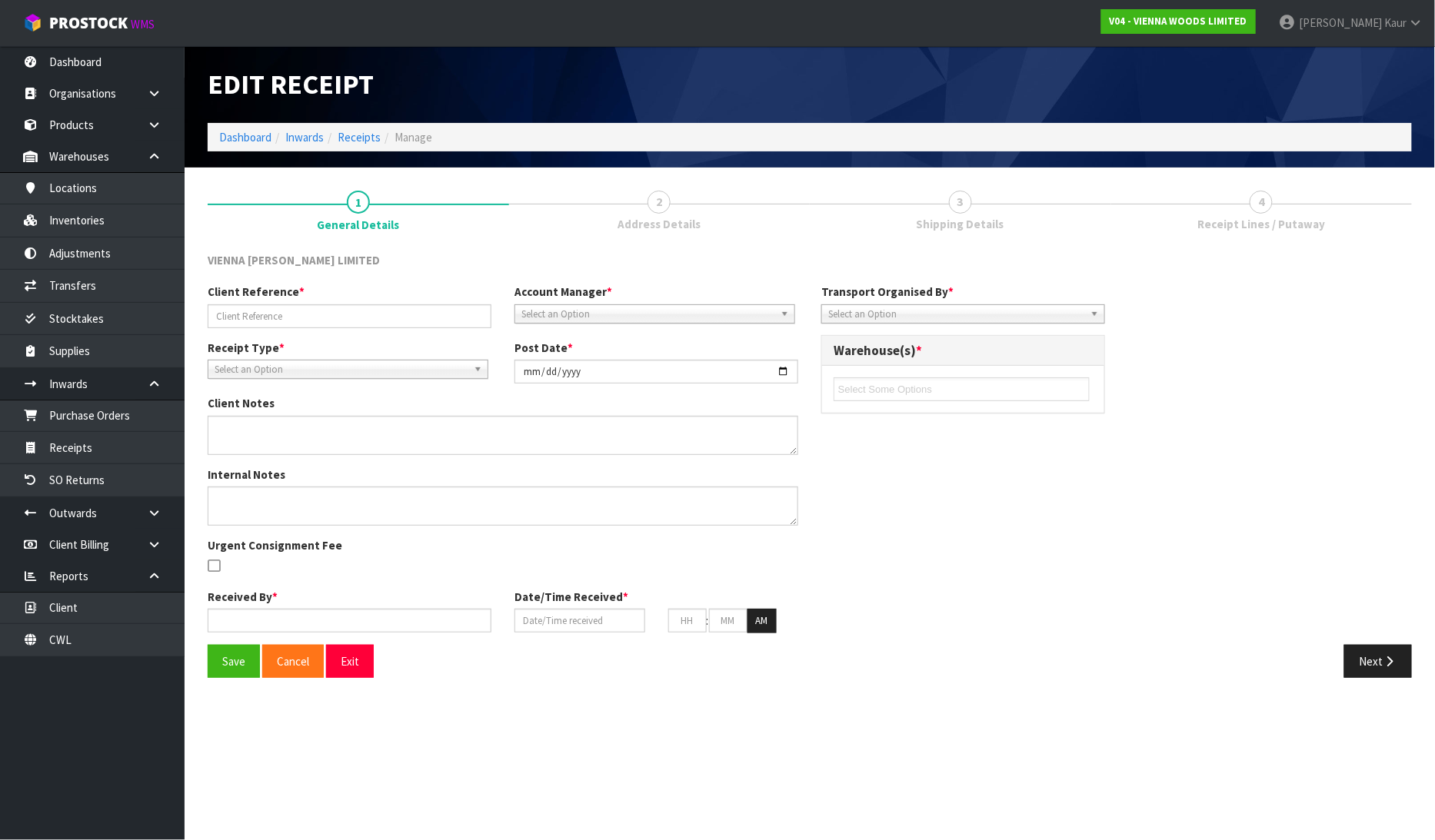
type input "09"
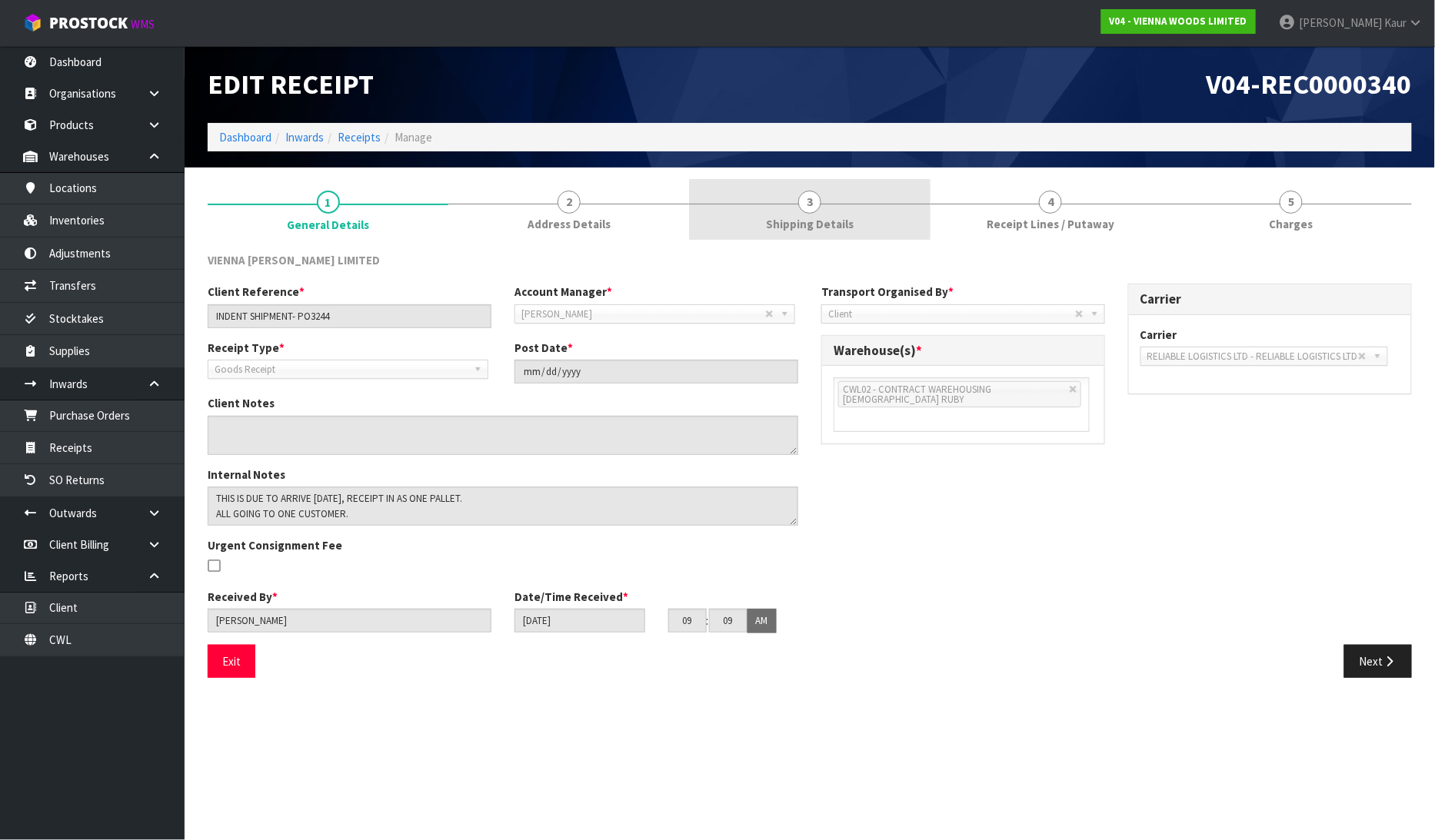
click at [834, 210] on link "3 Shipping Details" at bounding box center [809, 209] width 241 height 61
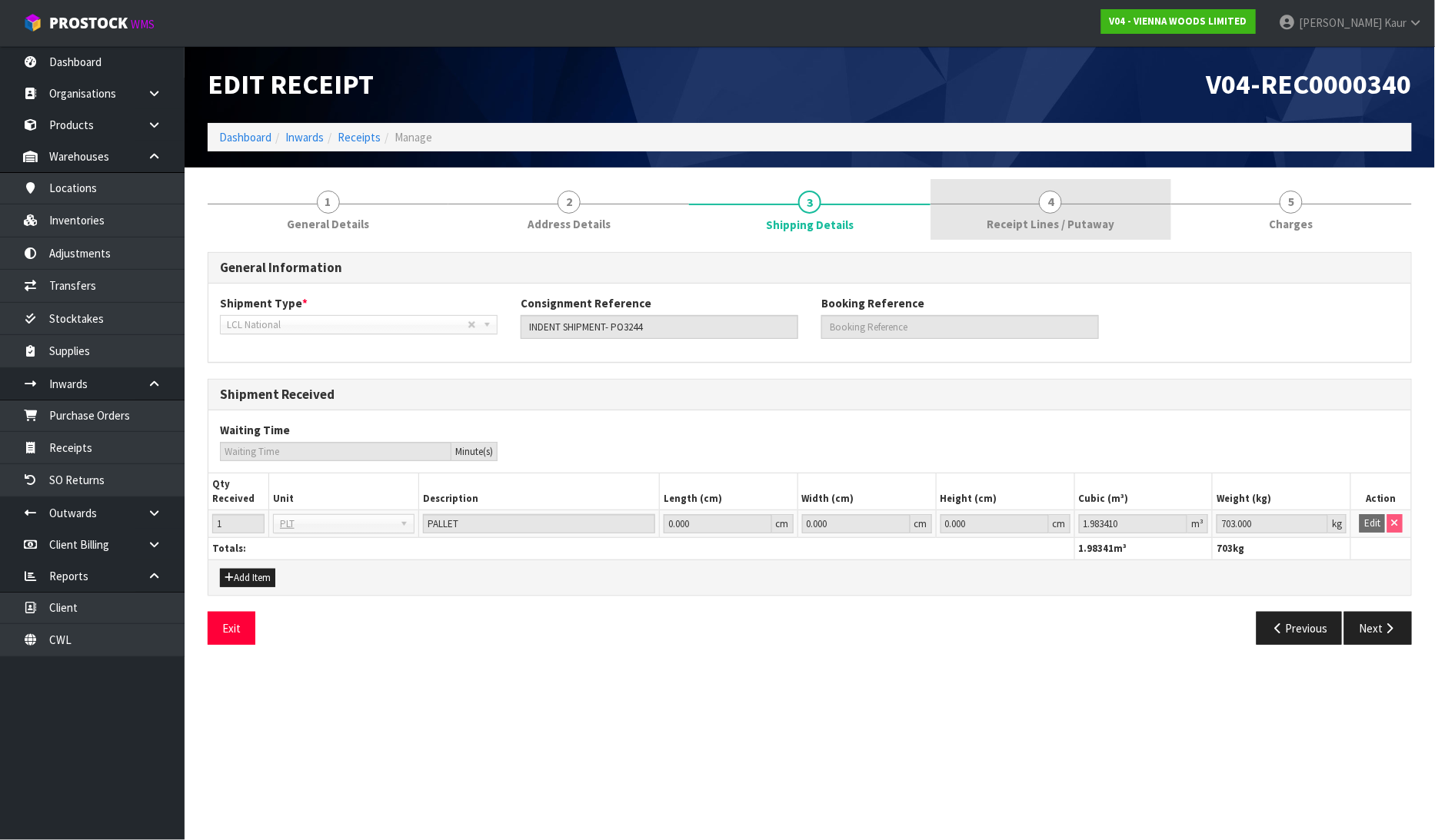
click at [1046, 229] on span "Receipt Lines / Putaway" at bounding box center [1050, 224] width 127 height 16
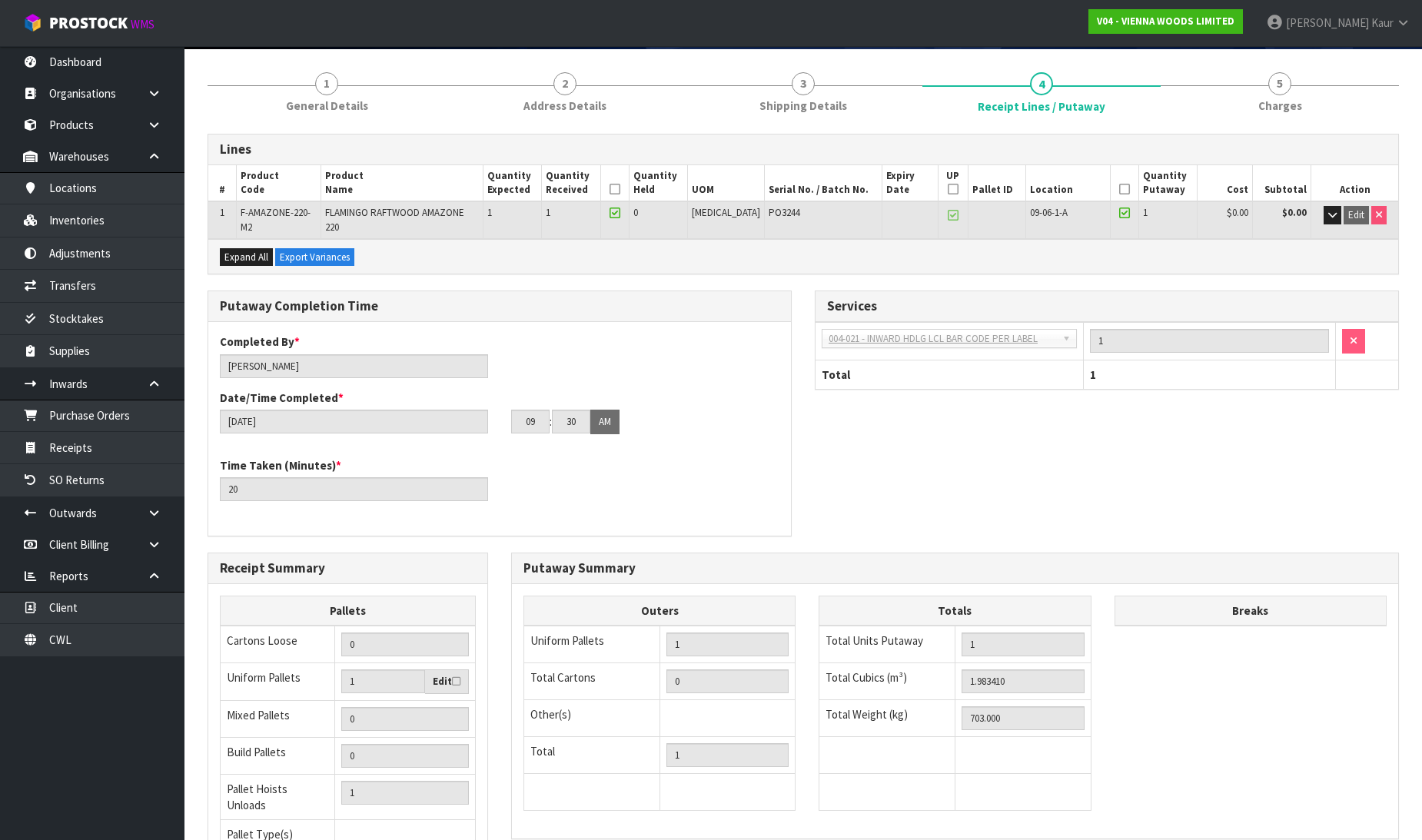
scroll to position [262, 0]
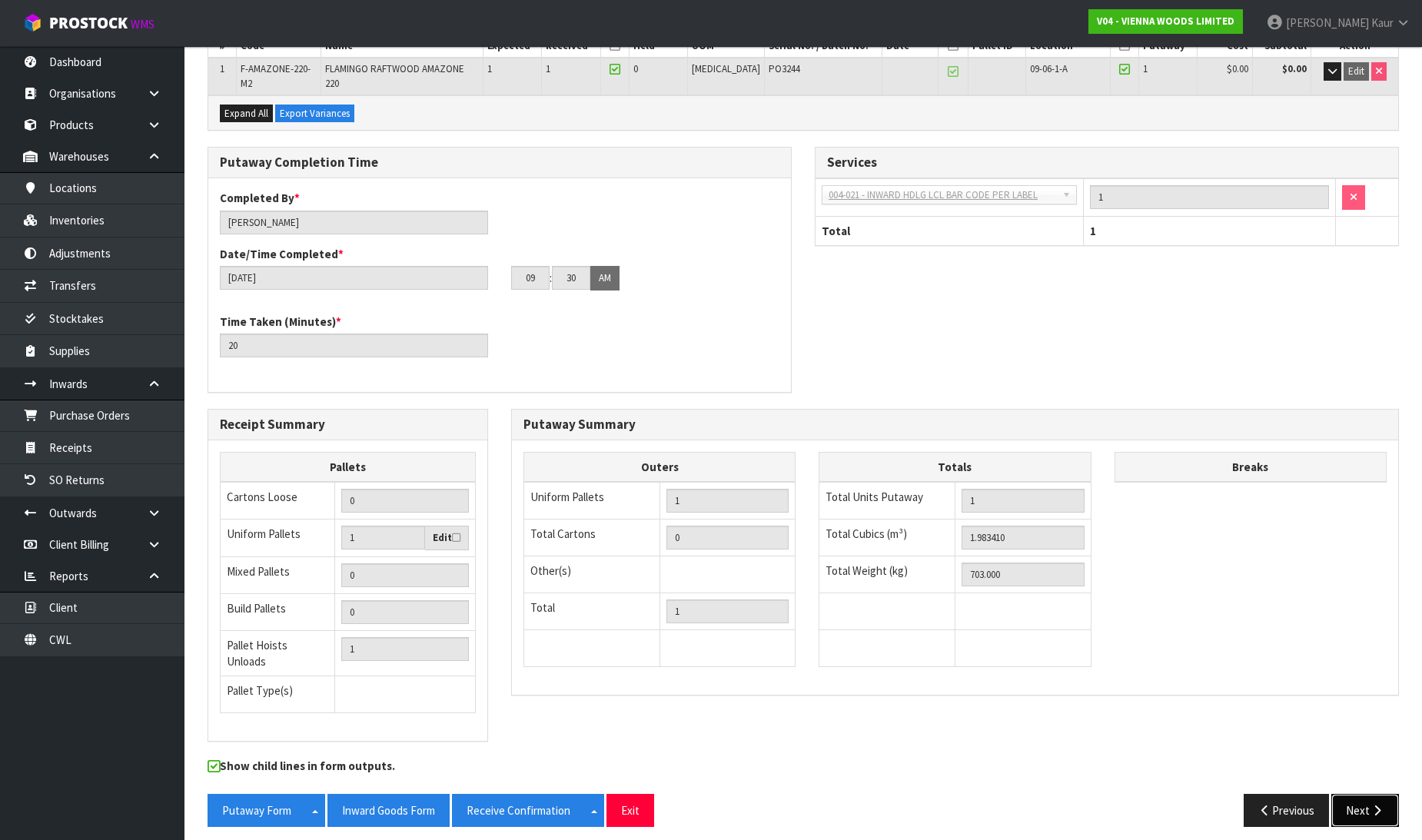
click at [1350, 809] on button "Next" at bounding box center [1365, 810] width 68 height 33
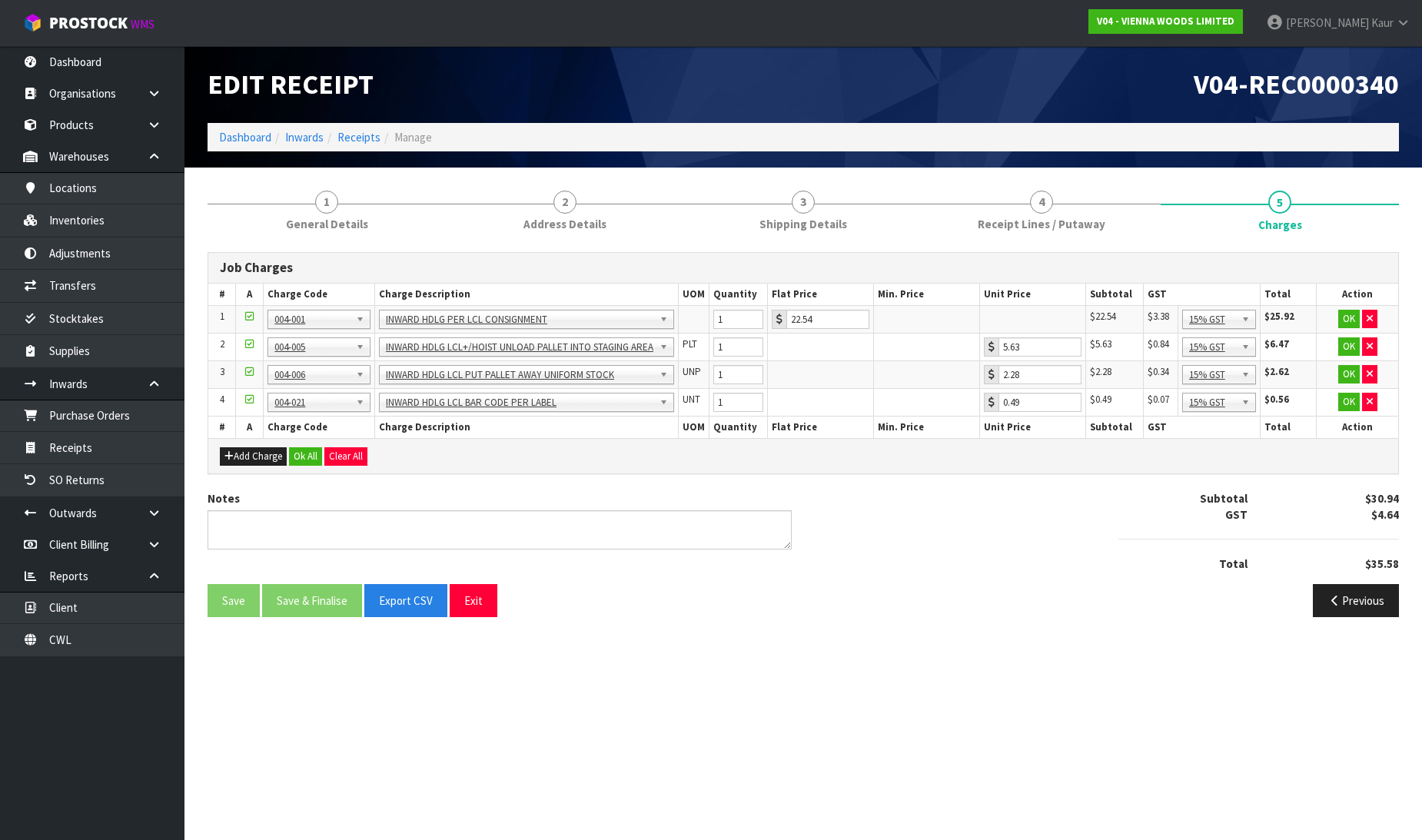
scroll to position [0, 0]
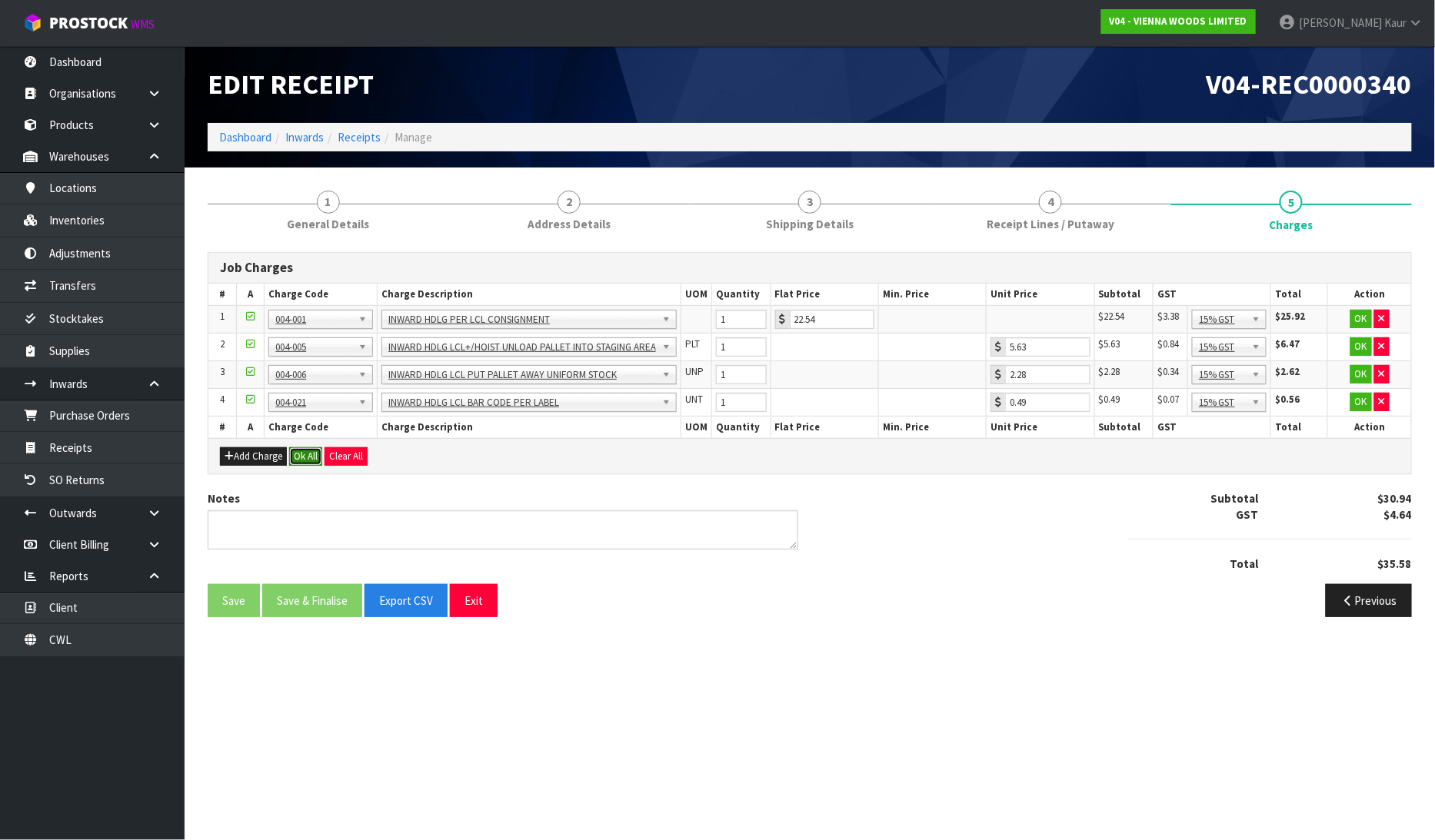
click at [301, 451] on button "Ok All" at bounding box center [305, 456] width 33 height 19
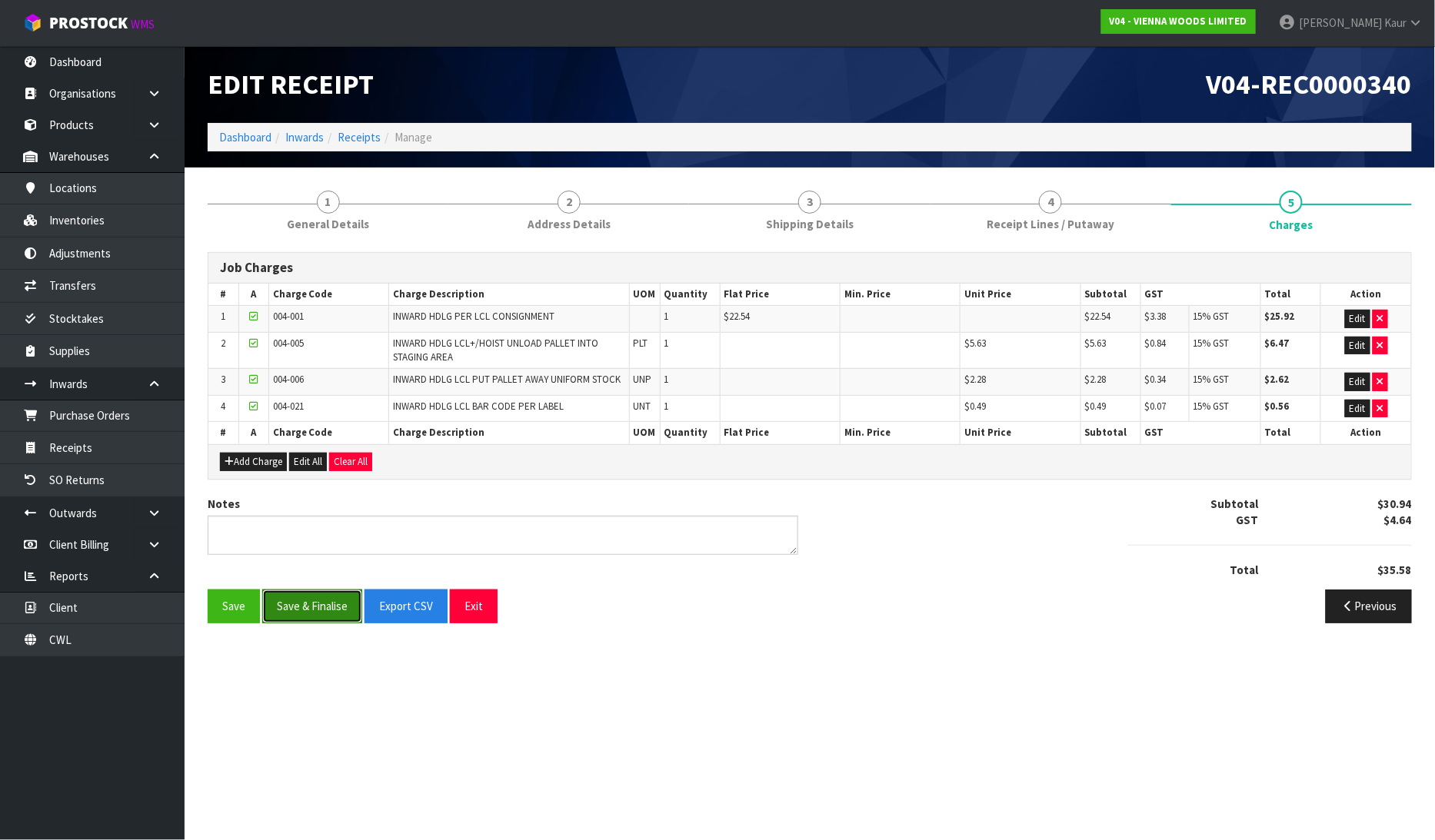
drag, startPoint x: 309, startPoint y: 613, endPoint x: 258, endPoint y: 480, distance: 142.4
click at [309, 611] on button "Save & Finalise" at bounding box center [312, 606] width 100 height 33
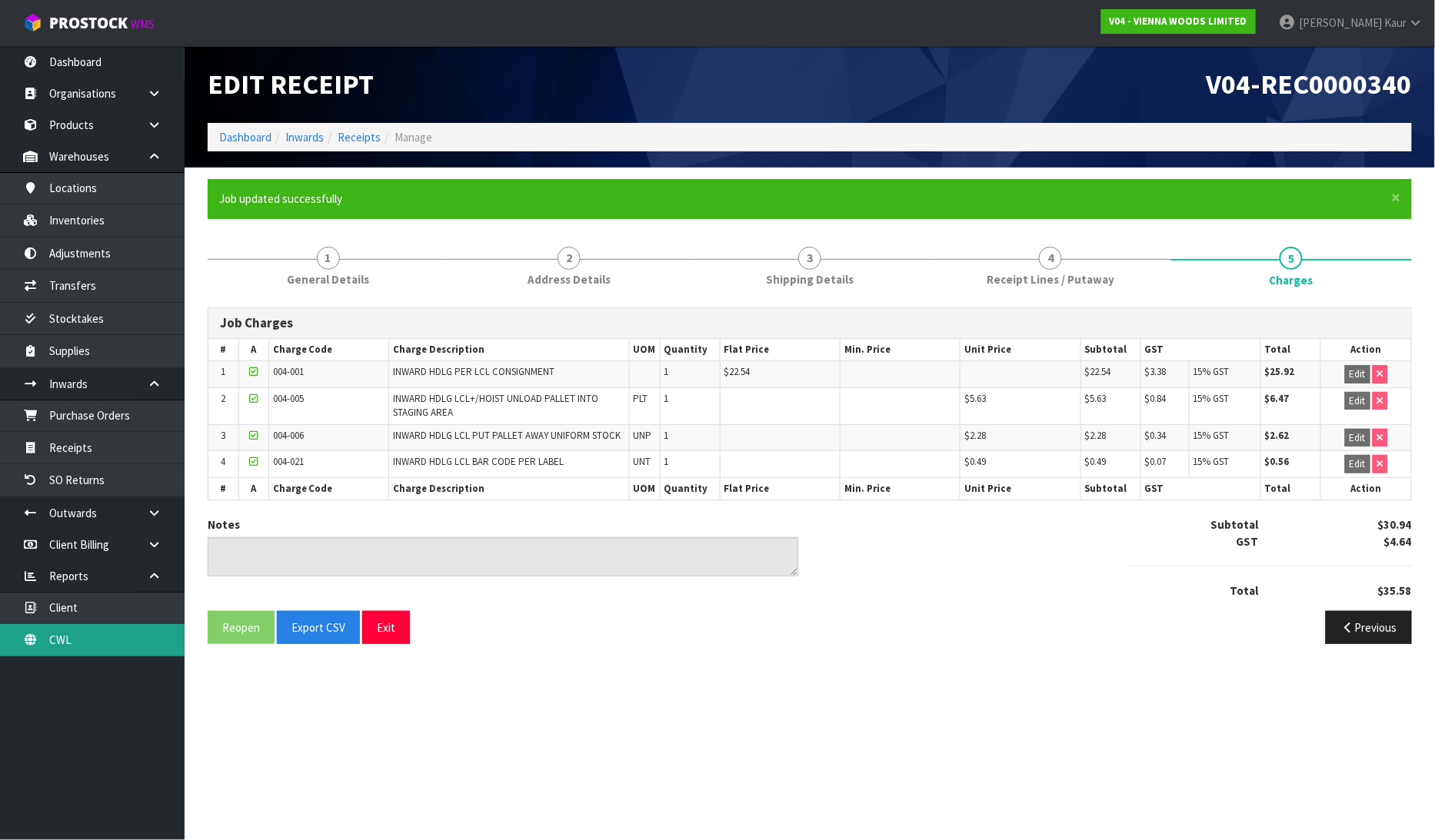
click at [64, 643] on link "CWL" at bounding box center [92, 640] width 184 height 31
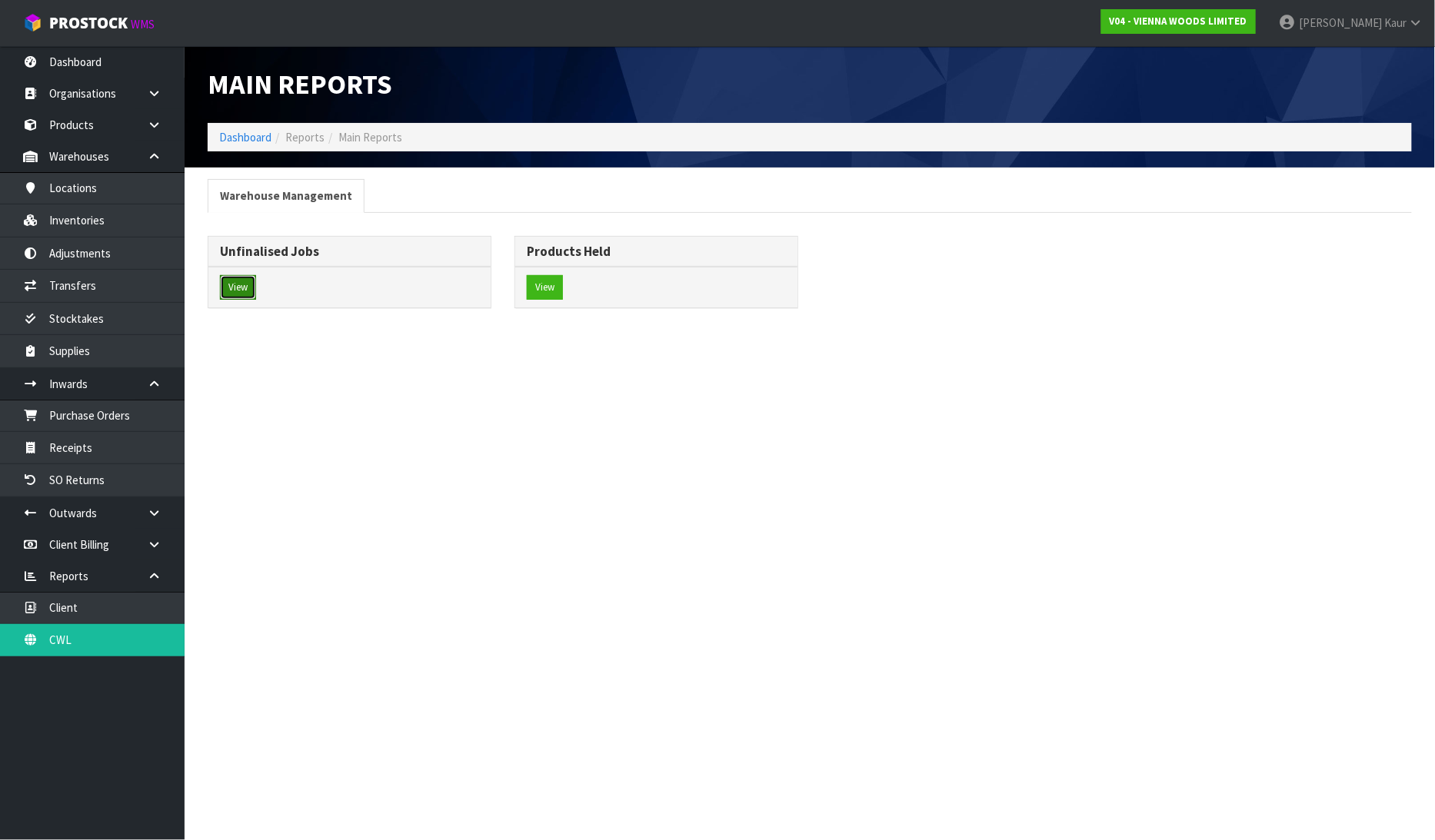
click at [250, 298] on button "View" at bounding box center [238, 288] width 37 height 25
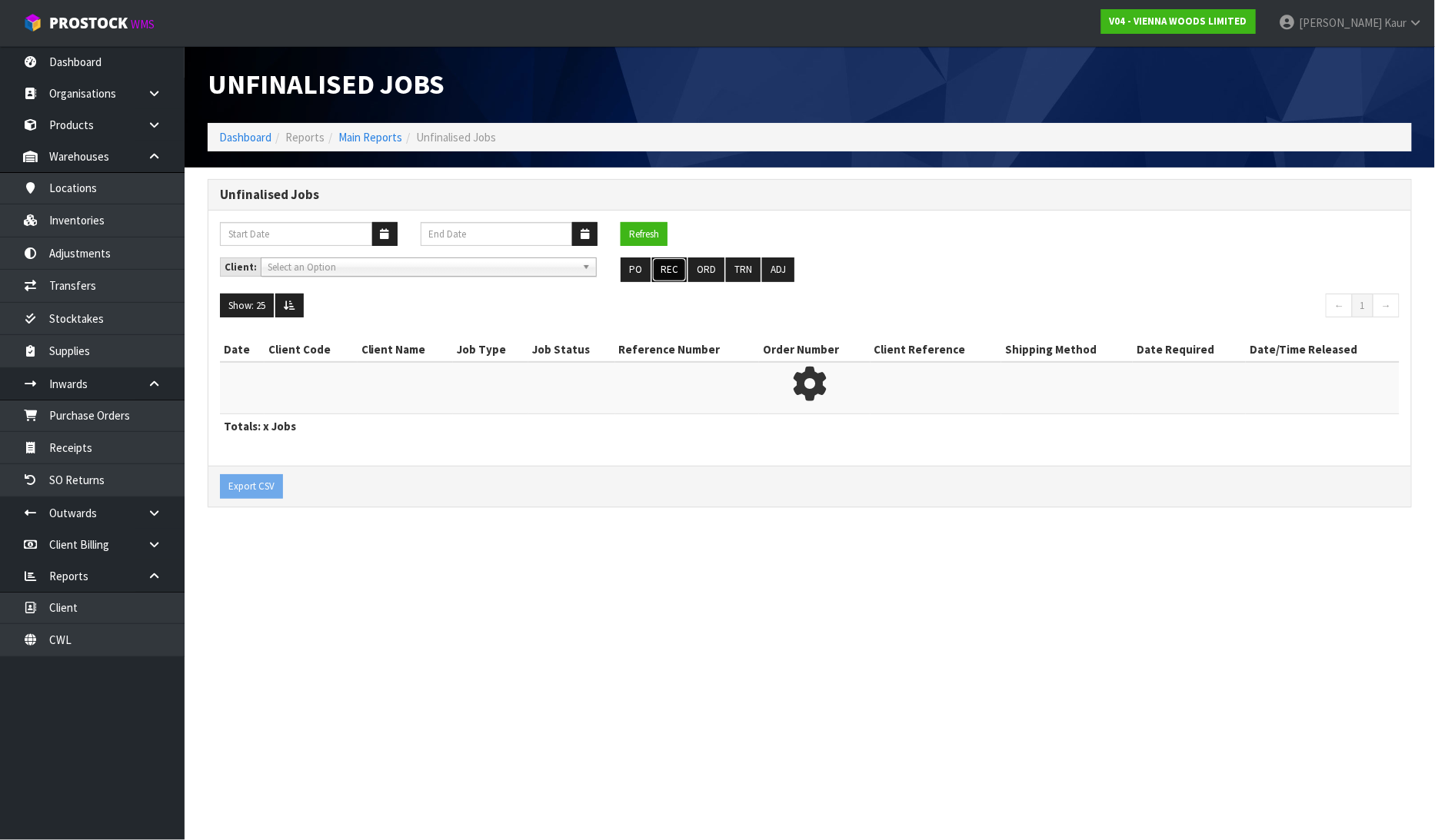
click at [670, 266] on button "REC" at bounding box center [669, 270] width 35 height 25
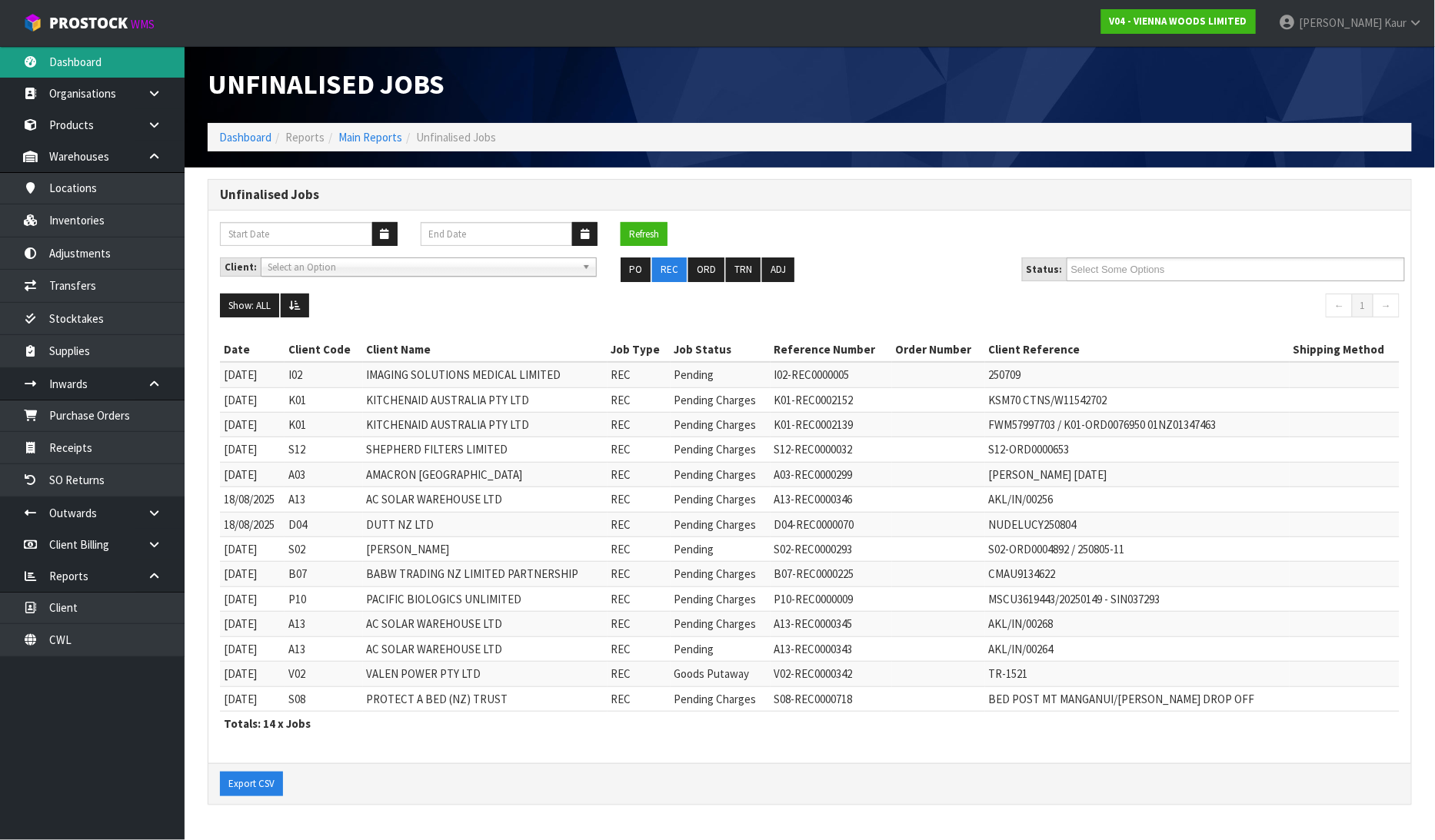
click at [68, 53] on link "Dashboard" at bounding box center [92, 61] width 184 height 31
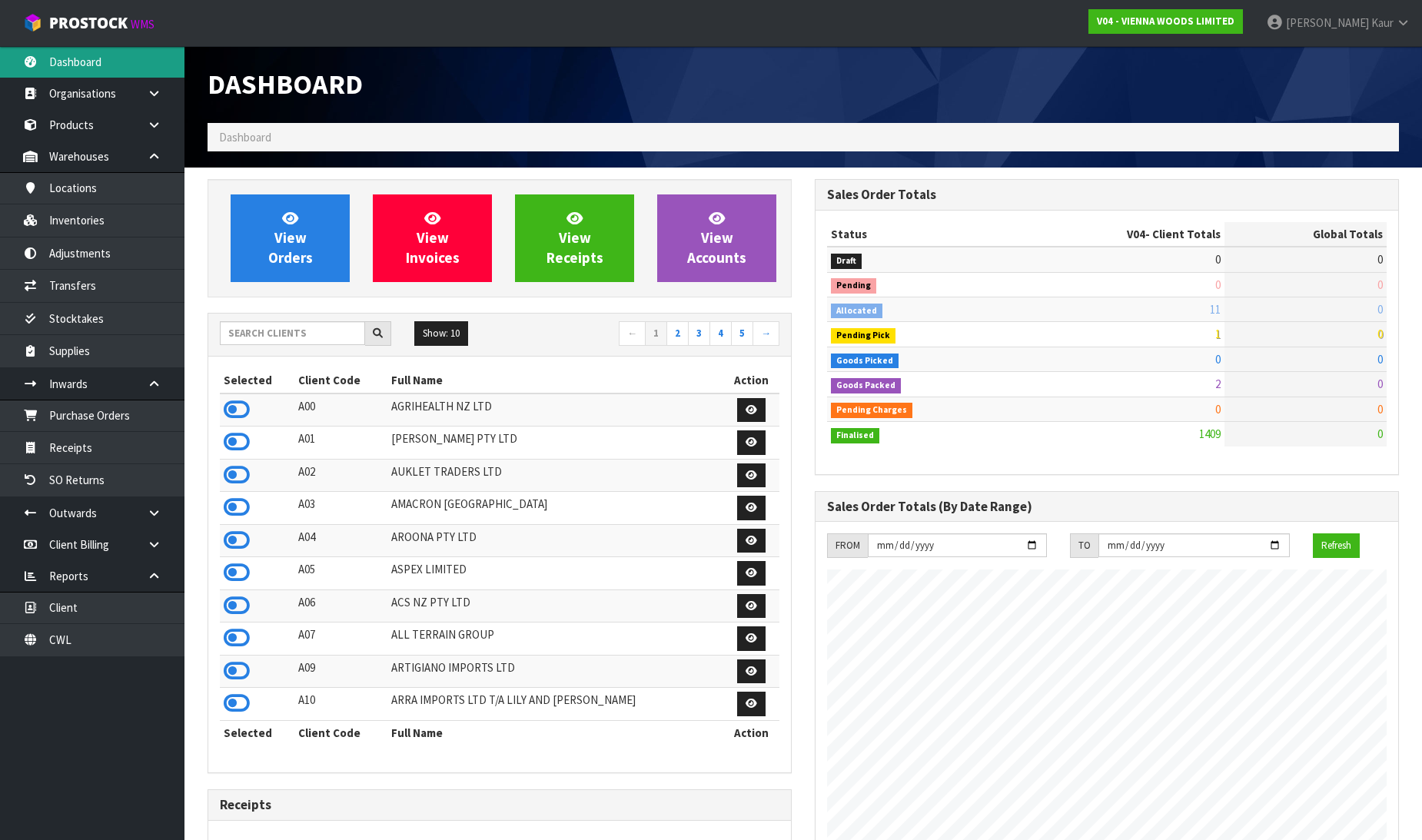
scroll to position [1130, 608]
click at [252, 338] on input "text" at bounding box center [292, 333] width 145 height 24
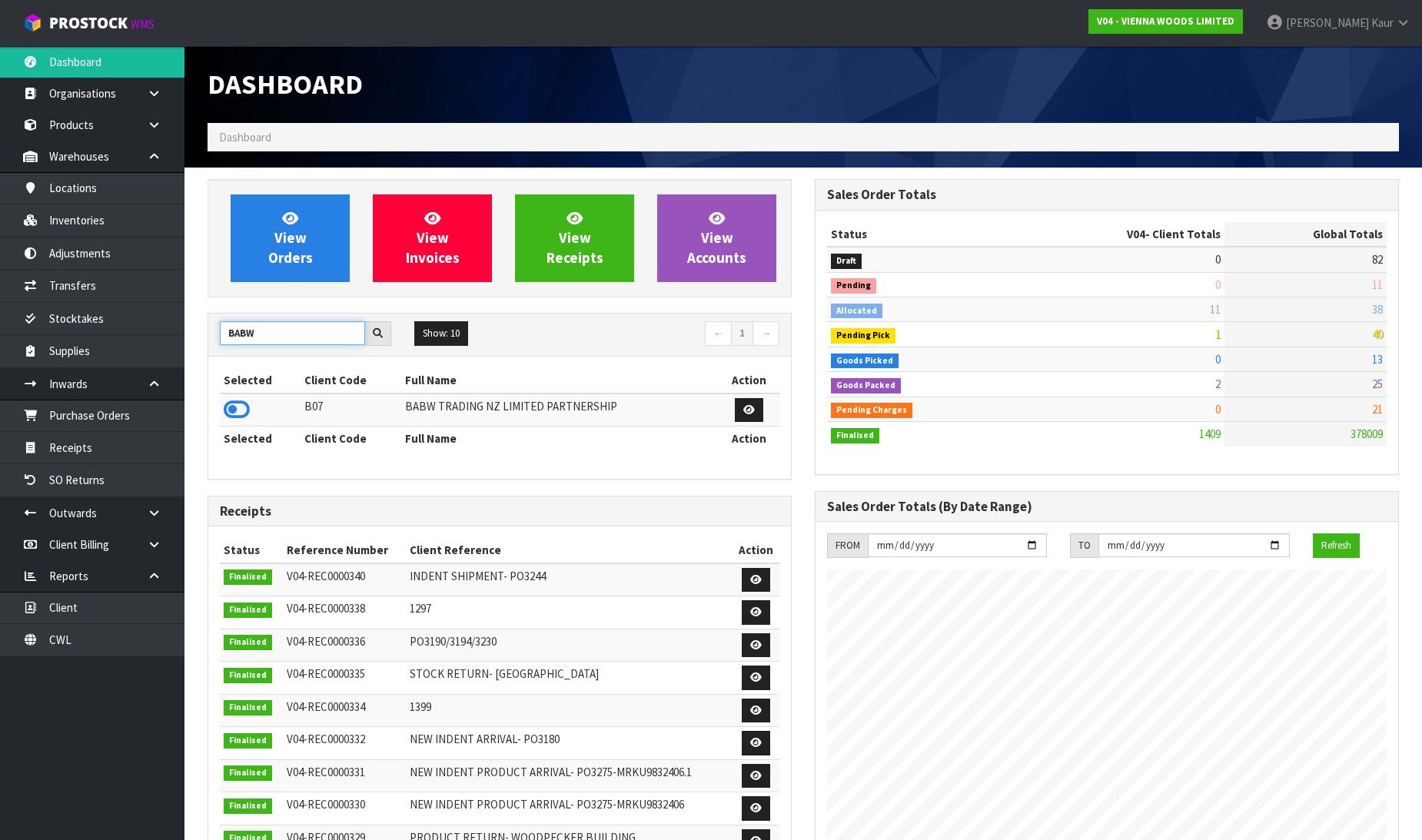
type input "BABW"
click at [243, 404] on icon at bounding box center [236, 410] width 26 height 23
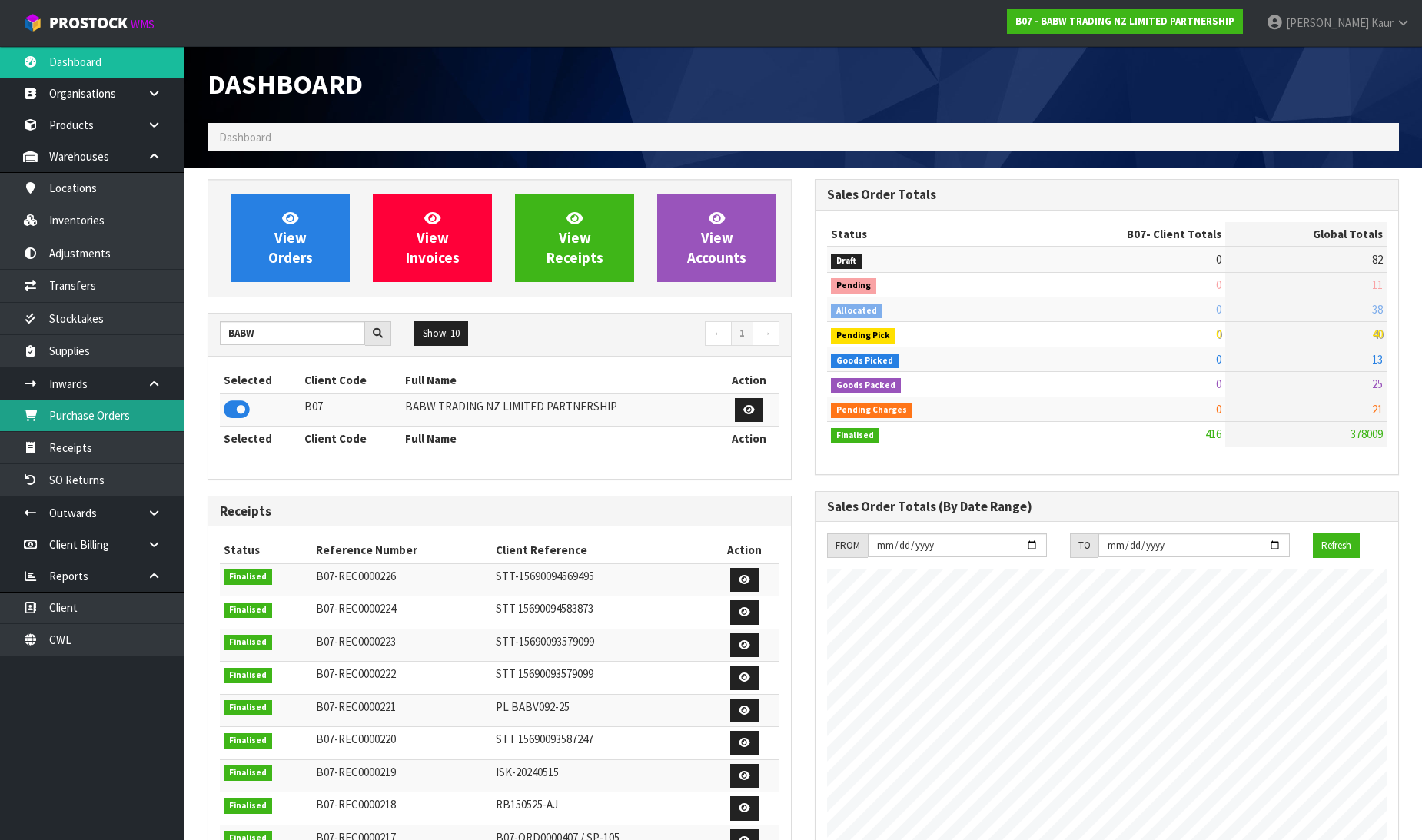
scroll to position [1164, 608]
click at [118, 411] on link "Purchase Orders" at bounding box center [92, 415] width 184 height 31
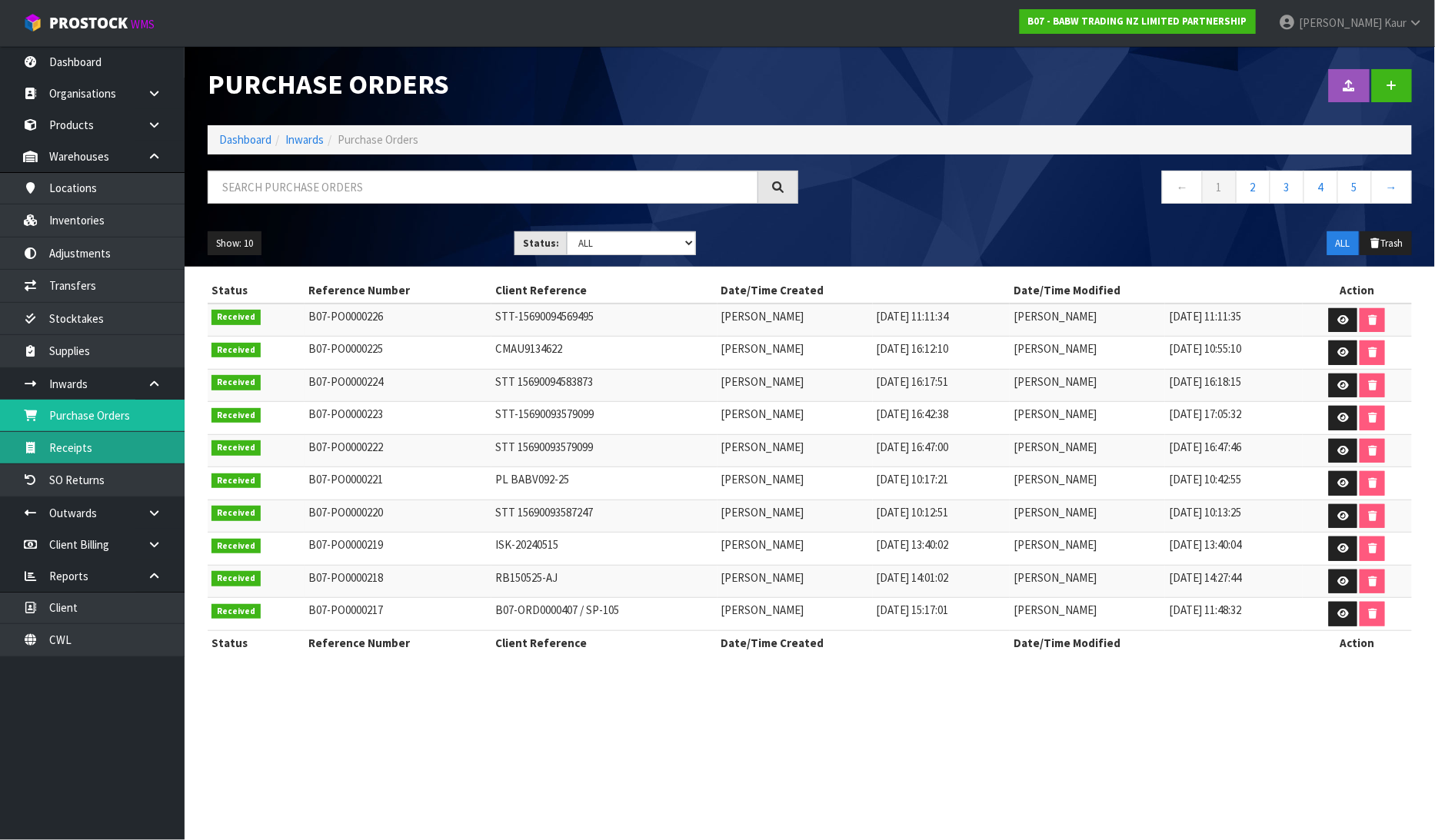
click at [116, 452] on link "Receipts" at bounding box center [92, 447] width 184 height 31
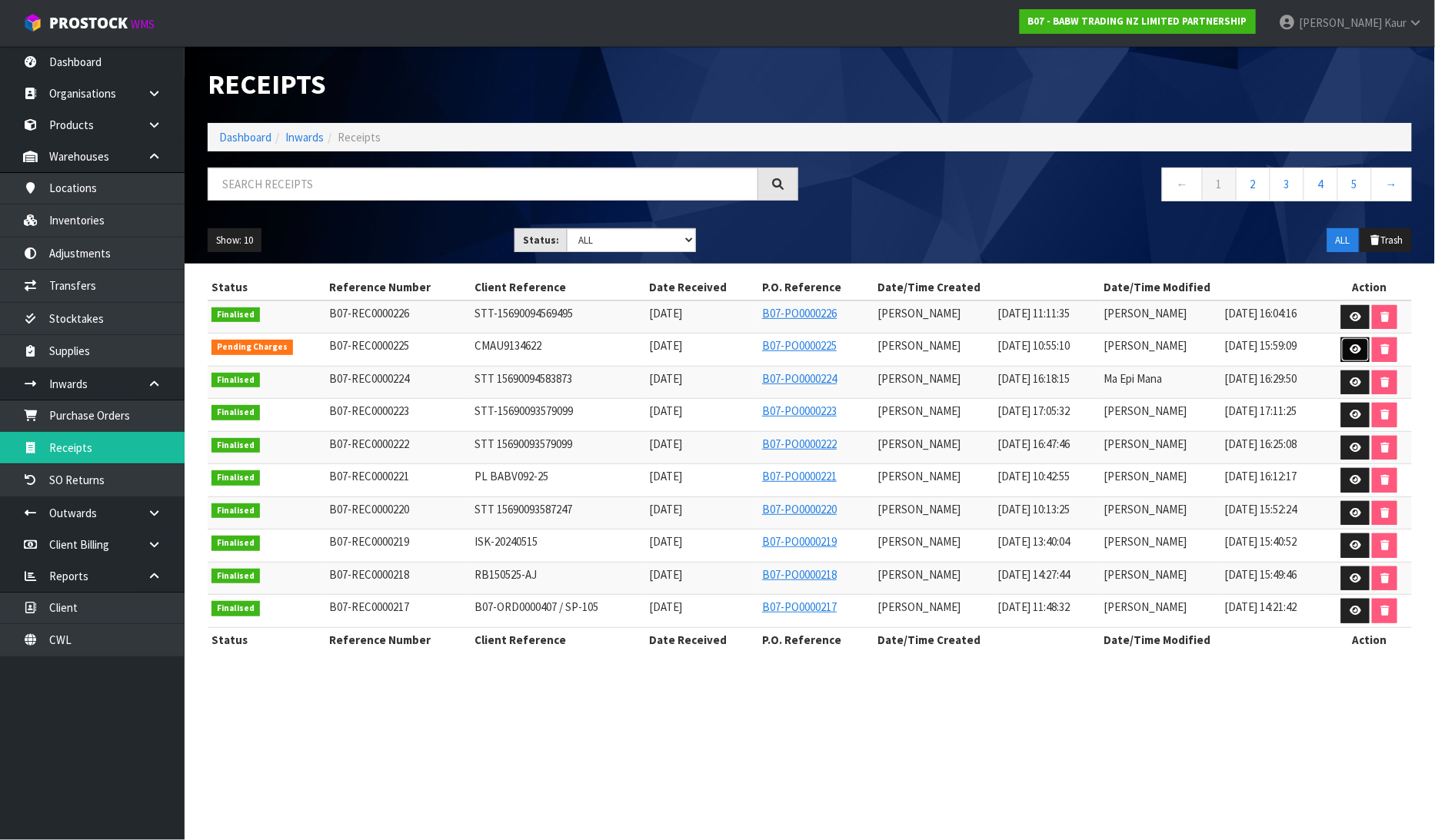
click at [1342, 342] on link at bounding box center [1356, 350] width 29 height 25
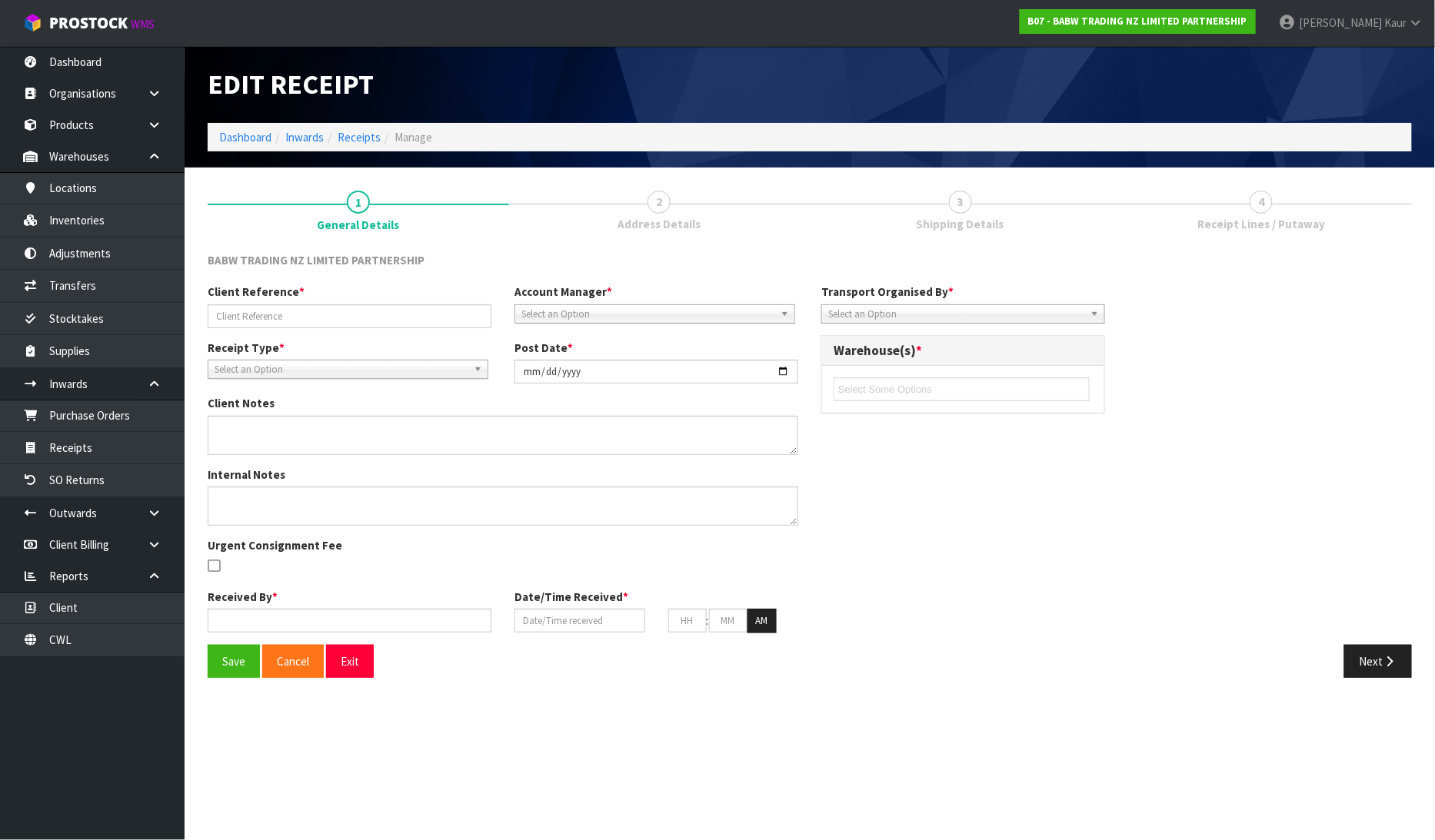
type input "CMAU9134622"
type input "2025-08-21"
type input "James Luff"
type input "20/08/2025"
type input "04"
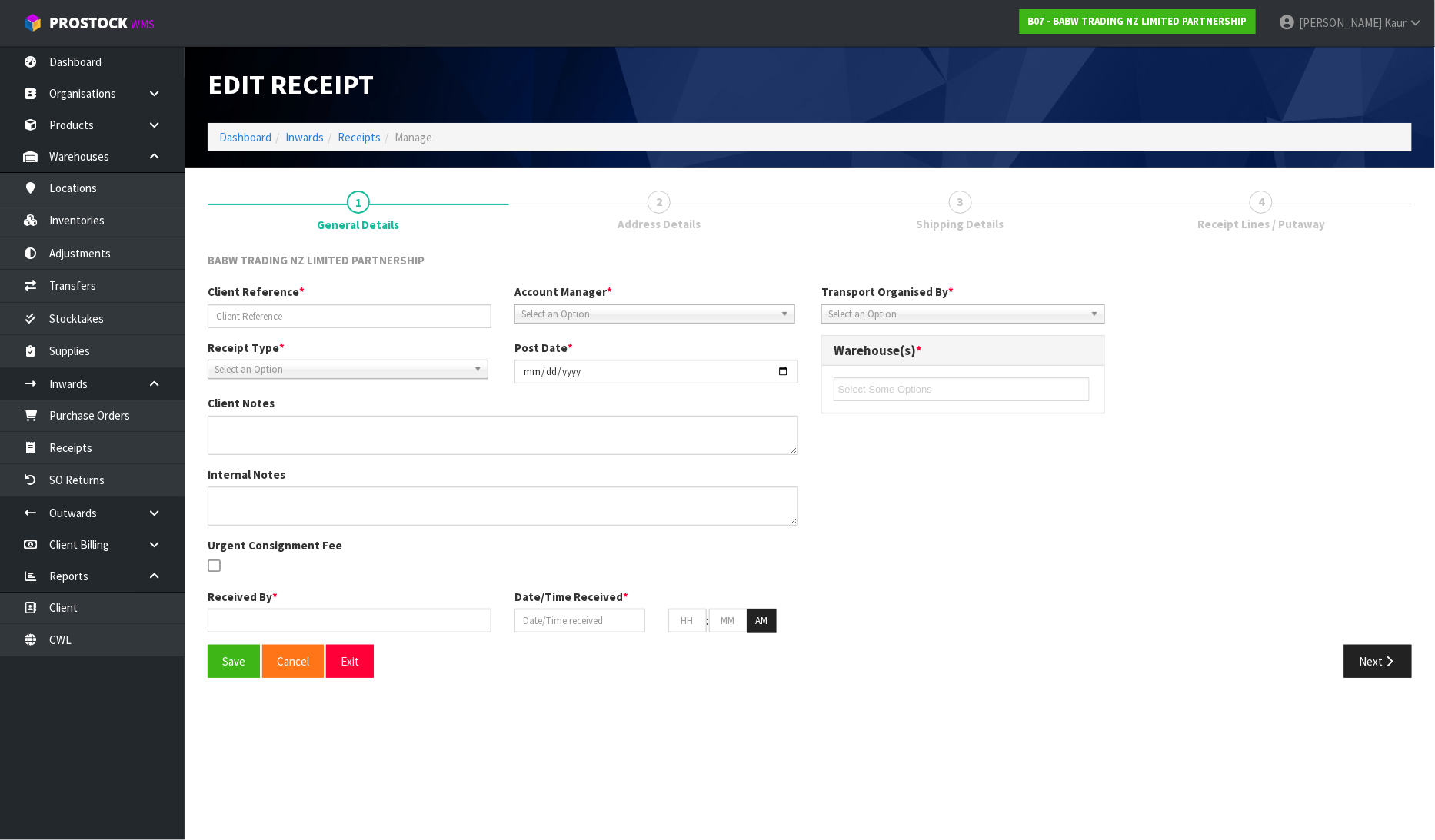
type input "00"
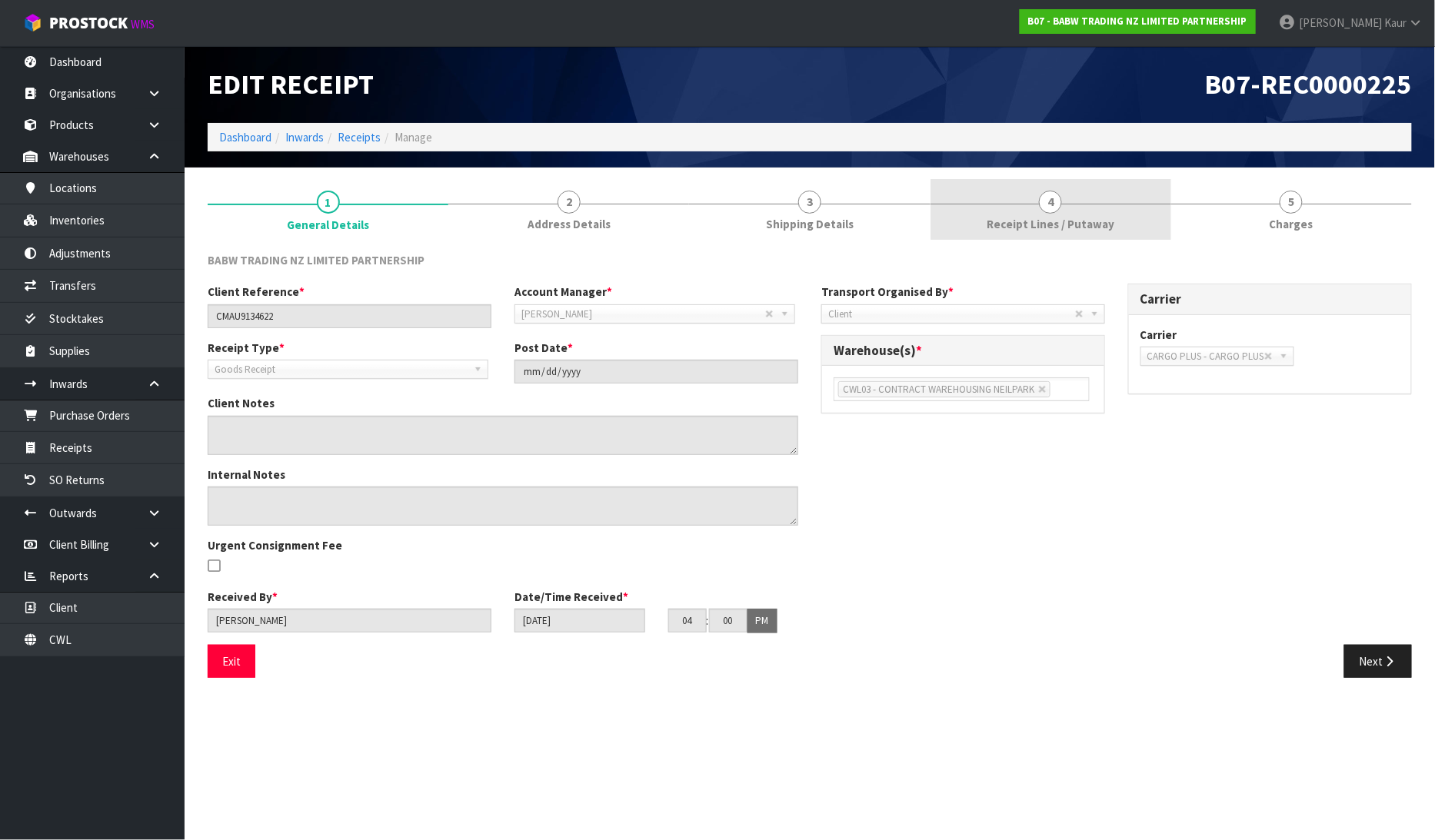
click at [1057, 212] on link "4 Receipt Lines / Putaway" at bounding box center [1051, 209] width 241 height 61
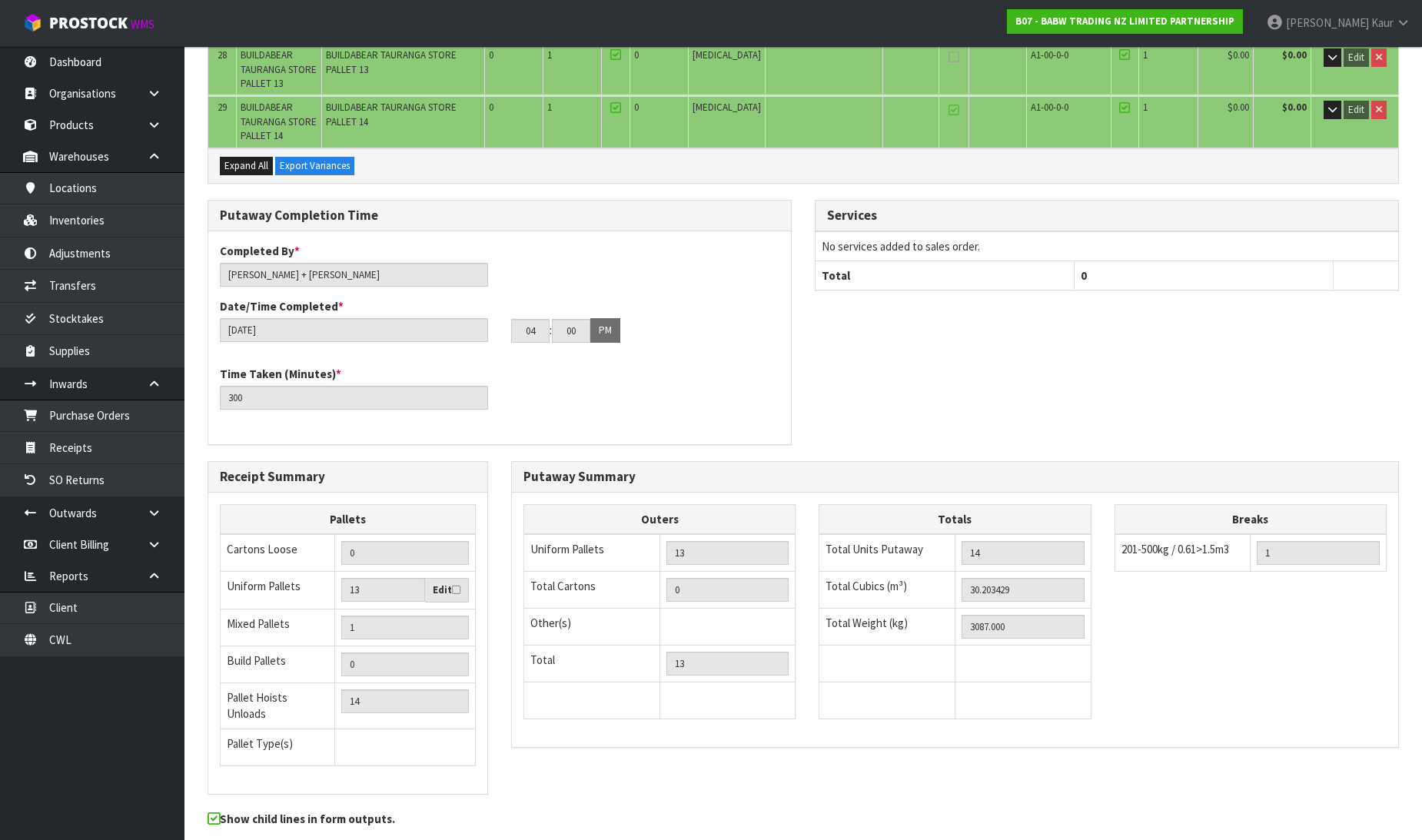
scroll to position [1364, 0]
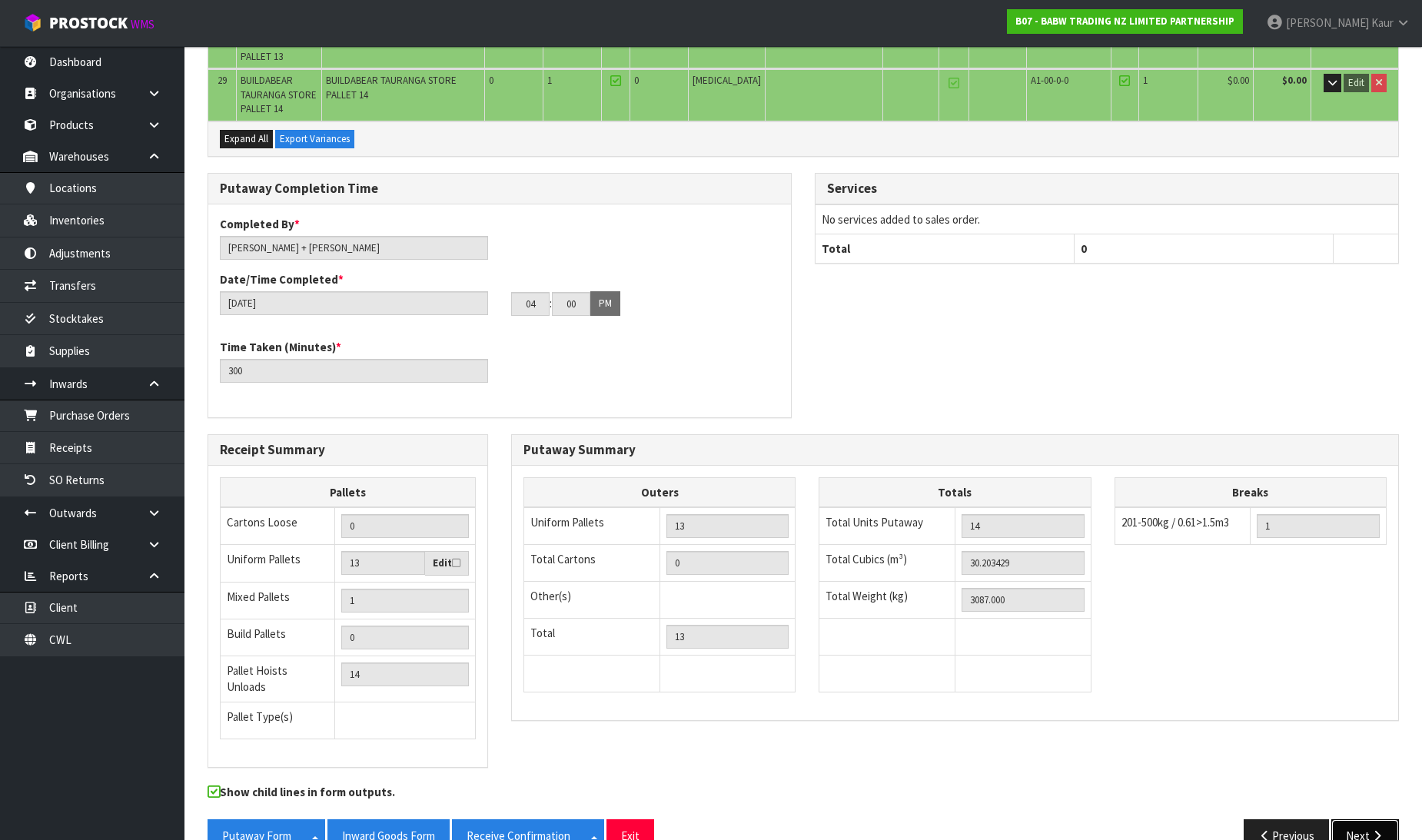
drag, startPoint x: 1364, startPoint y: 804, endPoint x: 1359, endPoint y: 782, distance: 22.6
click at [1364, 820] on button "Next" at bounding box center [1365, 836] width 68 height 33
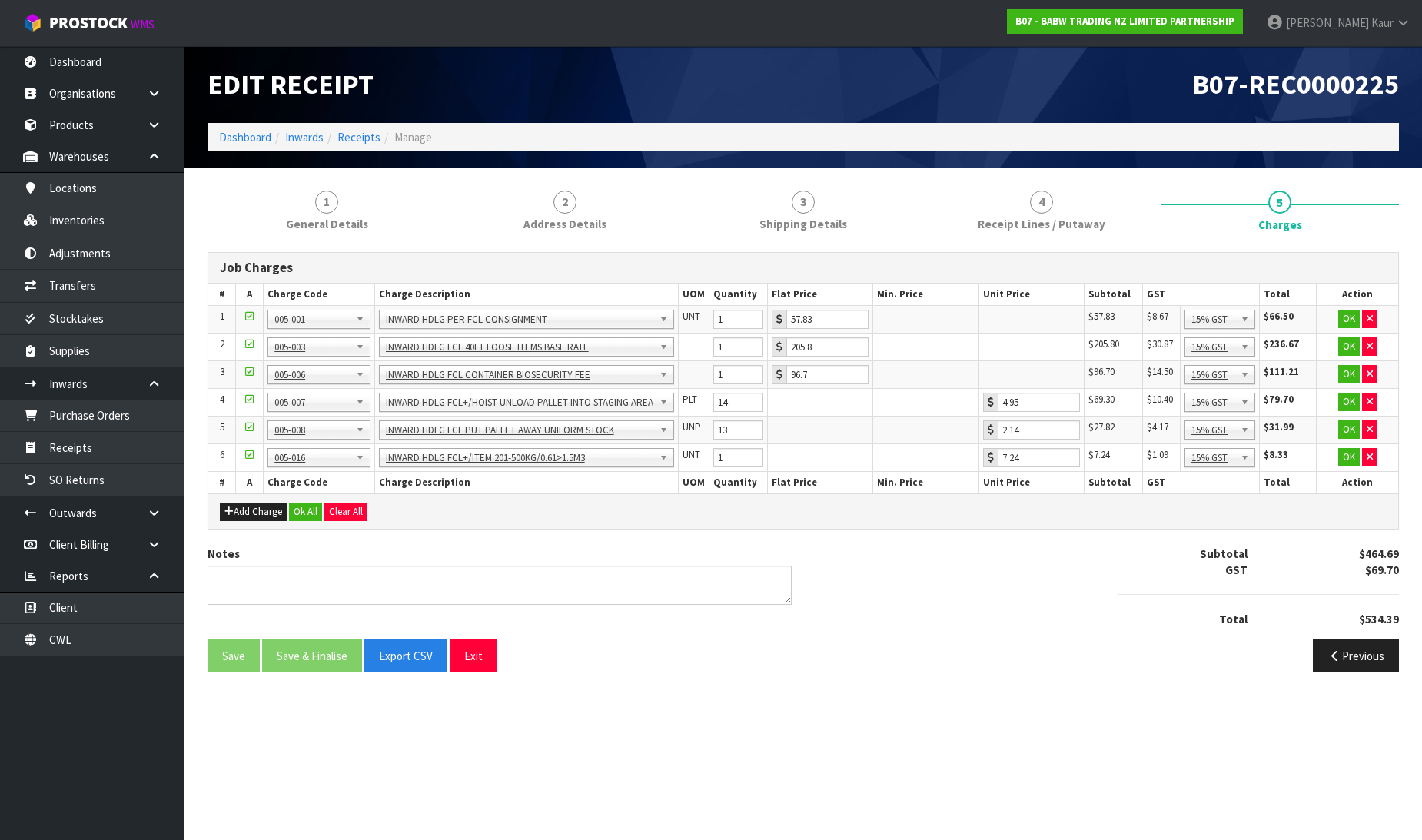
scroll to position [0, 0]
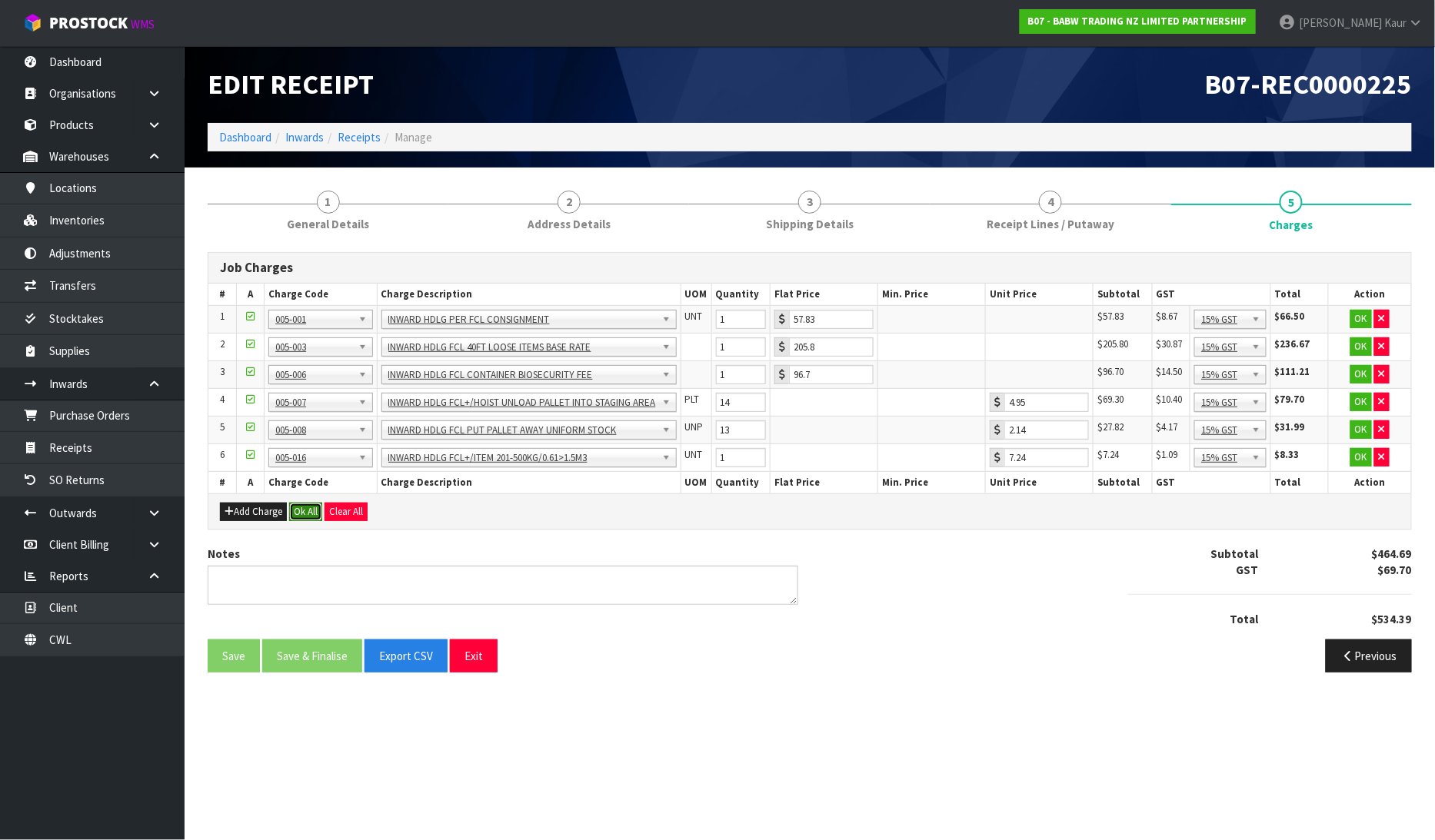
click at [310, 503] on button "Ok All" at bounding box center [305, 511] width 33 height 19
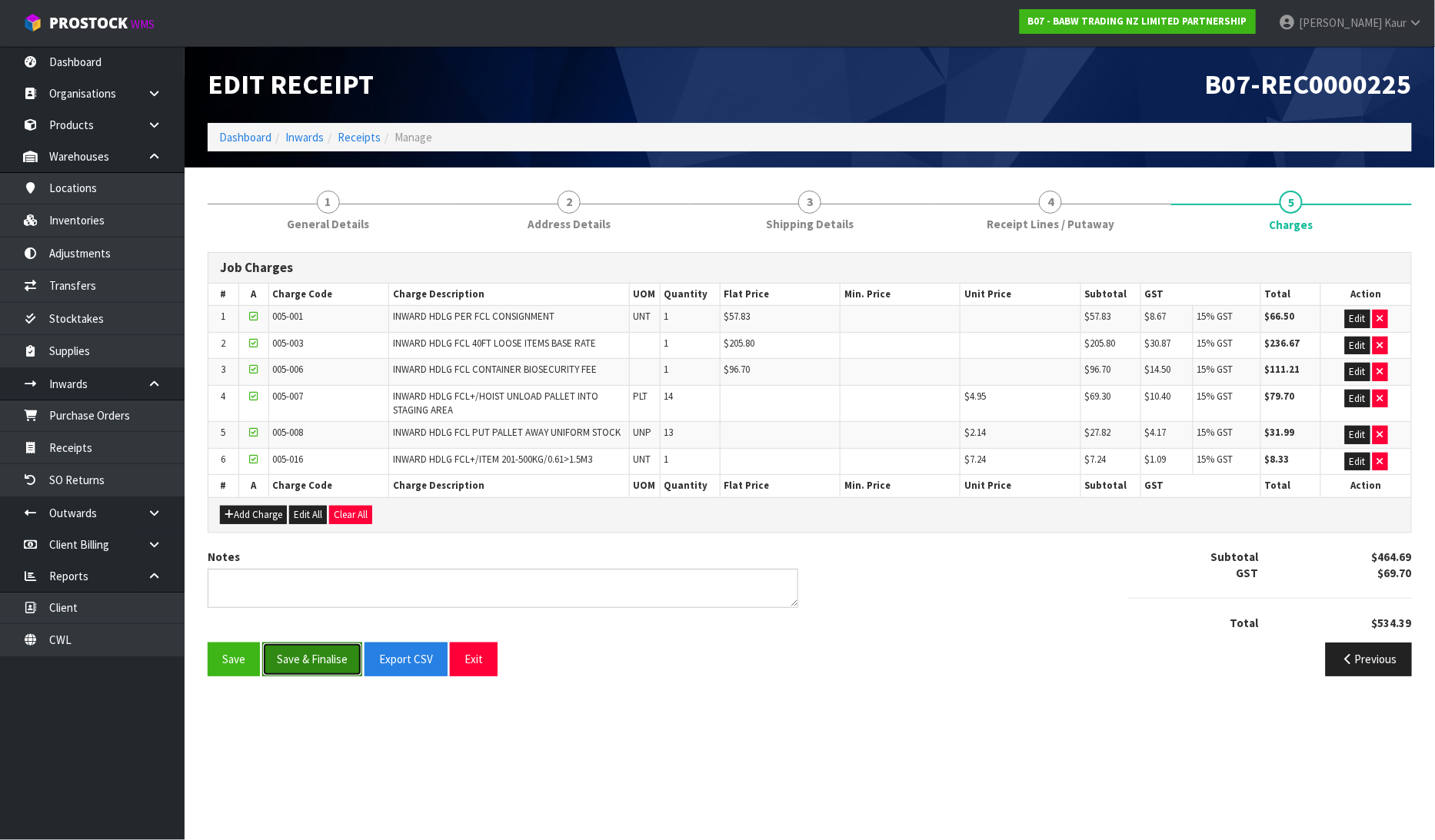
click at [301, 657] on button "Save & Finalise" at bounding box center [312, 658] width 100 height 33
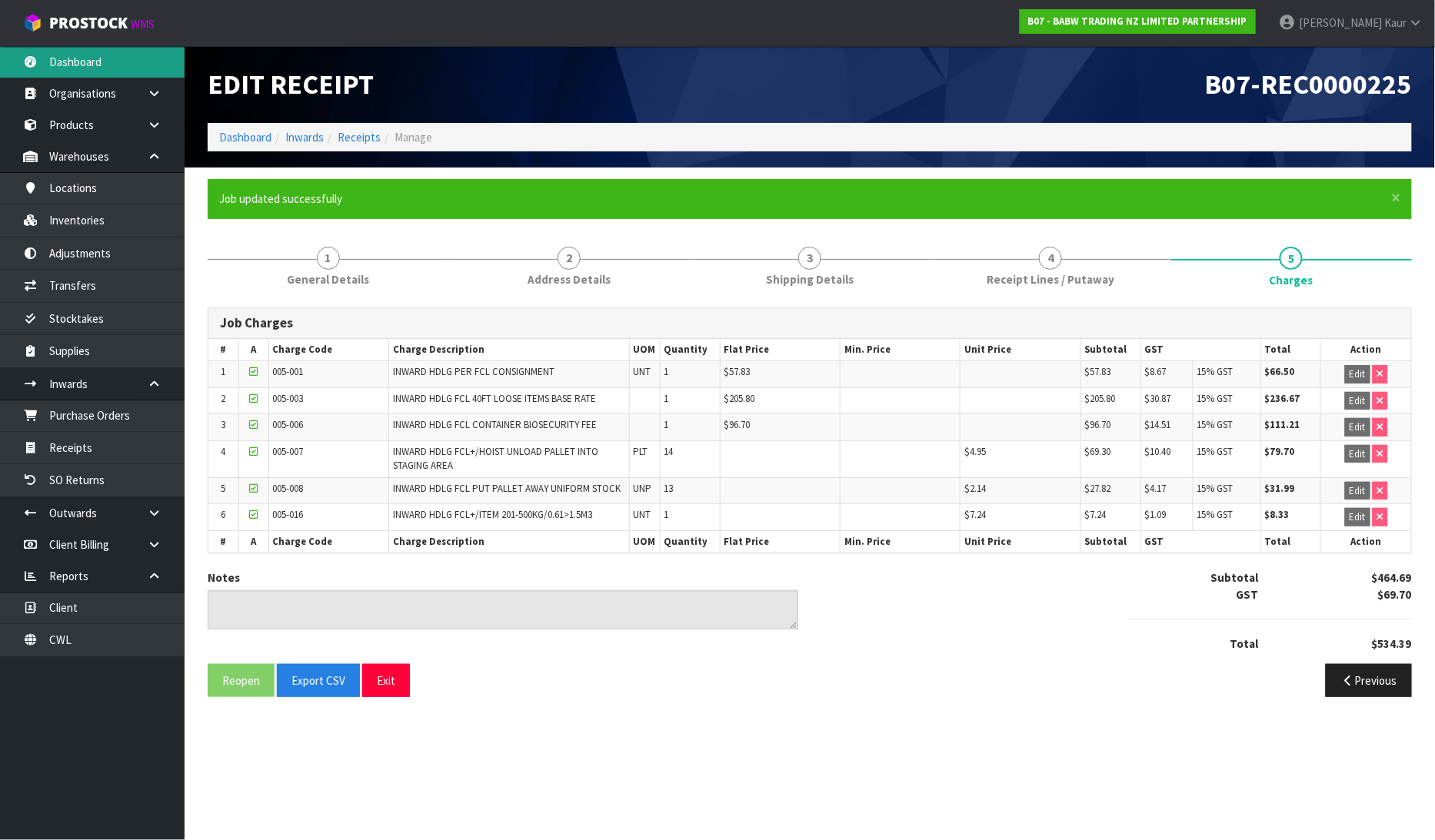
click at [93, 59] on link "Dashboard" at bounding box center [92, 61] width 184 height 31
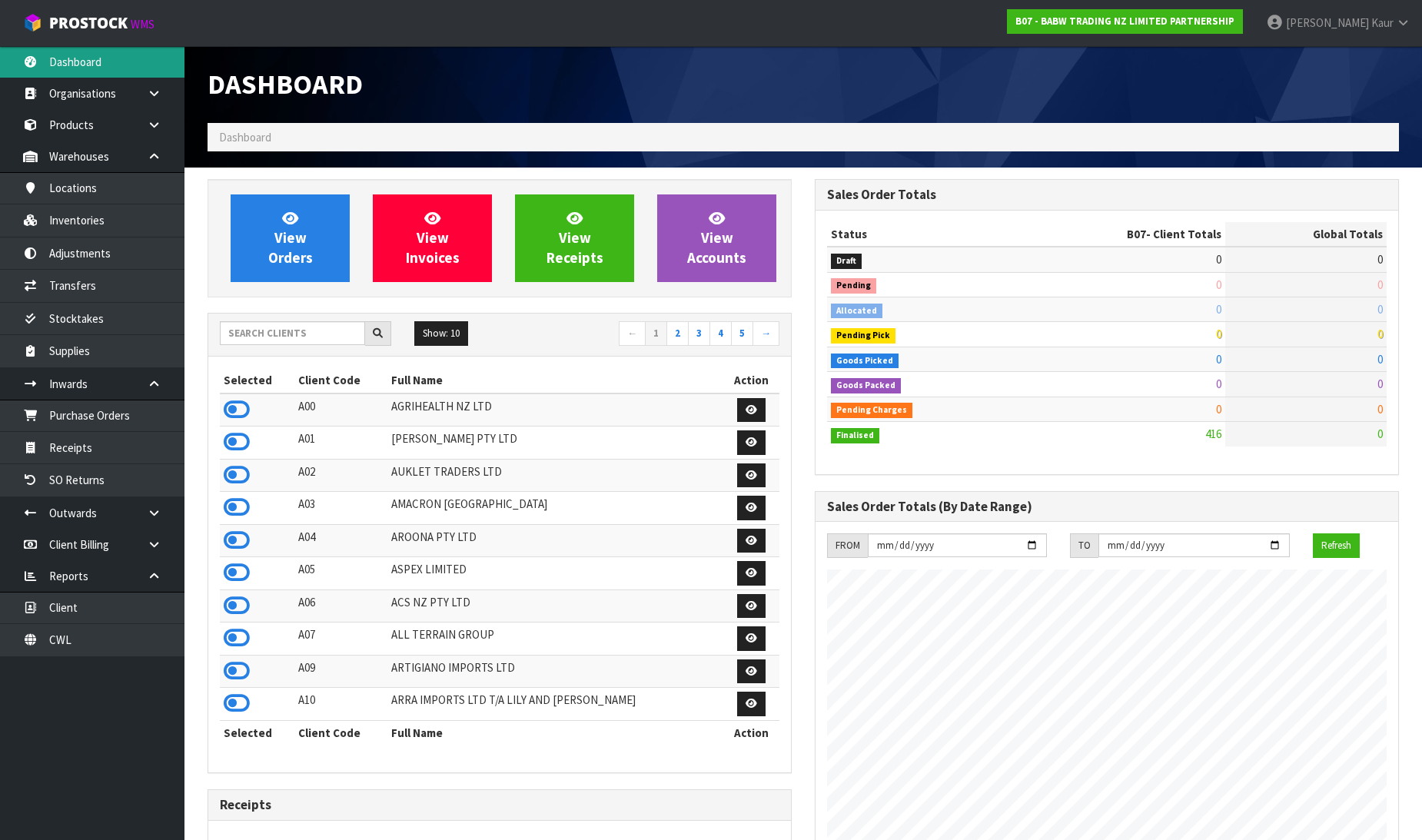
scroll to position [1164, 608]
click at [352, 337] on input "text" at bounding box center [292, 333] width 145 height 24
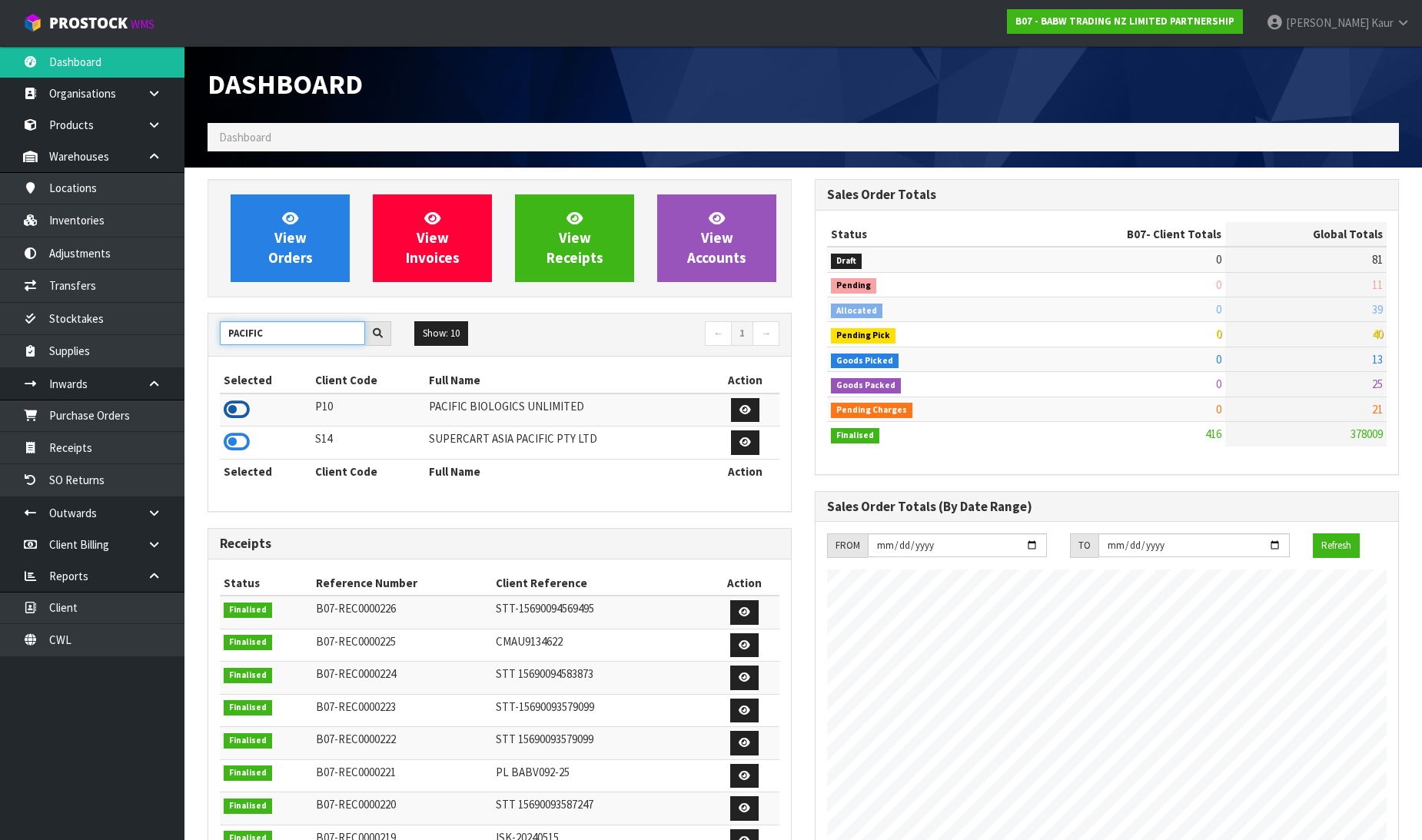
type input "PACIFIC"
click at [234, 404] on icon at bounding box center [236, 410] width 26 height 23
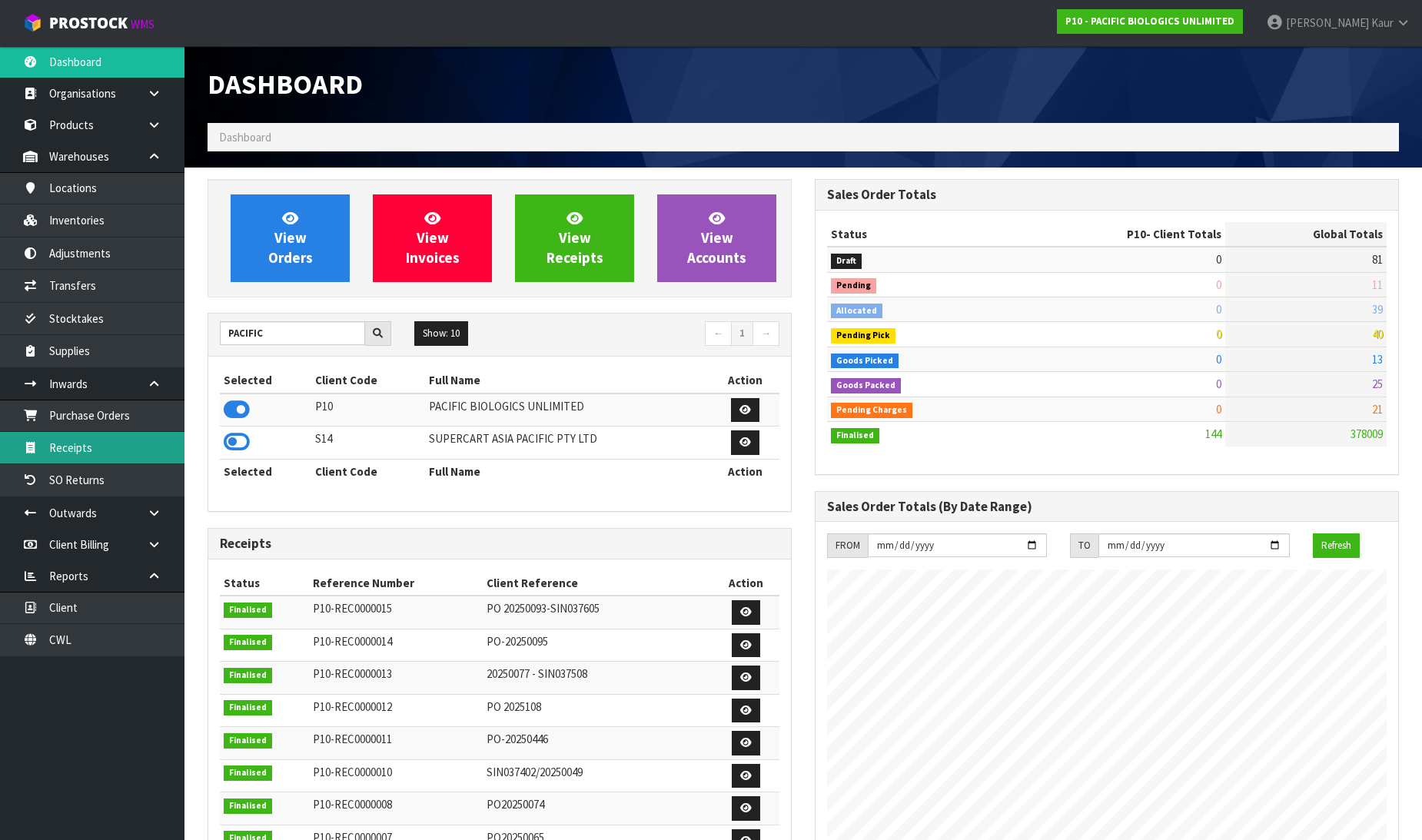
scroll to position [966, 608]
click at [155, 444] on link "Receipts" at bounding box center [92, 447] width 184 height 31
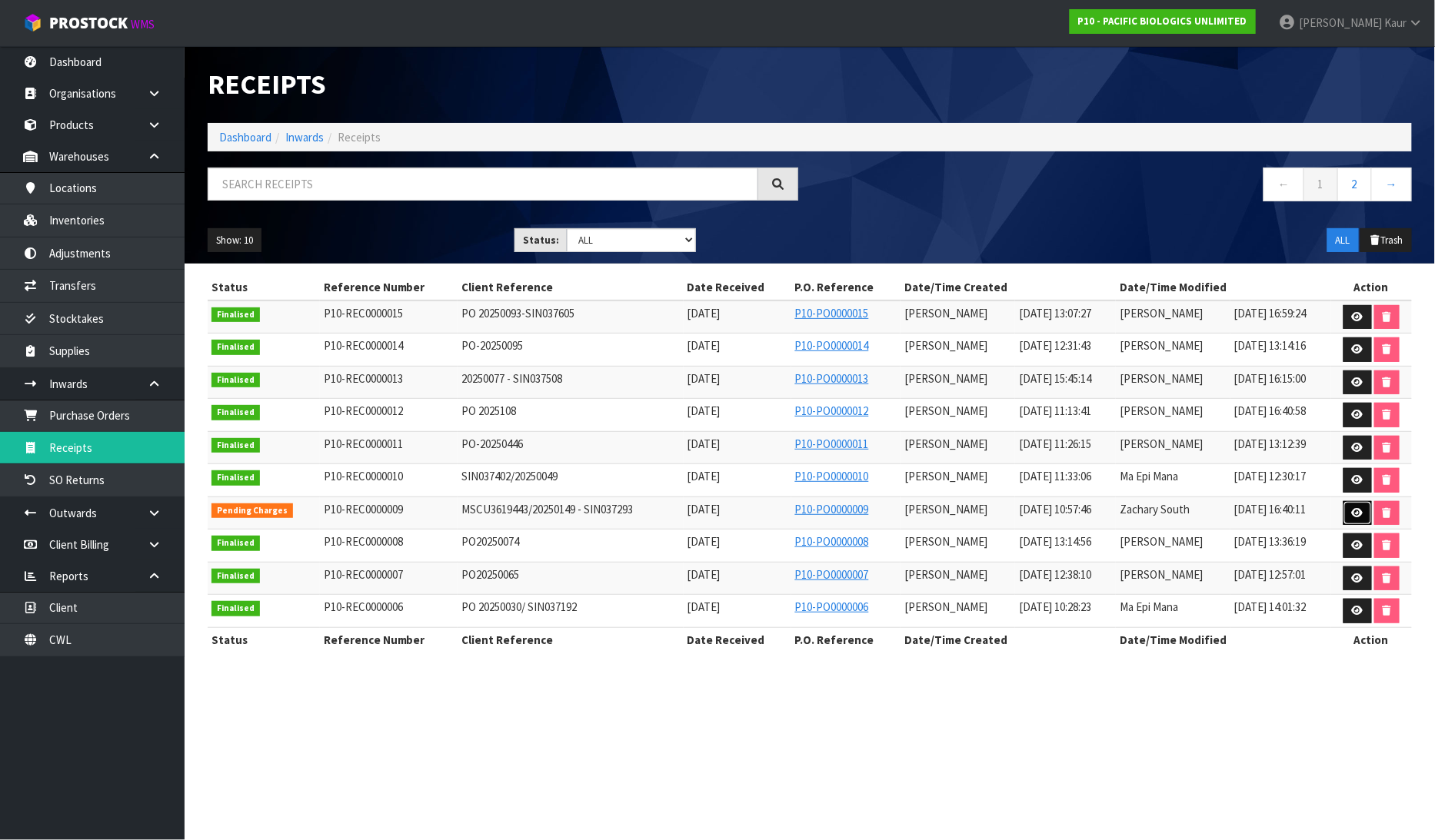
click at [1351, 507] on link at bounding box center [1357, 514] width 29 height 25
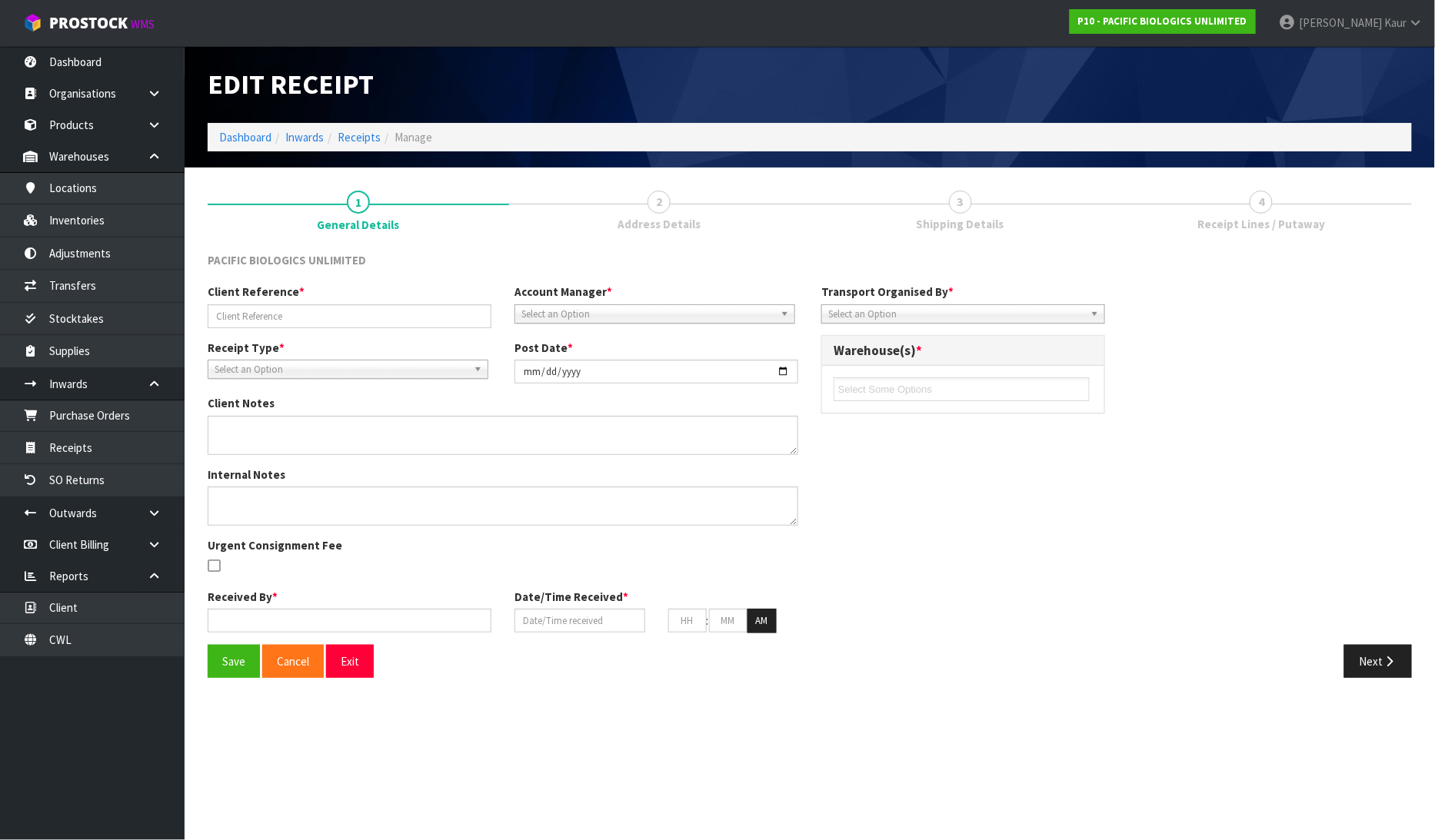
type input "MSCU3619443/20250149 - SIN037293"
type input "2025-08-21"
type input "James Luff"
type input "20/08/2025"
type input "05"
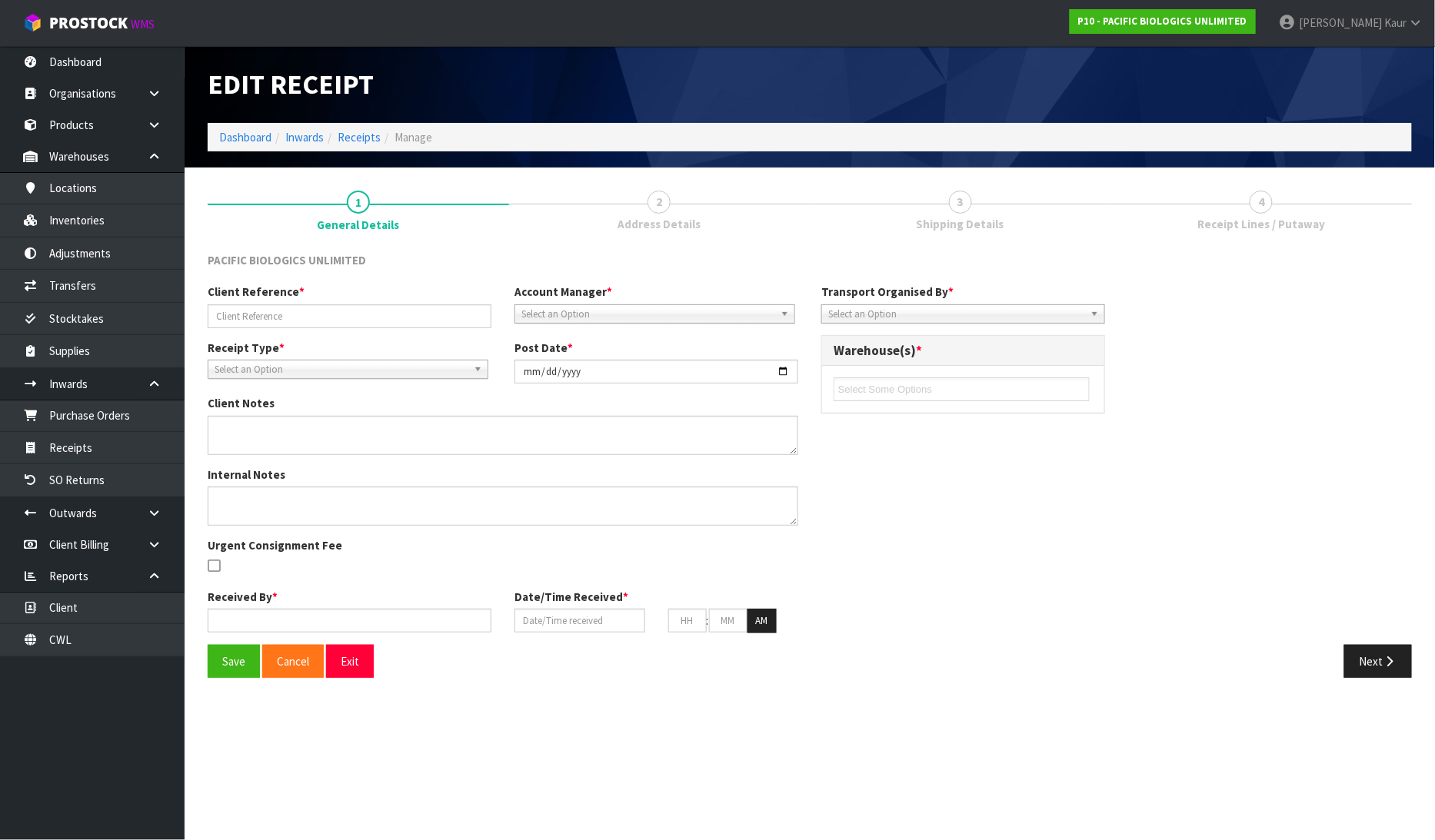
type input "30"
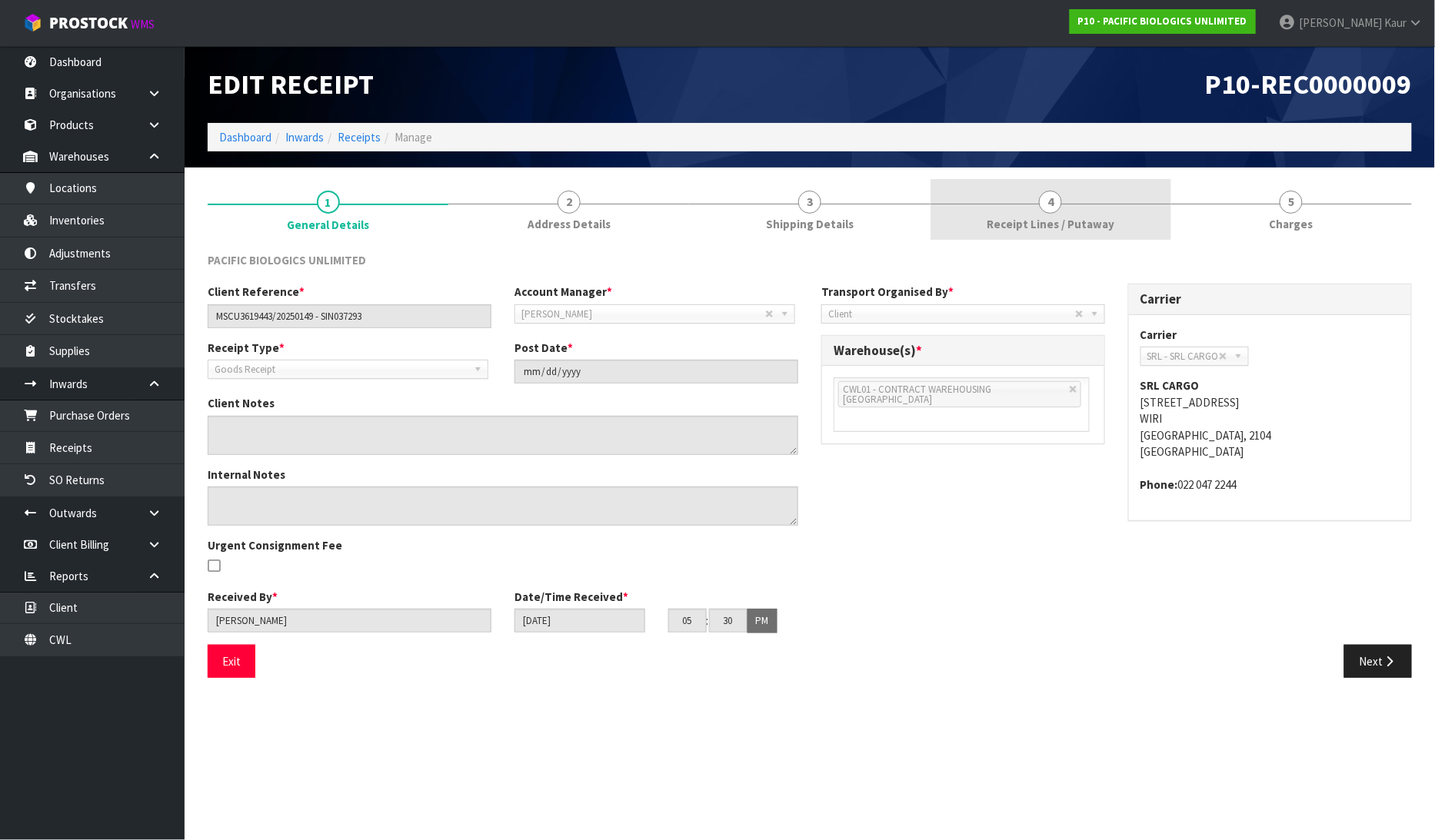
click at [1032, 212] on link "4 Receipt Lines / Putaway" at bounding box center [1051, 209] width 241 height 61
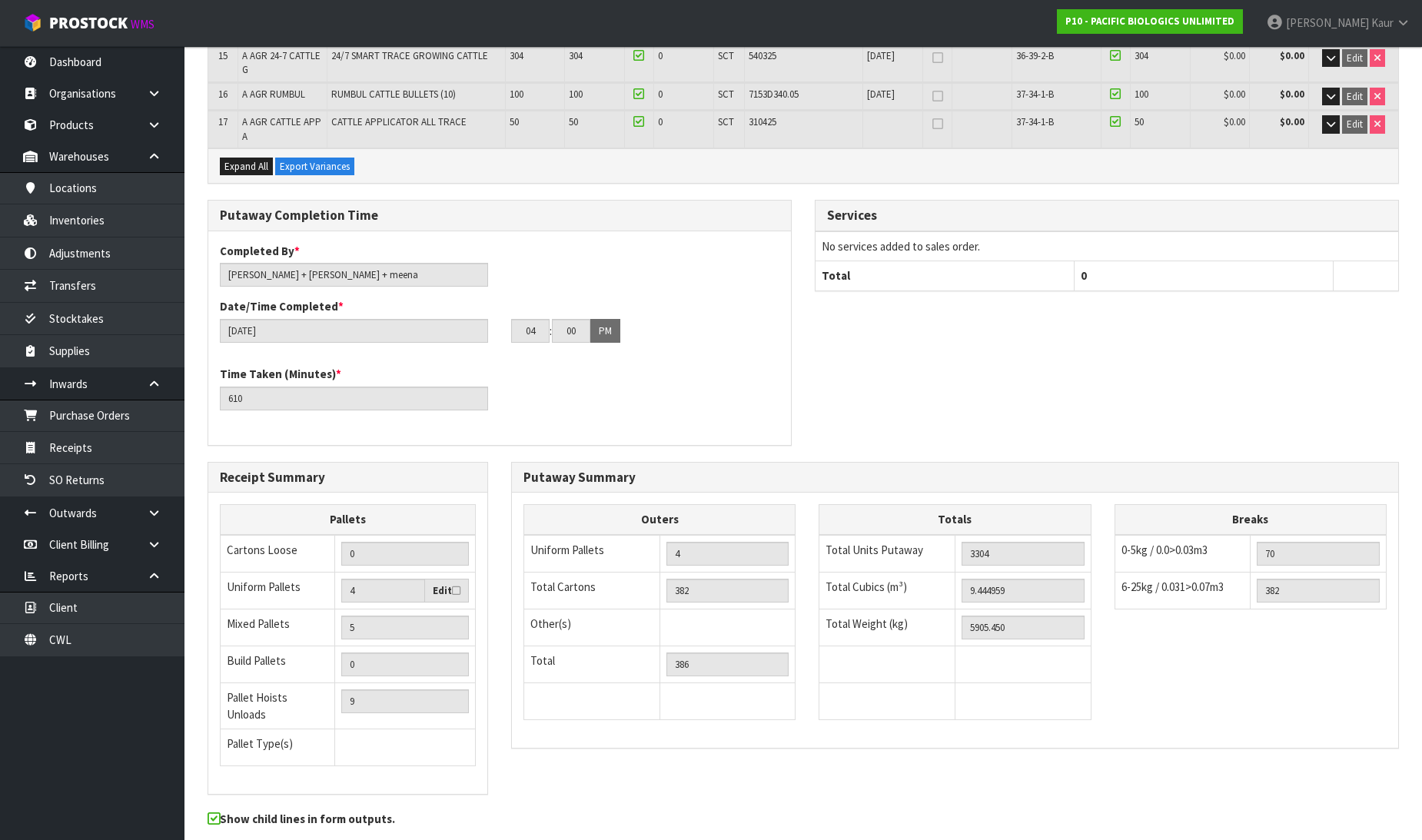
scroll to position [825, 0]
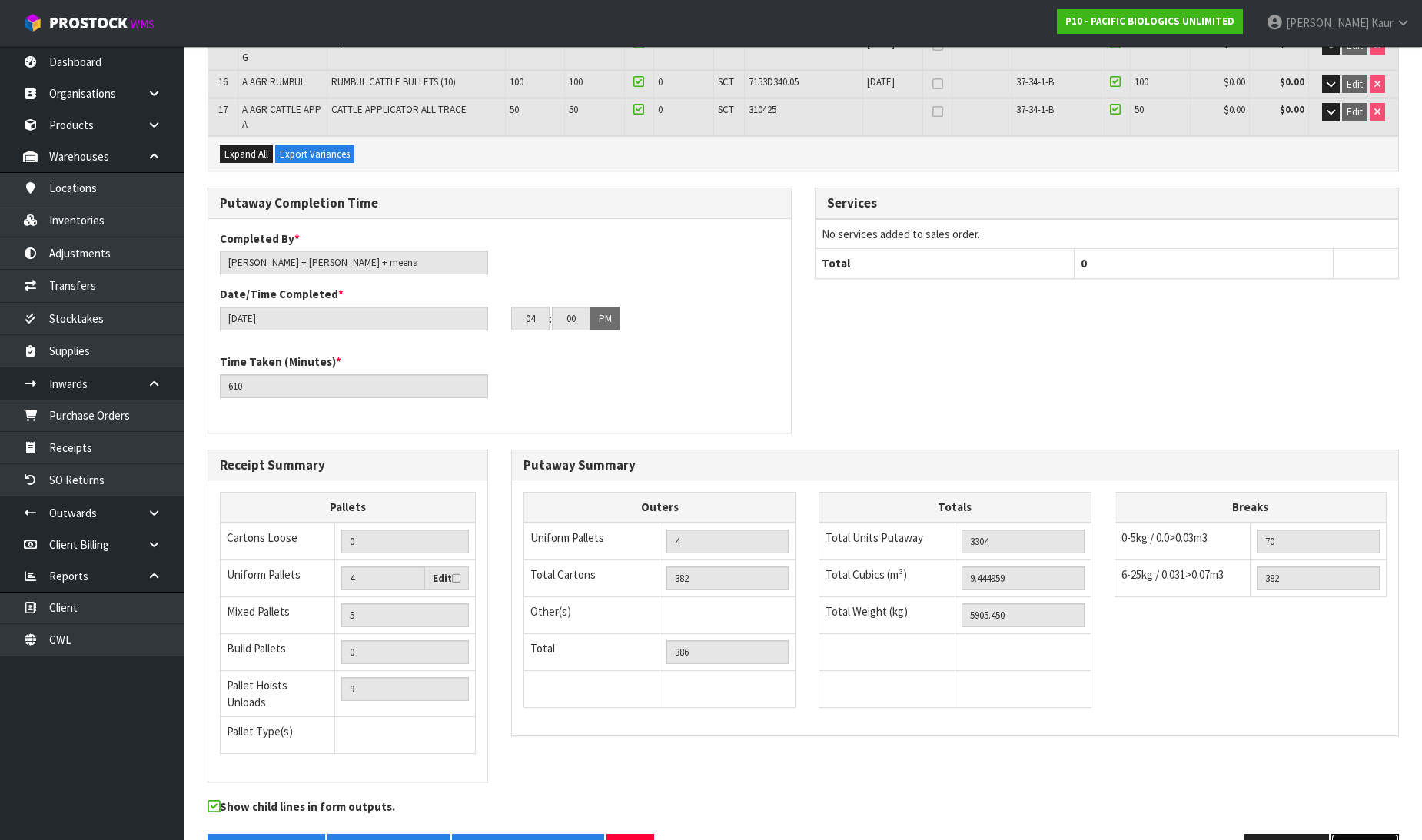
drag, startPoint x: 1366, startPoint y: 805, endPoint x: 1345, endPoint y: 795, distance: 23.3
click at [1366, 834] on button "Next" at bounding box center [1365, 850] width 68 height 33
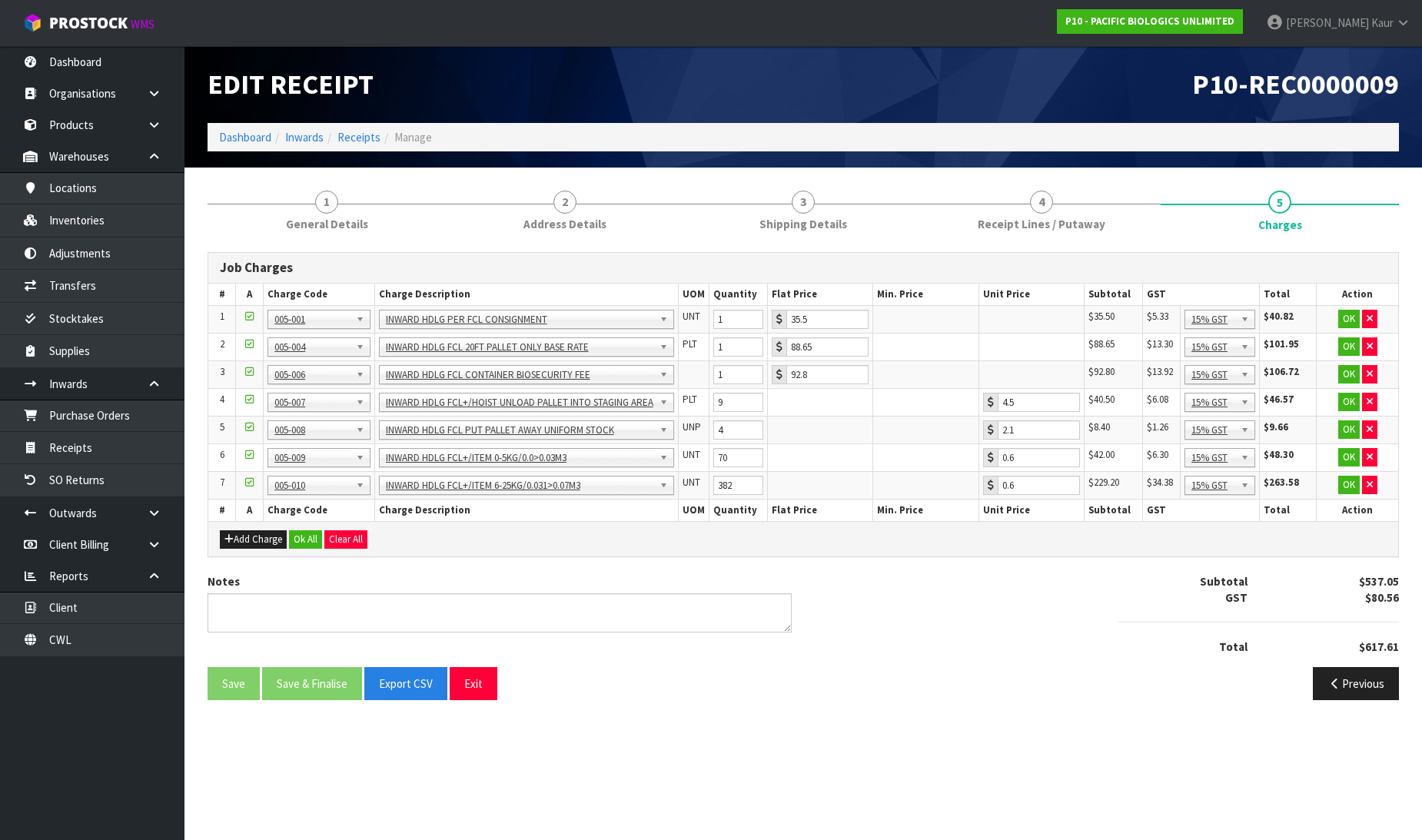
scroll to position [0, 0]
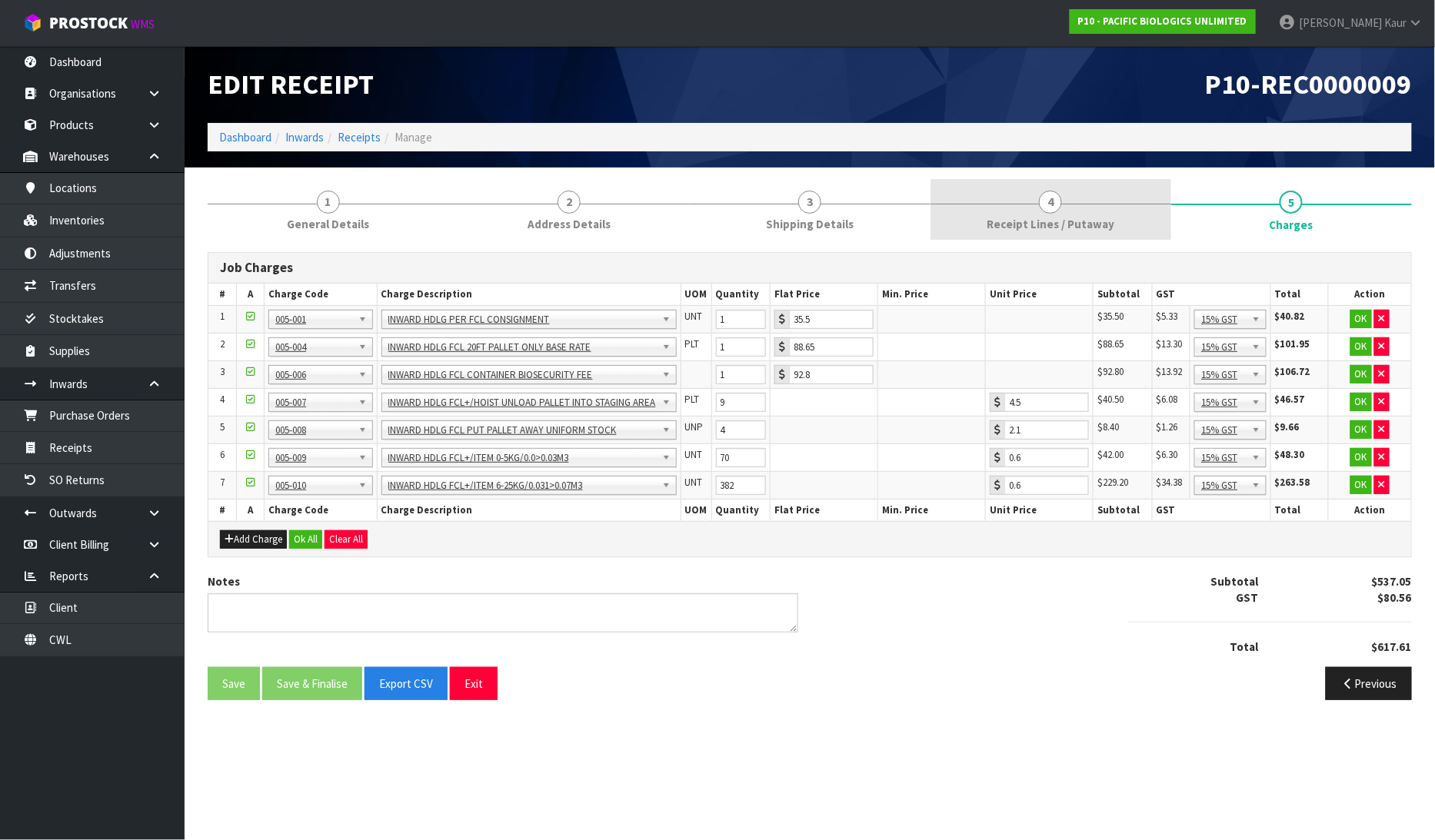
click at [1065, 209] on link "4 Receipt Lines / Putaway" at bounding box center [1051, 209] width 241 height 61
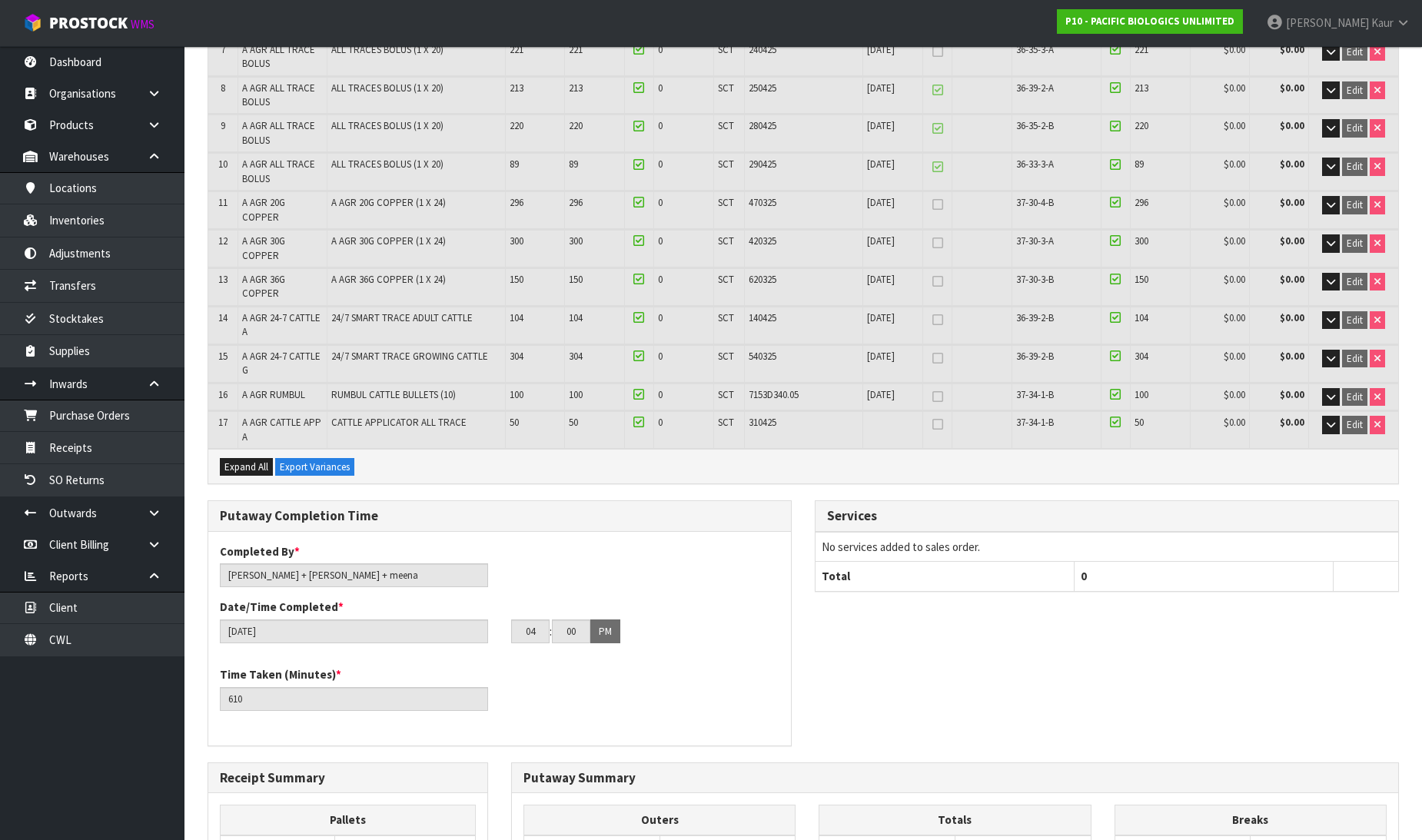
scroll to position [825, 0]
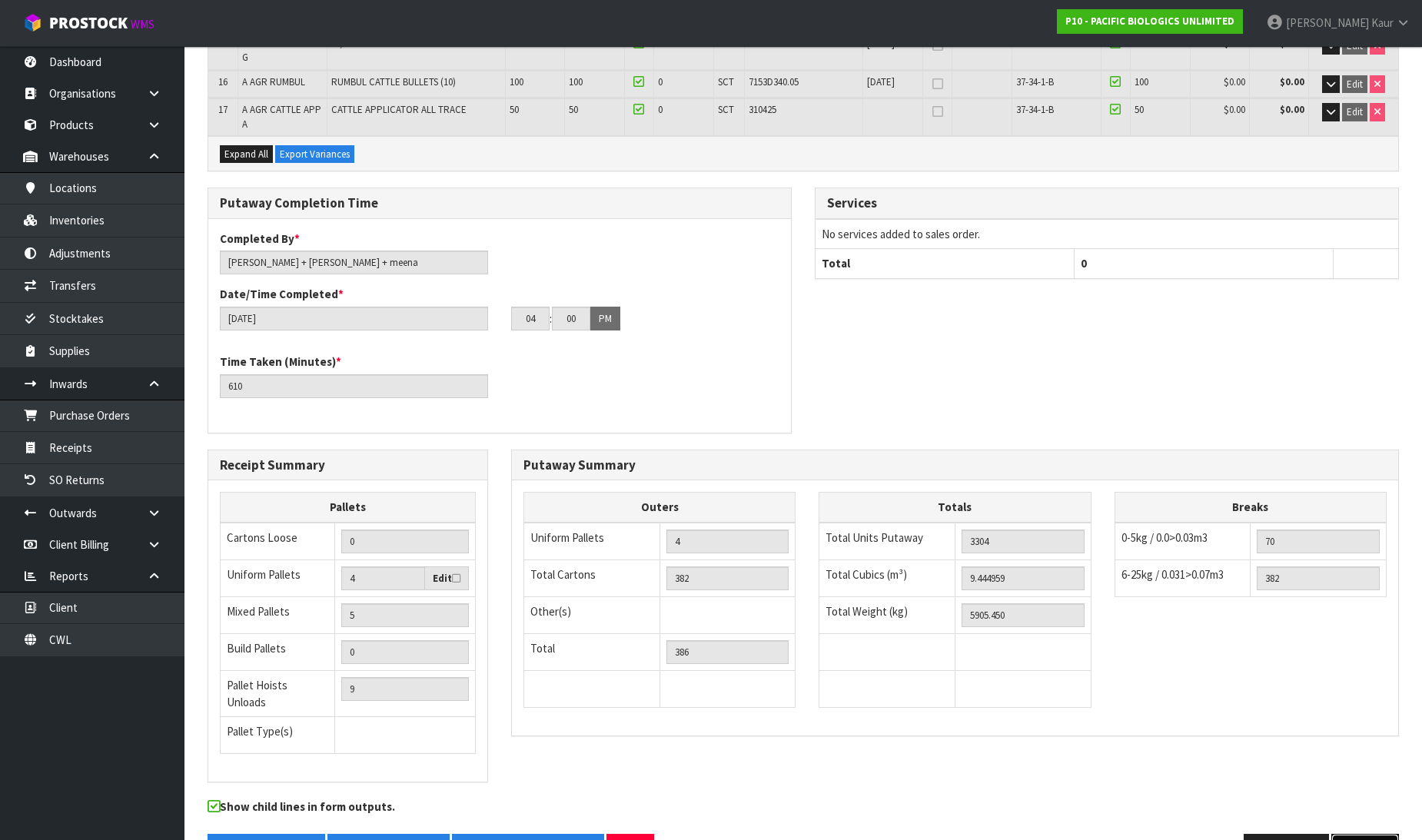
click at [1386, 834] on button "Next" at bounding box center [1365, 850] width 68 height 33
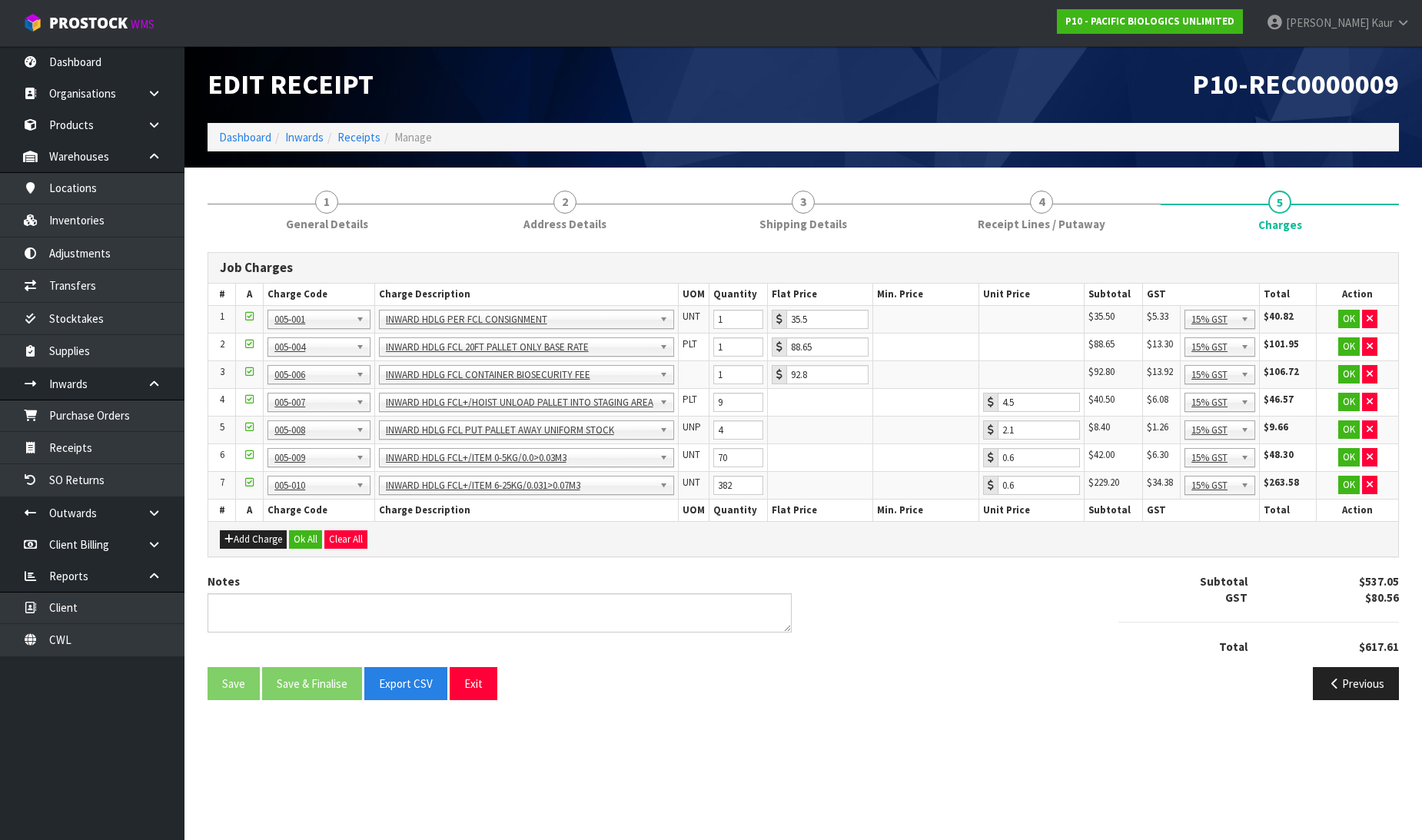
scroll to position [0, 0]
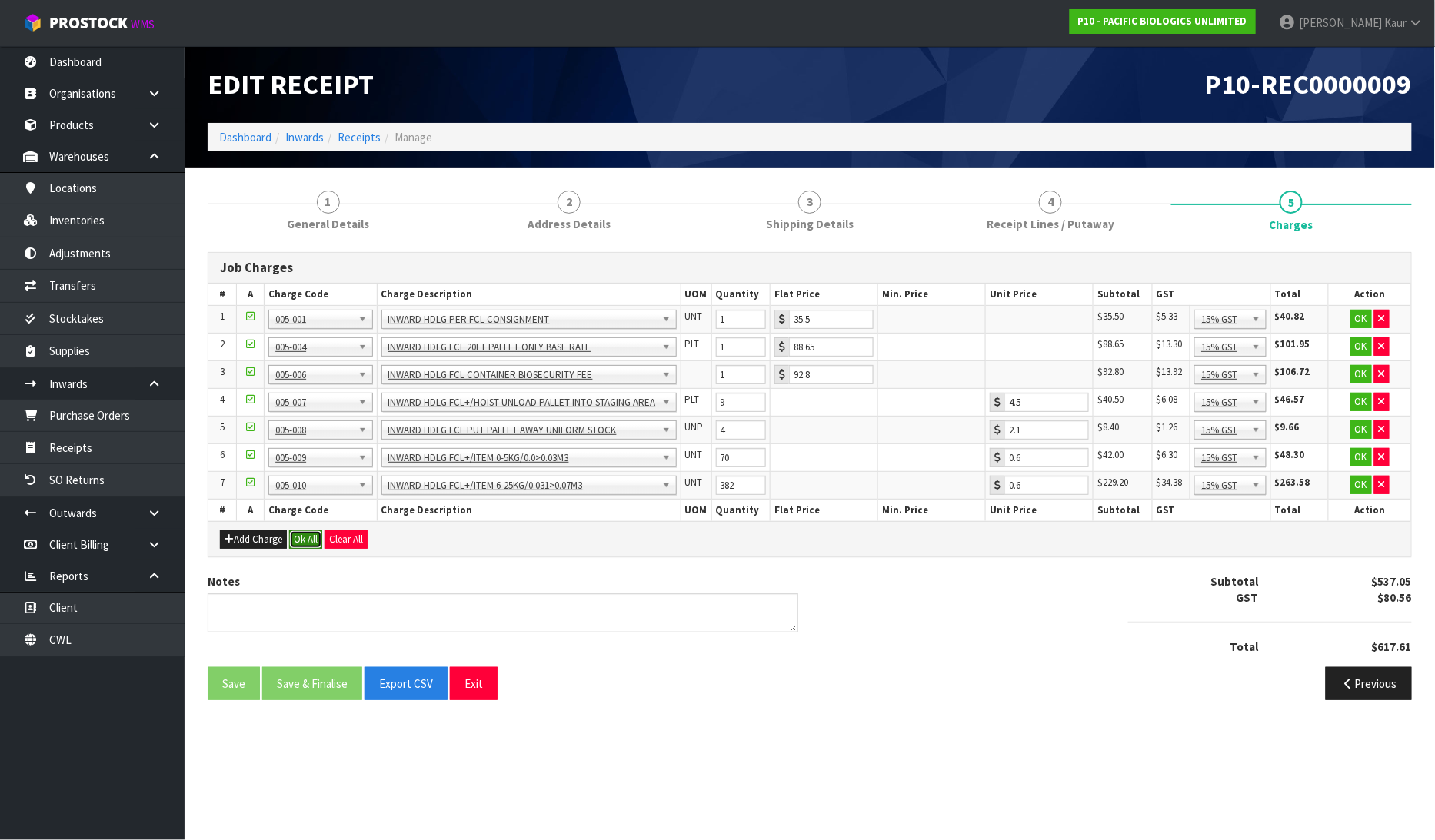
click at [310, 535] on button "Ok All" at bounding box center [305, 539] width 33 height 19
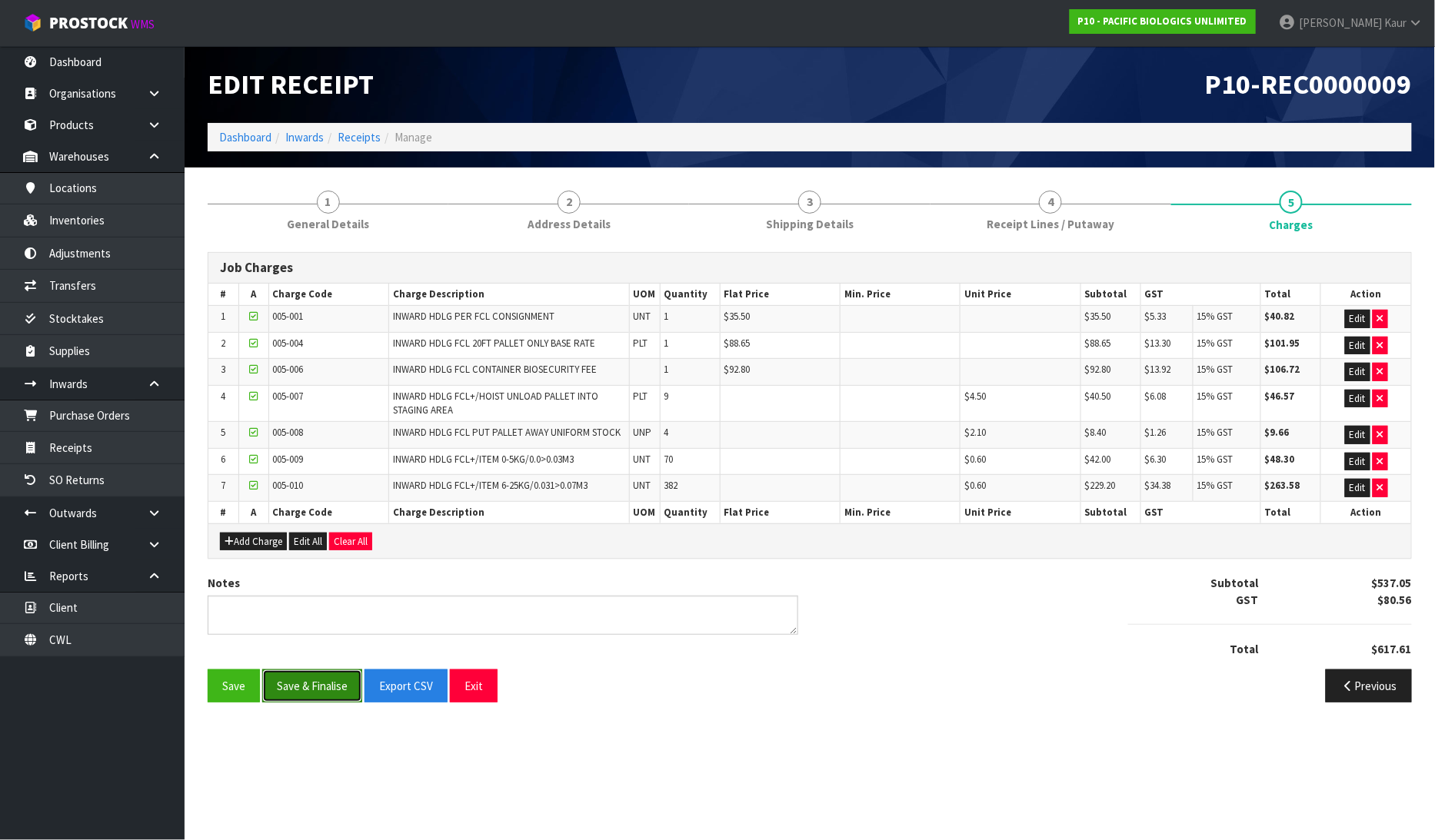
click at [319, 681] on button "Save & Finalise" at bounding box center [312, 685] width 100 height 33
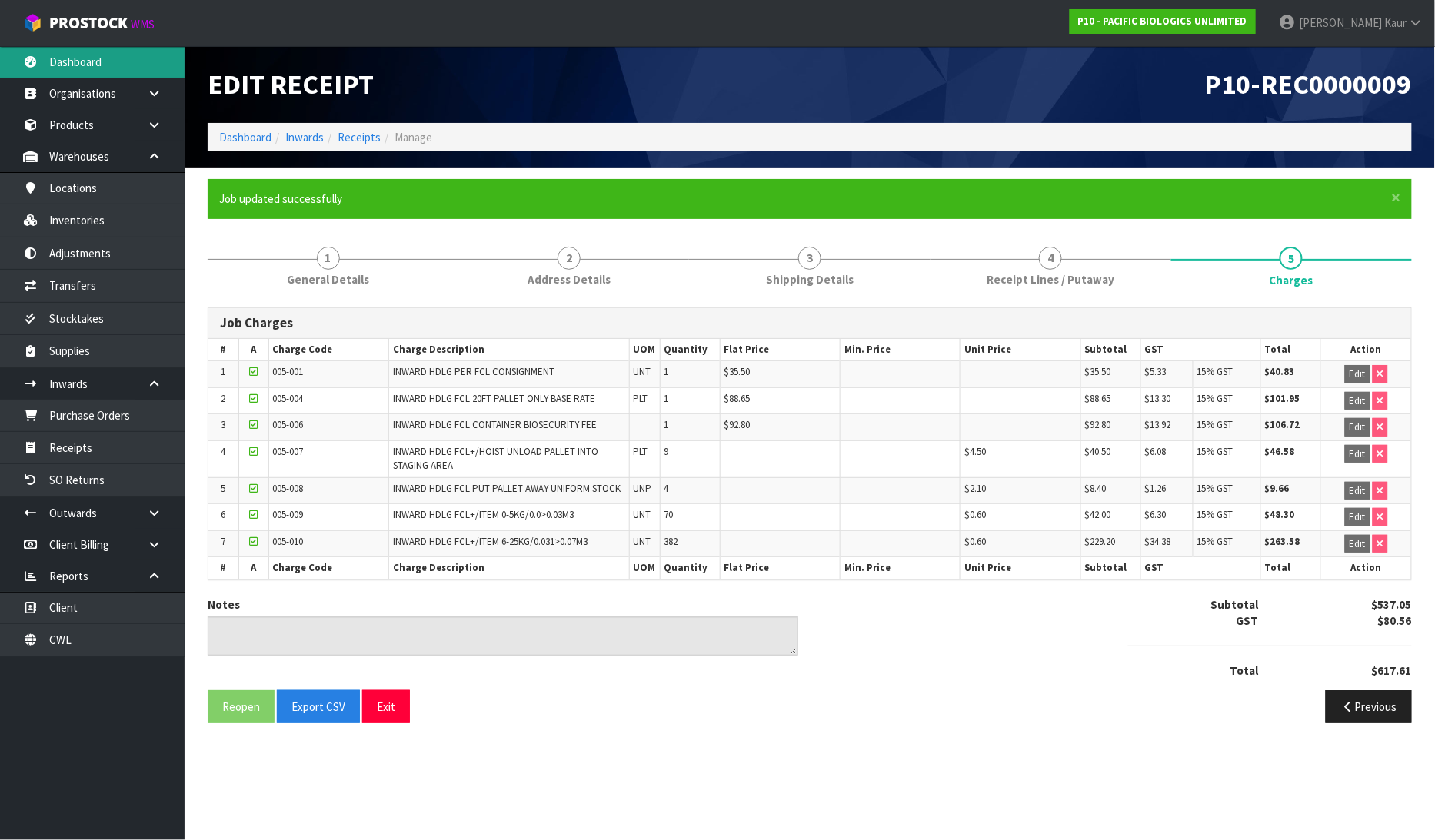
click at [96, 60] on link "Dashboard" at bounding box center [92, 61] width 184 height 31
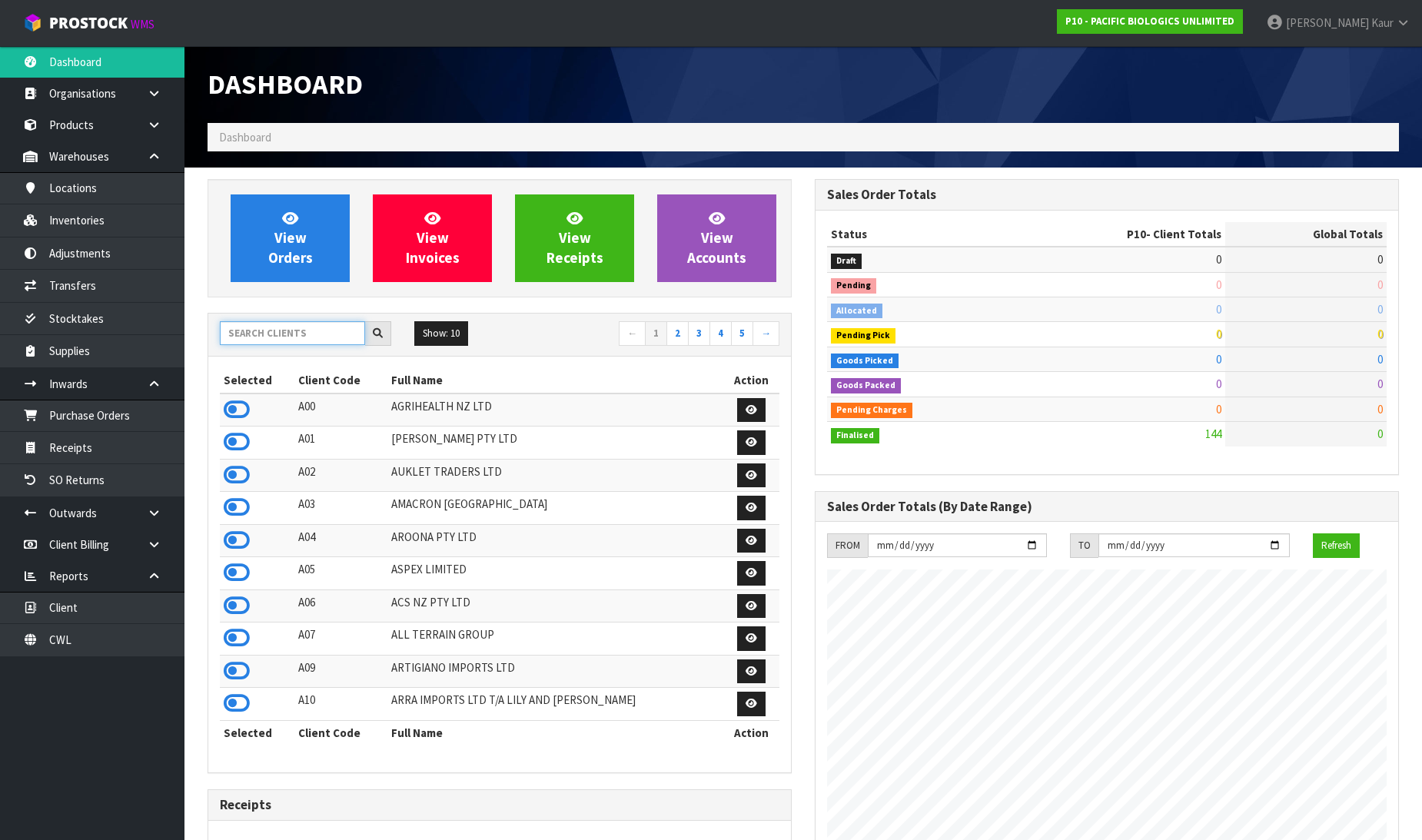
scroll to position [966, 608]
click at [237, 324] on input "text" at bounding box center [292, 333] width 145 height 24
type input "AC"
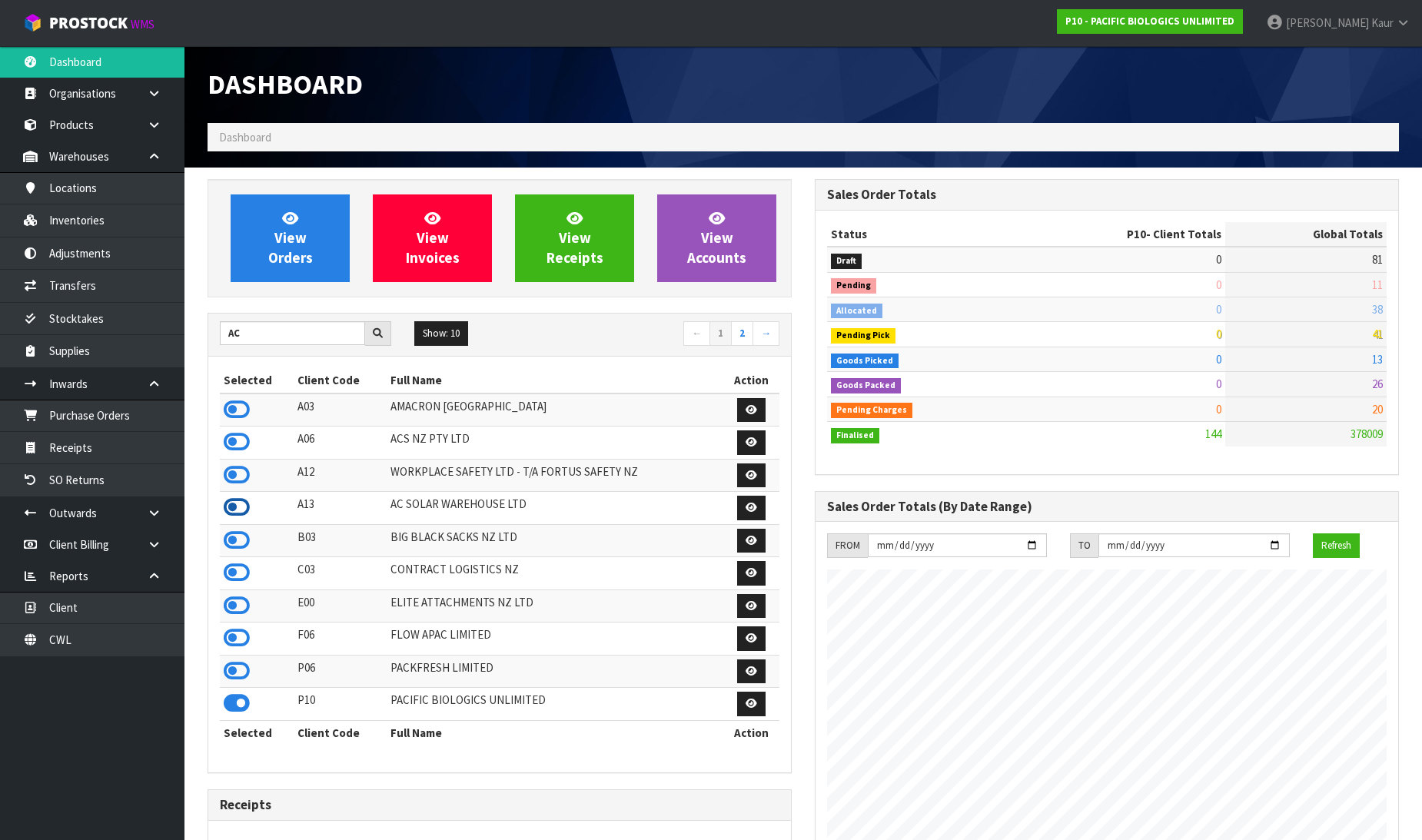
click at [244, 511] on icon at bounding box center [236, 507] width 26 height 23
click at [144, 454] on link "Receipts" at bounding box center [92, 447] width 184 height 31
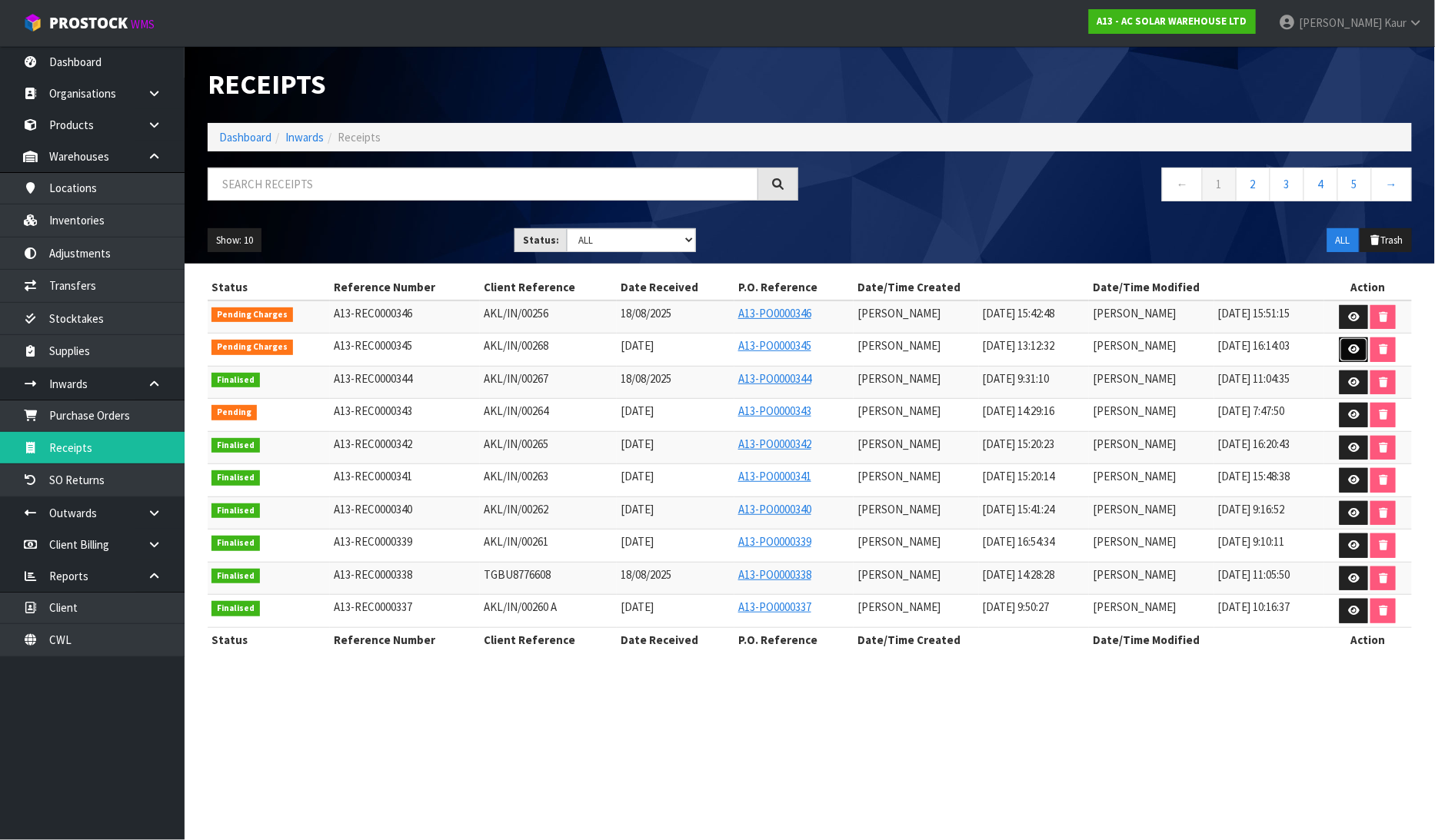
click at [1352, 355] on link at bounding box center [1354, 350] width 29 height 25
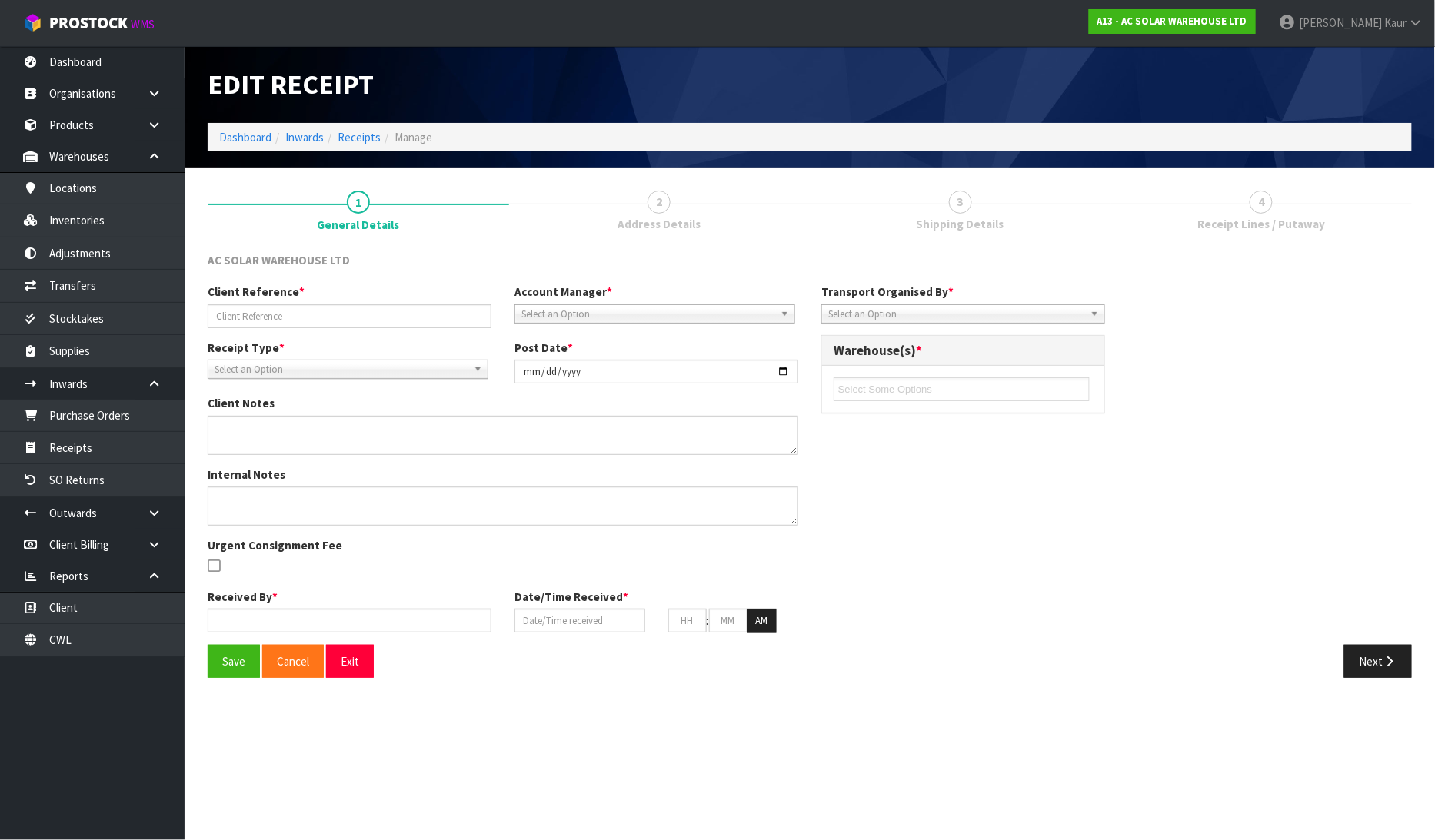
type input "AKL/IN/00268"
type input "2025-08-21"
type input "Michael Drugan"
type input "20/08/2025"
type input "01"
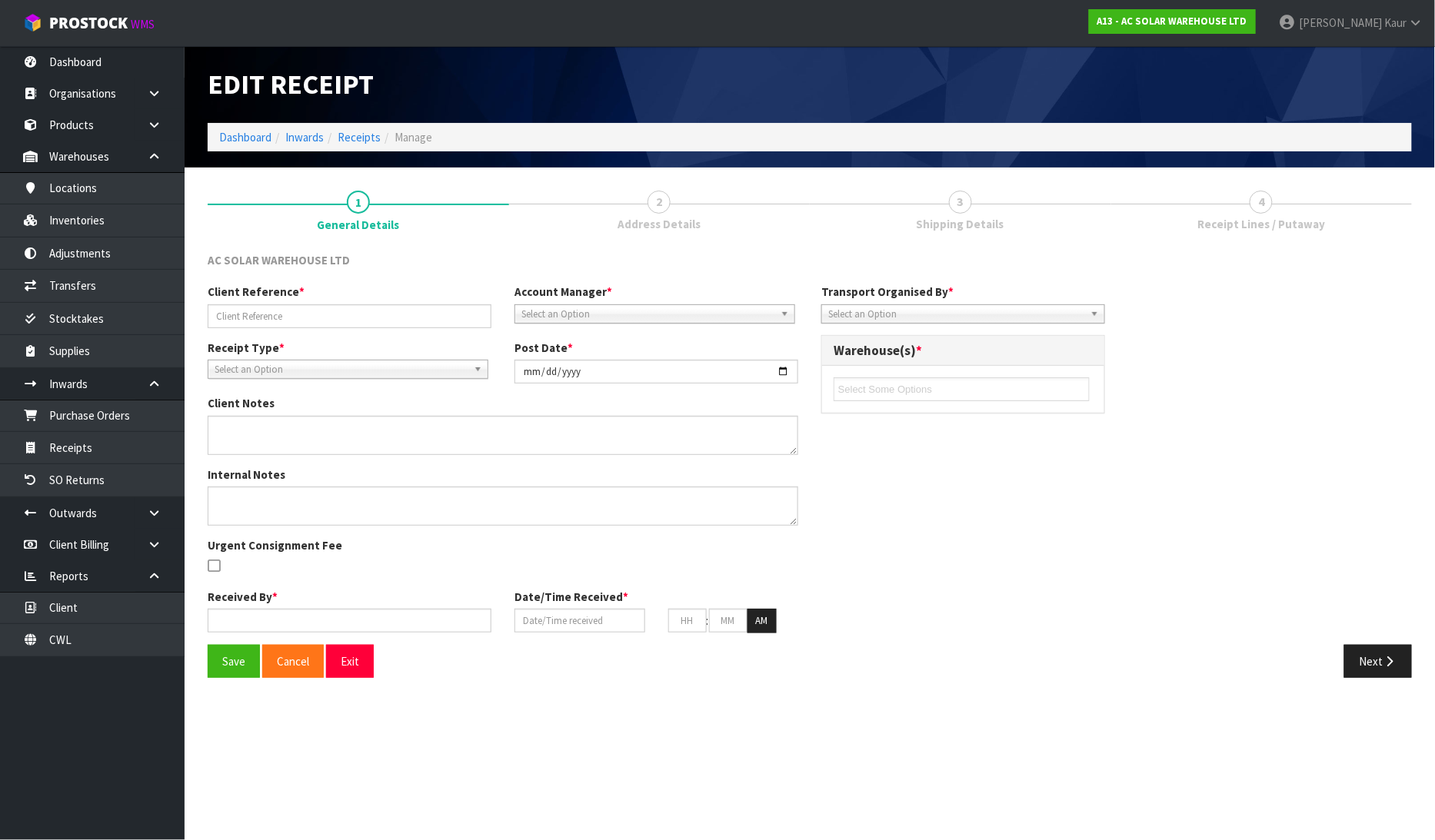
type input "12"
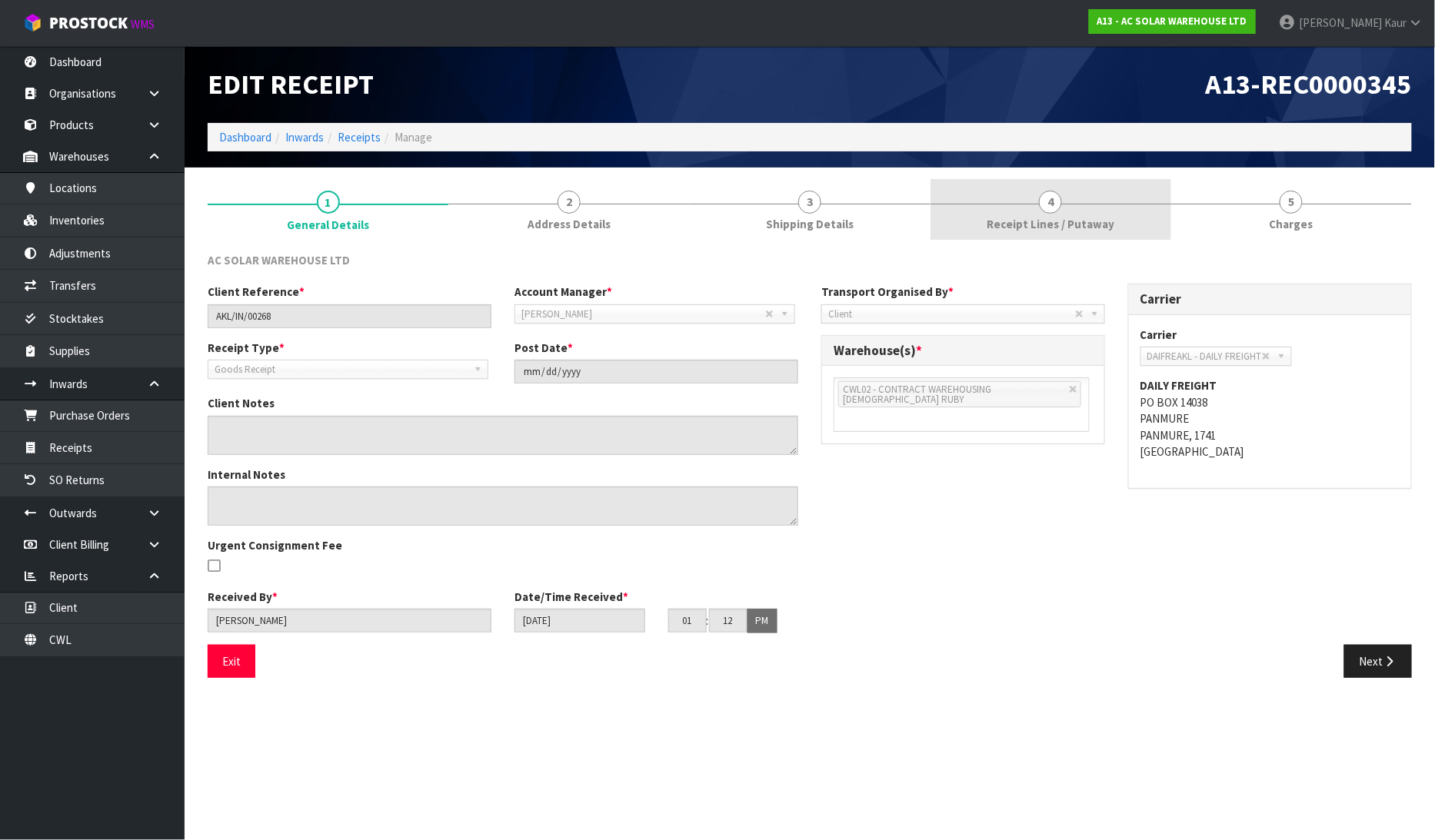
click at [1071, 205] on link "4 Receipt Lines / Putaway" at bounding box center [1051, 209] width 241 height 61
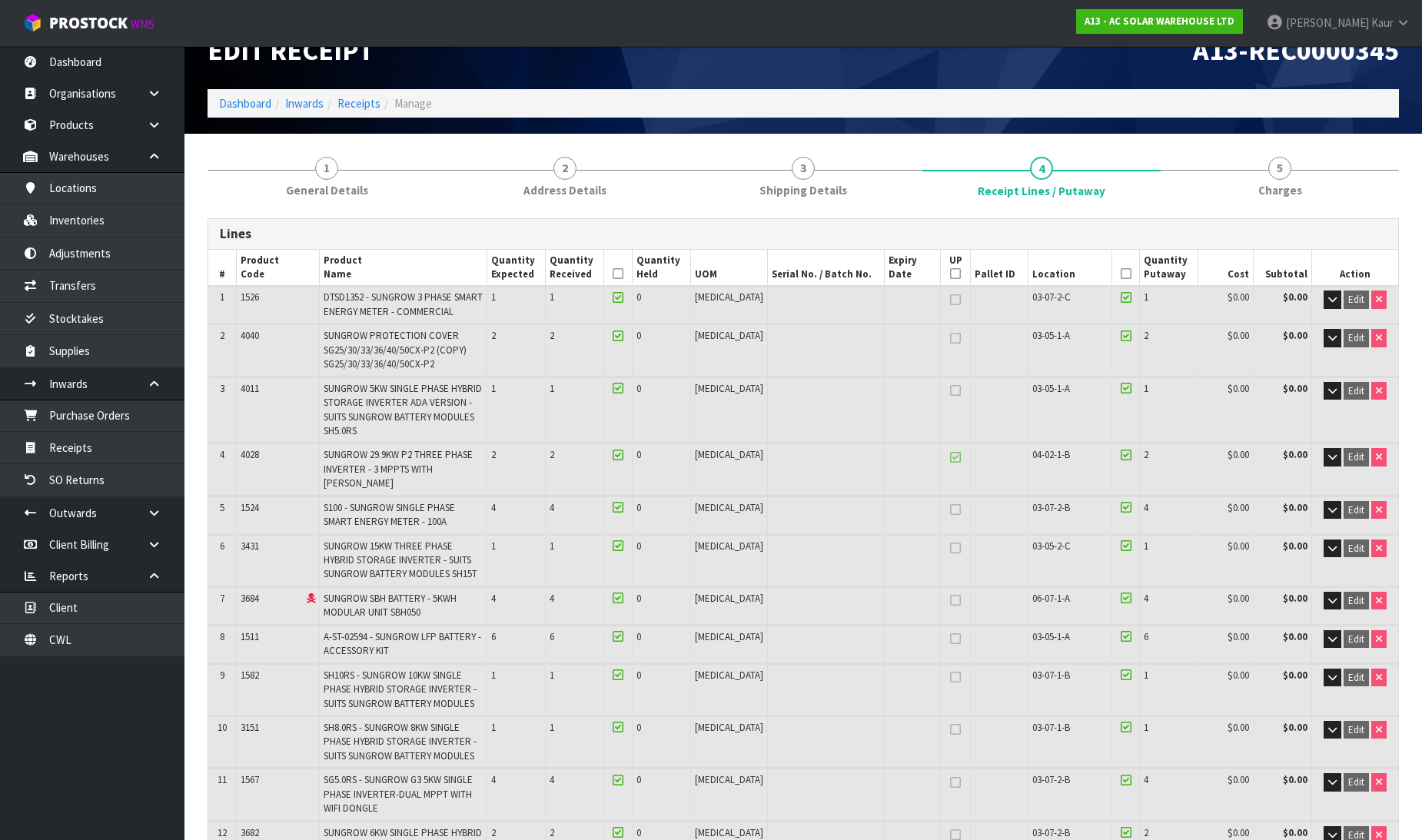
scroll to position [25, 0]
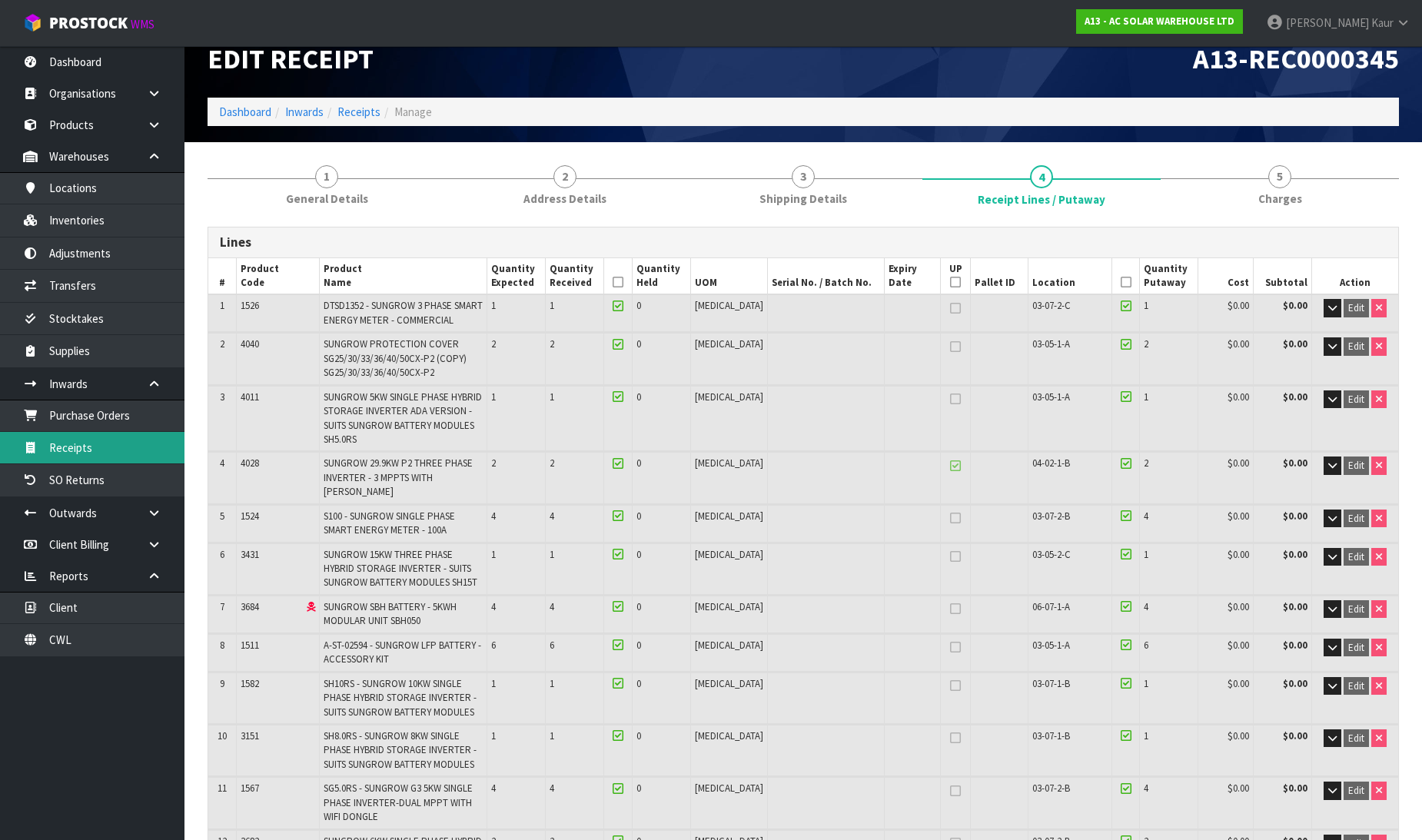
click at [81, 440] on link "Receipts" at bounding box center [92, 447] width 184 height 31
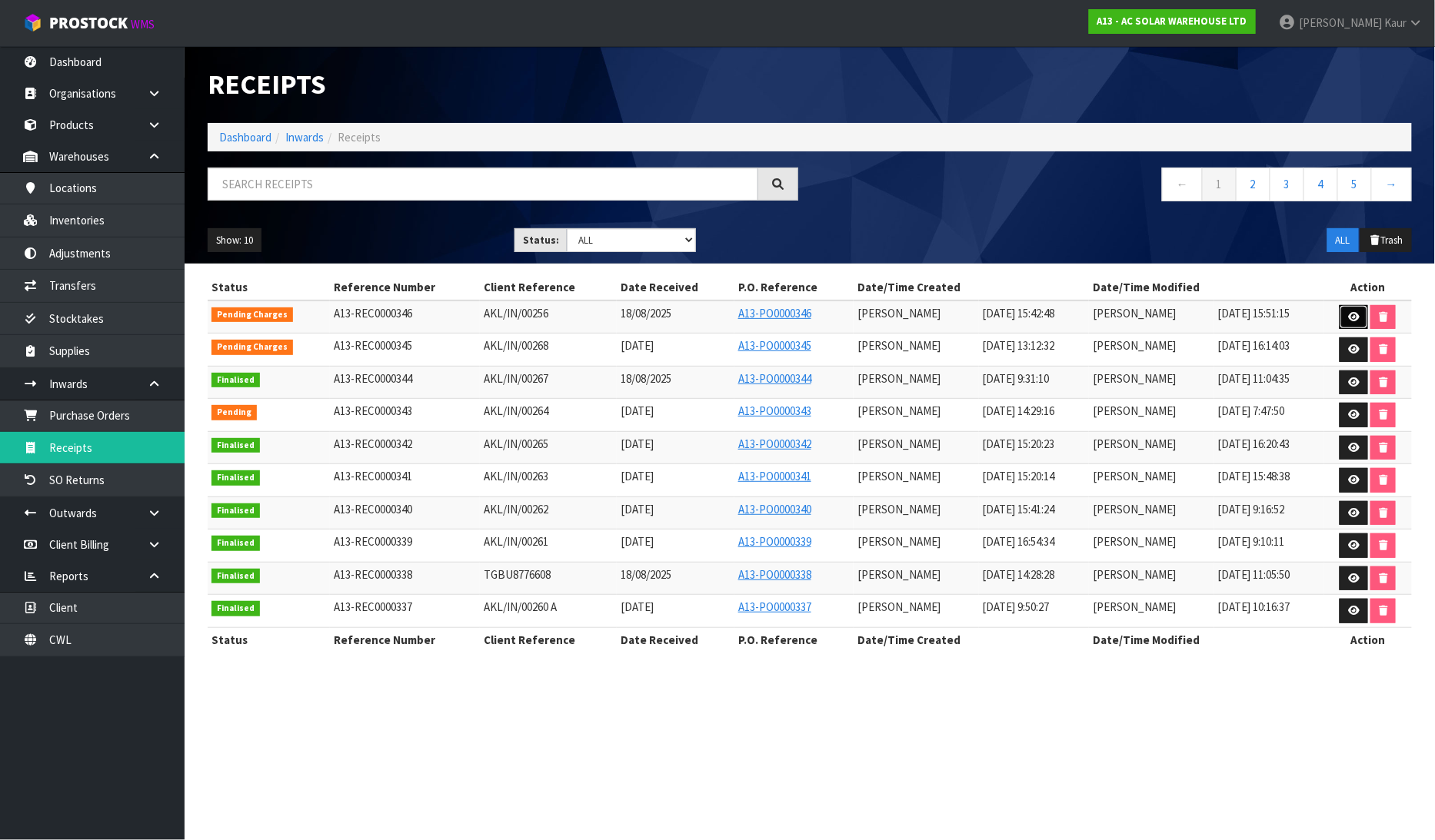
click at [1351, 312] on icon at bounding box center [1353, 316] width 12 height 10
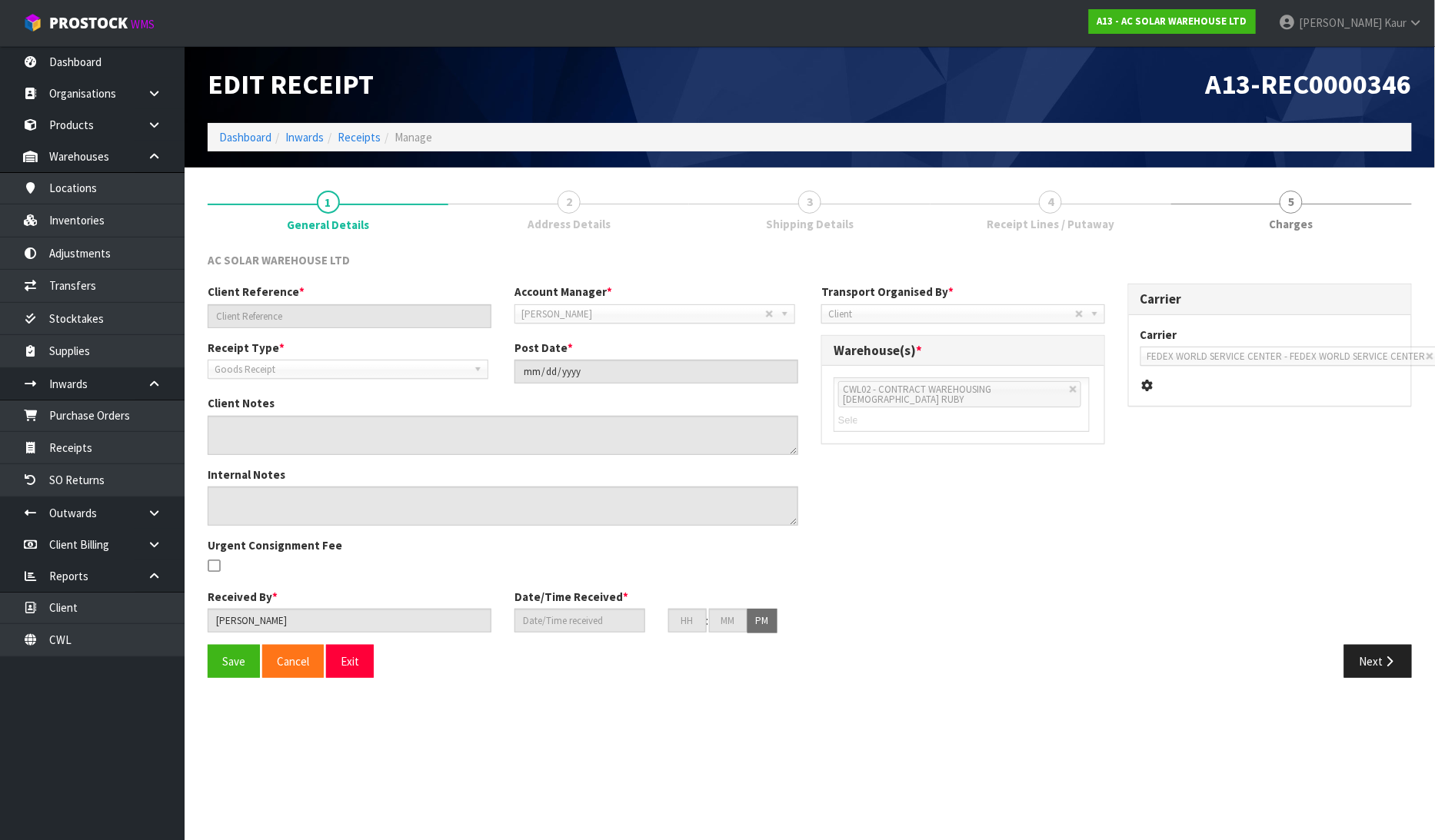
type input "AKL/IN/00256"
type input "2025-08-18"
type input "Lalisha Mishra"
type input "18/08/2025"
type input "03"
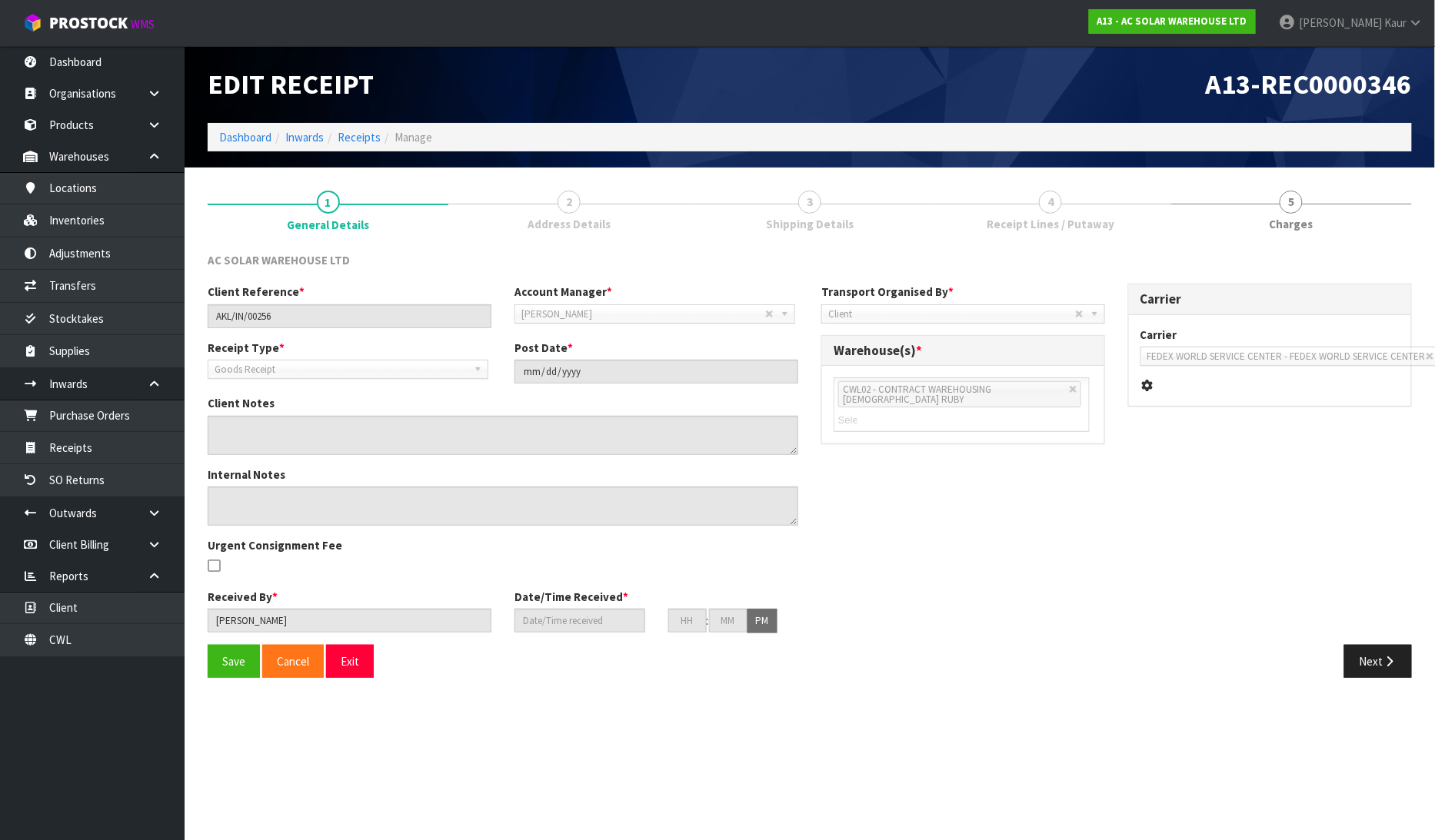
type input "42"
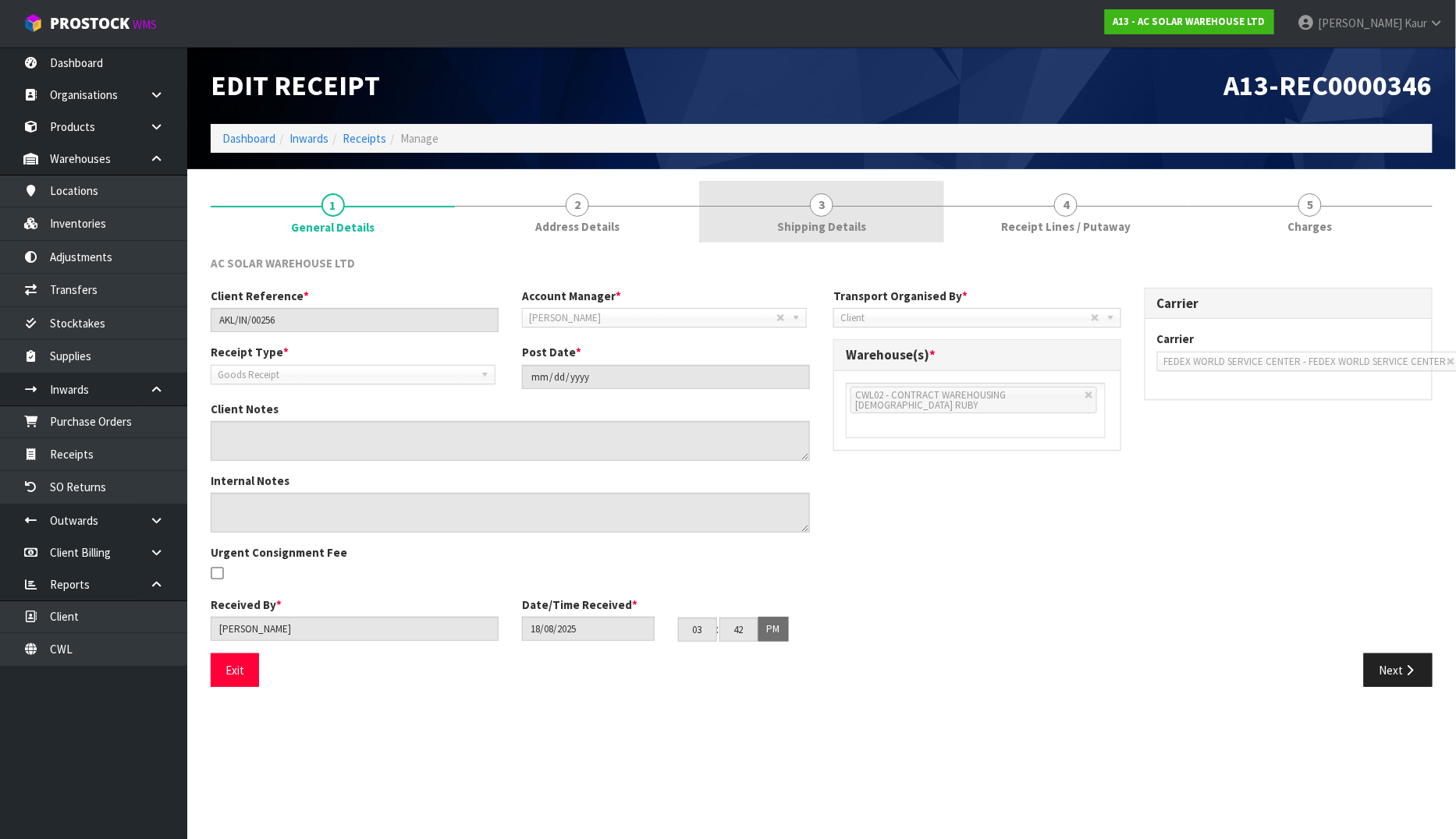
click at [805, 201] on link "3 Shipping Details" at bounding box center [821, 212] width 244 height 61
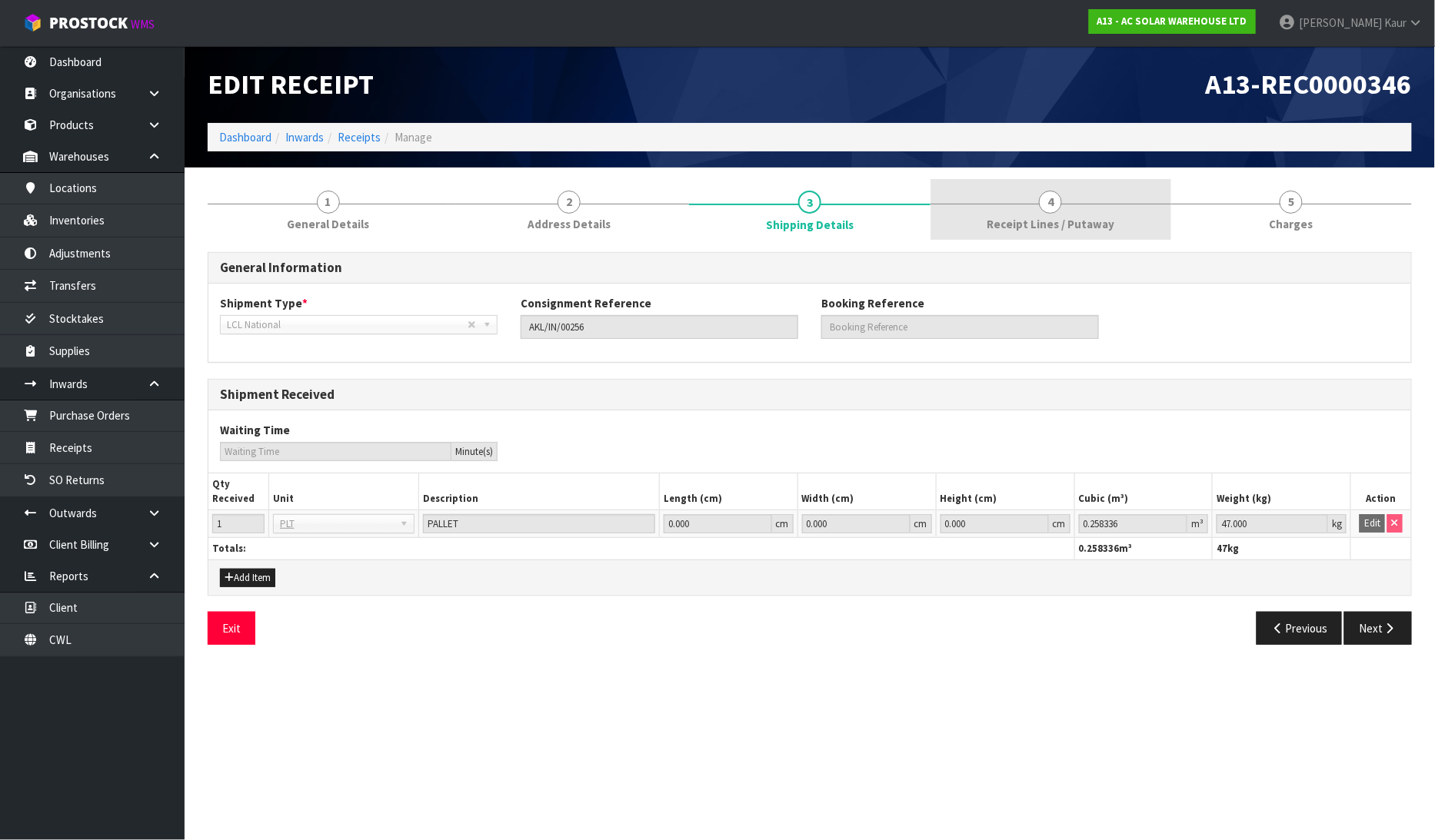
click at [1060, 216] on span "Receipt Lines / Putaway" at bounding box center [1050, 224] width 127 height 16
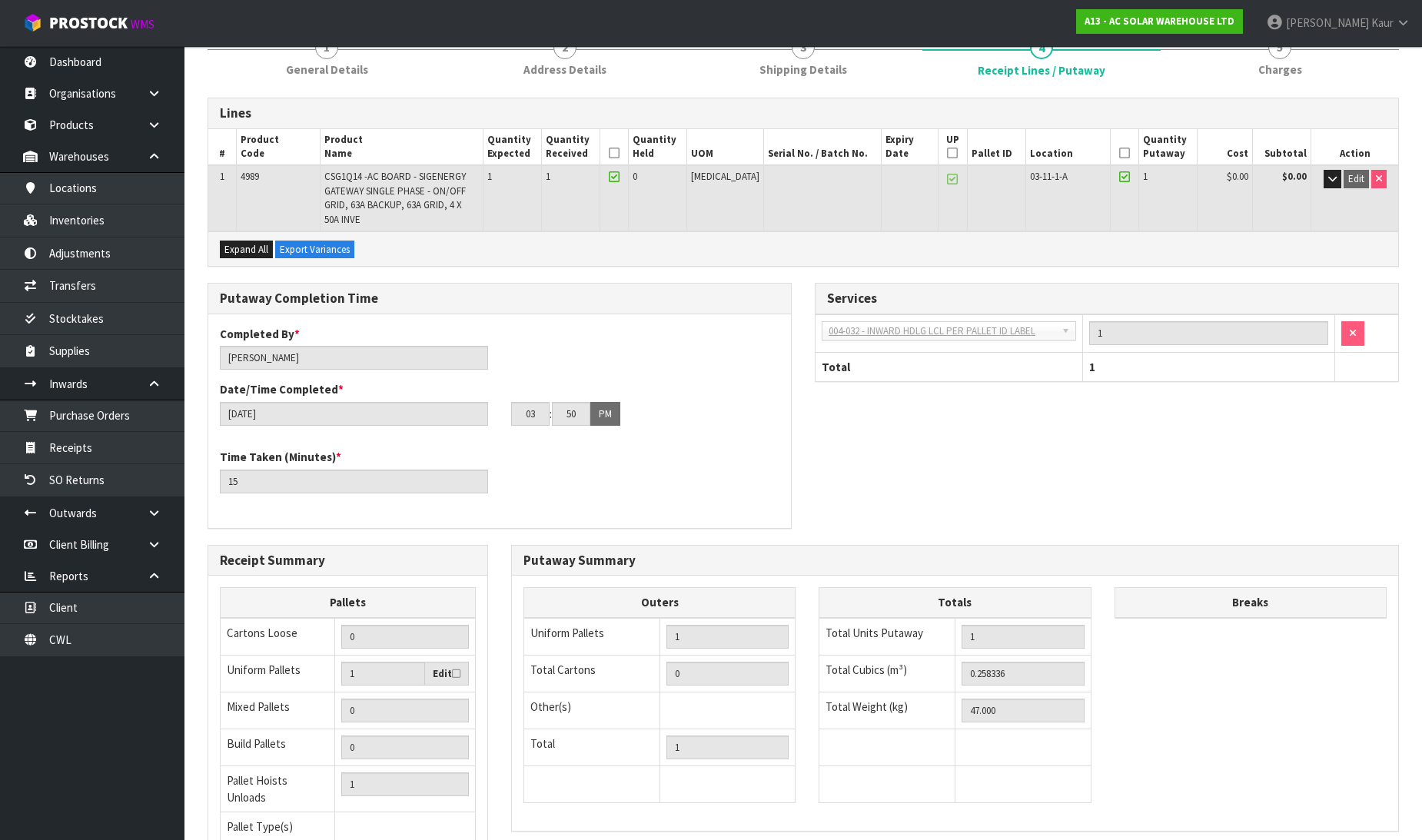
scroll to position [277, 0]
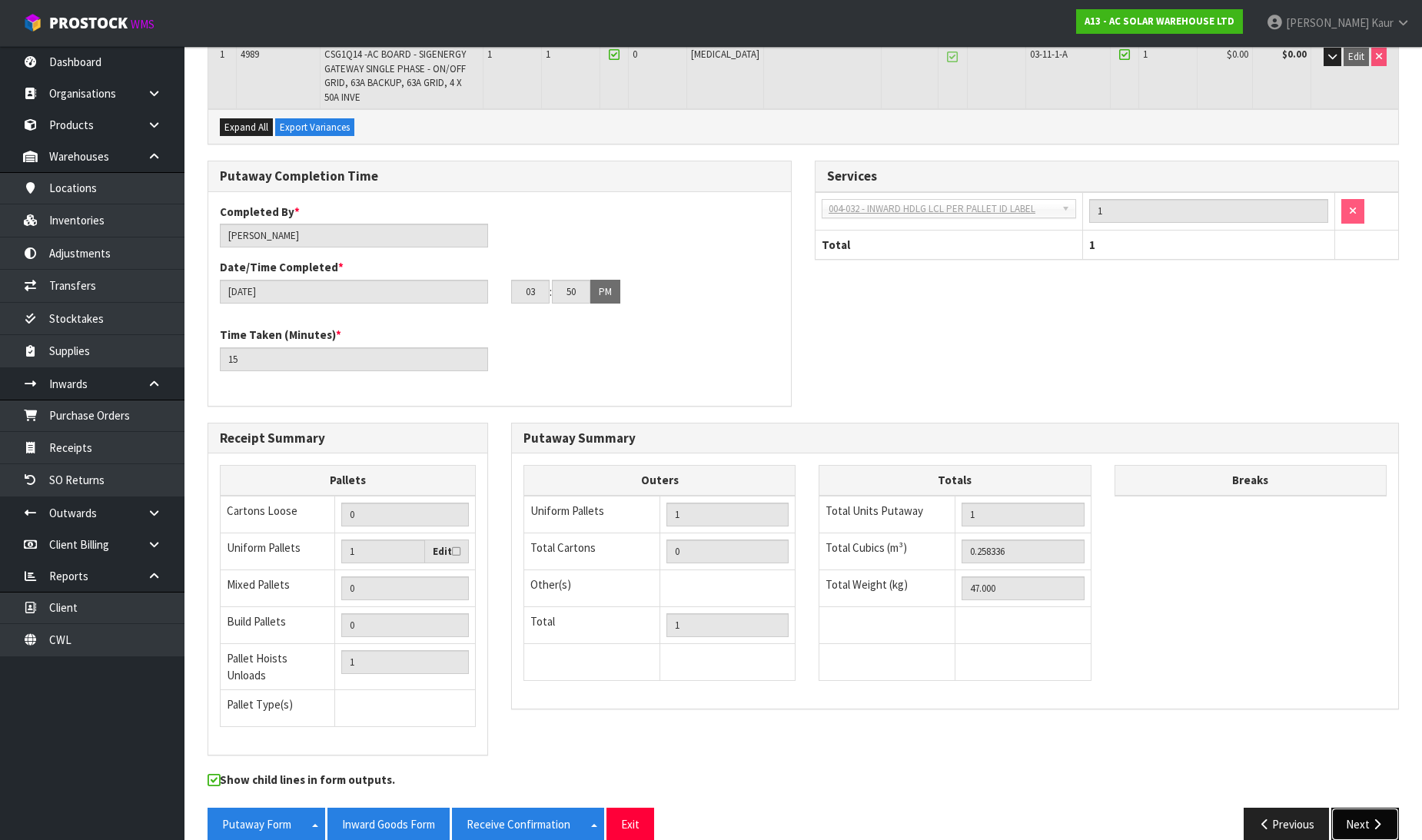
click at [1387, 808] on button "Next" at bounding box center [1365, 824] width 68 height 33
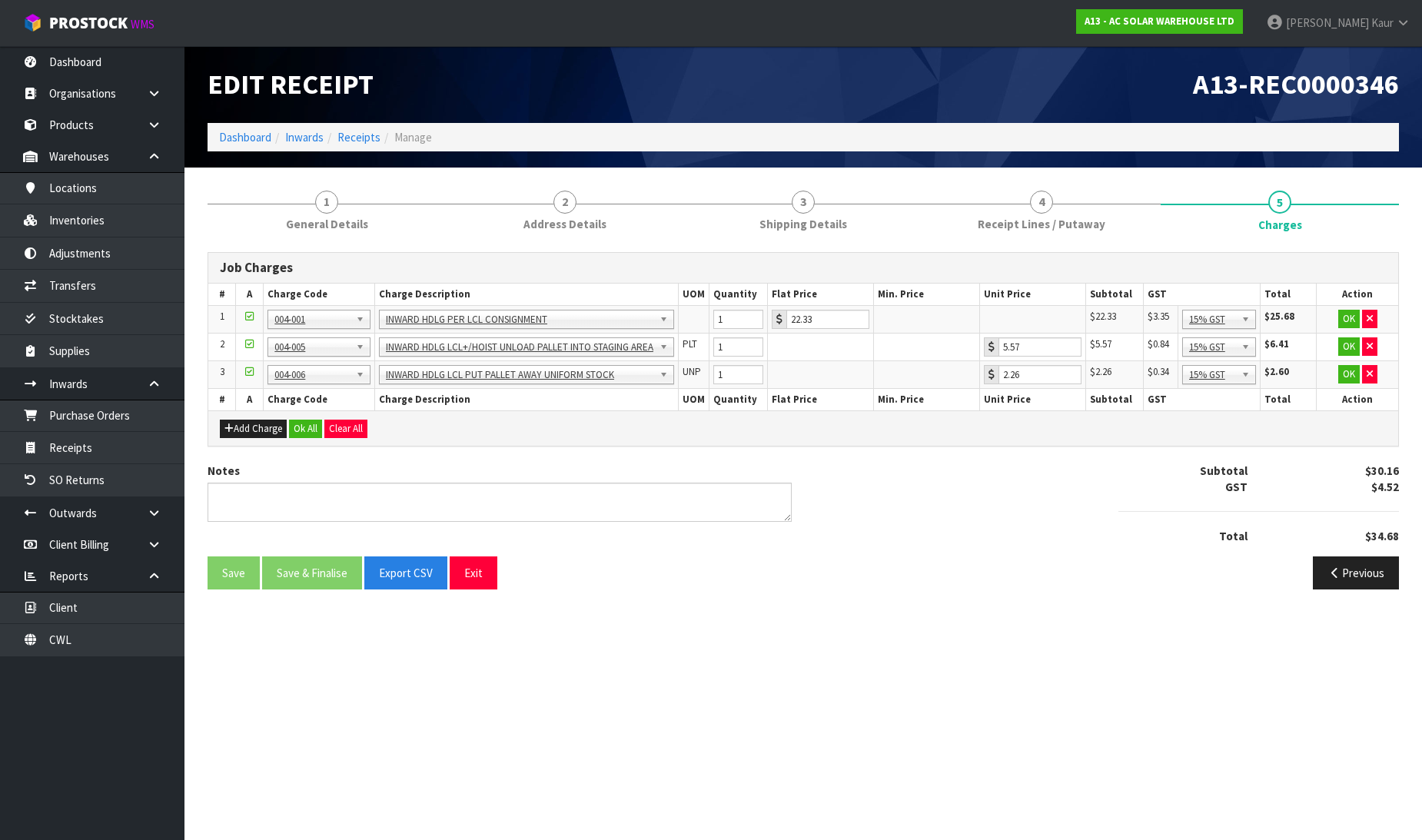
scroll to position [0, 0]
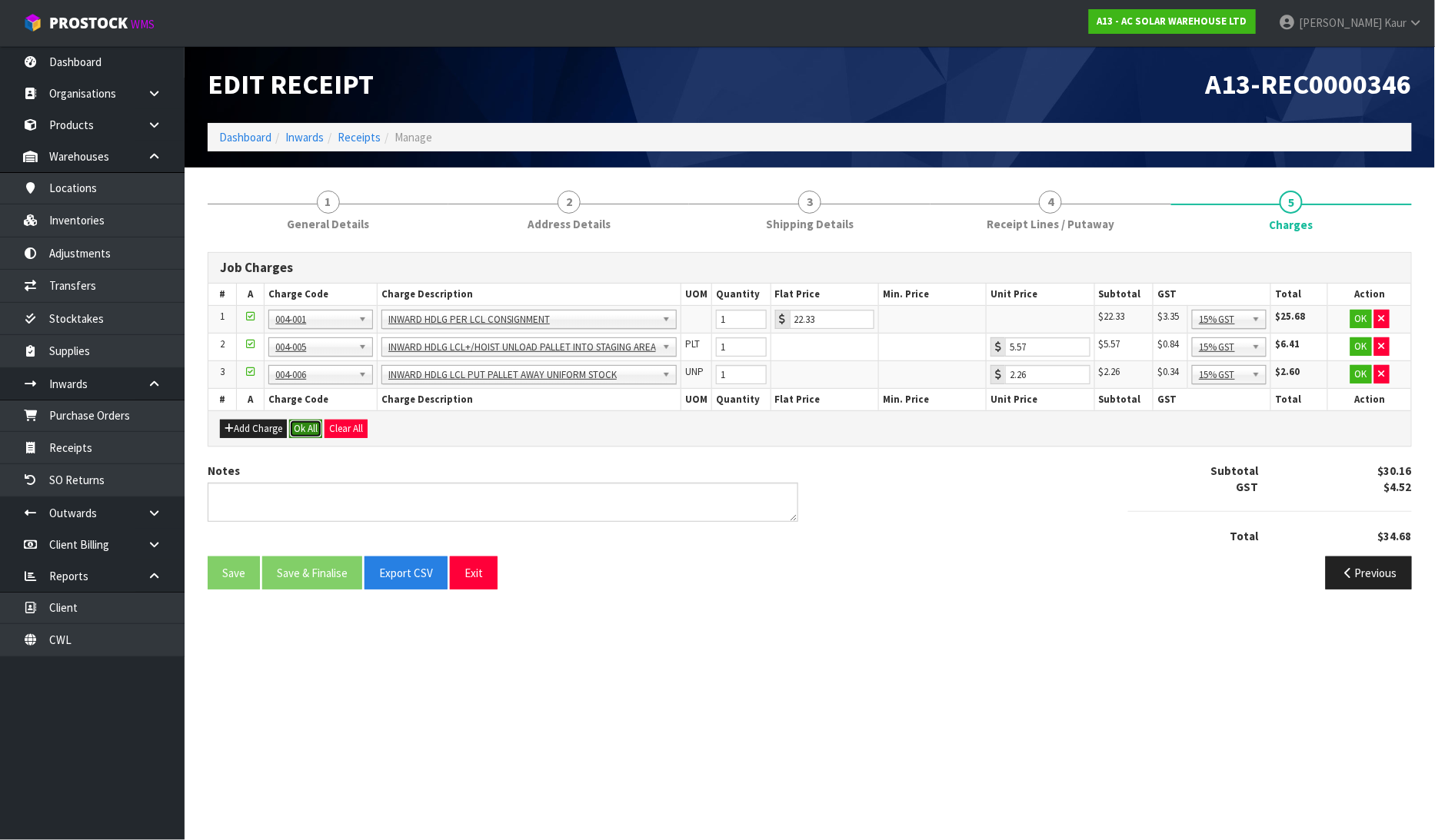
click at [308, 433] on button "Ok All" at bounding box center [305, 428] width 33 height 19
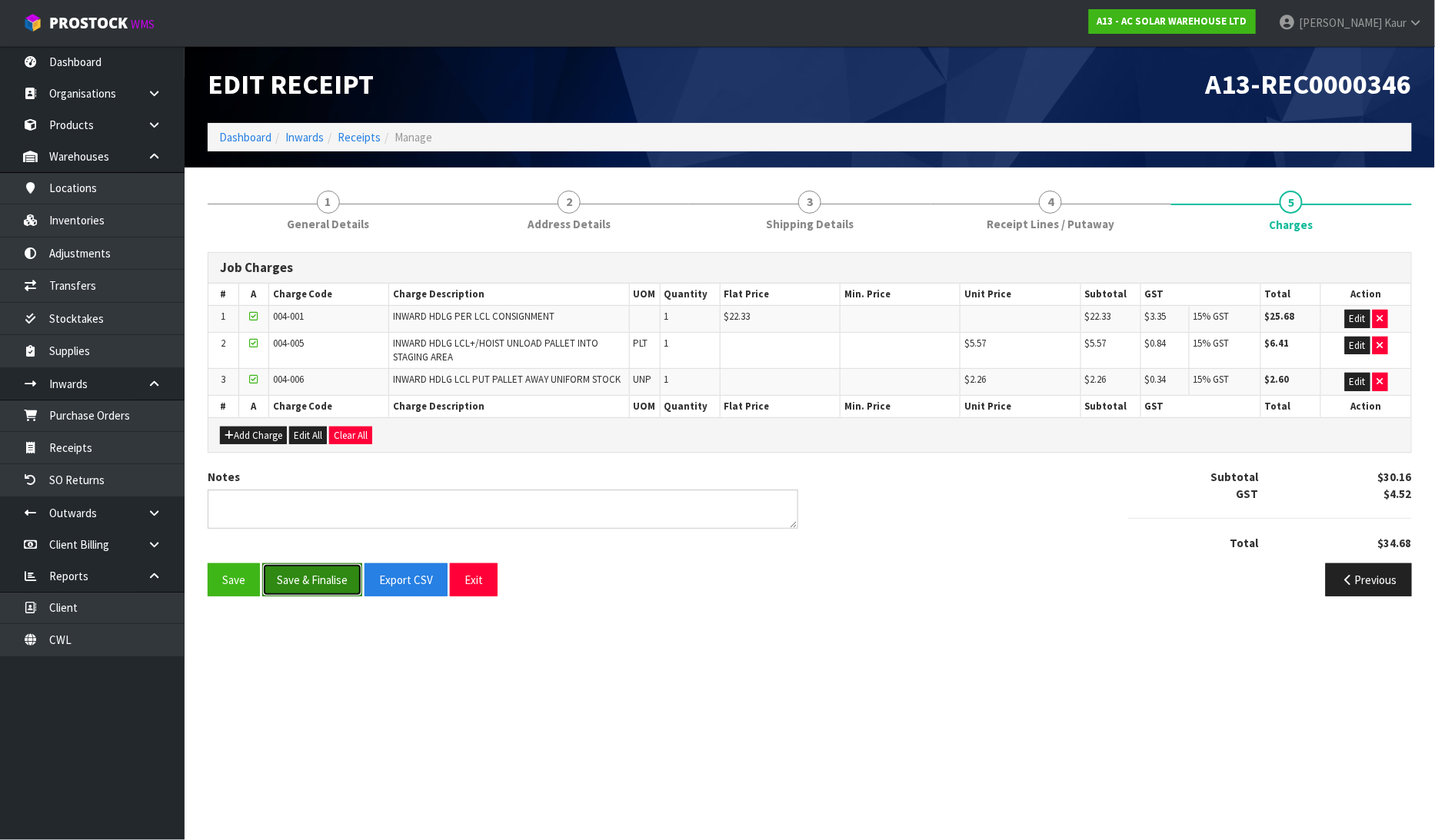
click at [306, 580] on button "Save & Finalise" at bounding box center [312, 579] width 100 height 33
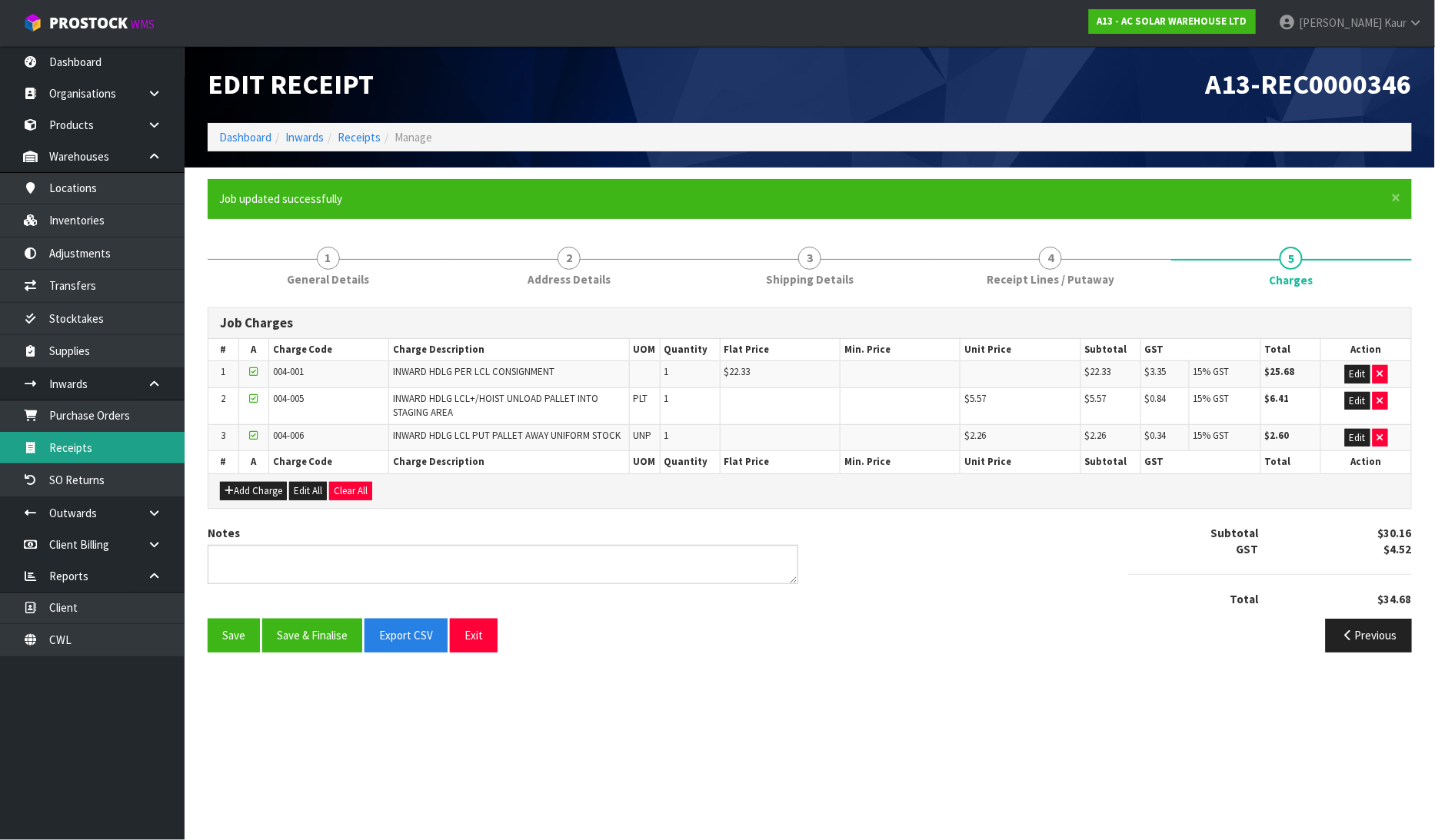
click at [106, 459] on link "Receipts" at bounding box center [92, 447] width 184 height 31
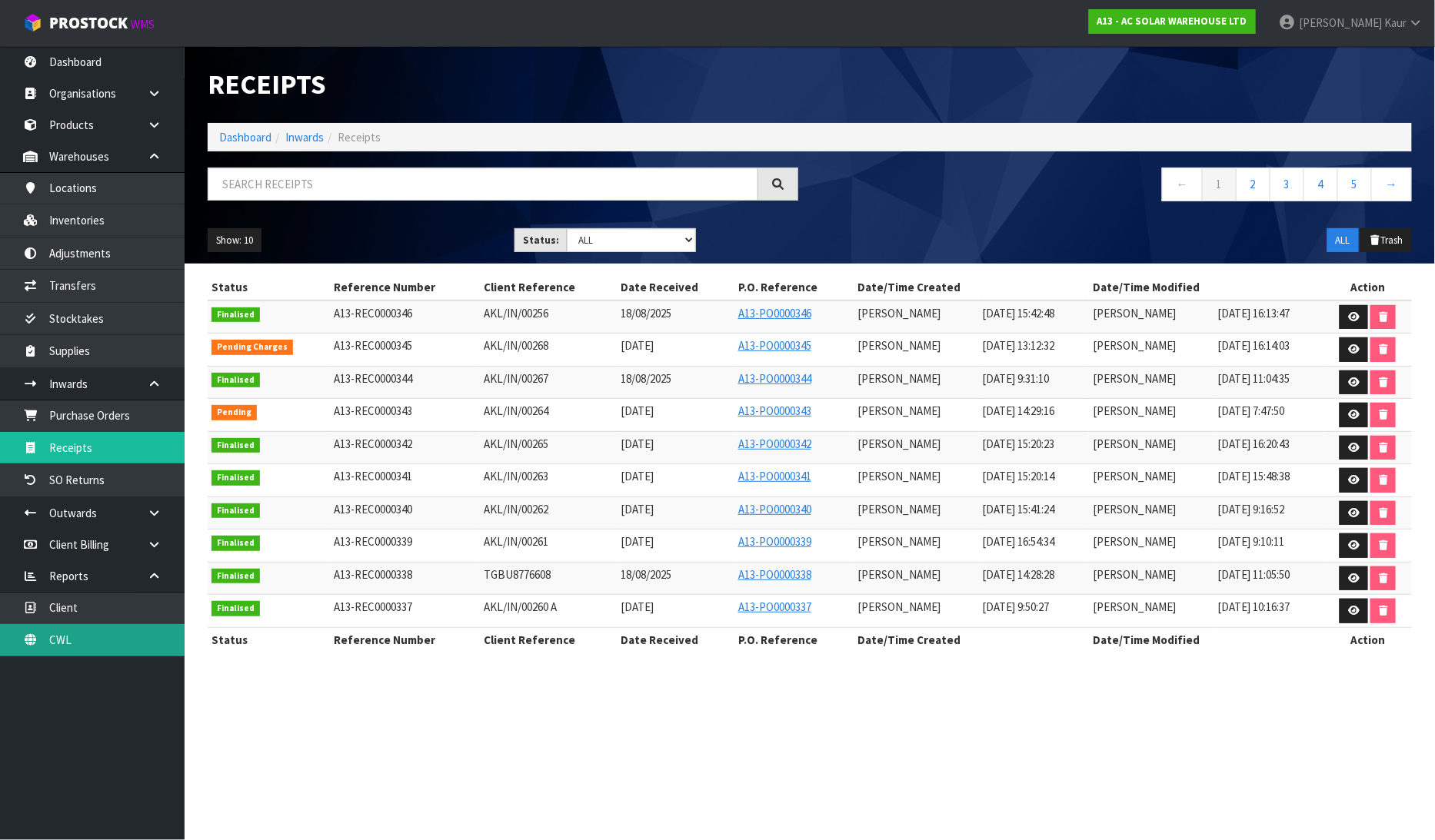
click at [82, 626] on link "CWL" at bounding box center [92, 640] width 184 height 31
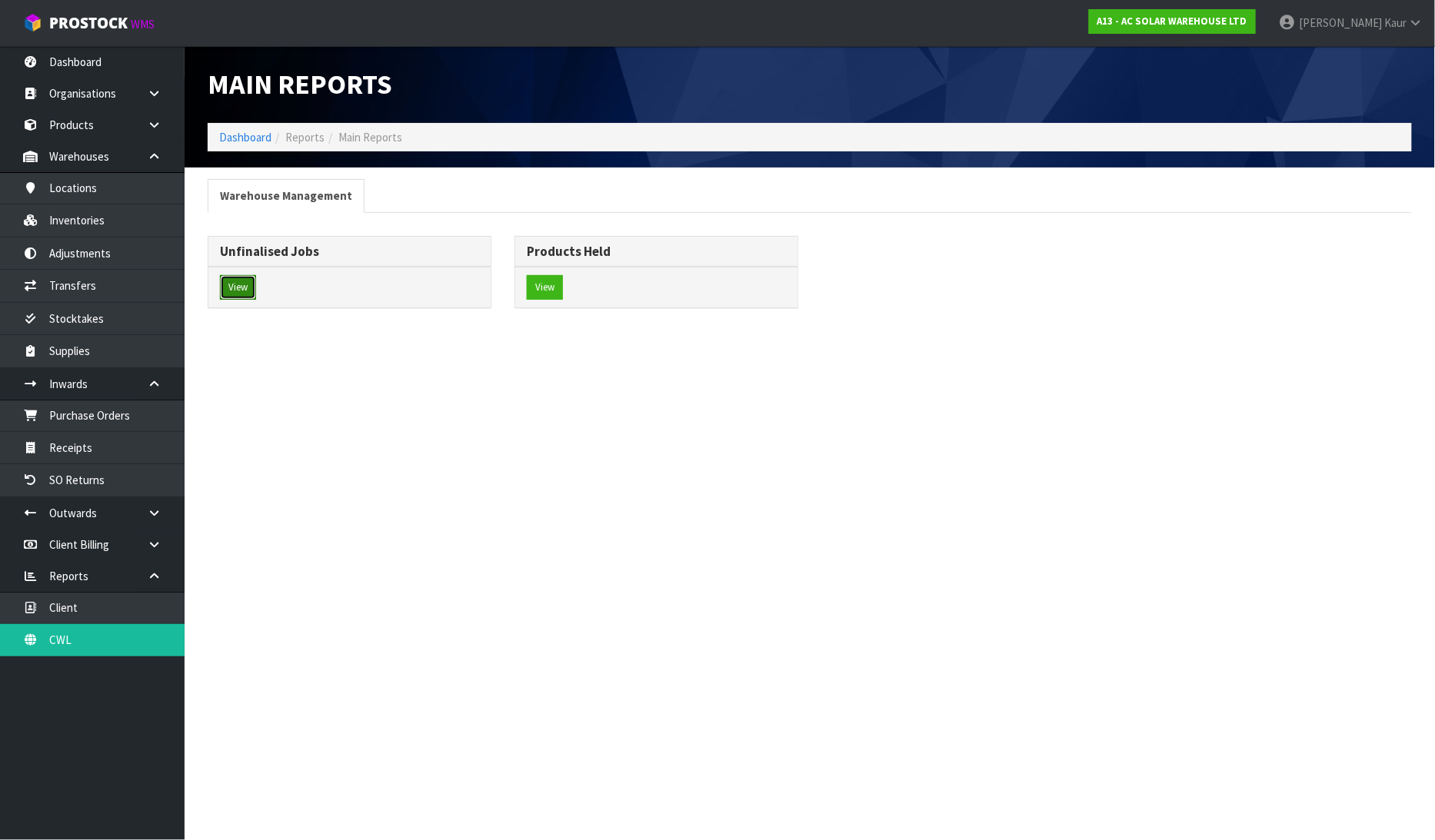
click at [250, 286] on button "View" at bounding box center [238, 288] width 37 height 25
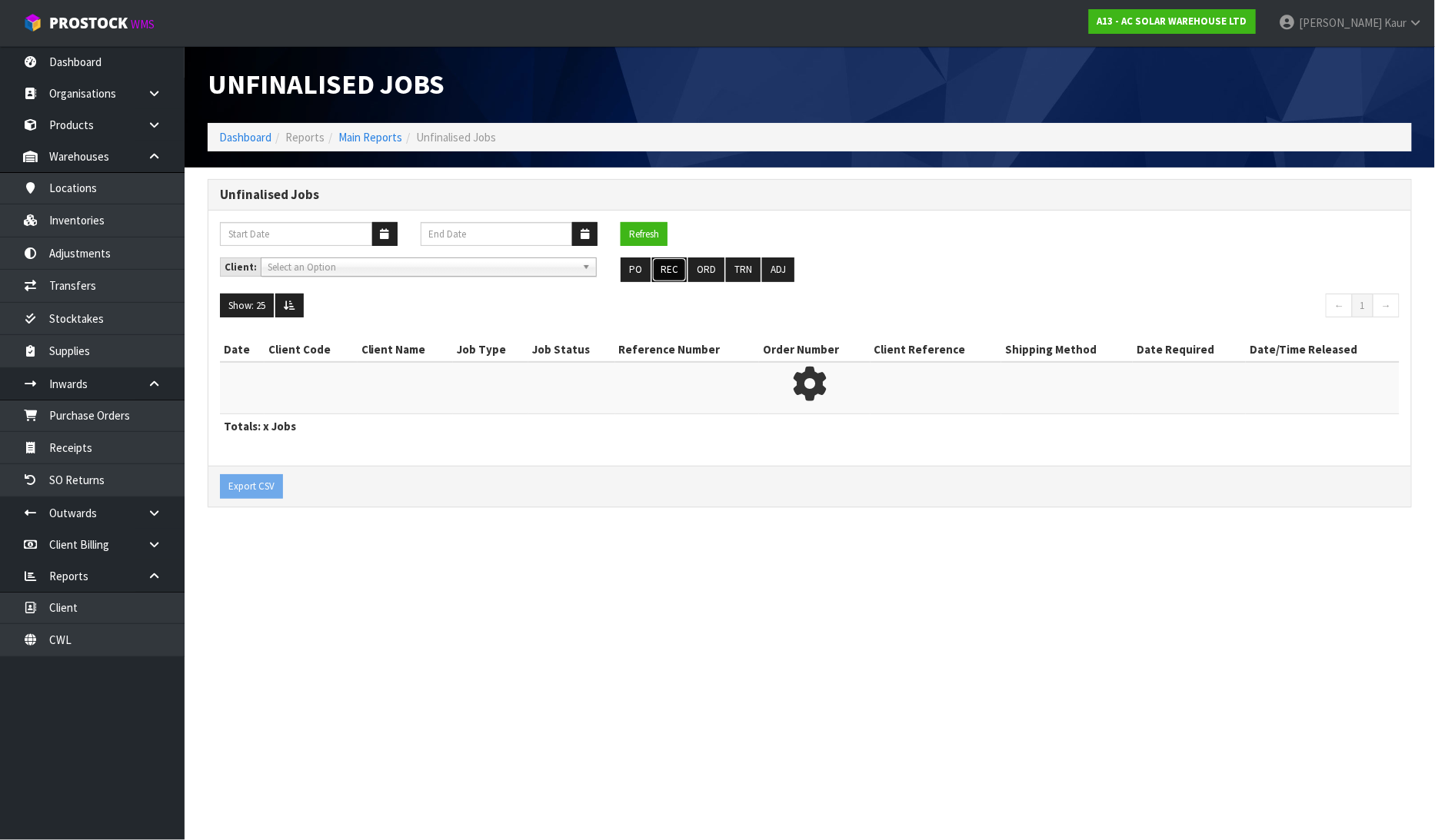
click at [663, 259] on button "REC" at bounding box center [669, 270] width 35 height 25
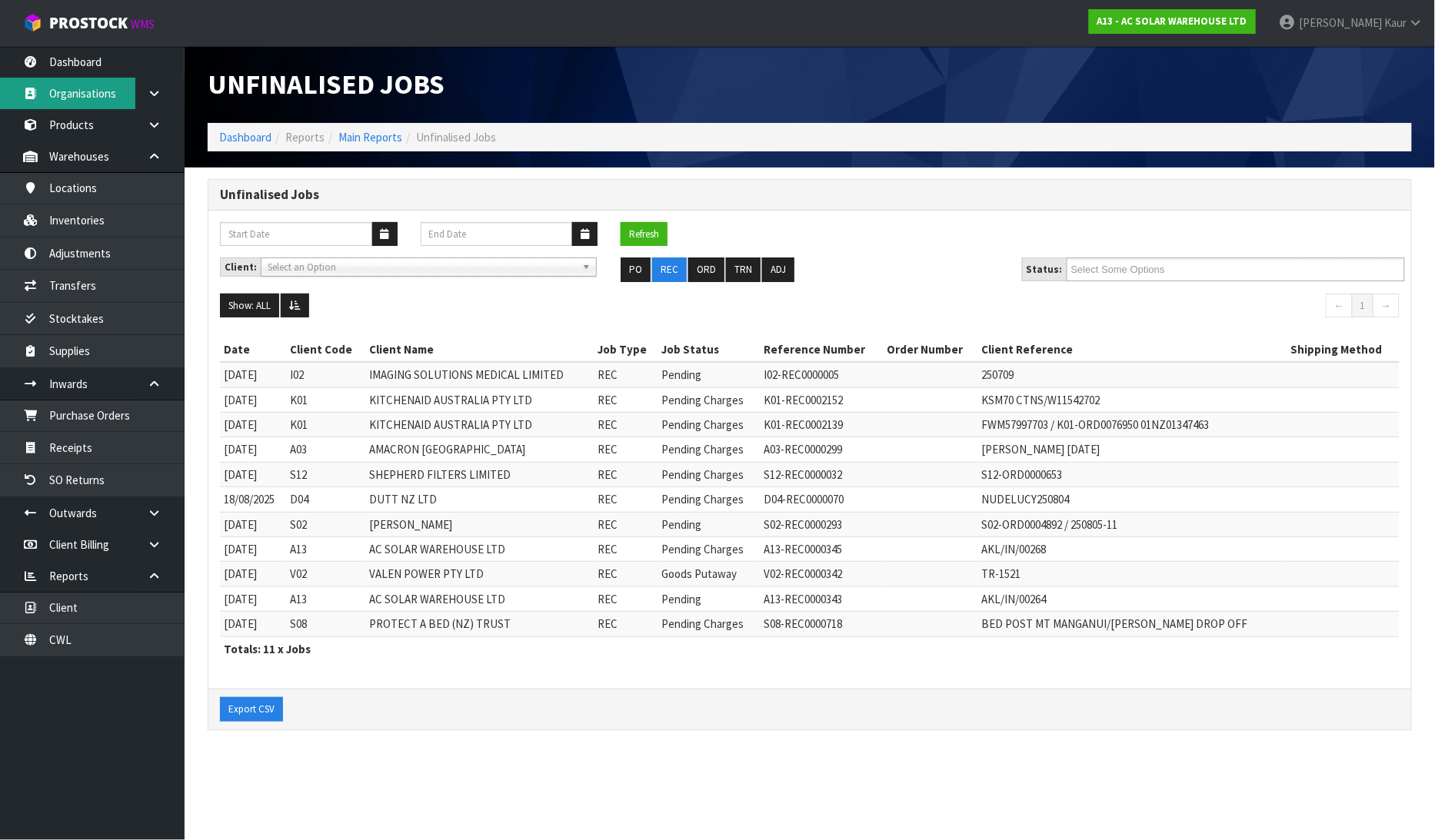
click at [116, 77] on link "Organisations" at bounding box center [92, 93] width 184 height 31
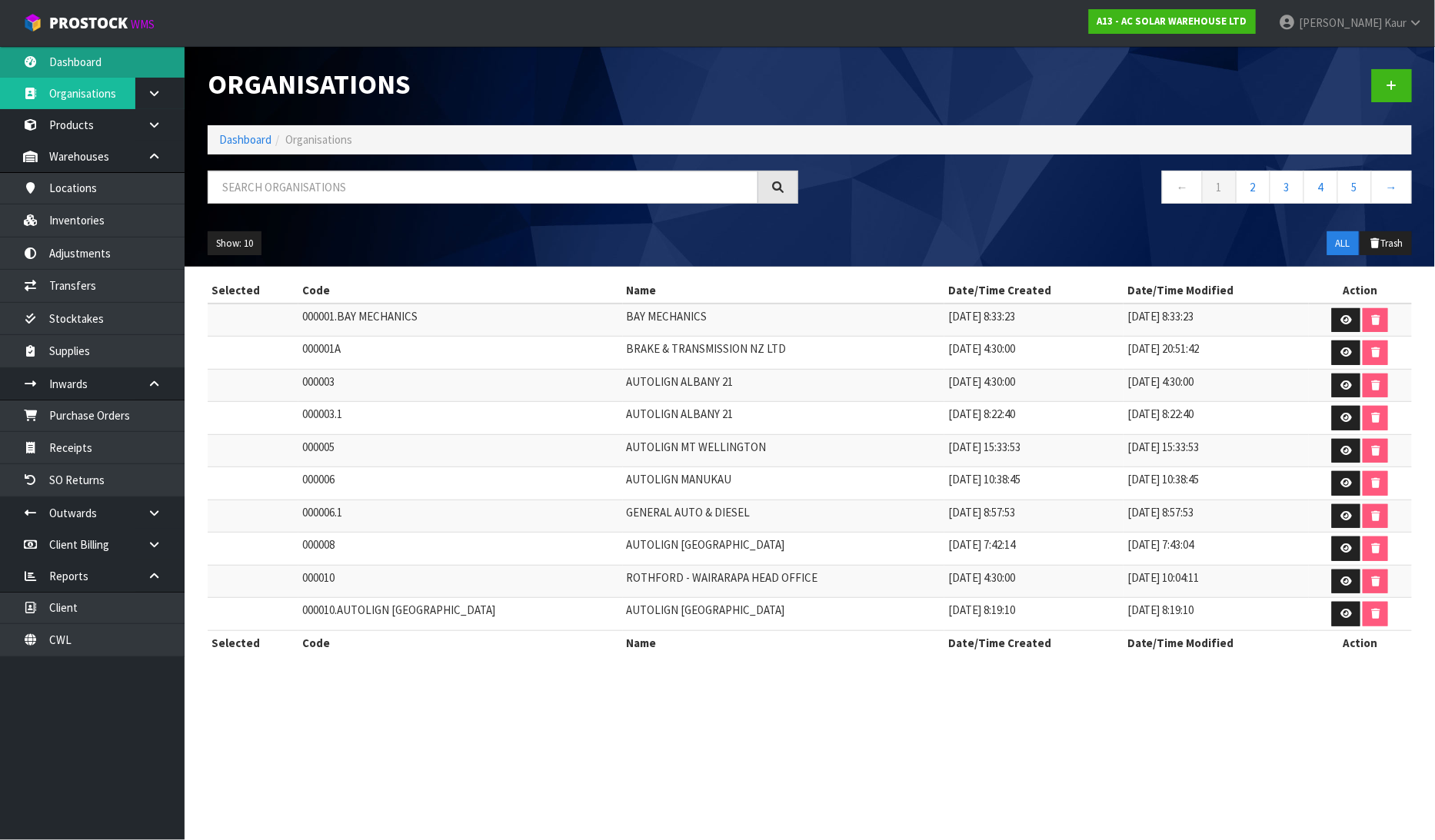
click at [115, 68] on link "Dashboard" at bounding box center [92, 61] width 184 height 31
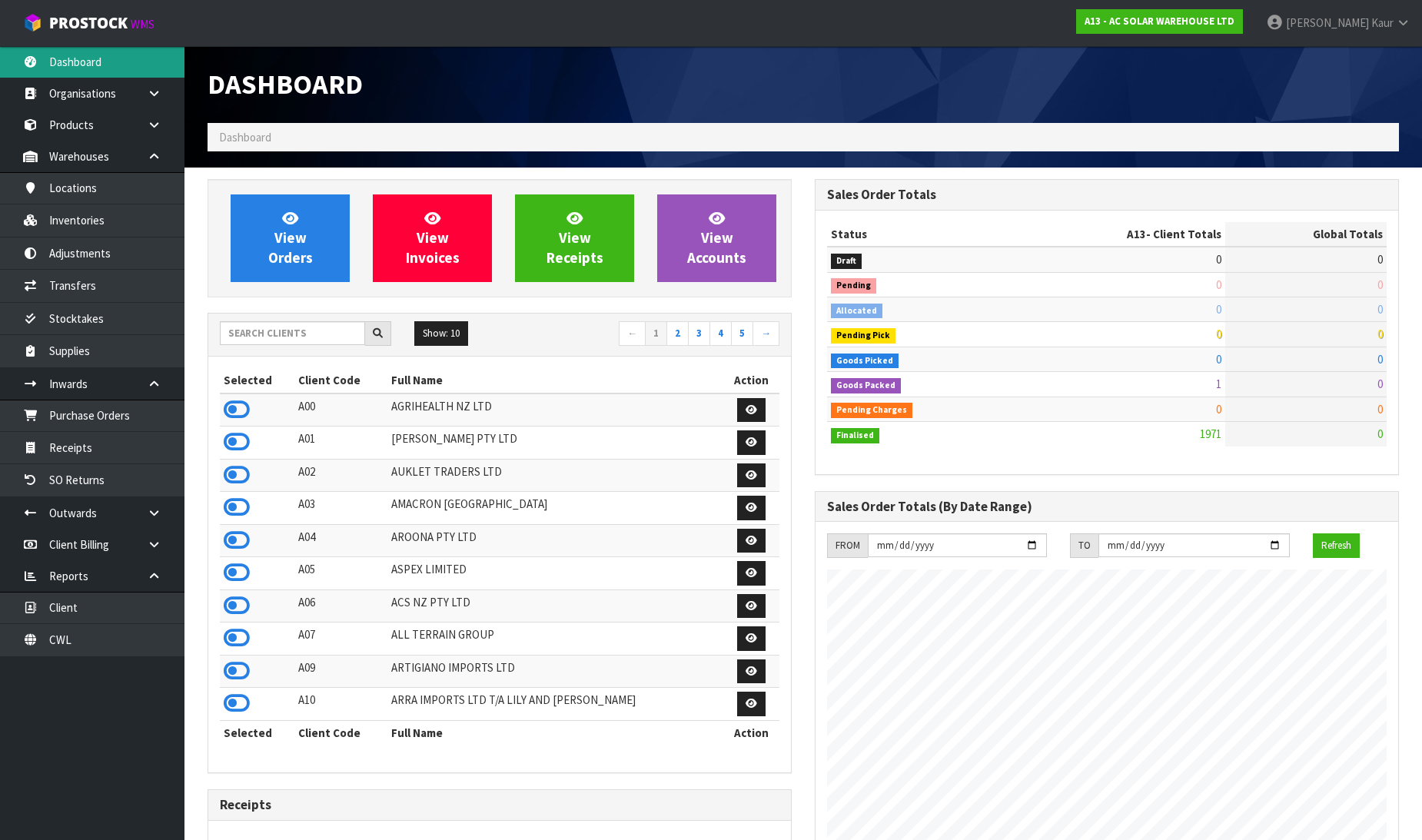
scroll to position [1264, 608]
click at [311, 338] on input "text" at bounding box center [292, 333] width 145 height 24
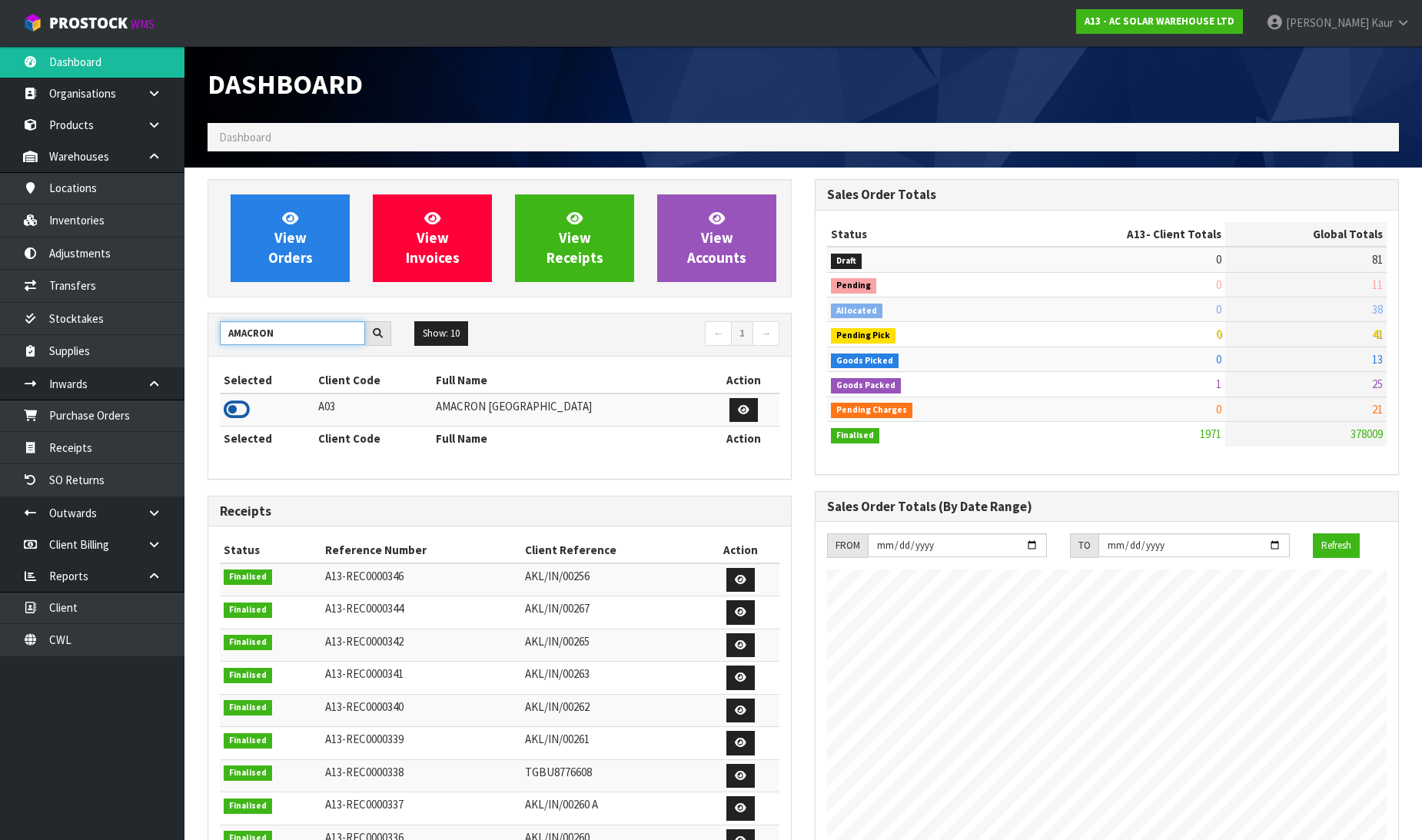
type input "AMACRON"
click at [233, 403] on icon at bounding box center [236, 410] width 26 height 23
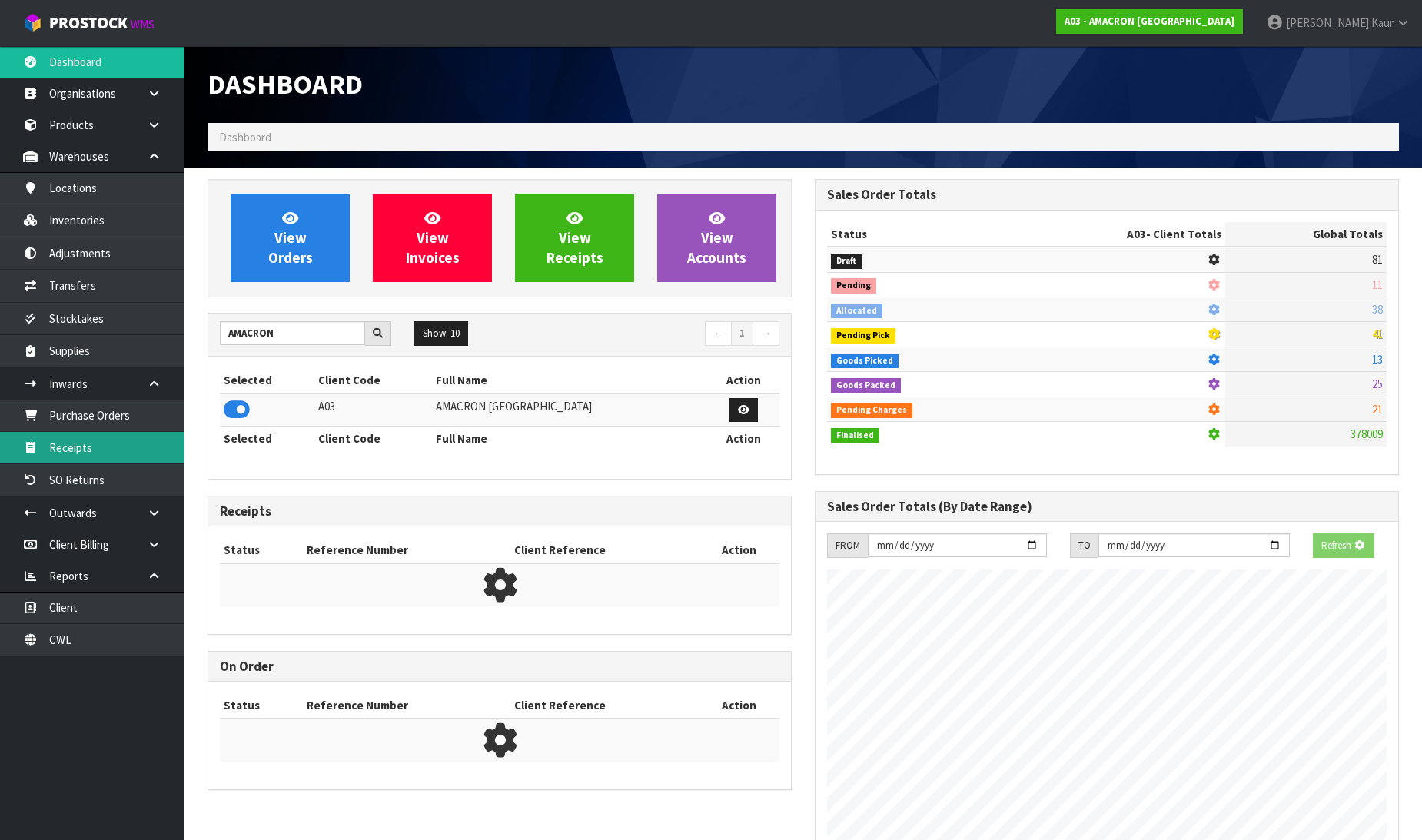
scroll to position [958, 608]
click at [150, 436] on link "Receipts" at bounding box center [92, 447] width 184 height 31
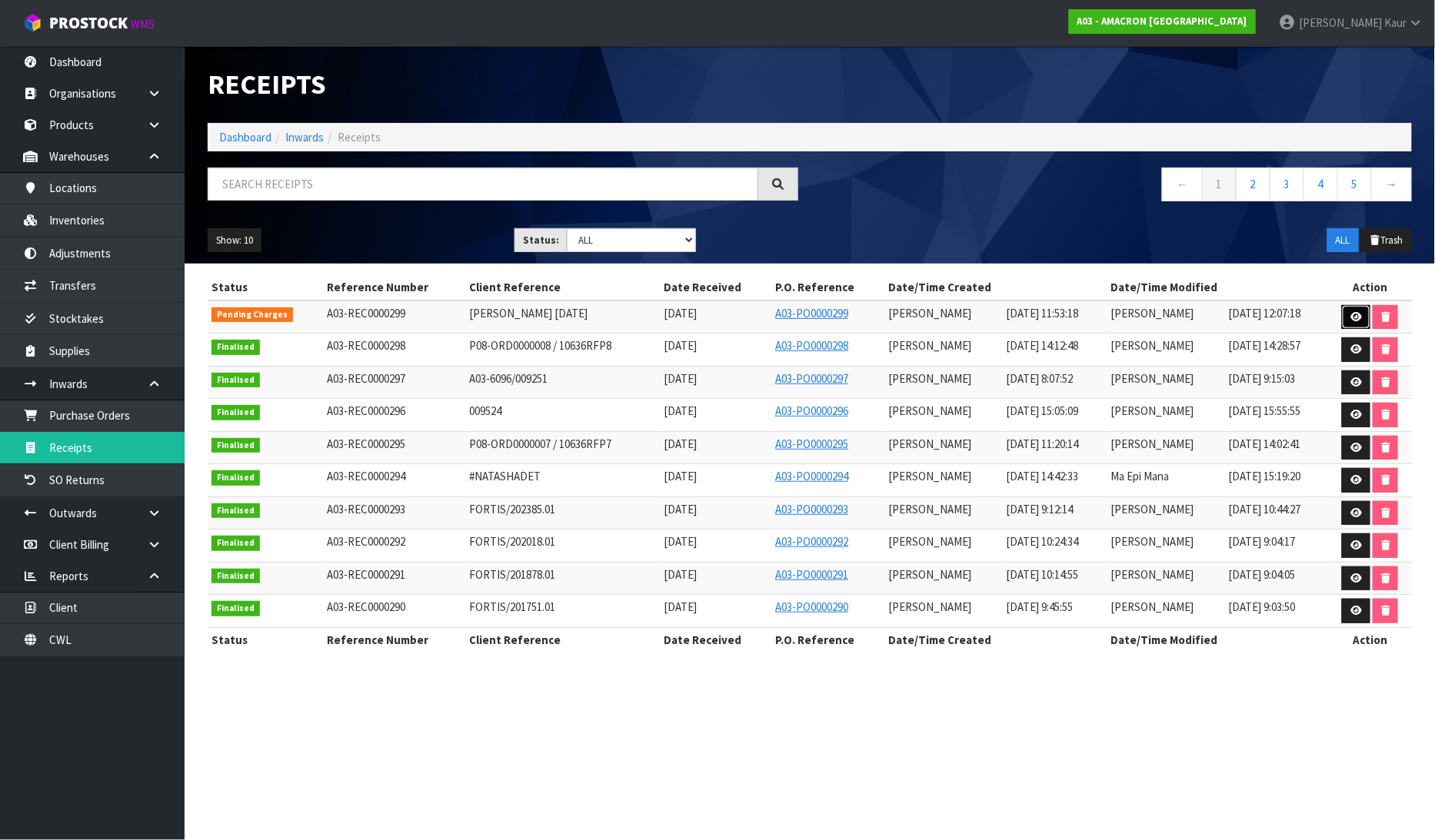
click at [1348, 319] on link at bounding box center [1357, 318] width 29 height 25
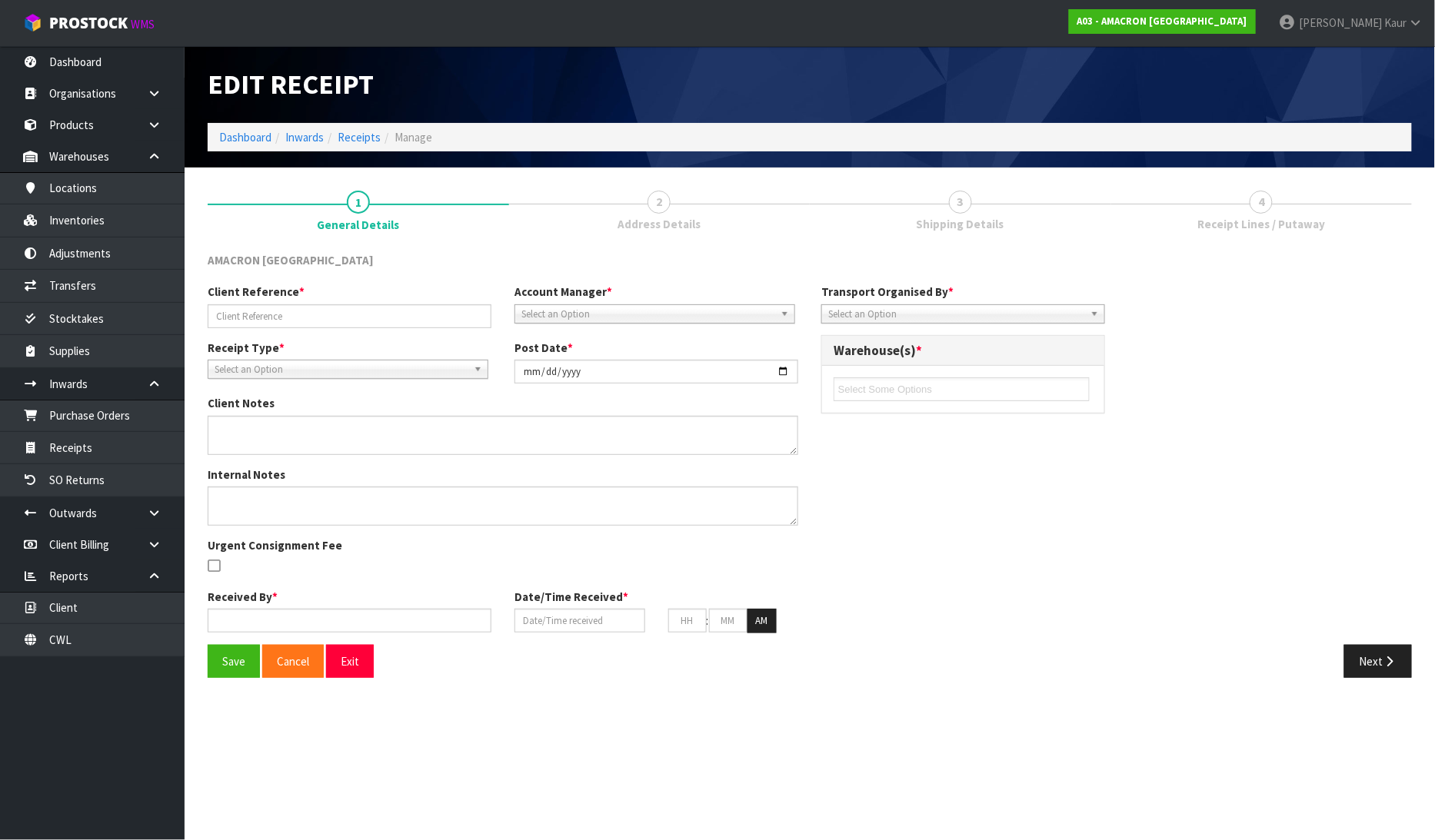
type input "NATASHA 20/08/25"
type input "2025-08-20"
type textarea "WAS TOLD BY CLIENT TO USE NATASHA AS A PO AS THAT IS ALREADY BEEN USED I USED T…"
type input "Michael Drugan"
type input "14/08/2025"
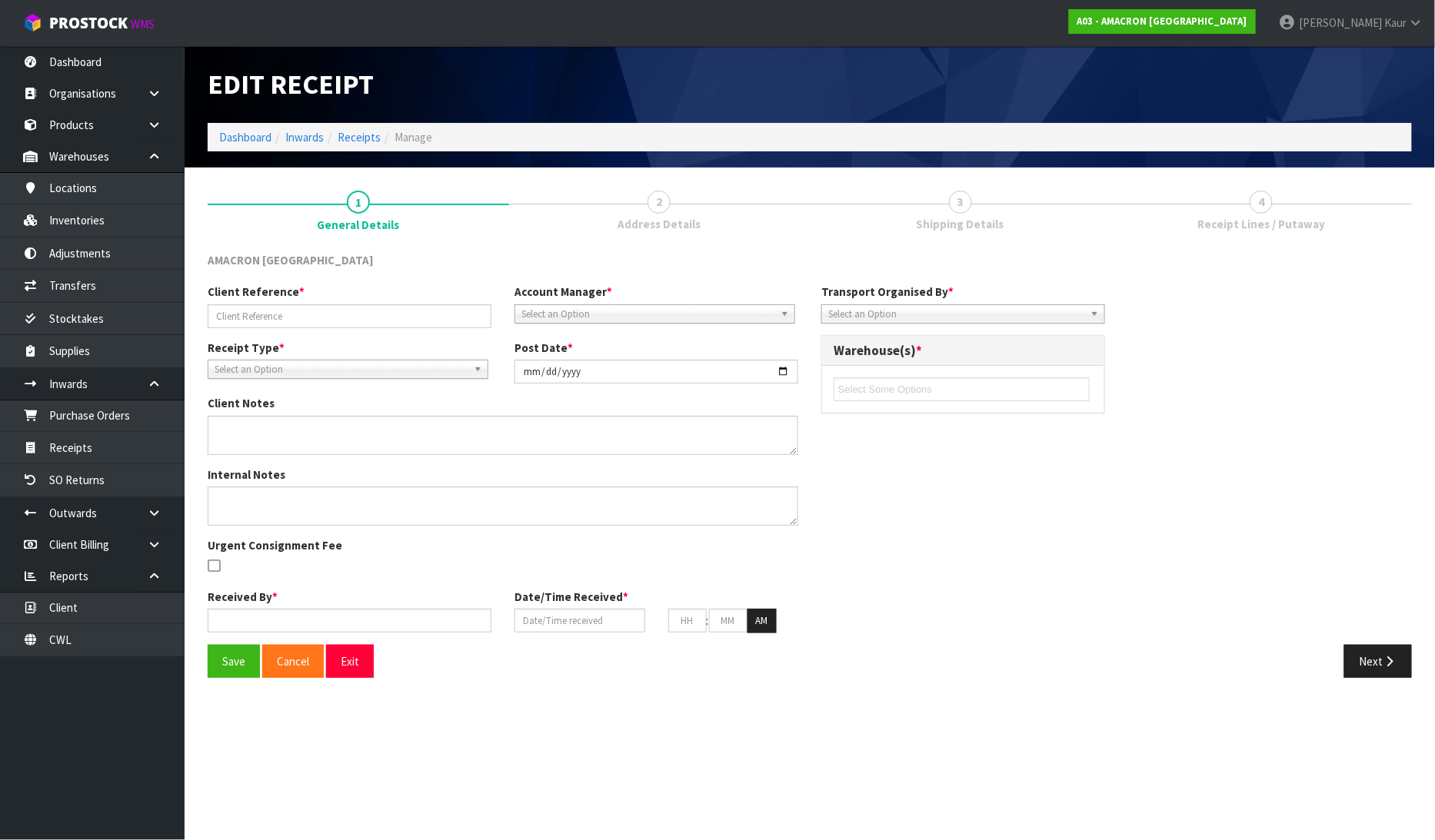
type input "11"
type input "53"
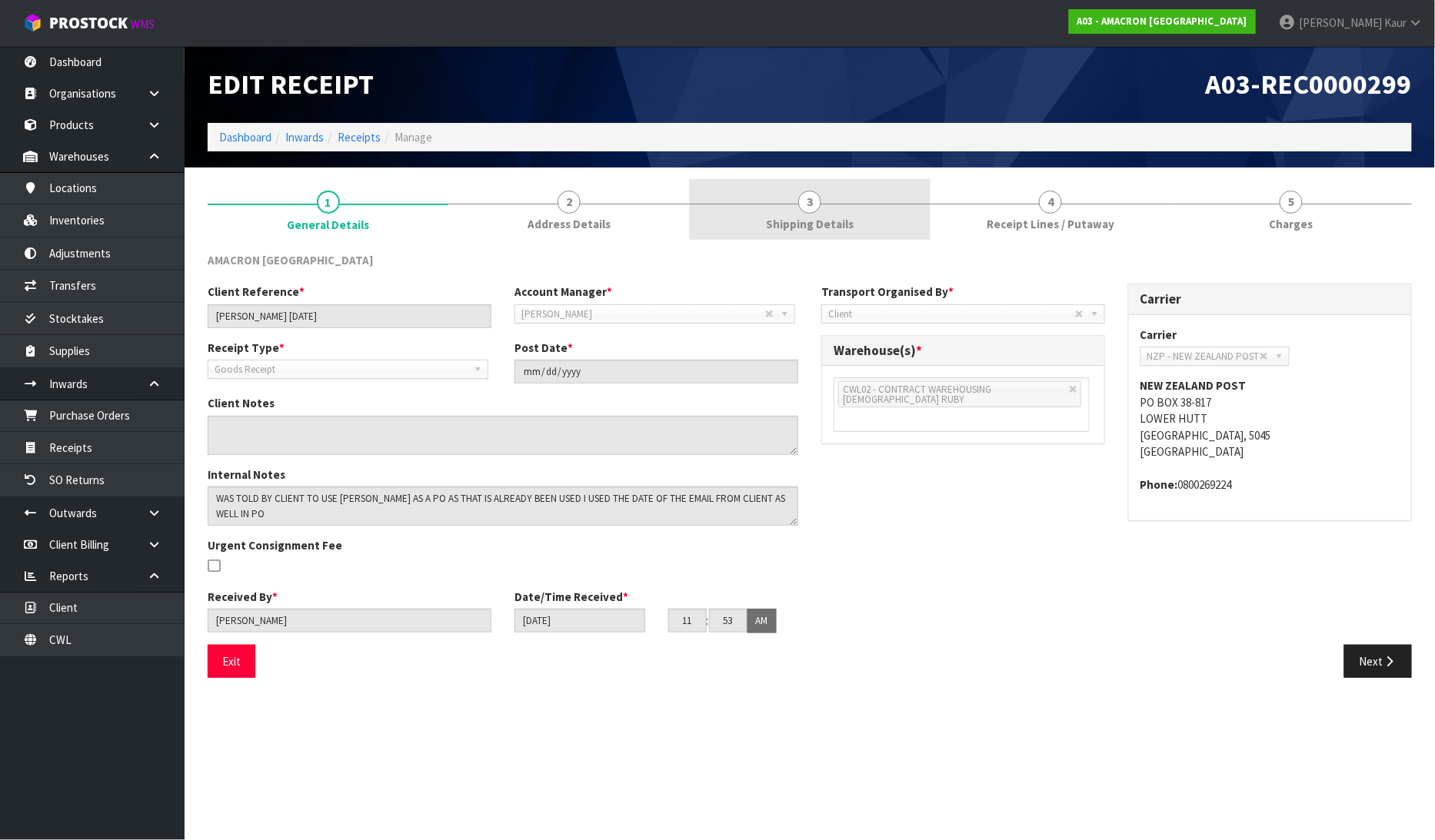
click at [882, 212] on link "3 Shipping Details" at bounding box center [809, 209] width 241 height 61
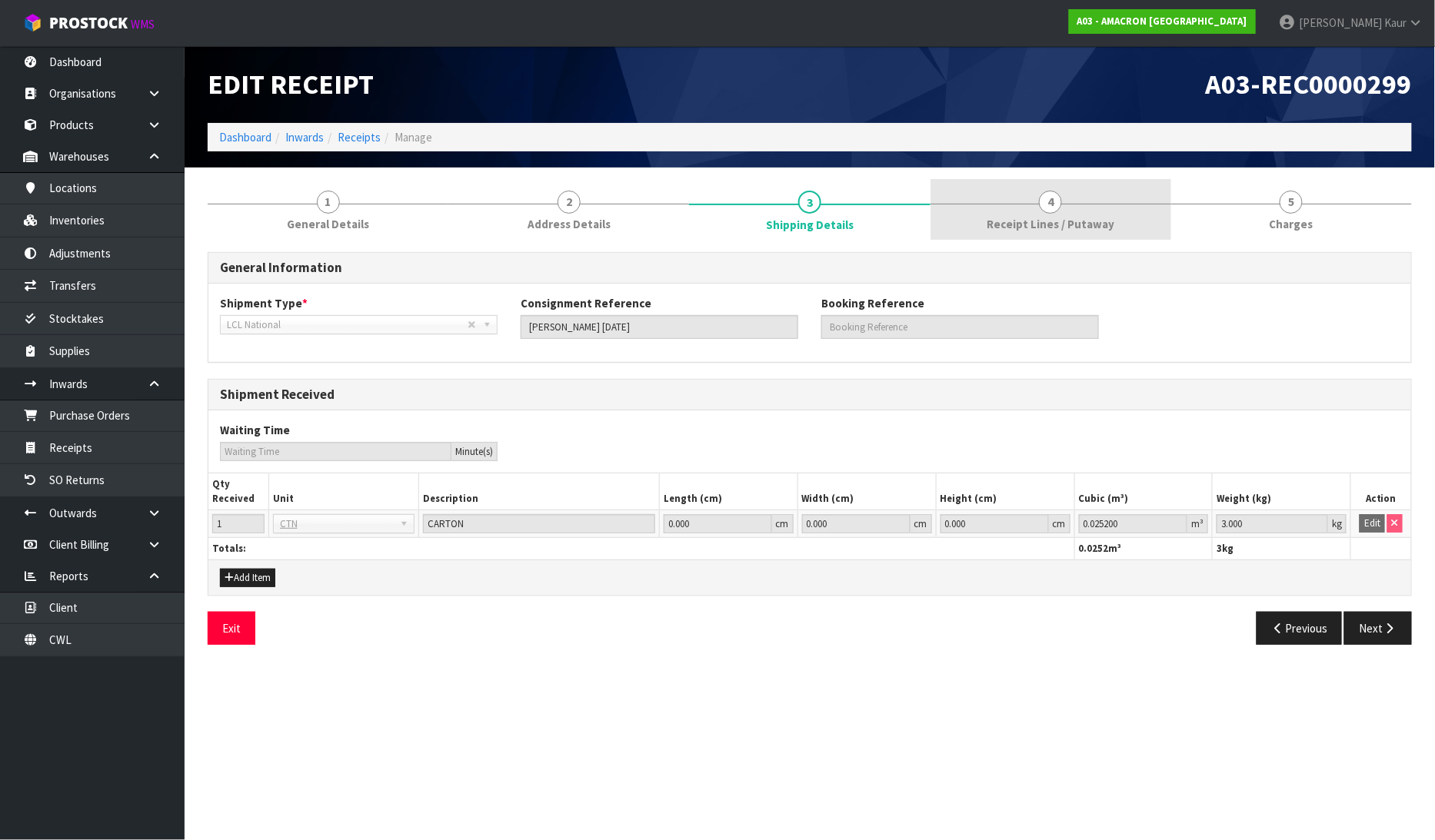
click at [966, 211] on link "4 Receipt Lines / Putaway" at bounding box center [1051, 209] width 241 height 61
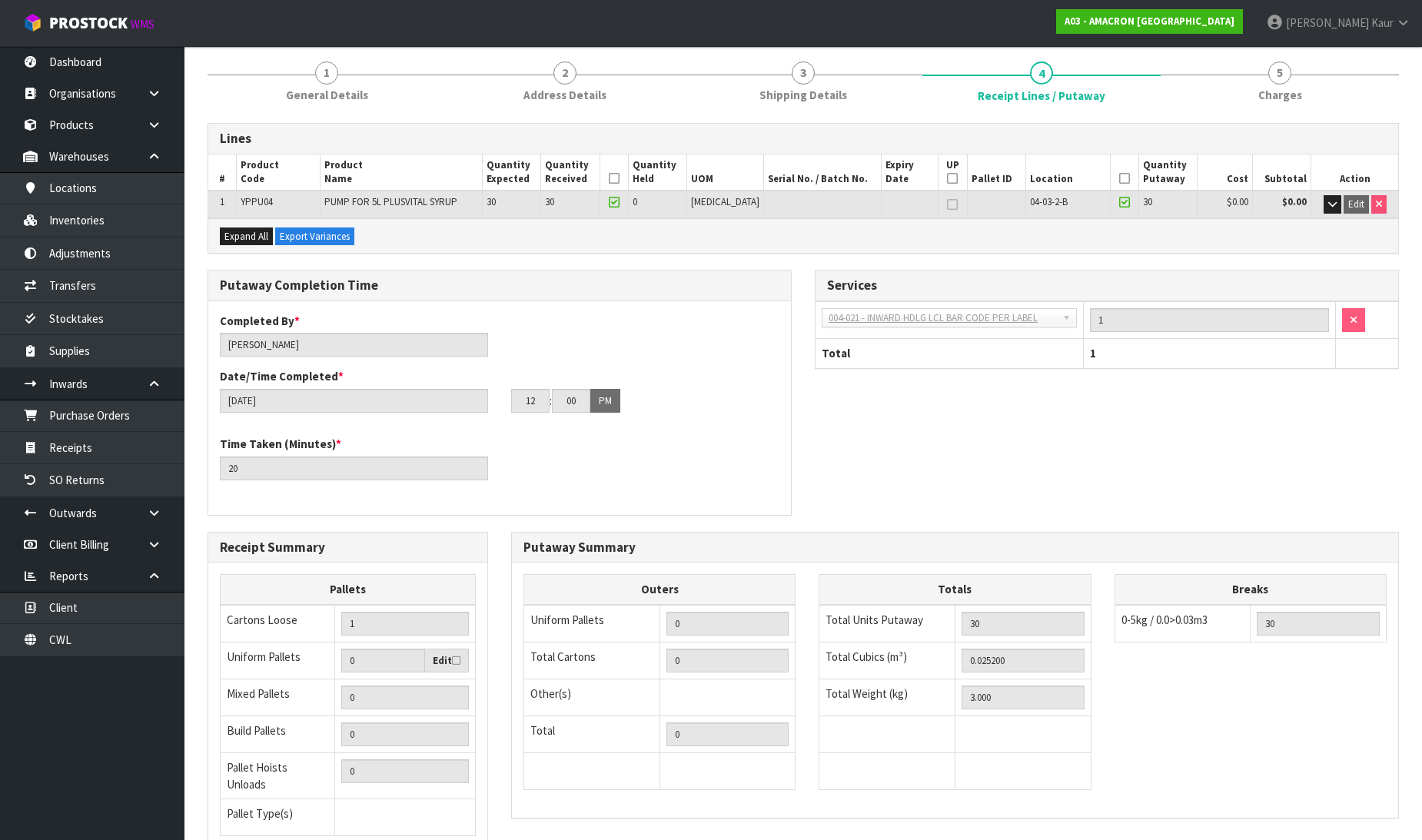
scroll to position [251, 0]
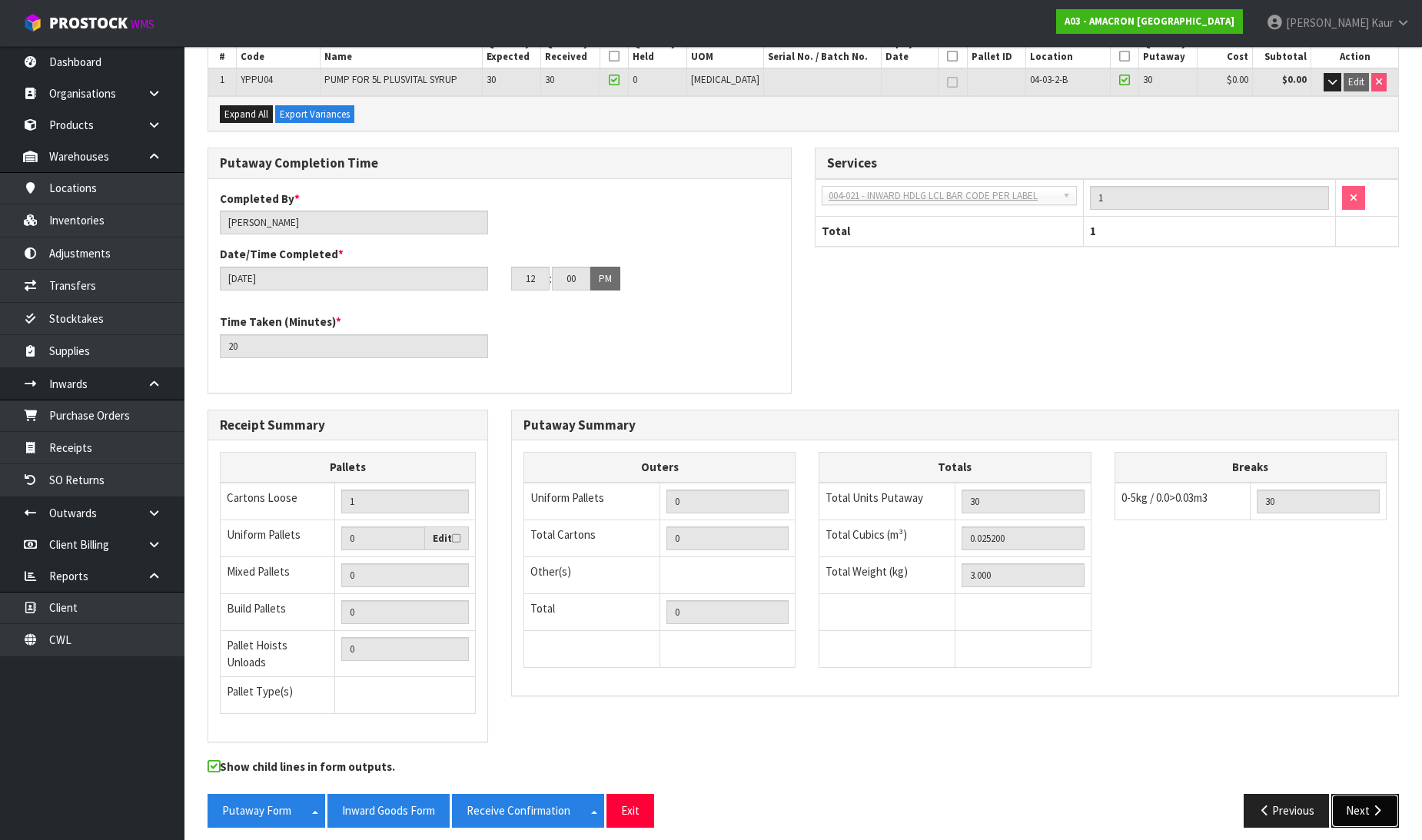
click at [1348, 810] on button "Next" at bounding box center [1365, 810] width 68 height 33
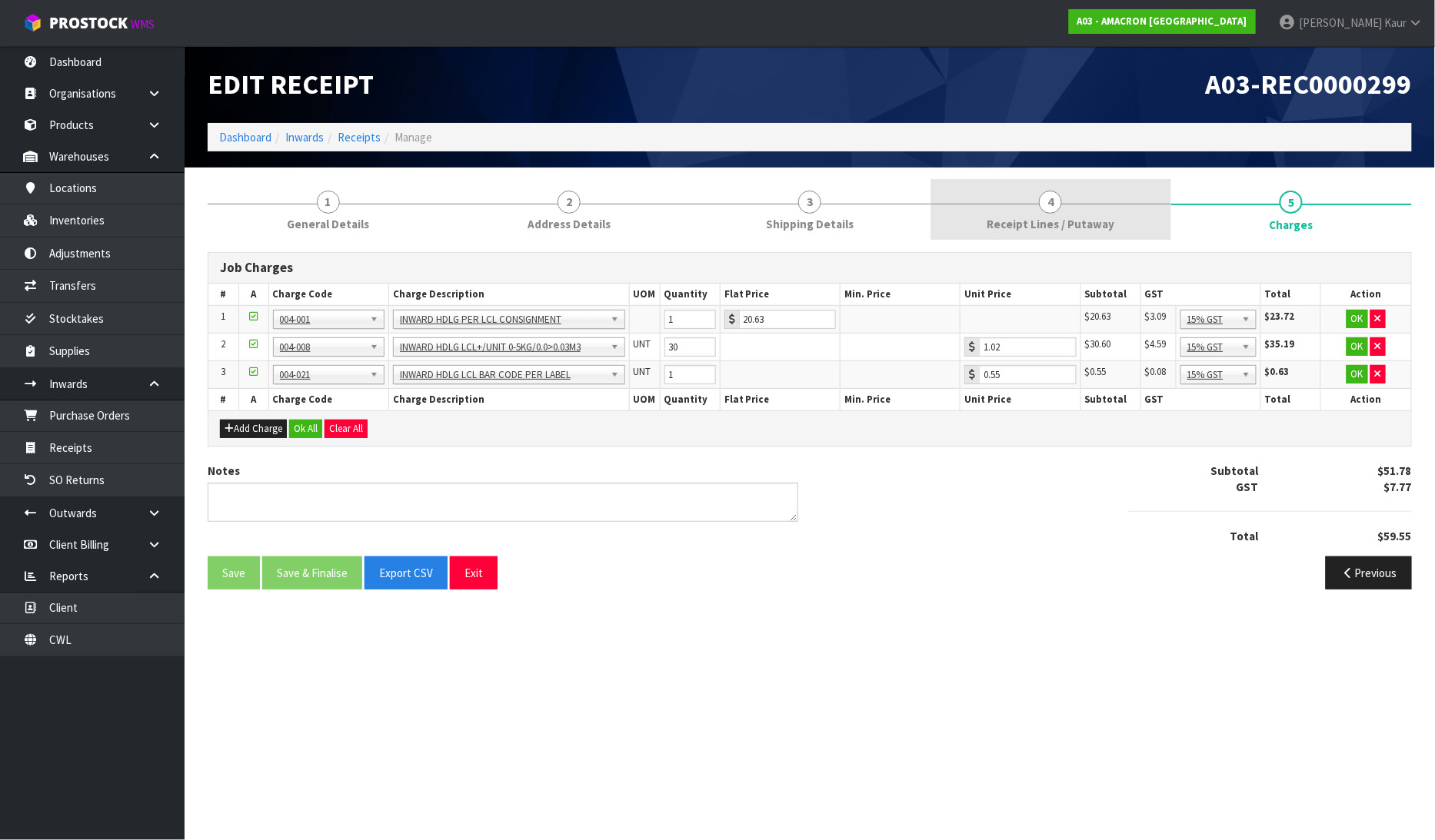
click at [1056, 191] on span "4" at bounding box center [1051, 202] width 23 height 23
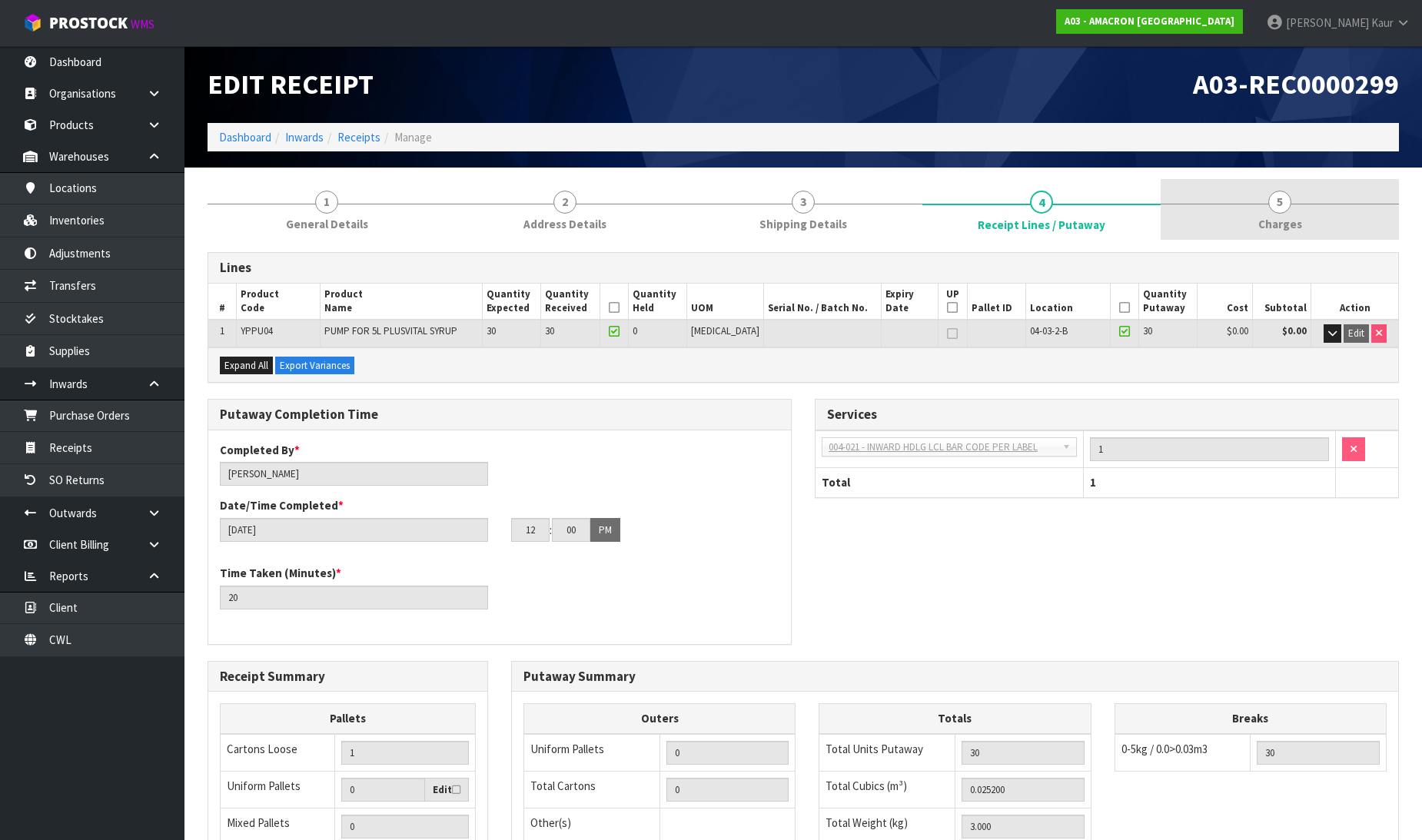
click at [1287, 203] on span "5" at bounding box center [1280, 202] width 23 height 23
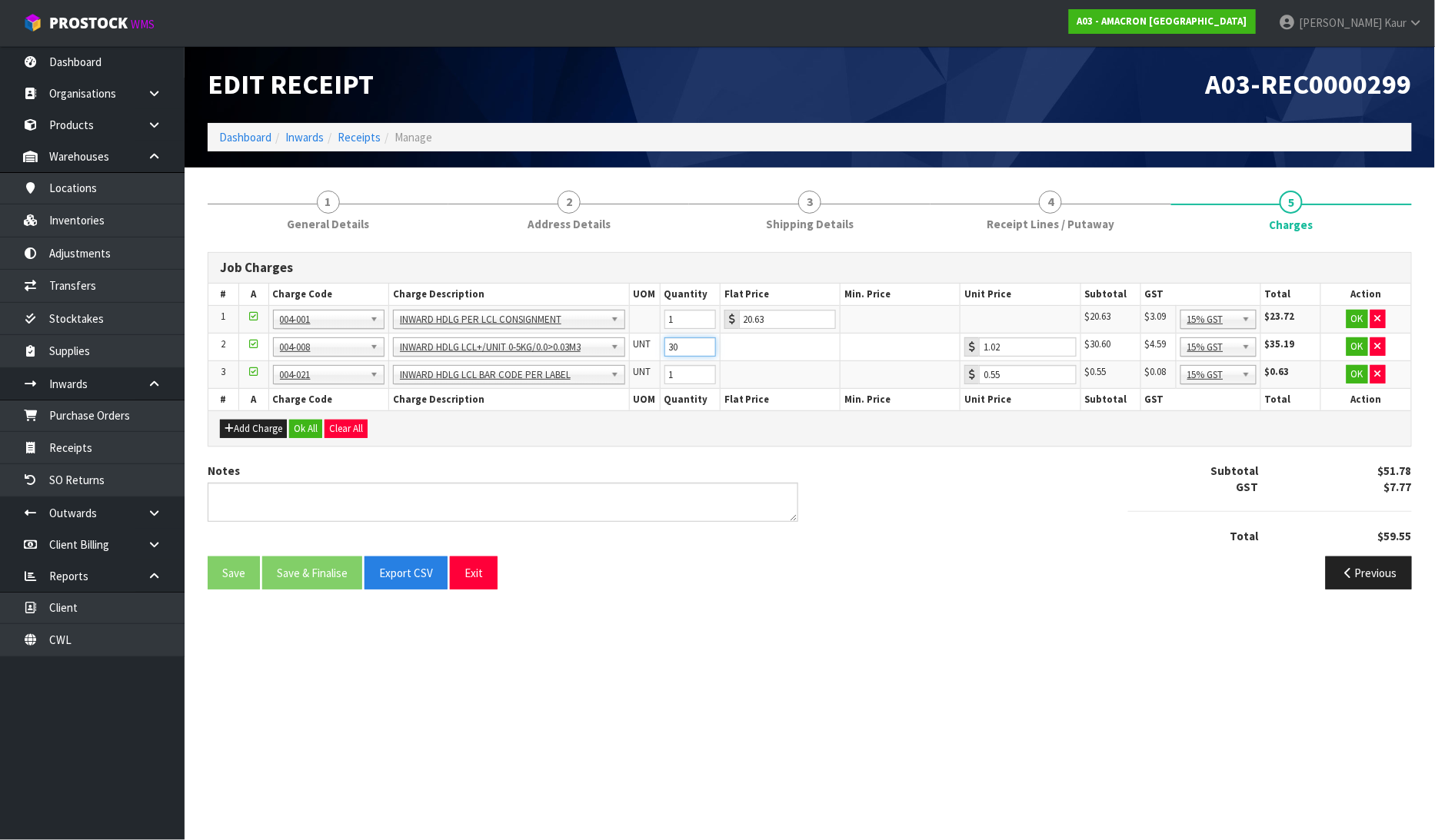
drag, startPoint x: 686, startPoint y: 344, endPoint x: 627, endPoint y: 371, distance: 64.9
click at [627, 371] on tbody "1 001-001 001-002 001-003 001-004 001-005 001-006 001-007 001-008 001-009 001-0…" at bounding box center [809, 347] width 1202 height 83
type input "1"
click at [303, 426] on button "Ok All" at bounding box center [305, 428] width 33 height 19
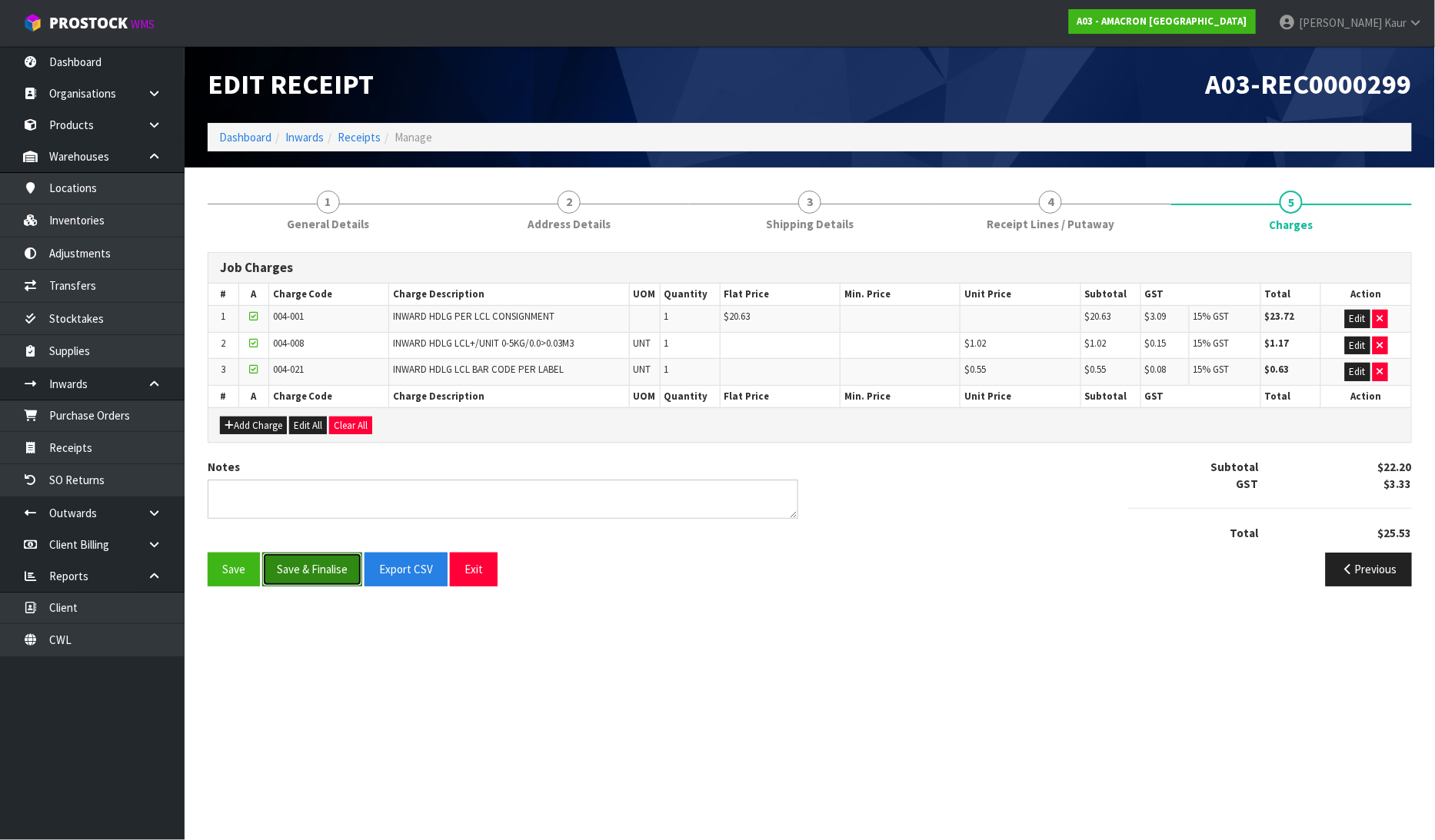
click at [308, 578] on button "Save & Finalise" at bounding box center [312, 568] width 100 height 33
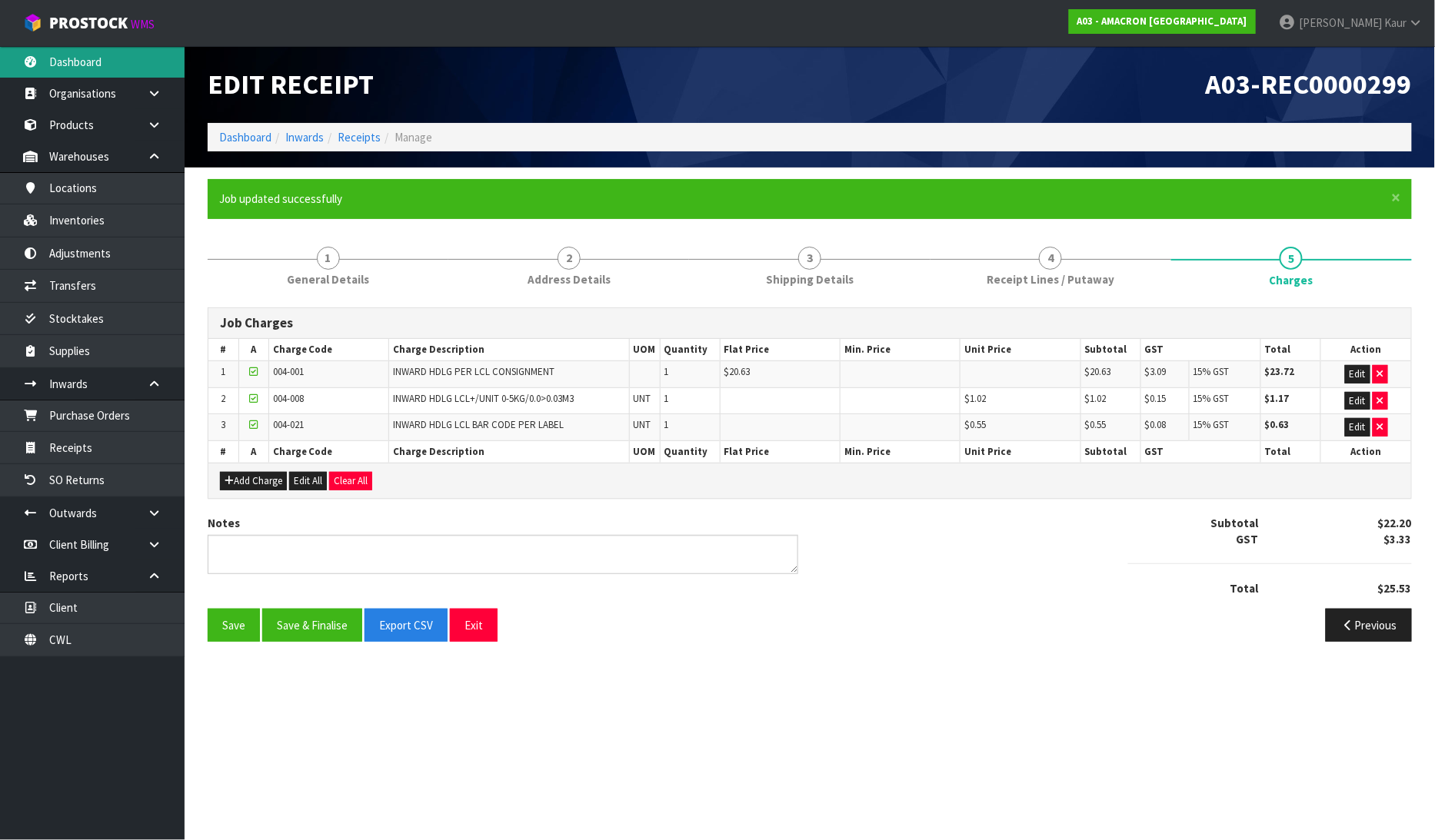
click at [75, 72] on link "Dashboard" at bounding box center [92, 61] width 184 height 31
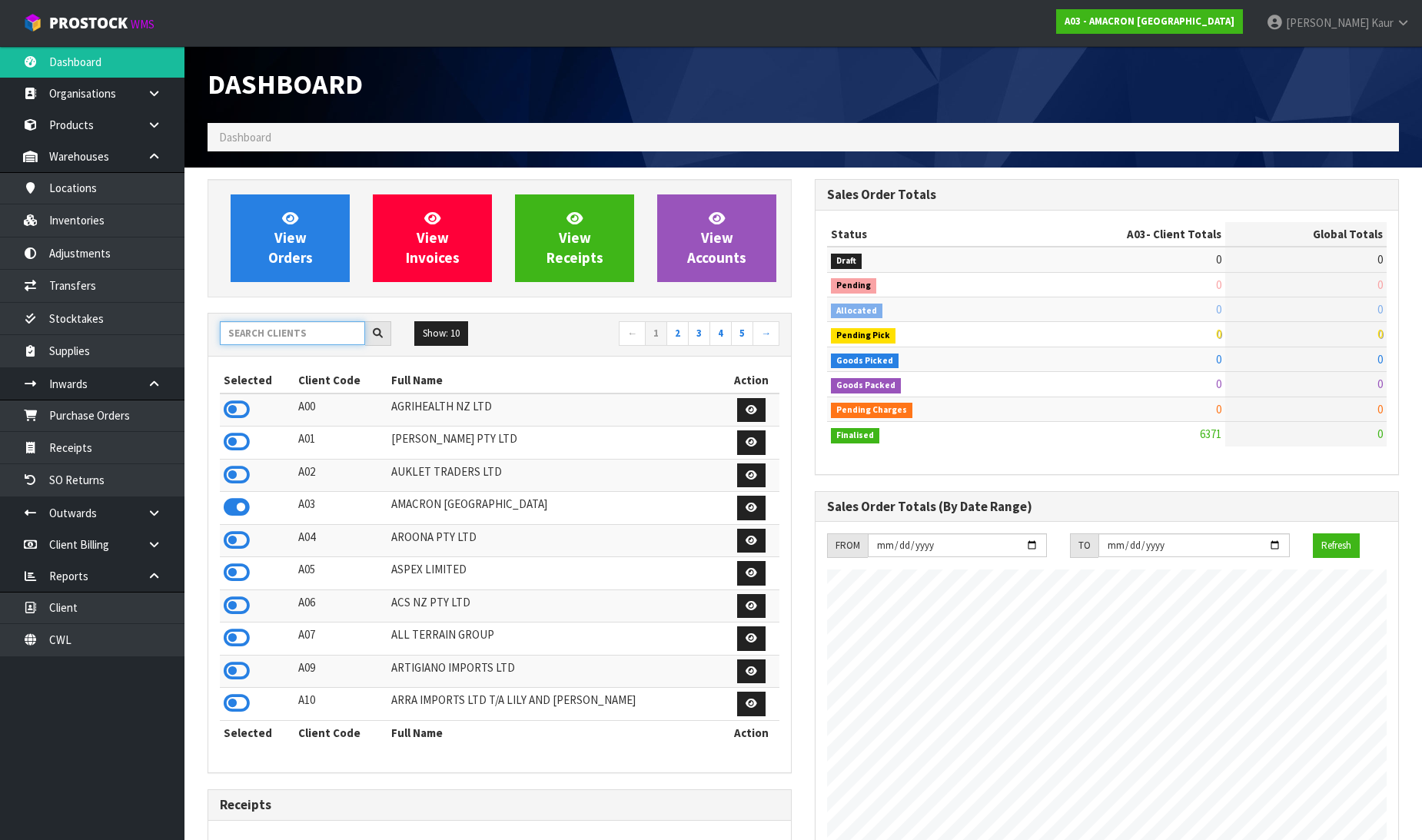
click at [331, 336] on input "text" at bounding box center [292, 333] width 145 height 24
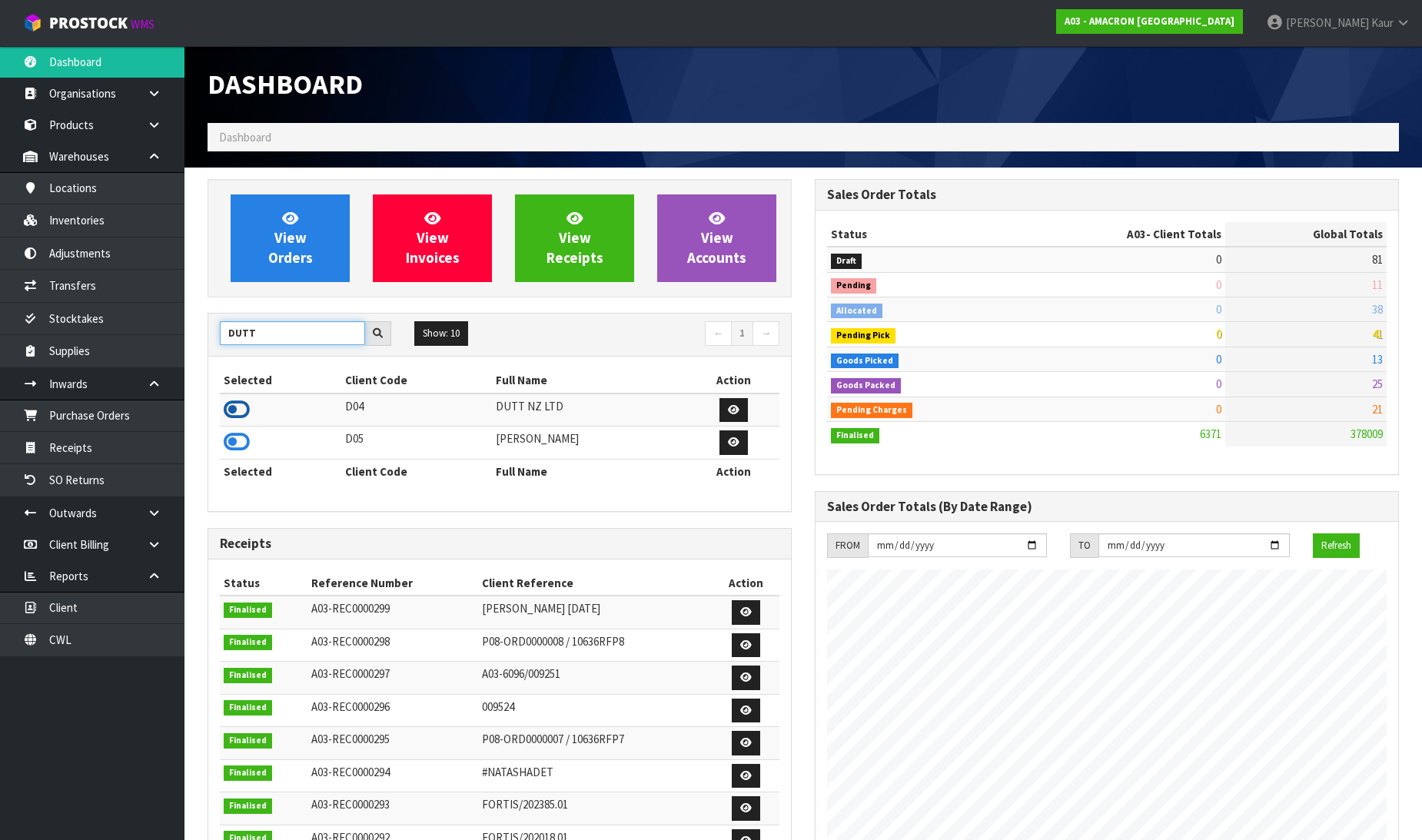
type input "DUTT"
click at [242, 410] on icon at bounding box center [236, 410] width 26 height 23
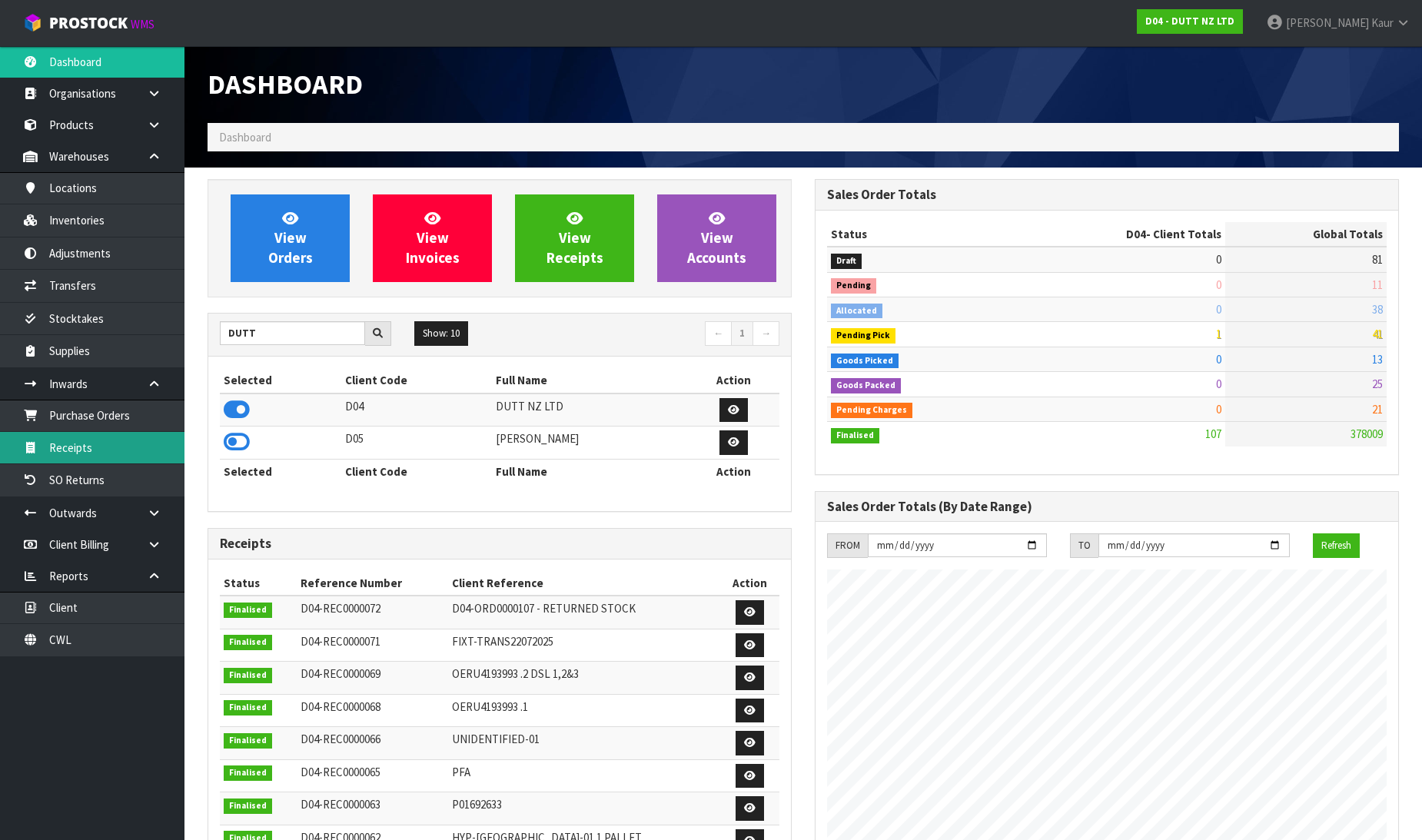
scroll to position [1164, 608]
click at [165, 438] on link "Receipts" at bounding box center [92, 447] width 184 height 31
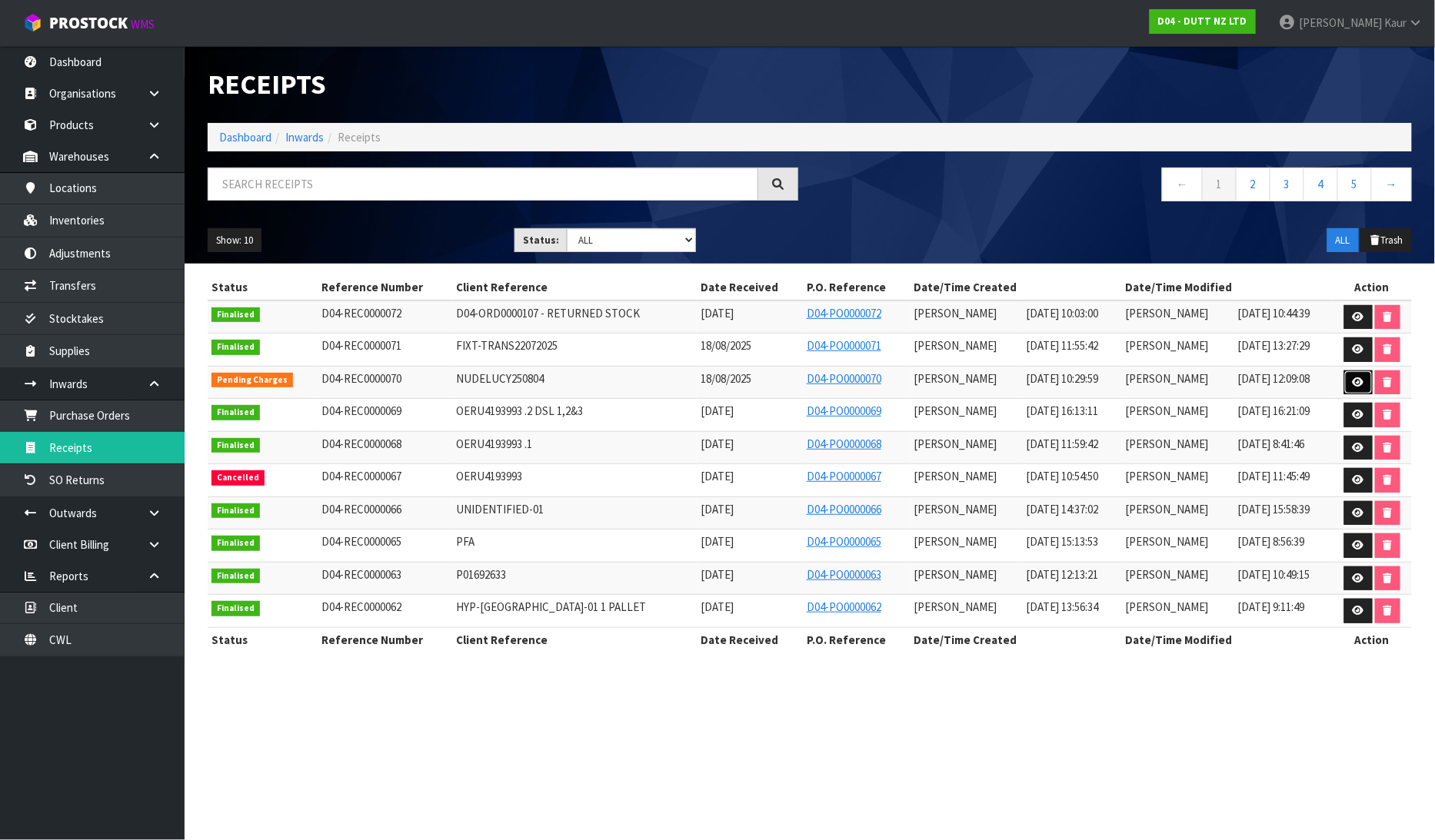
click at [1365, 378] on link at bounding box center [1358, 383] width 29 height 25
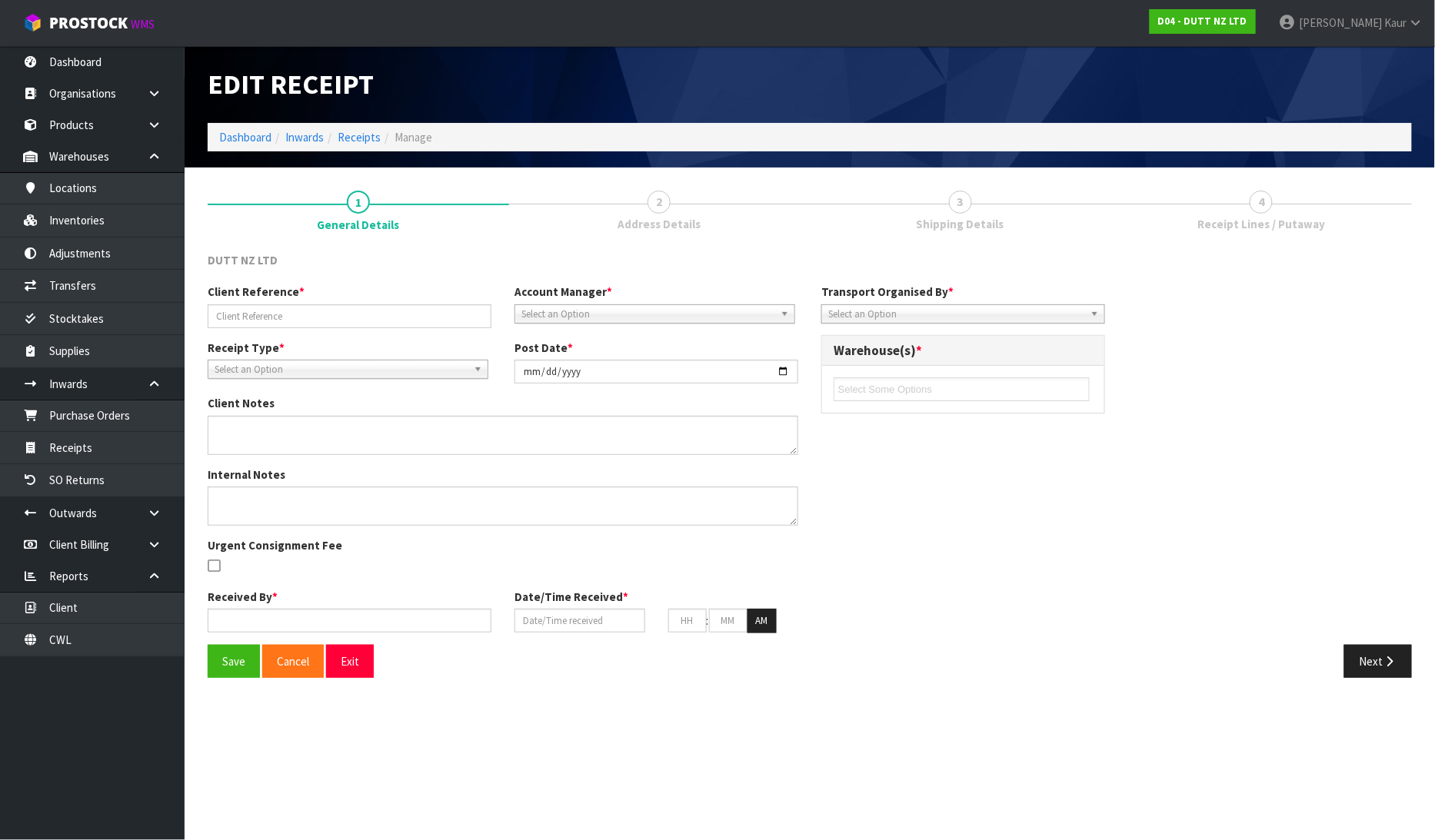
type input "NUDELUCY250804"
type input "2025-08-22"
type textarea "WAS DELIVERED BY KLN CHANGED FROM CARGO PLUS"
type input "Michael Drugan"
type input "18/08/2025"
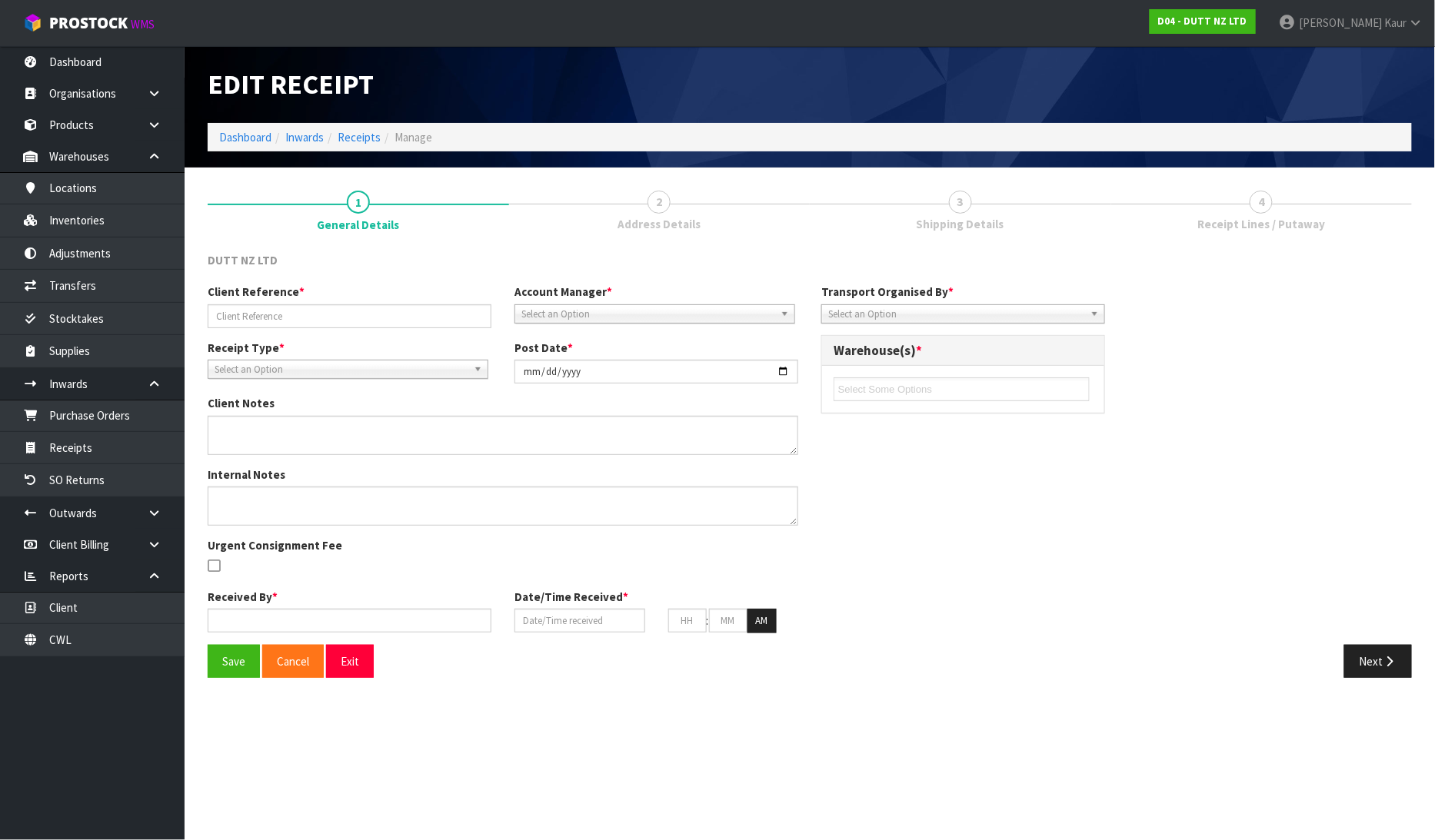
type input "10"
type input "29"
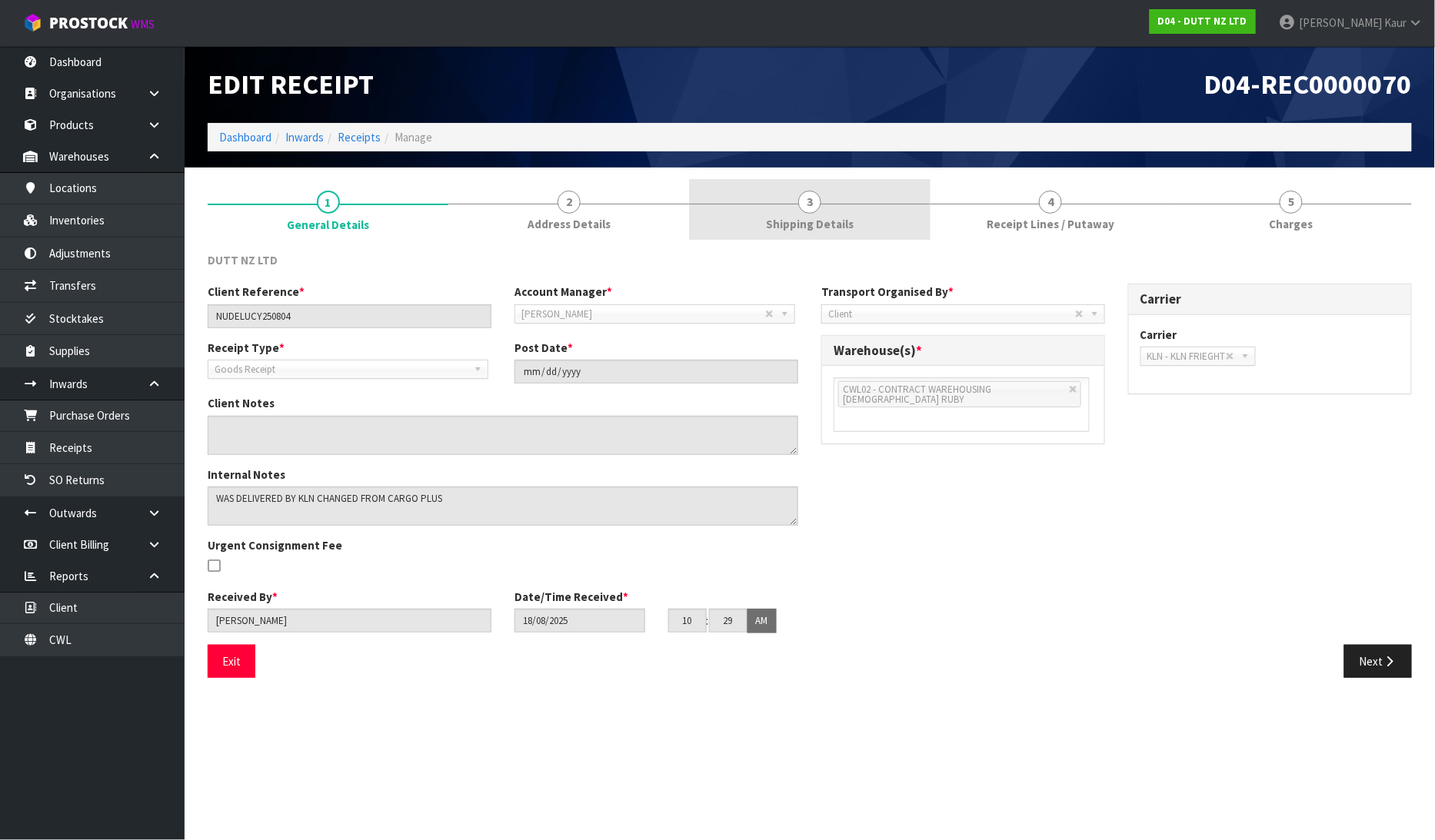
click at [782, 223] on span "Shipping Details" at bounding box center [809, 224] width 87 height 16
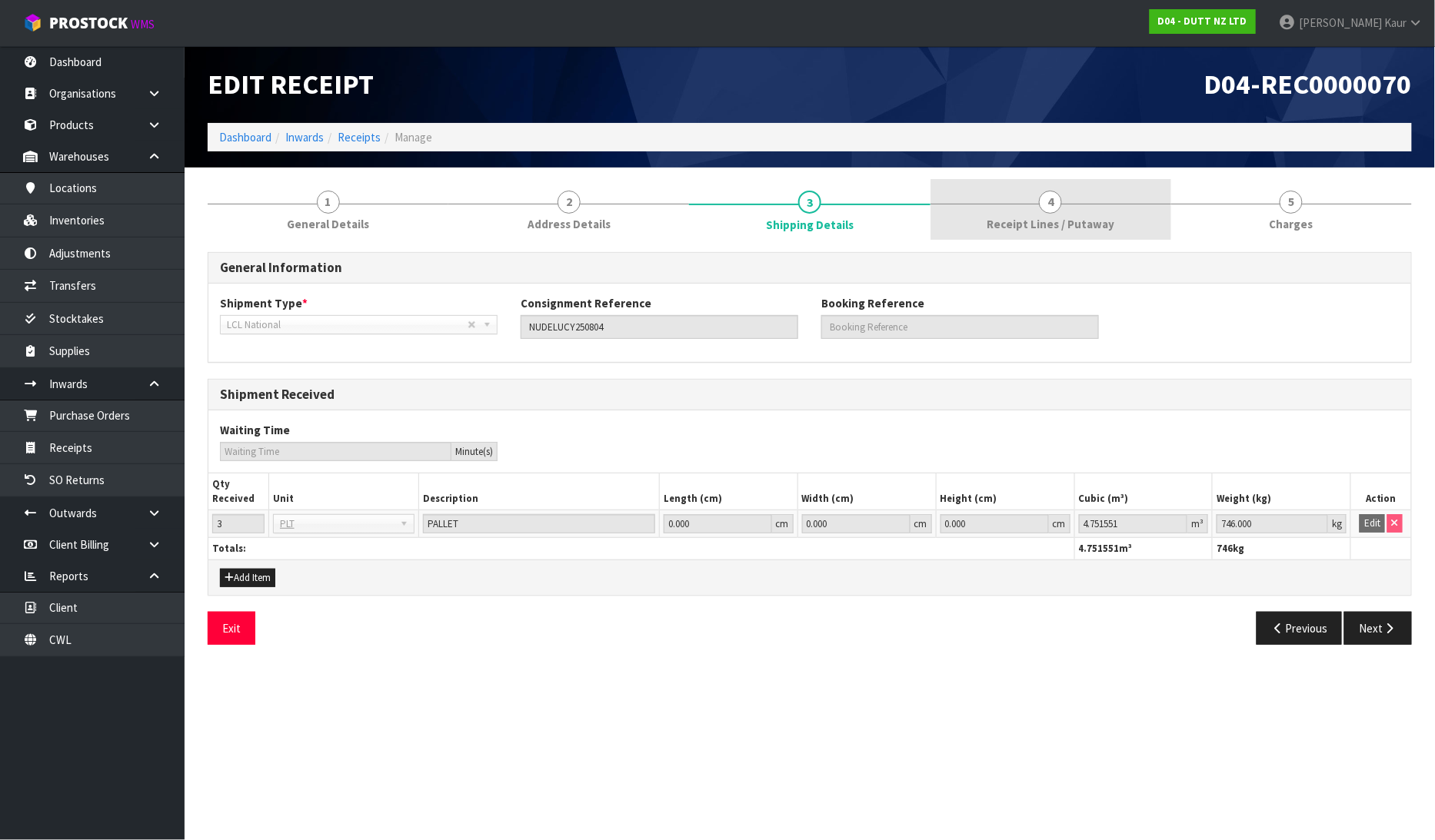
click at [1048, 224] on span "Receipt Lines / Putaway" at bounding box center [1050, 224] width 127 height 16
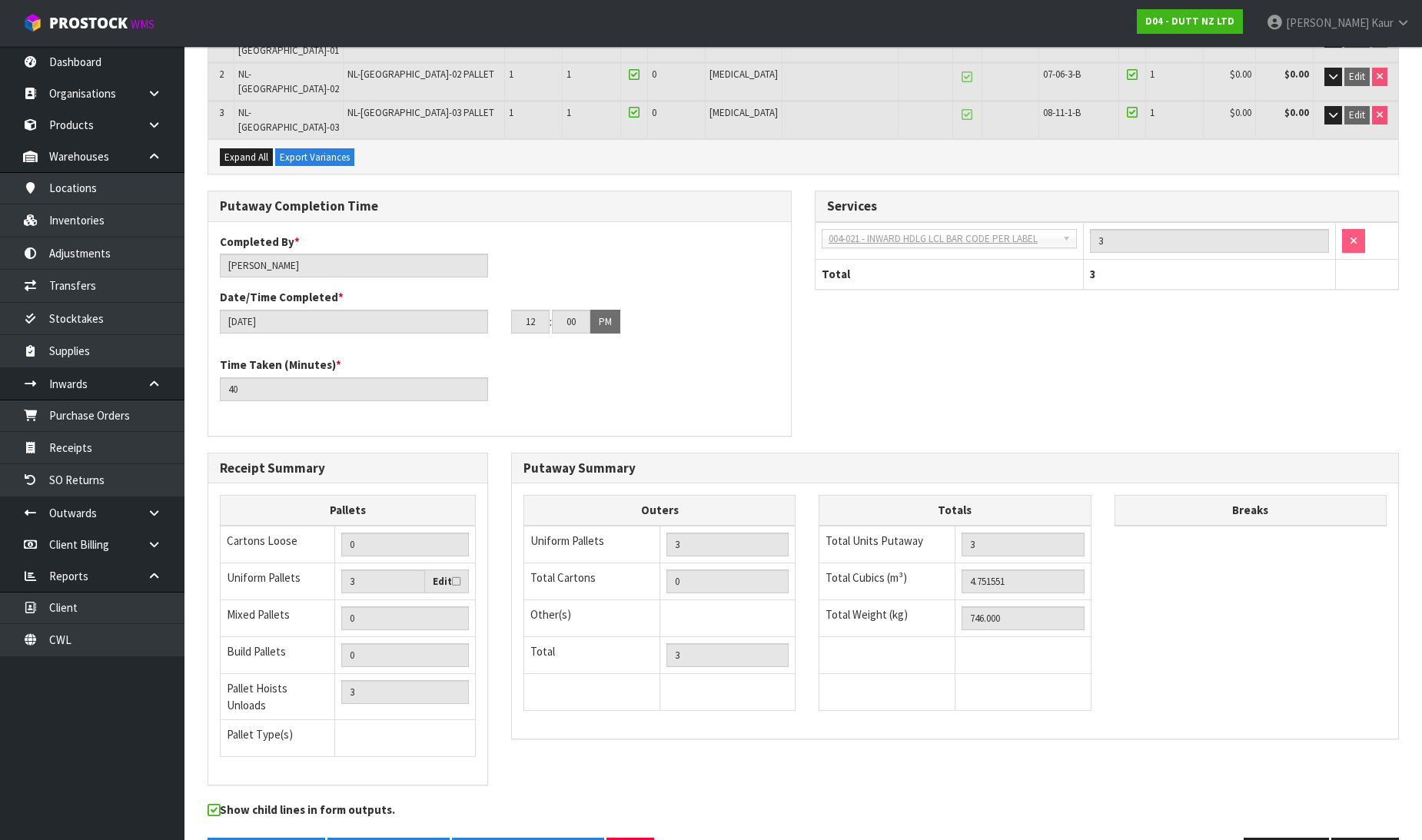
scroll to position [307, 0]
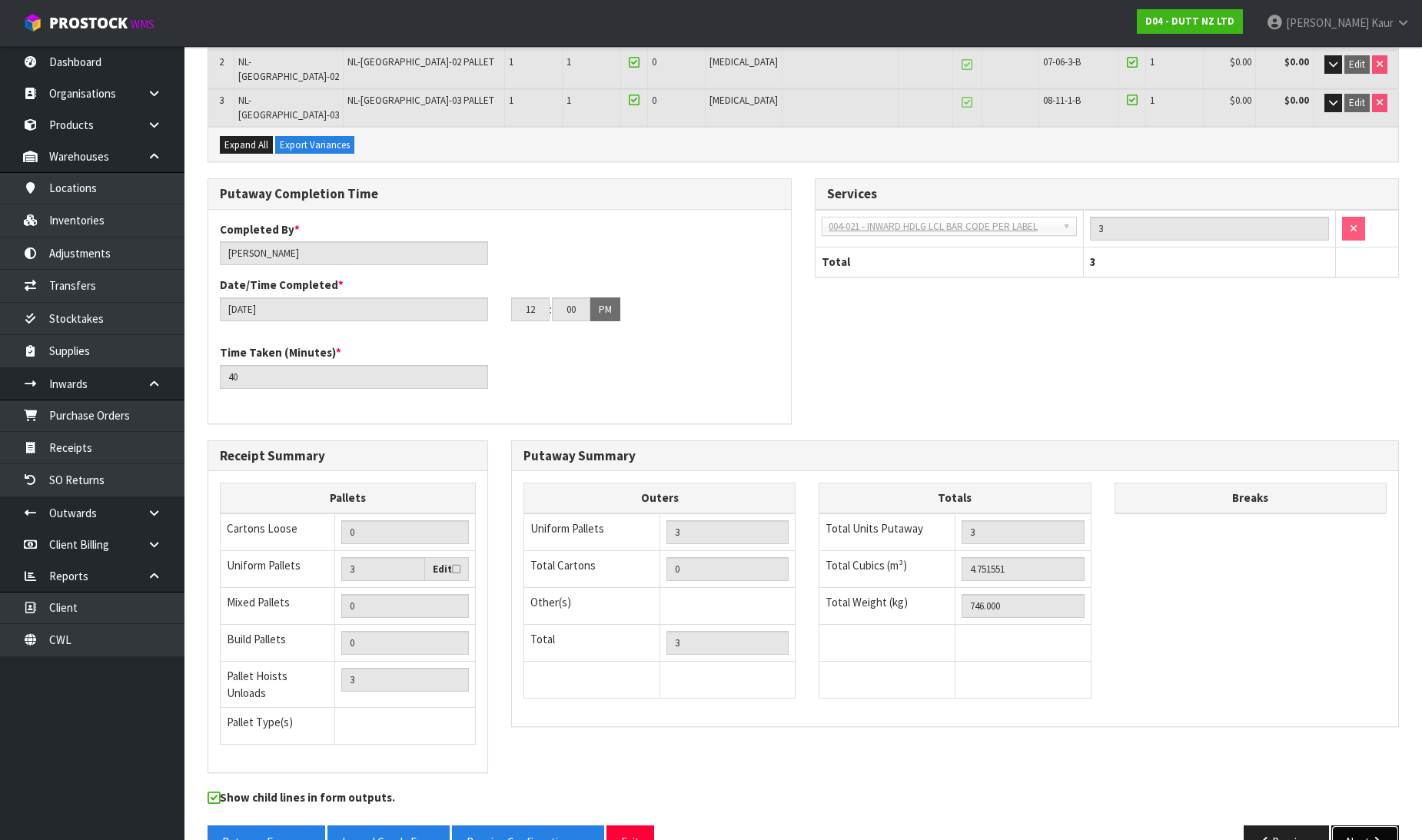
click at [1370, 836] on icon "button" at bounding box center [1377, 842] width 14 height 12
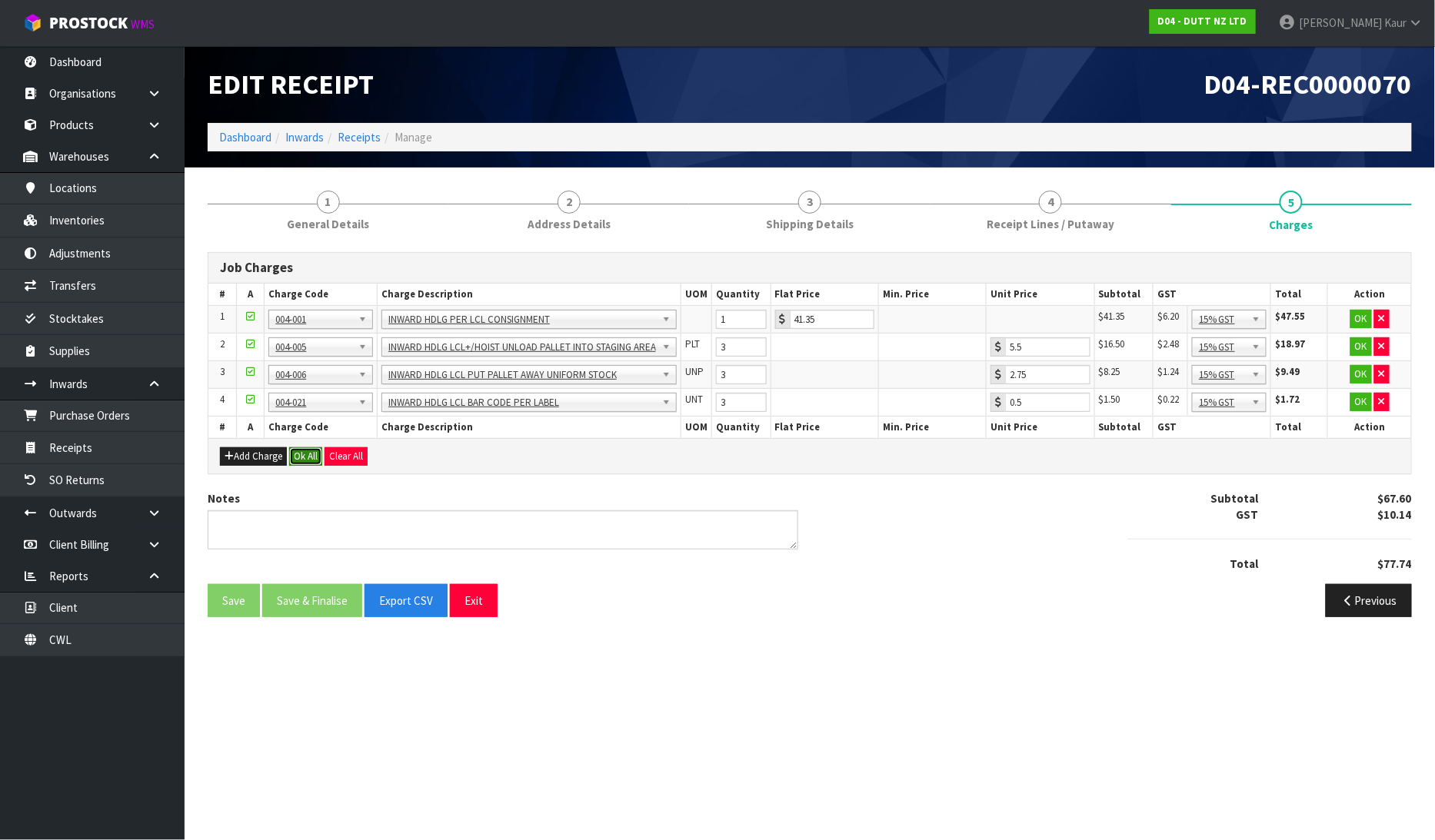
click at [306, 450] on button "Ok All" at bounding box center [305, 456] width 33 height 19
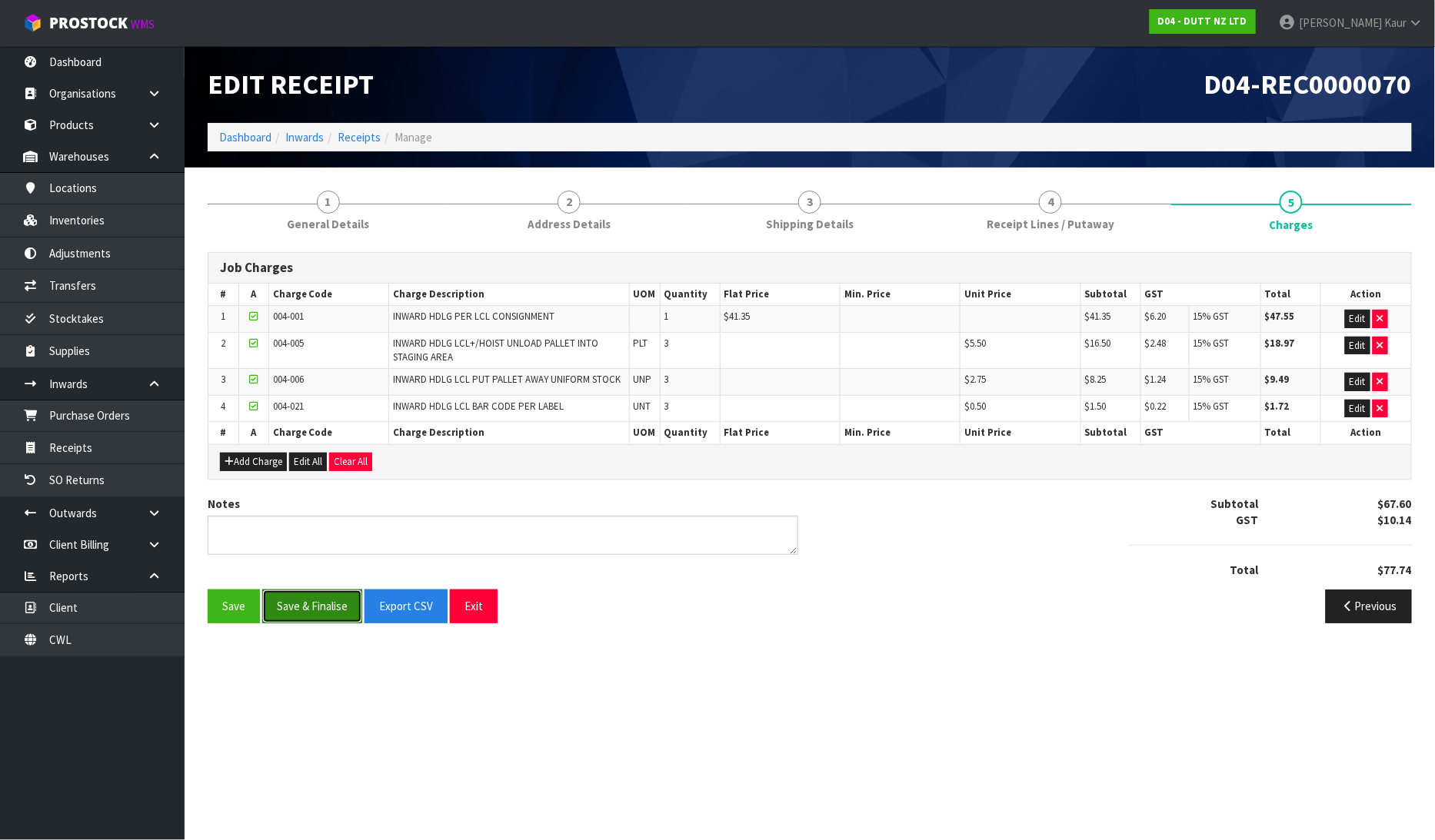
click at [298, 603] on button "Save & Finalise" at bounding box center [312, 606] width 100 height 33
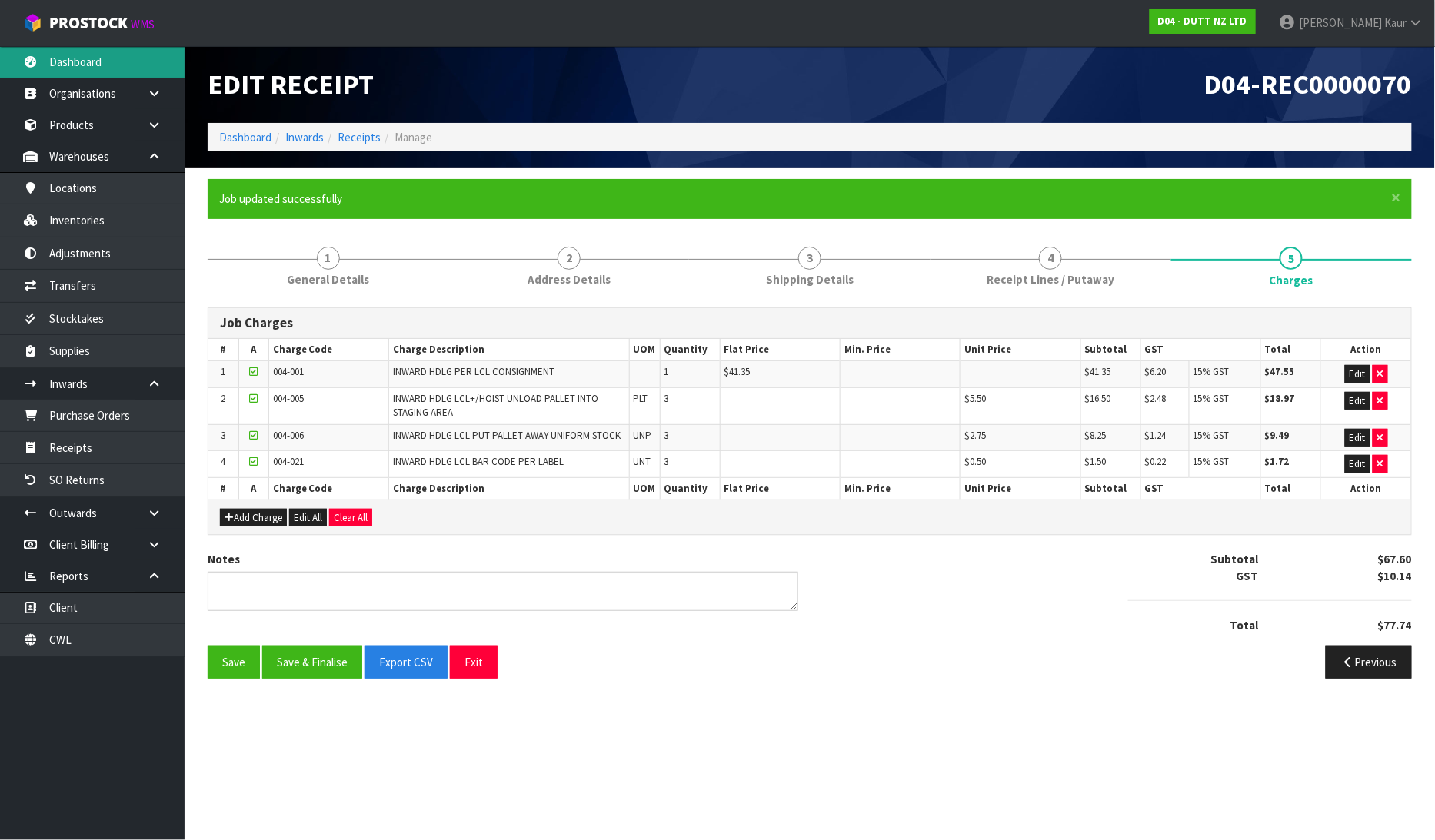
click at [67, 65] on link "Dashboard" at bounding box center [92, 61] width 184 height 31
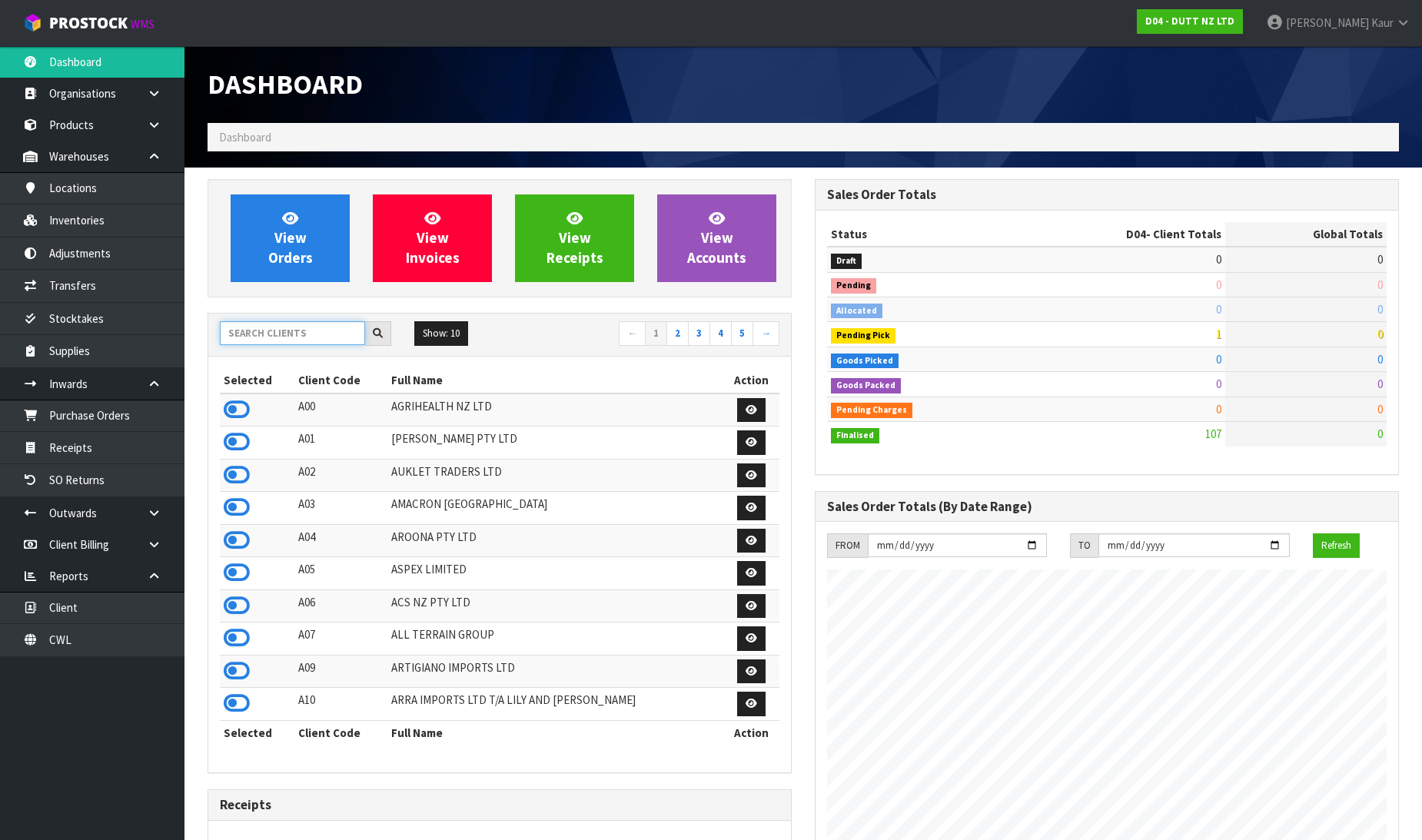
scroll to position [1230, 608]
click at [331, 339] on input "text" at bounding box center [292, 333] width 145 height 24
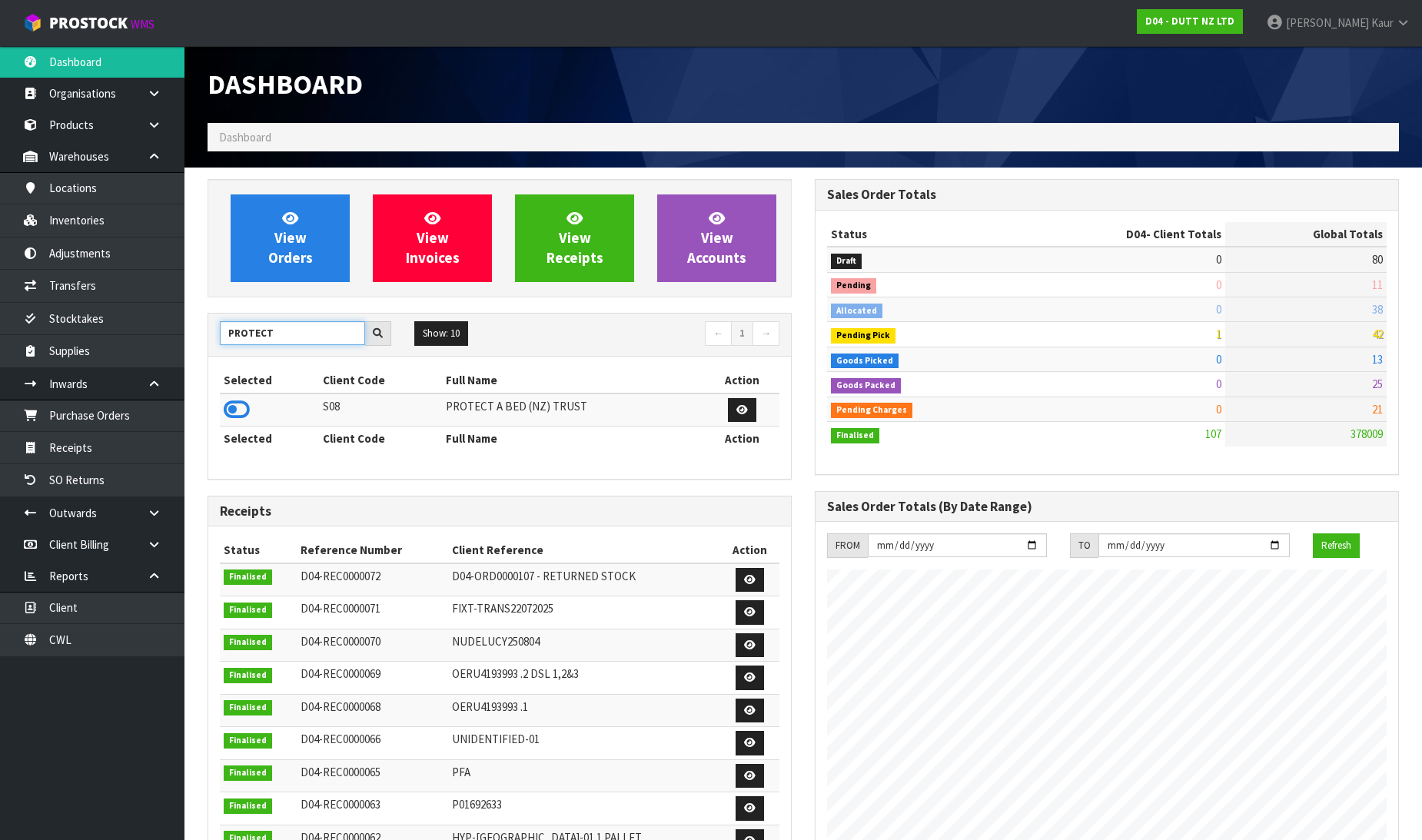
type input "PROTECT"
click at [220, 409] on td at bounding box center [269, 410] width 99 height 33
click at [227, 412] on icon at bounding box center [236, 410] width 26 height 23
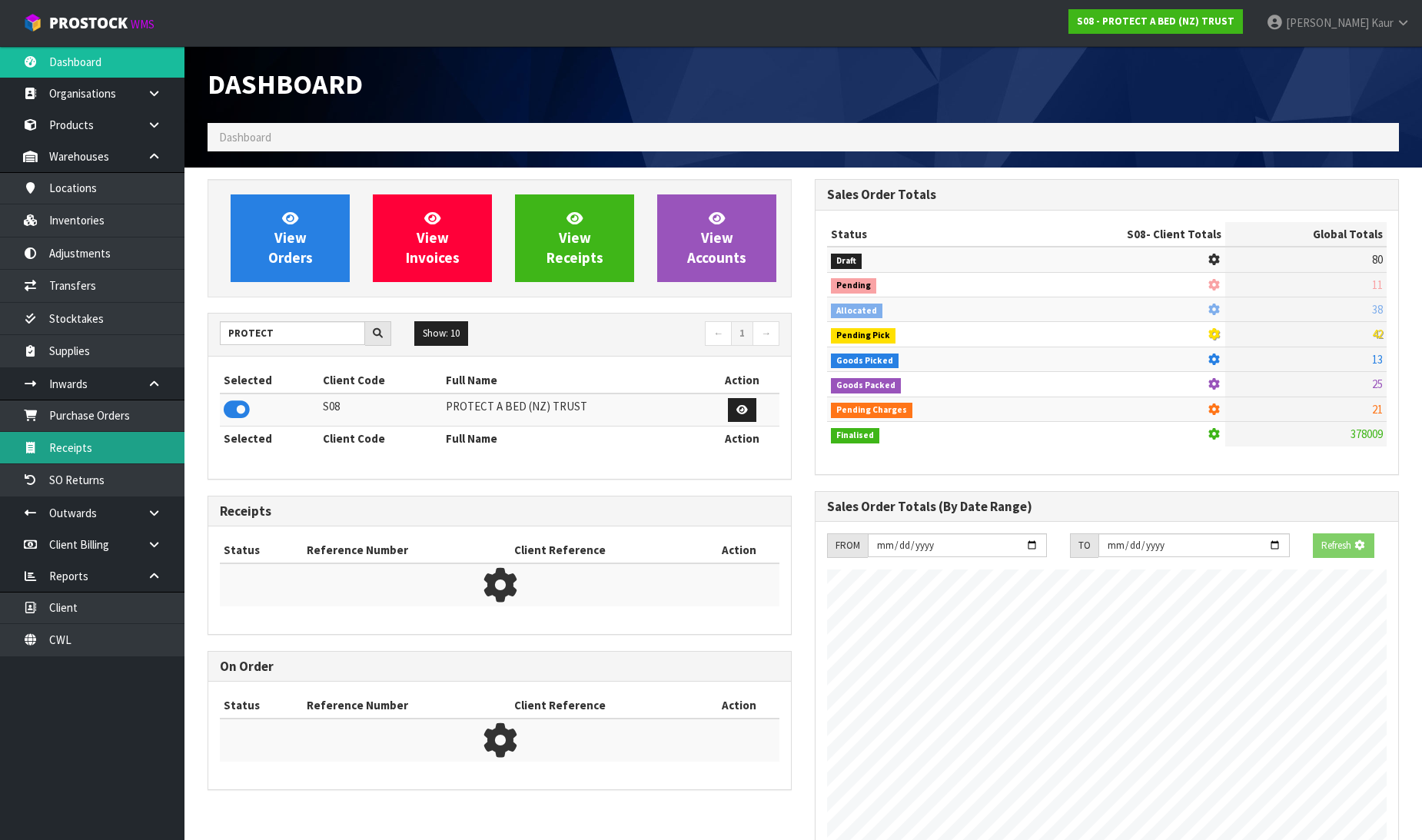
scroll to position [767567, 768093]
click at [143, 443] on link "Receipts" at bounding box center [92, 447] width 184 height 31
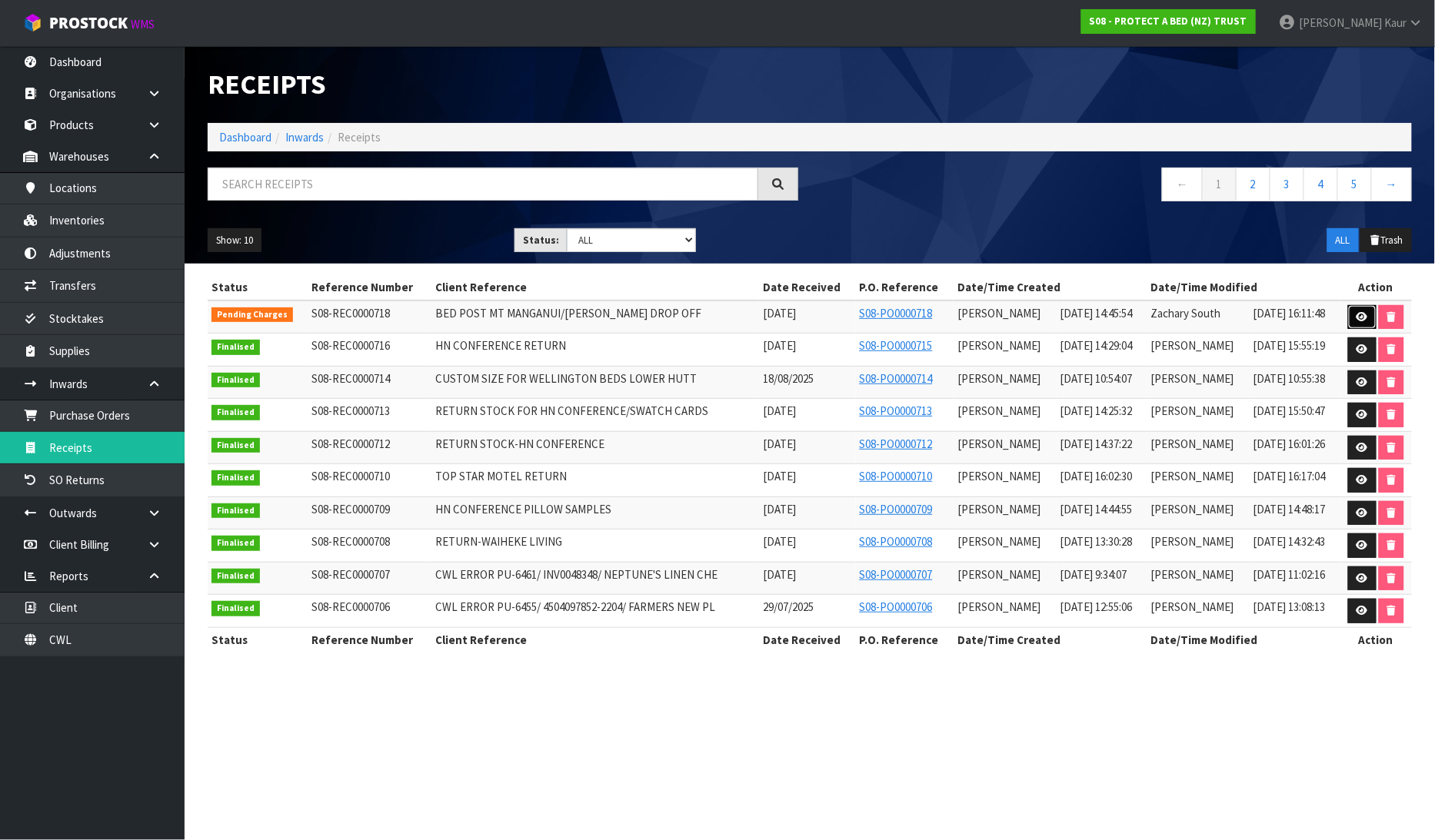
click at [1353, 310] on link at bounding box center [1362, 318] width 29 height 25
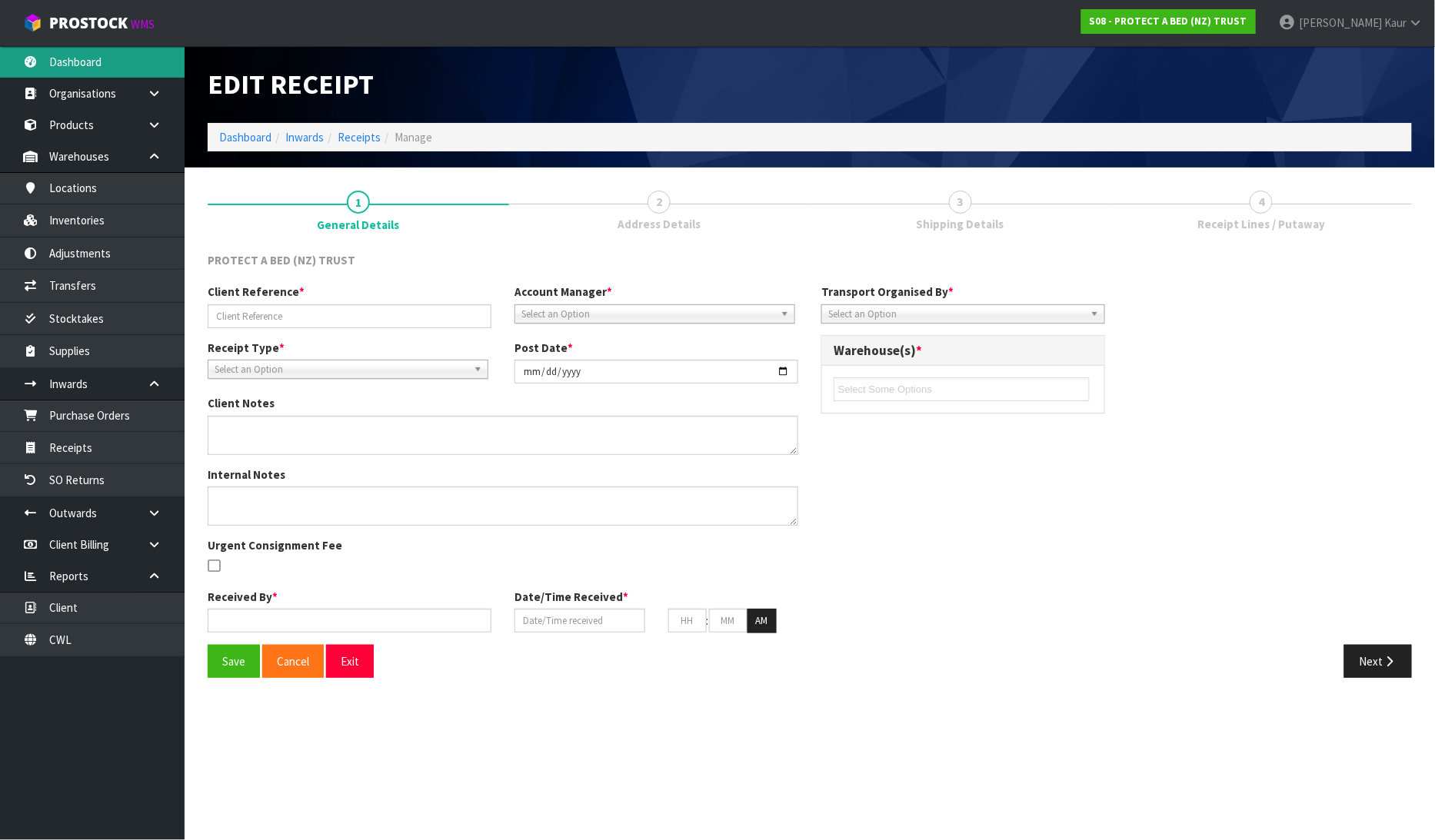
type input "BED POST MT MANGANUI/CLINT DROP OFF"
type input "2025-08-22"
type input "Prabhneet Kaur"
type input "22/08/2025"
type input "02"
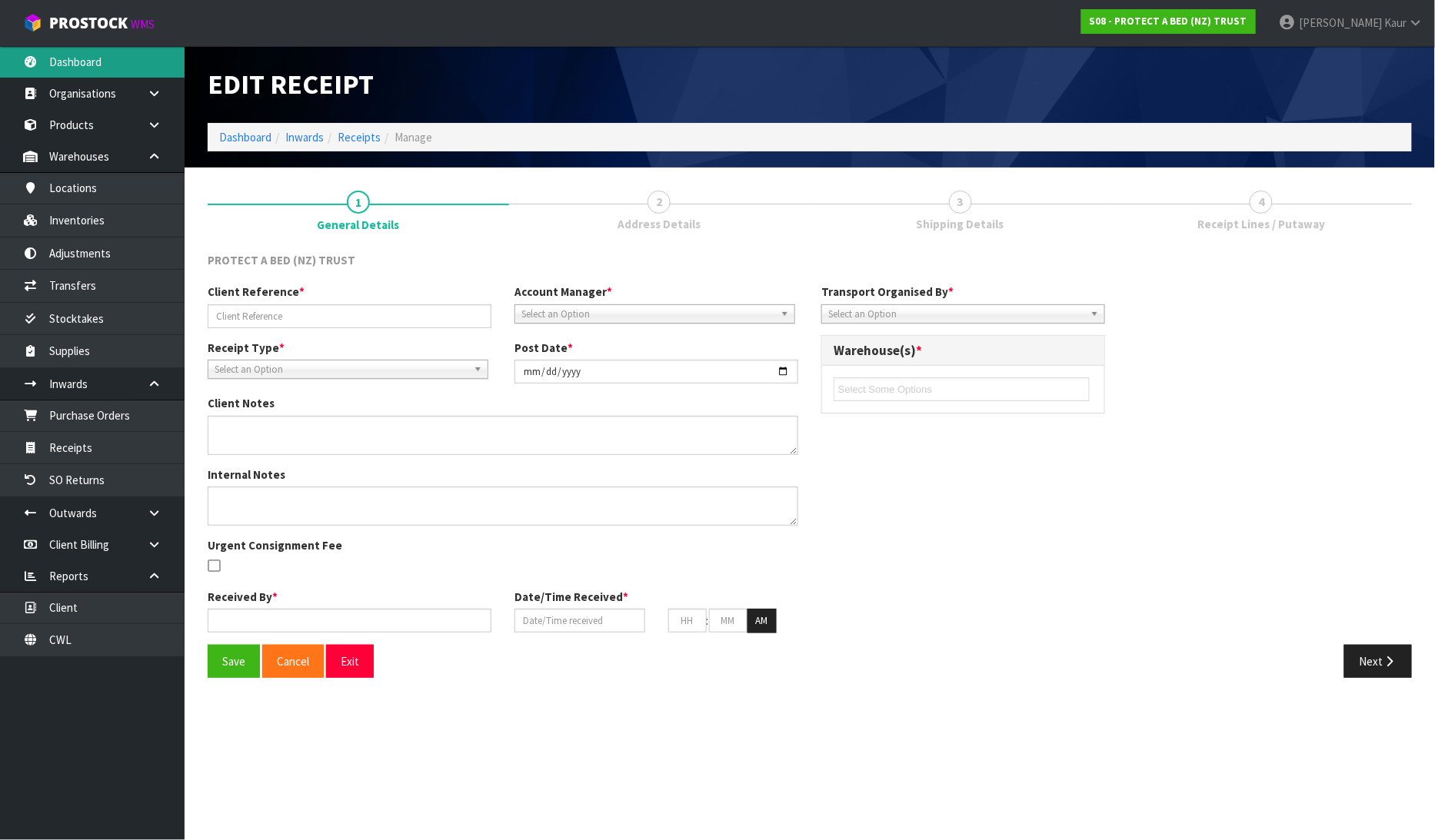
type input "45"
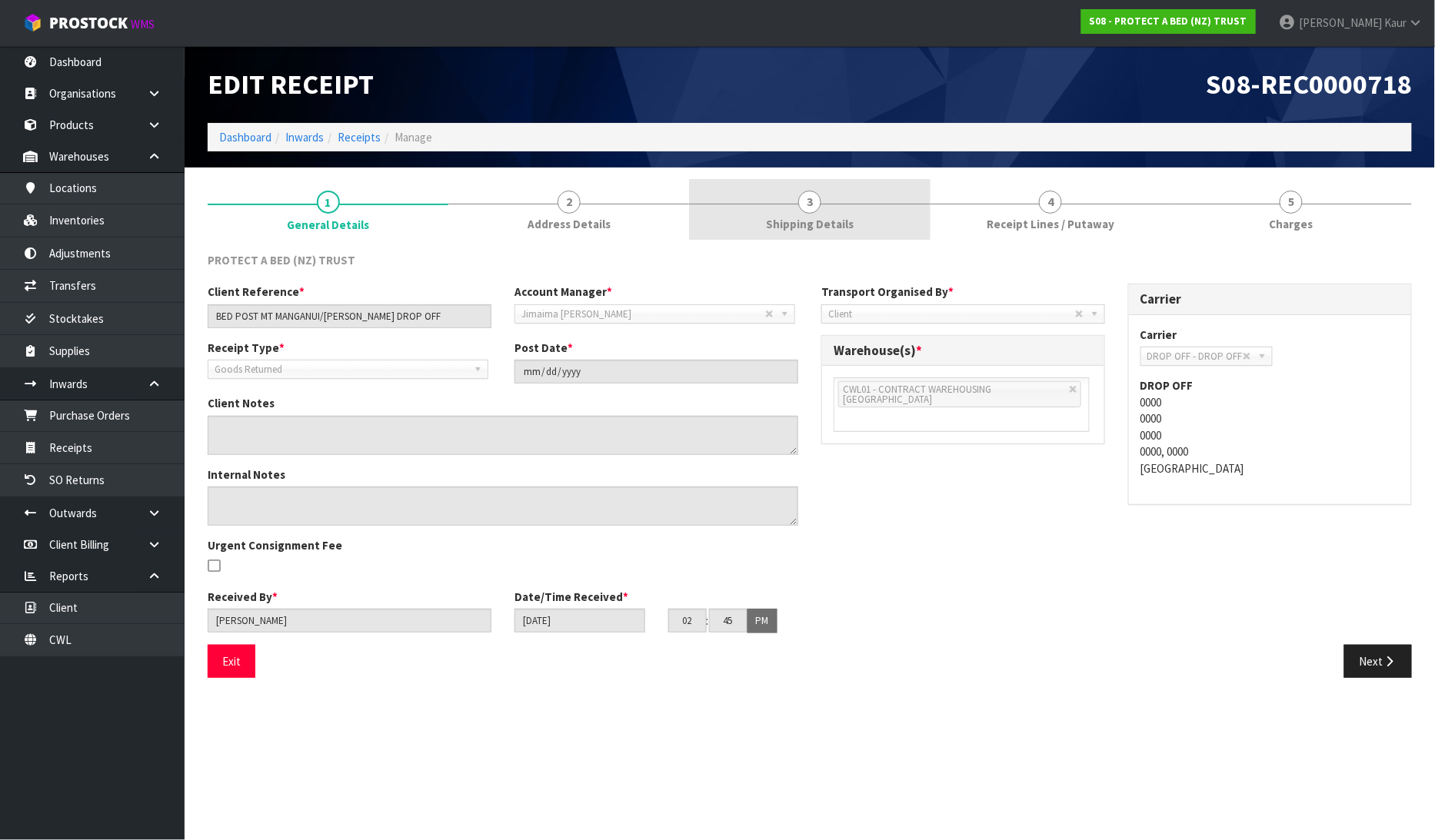
click at [817, 216] on span "Shipping Details" at bounding box center [809, 224] width 87 height 16
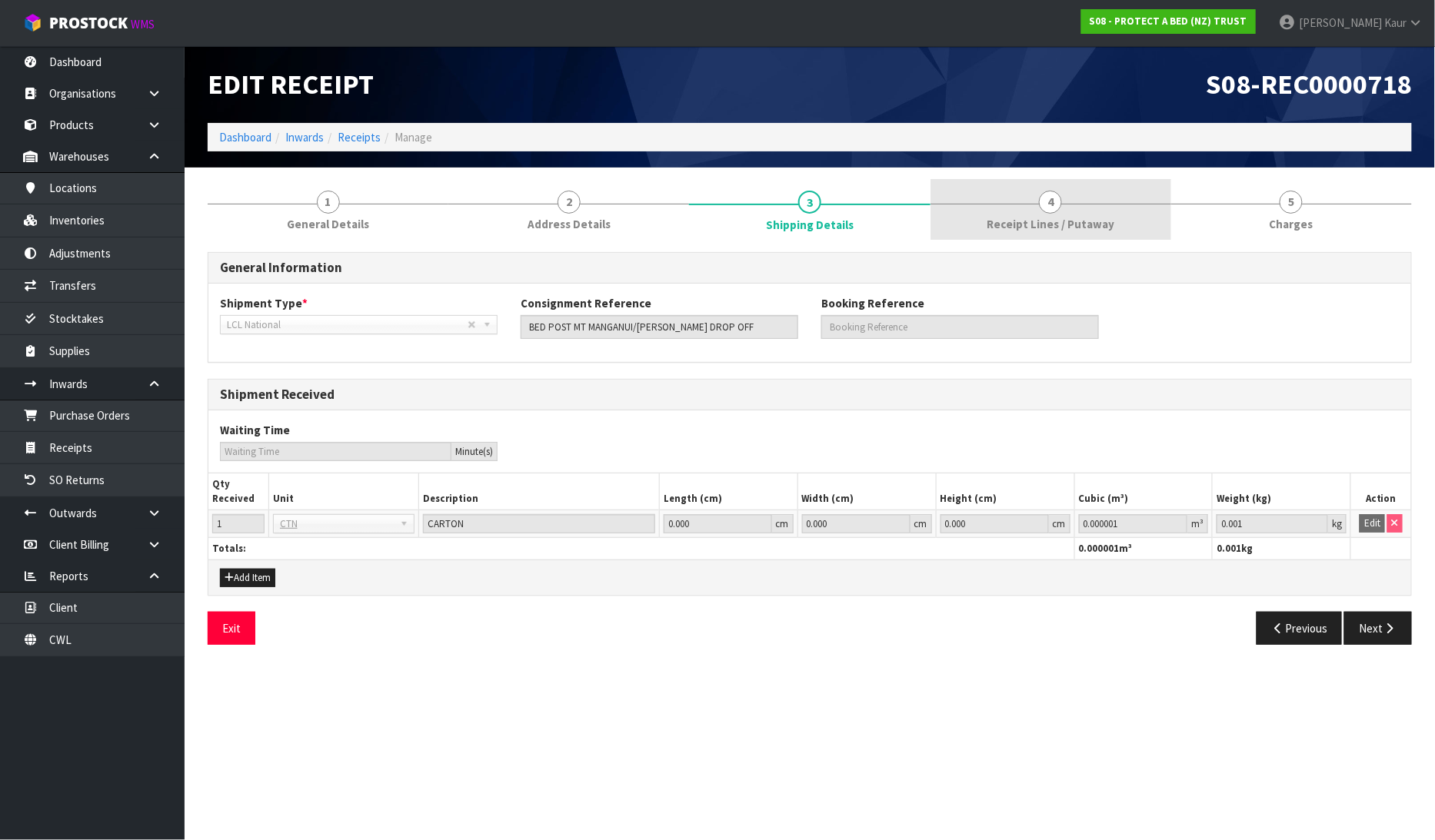
click at [1017, 223] on span "Receipt Lines / Putaway" at bounding box center [1050, 224] width 127 height 16
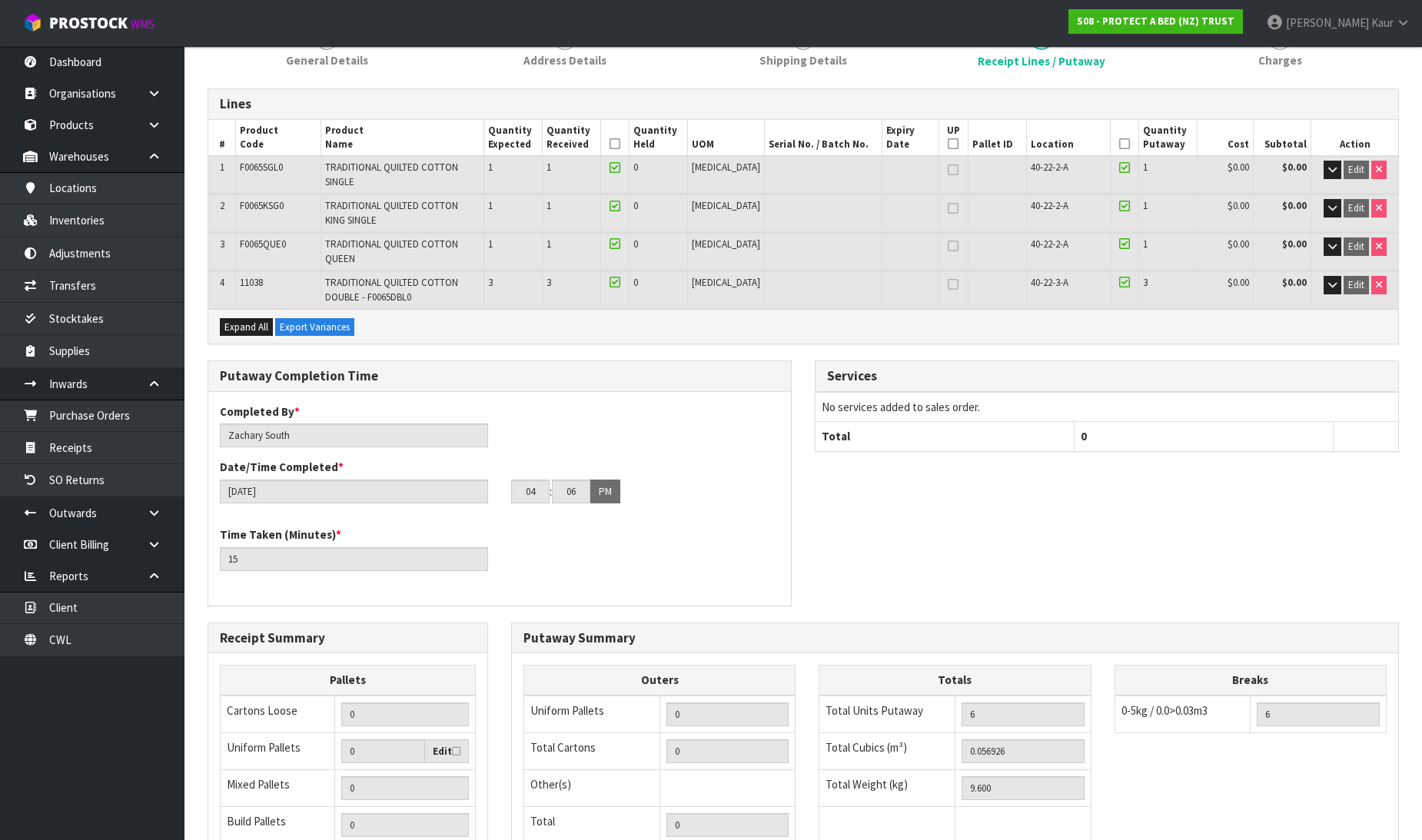
scroll to position [355, 0]
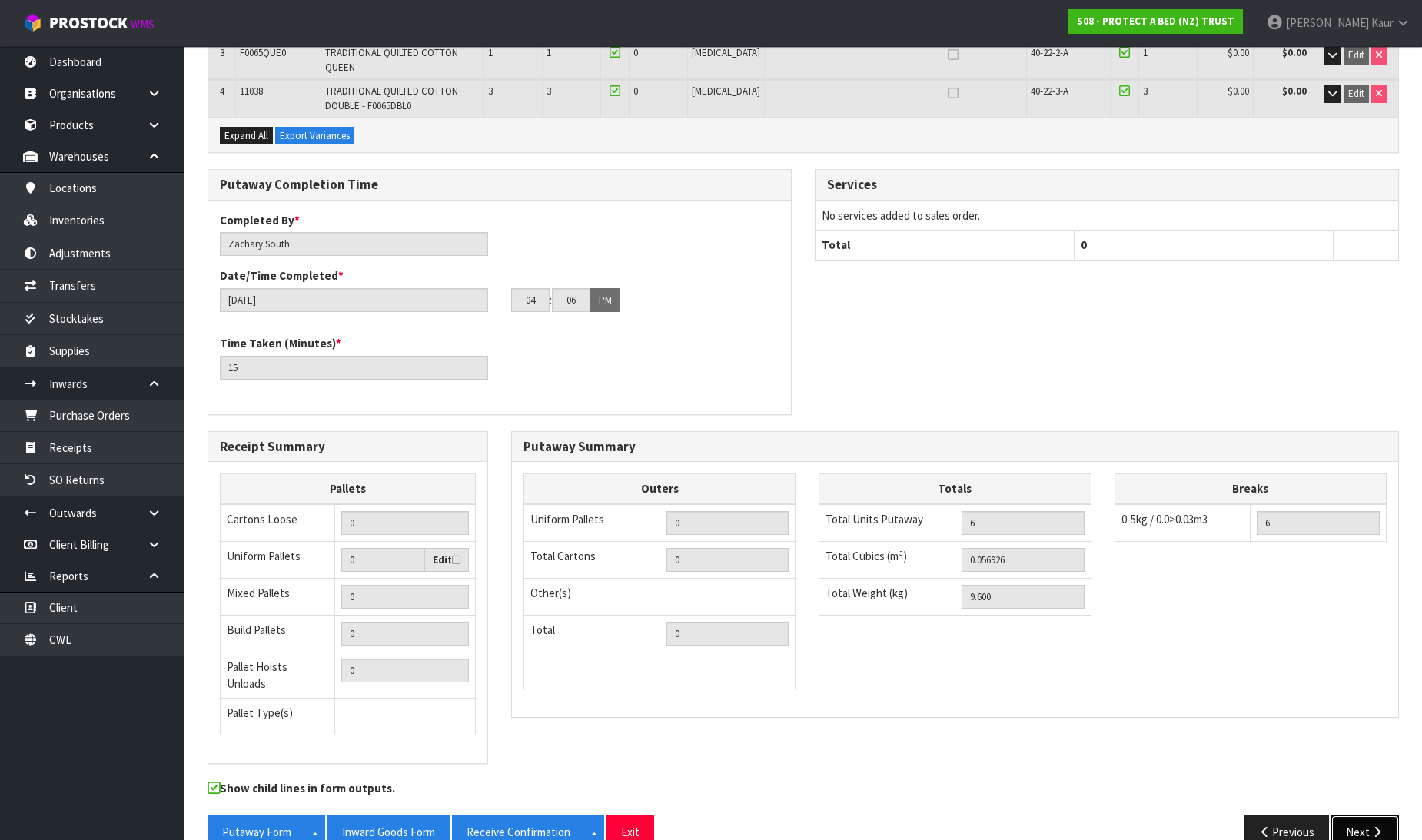
click at [1385, 815] on button "Next" at bounding box center [1365, 831] width 68 height 33
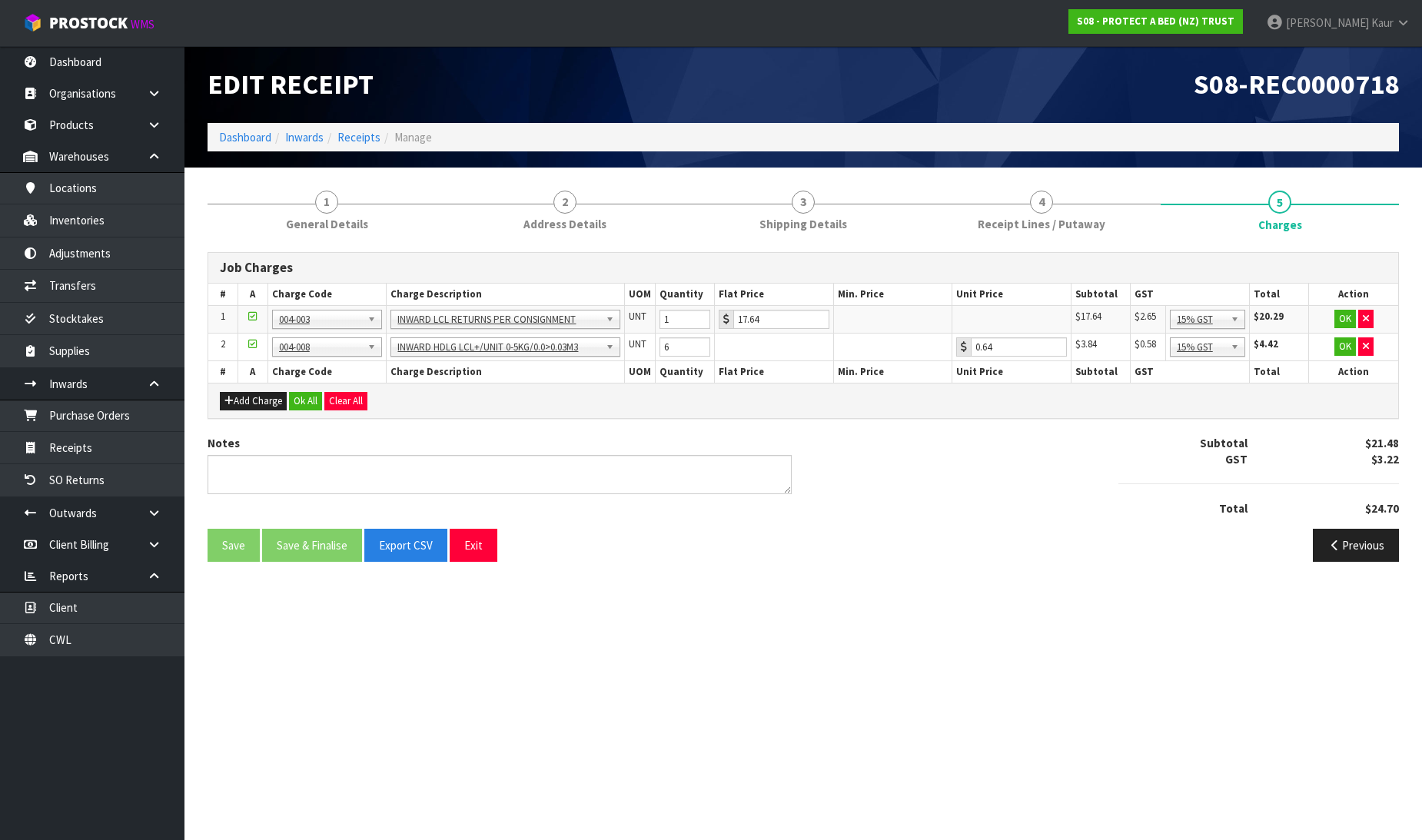
scroll to position [0, 0]
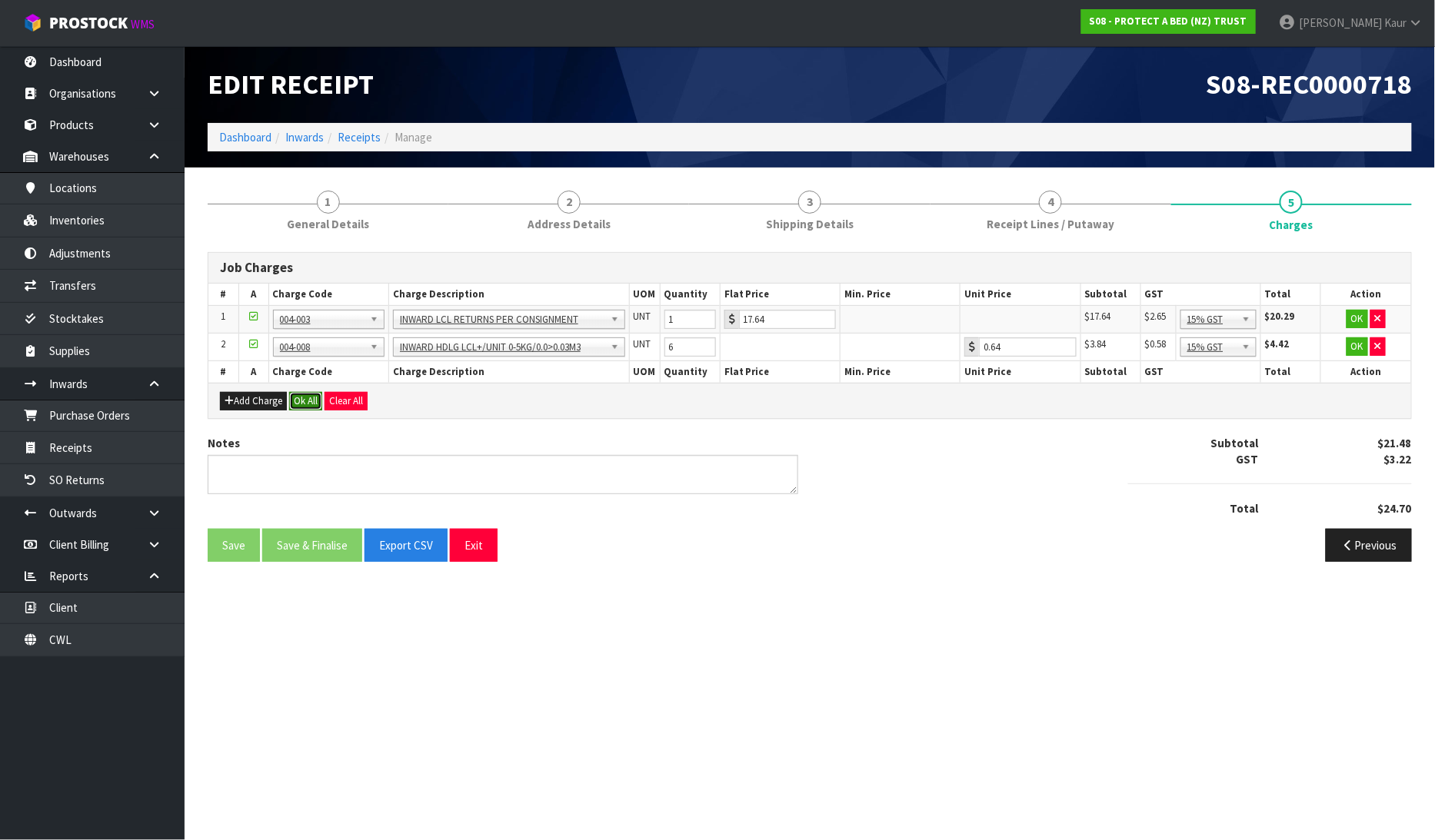
click at [313, 394] on button "Ok All" at bounding box center [305, 401] width 33 height 19
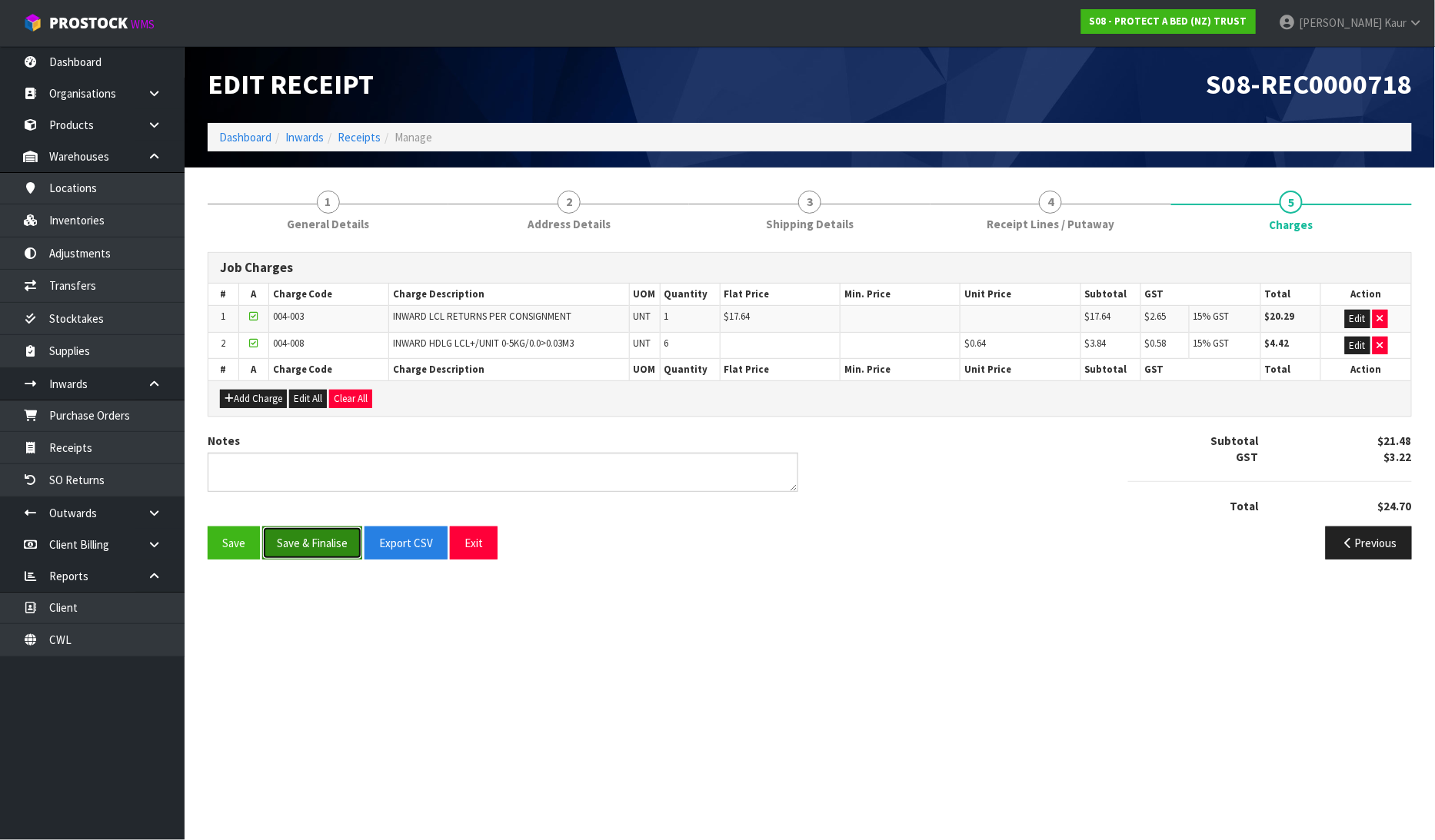
click at [300, 538] on button "Save & Finalise" at bounding box center [312, 542] width 100 height 33
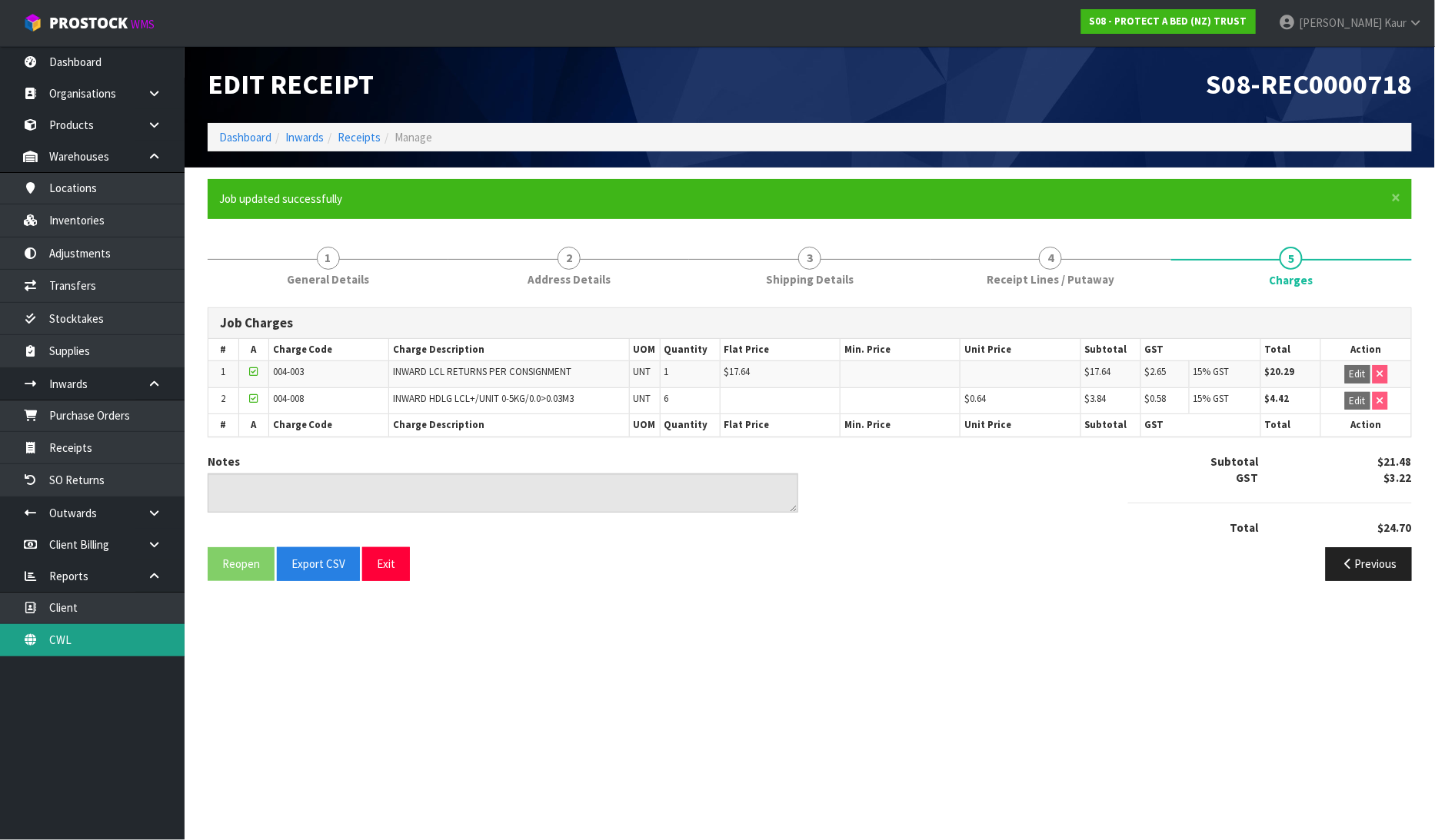
click at [103, 636] on link "CWL" at bounding box center [92, 640] width 184 height 31
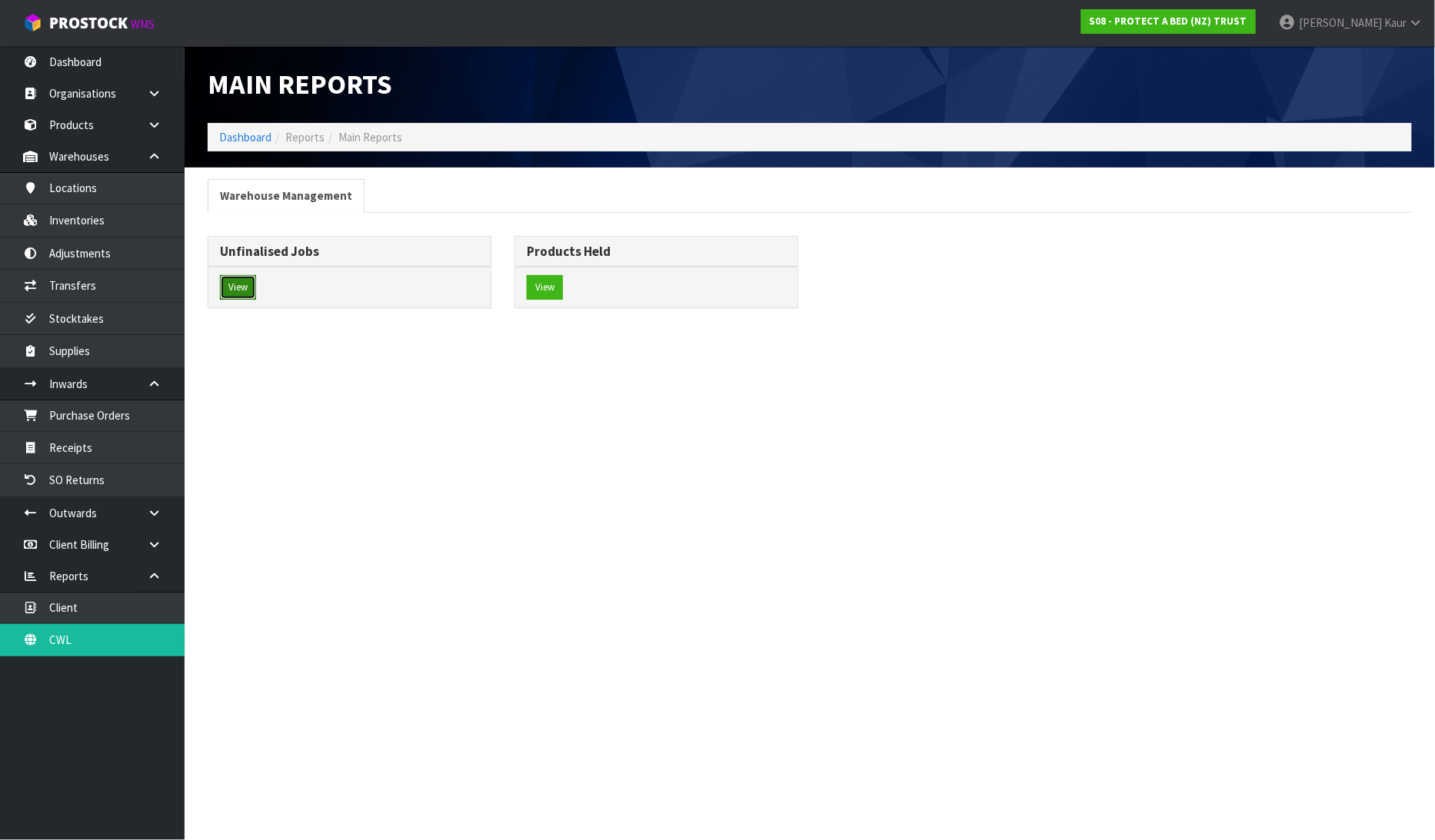
click at [227, 287] on button "View" at bounding box center [238, 288] width 37 height 25
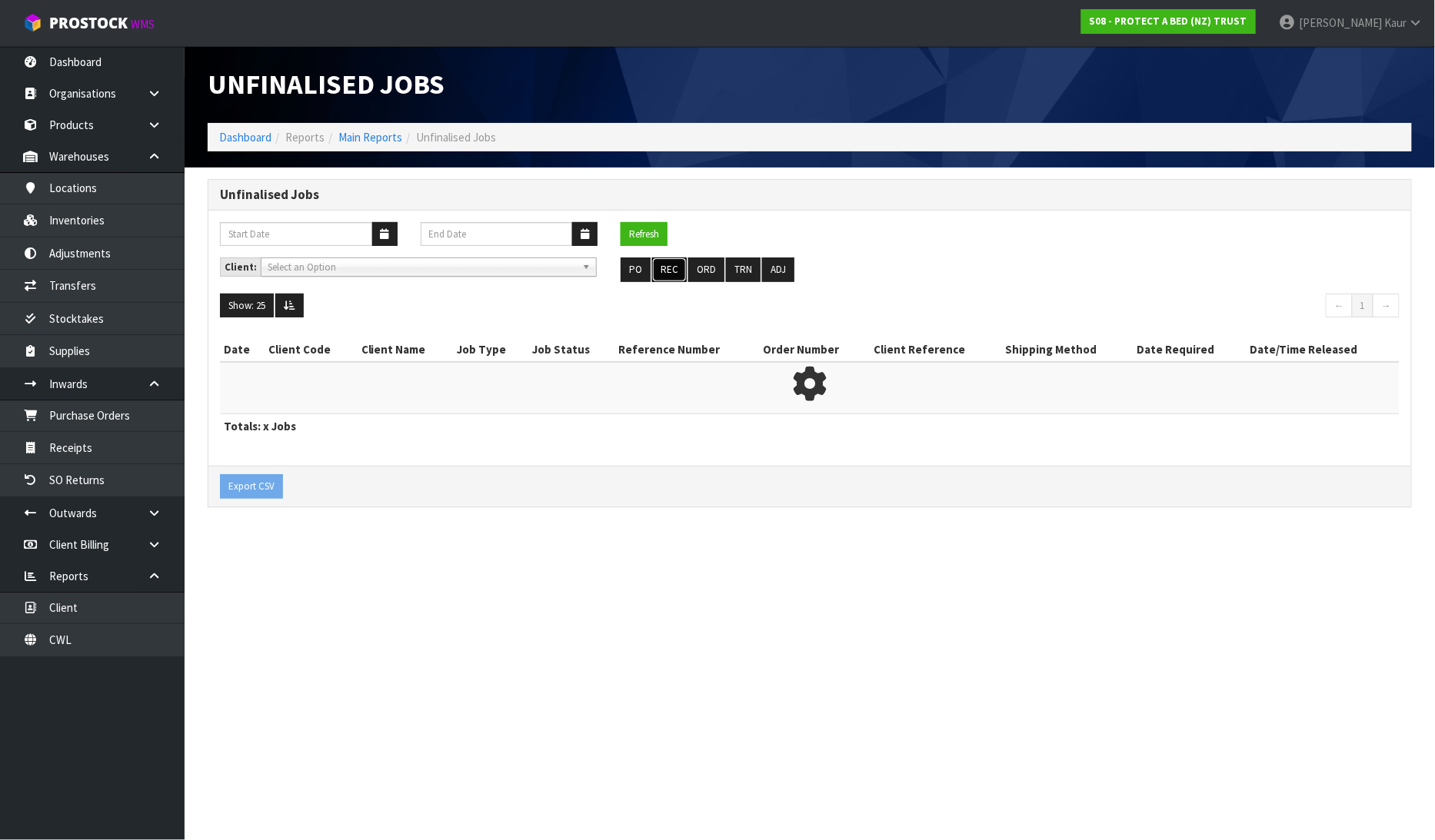
click at [658, 259] on button "REC" at bounding box center [669, 270] width 35 height 25
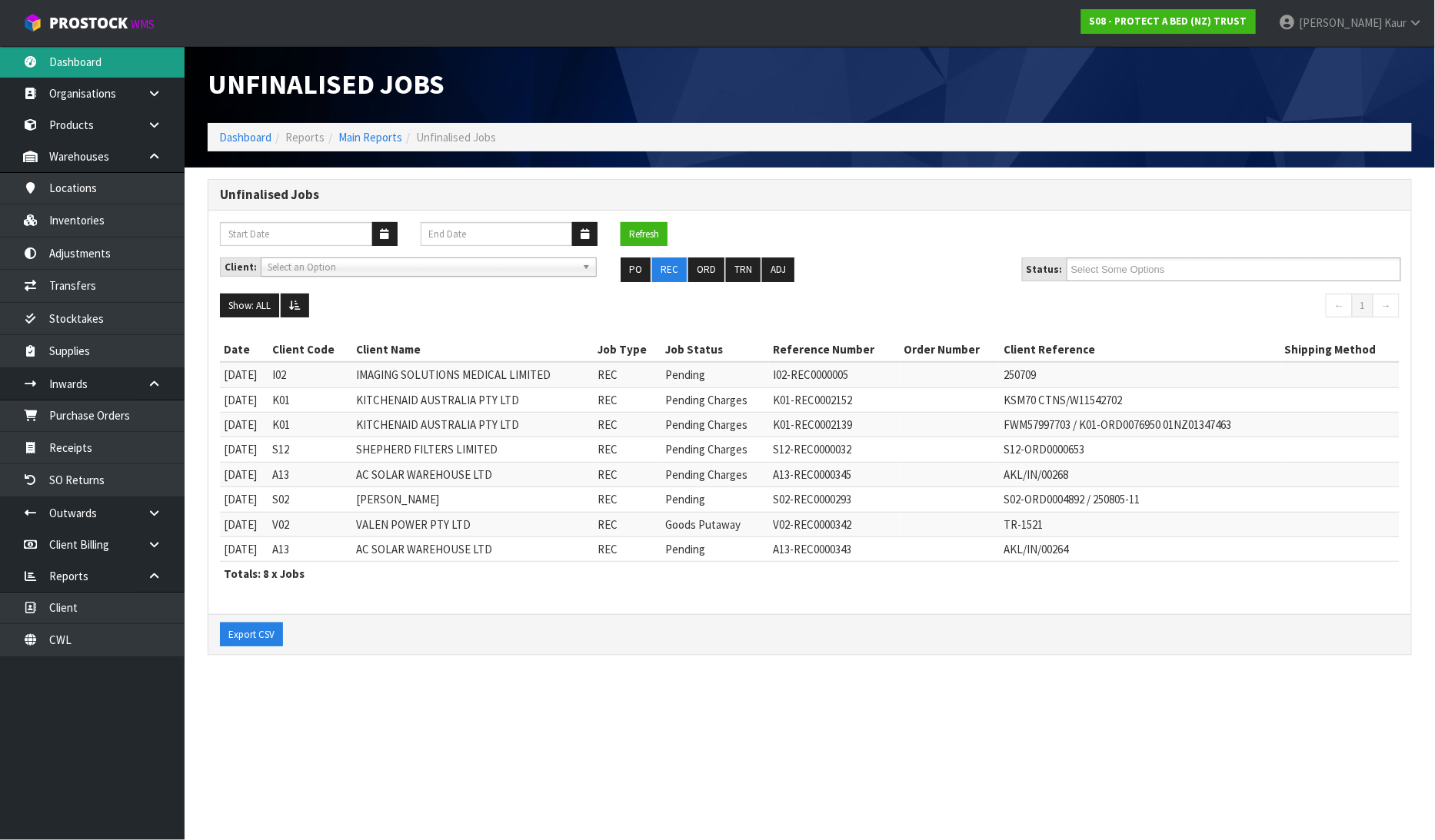
click at [70, 48] on link "Dashboard" at bounding box center [92, 61] width 184 height 31
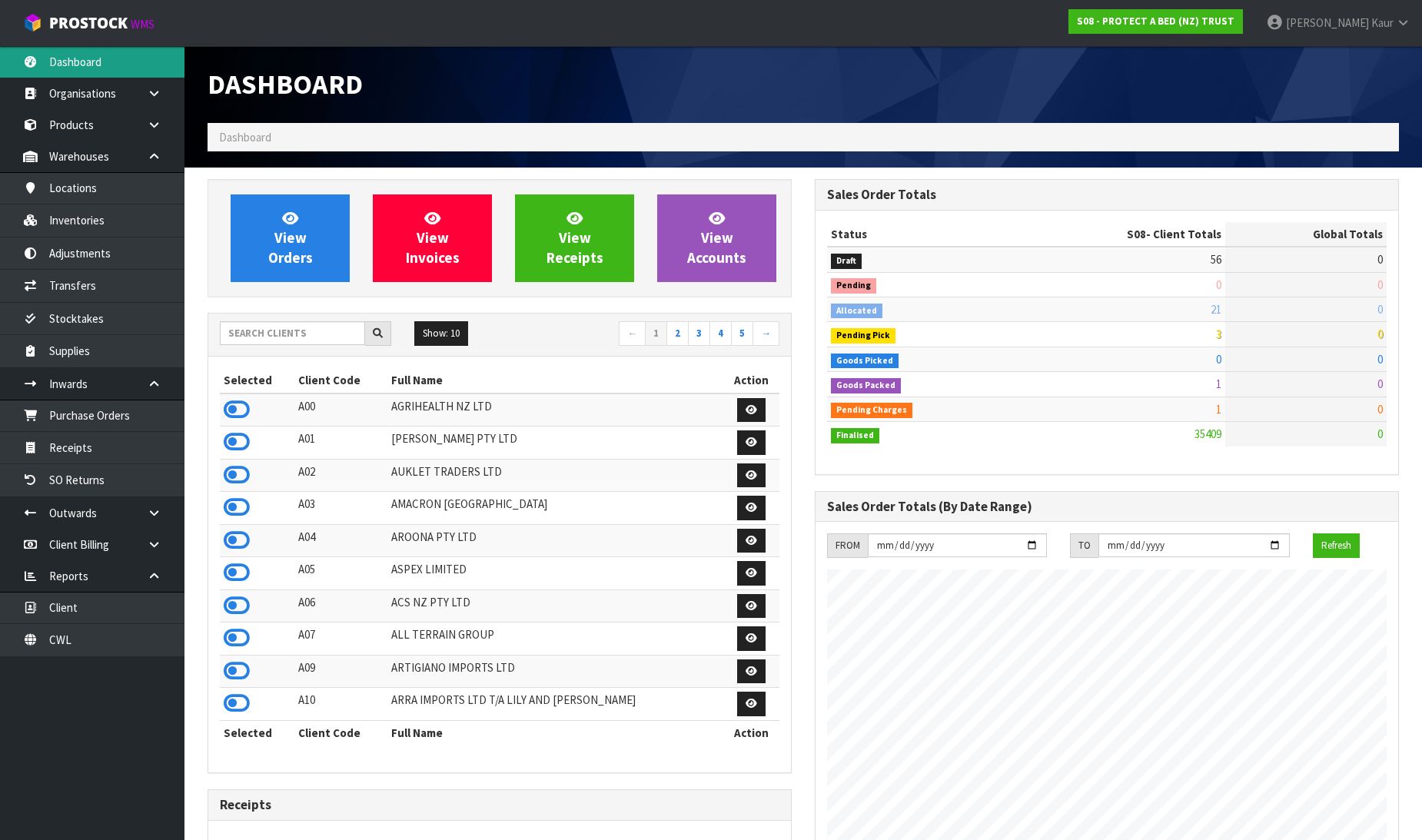
scroll to position [1164, 608]
click at [259, 328] on input "text" at bounding box center [292, 333] width 145 height 24
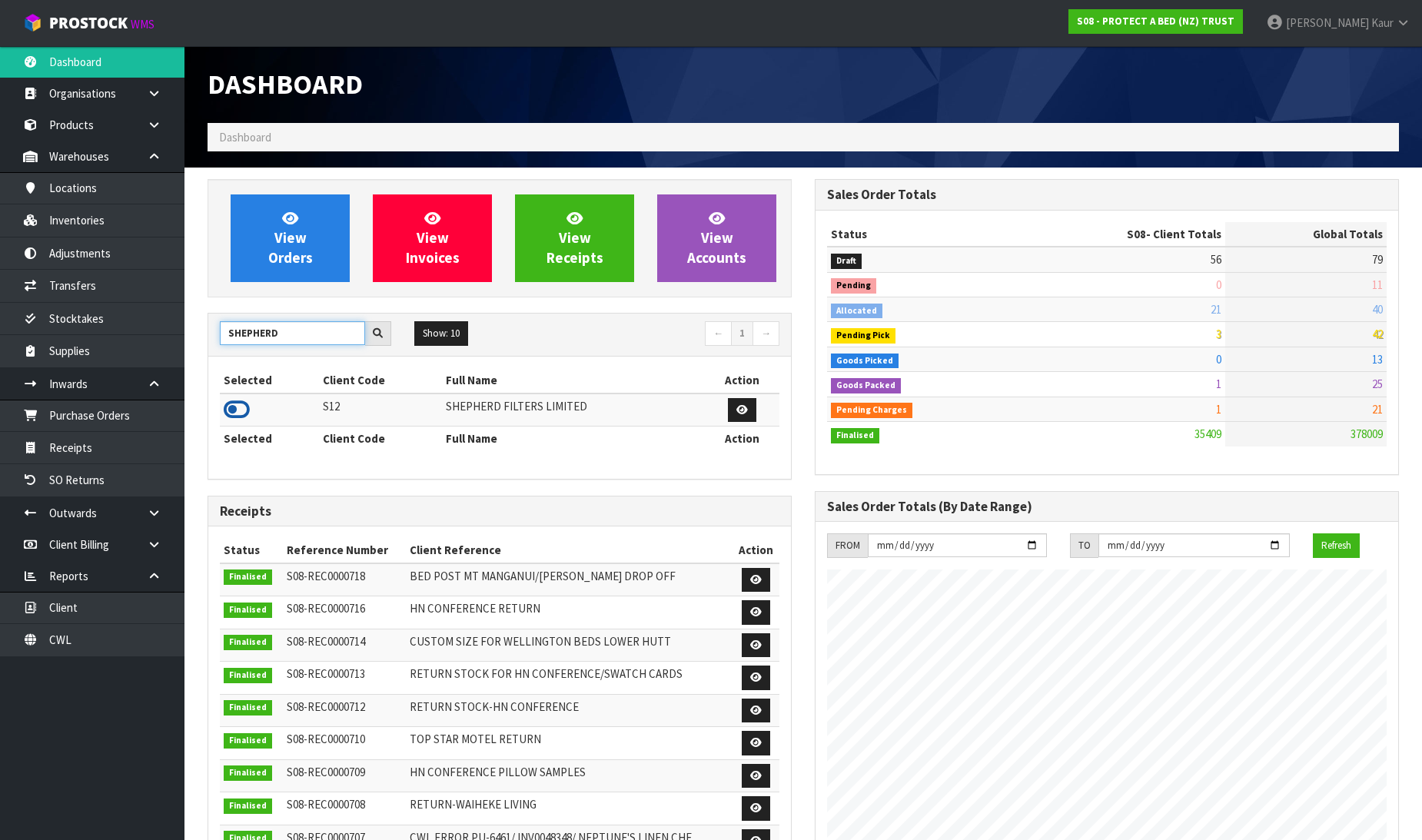
type input "SHEPHERD"
click at [240, 407] on icon at bounding box center [236, 410] width 26 height 23
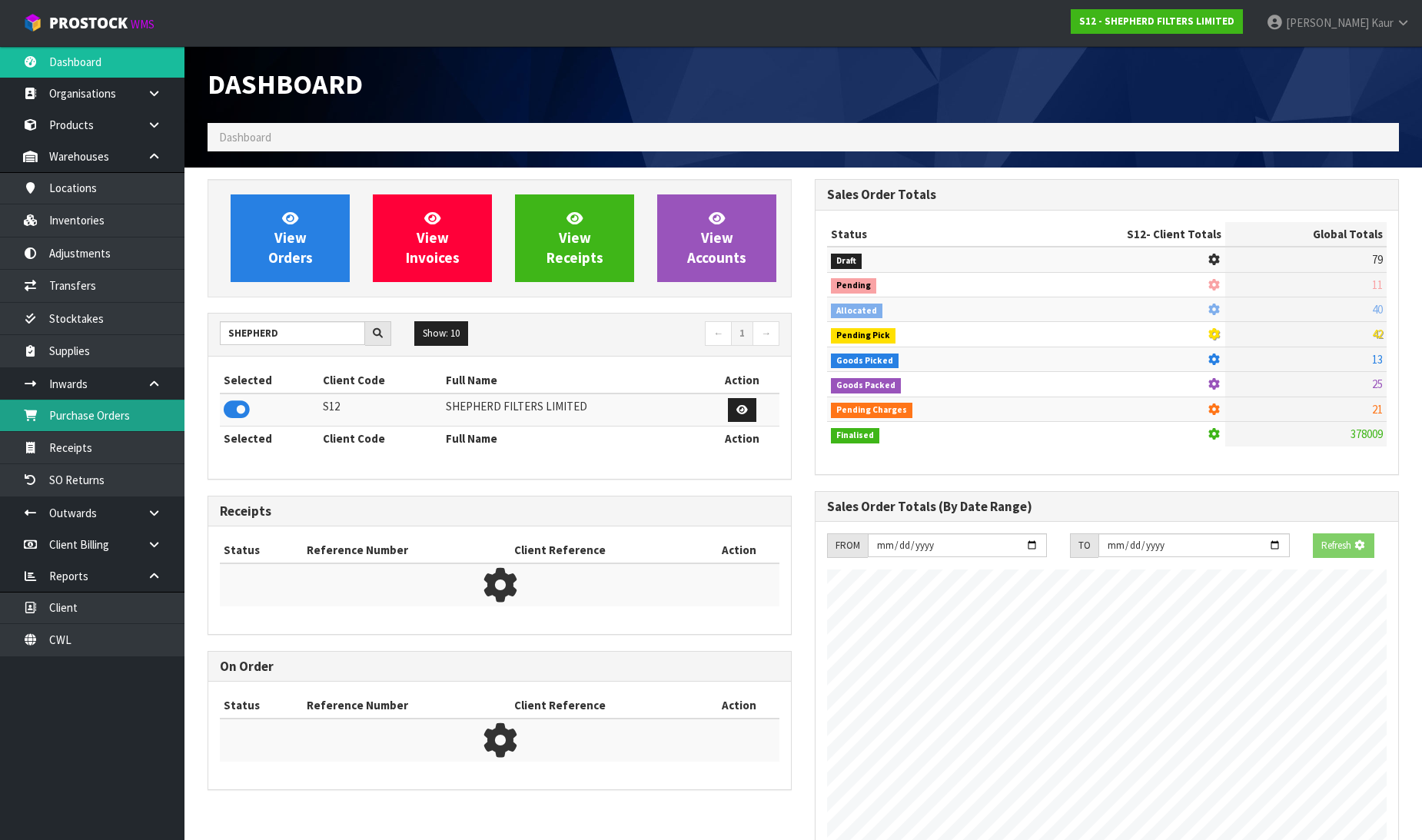
scroll to position [958, 608]
click at [127, 436] on link "Receipts" at bounding box center [92, 447] width 184 height 31
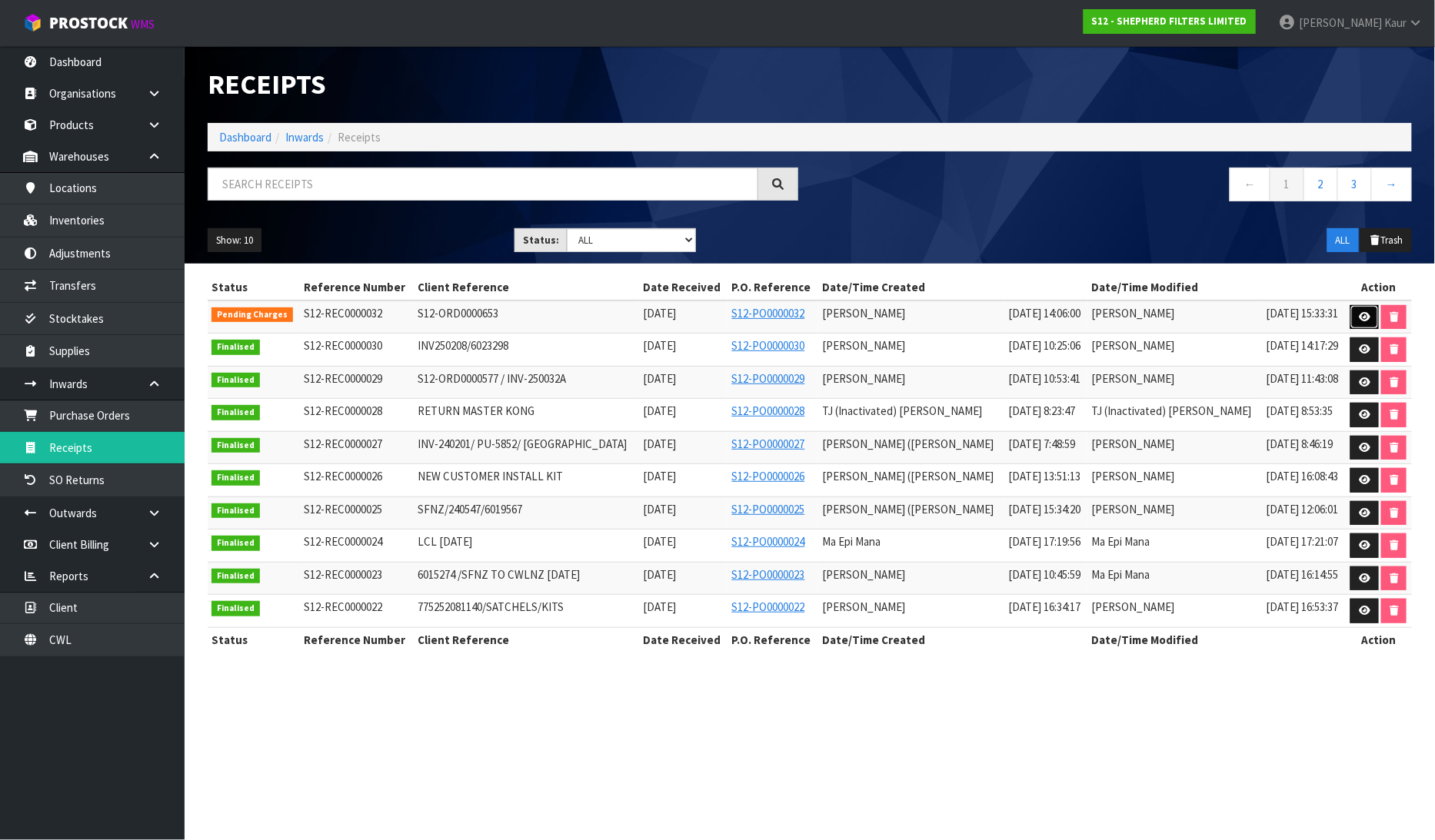
click at [1365, 306] on link at bounding box center [1365, 318] width 29 height 25
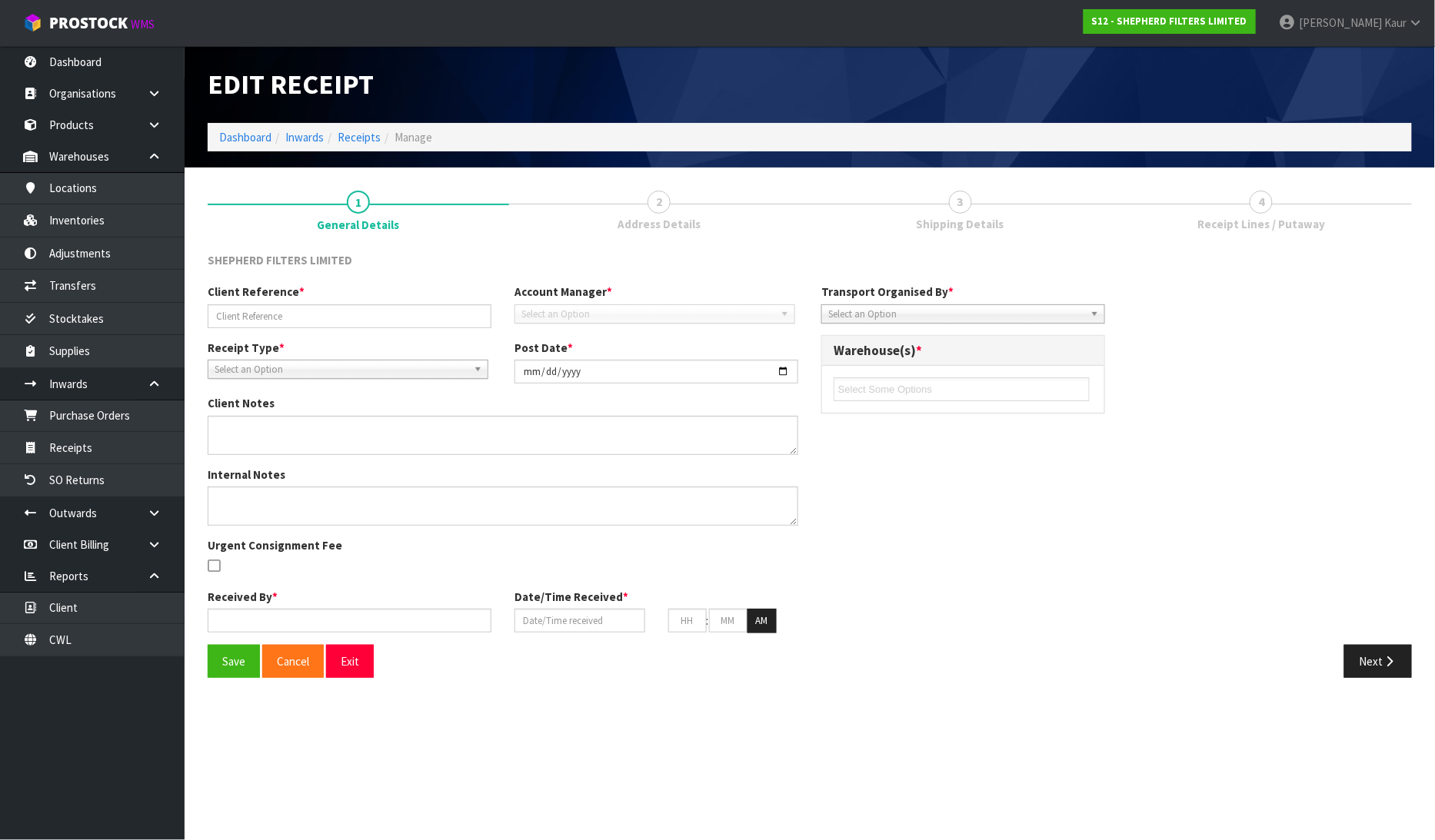
type input "S12-ORD0000653"
type input "2025-08-14"
type input "Michael Drugan"
type input "14/08/2025"
type input "02"
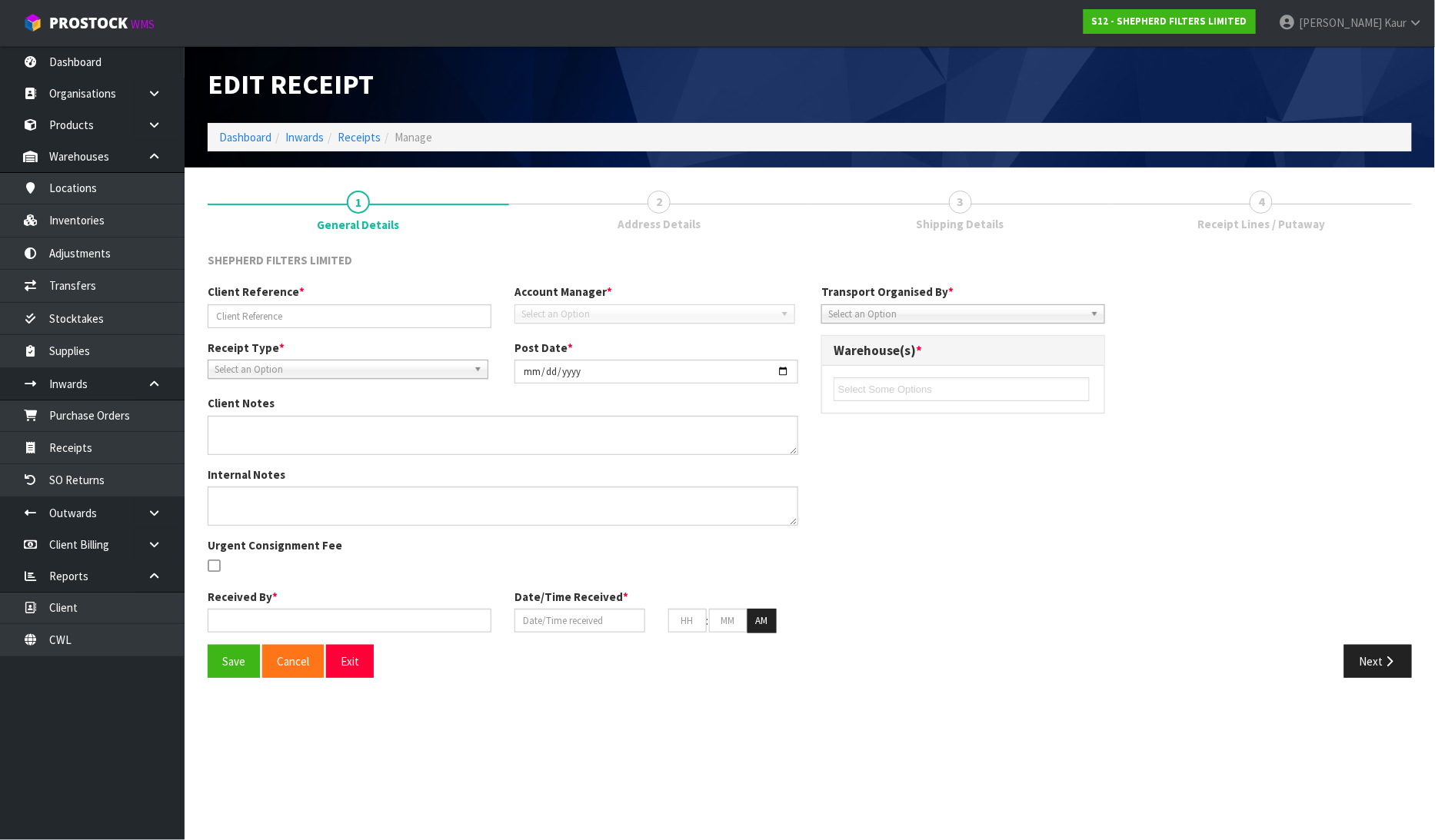
type input "06"
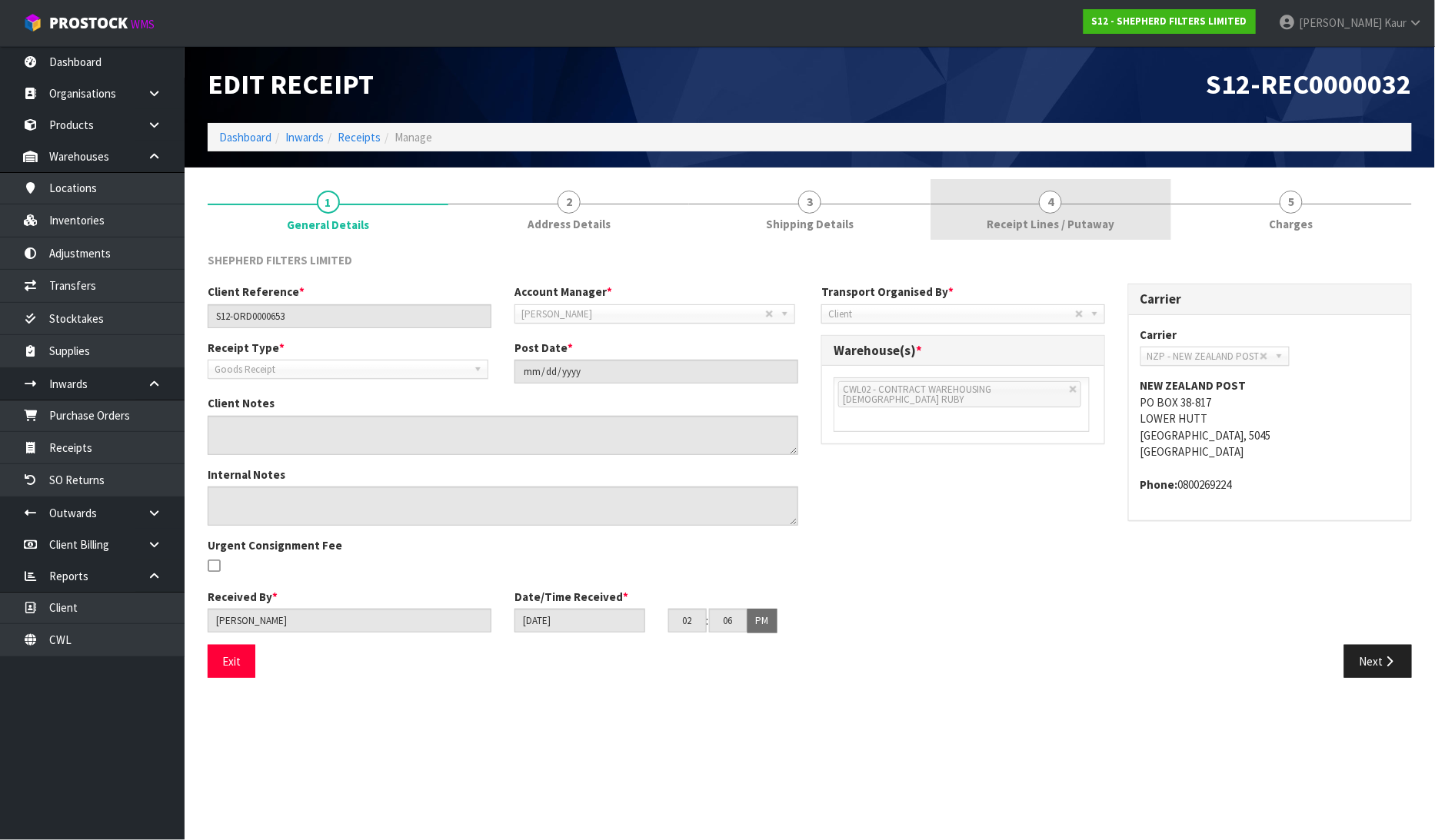
click at [1069, 216] on span "Receipt Lines / Putaway" at bounding box center [1050, 224] width 127 height 16
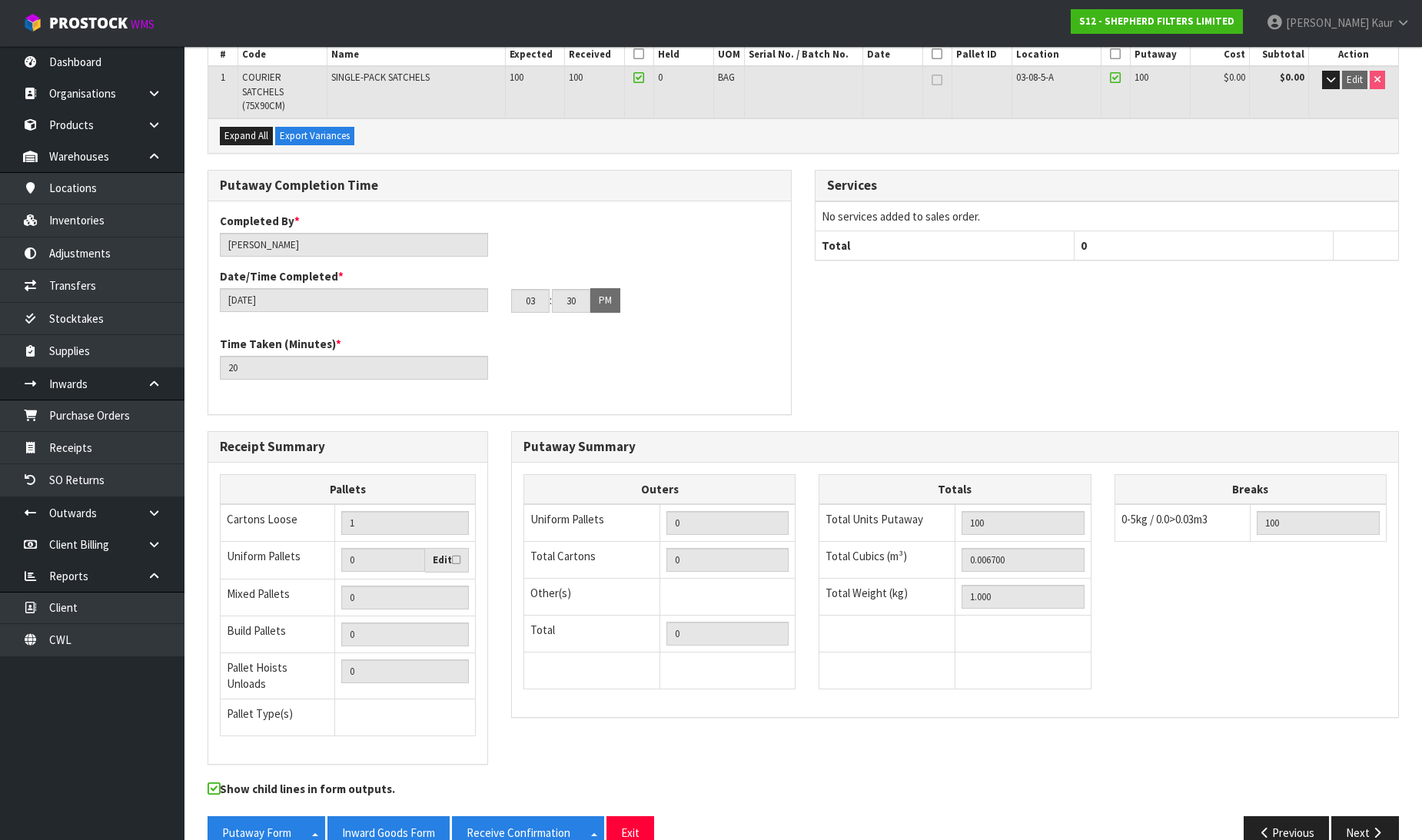
scroll to position [277, 0]
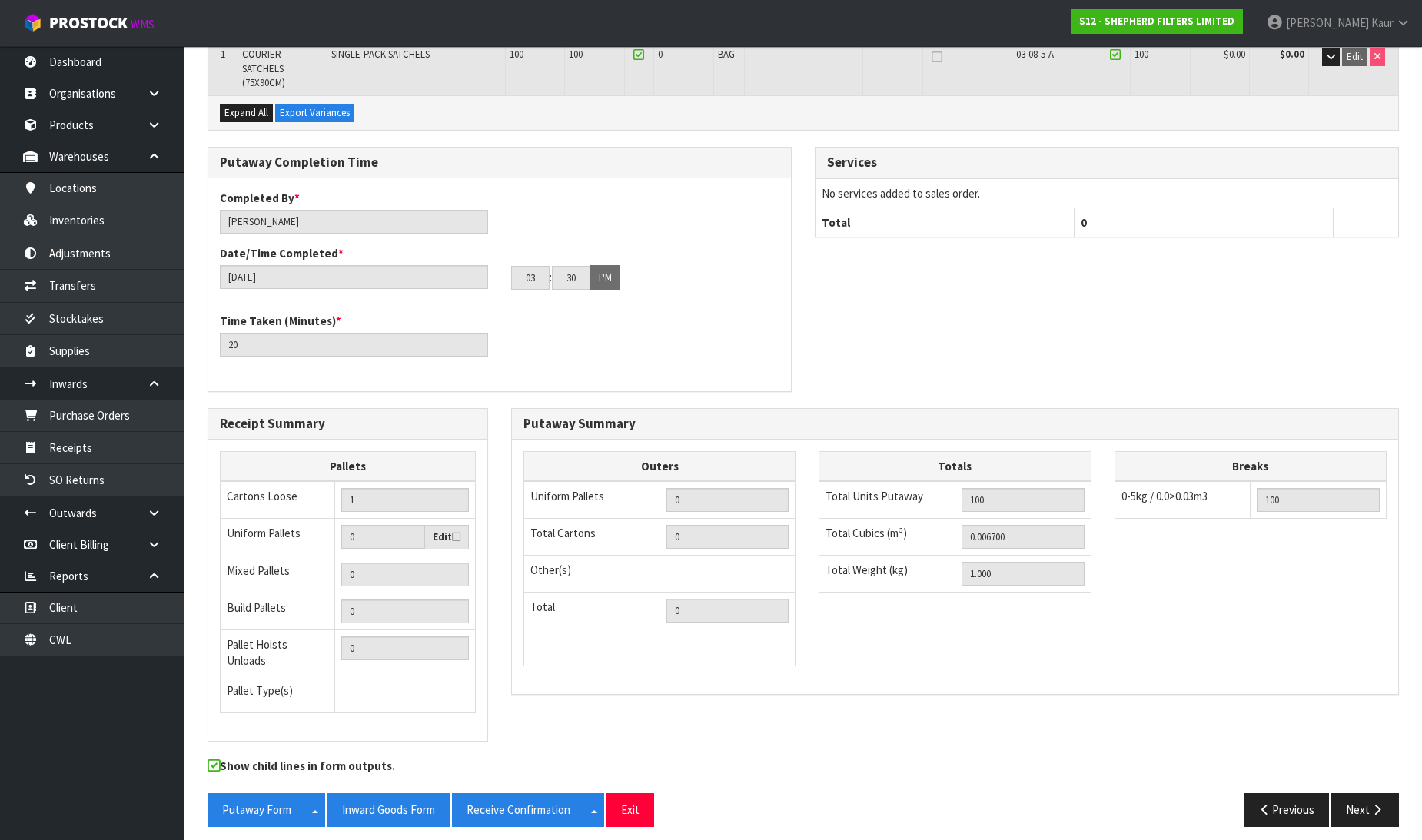
click at [252, 101] on div "Expand All Export Variances" at bounding box center [804, 112] width 1190 height 35
click at [264, 116] on span "Expand All" at bounding box center [246, 112] width 44 height 13
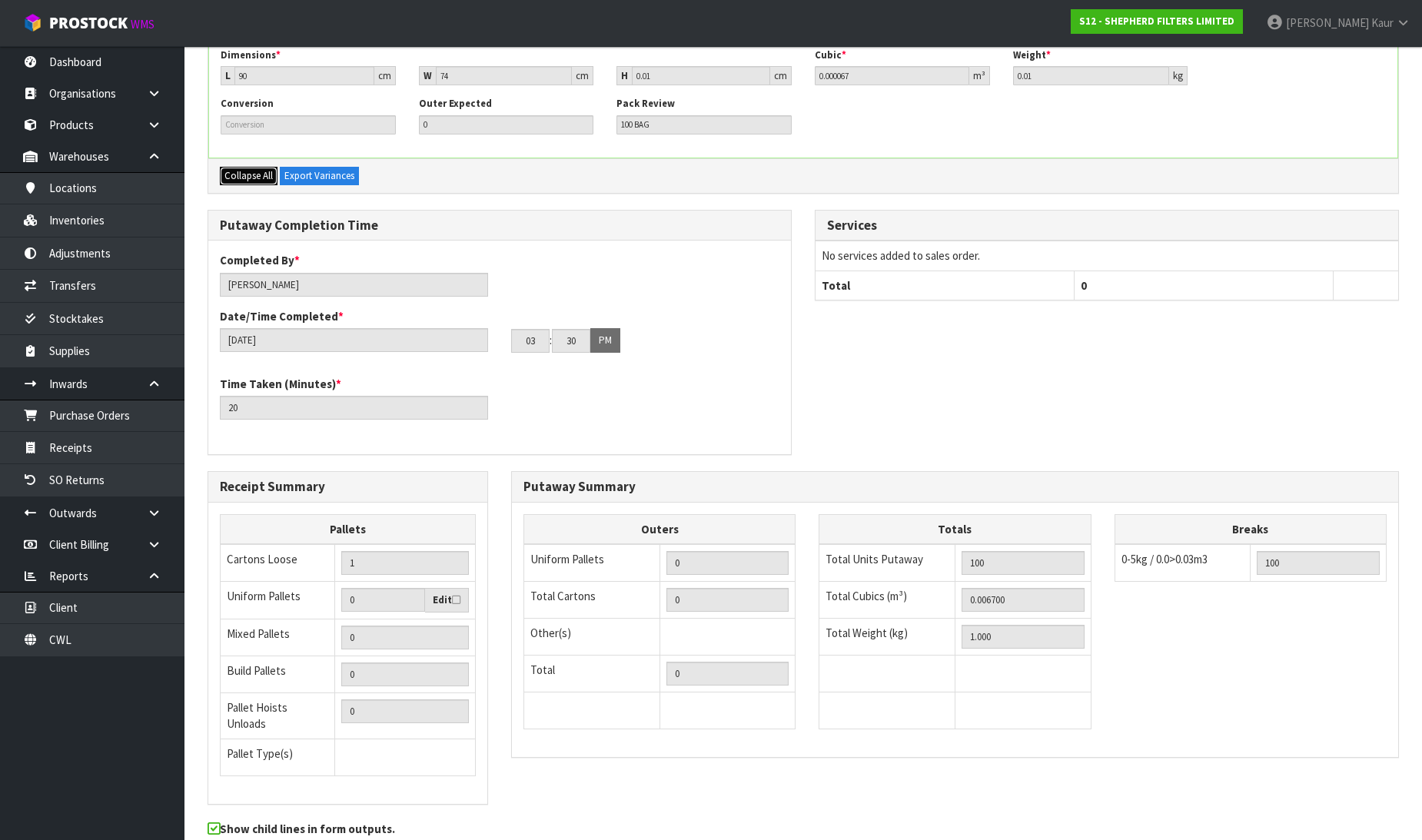
scroll to position [398, 0]
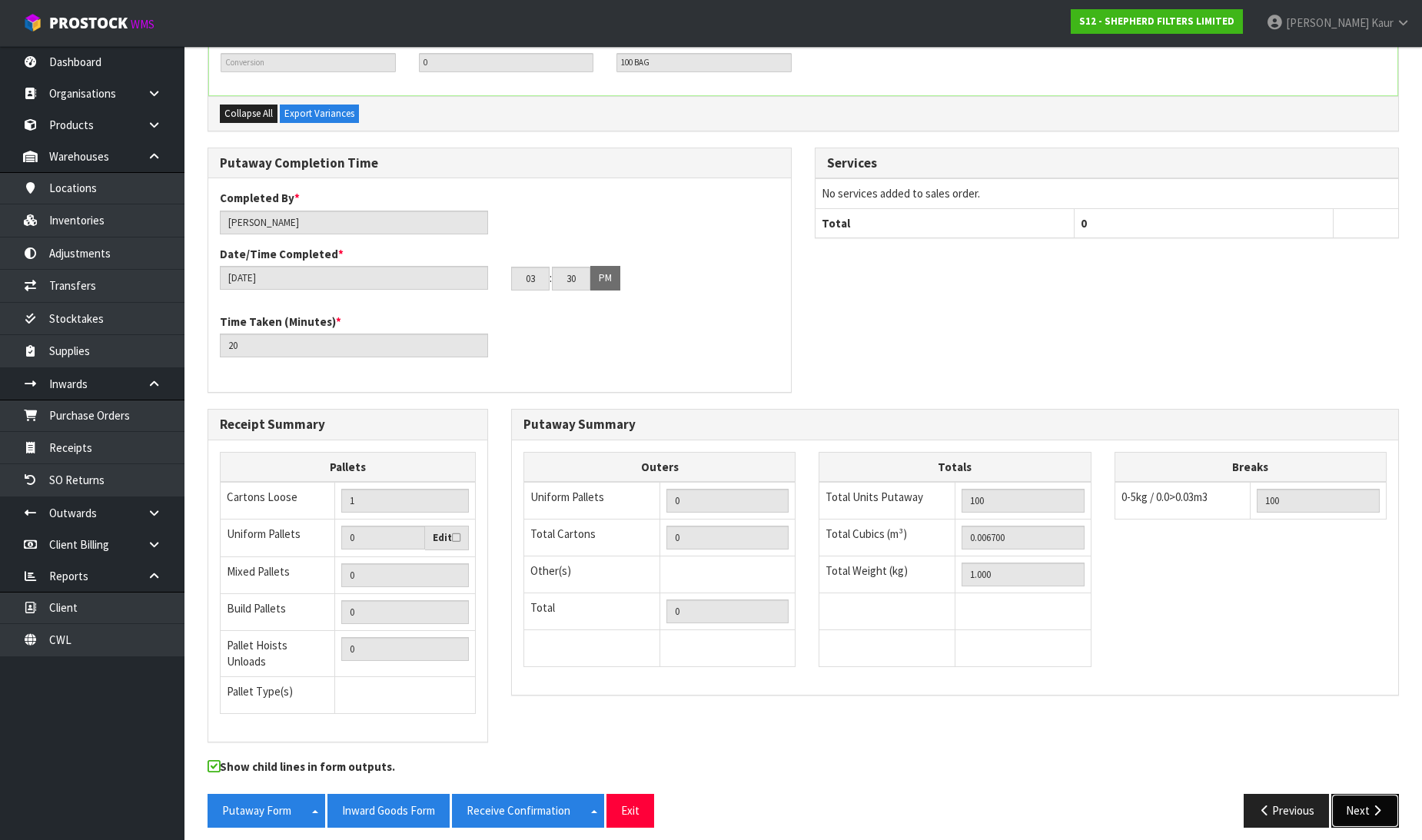
click at [1347, 808] on button "Next" at bounding box center [1365, 810] width 68 height 33
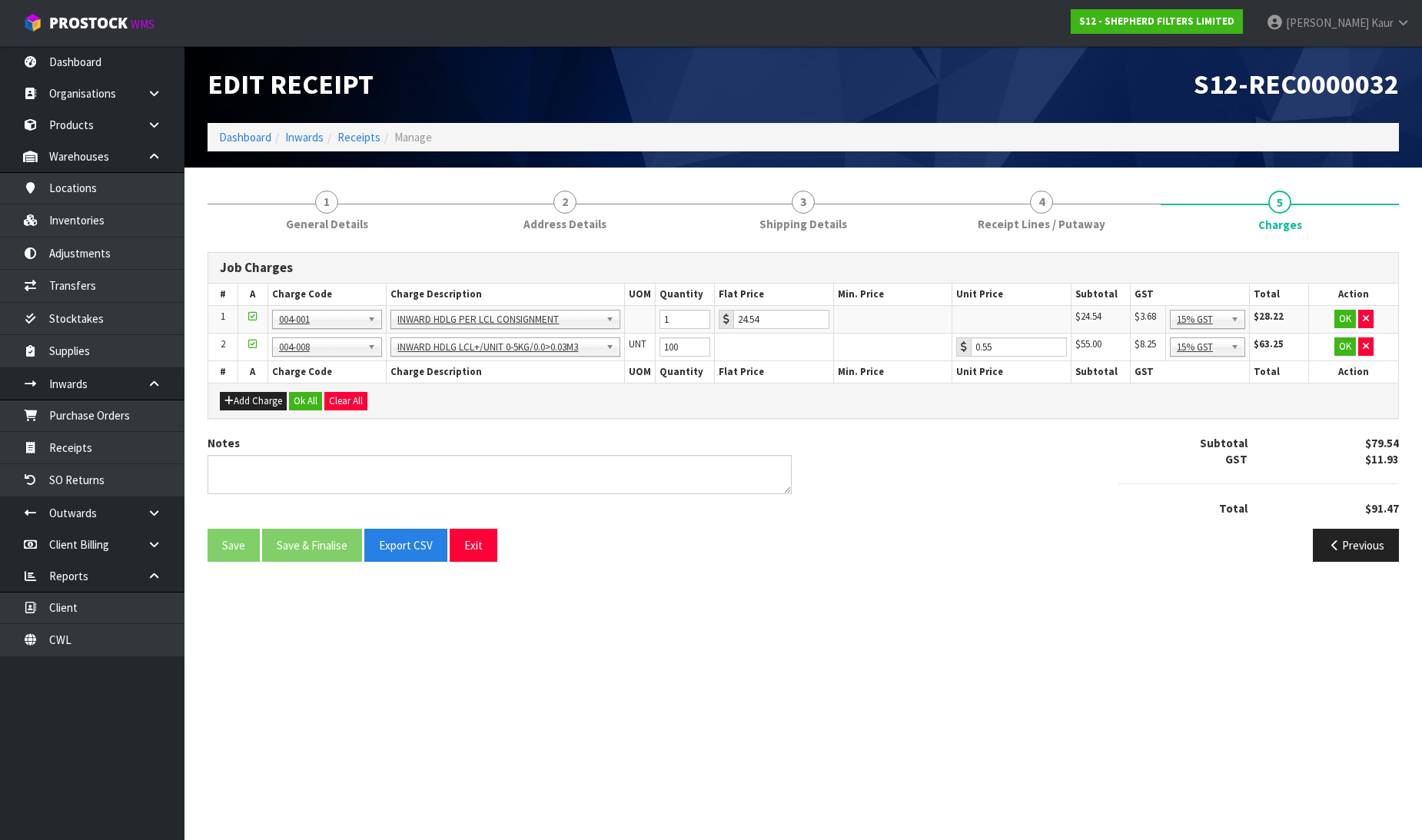
scroll to position [0, 0]
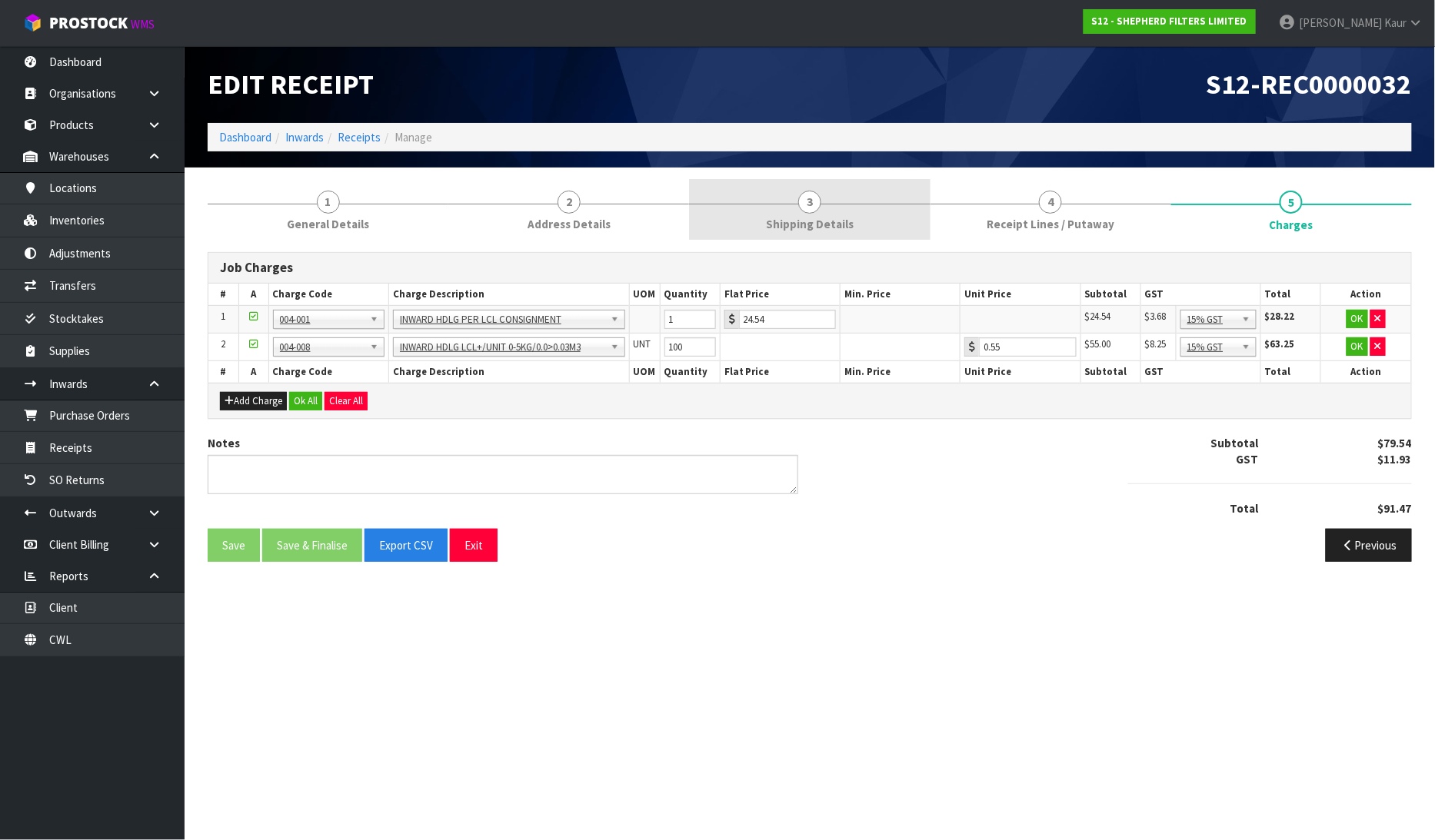
click at [817, 216] on span "Shipping Details" at bounding box center [809, 224] width 87 height 16
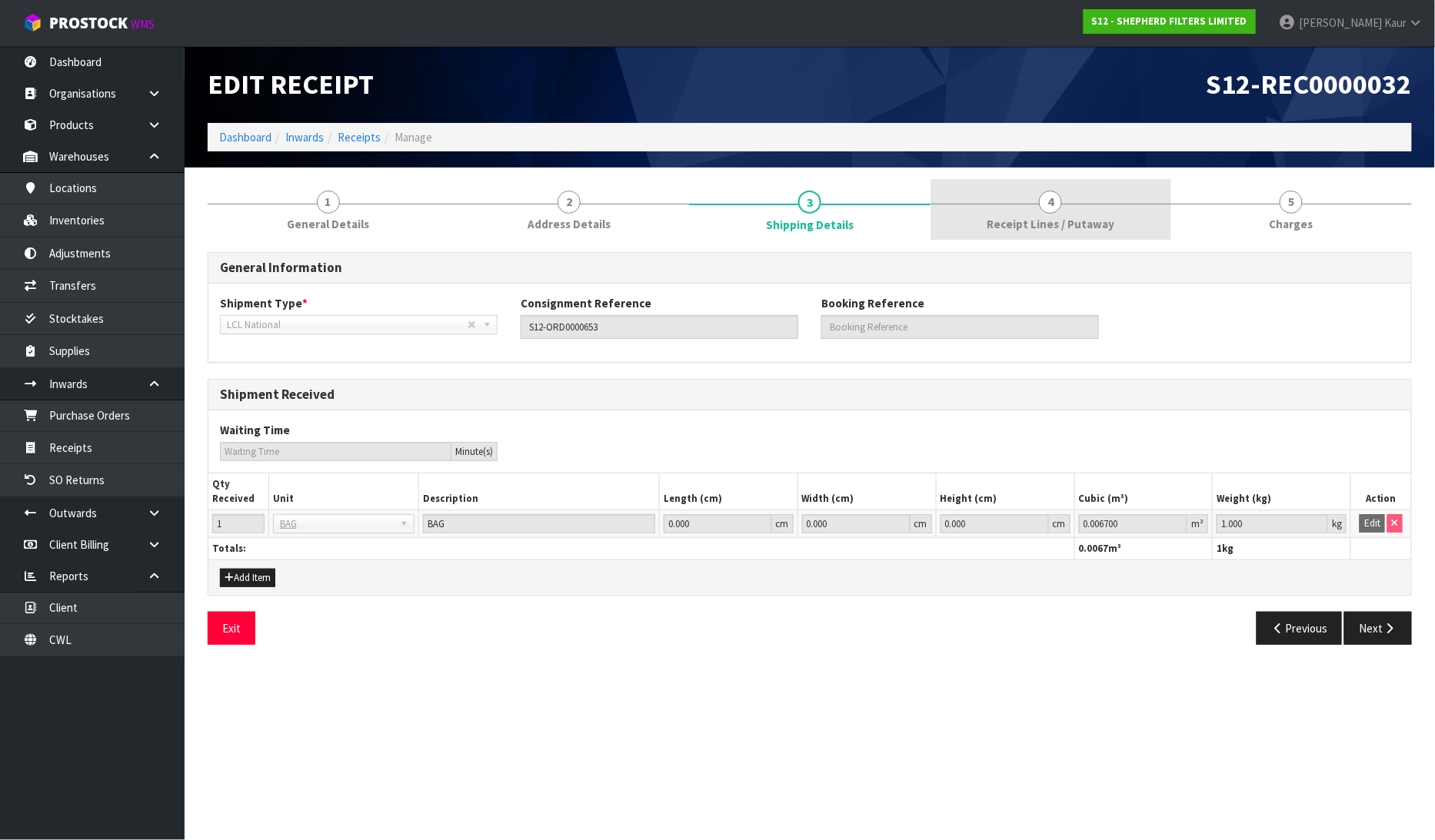
click at [1128, 208] on link "4 Receipt Lines / Putaway" at bounding box center [1051, 209] width 241 height 61
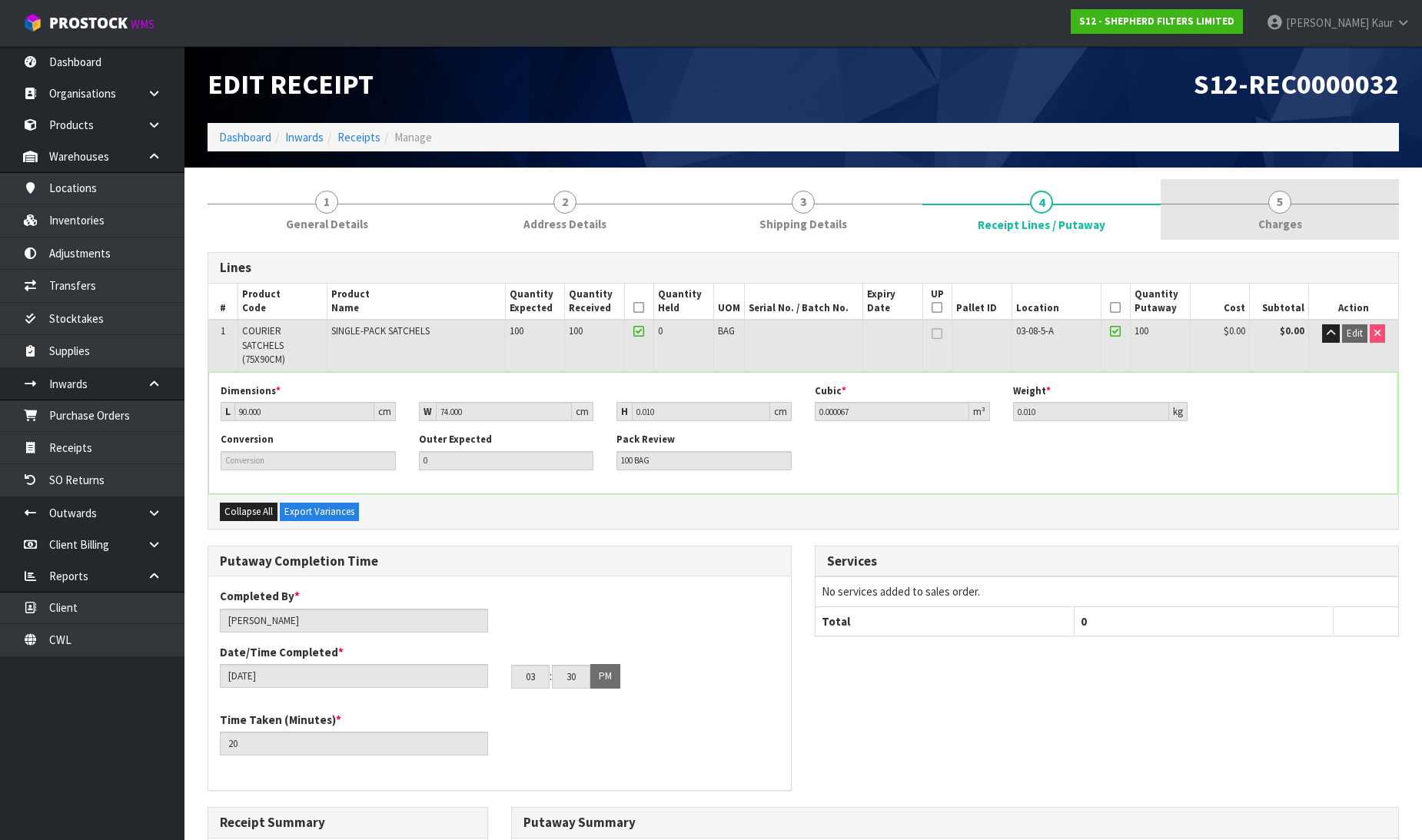
click at [1286, 224] on span "Charges" at bounding box center [1279, 224] width 44 height 16
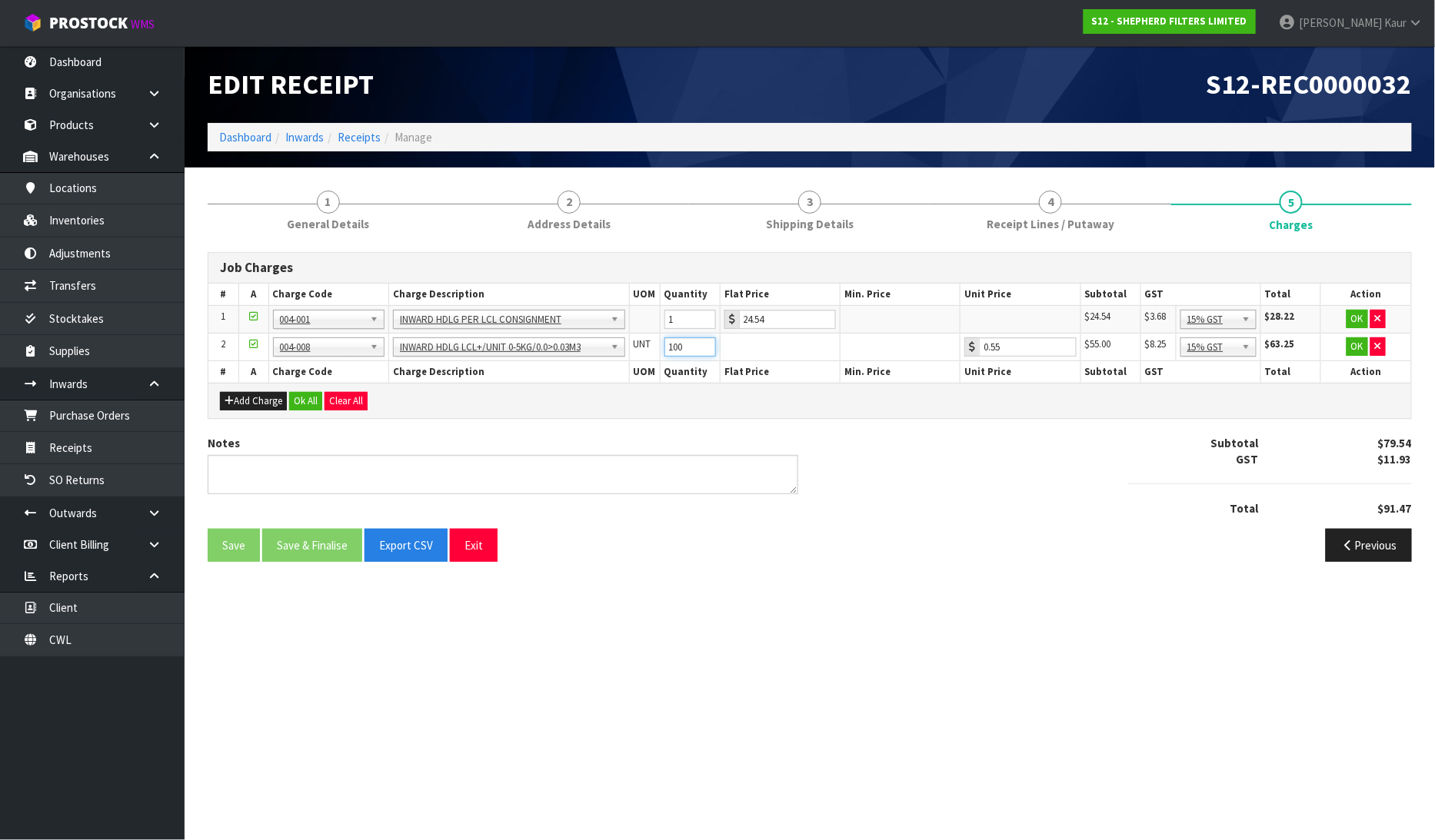
drag, startPoint x: 690, startPoint y: 345, endPoint x: 665, endPoint y: 350, distance: 25.5
click at [665, 350] on input "100" at bounding box center [690, 347] width 52 height 20
type input "1"
click at [306, 397] on button "Ok All" at bounding box center [305, 401] width 33 height 19
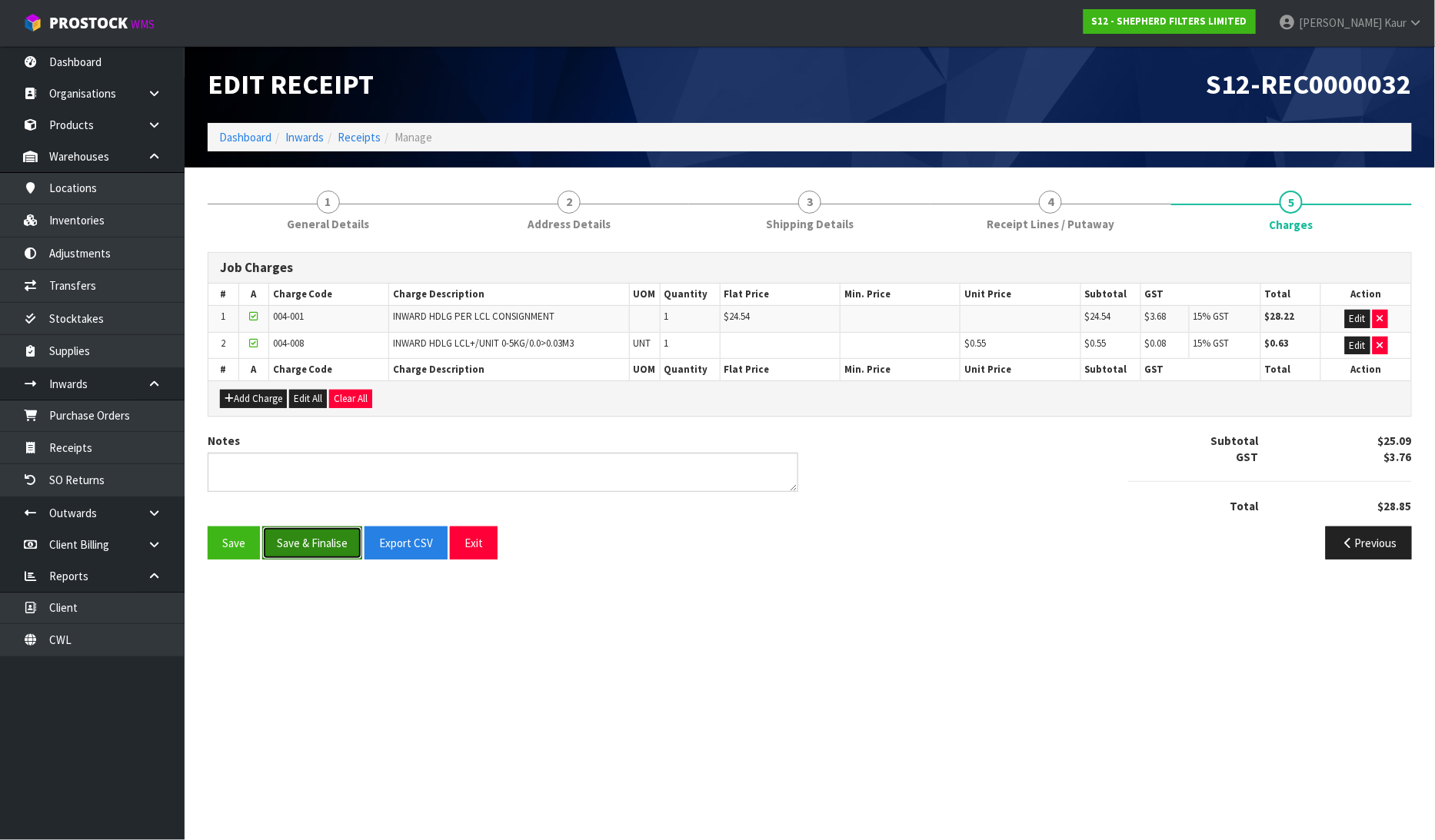
click at [314, 541] on button "Save & Finalise" at bounding box center [312, 542] width 100 height 33
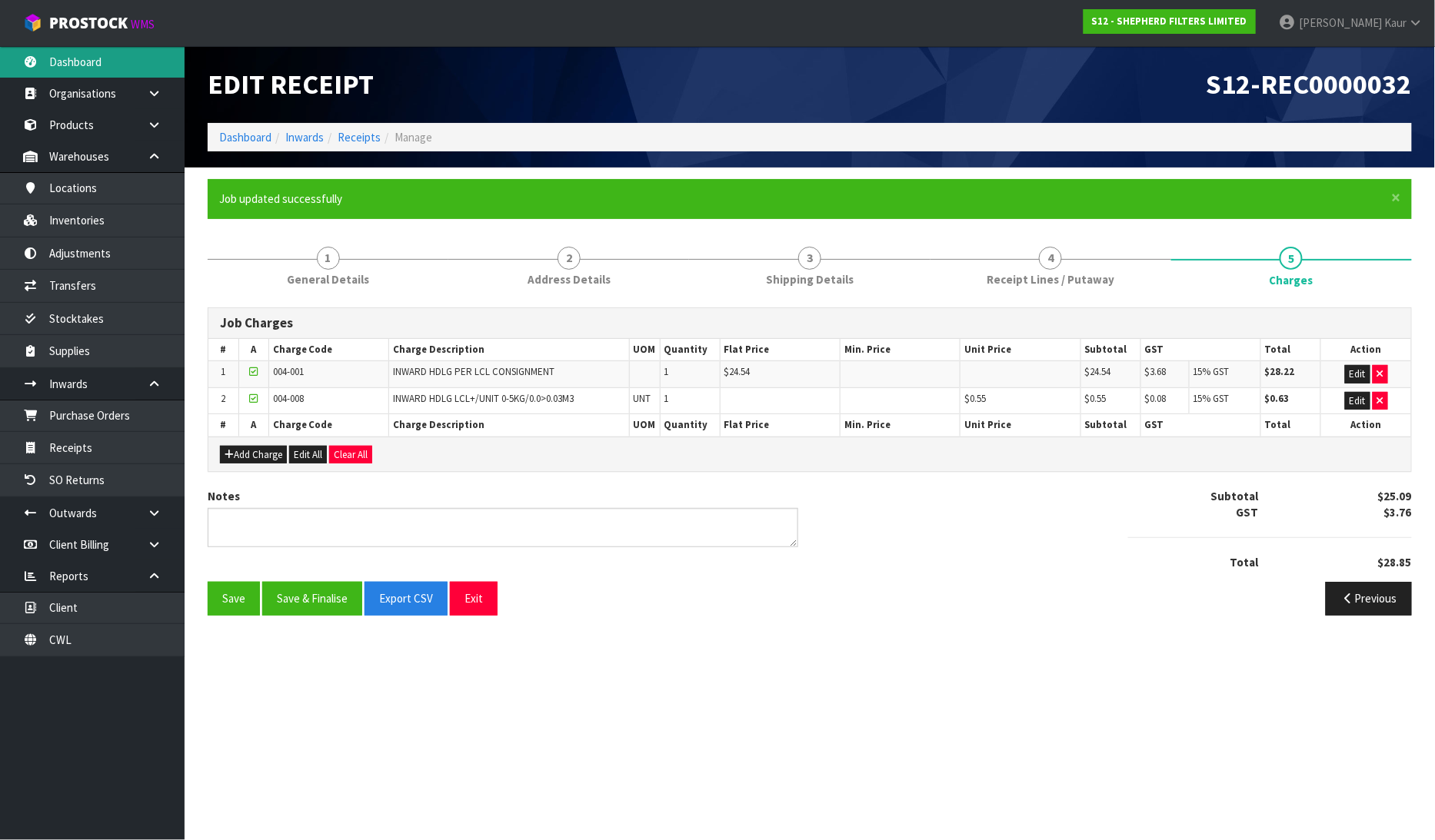
click at [67, 55] on link "Dashboard" at bounding box center [92, 61] width 184 height 31
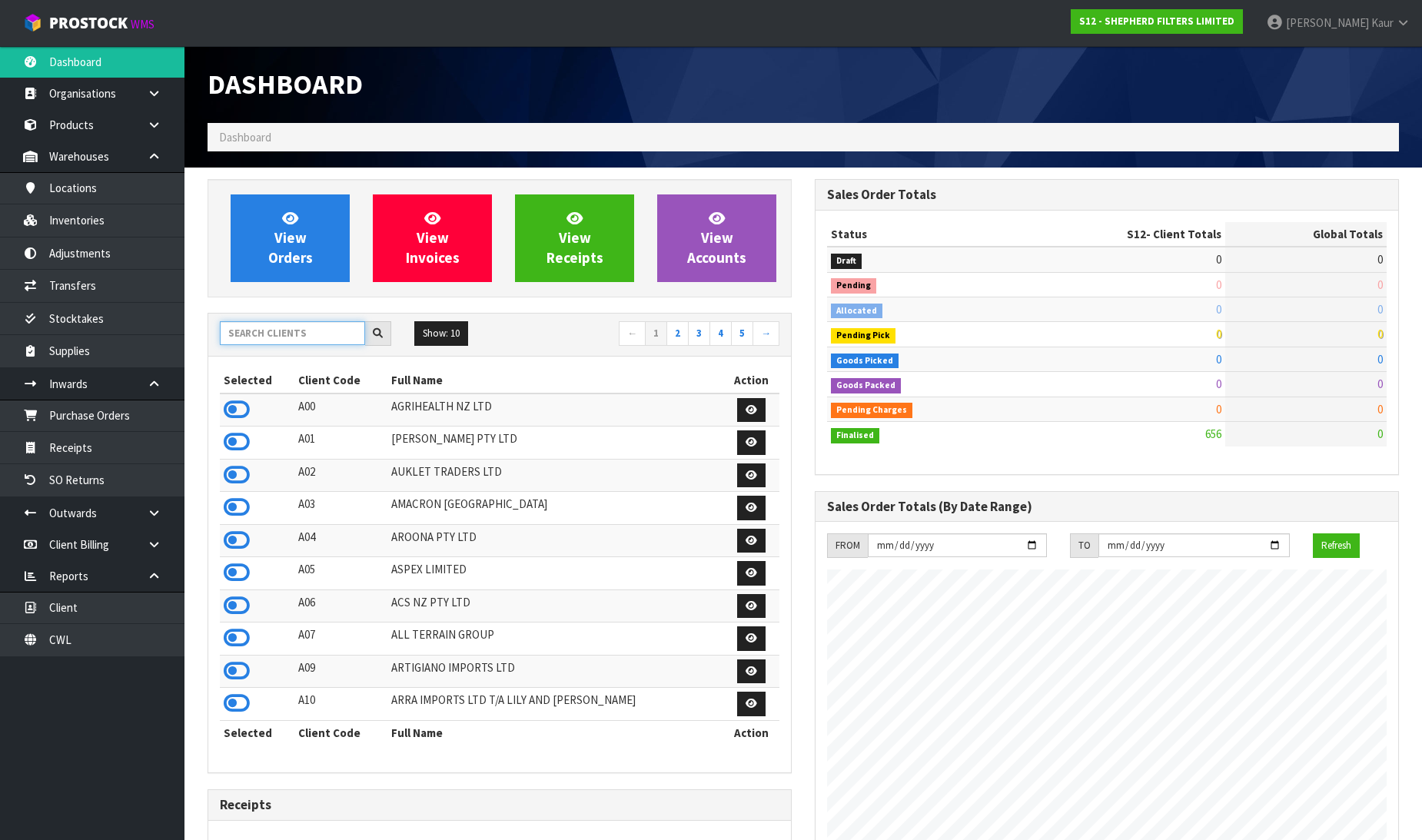
click at [247, 322] on input "text" at bounding box center [292, 333] width 145 height 24
type input "AC"
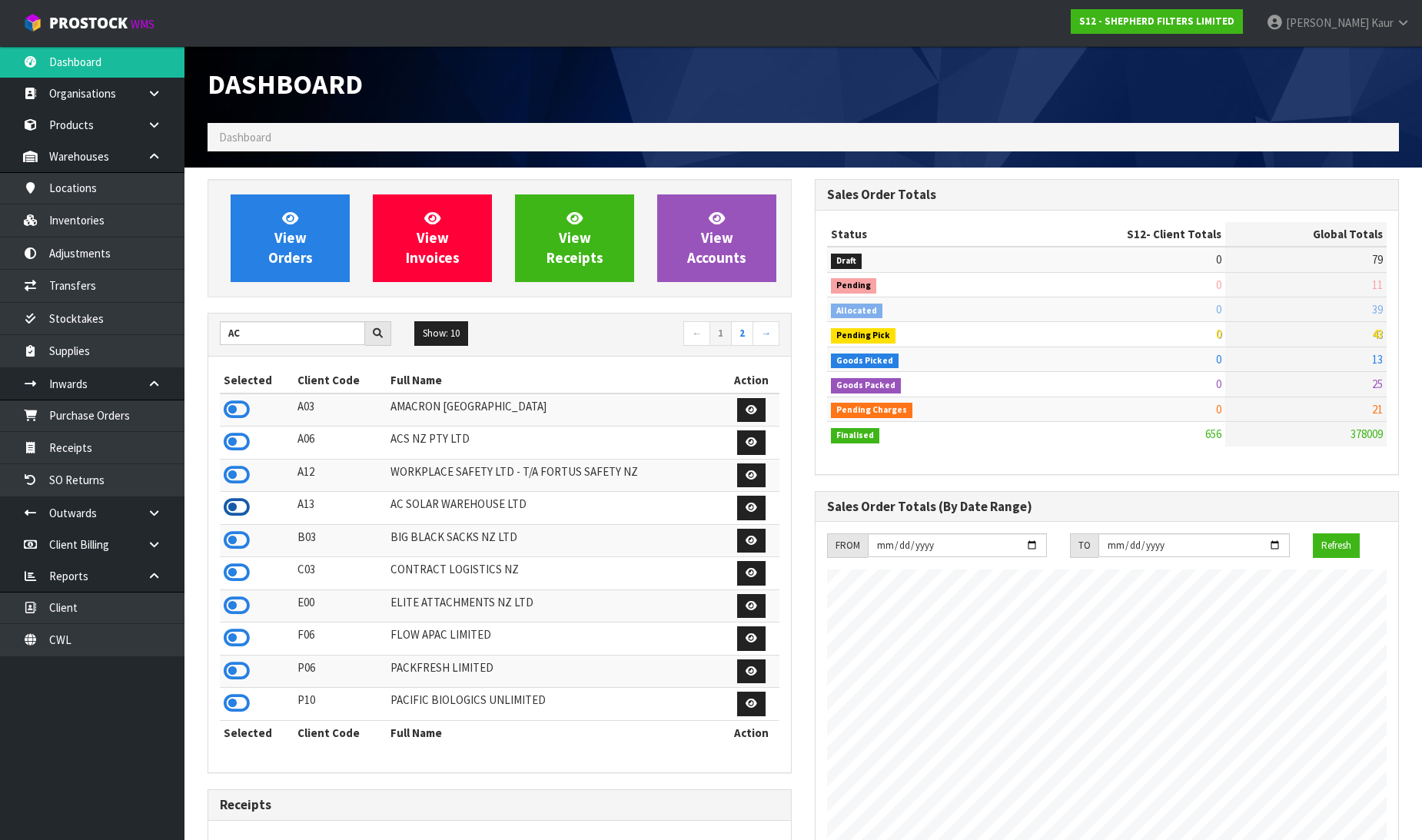
click at [240, 506] on icon at bounding box center [236, 507] width 26 height 23
click at [149, 464] on link "SO Returns" at bounding box center [92, 479] width 184 height 31
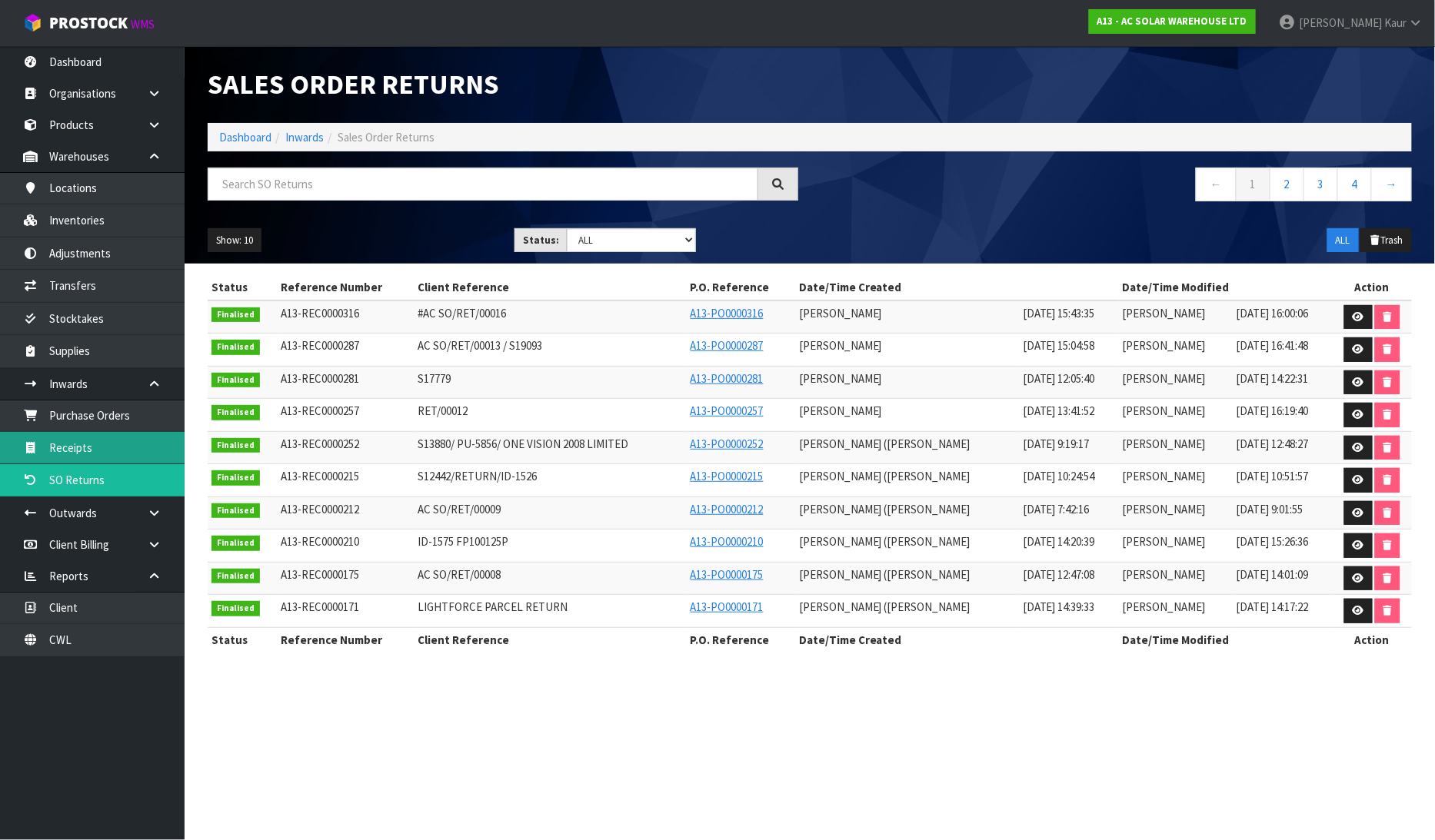
click at [131, 456] on link "Receipts" at bounding box center [92, 447] width 184 height 31
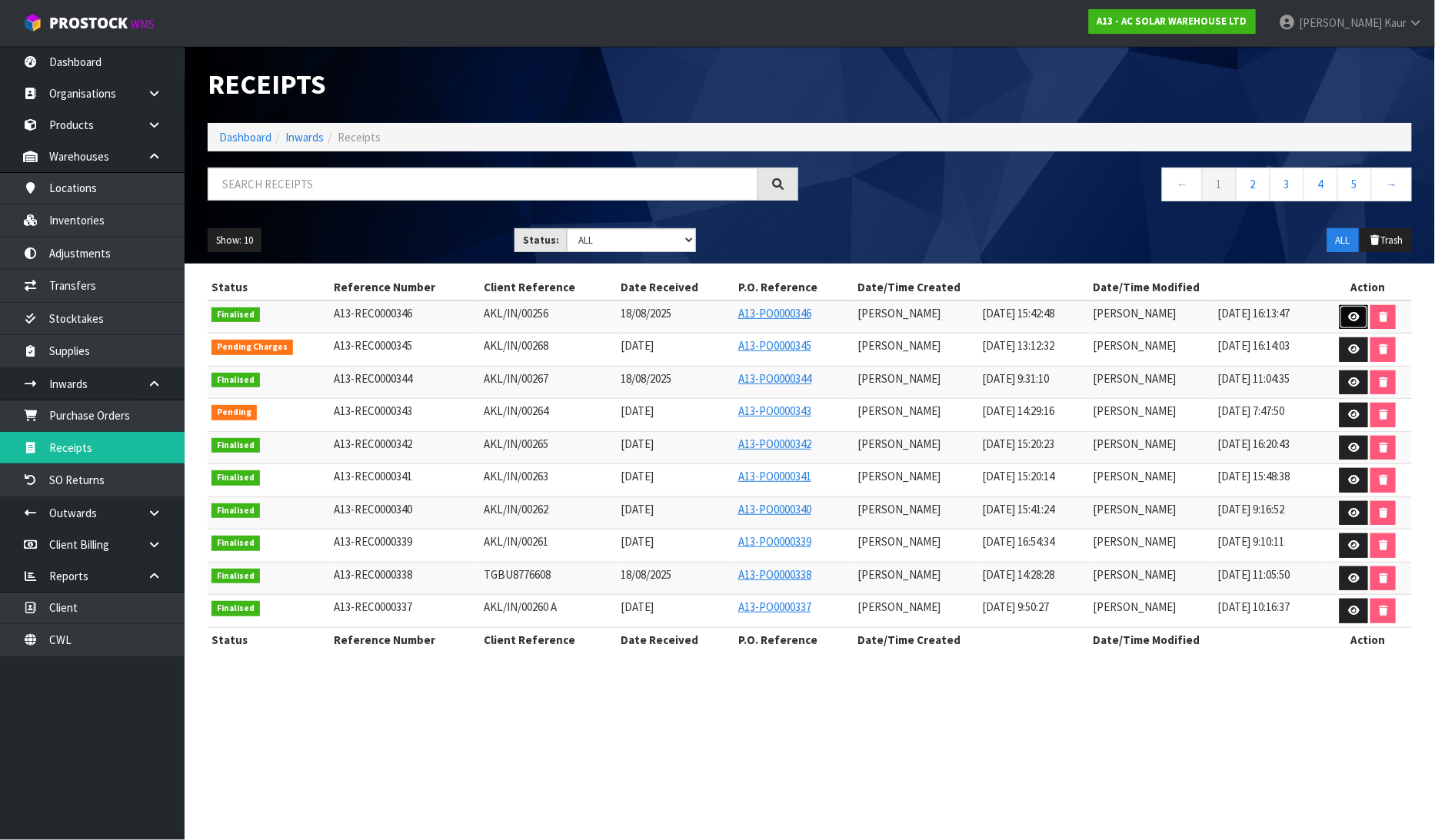
click at [1357, 315] on icon at bounding box center [1353, 316] width 12 height 10
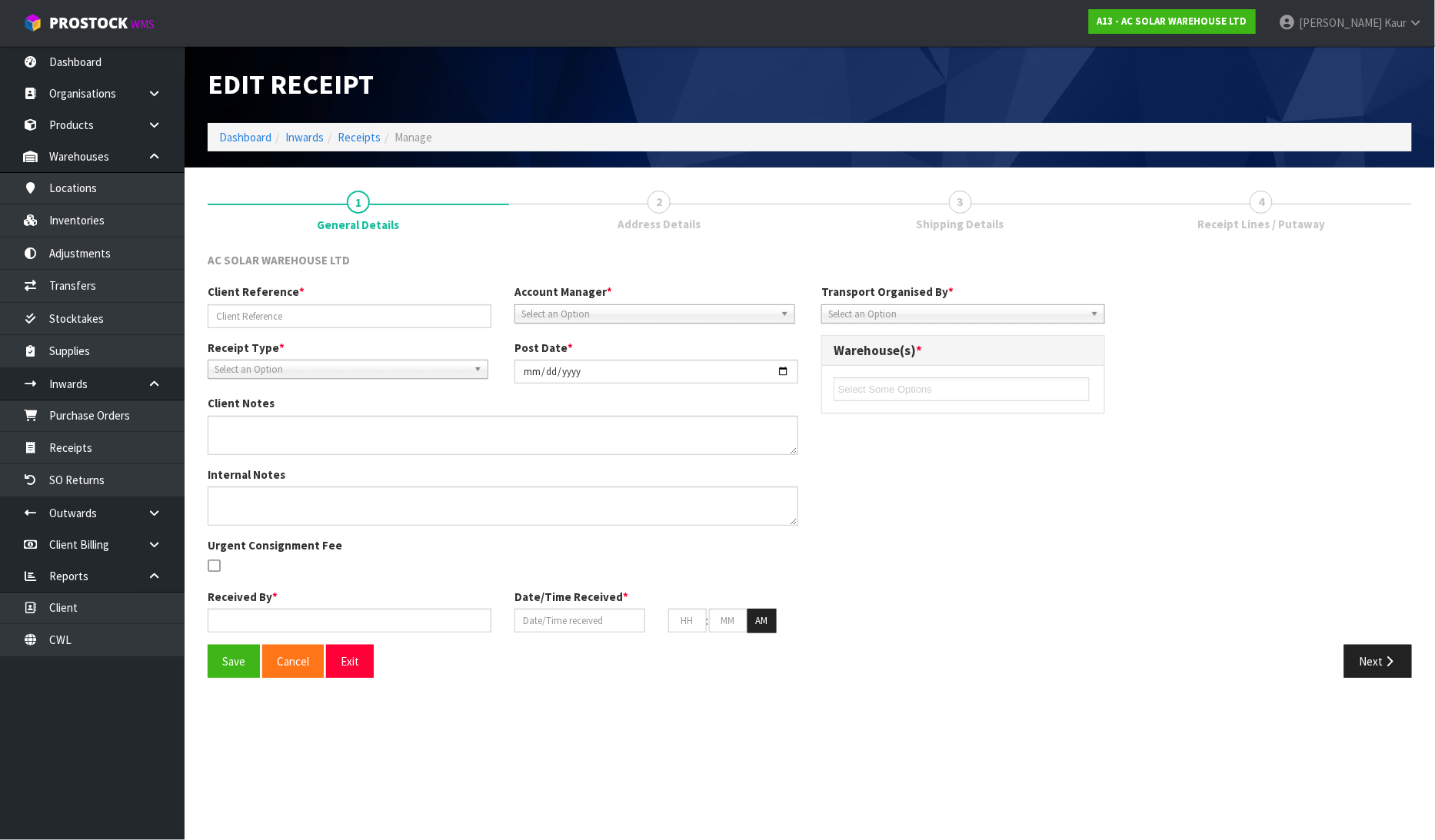
type input "AKL/IN/00256"
type input "2025-08-18"
type input "Lalisha Mishra"
type input "18/08/2025"
type input "03"
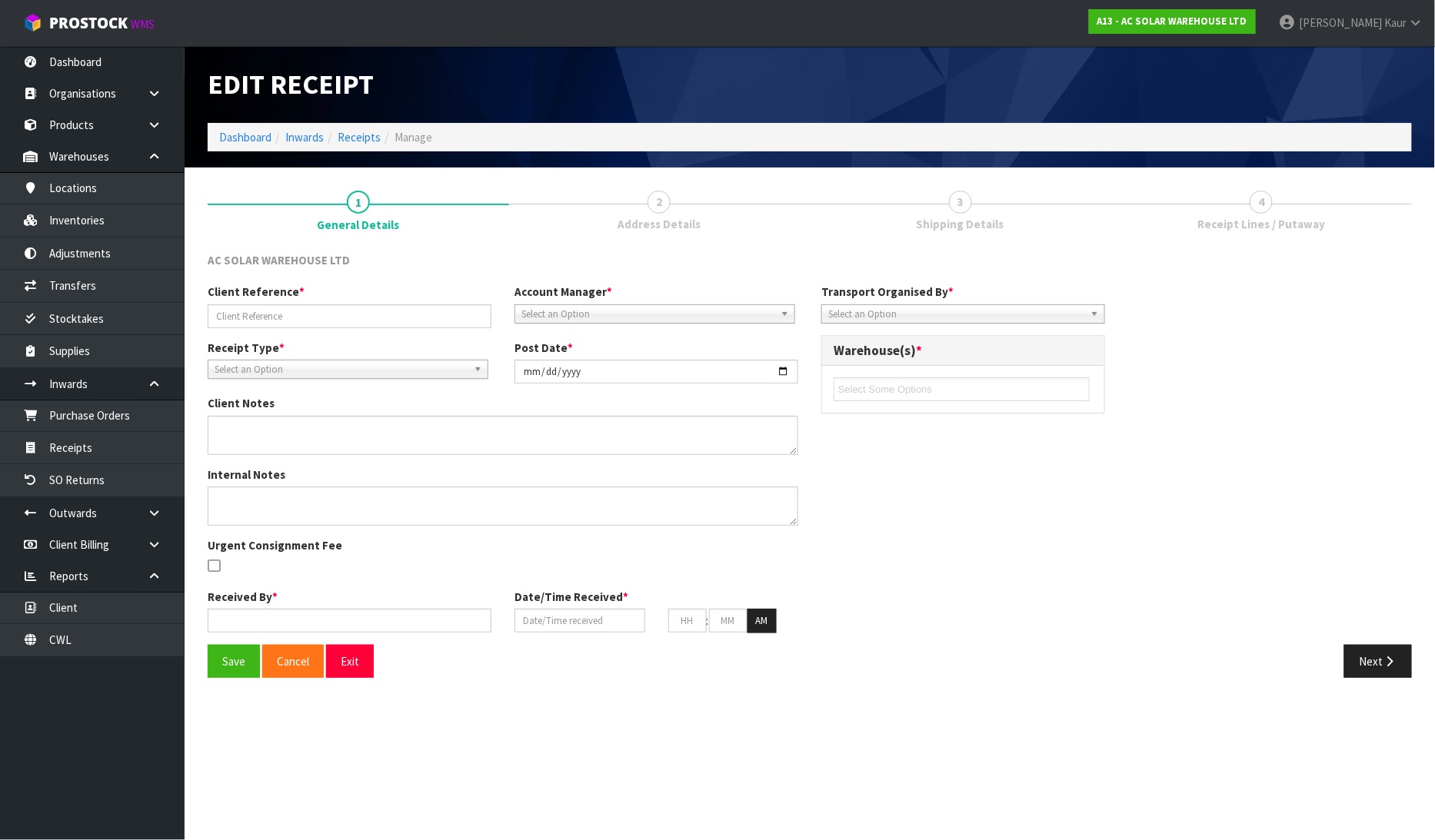
type input "42"
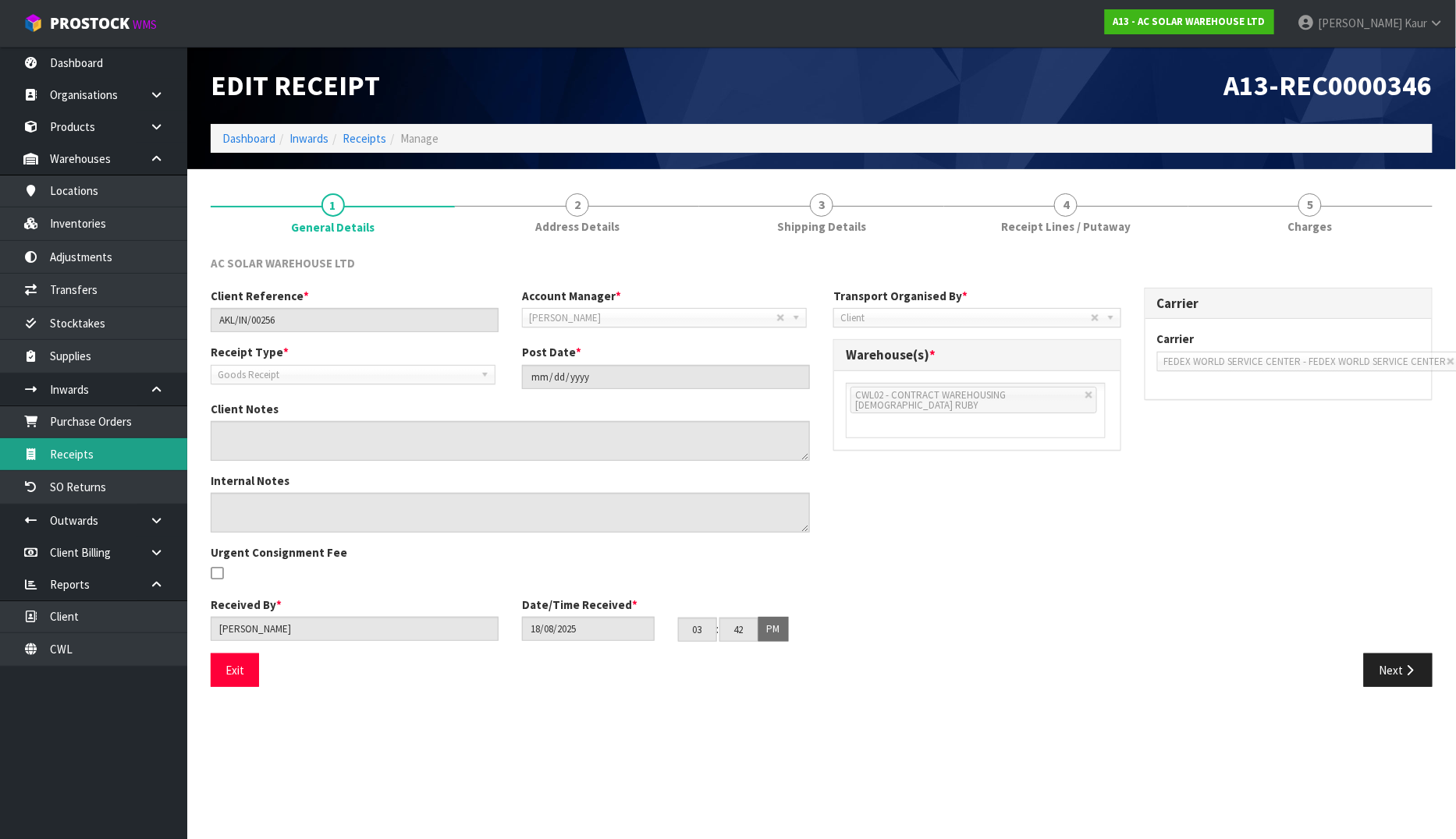
click at [109, 452] on link "Receipts" at bounding box center [93, 454] width 187 height 32
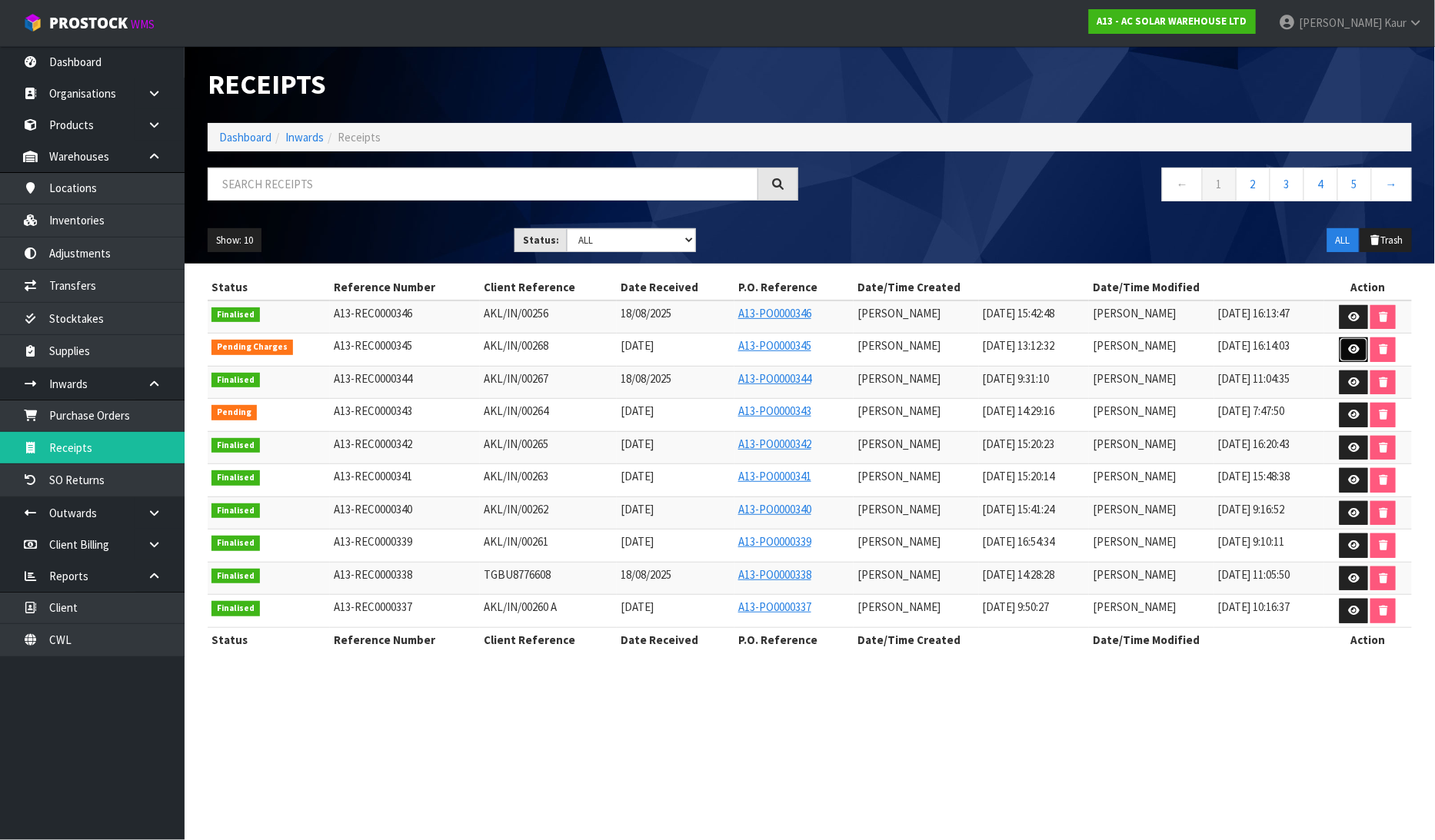
click at [1357, 347] on icon at bounding box center [1353, 349] width 12 height 10
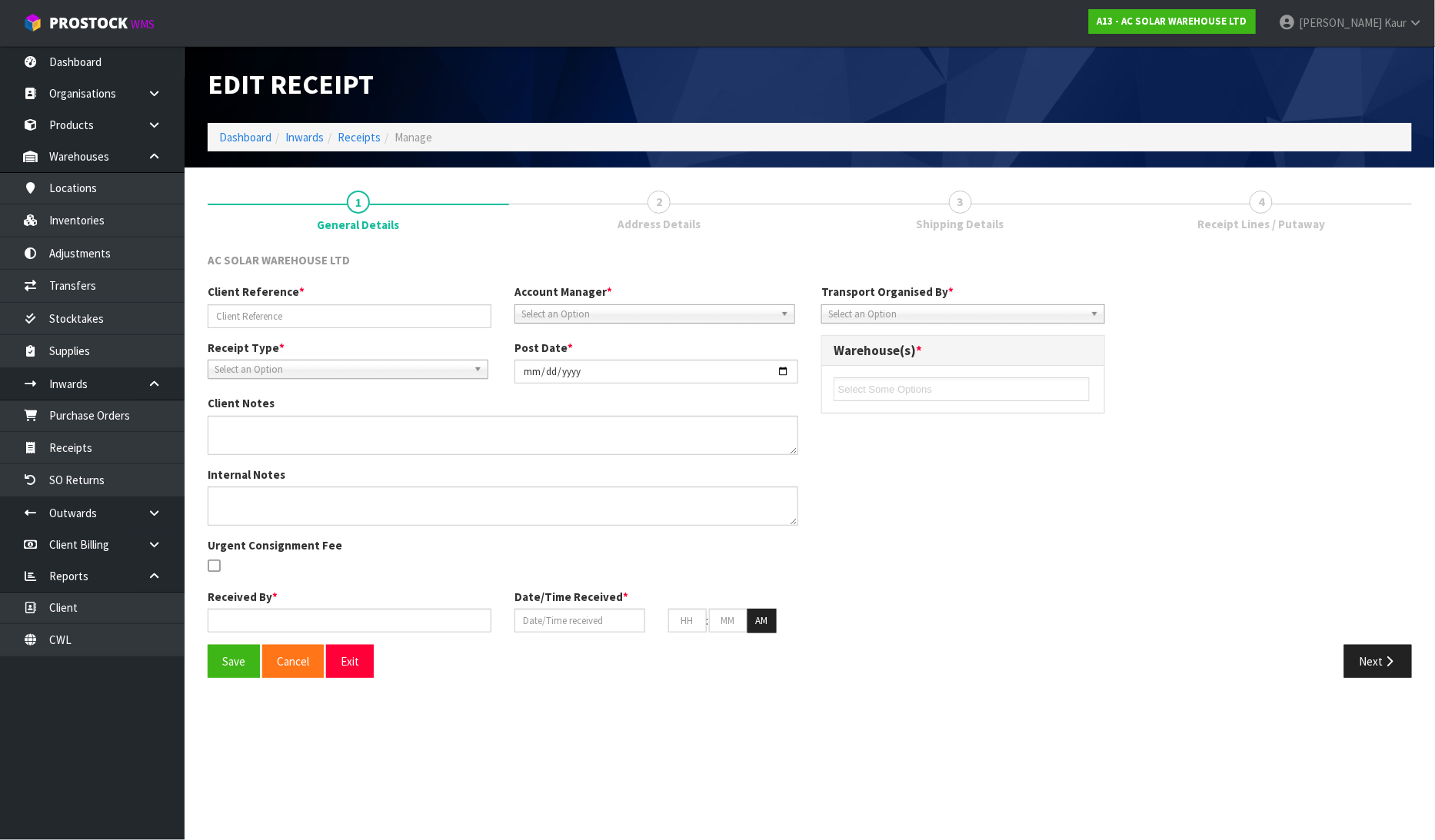
type input "AKL/IN/00268"
type input "2025-08-21"
type input "Michael Drugan"
type input "20/08/2025"
type input "01"
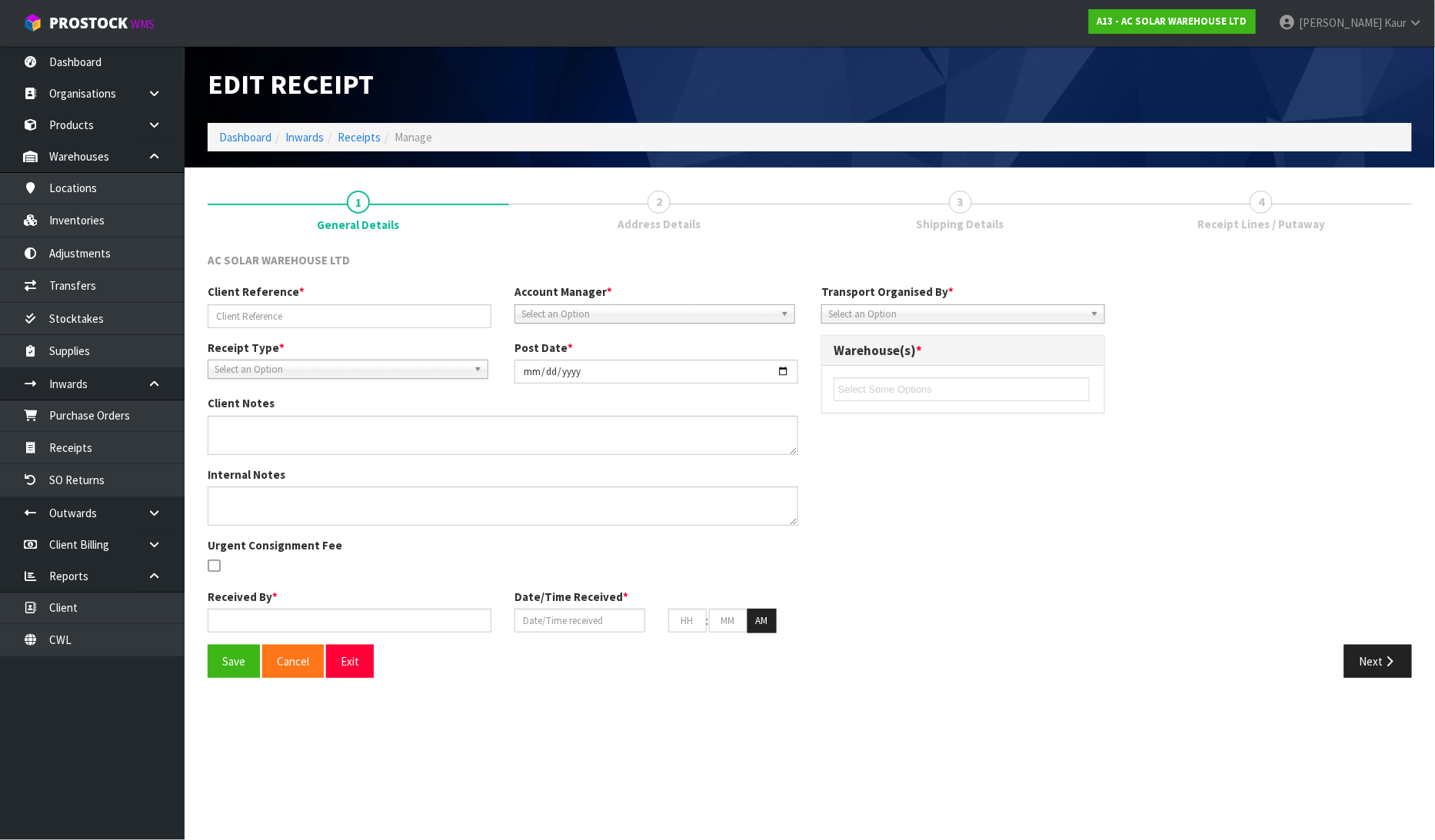
type input "12"
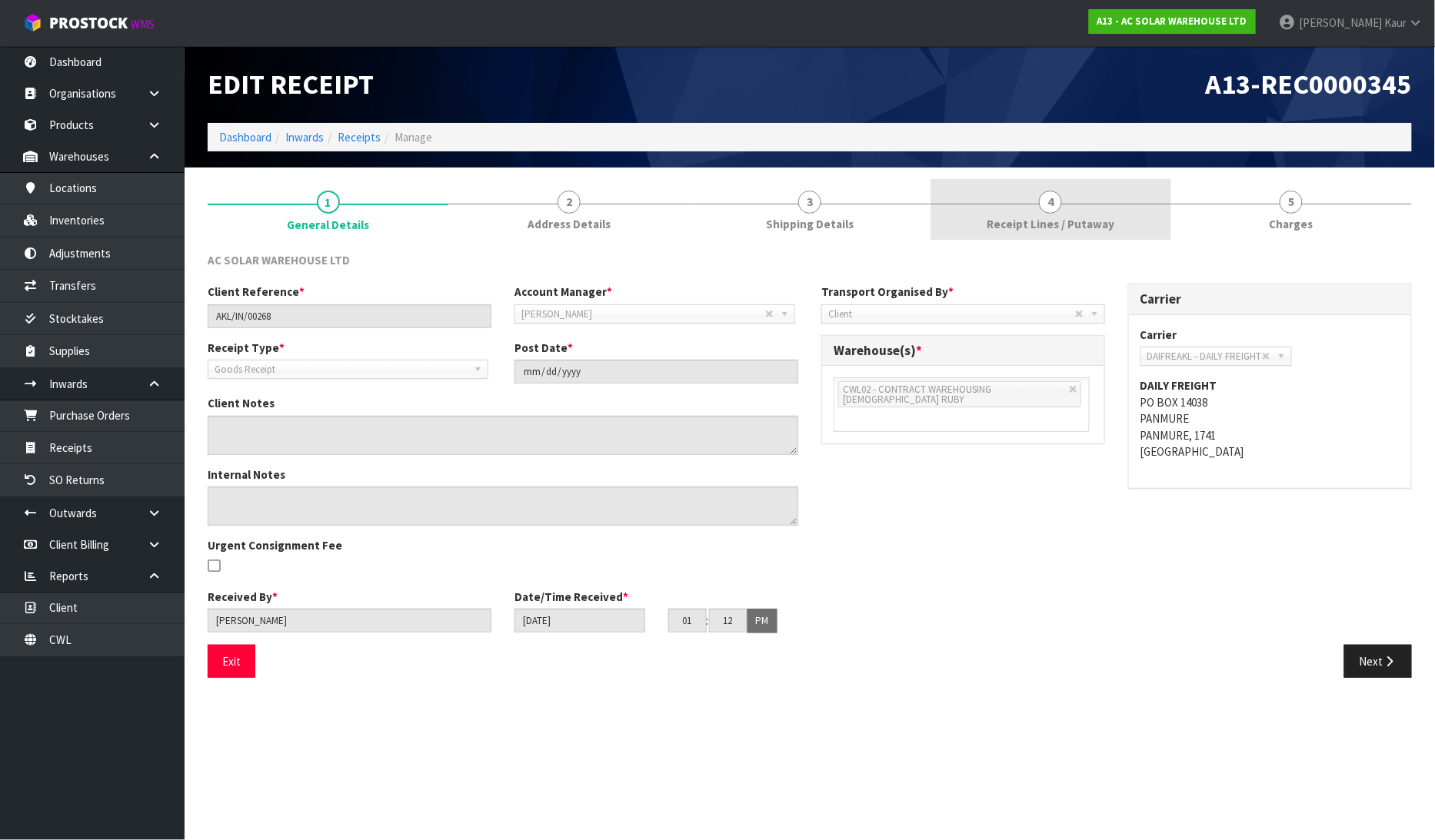
click at [1017, 204] on link "4 Receipt Lines / Putaway" at bounding box center [1051, 209] width 241 height 61
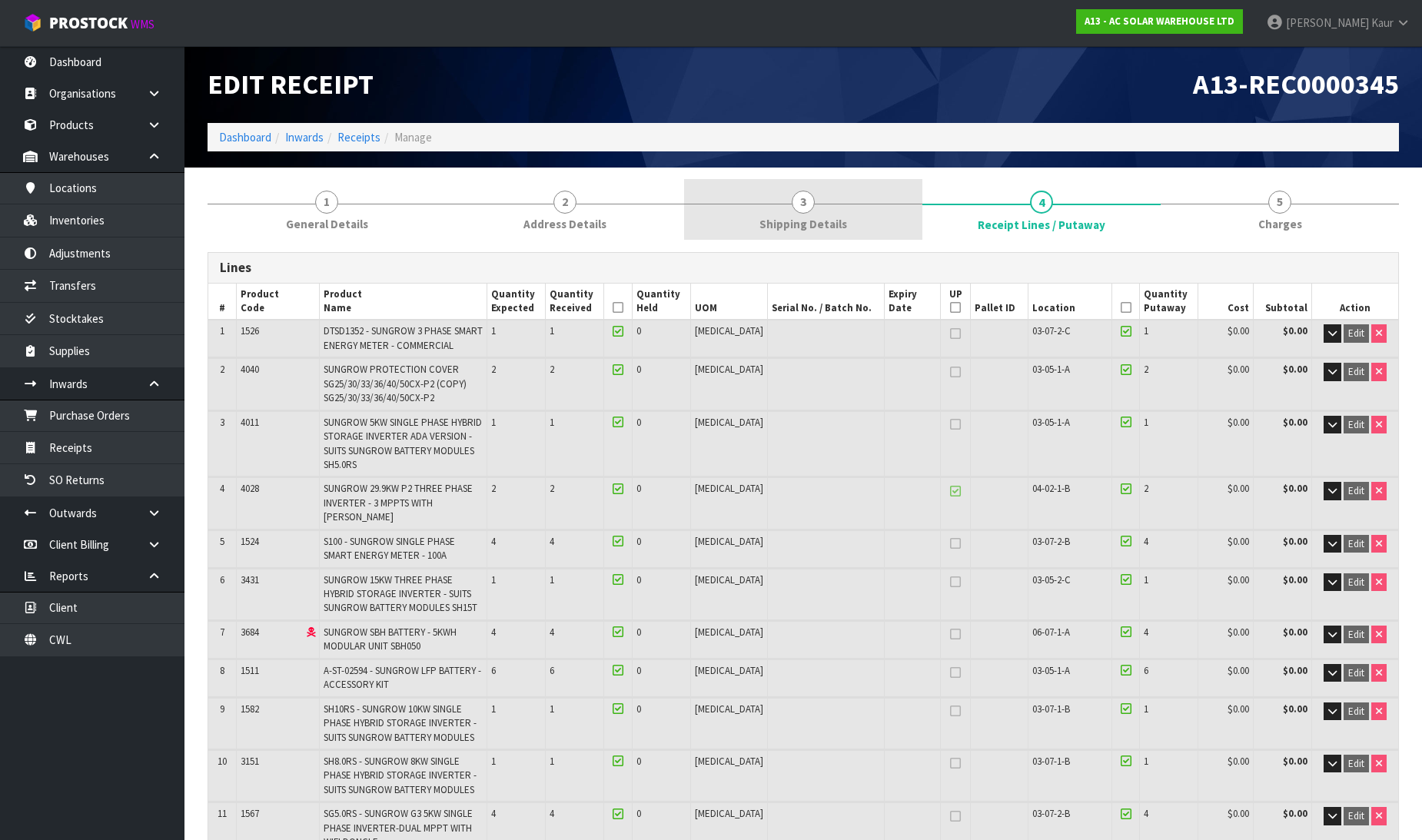
click at [778, 193] on link "3 Shipping Details" at bounding box center [803, 209] width 238 height 61
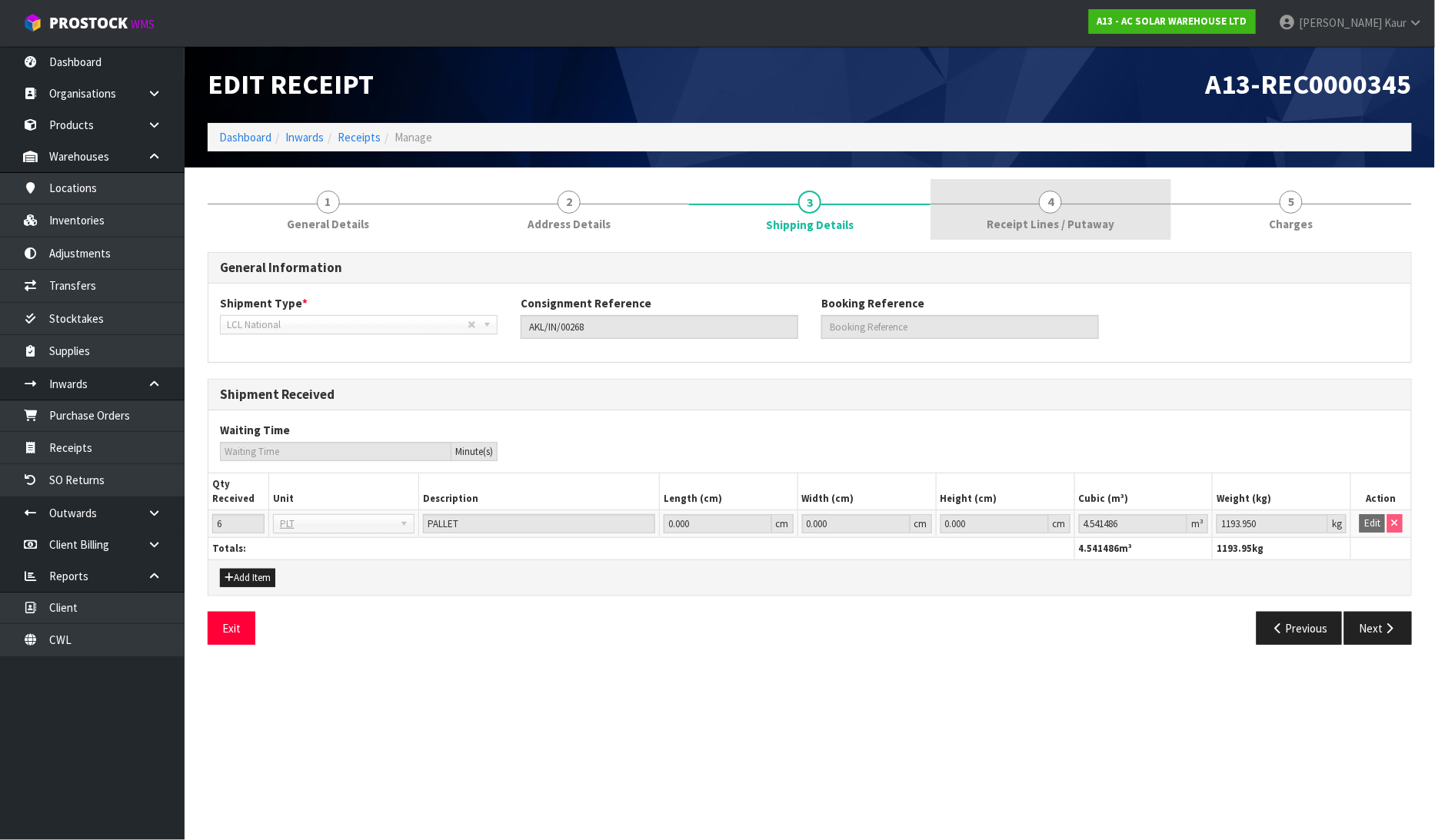
click at [1026, 232] on link "4 Receipt Lines / Putaway" at bounding box center [1051, 209] width 241 height 61
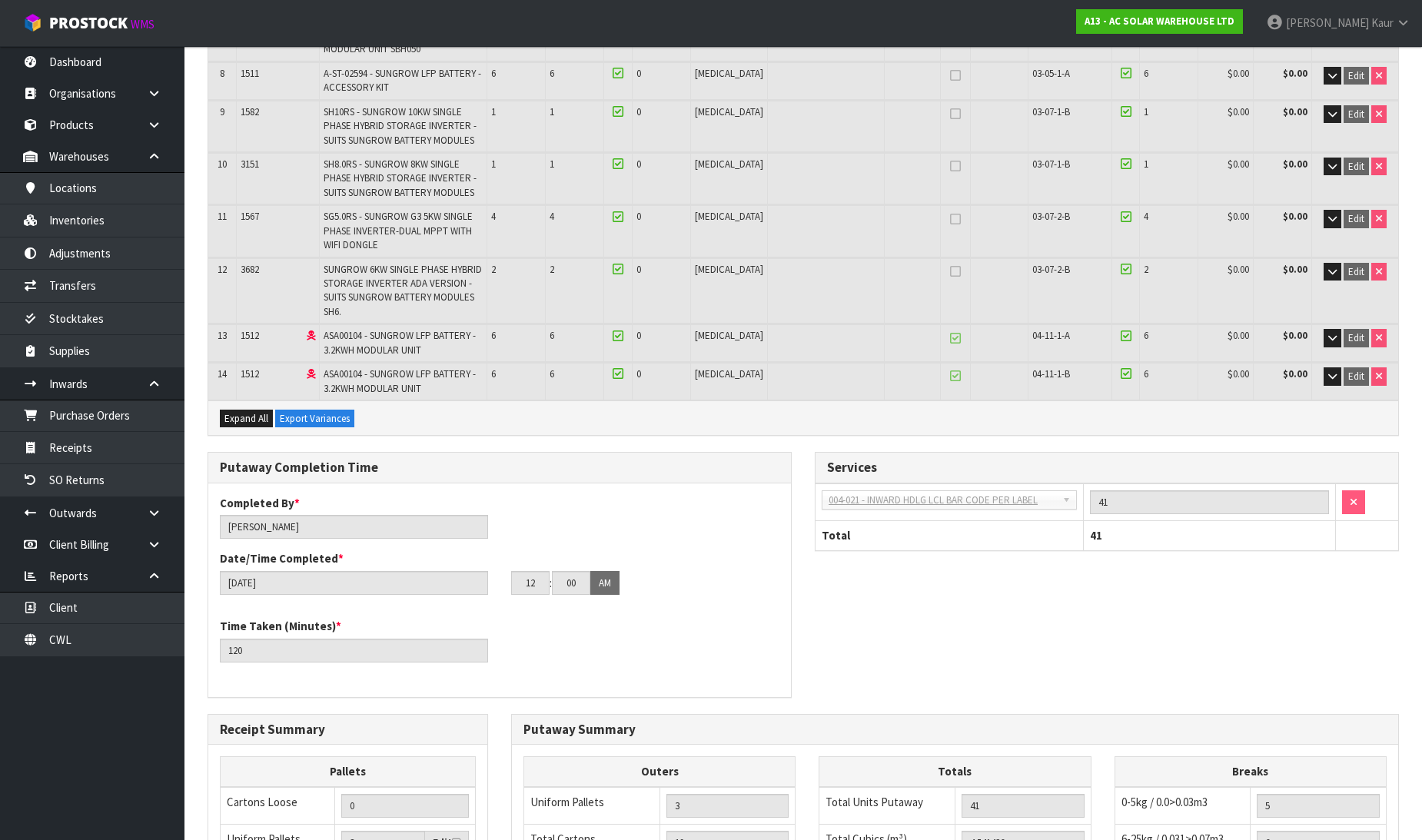
scroll to position [854, 0]
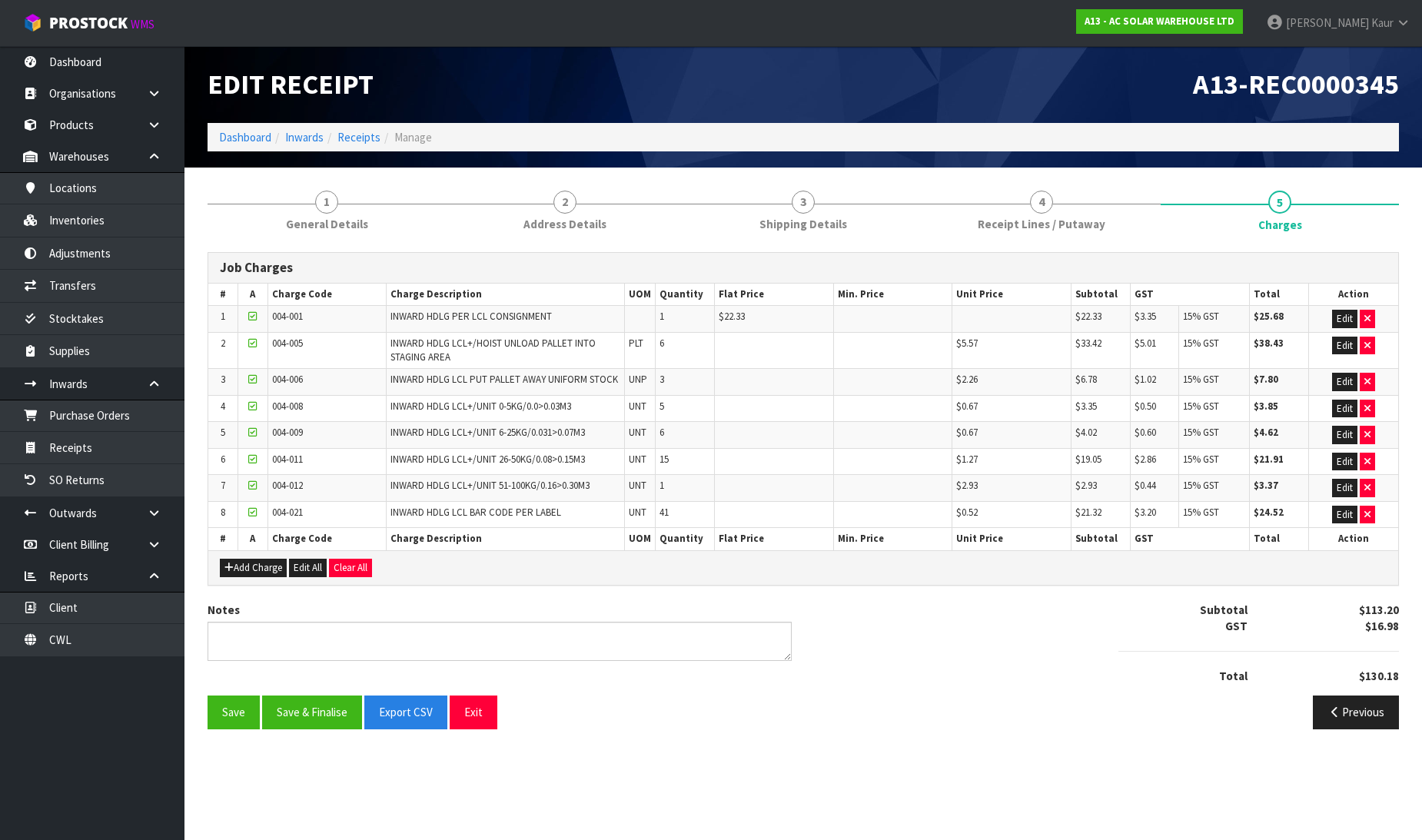
scroll to position [0, 0]
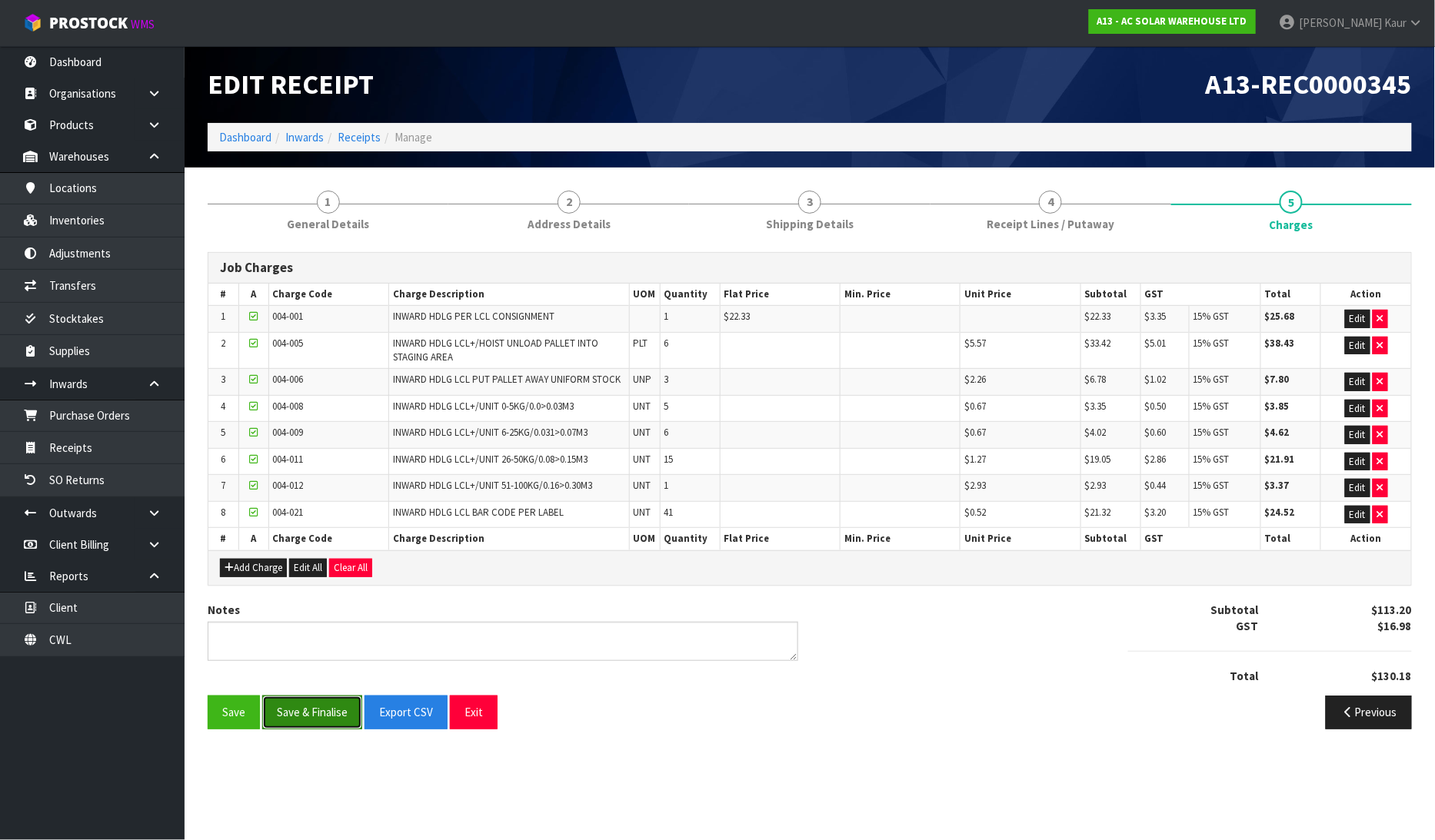
click at [316, 720] on button "Save & Finalise" at bounding box center [312, 712] width 100 height 33
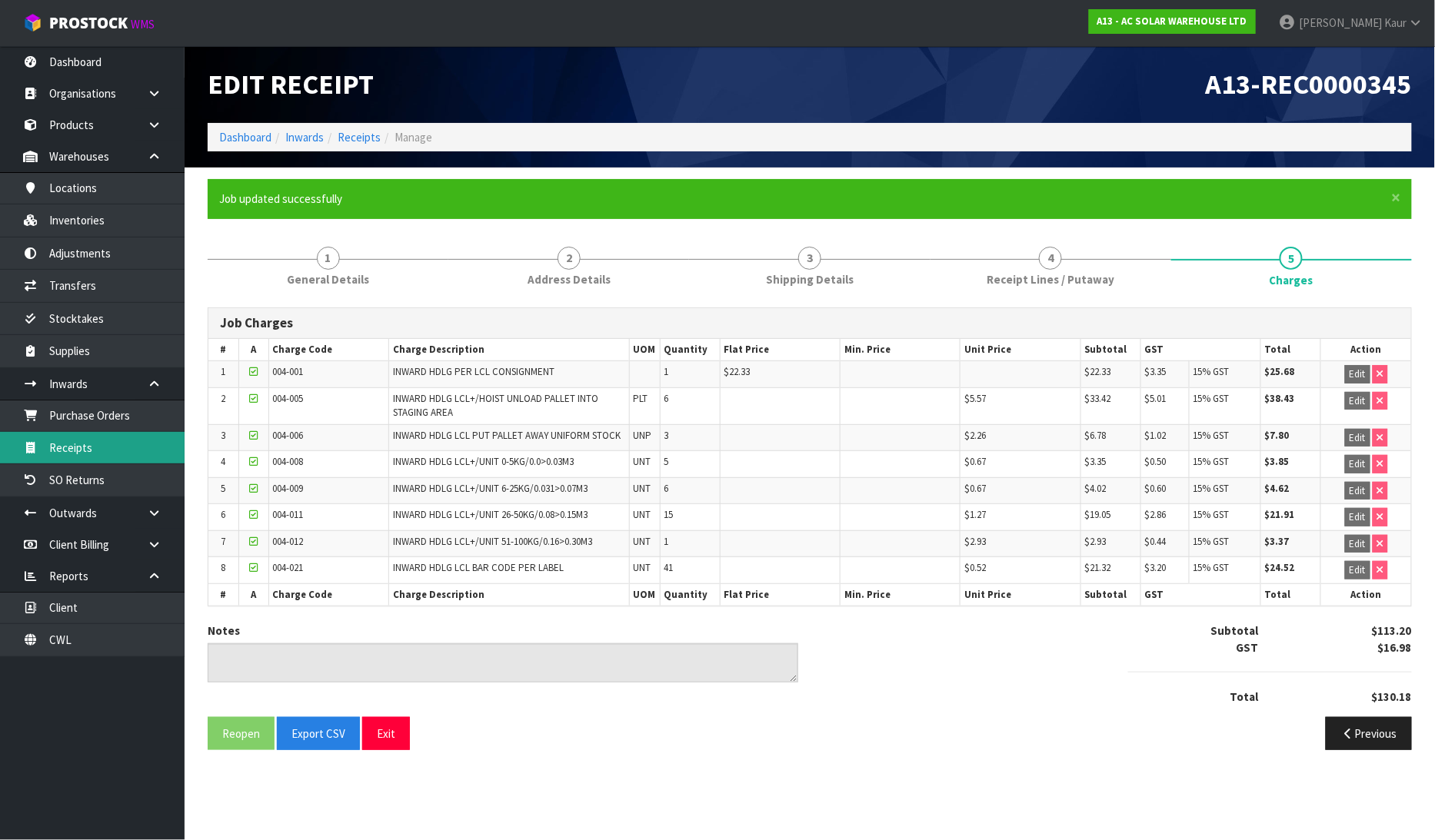
click at [109, 445] on link "Receipts" at bounding box center [92, 447] width 184 height 31
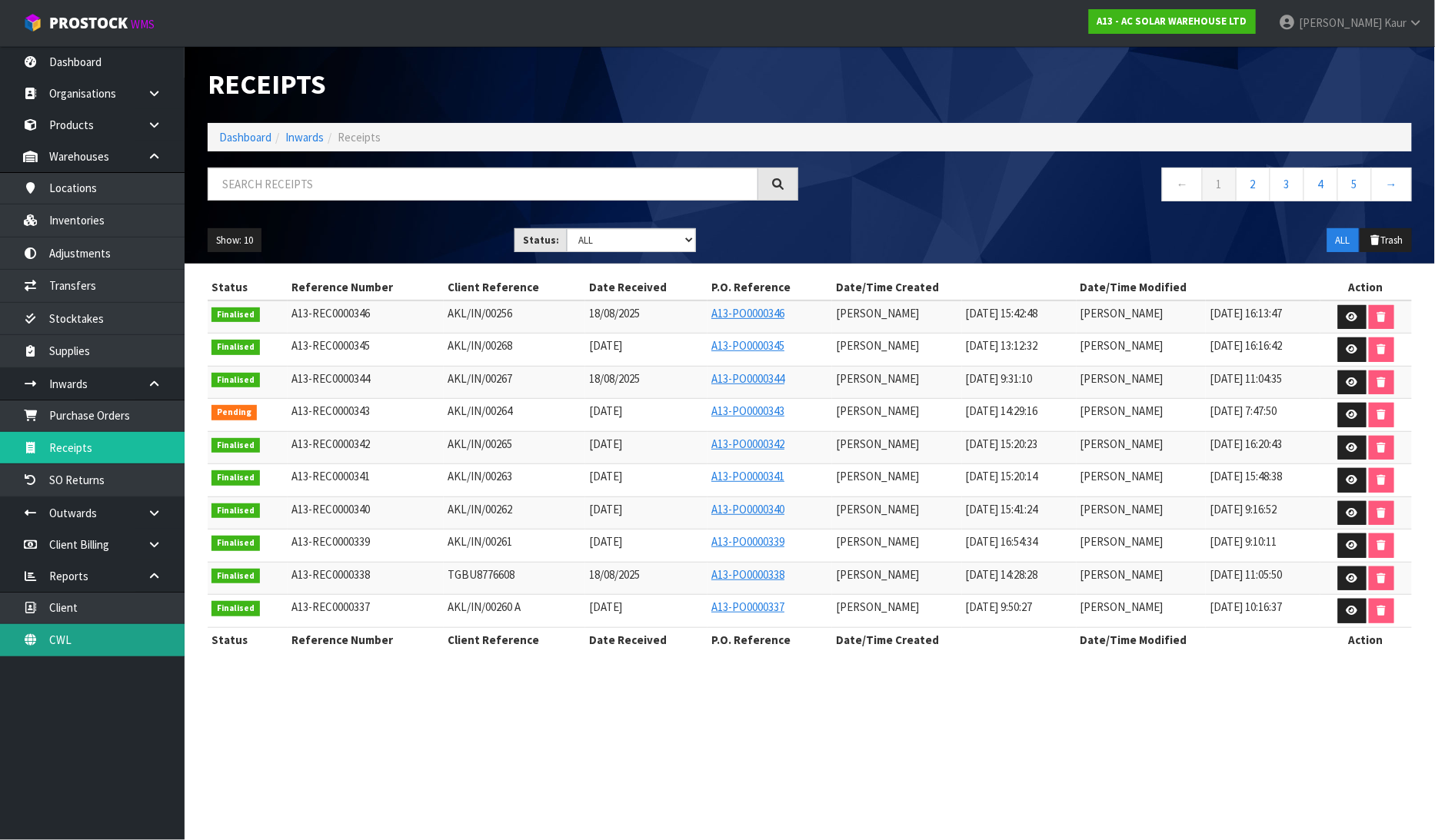
click at [103, 644] on link "CWL" at bounding box center [92, 640] width 184 height 31
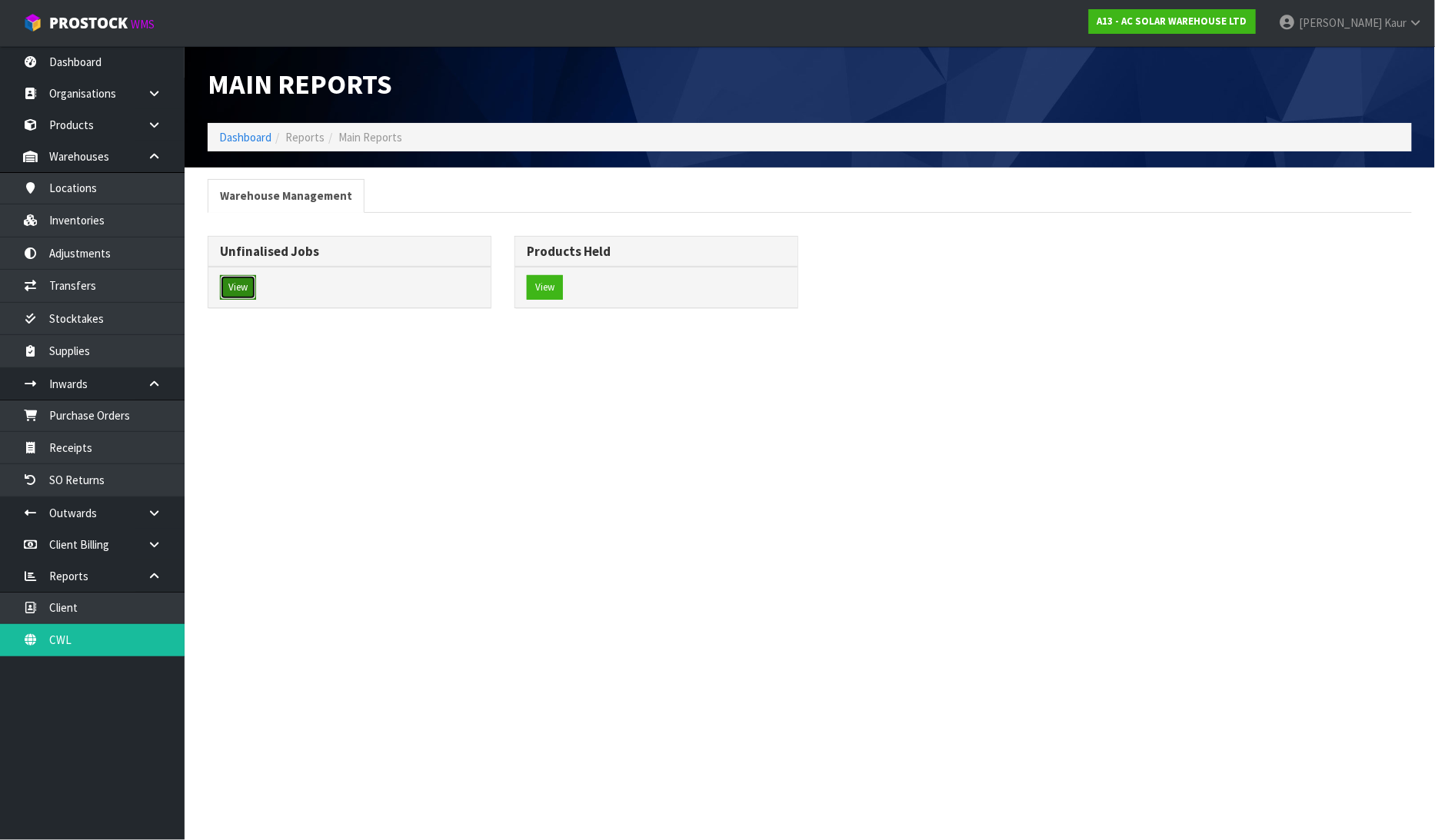
click at [250, 294] on button "View" at bounding box center [238, 288] width 37 height 25
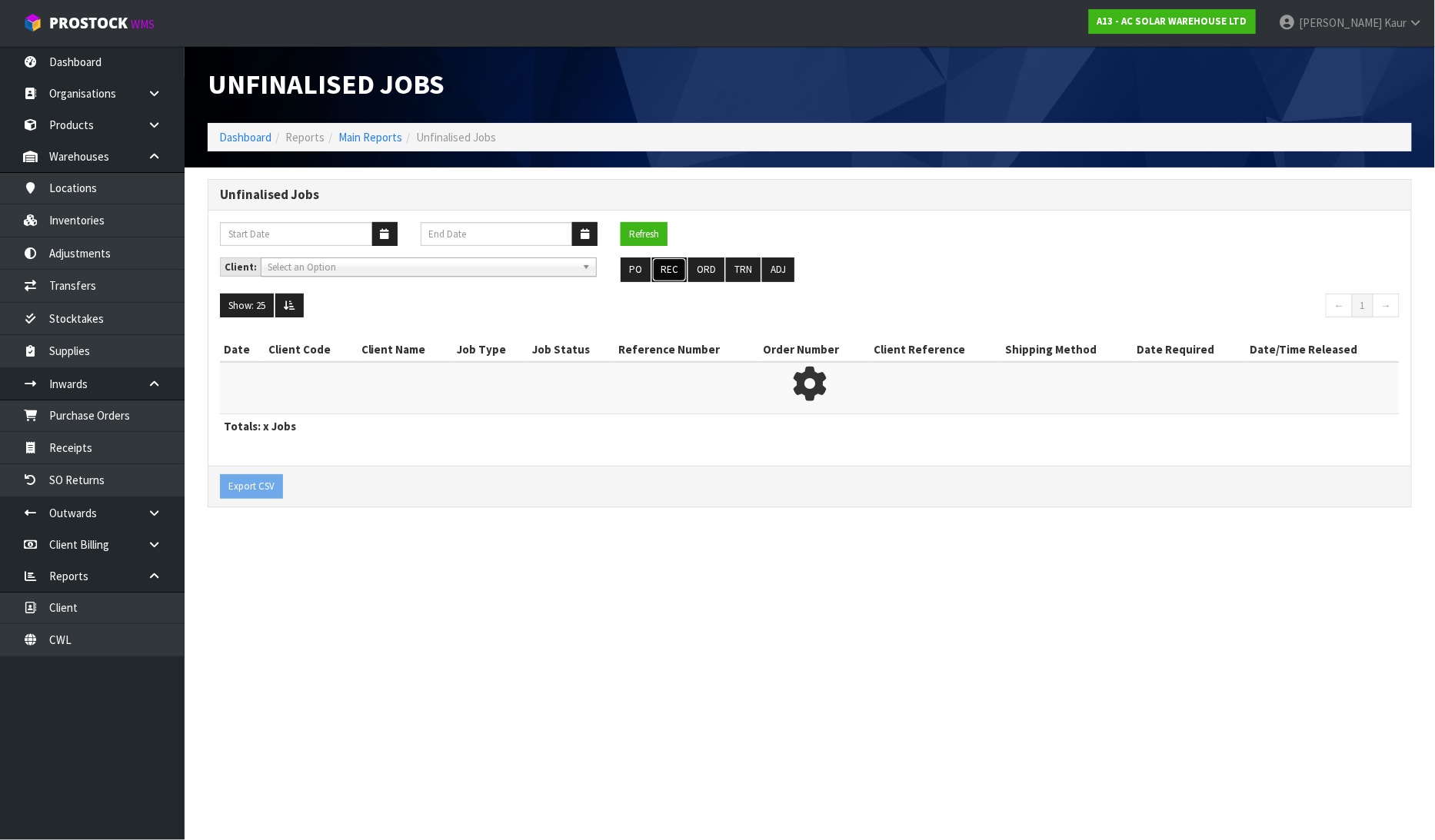
click at [662, 262] on button "REC" at bounding box center [669, 270] width 35 height 25
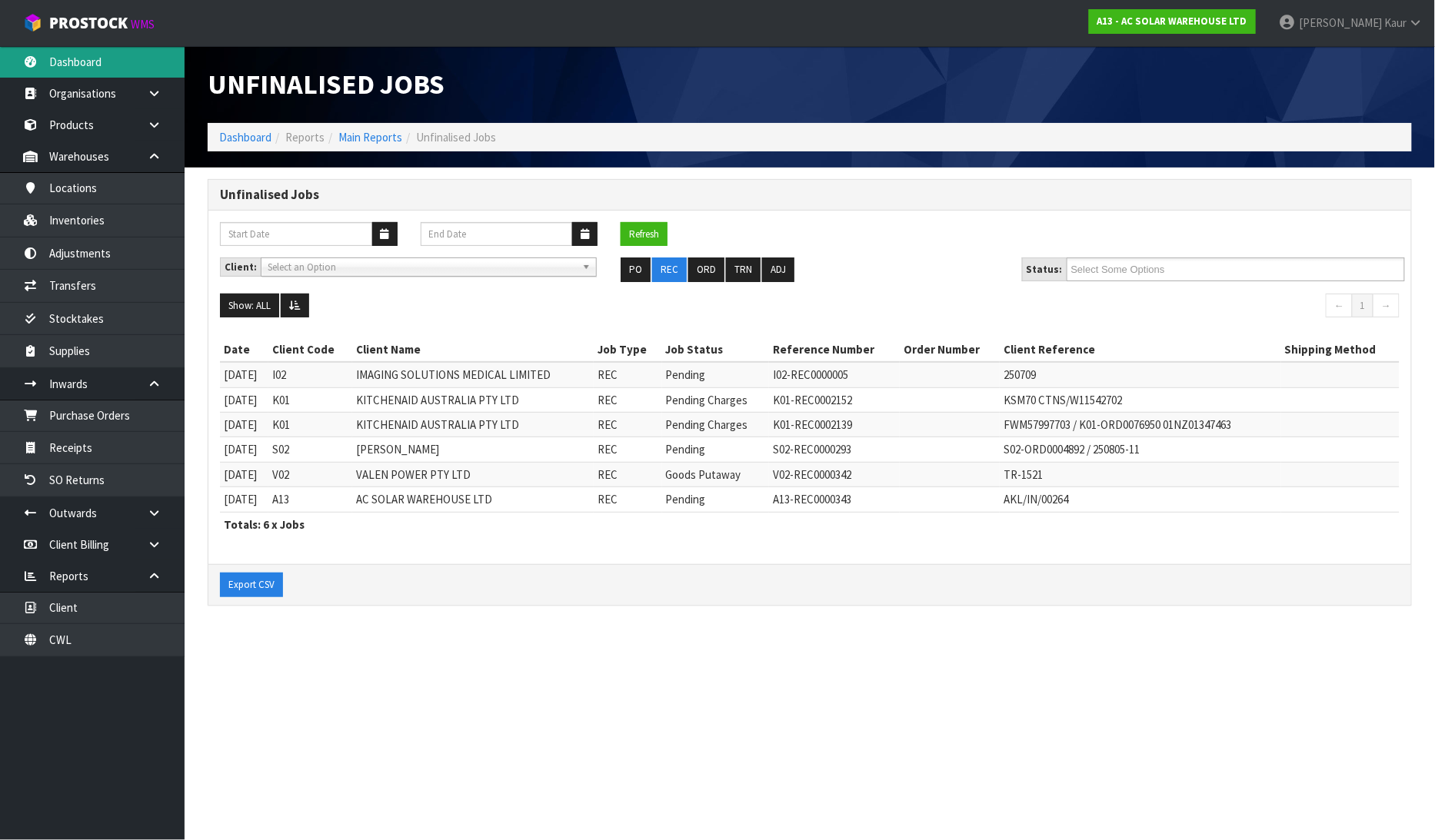
click at [132, 65] on link "Dashboard" at bounding box center [92, 61] width 184 height 31
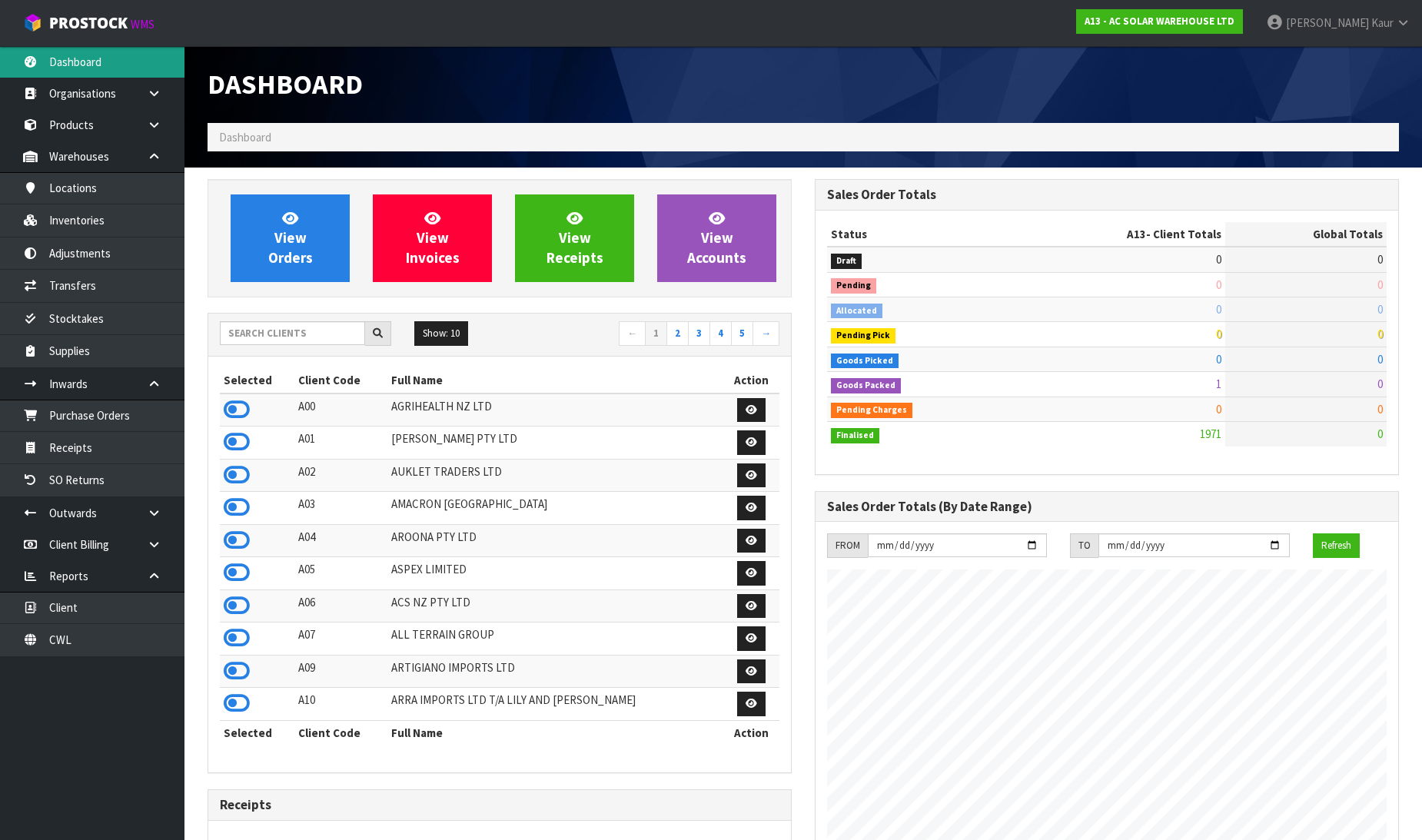
scroll to position [1279, 608]
click at [254, 324] on input "text" at bounding box center [292, 333] width 145 height 24
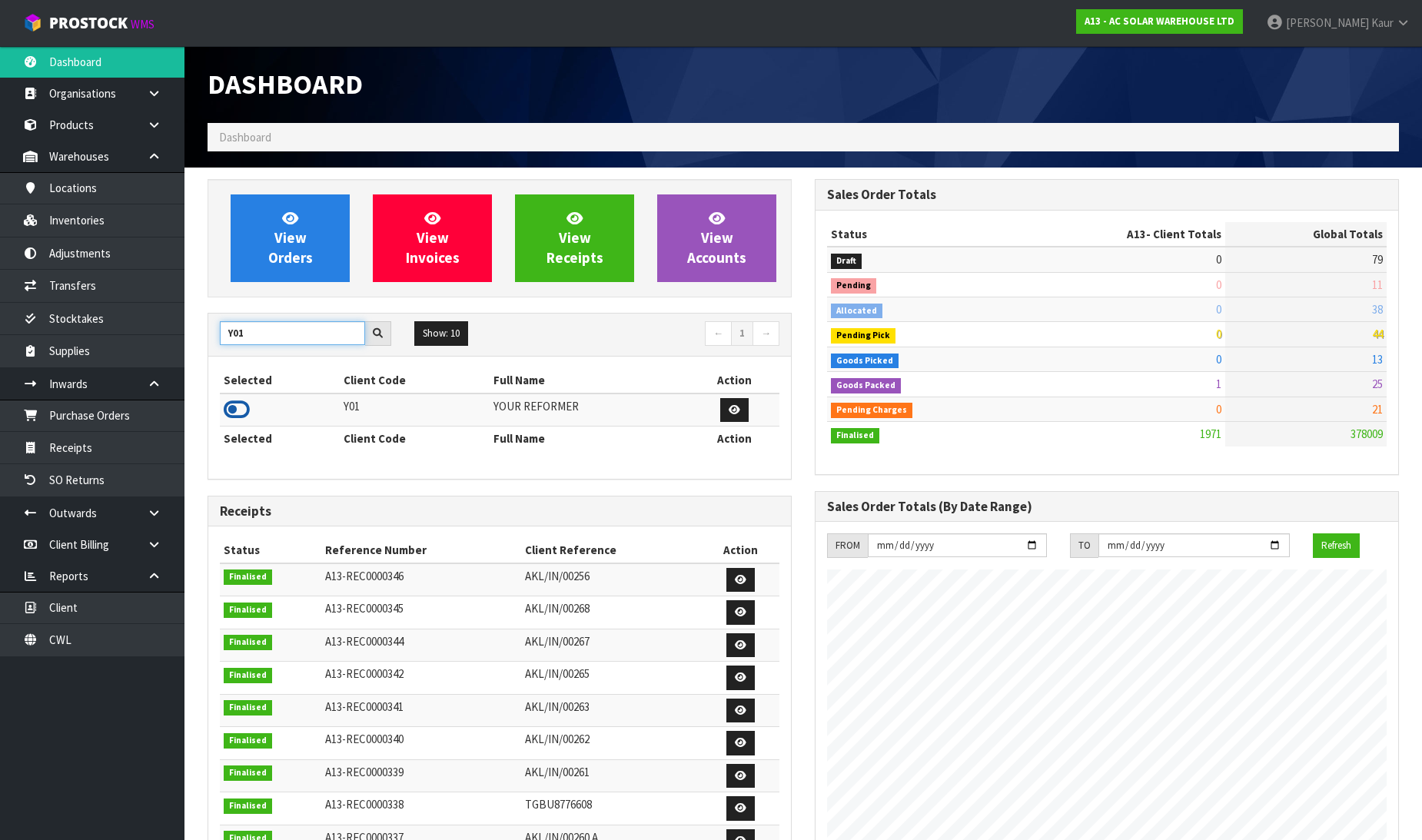
type input "Y01"
click at [239, 410] on icon at bounding box center [236, 410] width 26 height 23
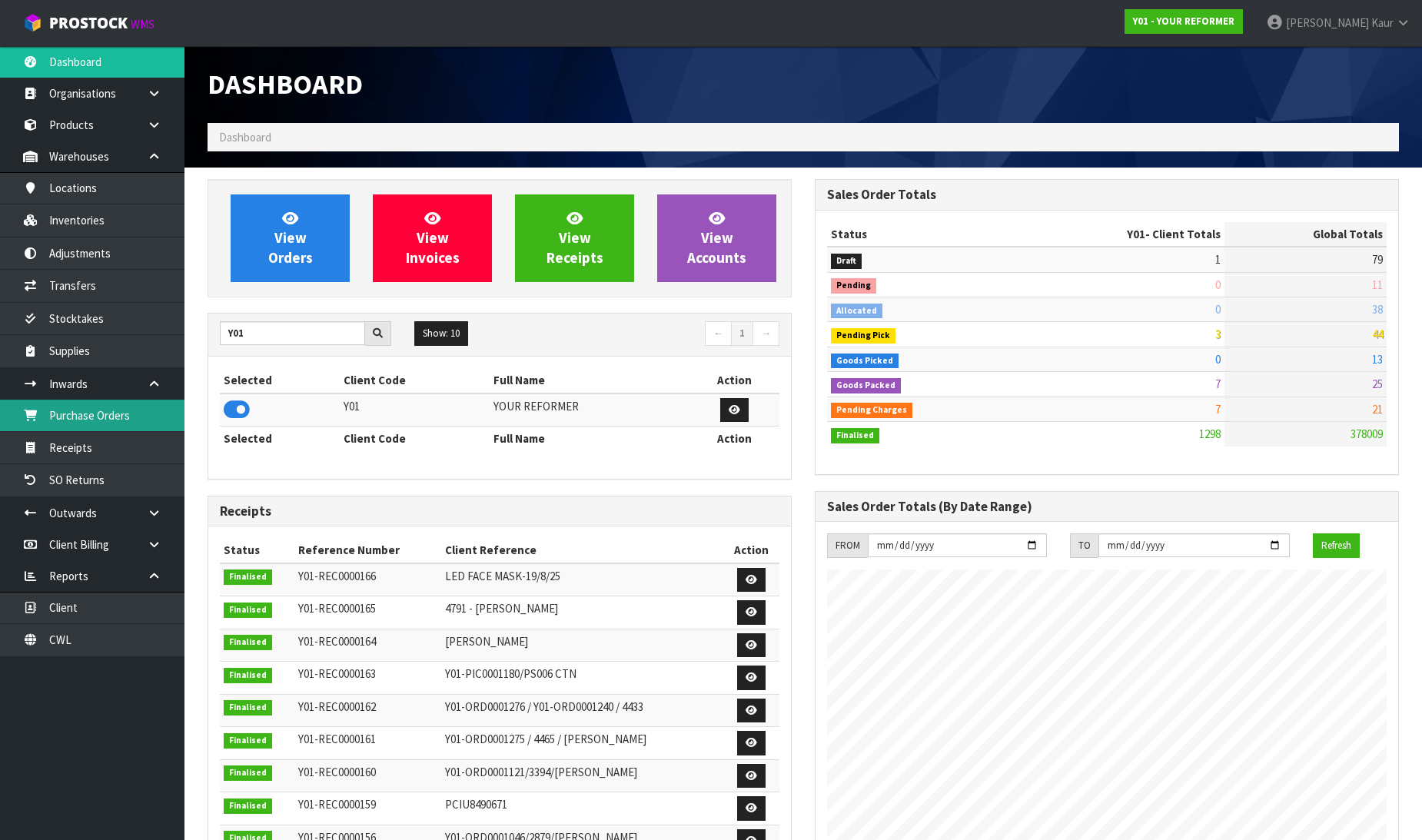
scroll to position [1164, 608]
click at [41, 408] on link "Purchase Orders" at bounding box center [92, 415] width 184 height 31
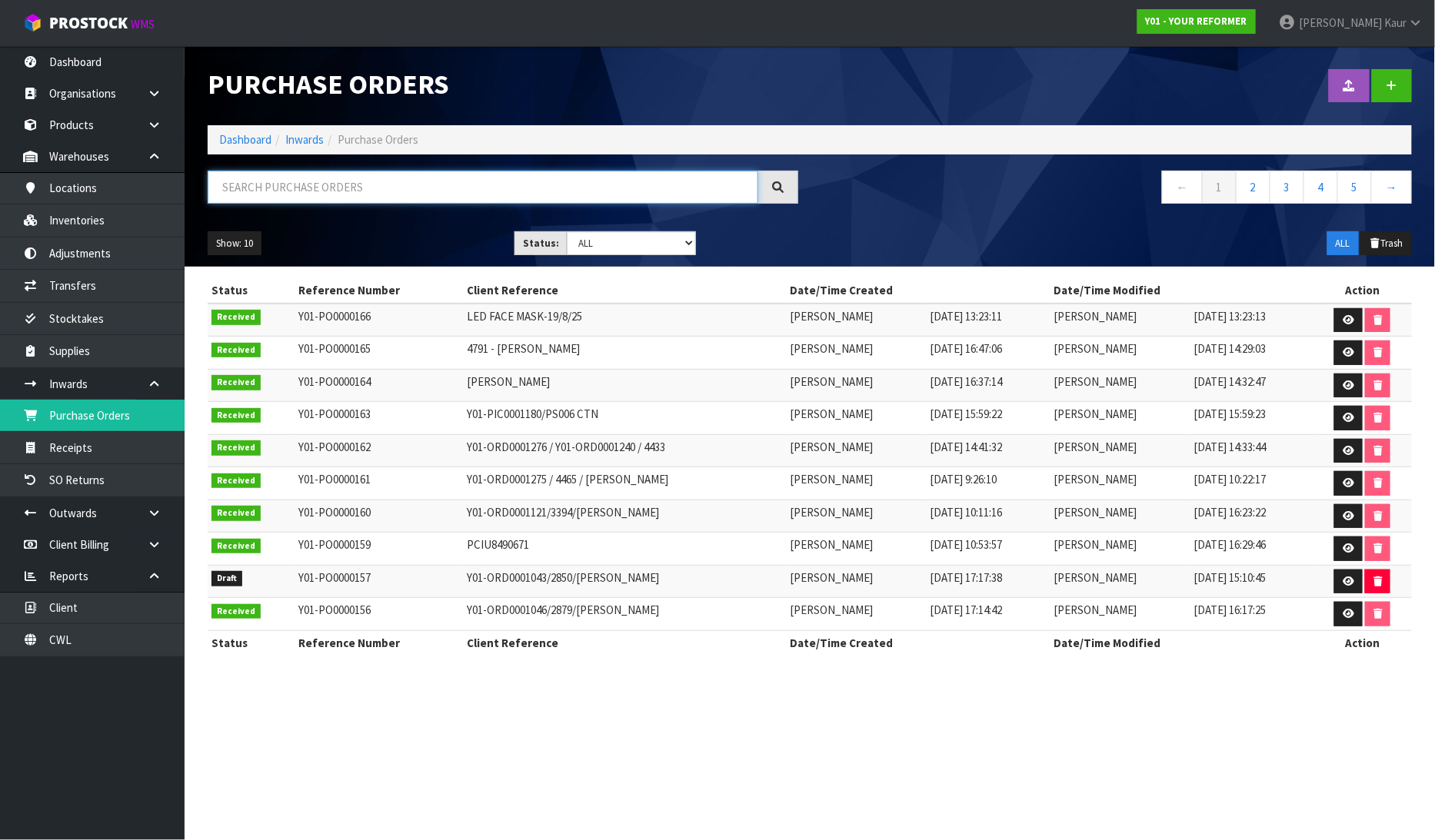
click at [362, 197] on input "text" at bounding box center [483, 187] width 551 height 33
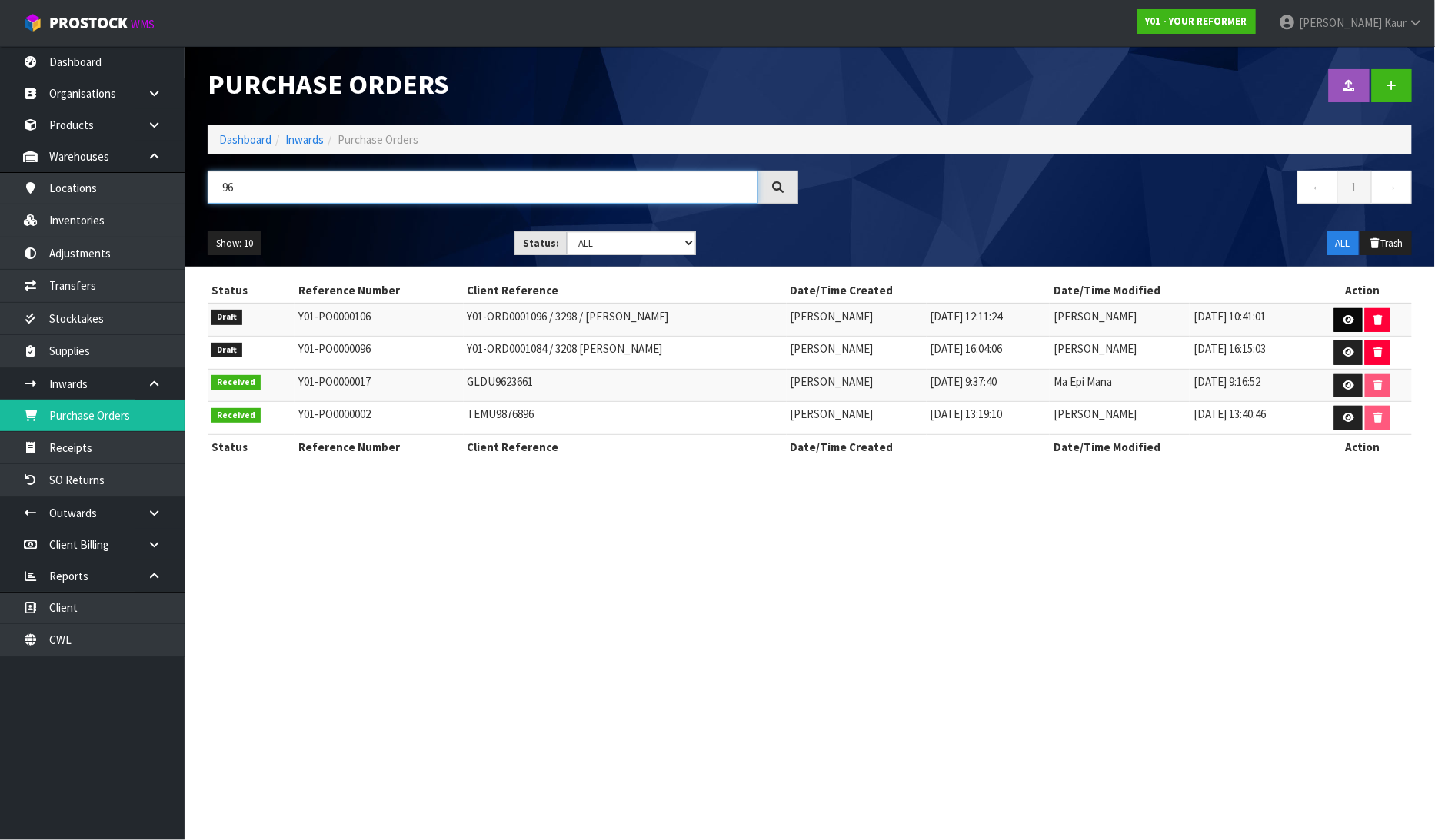
type input "96"
click at [1348, 318] on icon at bounding box center [1348, 320] width 12 height 10
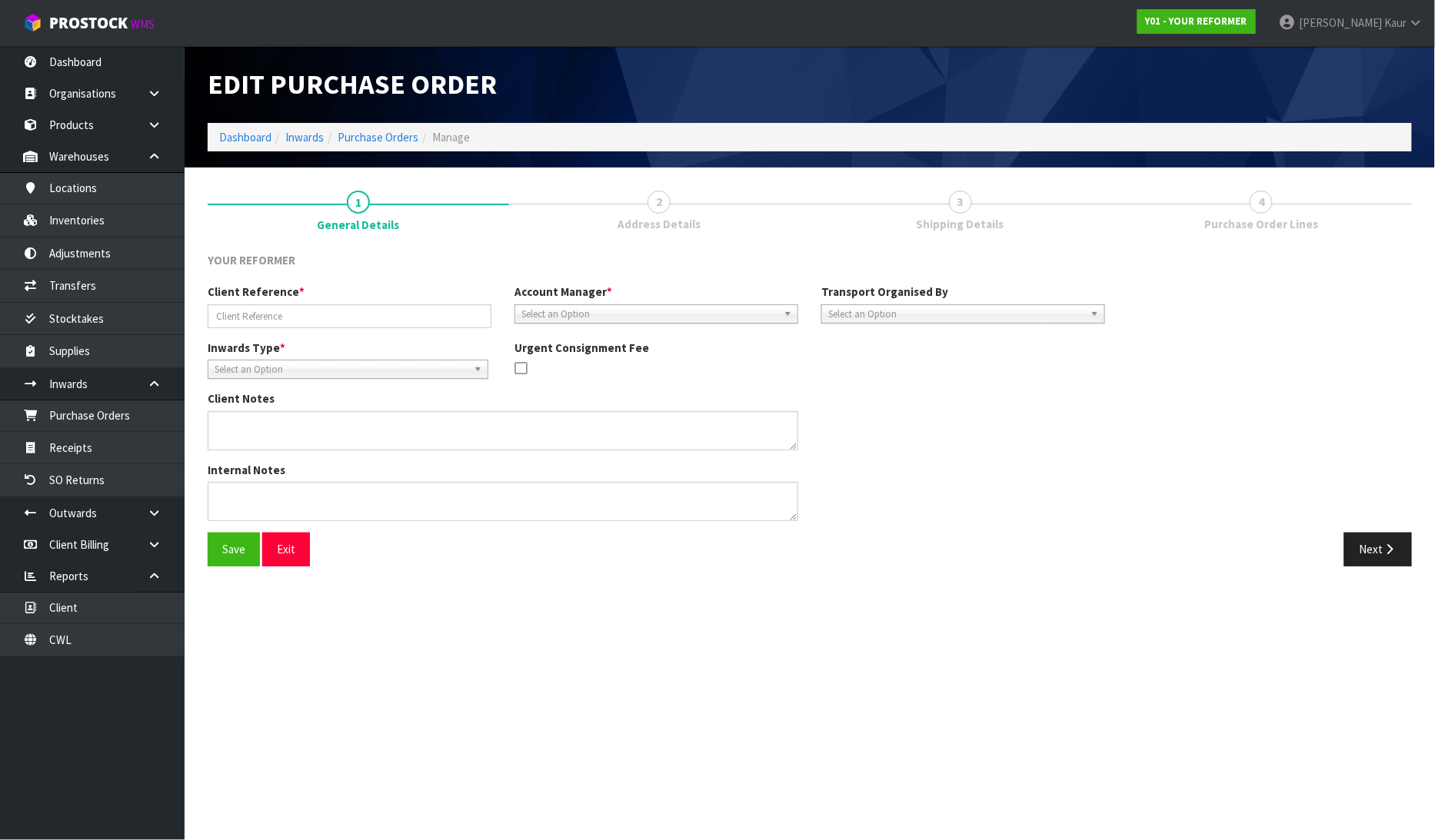
type input "Y01-ORD0001096 / 3298 / TAMMY POCKLINGTON"
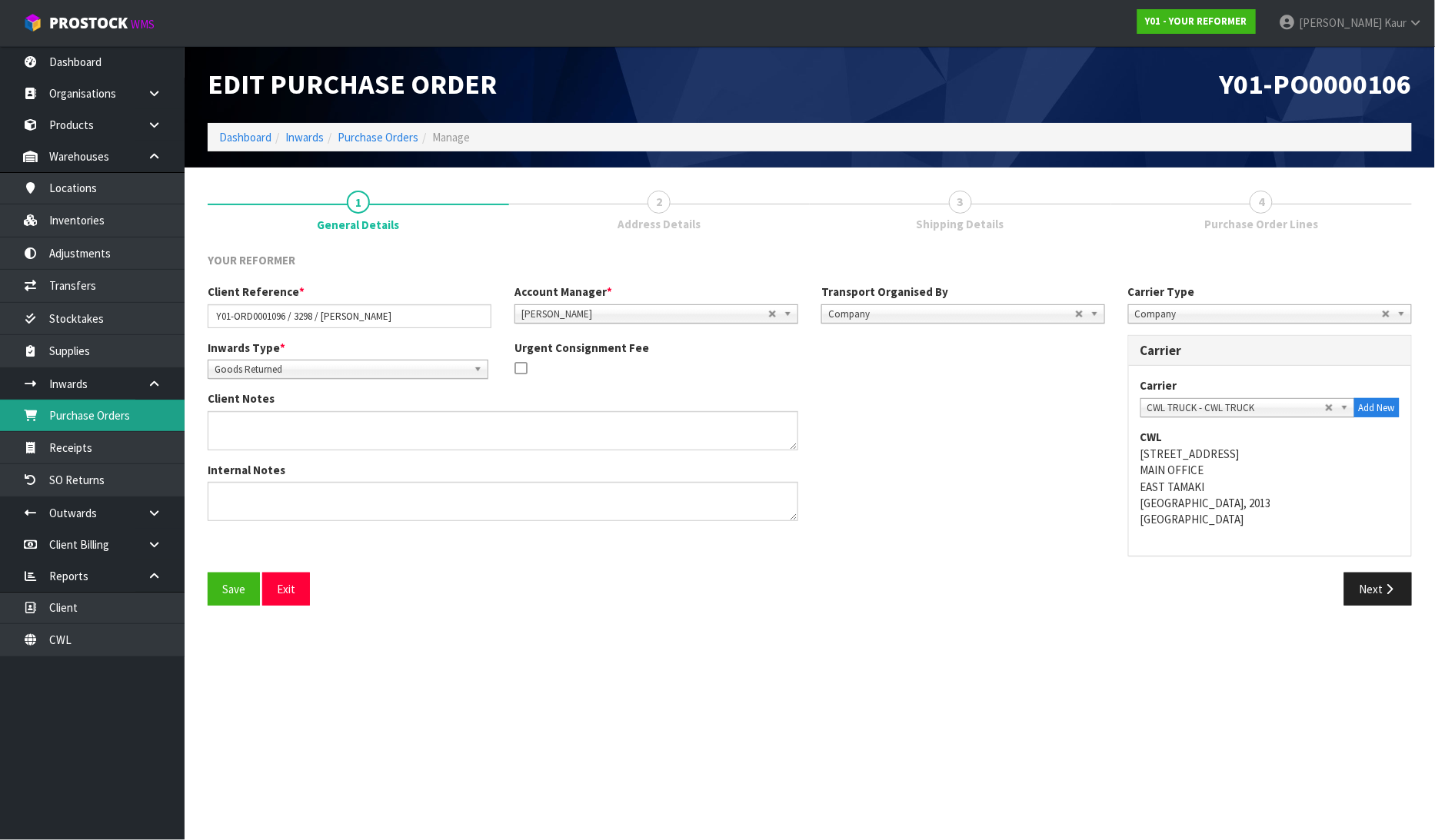
click at [101, 415] on link "Purchase Orders" at bounding box center [92, 415] width 184 height 31
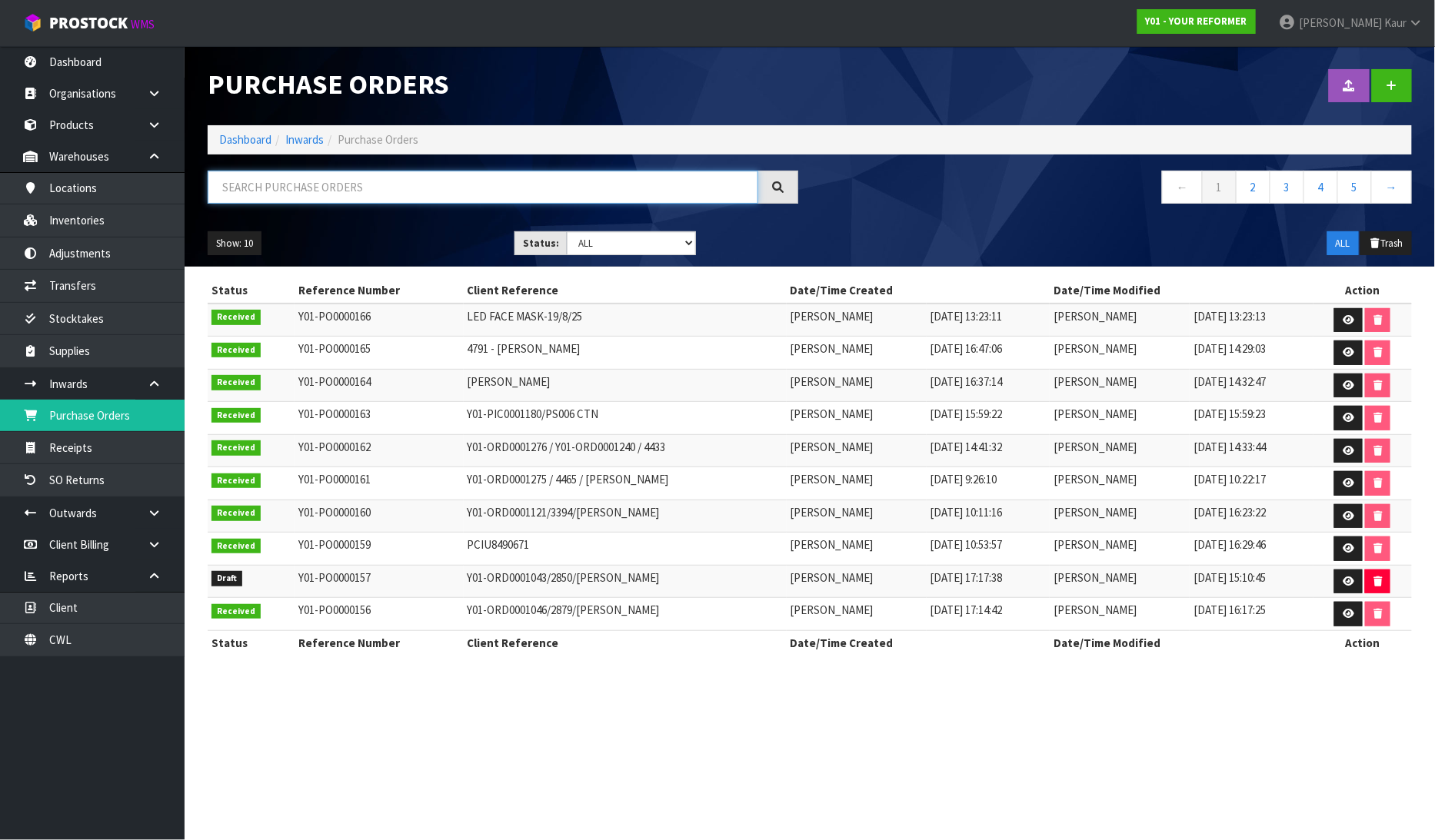
click at [308, 182] on input "text" at bounding box center [483, 187] width 551 height 33
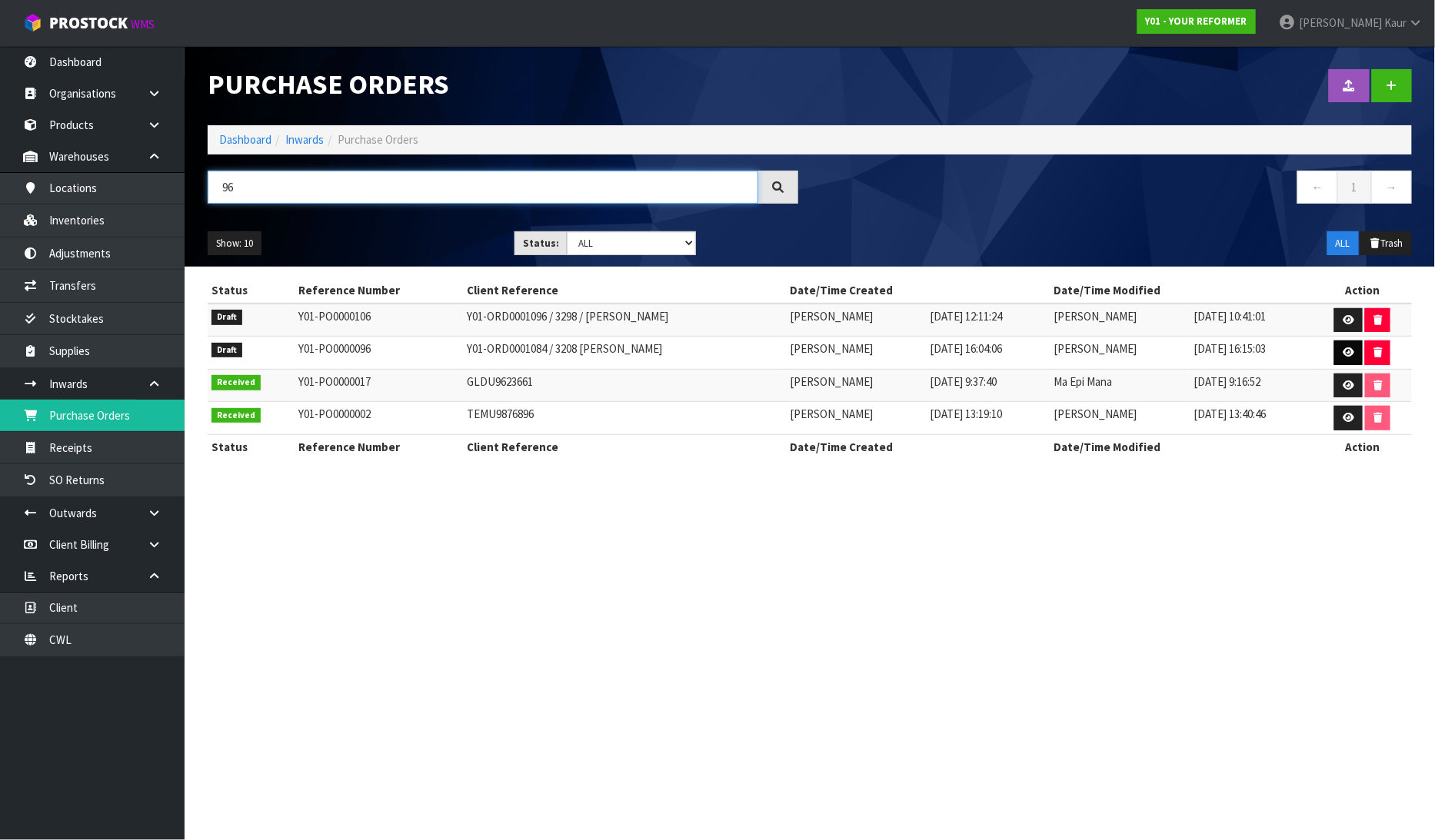
type input "96"
click at [1354, 352] on icon at bounding box center [1348, 352] width 12 height 10
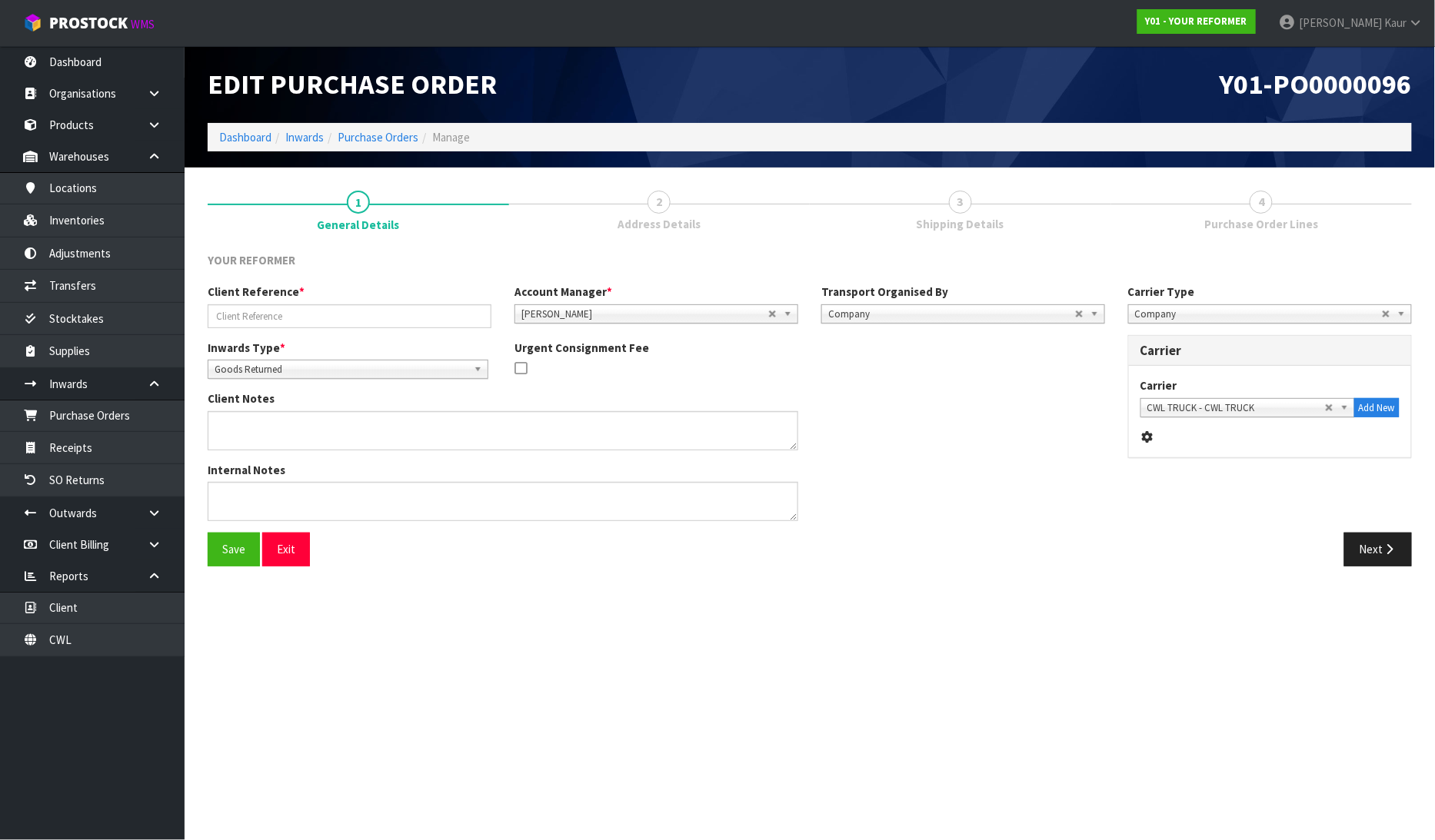
type input "Y01-ORD0001084 / 3208 SOPHIE SPRATT"
type textarea "1 X YRENV240012009 - PLEASE CHECK SERIAL AND ALL PARTS RETURNED."
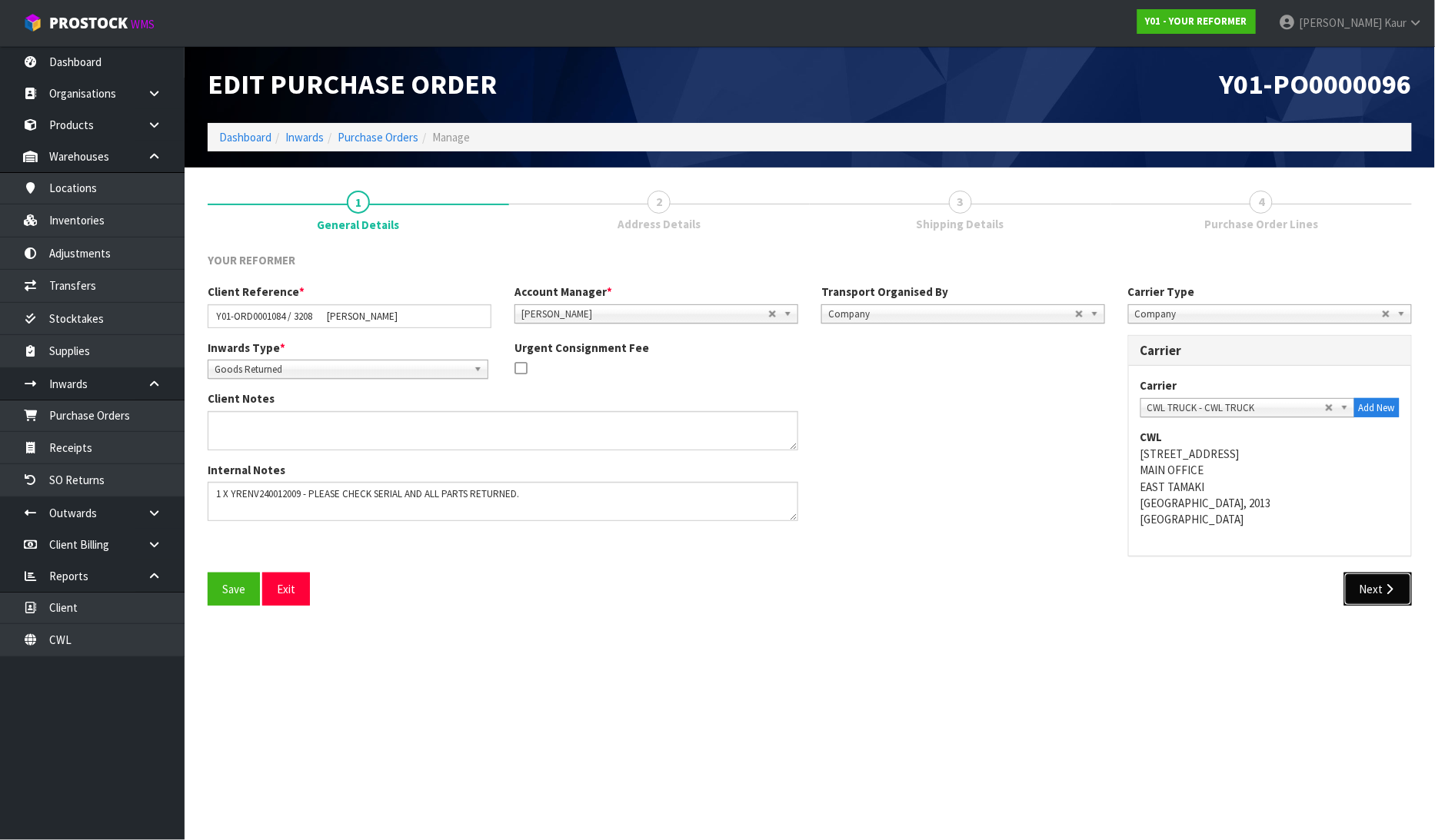
click at [1365, 582] on button "Next" at bounding box center [1378, 589] width 68 height 33
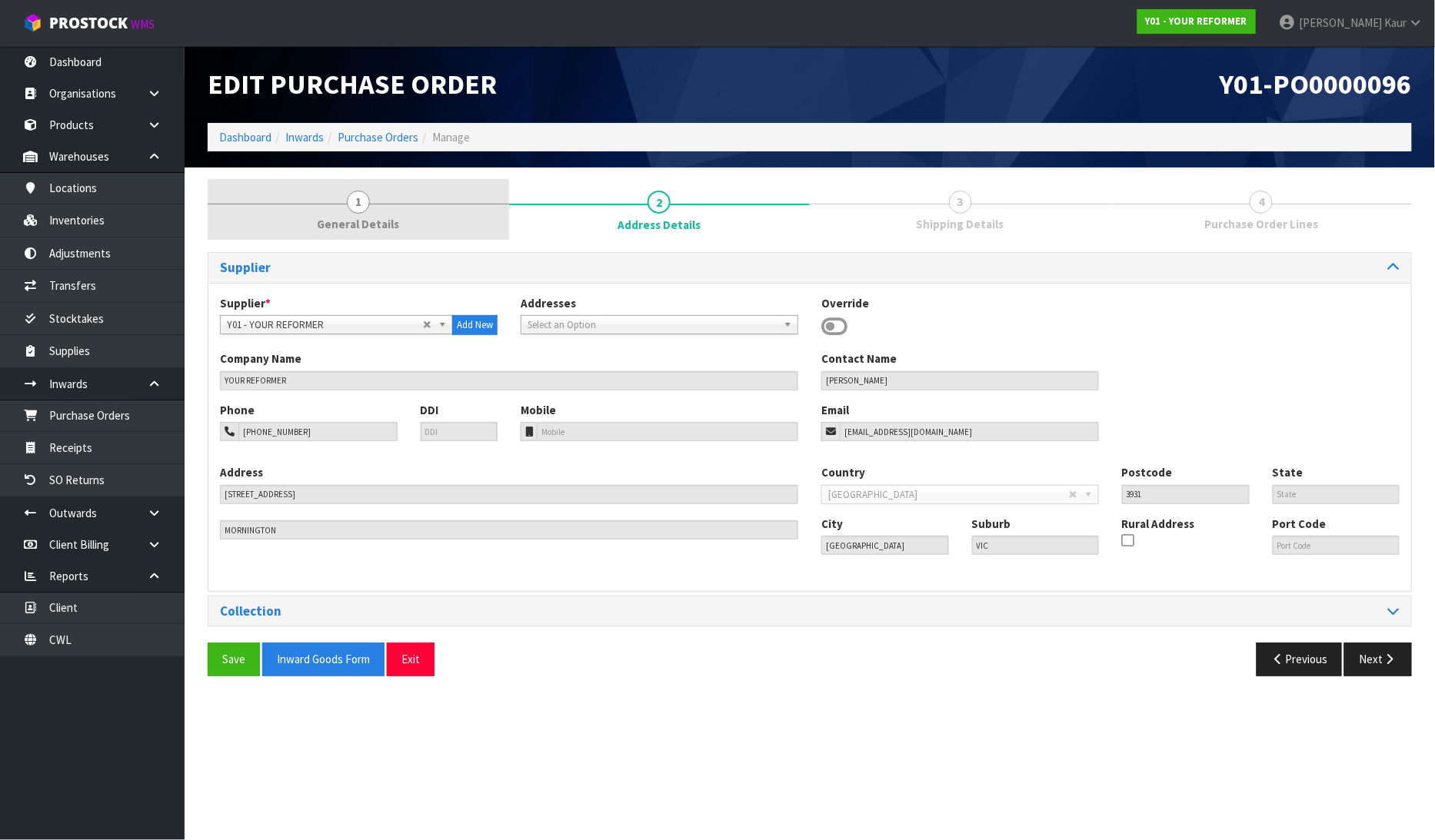
click at [363, 216] on span "General Details" at bounding box center [357, 224] width 82 height 16
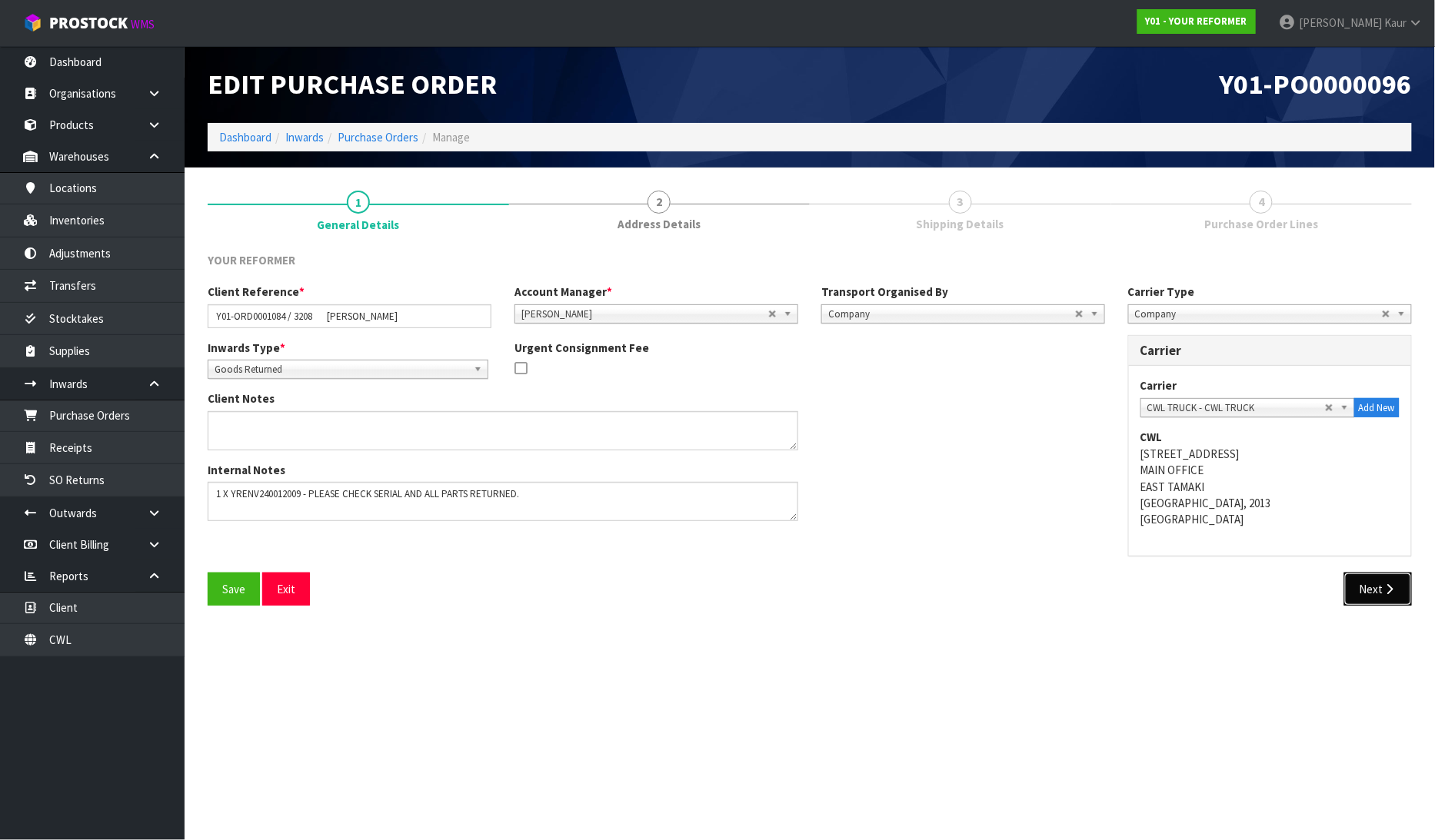
click at [1388, 583] on icon "button" at bounding box center [1390, 589] width 14 height 12
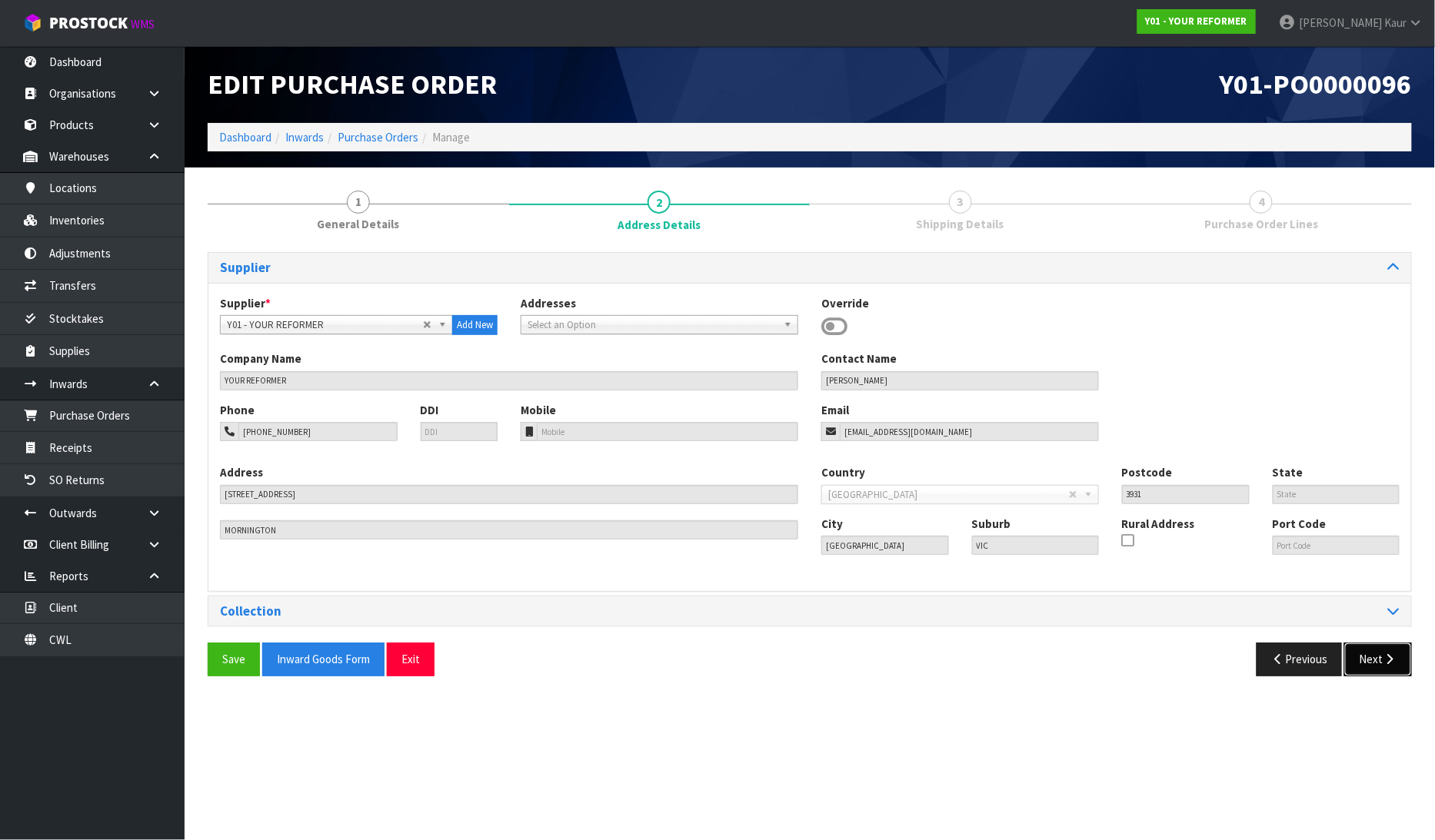
click at [1369, 657] on button "Next" at bounding box center [1378, 658] width 68 height 33
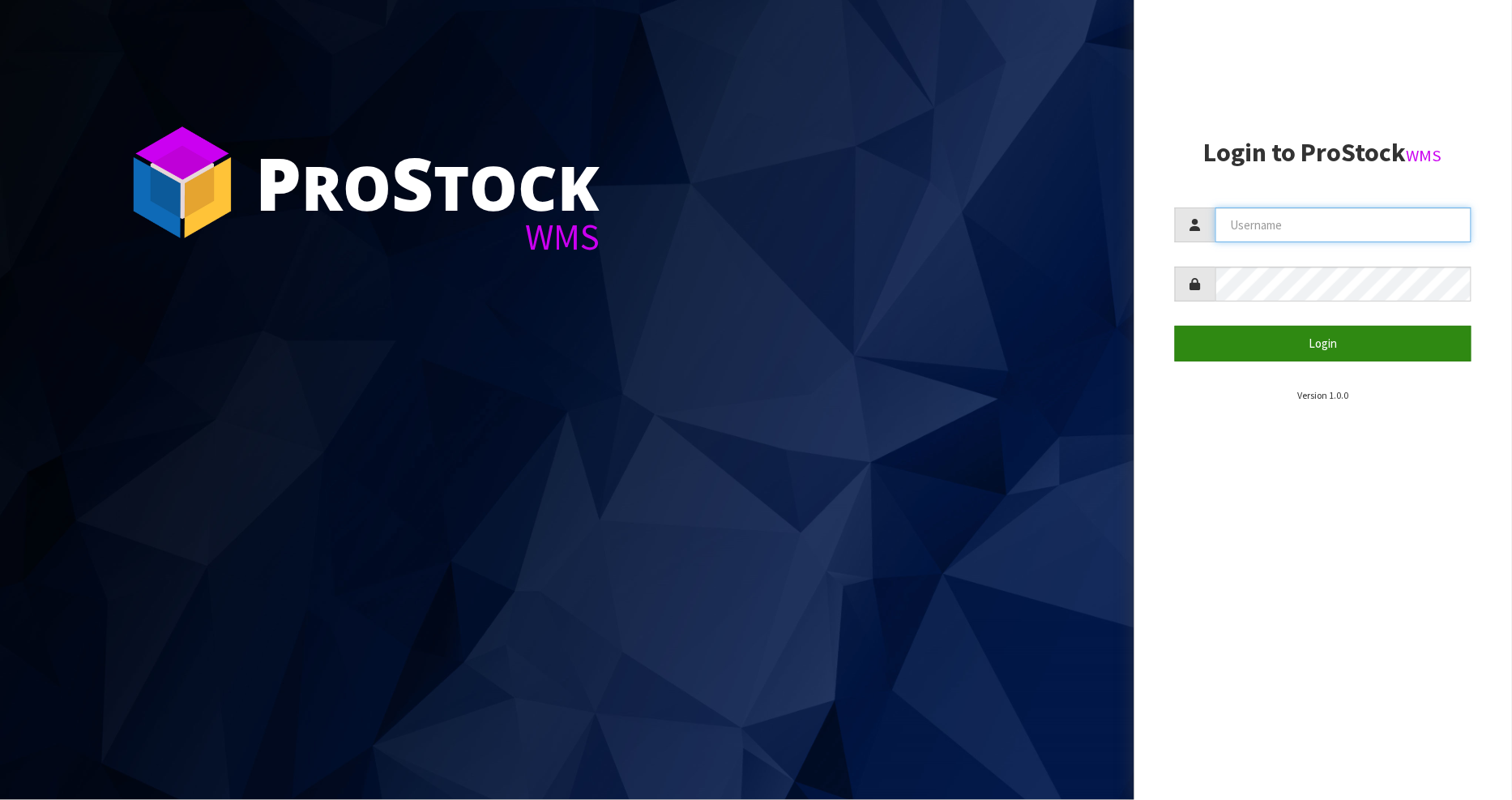
type input "[PERSON_NAME]"
click at [1310, 346] on button "Login" at bounding box center [1323, 343] width 298 height 35
